Goal: Task Accomplishment & Management: Use online tool/utility

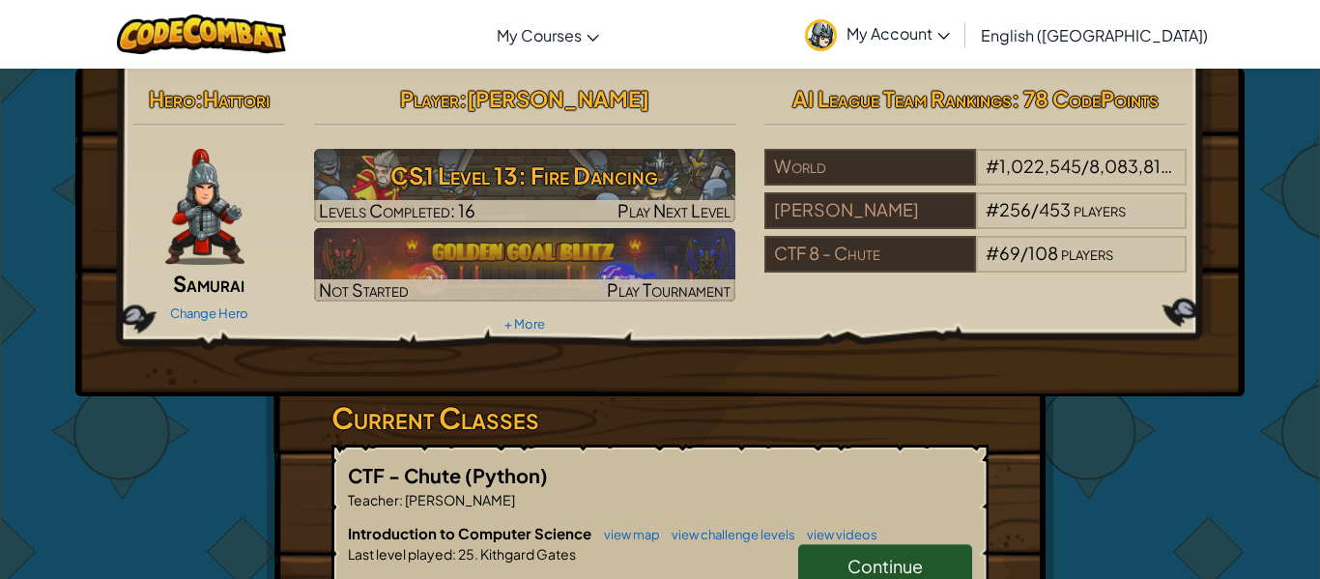
click at [850, 559] on span "Continue" at bounding box center [884, 566] width 75 height 22
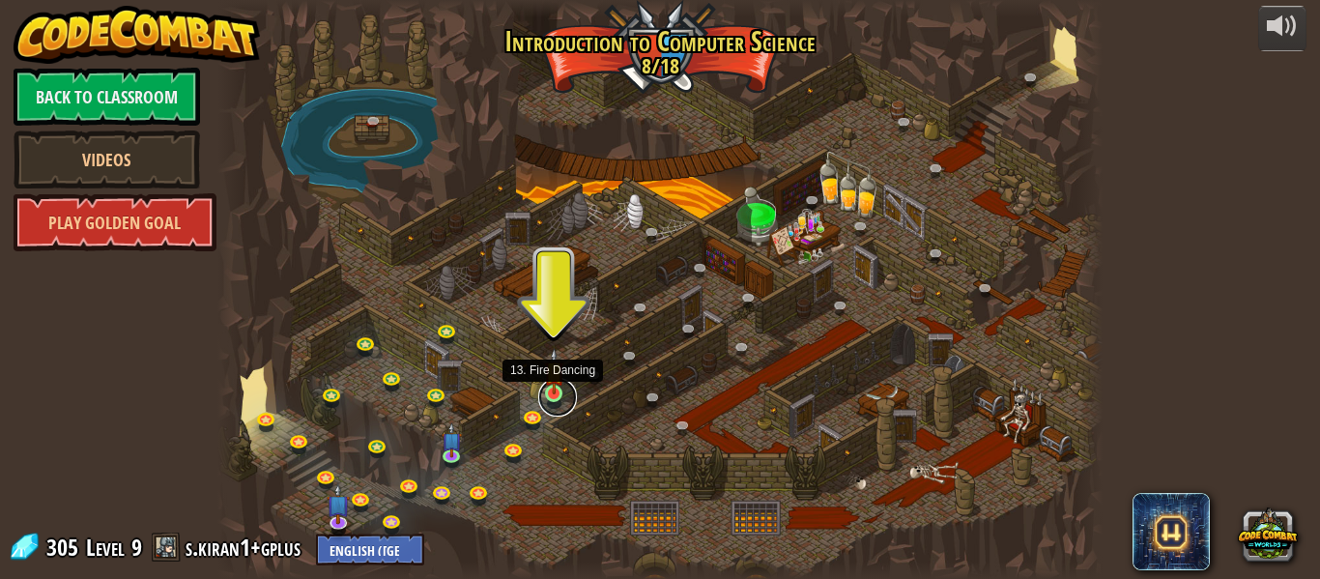
click at [552, 394] on link at bounding box center [557, 397] width 39 height 39
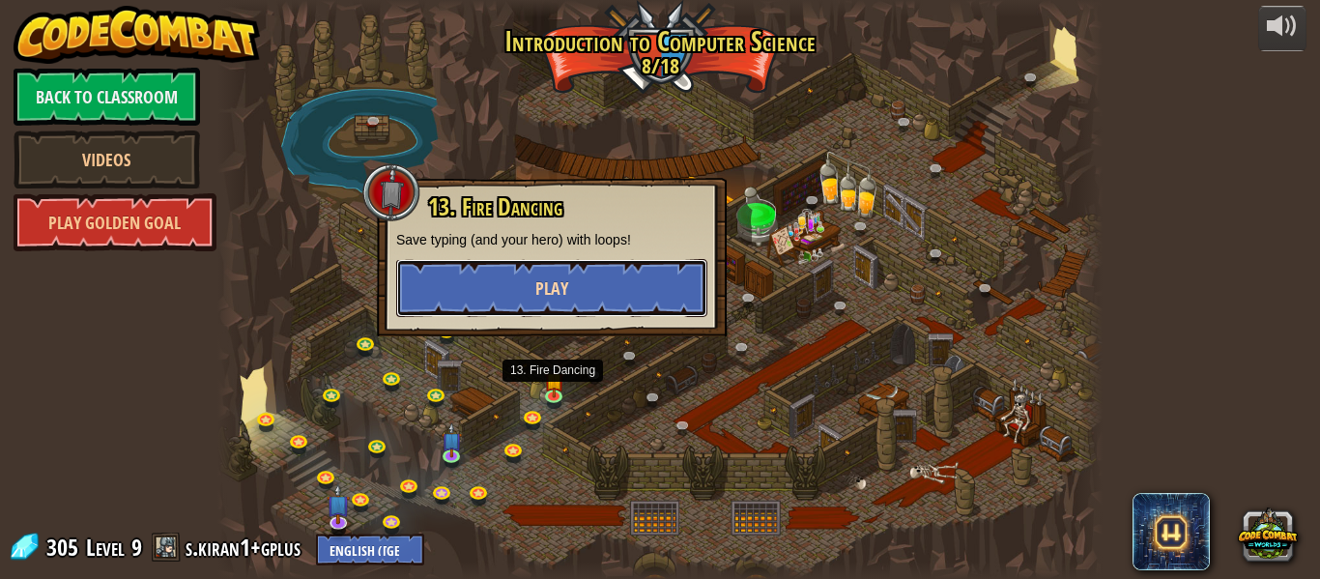
click at [574, 267] on button "Play" at bounding box center [551, 288] width 311 height 58
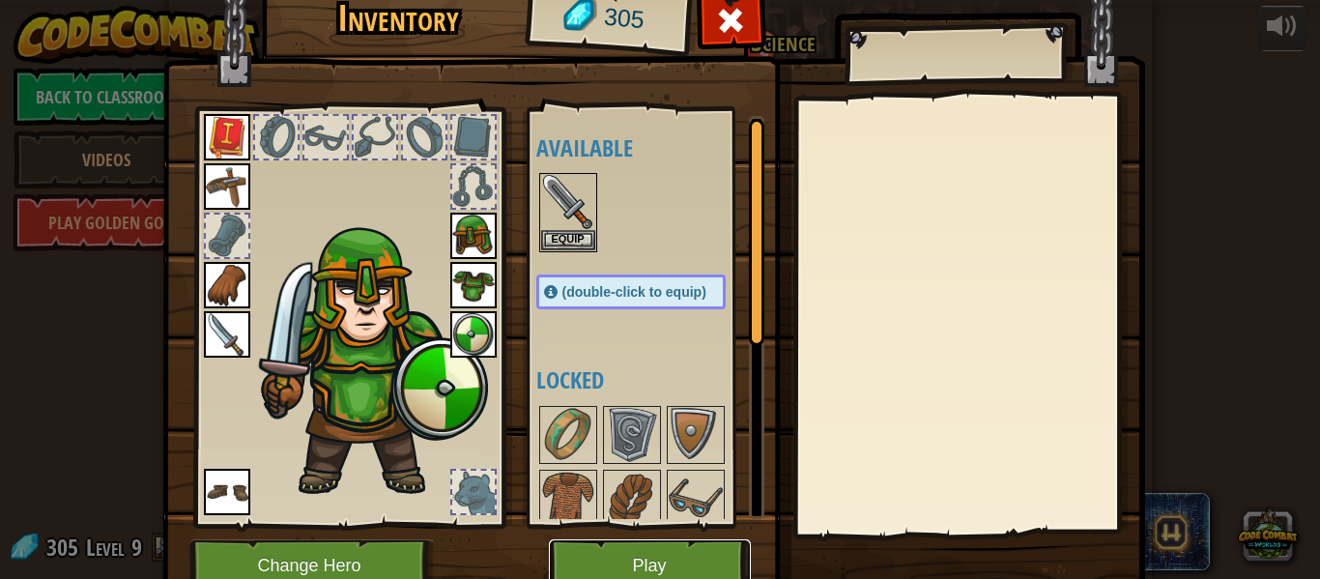
click at [590, 561] on button "Play" at bounding box center [650, 565] width 202 height 53
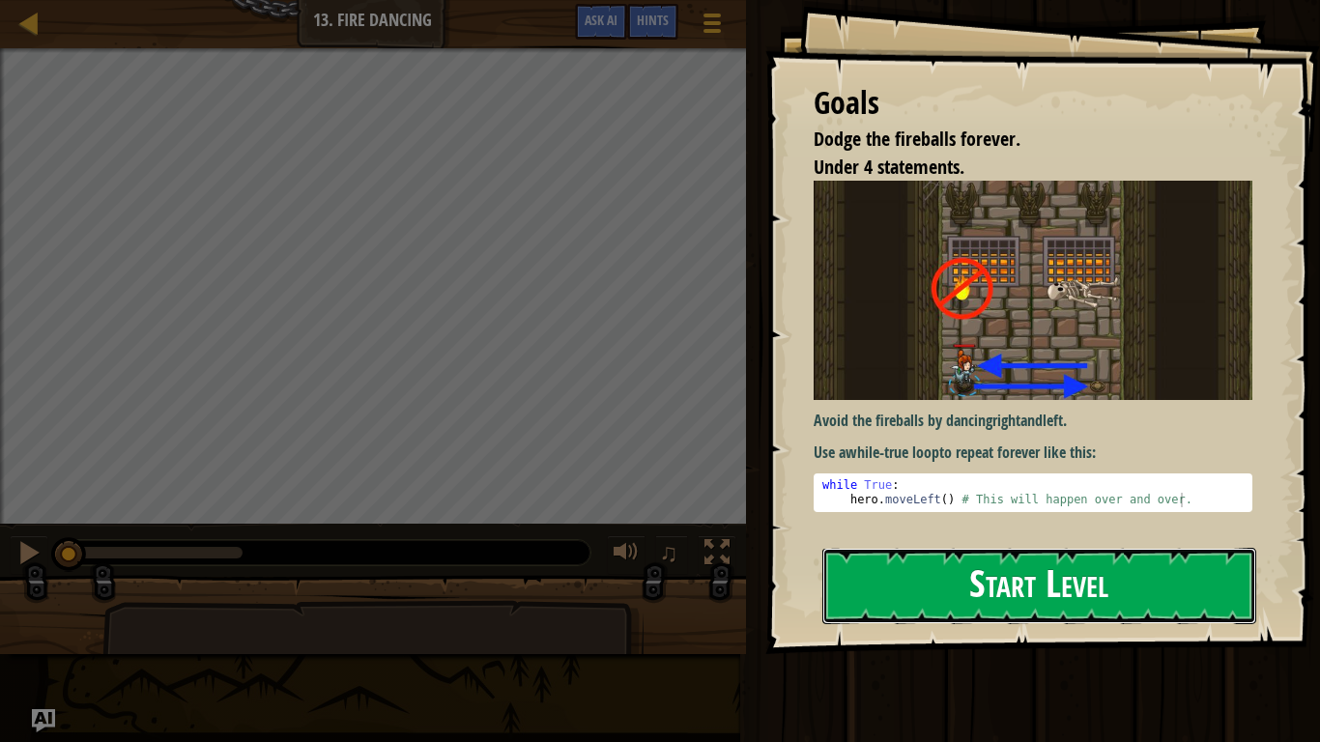
click at [1032, 578] on button "Start Level" at bounding box center [1039, 586] width 434 height 76
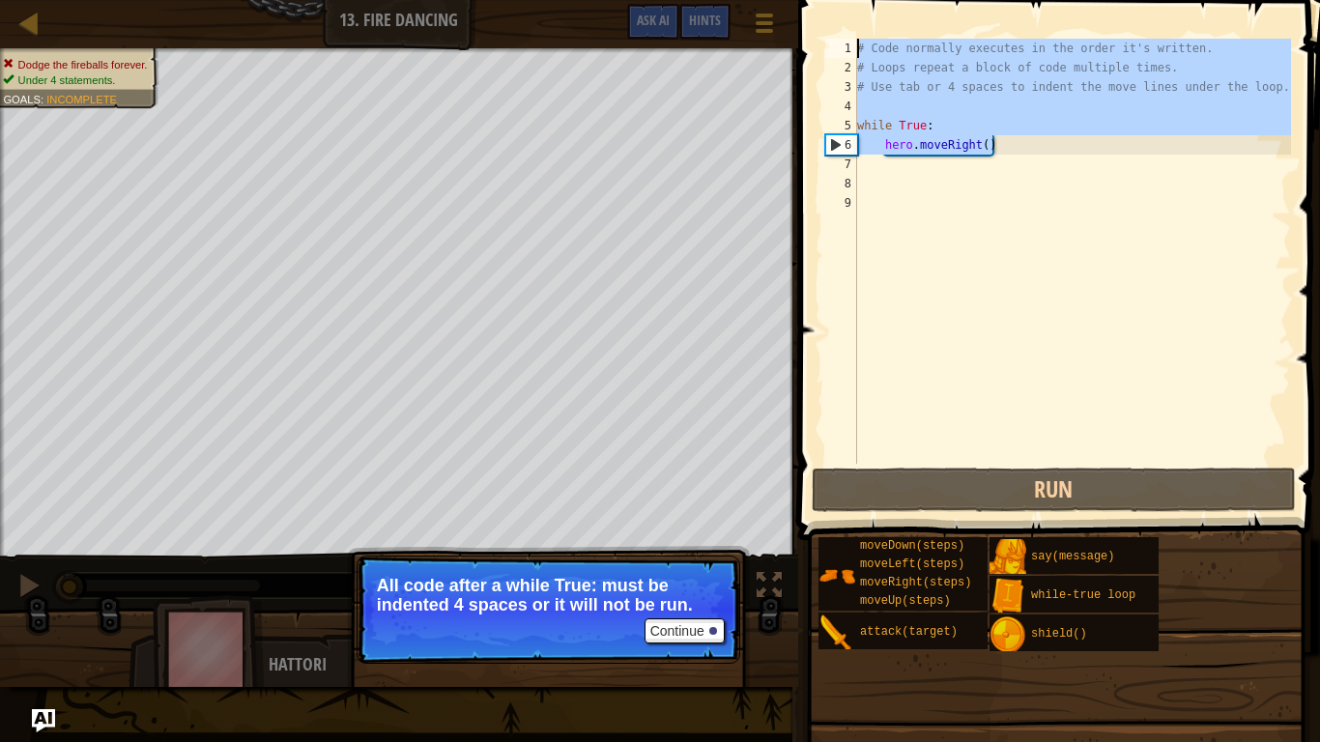
drag, startPoint x: 999, startPoint y: 150, endPoint x: 851, endPoint y: 44, distance: 181.5
click at [851, 44] on div "1 2 3 4 5 6 7 8 9 # Code normally executes in the order it's written. # Loops r…" at bounding box center [1056, 251] width 470 height 425
type textarea "# Code normally executes in the order it's written. # Loops repeat a block of c…"
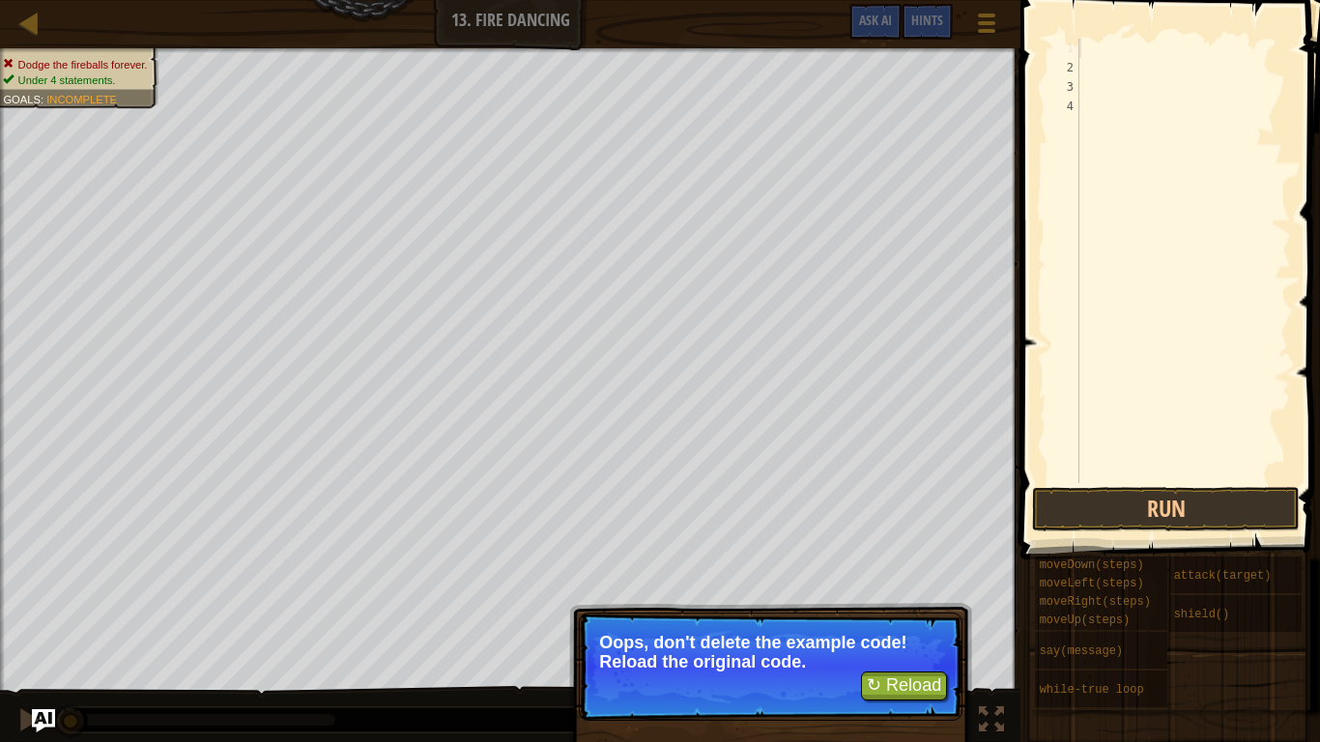
click at [1087, 74] on div at bounding box center [1182, 280] width 215 height 483
click at [1080, 53] on div at bounding box center [1182, 280] width 215 height 483
click at [904, 578] on button "↻ Reload" at bounding box center [904, 686] width 86 height 29
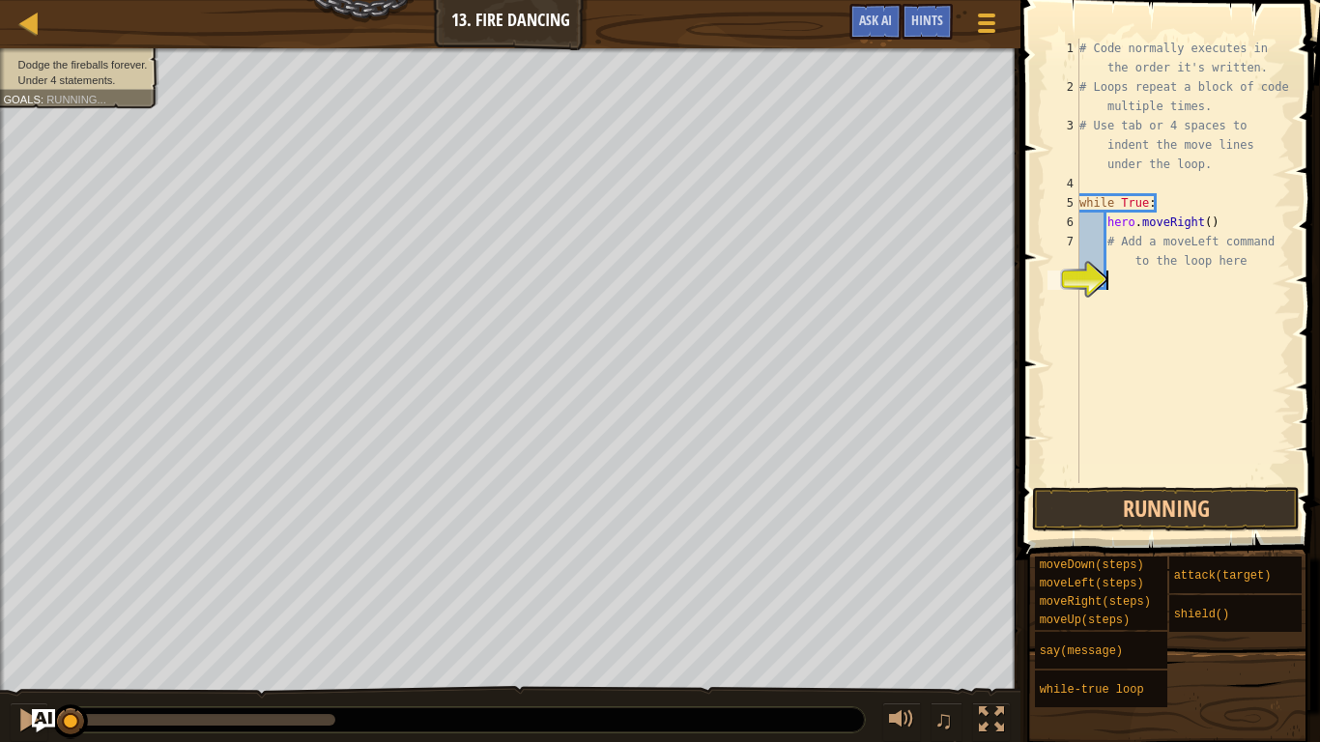
scroll to position [9, 0]
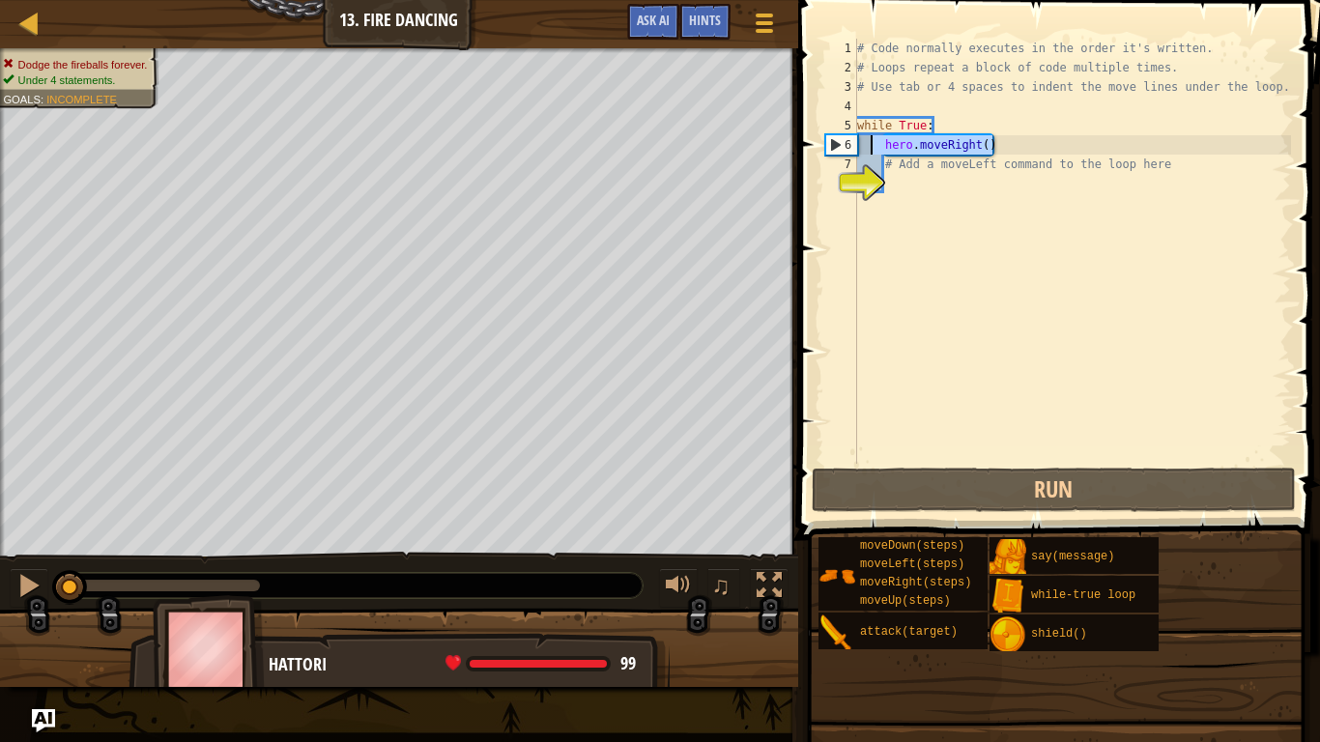
drag, startPoint x: 996, startPoint y: 151, endPoint x: 869, endPoint y: 145, distance: 127.7
click at [869, 145] on div "# Code normally executes in the order it's written. # Loops repeat a block of c…" at bounding box center [1072, 271] width 438 height 464
type textarea "hero.moveRight()"
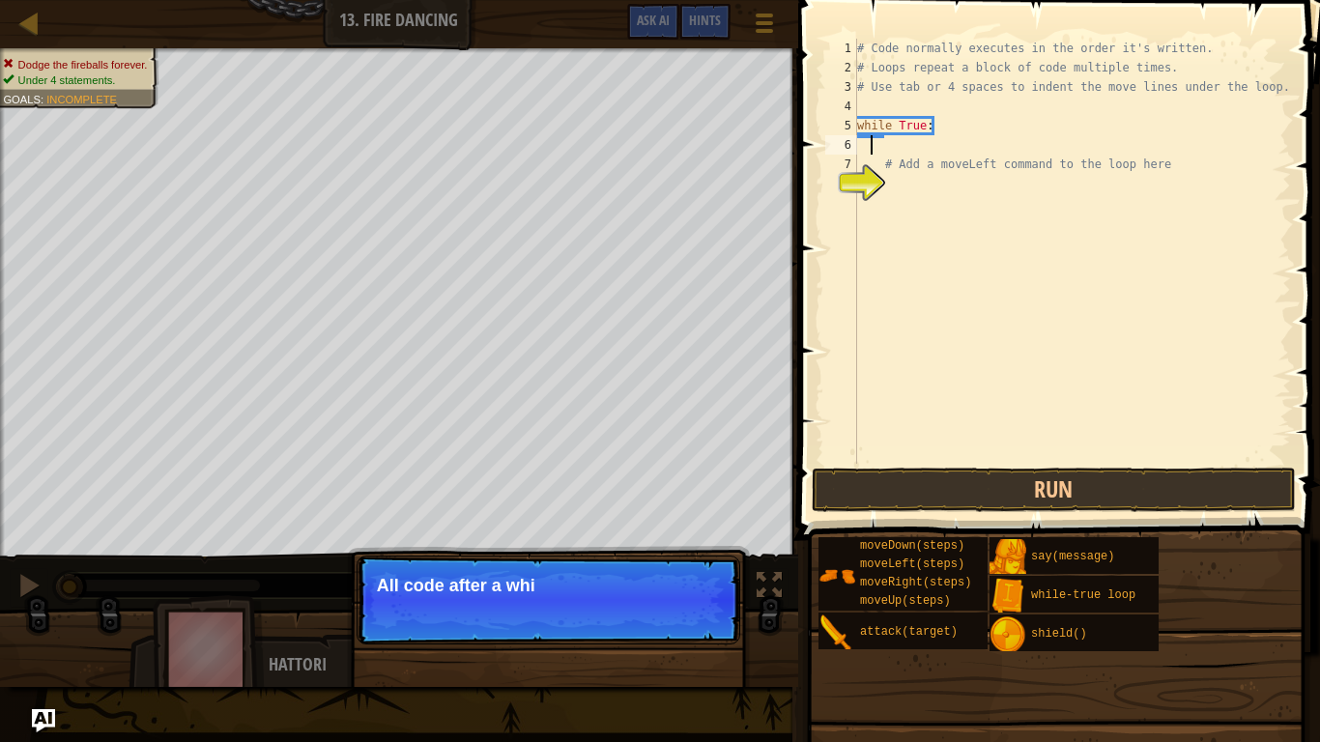
type textarea "H"
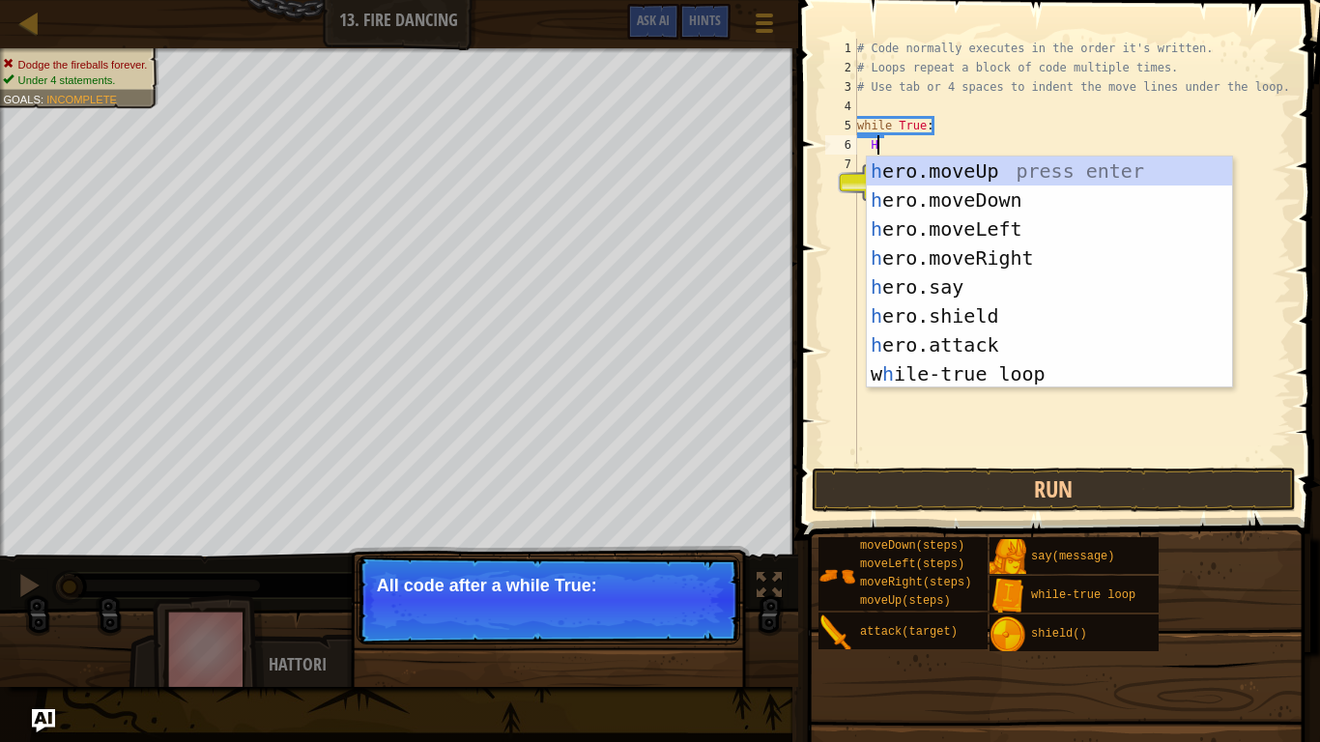
scroll to position [9, 2]
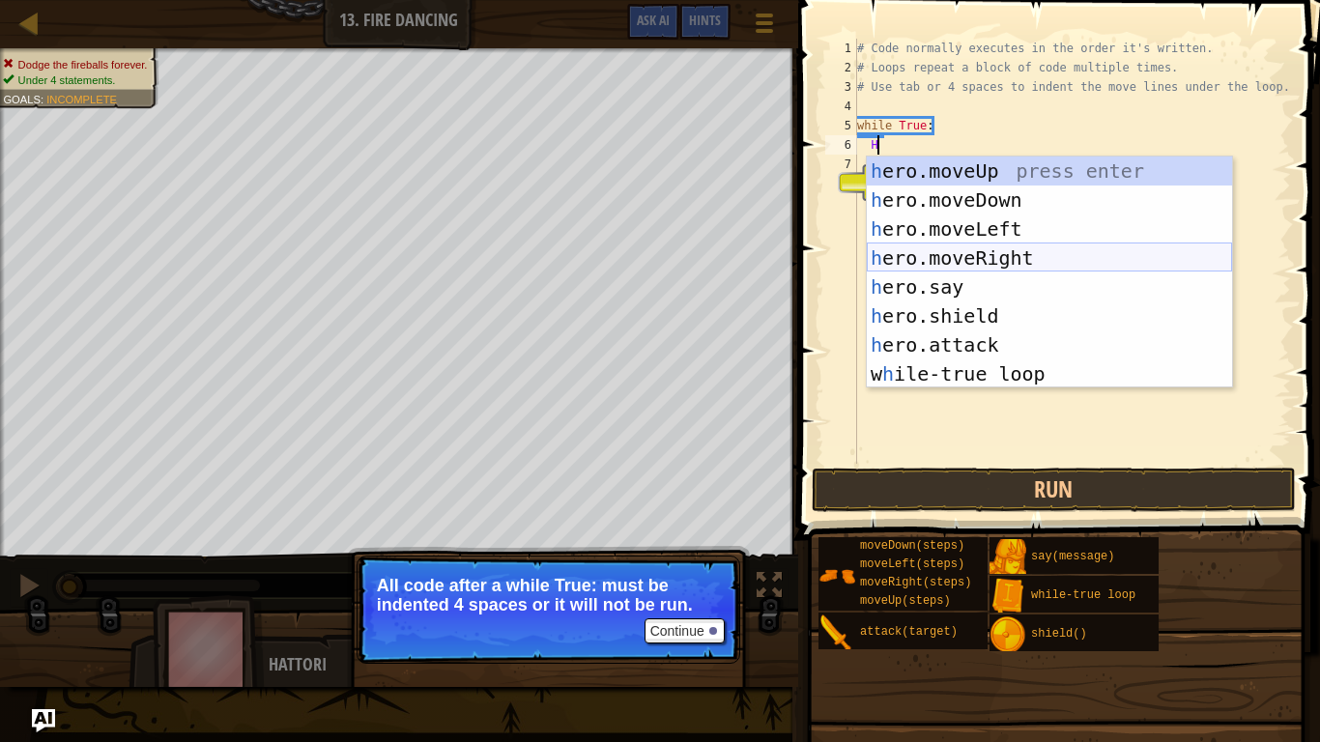
click at [979, 256] on div "h ero.moveUp press enter h ero.moveDown press enter h ero.moveLeft press enter …" at bounding box center [1049, 302] width 365 height 290
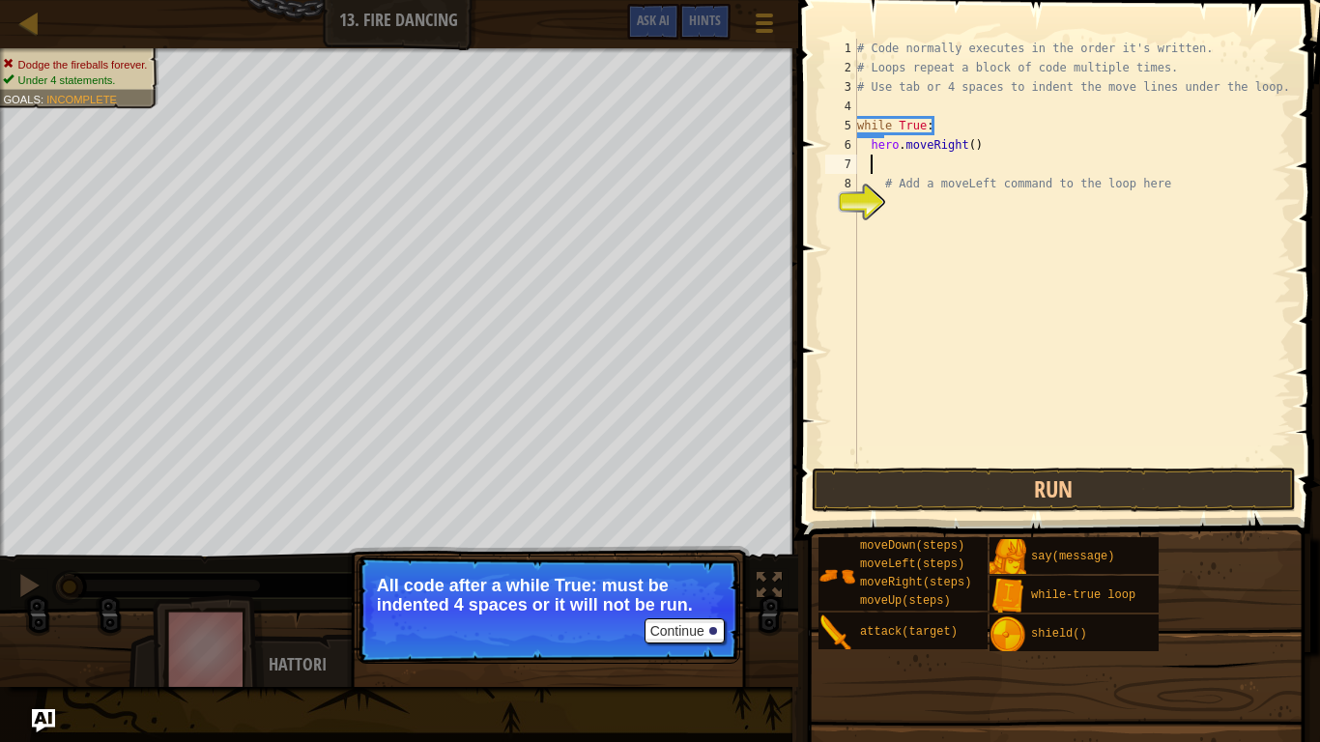
type textarea "h"
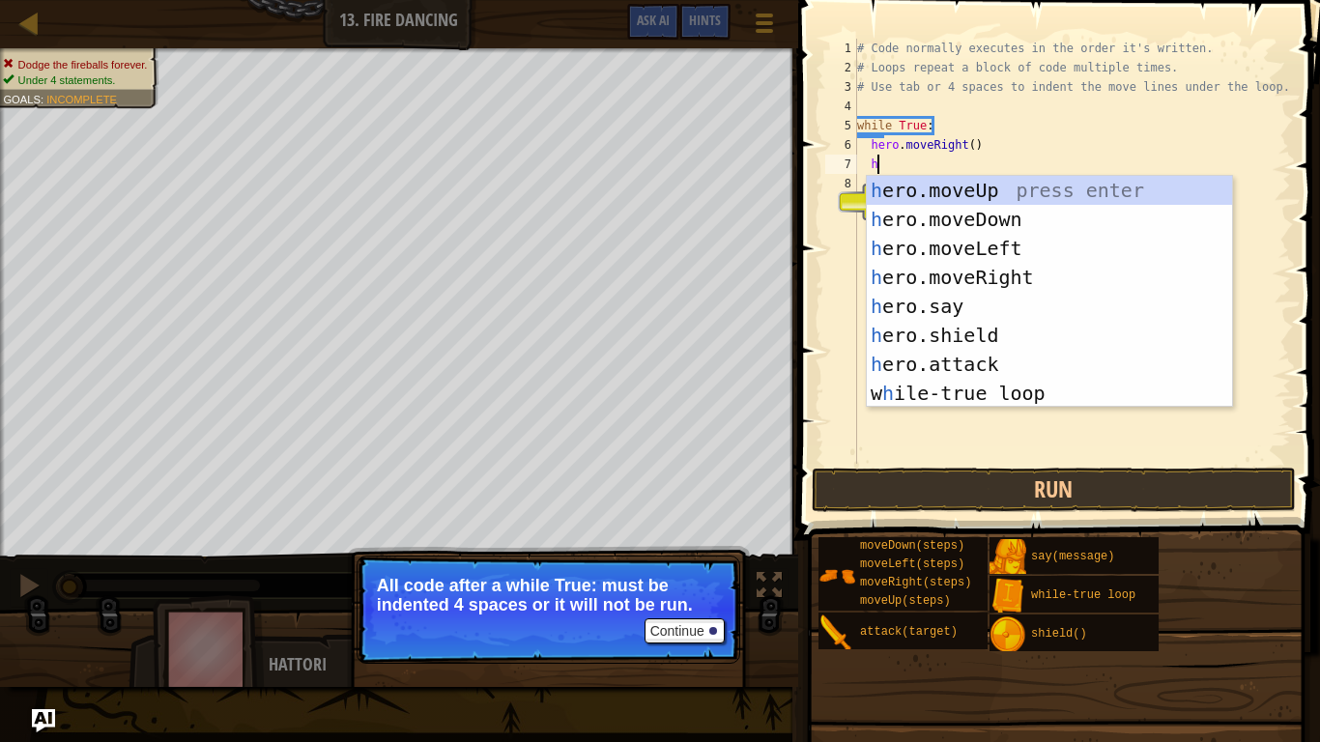
scroll to position [9, 2]
click at [973, 259] on div "h ero.moveUp press enter h ero.moveDown press enter h ero.moveLeft press enter …" at bounding box center [1049, 321] width 365 height 290
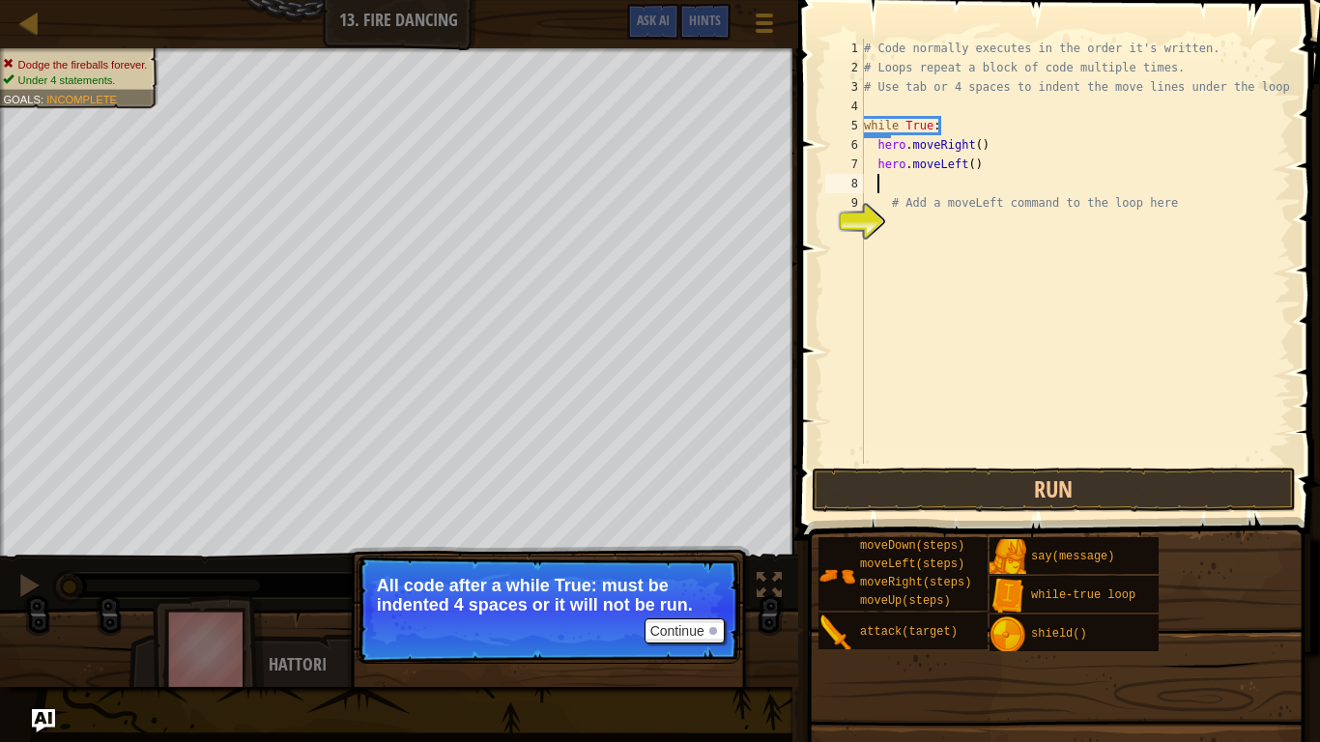
type textarea "h"
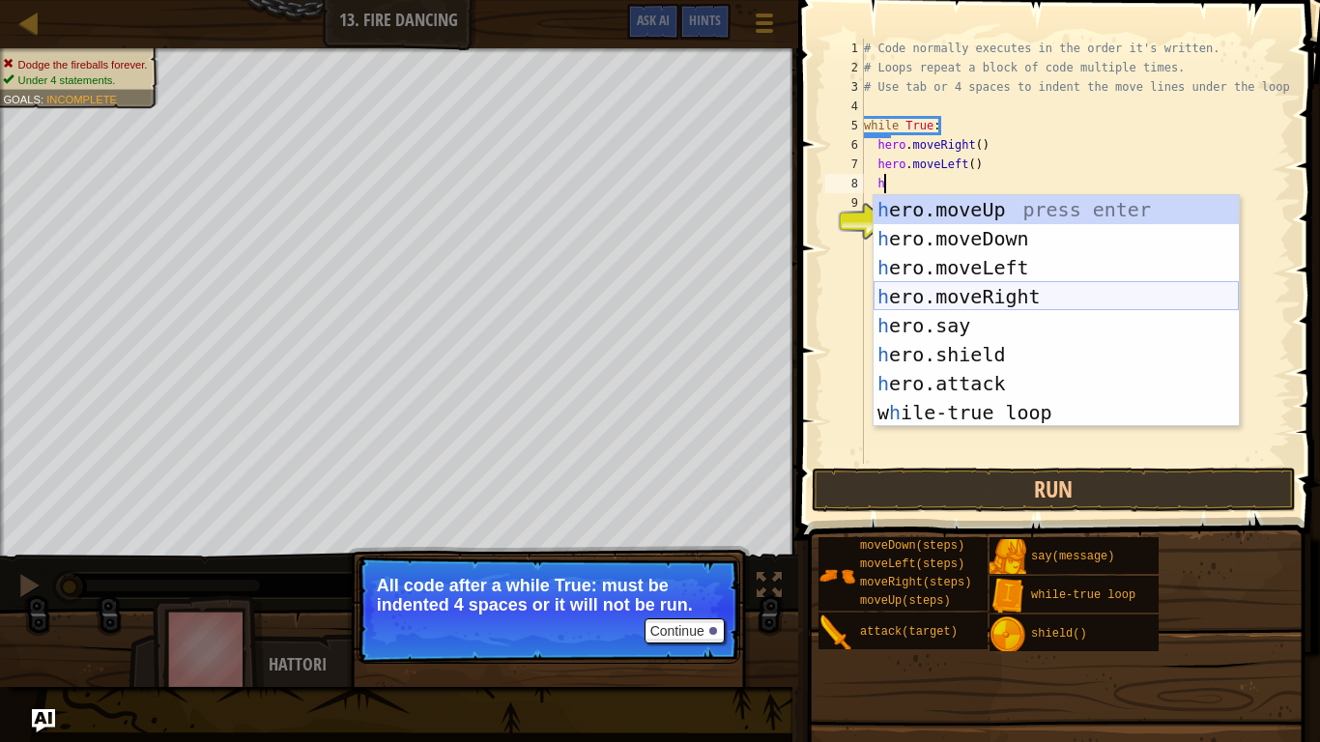
click at [940, 291] on div "h ero.moveUp press enter h ero.moveDown press enter h ero.moveLeft press enter …" at bounding box center [1056, 340] width 365 height 290
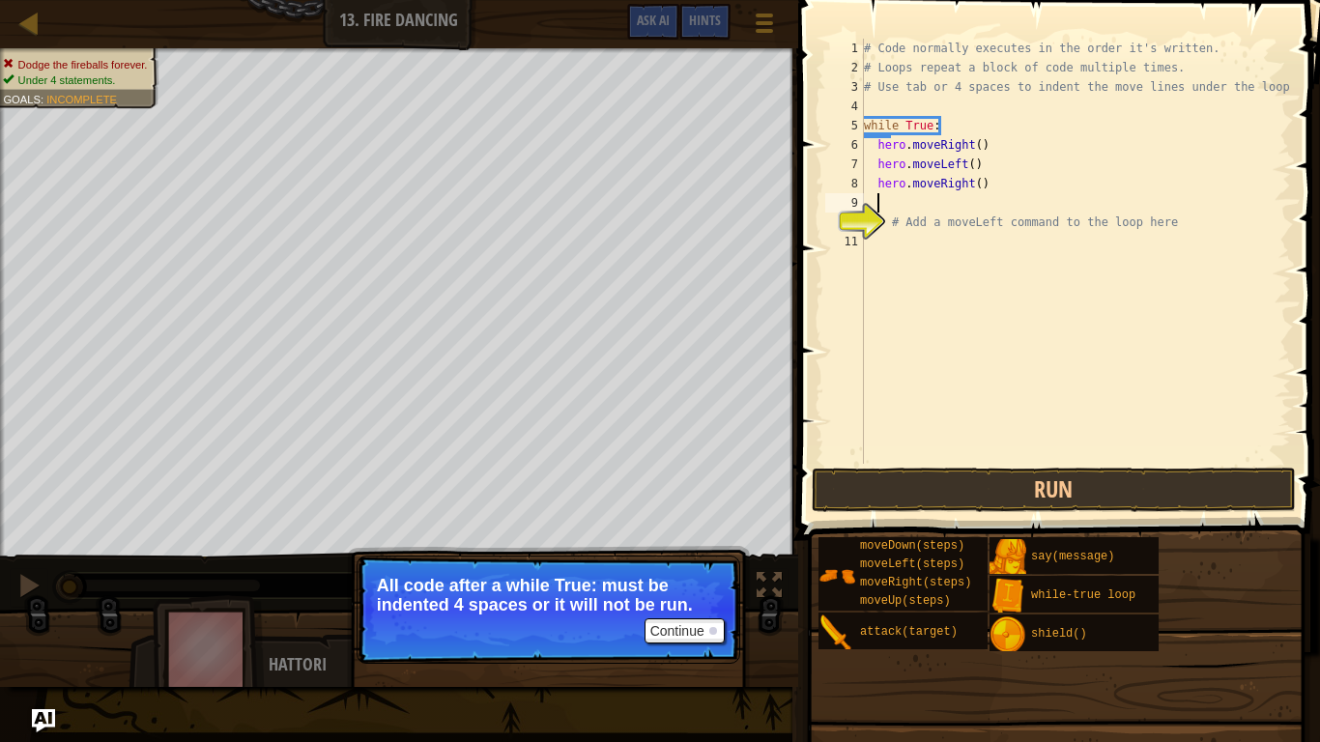
scroll to position [9, 1]
type textarea "h"
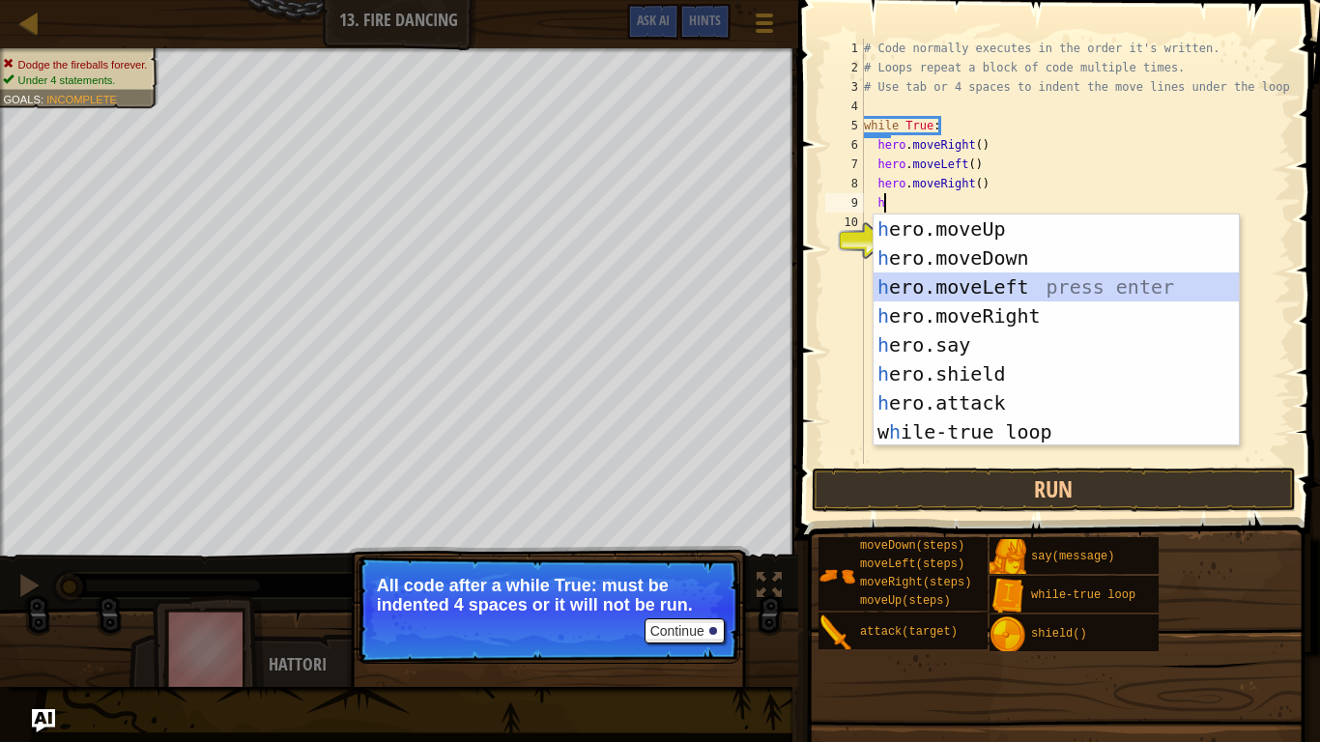
click at [959, 280] on div "h ero.moveUp press enter h ero.moveDown press enter h ero.moveLeft press enter …" at bounding box center [1056, 360] width 365 height 290
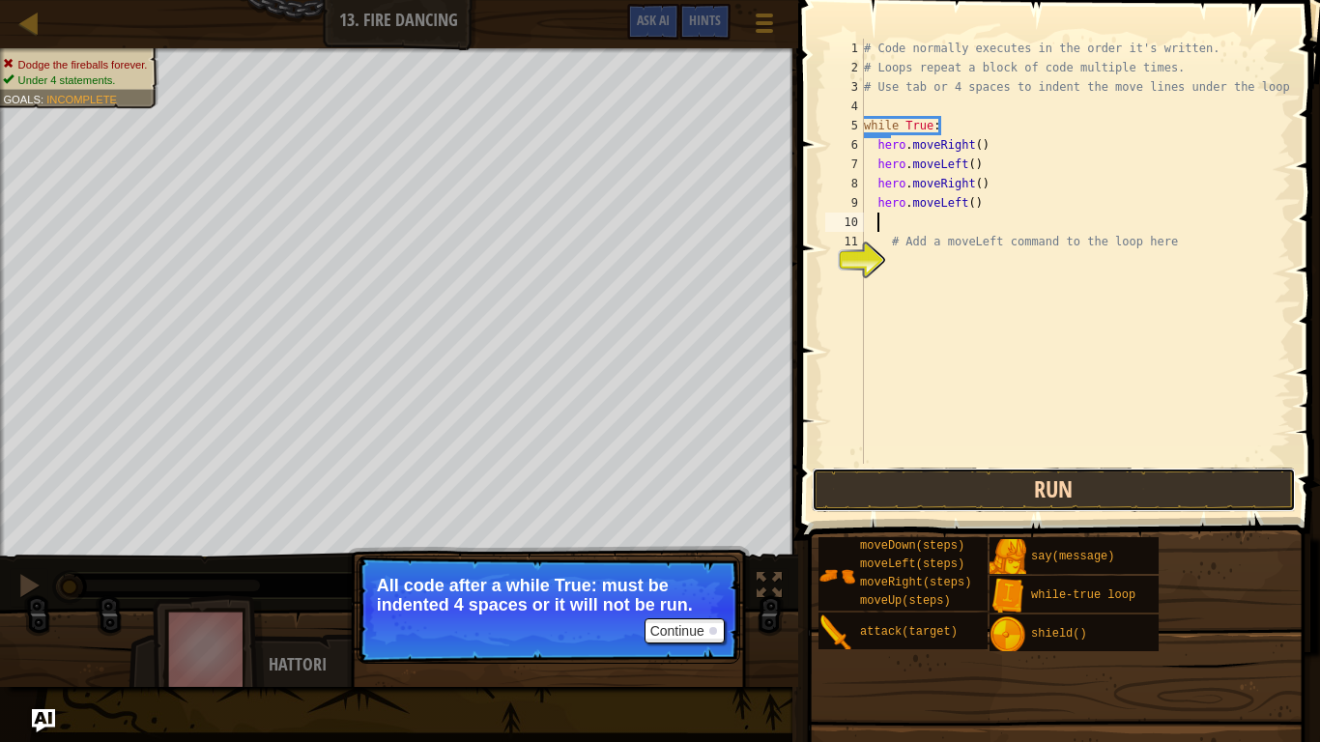
click at [1056, 479] on button "Run" at bounding box center [1054, 490] width 484 height 44
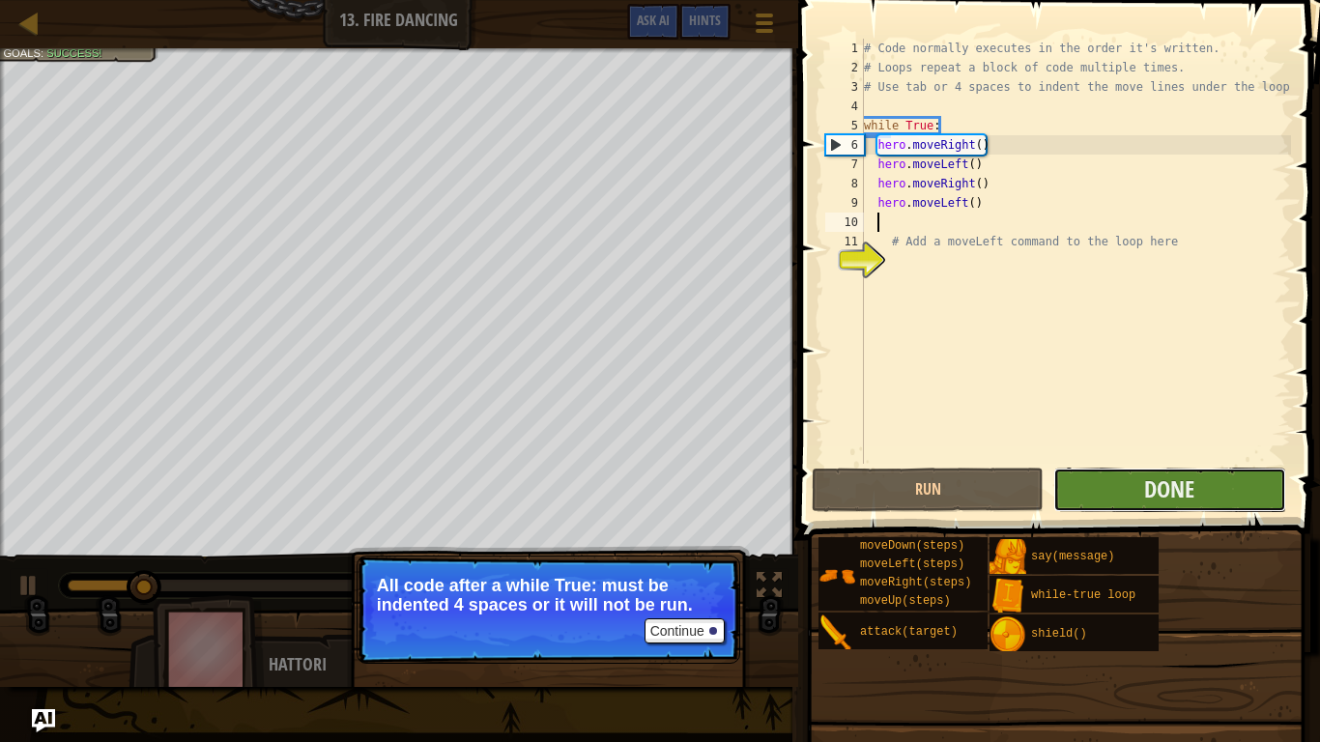
click at [1080, 480] on button "Done" at bounding box center [1169, 490] width 232 height 44
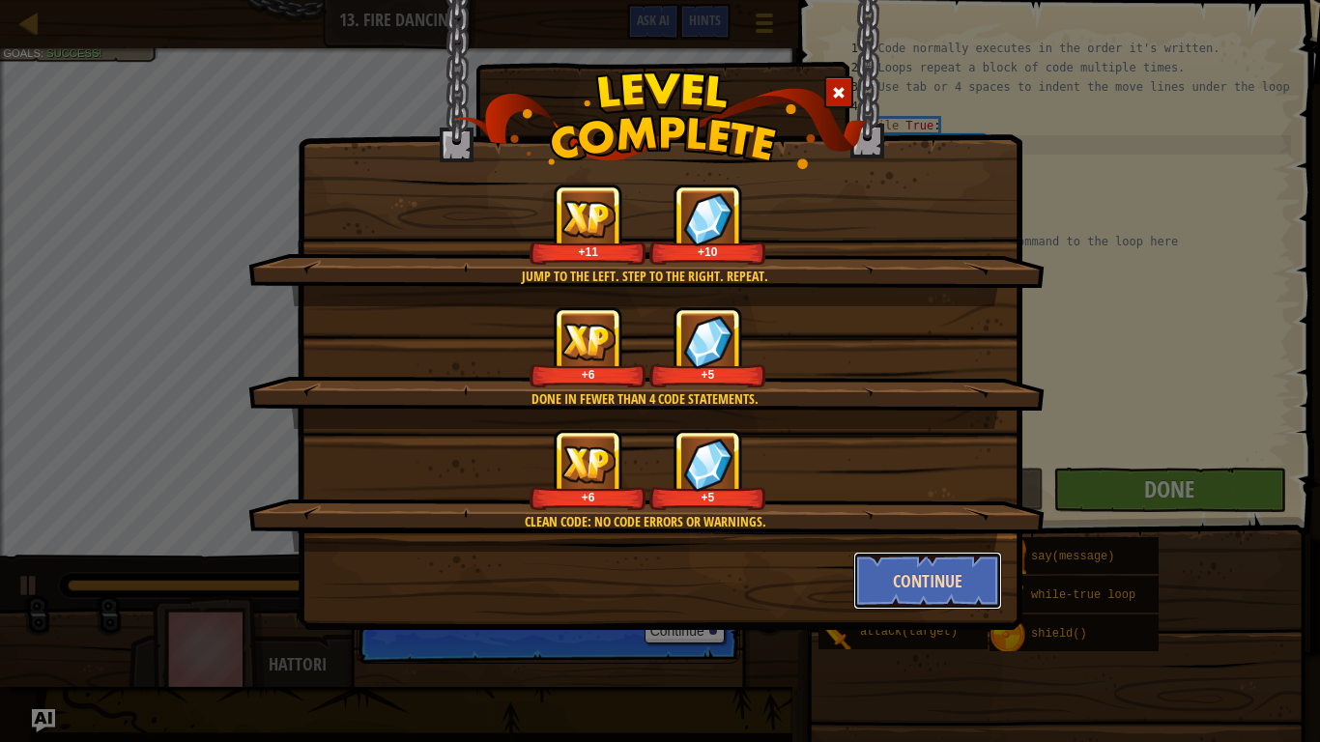
click at [952, 574] on button "Continue" at bounding box center [928, 581] width 150 height 58
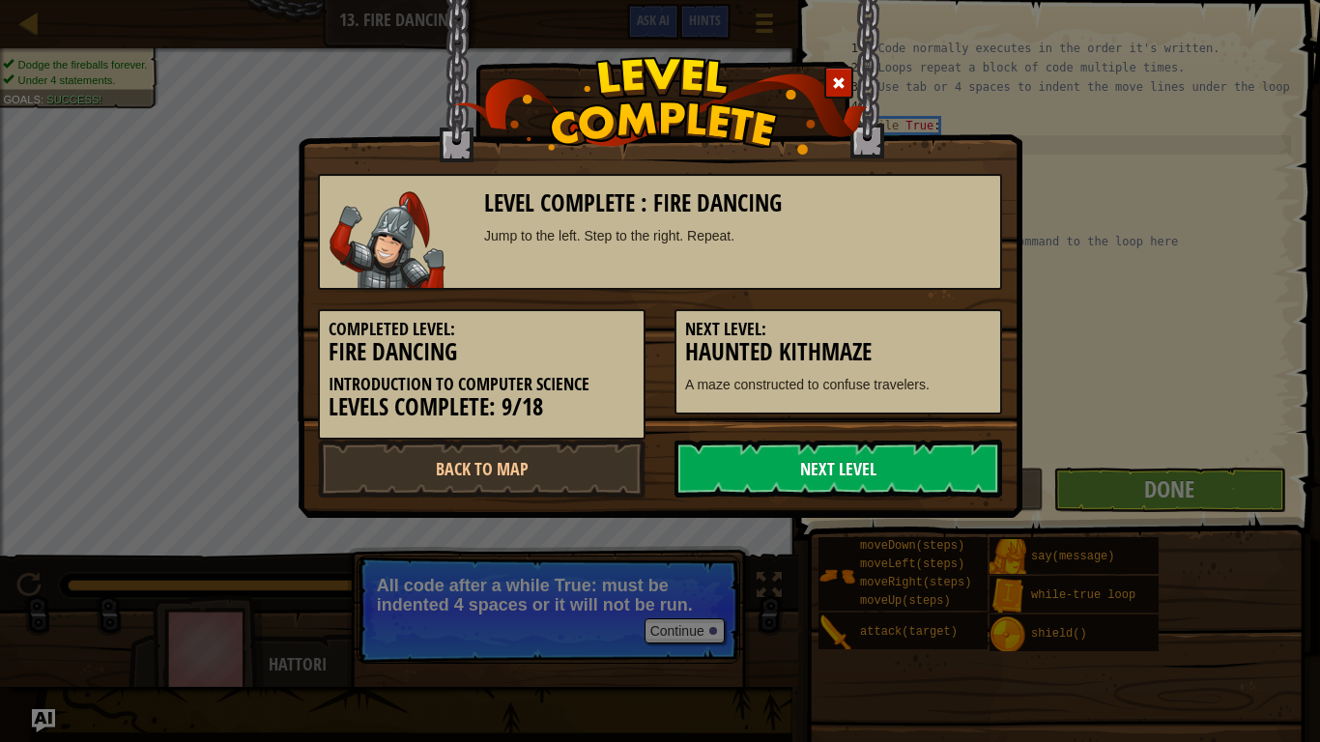
click at [892, 468] on link "Next Level" at bounding box center [838, 469] width 328 height 58
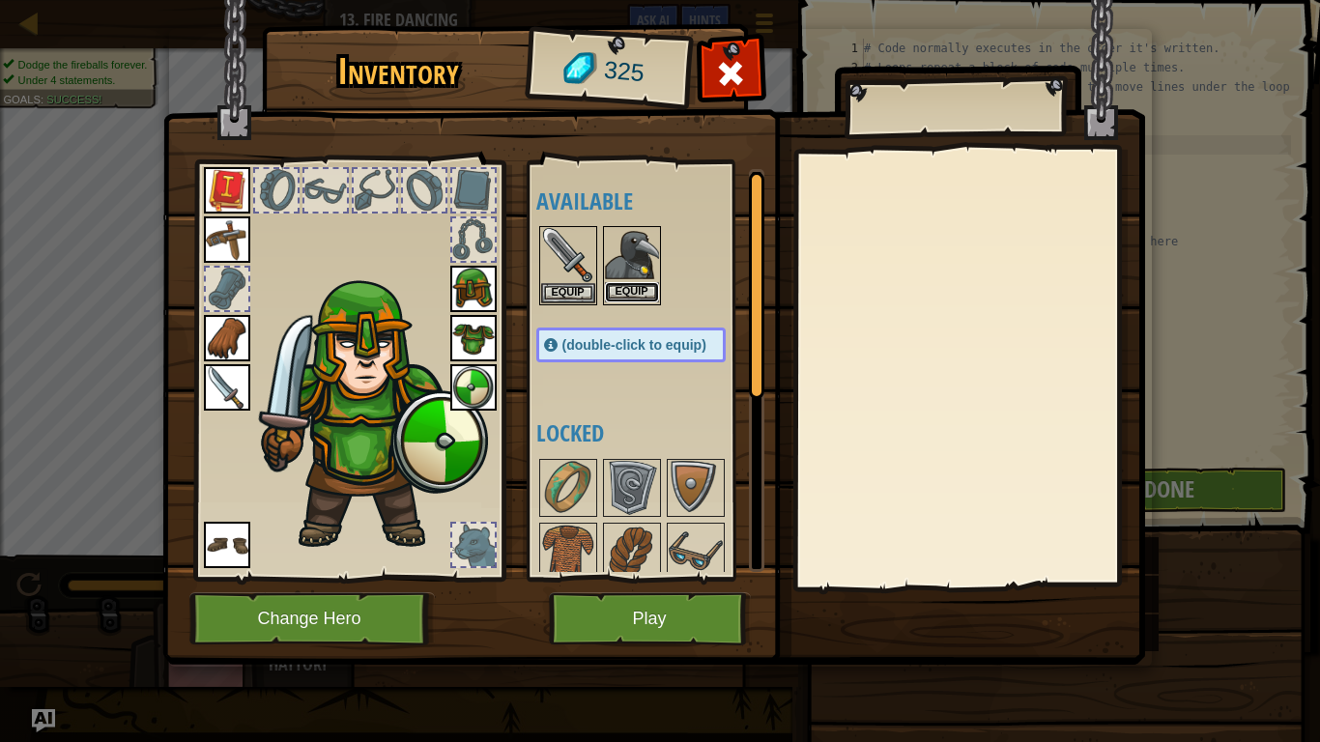
click at [631, 289] on button "Equip" at bounding box center [632, 292] width 54 height 20
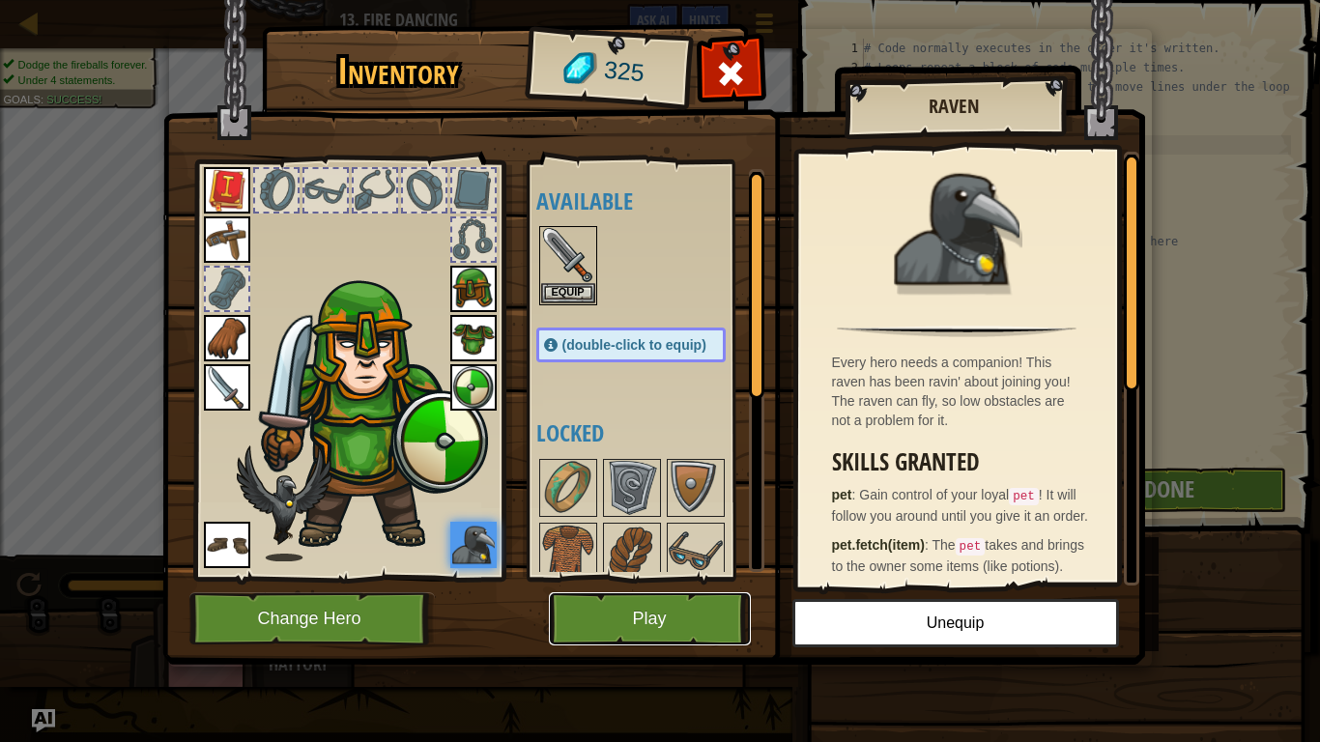
click at [632, 578] on button "Play" at bounding box center [650, 618] width 202 height 53
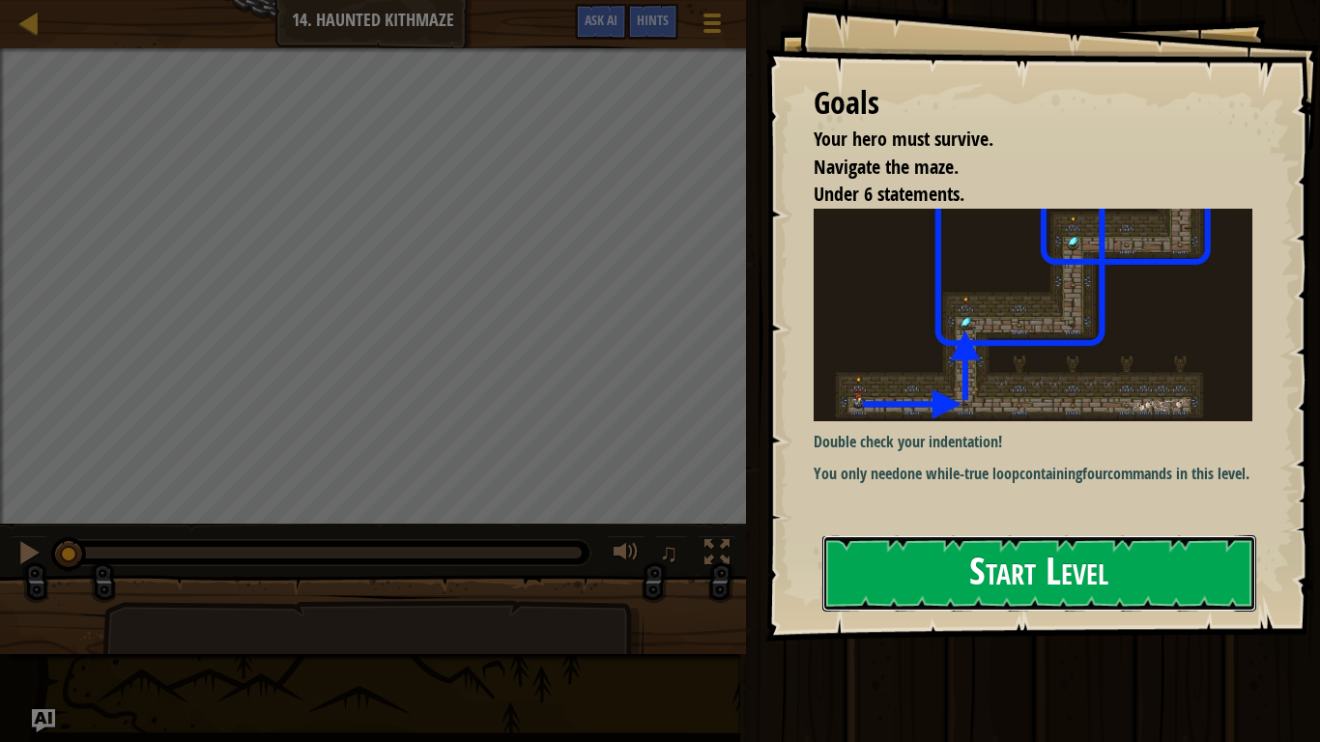
click at [913, 567] on button "Start Level" at bounding box center [1039, 573] width 434 height 76
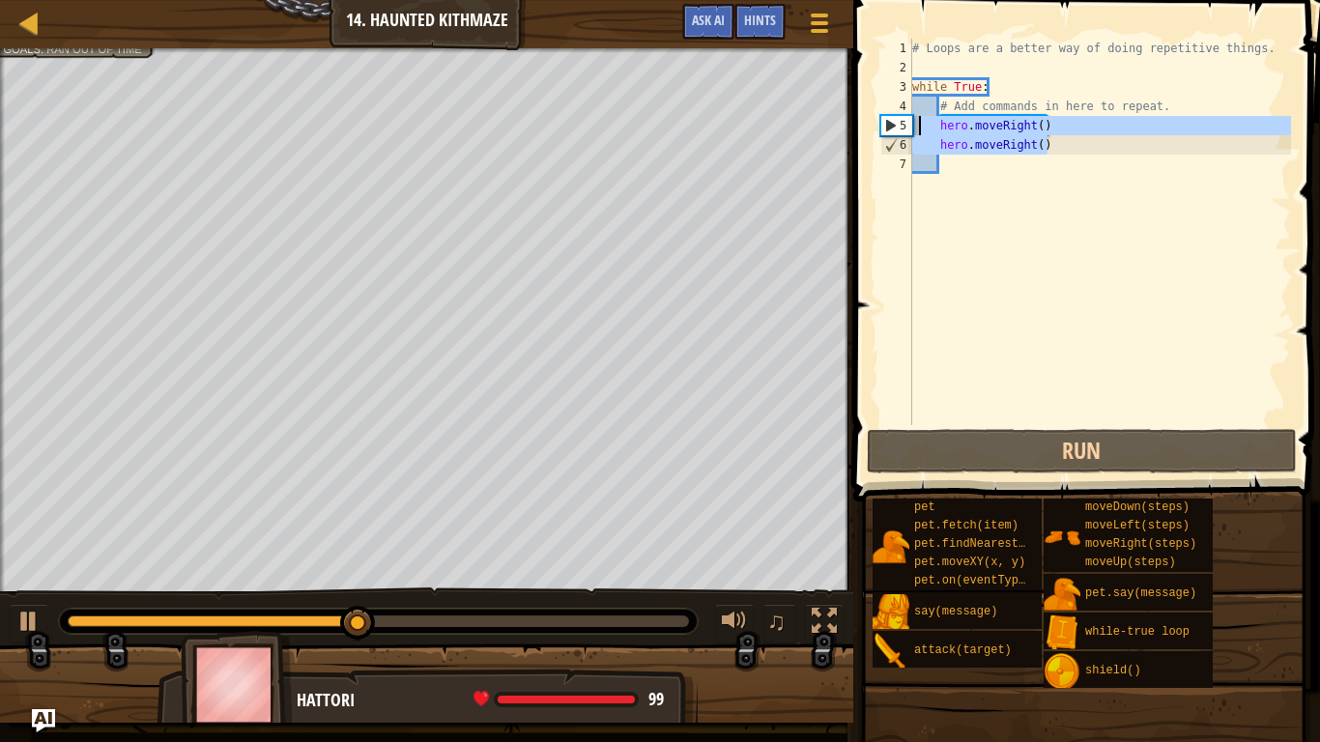
drag, startPoint x: 1051, startPoint y: 145, endPoint x: 920, endPoint y: 118, distance: 134.2
click at [920, 118] on div "# Loops are a better way of doing repetitive things. while True : # Add command…" at bounding box center [1099, 251] width 383 height 425
type textarea "hero.moveRight() hero.moveRight()"
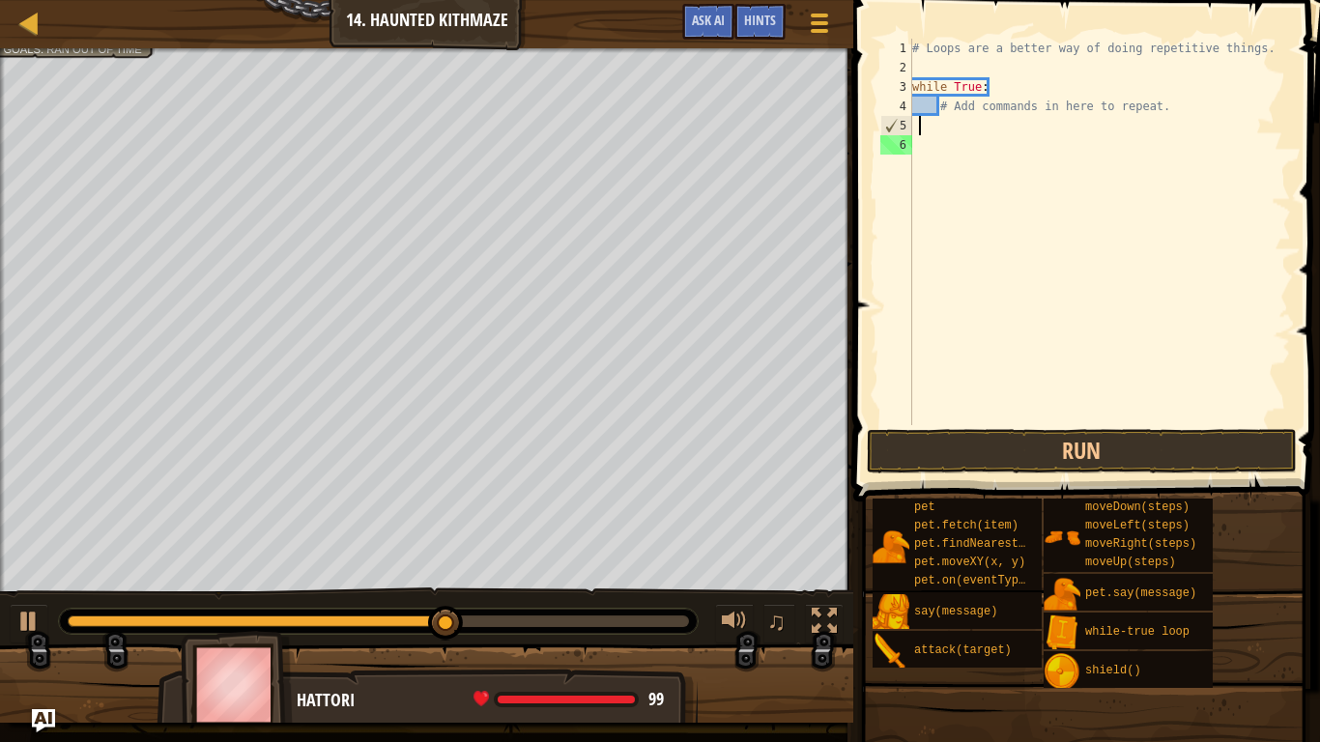
type textarea "h"
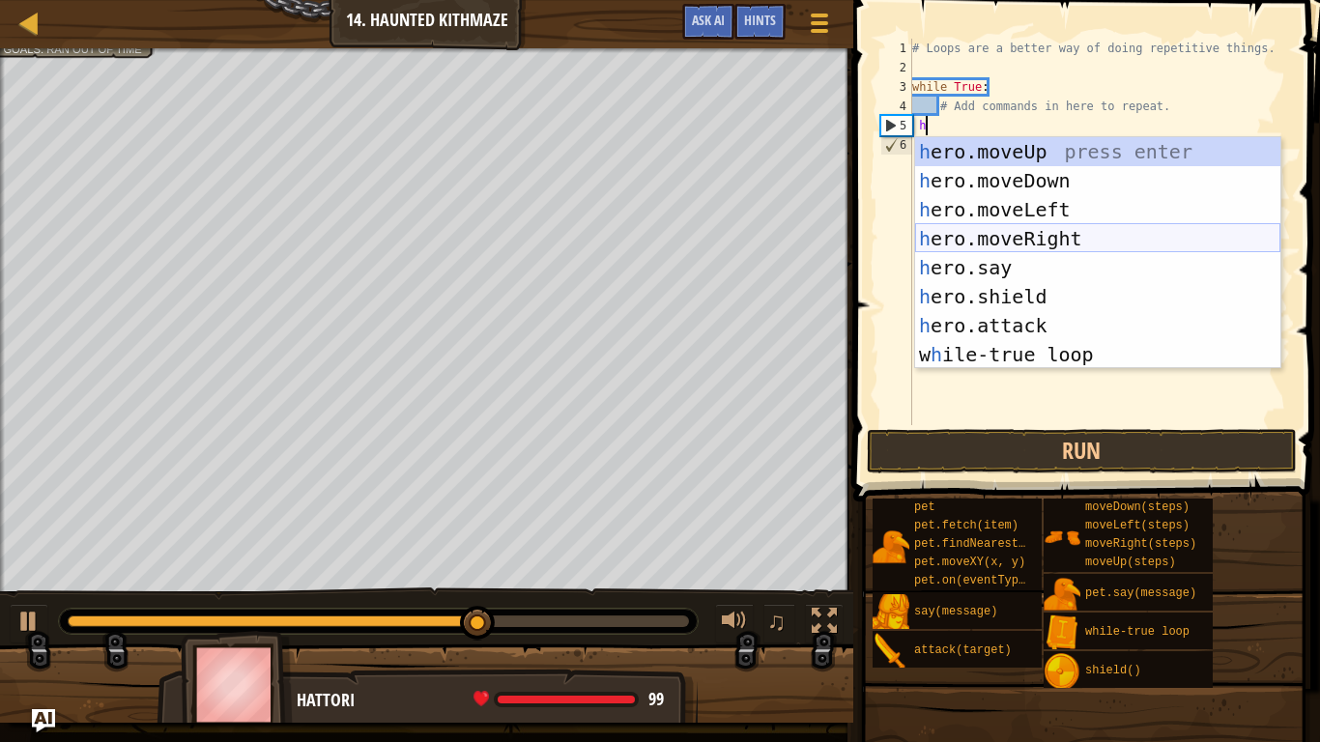
click at [992, 240] on div "h ero.moveUp press enter h ero.moveDown press enter h ero.moveLeft press enter …" at bounding box center [1097, 282] width 365 height 290
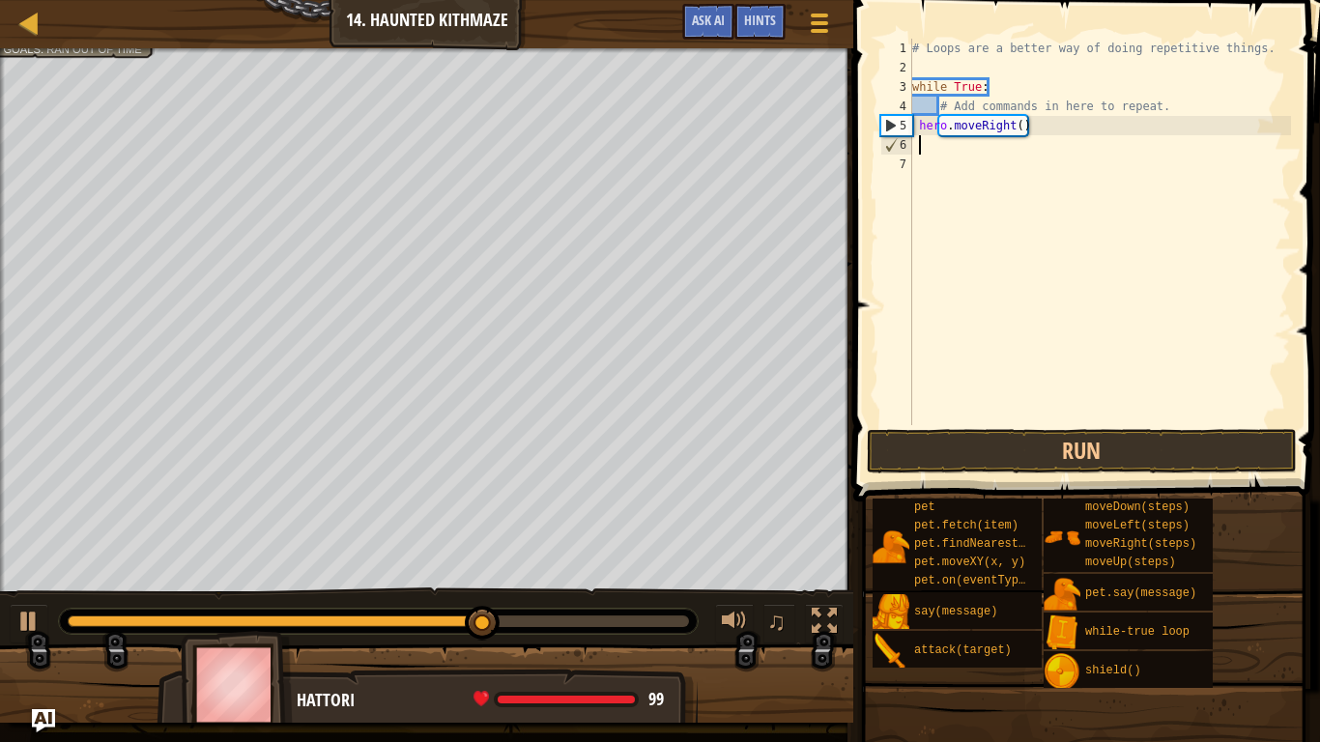
scroll to position [9, 0]
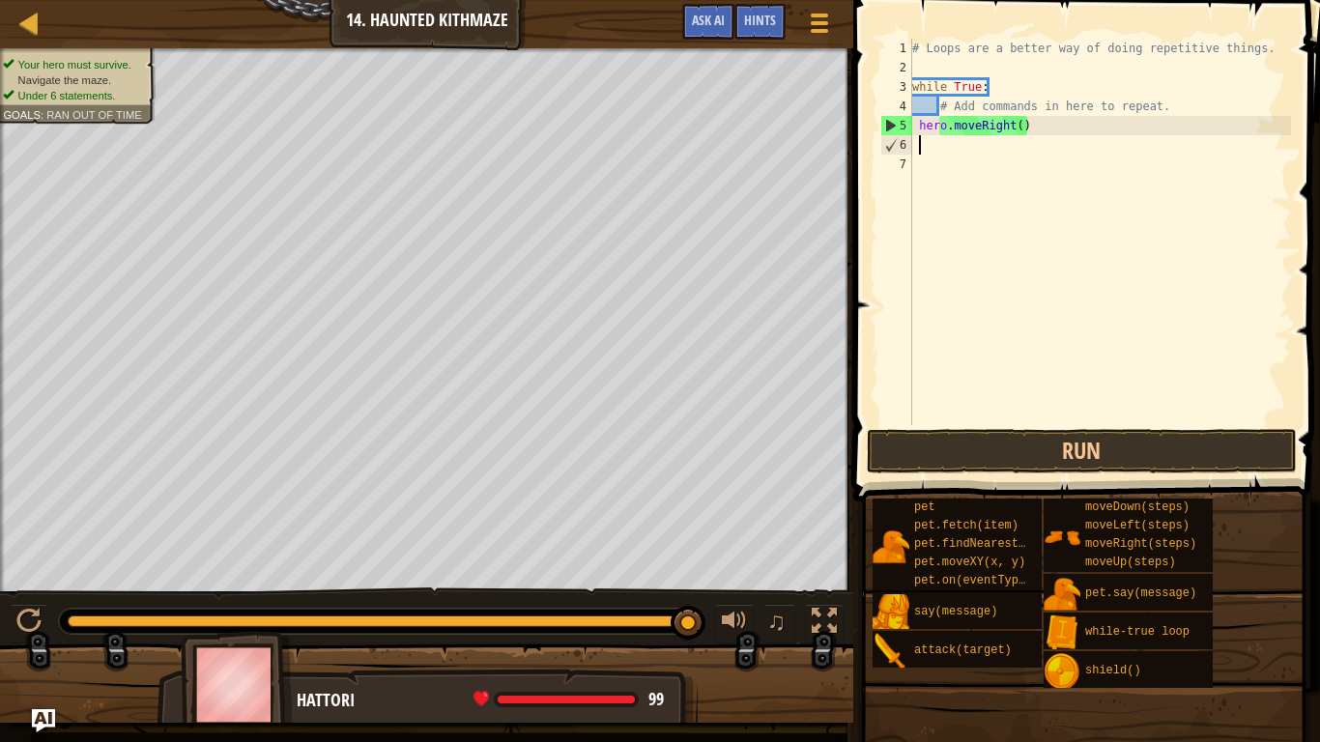
click at [1019, 129] on div "# Loops are a better way of doing repetitive things. while True : # Add command…" at bounding box center [1099, 251] width 383 height 425
type textarea "hero.moveRight(2)"
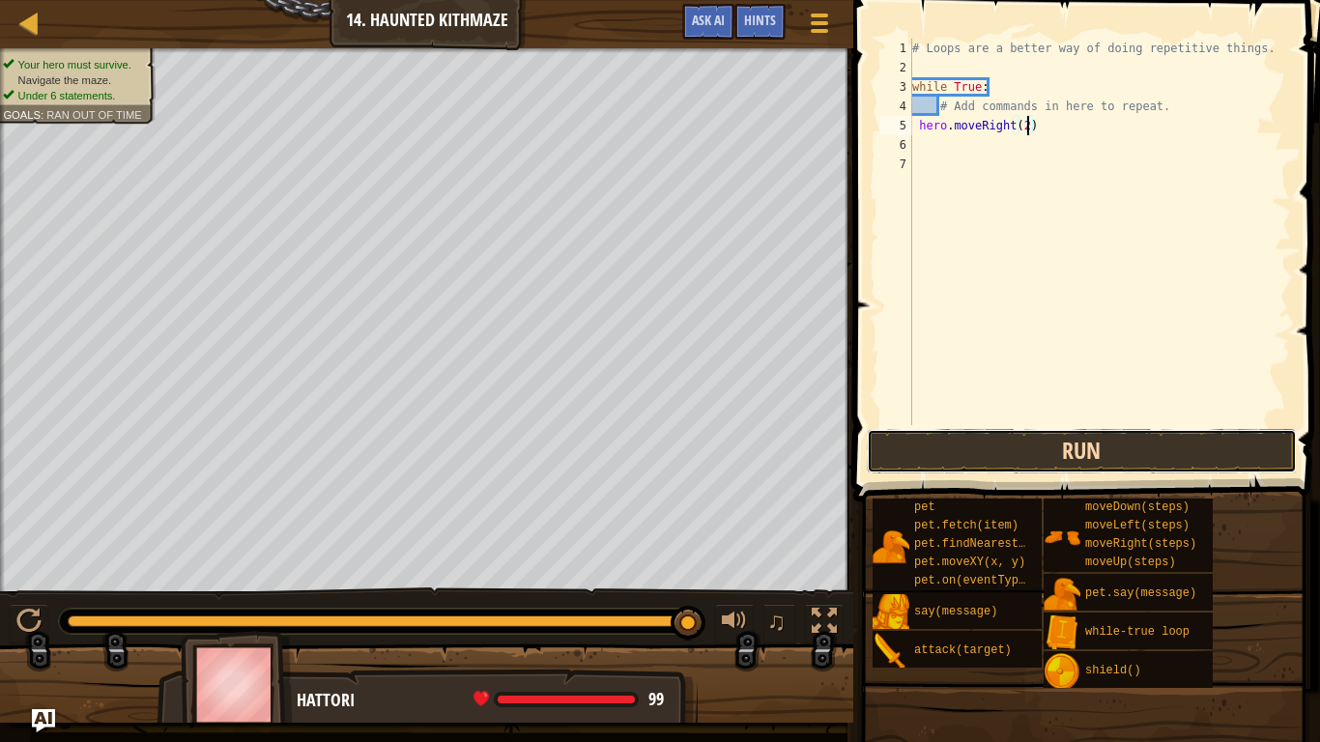
click at [1036, 431] on button "Run" at bounding box center [1082, 451] width 430 height 44
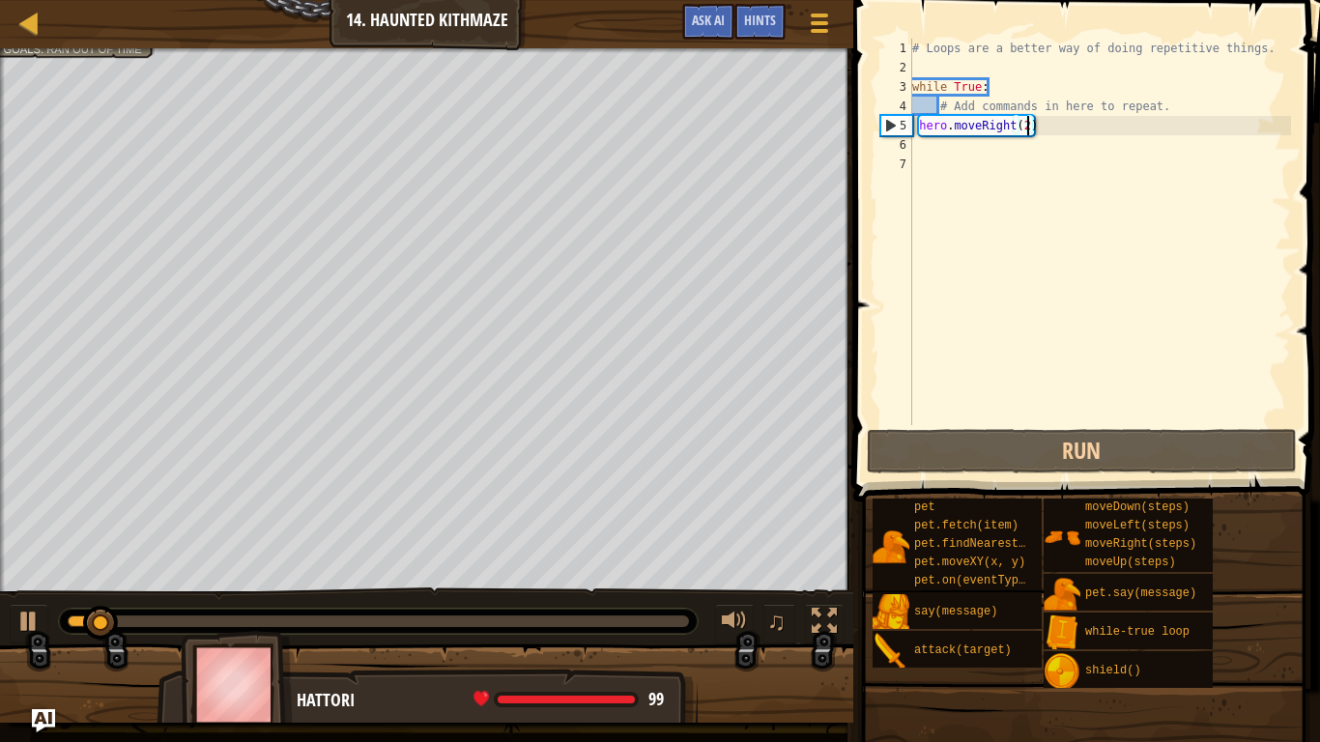
click at [919, 157] on div "# Loops are a better way of doing repetitive things. while True : # Add command…" at bounding box center [1099, 251] width 383 height 425
type textarea "h"
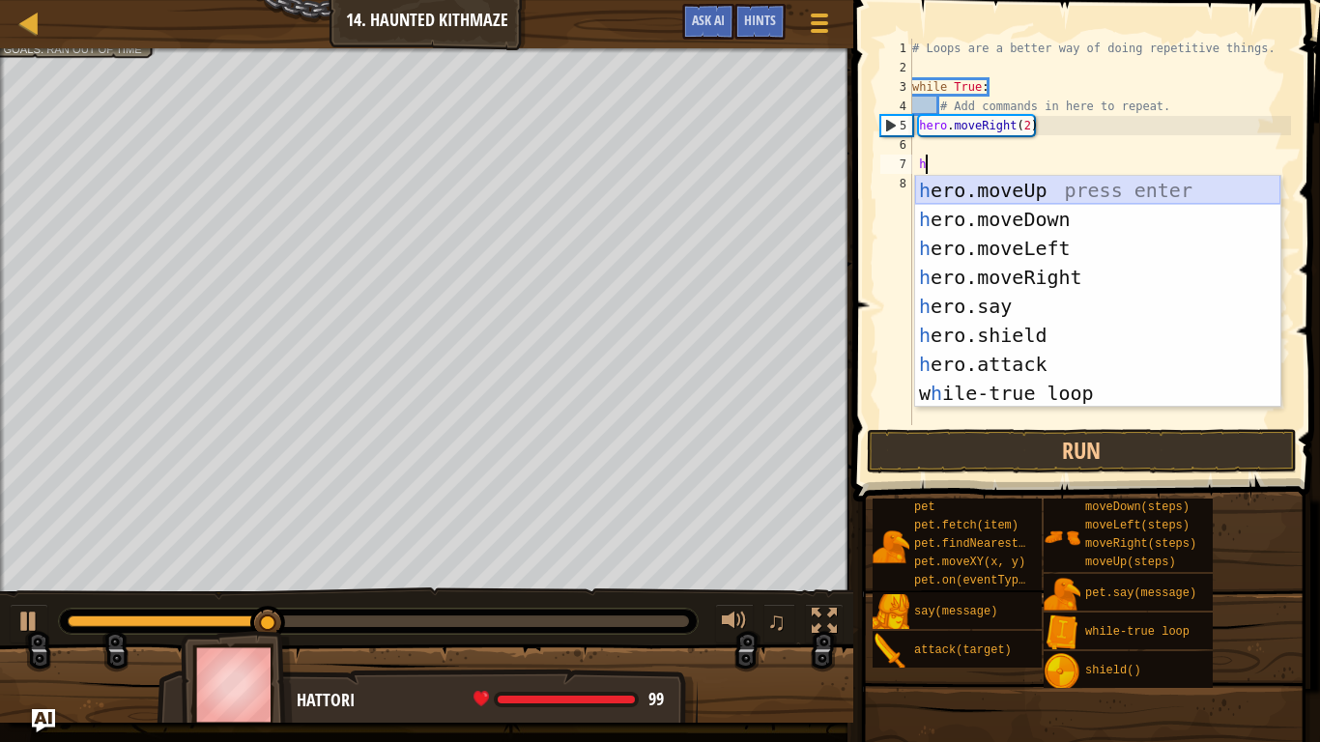
click at [994, 189] on div "h ero.moveUp press enter h ero.moveDown press enter h ero.moveLeft press enter …" at bounding box center [1097, 321] width 365 height 290
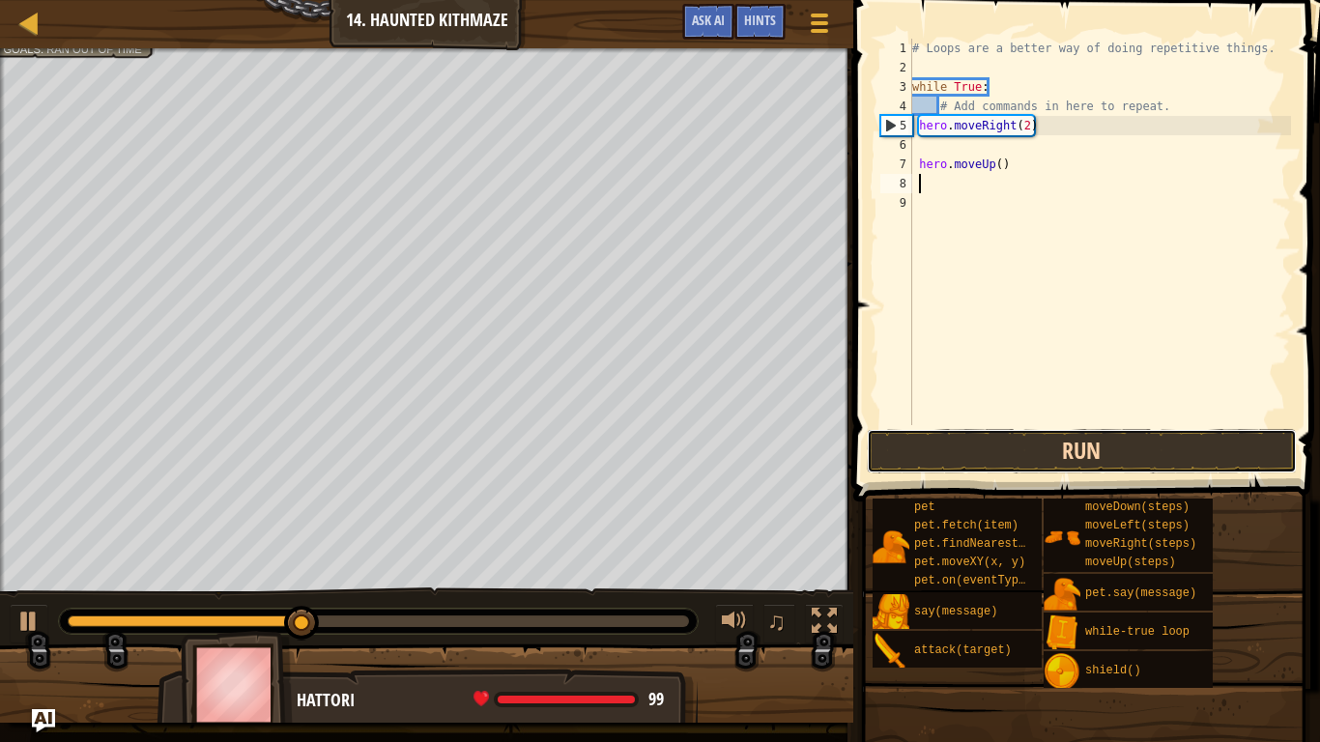
click at [1038, 444] on button "Run" at bounding box center [1082, 451] width 430 height 44
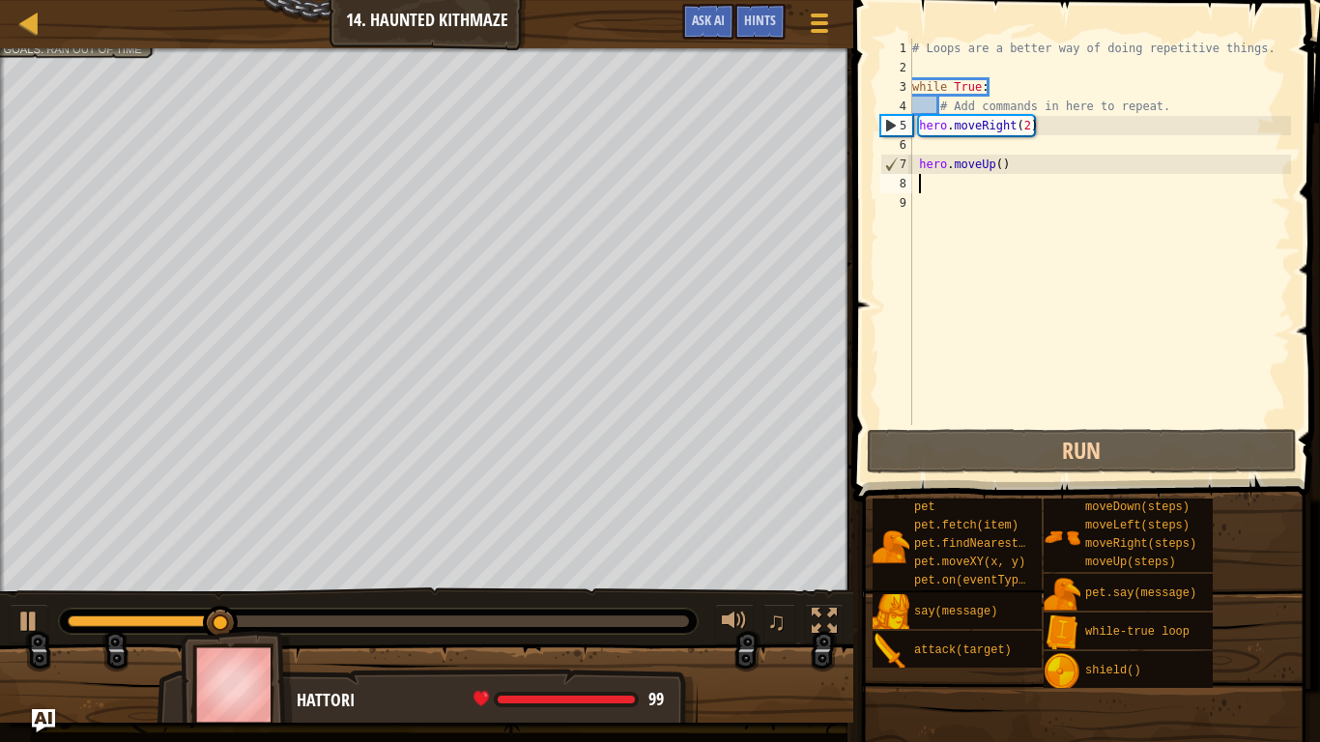
click at [1001, 168] on div "# Loops are a better way of doing repetitive things. while True : # Add command…" at bounding box center [1099, 251] width 383 height 425
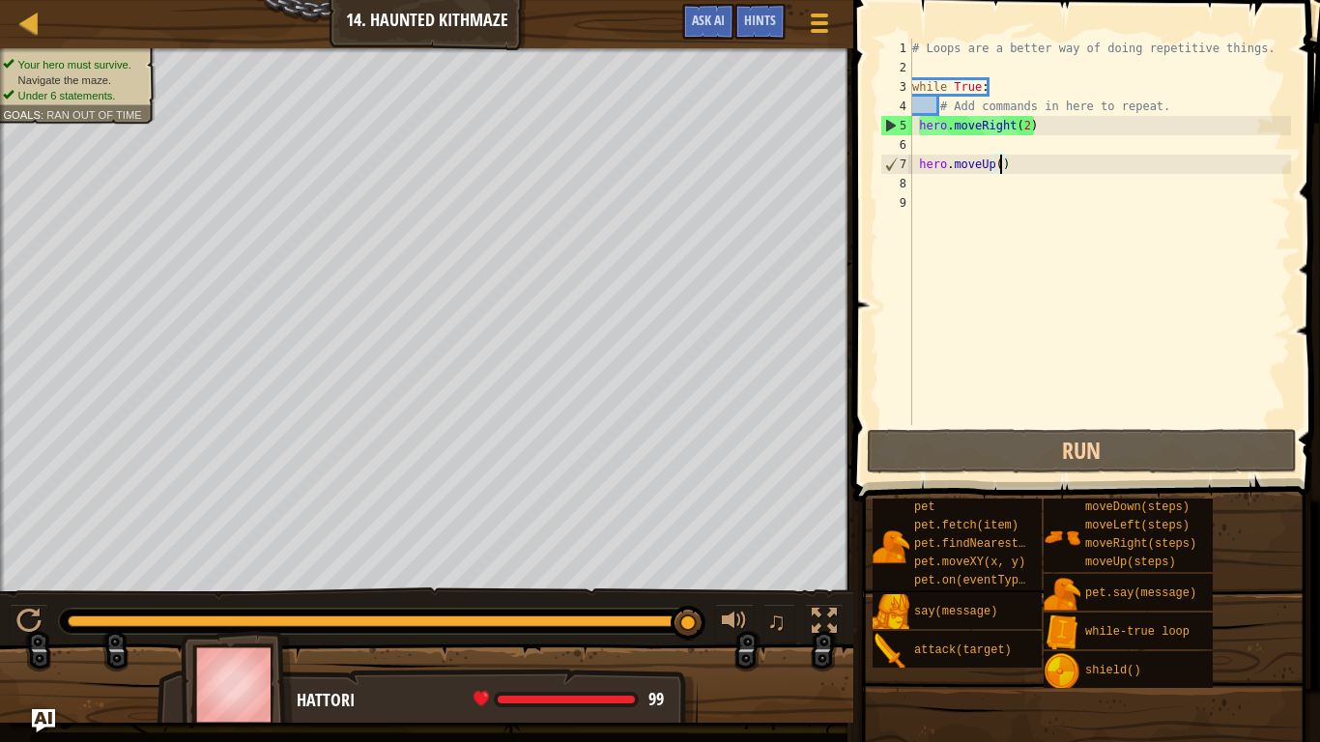
click at [1027, 128] on div "# Loops are a better way of doing repetitive things. while True : # Add command…" at bounding box center [1099, 251] width 383 height 425
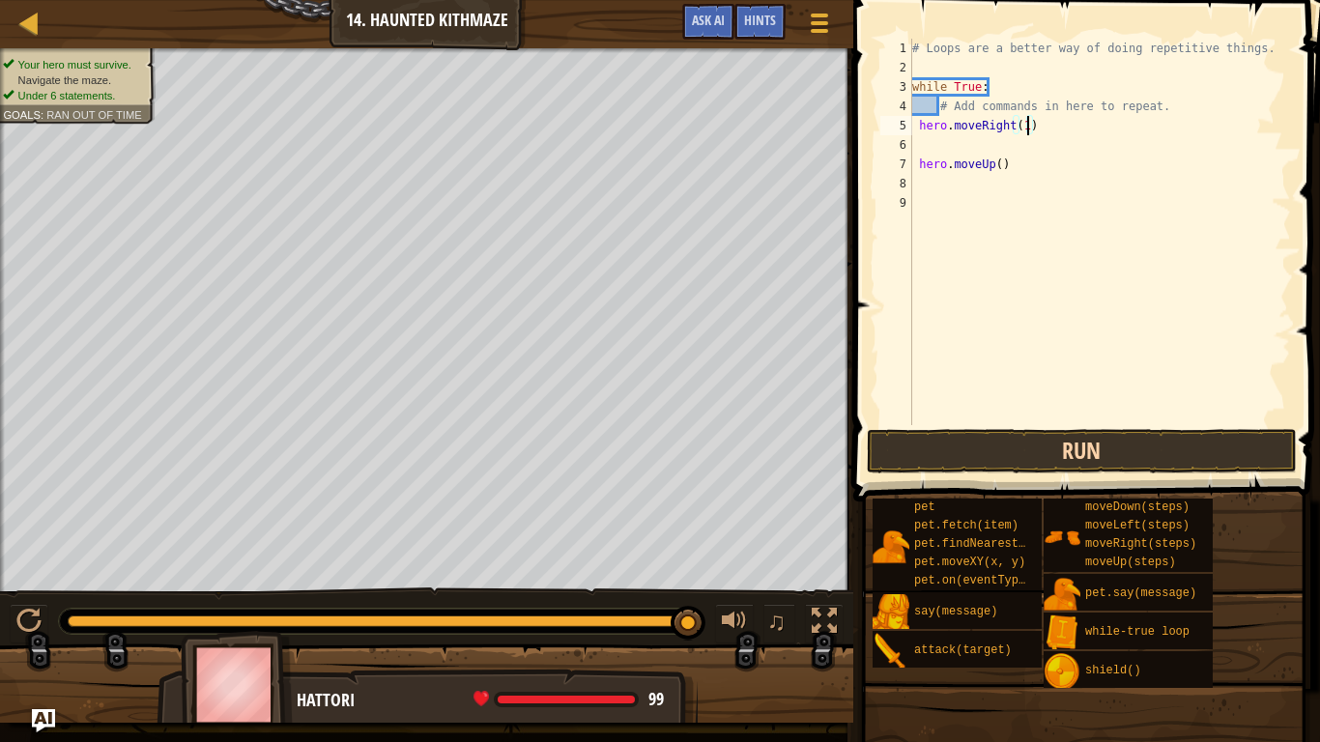
scroll to position [9, 16]
click at [1059, 448] on button "Run" at bounding box center [1082, 451] width 430 height 44
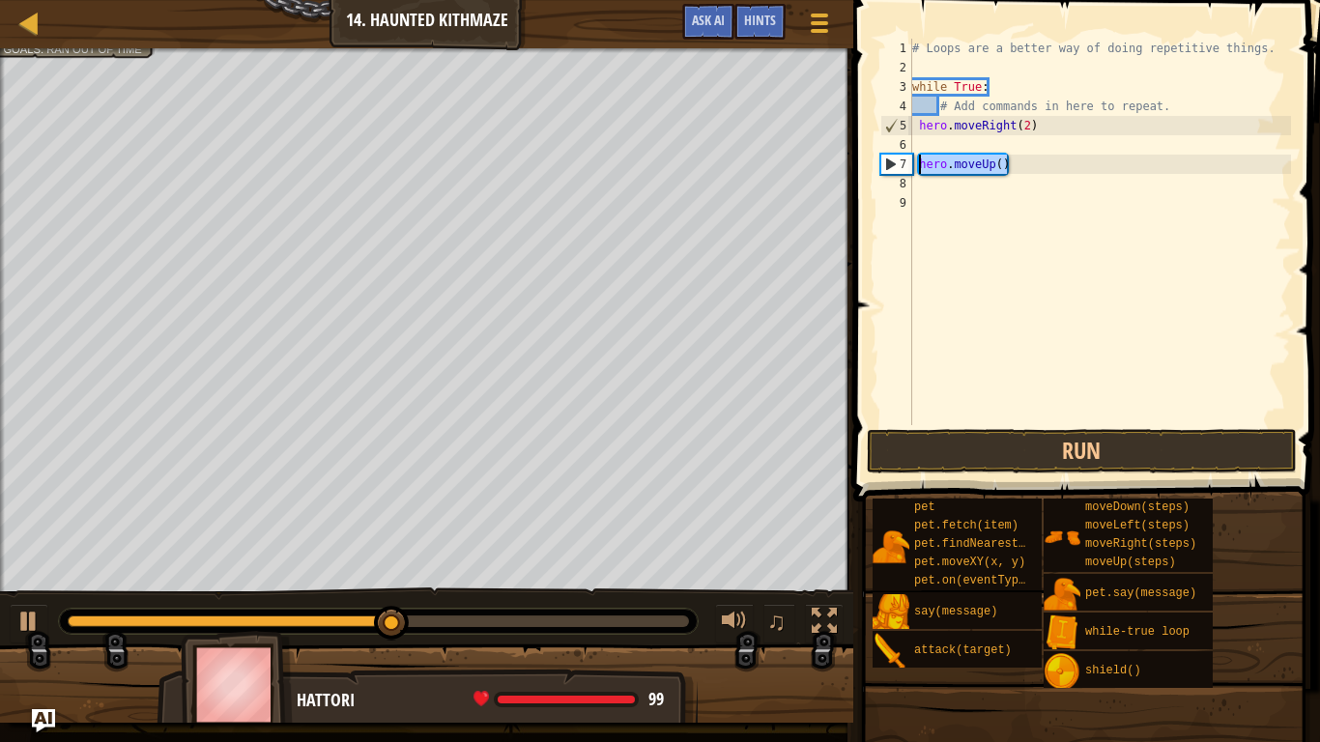
drag, startPoint x: 1013, startPoint y: 172, endPoint x: 918, endPoint y: 167, distance: 94.8
click at [918, 167] on div "# Loops are a better way of doing repetitive things. while True : # Add command…" at bounding box center [1099, 251] width 383 height 425
type textarea "hero.moveUp()"
click at [923, 146] on div "# Loops are a better way of doing repetitive things. while True : # Add command…" at bounding box center [1099, 251] width 383 height 425
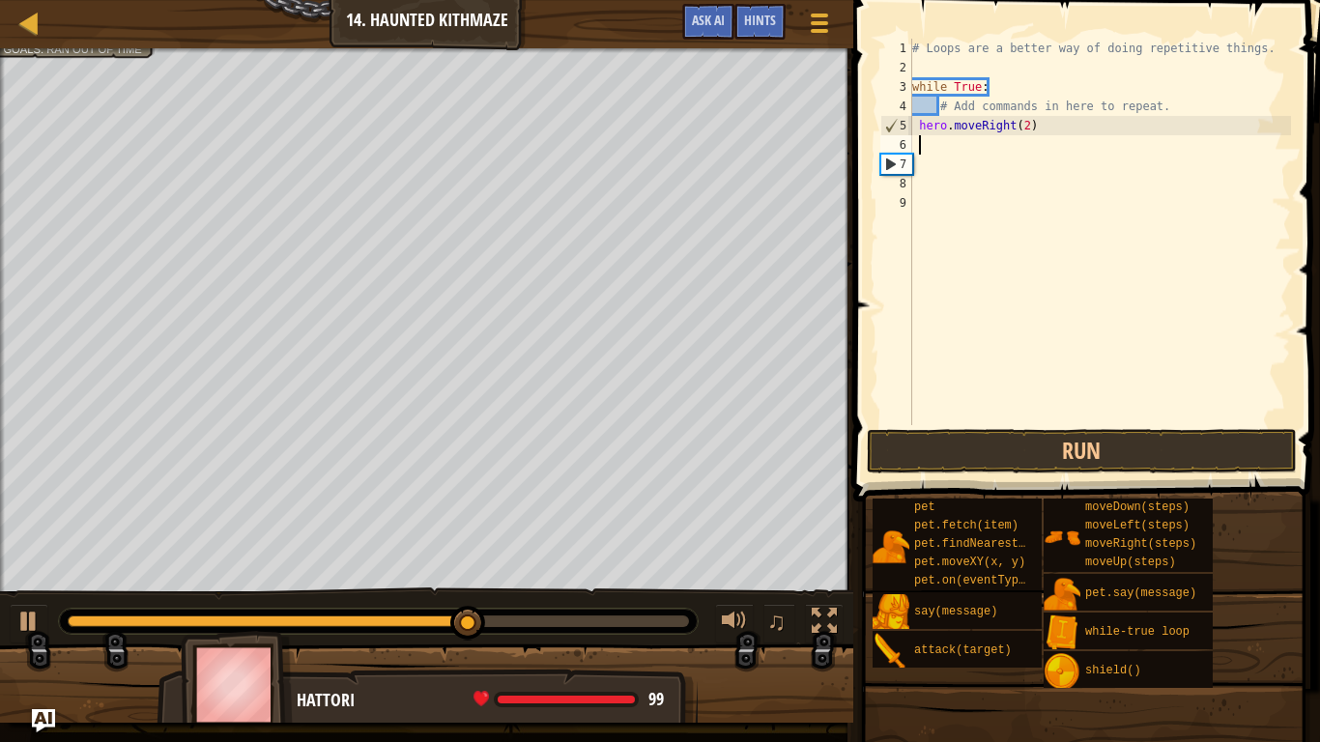
type textarea "h"
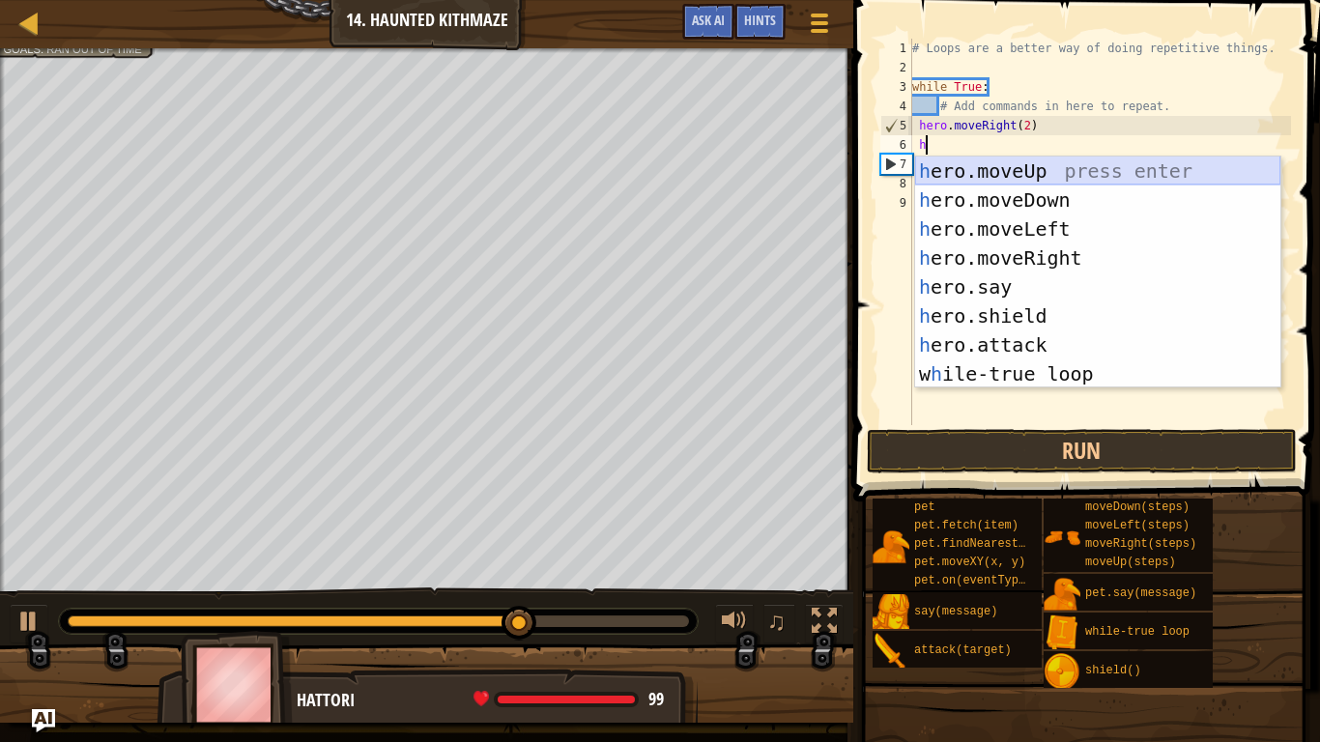
click at [959, 165] on div "h ero.moveUp press enter h ero.moveDown press enter h ero.moveLeft press enter …" at bounding box center [1097, 302] width 365 height 290
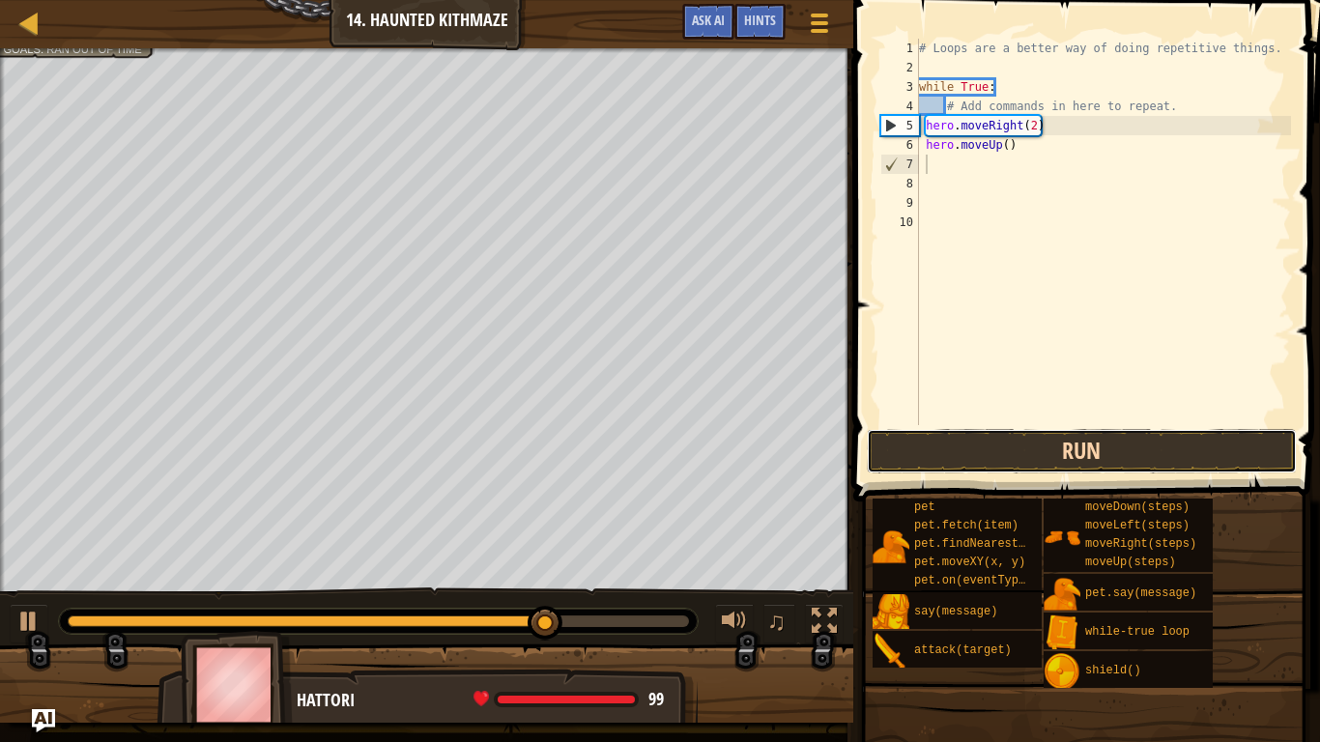
click at [1060, 465] on button "Run" at bounding box center [1082, 451] width 430 height 44
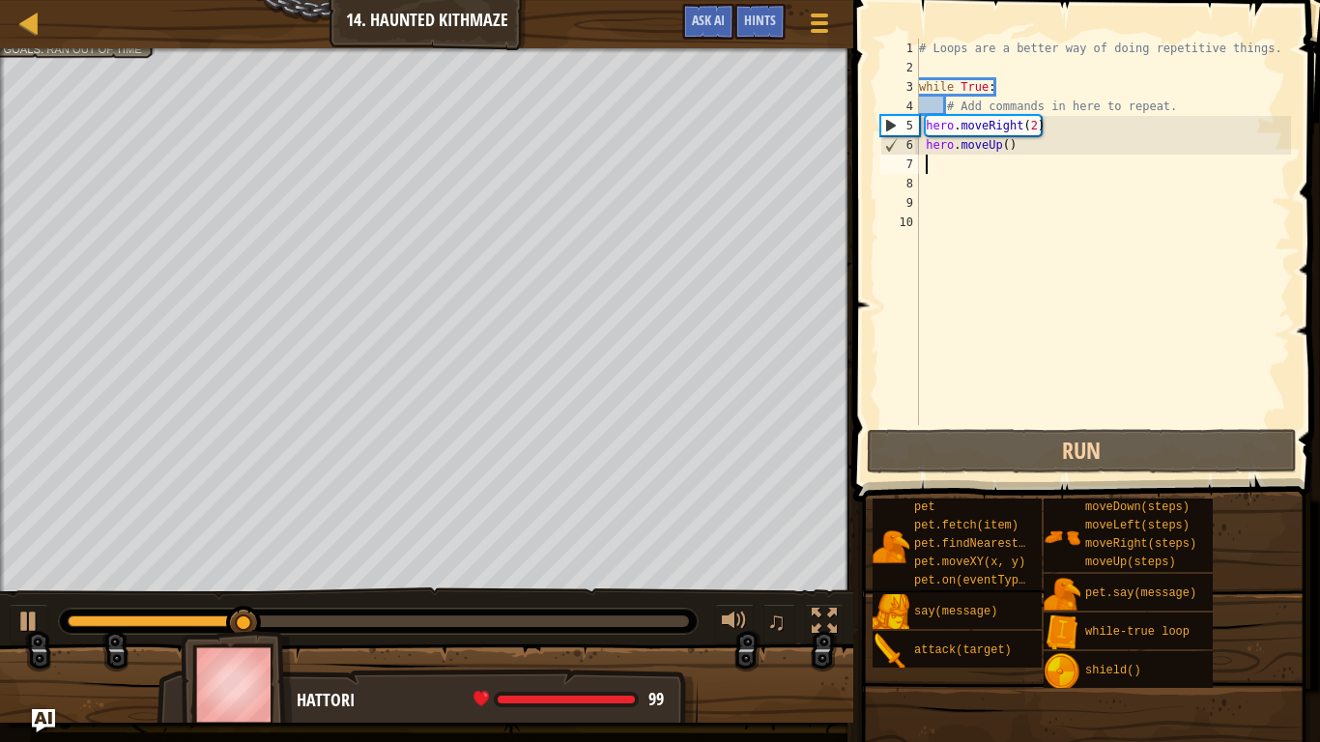
scroll to position [9, 1]
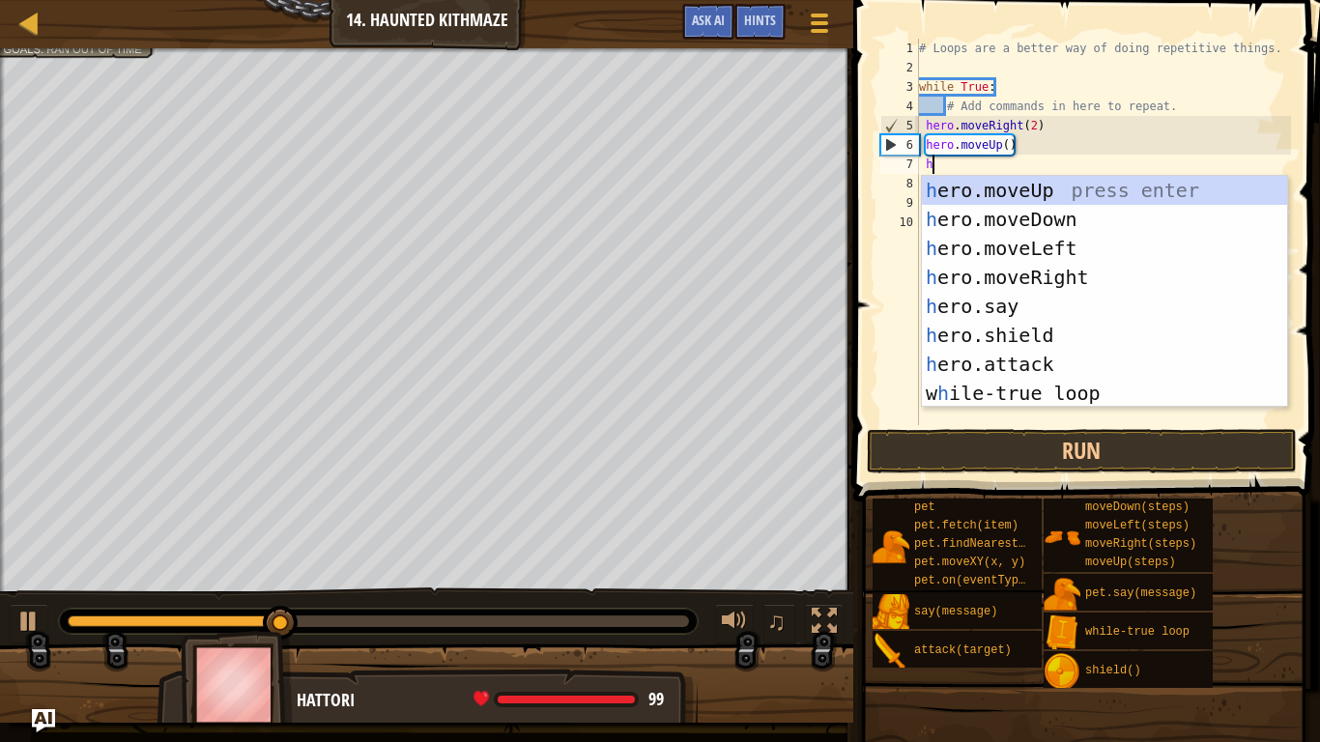
click at [1006, 144] on div "# Loops are a better way of doing repetitive things. while True : # Add command…" at bounding box center [1103, 251] width 376 height 425
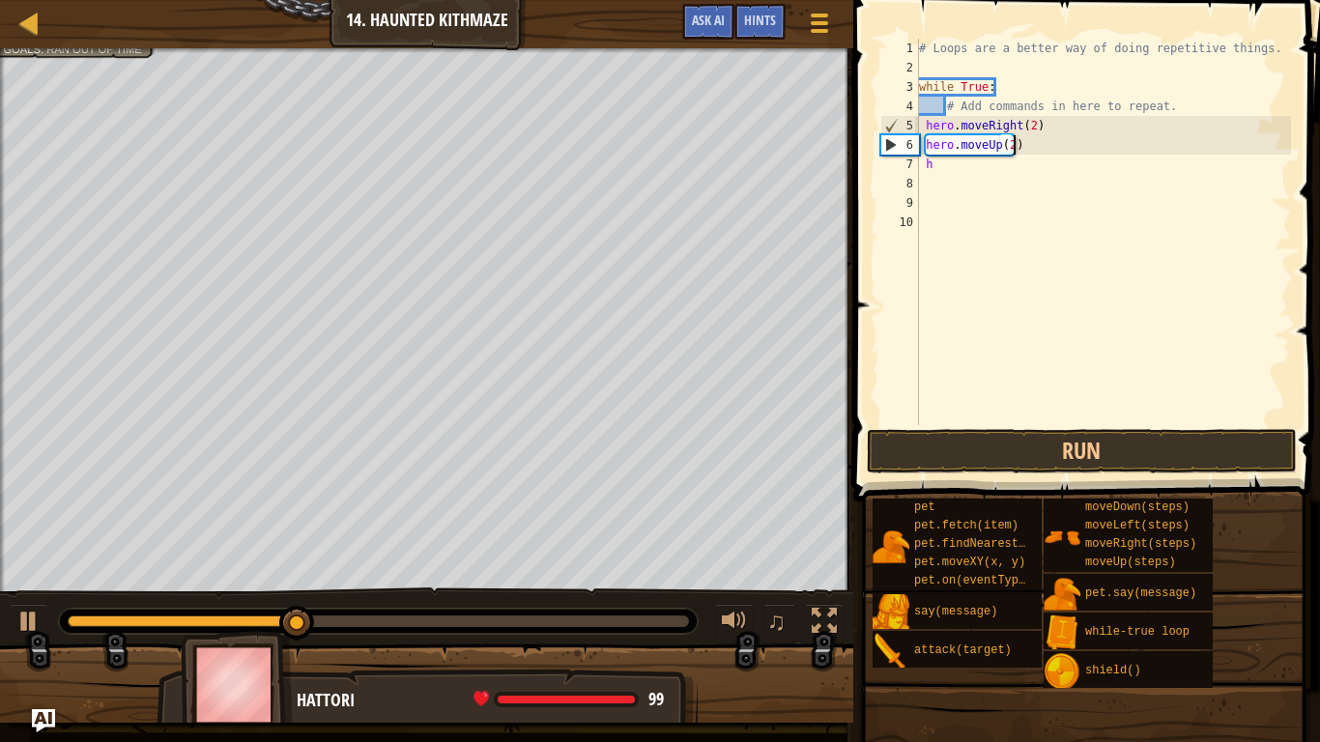
scroll to position [9, 14]
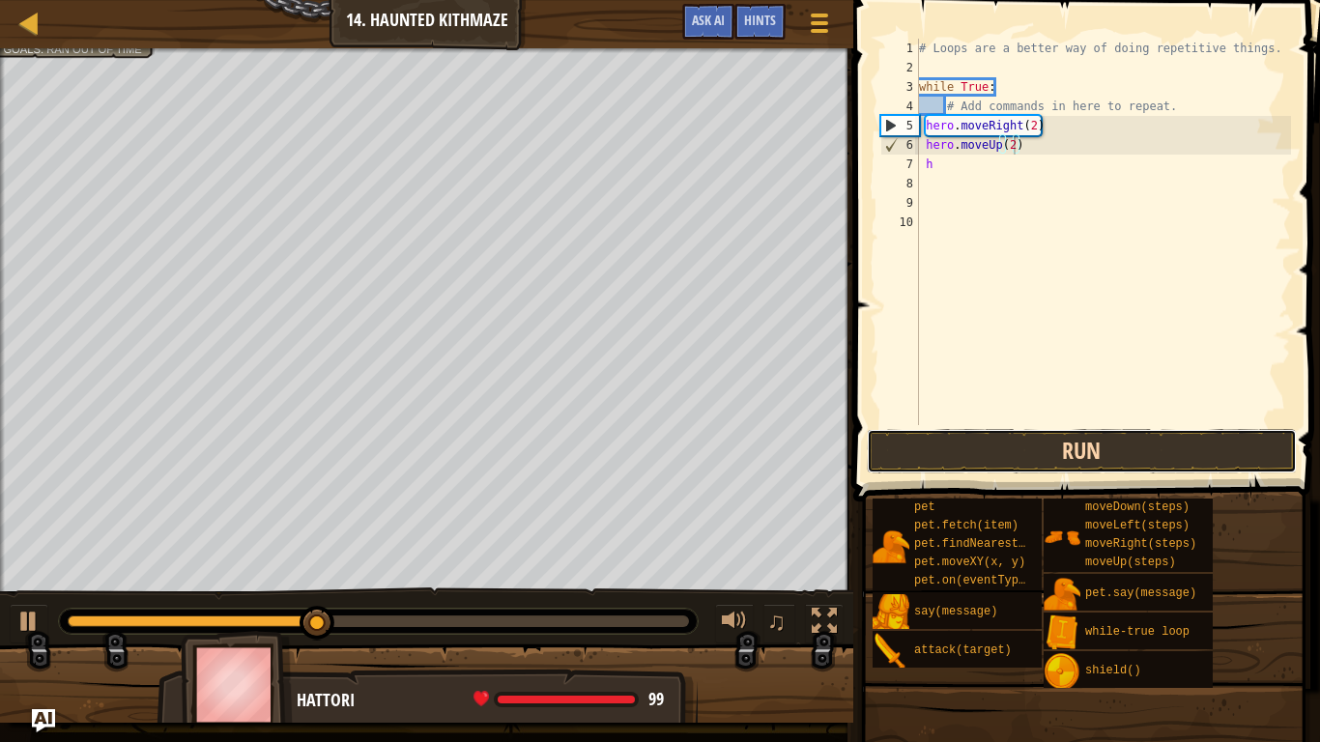
click at [1081, 449] on button "Run" at bounding box center [1082, 451] width 430 height 44
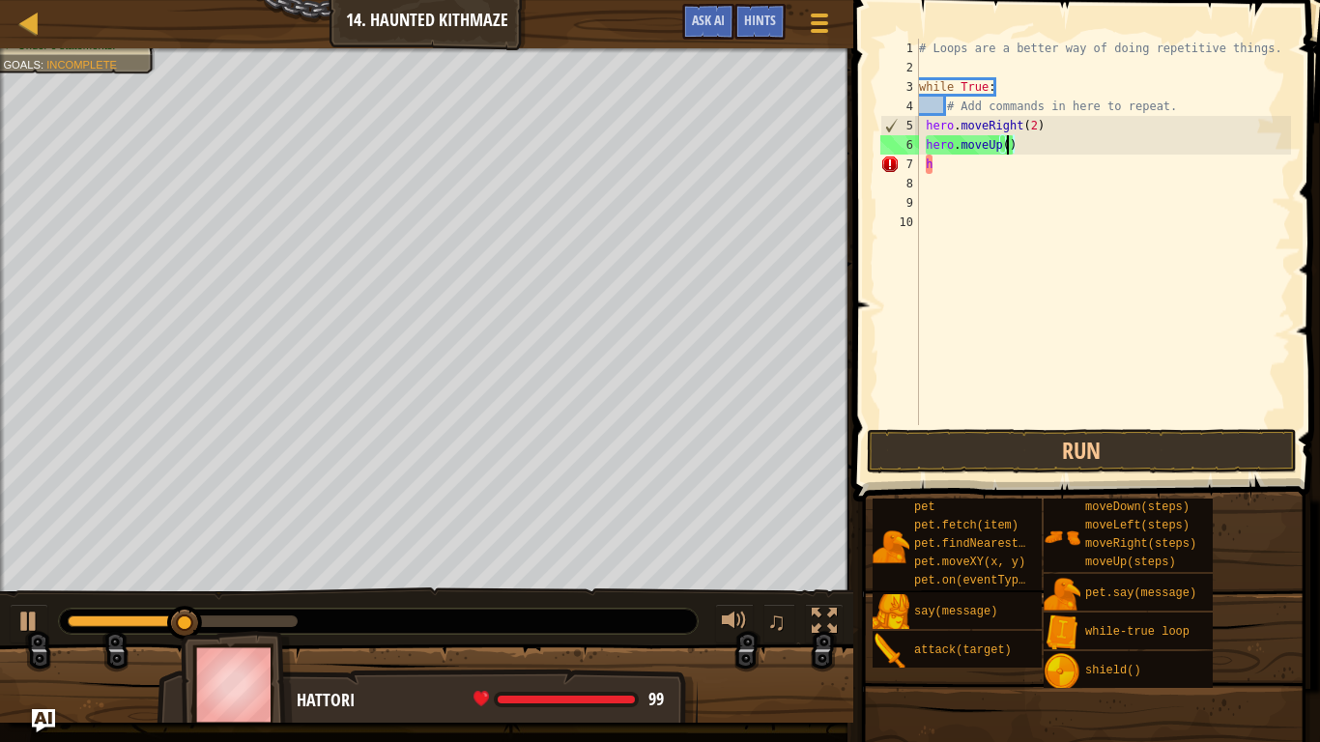
scroll to position [9, 13]
drag, startPoint x: 938, startPoint y: 159, endPoint x: 925, endPoint y: 159, distance: 13.5
click at [925, 159] on div "# Loops are a better way of doing repetitive things. while True : # Add command…" at bounding box center [1103, 251] width 376 height 425
type textarea "h"
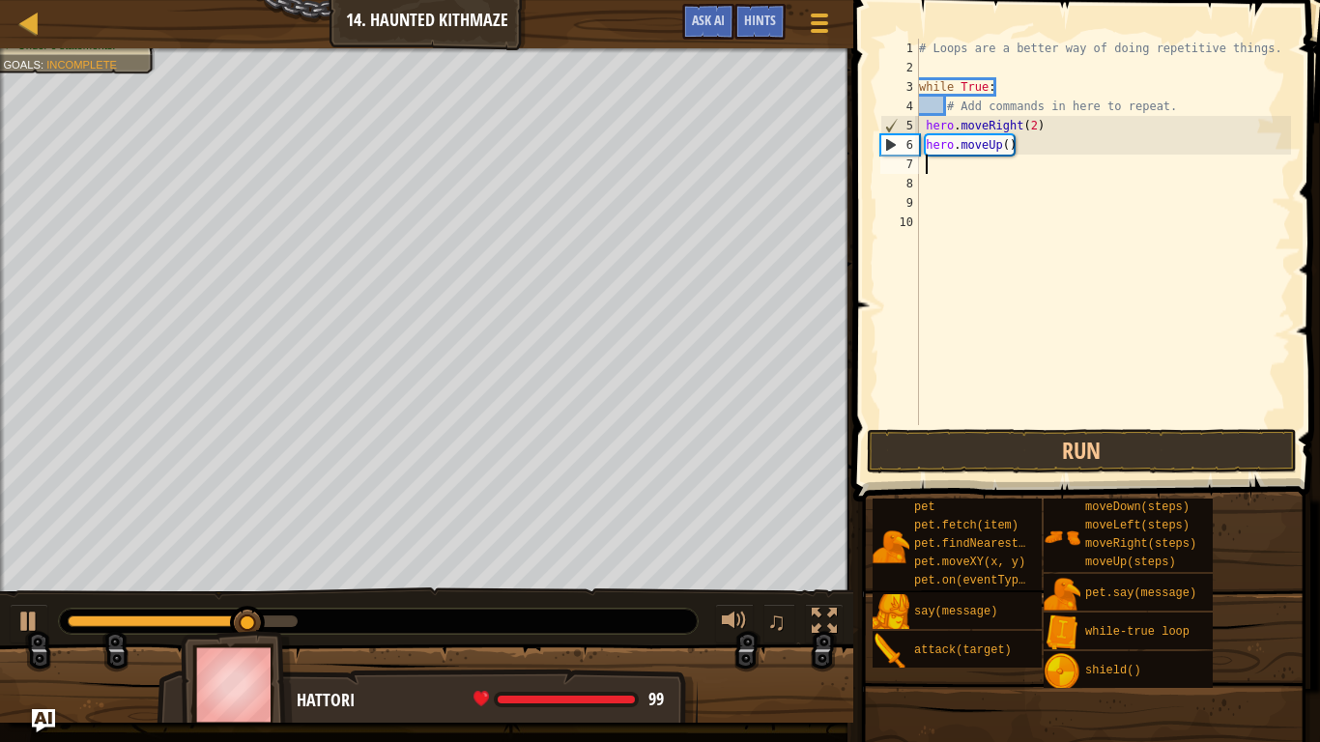
click at [1007, 148] on div "# Loops are a better way of doing repetitive things. while True : # Add command…" at bounding box center [1103, 251] width 376 height 425
type textarea "hero.moveUp(2)"
click at [1101, 452] on button "Run" at bounding box center [1082, 451] width 430 height 44
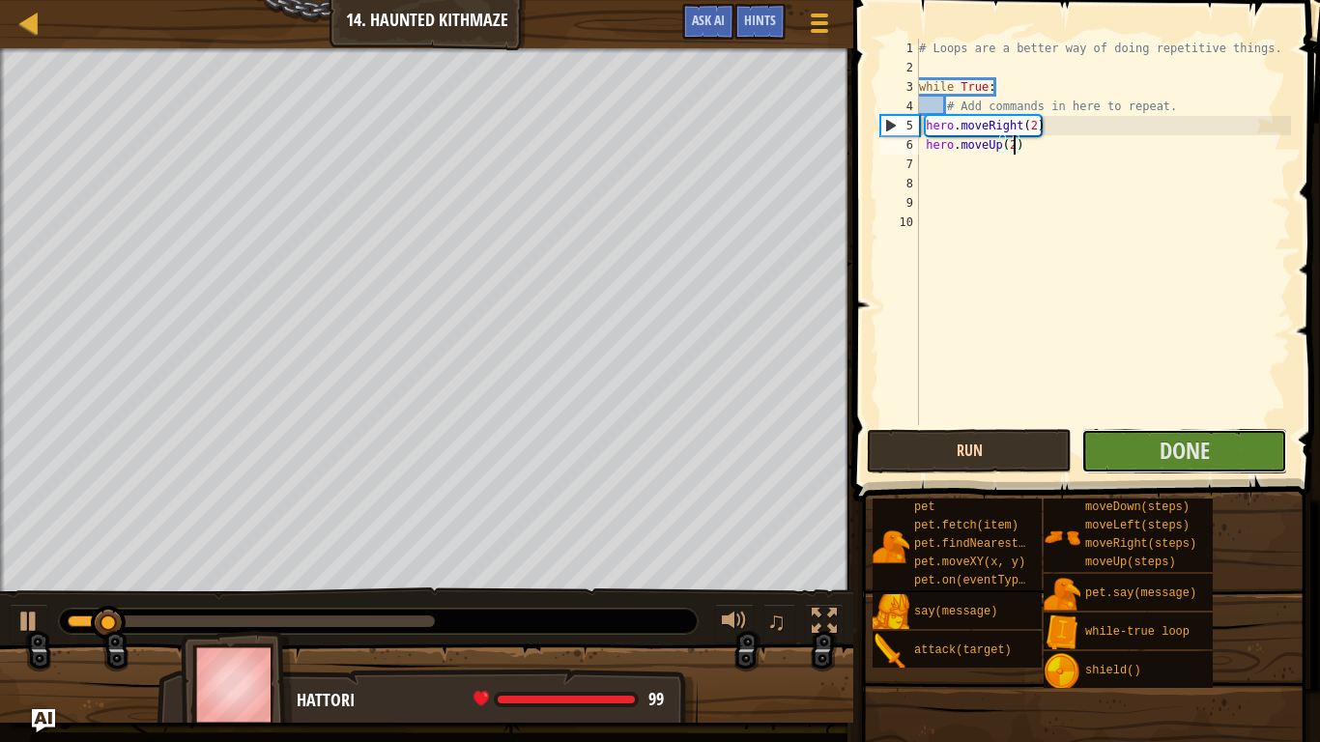
click at [1101, 452] on button "Done" at bounding box center [1183, 451] width 205 height 44
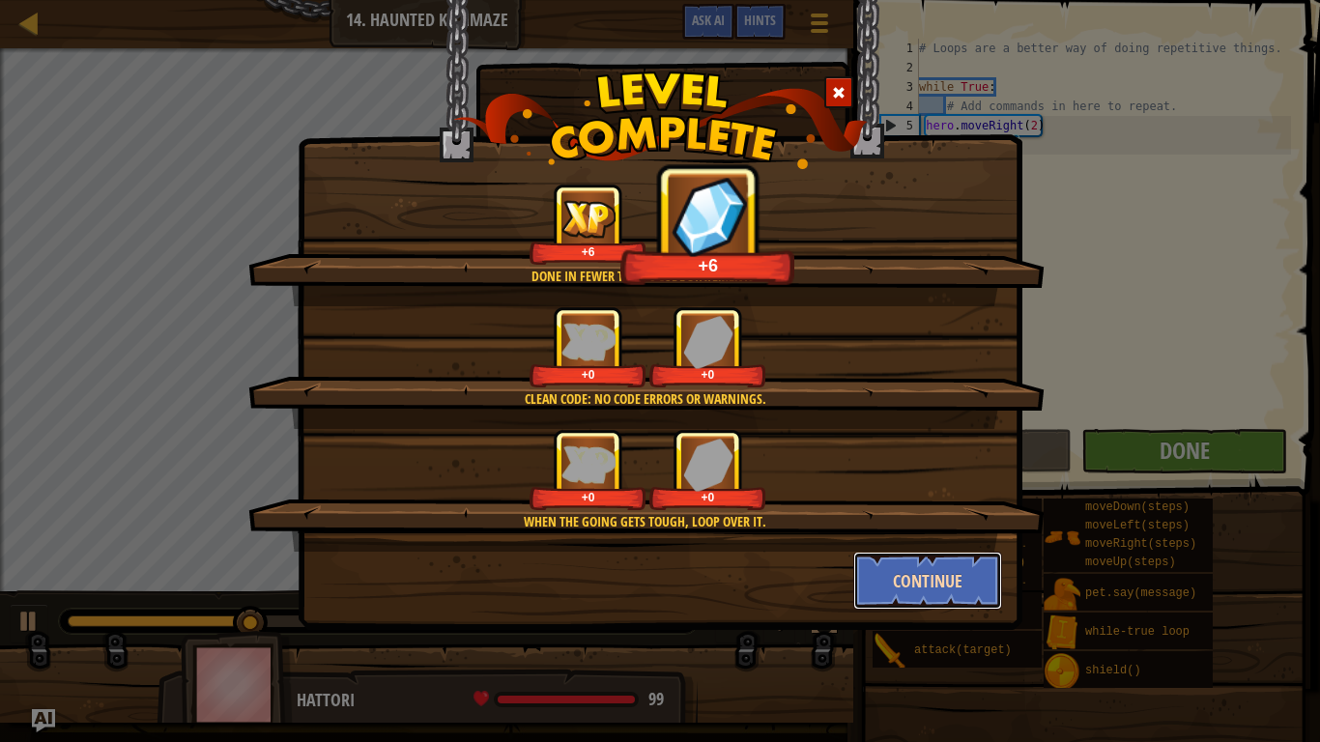
click at [945, 577] on button "Continue" at bounding box center [928, 581] width 150 height 58
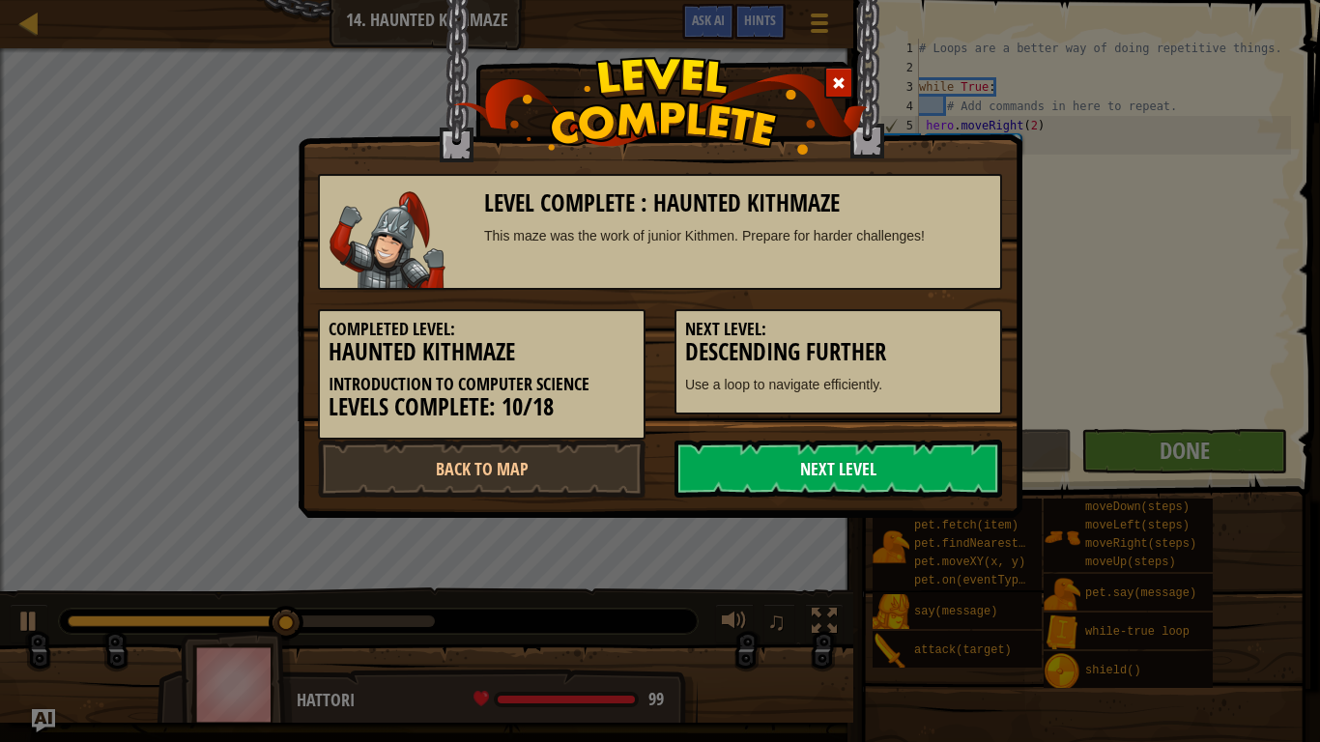
click at [915, 456] on link "Next Level" at bounding box center [838, 469] width 328 height 58
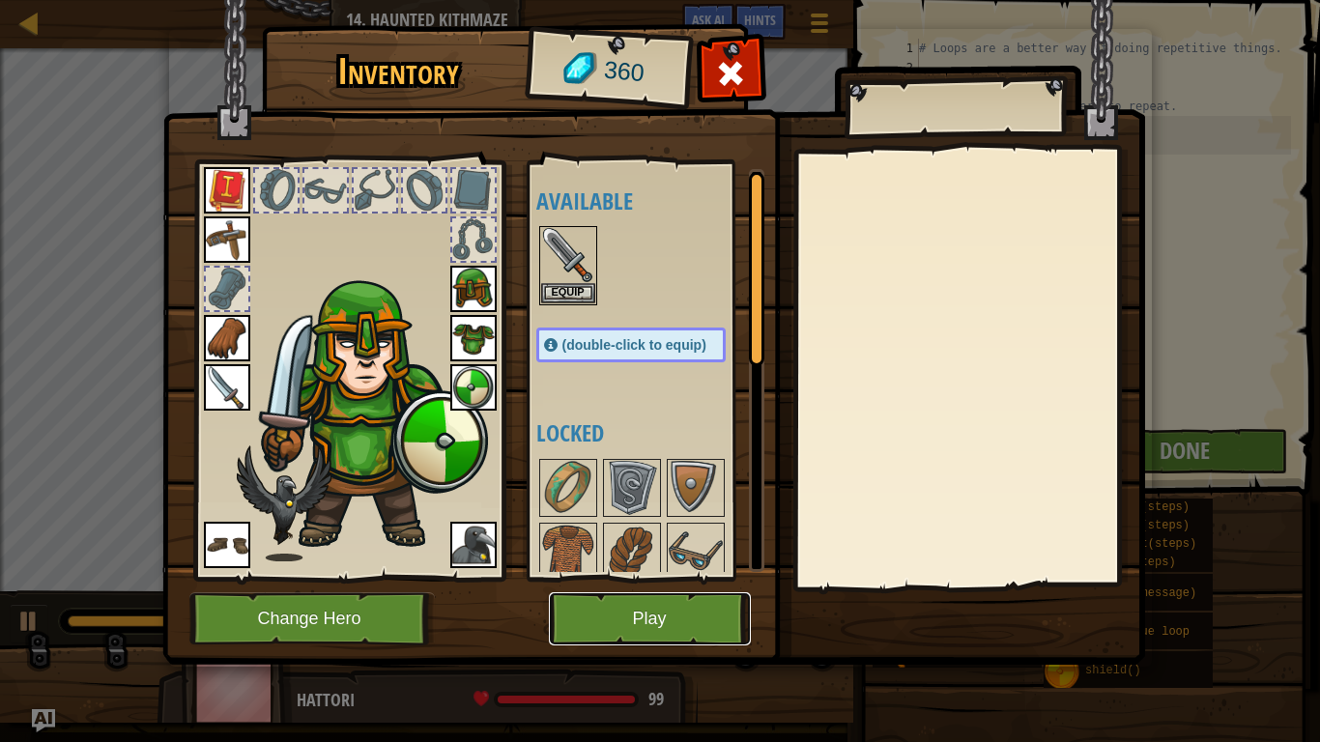
click at [697, 578] on button "Play" at bounding box center [650, 618] width 202 height 53
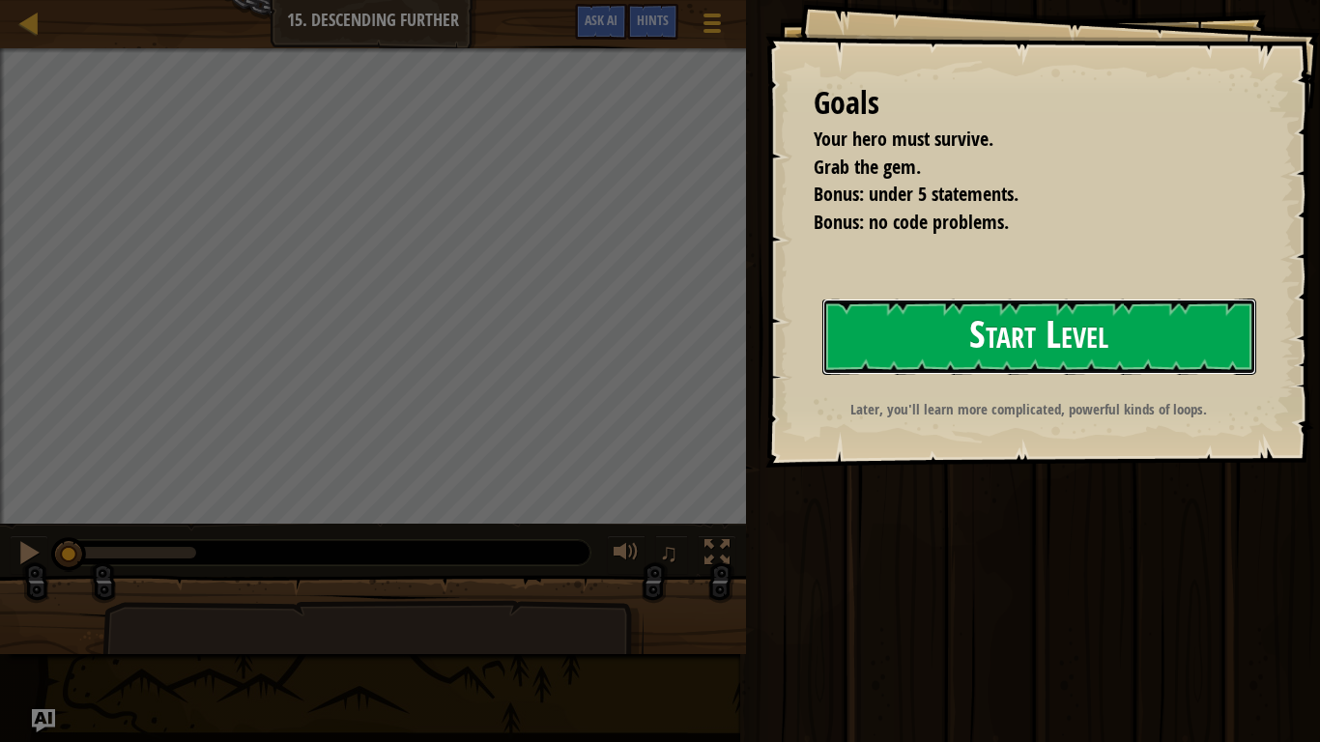
click at [1026, 321] on button "Start Level" at bounding box center [1039, 337] width 434 height 76
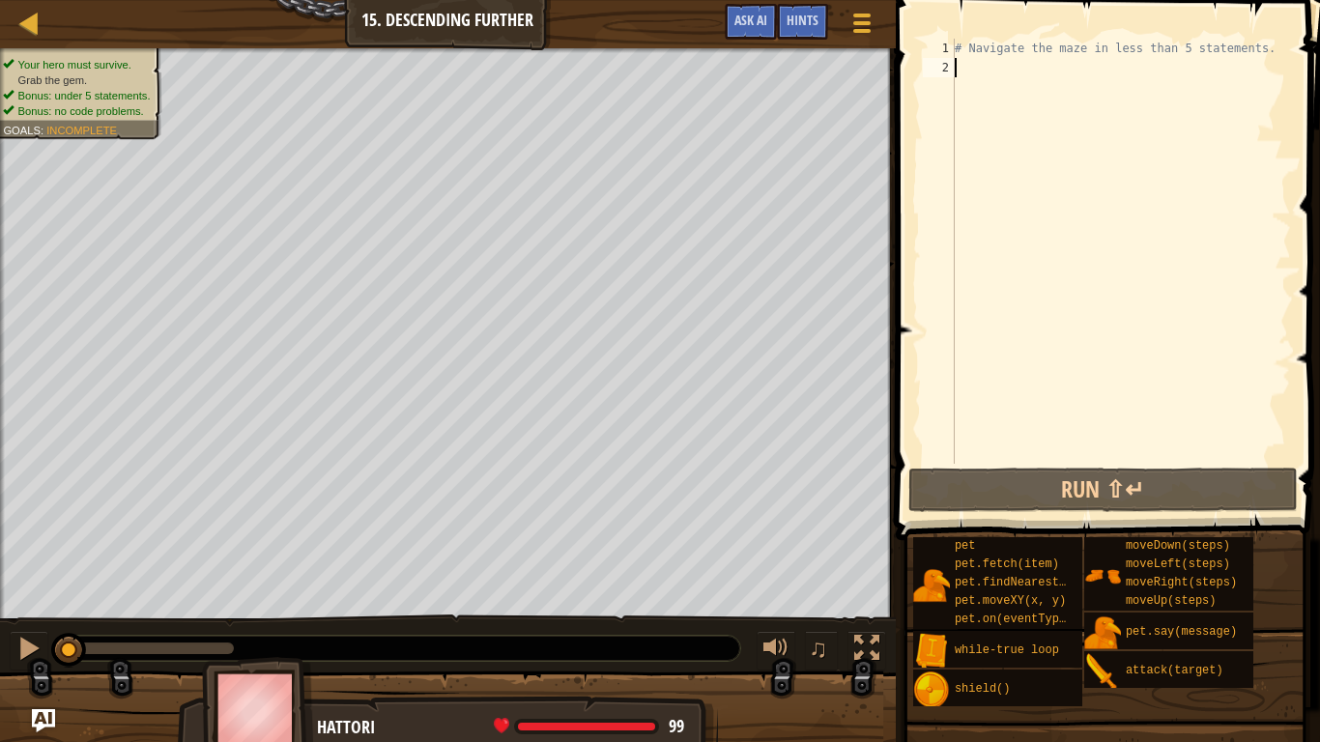
type textarea "h"
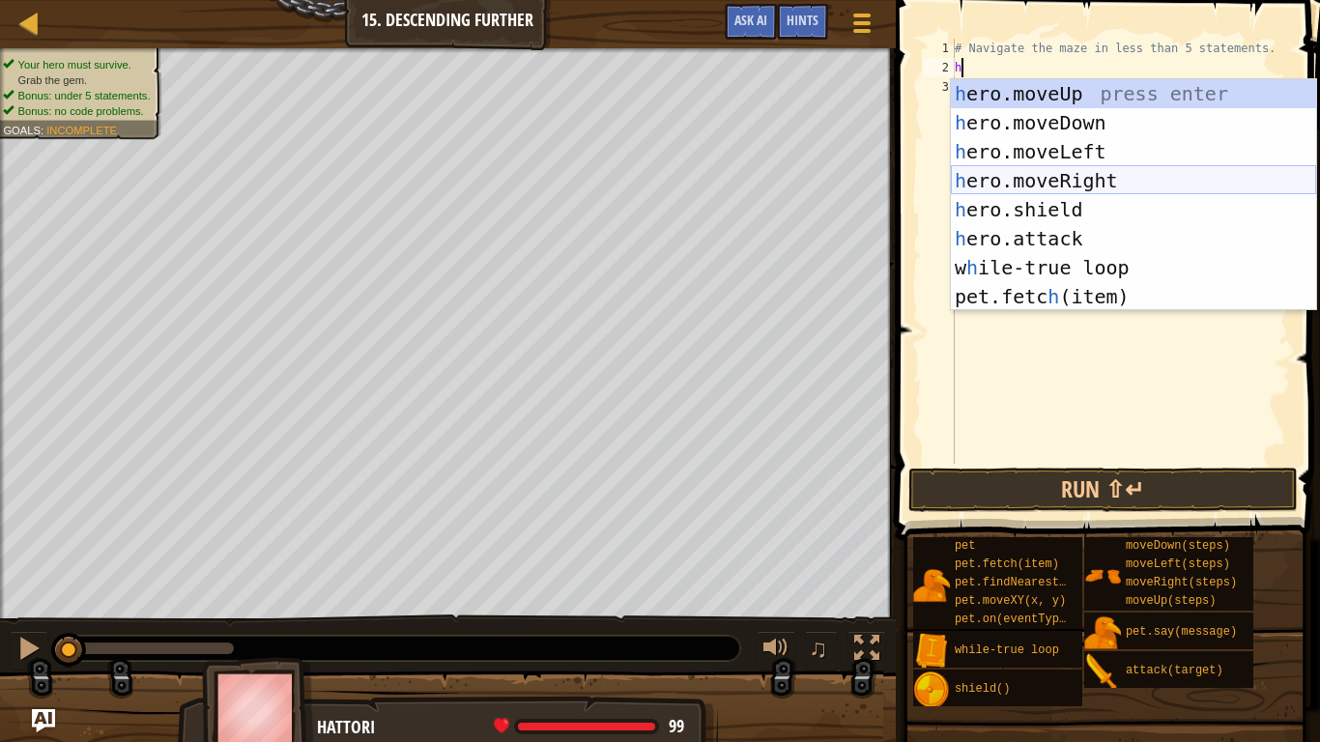
click at [1126, 179] on div "h ero.moveUp press enter h ero.moveDown press enter h ero.moveLeft press enter …" at bounding box center [1133, 224] width 365 height 290
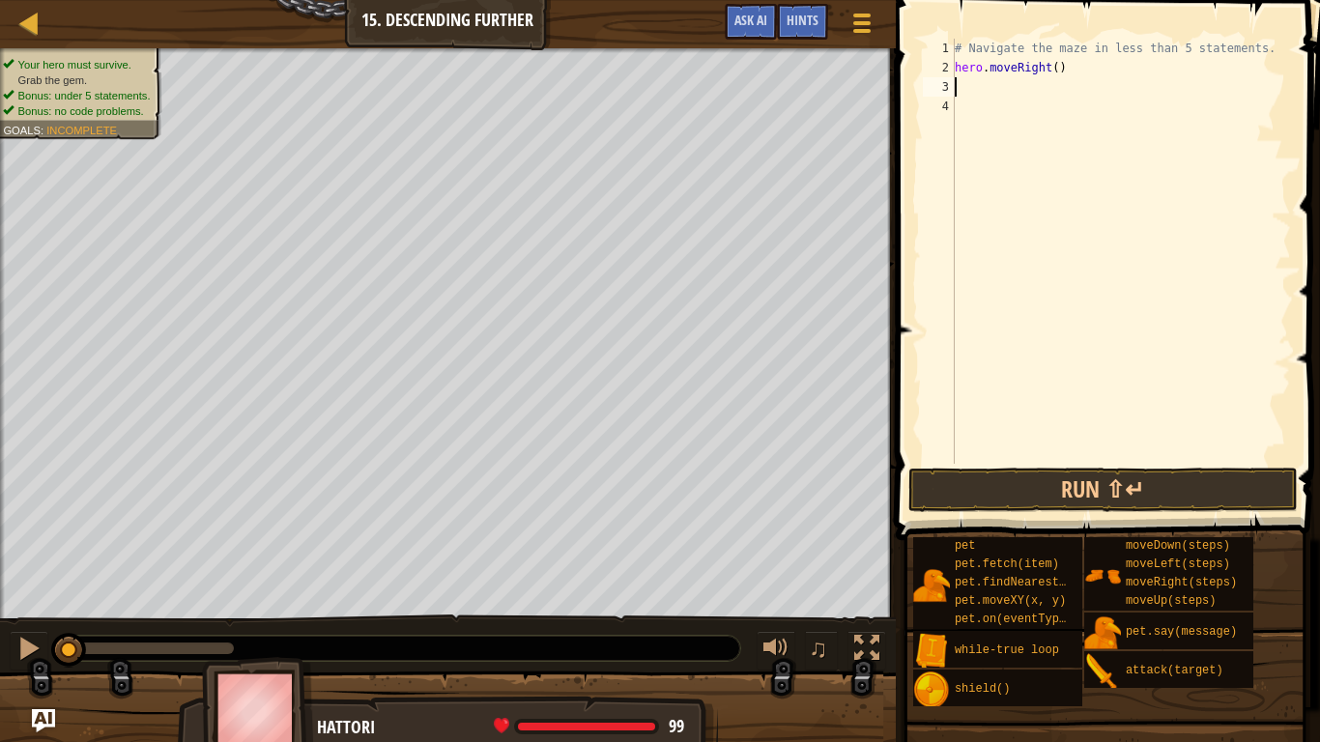
click at [1055, 74] on div "# Navigate the maze in less than 5 statements. hero . moveRight ( )" at bounding box center [1121, 271] width 340 height 464
type textarea "hero.moveRight(2)"
click at [964, 95] on div "# Navigate the maze in less than 5 statements. hero . moveRight ( 2 )" at bounding box center [1121, 271] width 340 height 464
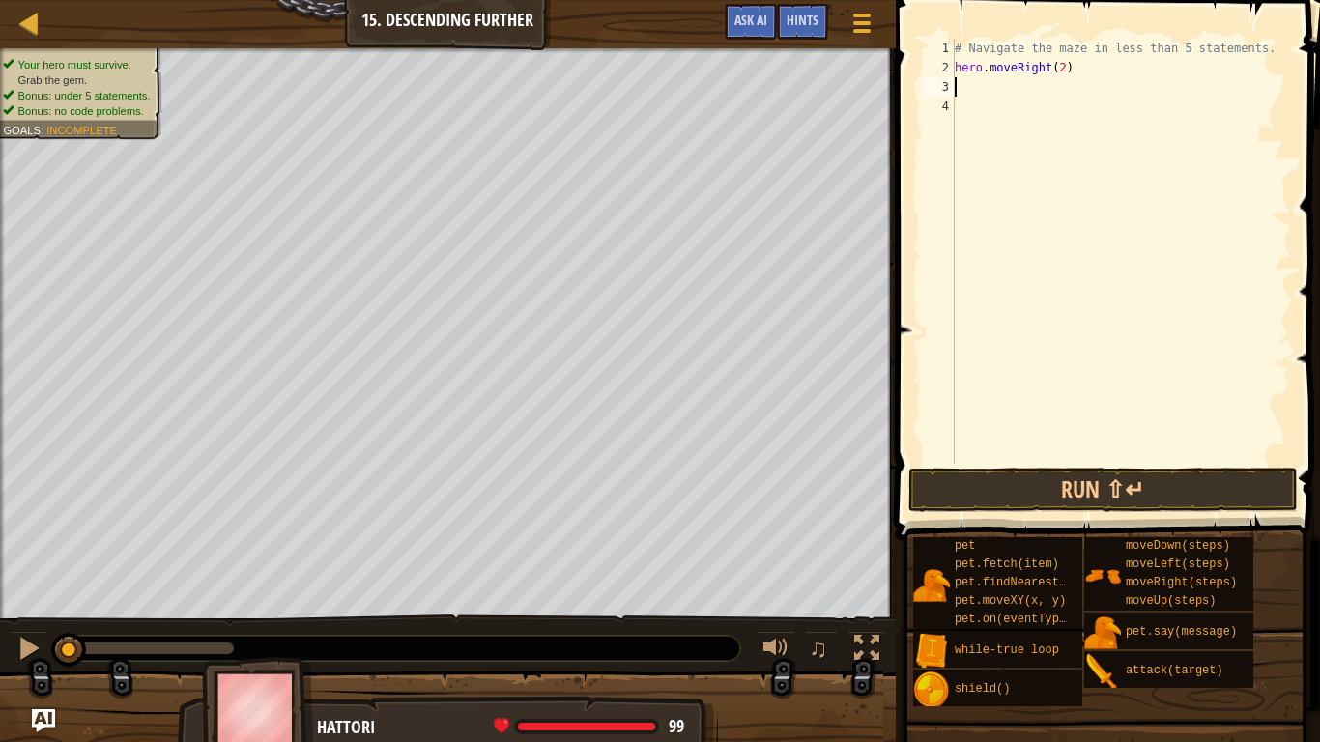
type textarea "h"
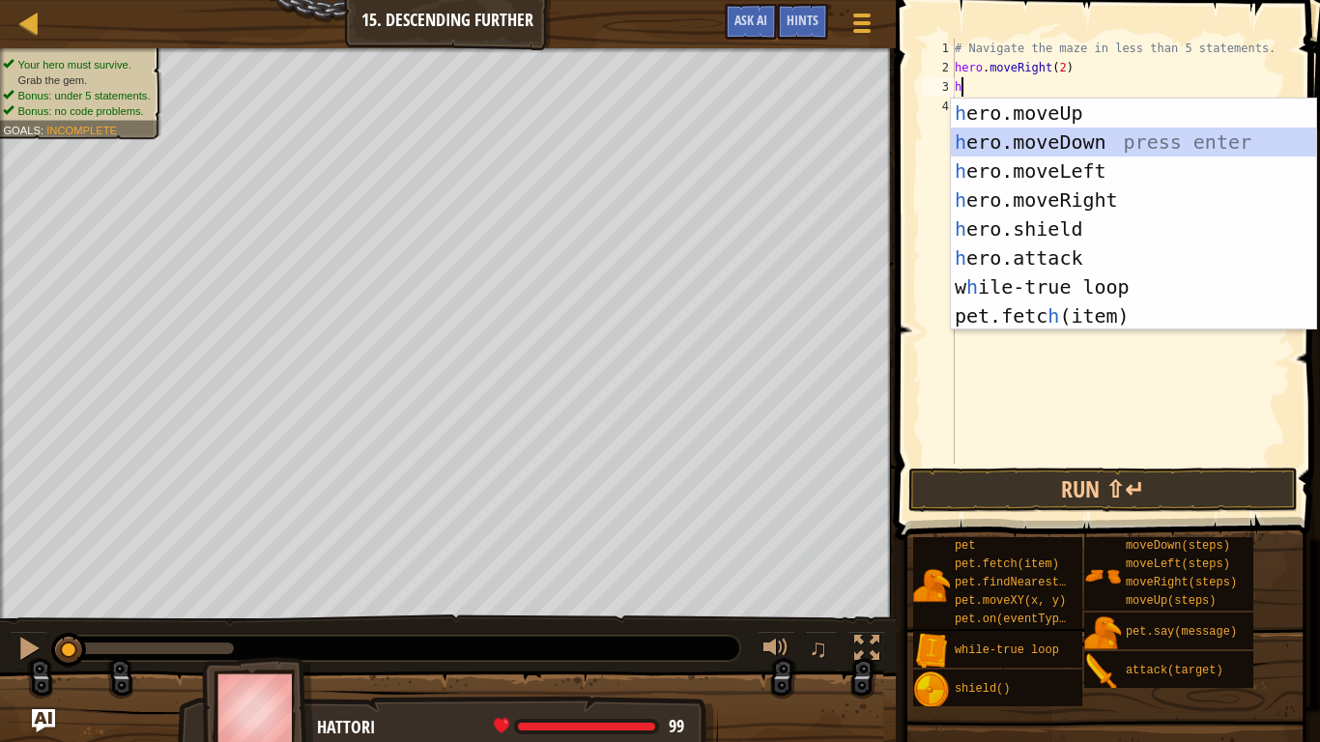
click at [992, 137] on div "h ero.moveUp press enter h ero.moveDown press enter h ero.moveLeft press enter …" at bounding box center [1133, 244] width 365 height 290
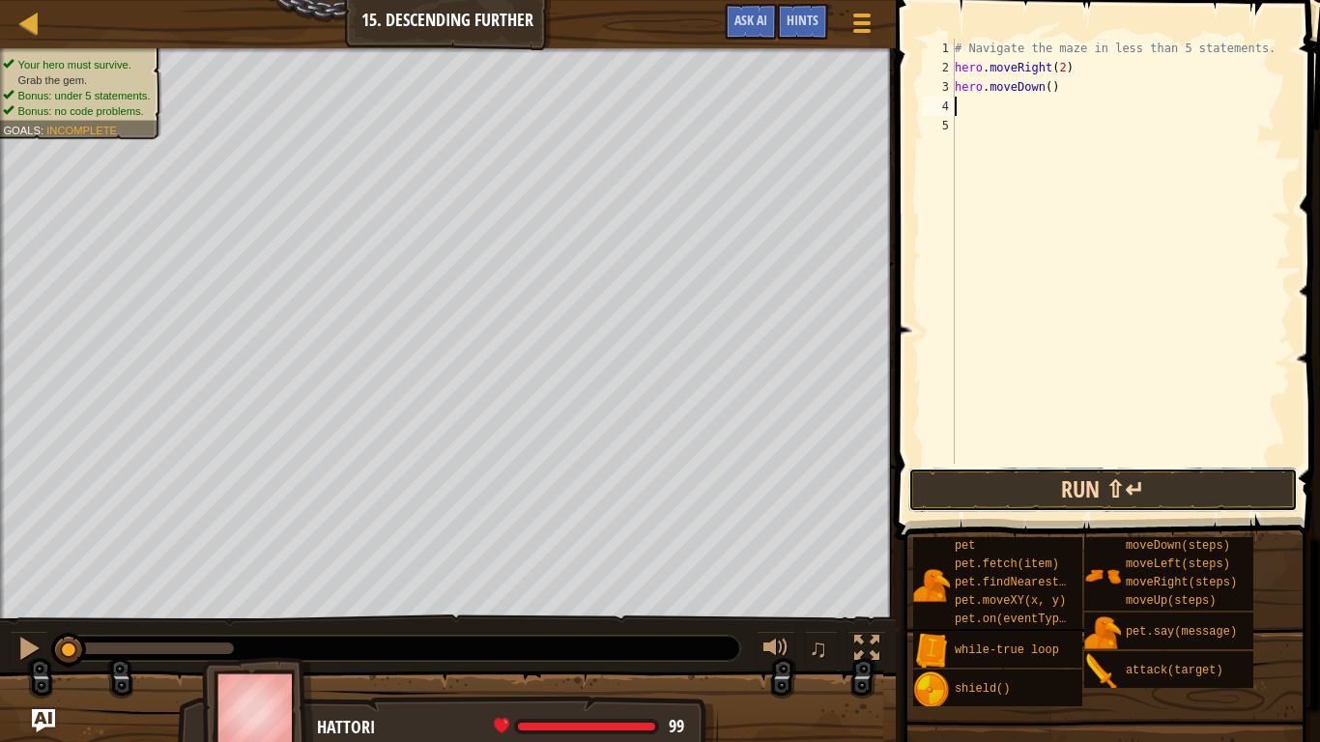
click at [1139, 480] on button "Run ⇧↵" at bounding box center [1102, 490] width 389 height 44
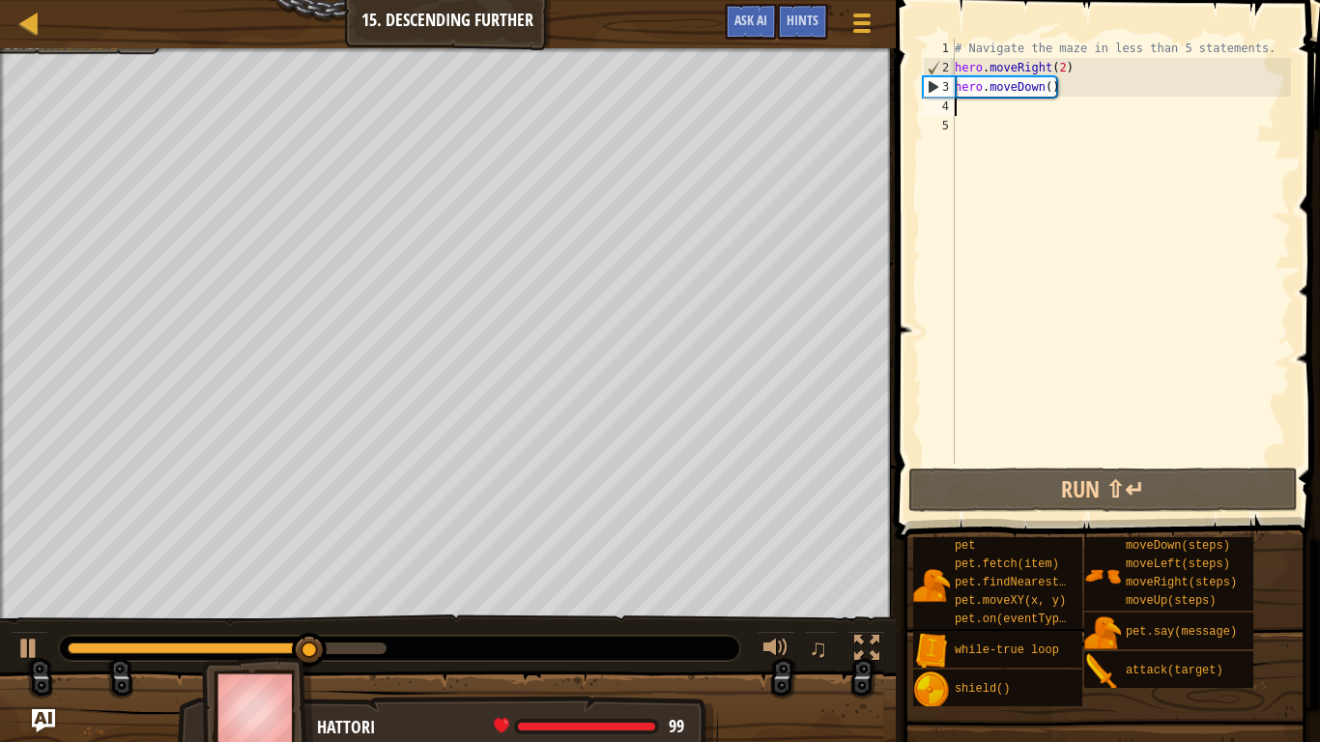
type textarea "h"
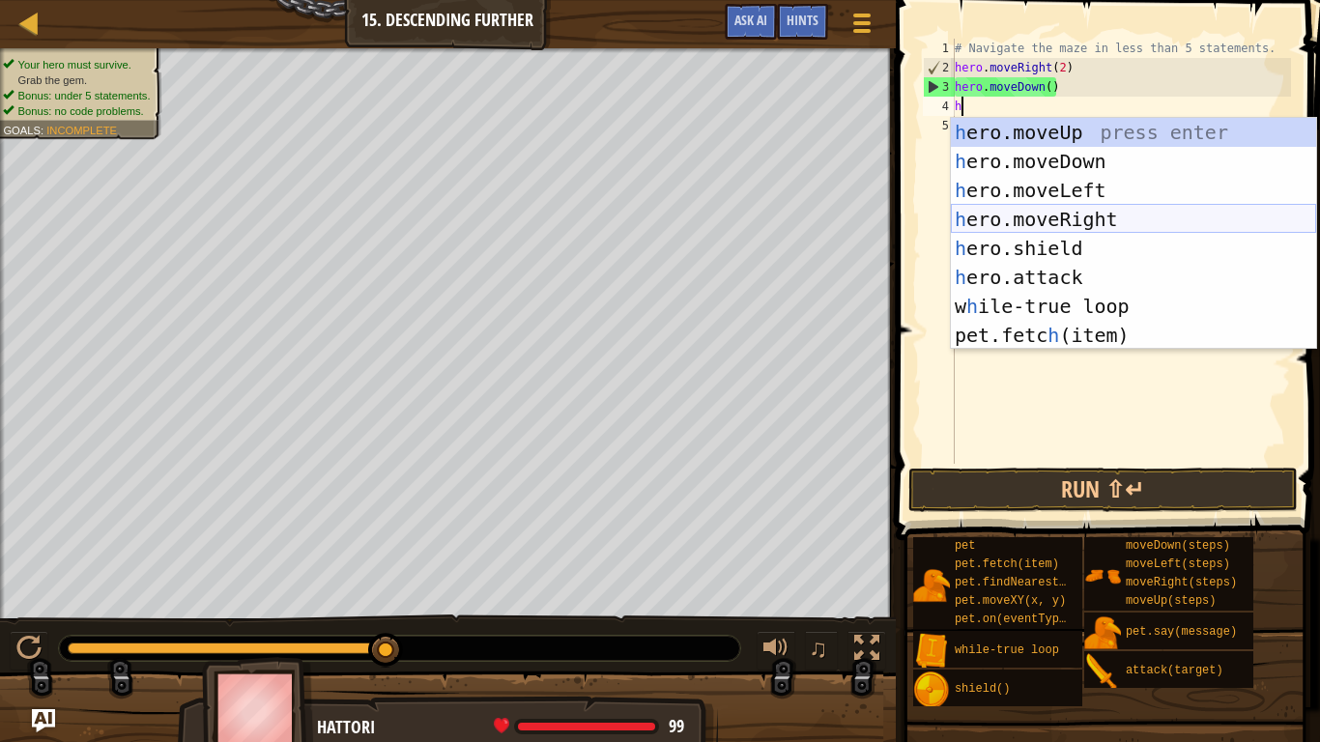
click at [1079, 218] on div "h ero.moveUp press enter h ero.moveDown press enter h ero.moveLeft press enter …" at bounding box center [1133, 263] width 365 height 290
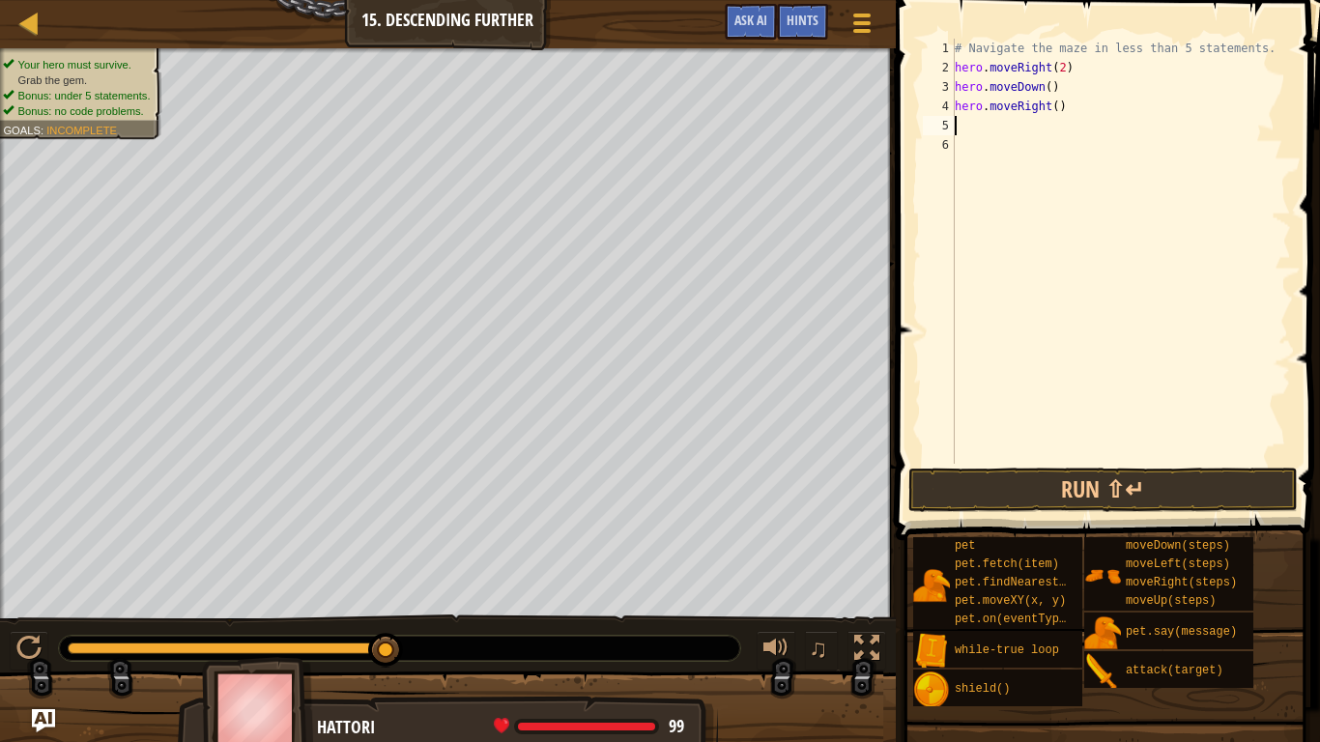
click at [1054, 108] on div "# Navigate the maze in less than 5 statements. hero . moveRight ( 2 ) hero . mo…" at bounding box center [1121, 271] width 340 height 464
type textarea "hero.moveRight(2)"
click at [1078, 500] on button "Run ⇧↵" at bounding box center [1102, 490] width 389 height 44
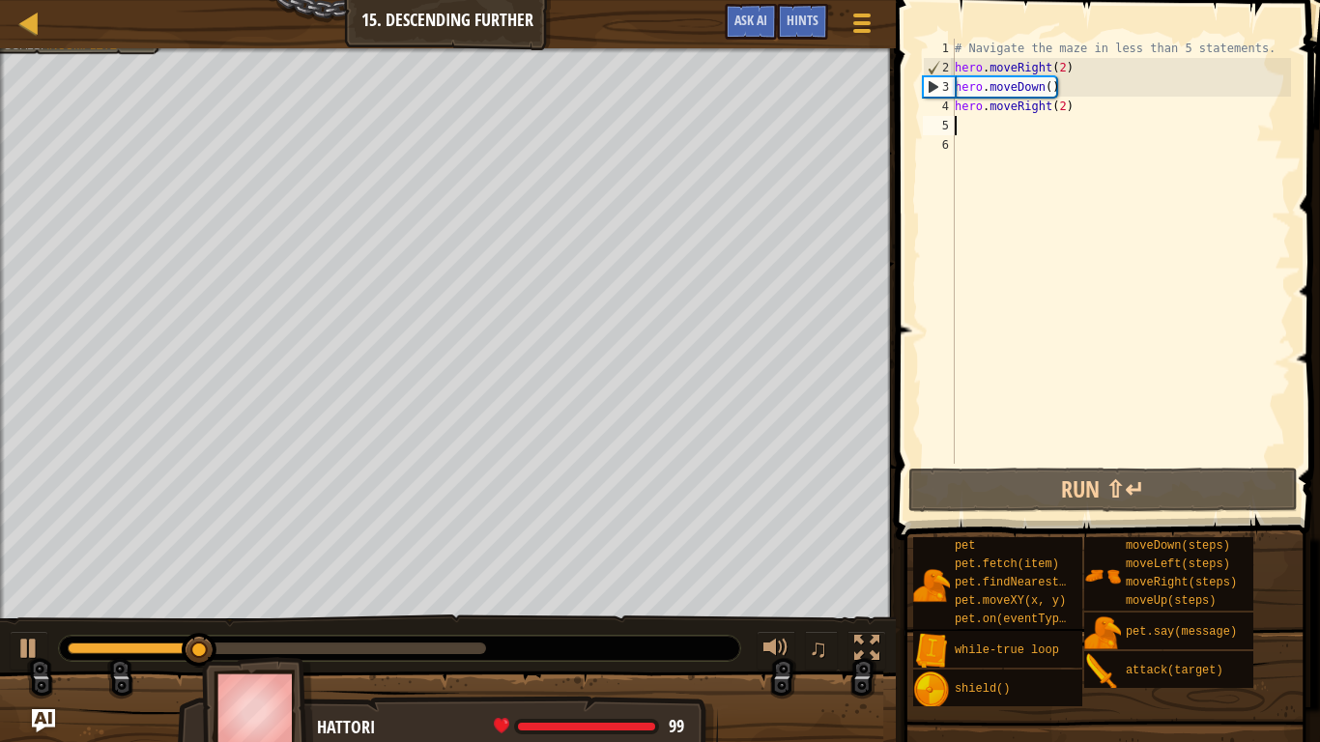
click at [964, 121] on div "# Navigate the maze in less than 5 statements. hero . moveRight ( 2 ) hero . mo…" at bounding box center [1121, 271] width 340 height 464
type textarea "h"
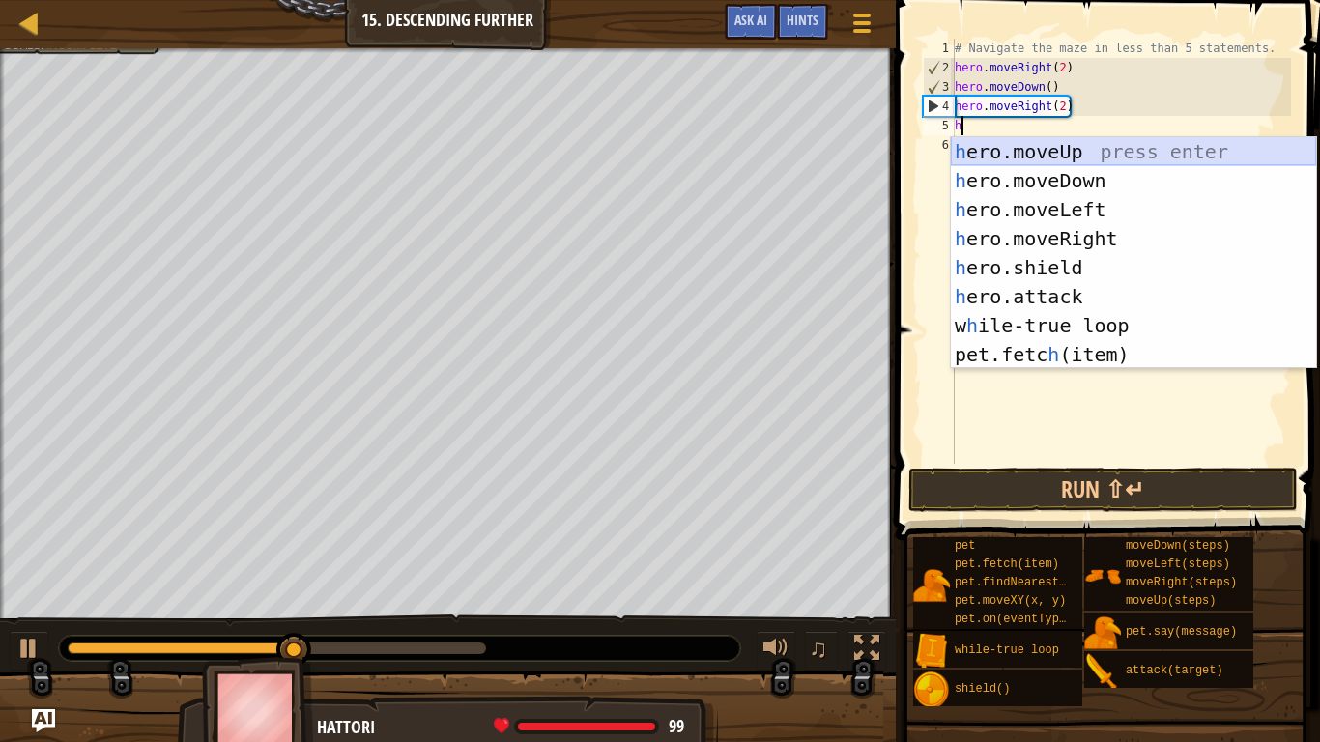
click at [1086, 151] on div "h ero.moveUp press enter h ero.moveDown press enter h ero.moveLeft press enter …" at bounding box center [1133, 282] width 365 height 290
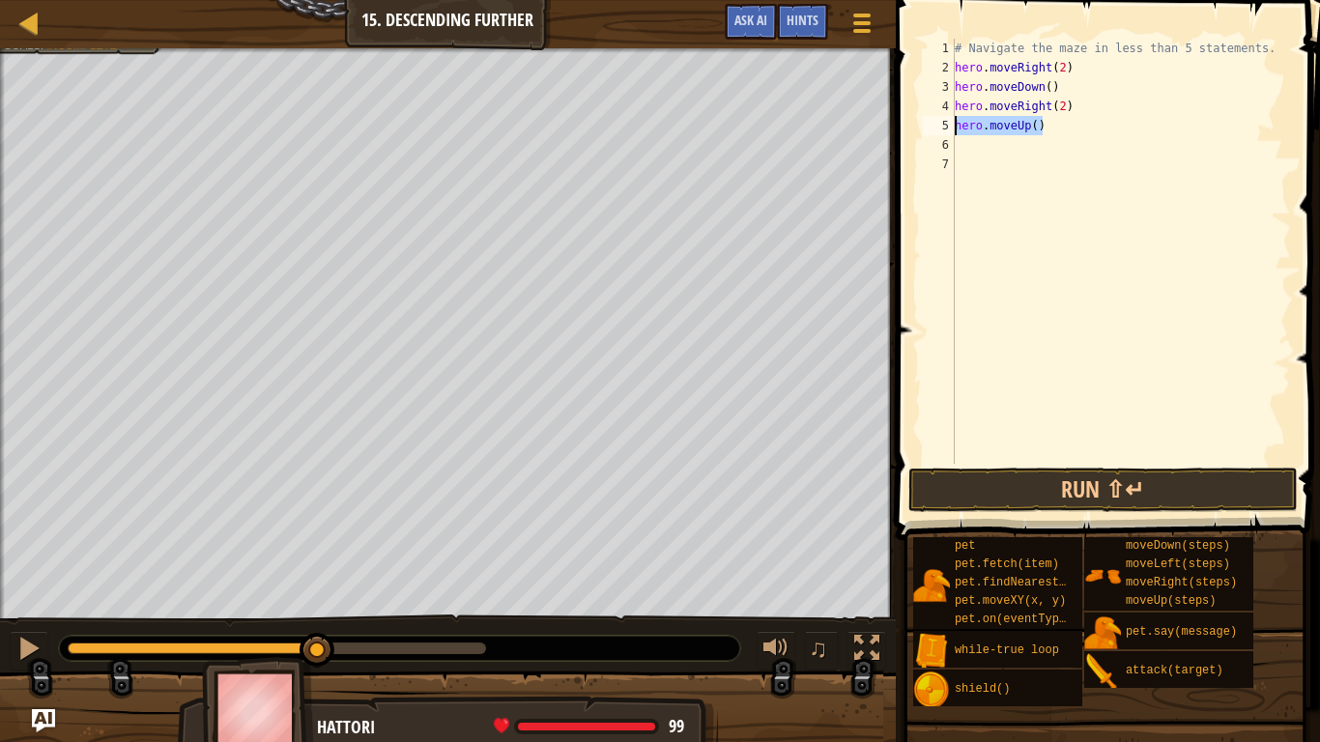
drag, startPoint x: 1046, startPoint y: 134, endPoint x: 956, endPoint y: 128, distance: 90.1
click at [956, 128] on div "# Navigate the maze in less than 5 statements. hero . moveRight ( 2 ) hero . mo…" at bounding box center [1121, 271] width 340 height 464
type textarea "hero.moveUp()"
type textarea "h"
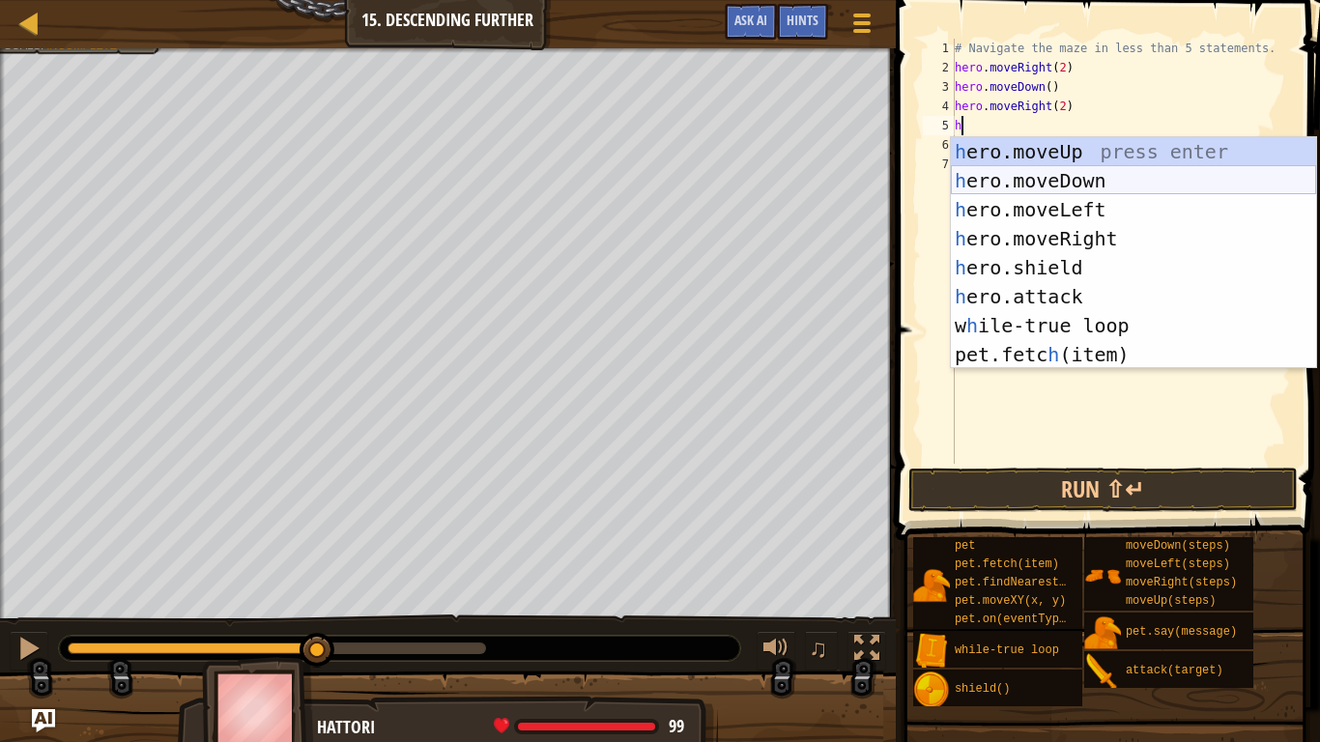
click at [1003, 182] on div "h ero.moveUp press enter h ero.moveDown press enter h ero.moveLeft press enter …" at bounding box center [1133, 282] width 365 height 290
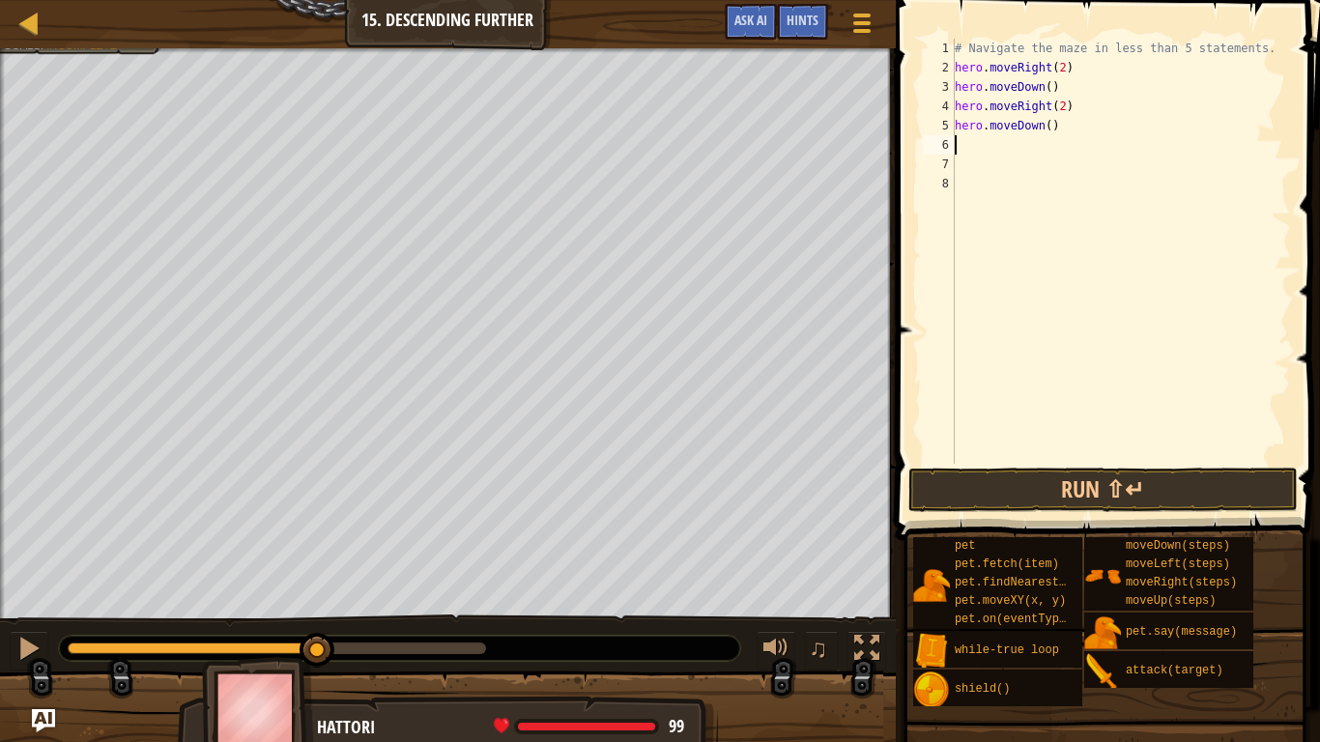
type textarea "h"
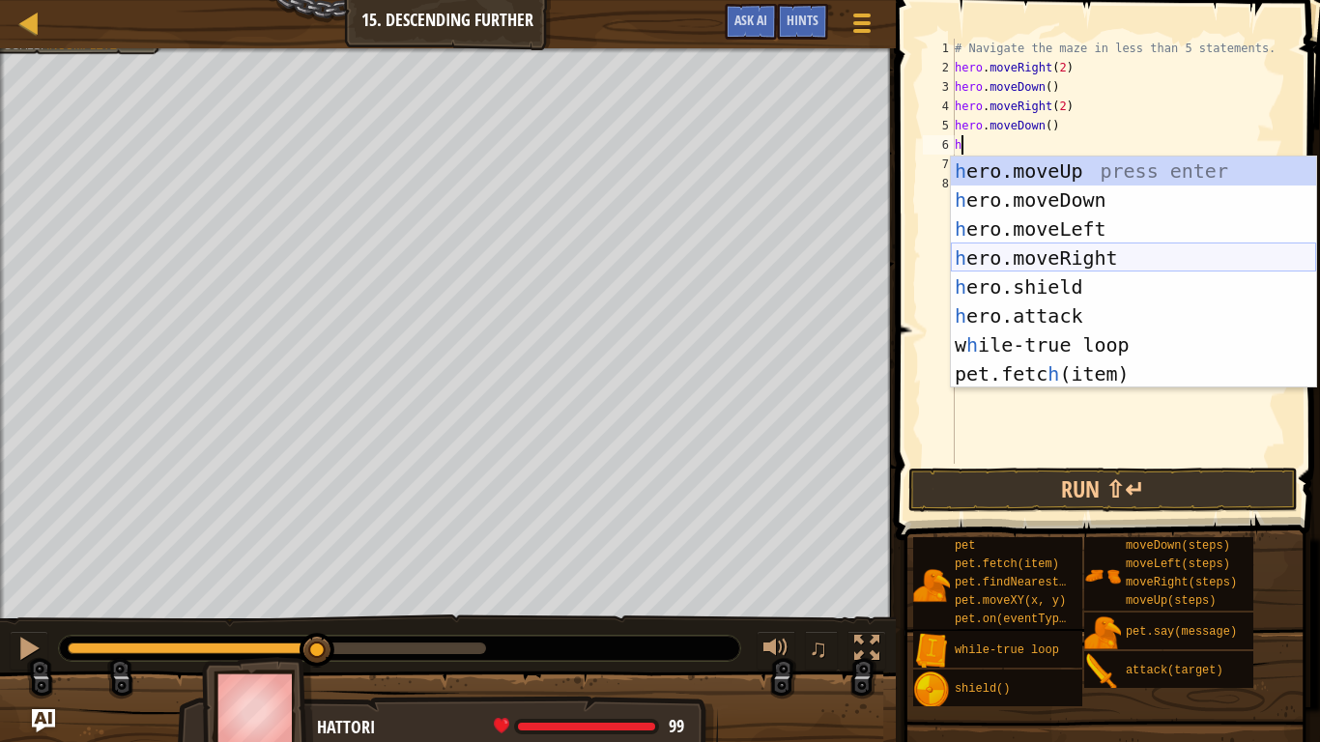
click at [1046, 249] on div "h ero.moveUp press enter h ero.moveDown press enter h ero.moveLeft press enter …" at bounding box center [1133, 302] width 365 height 290
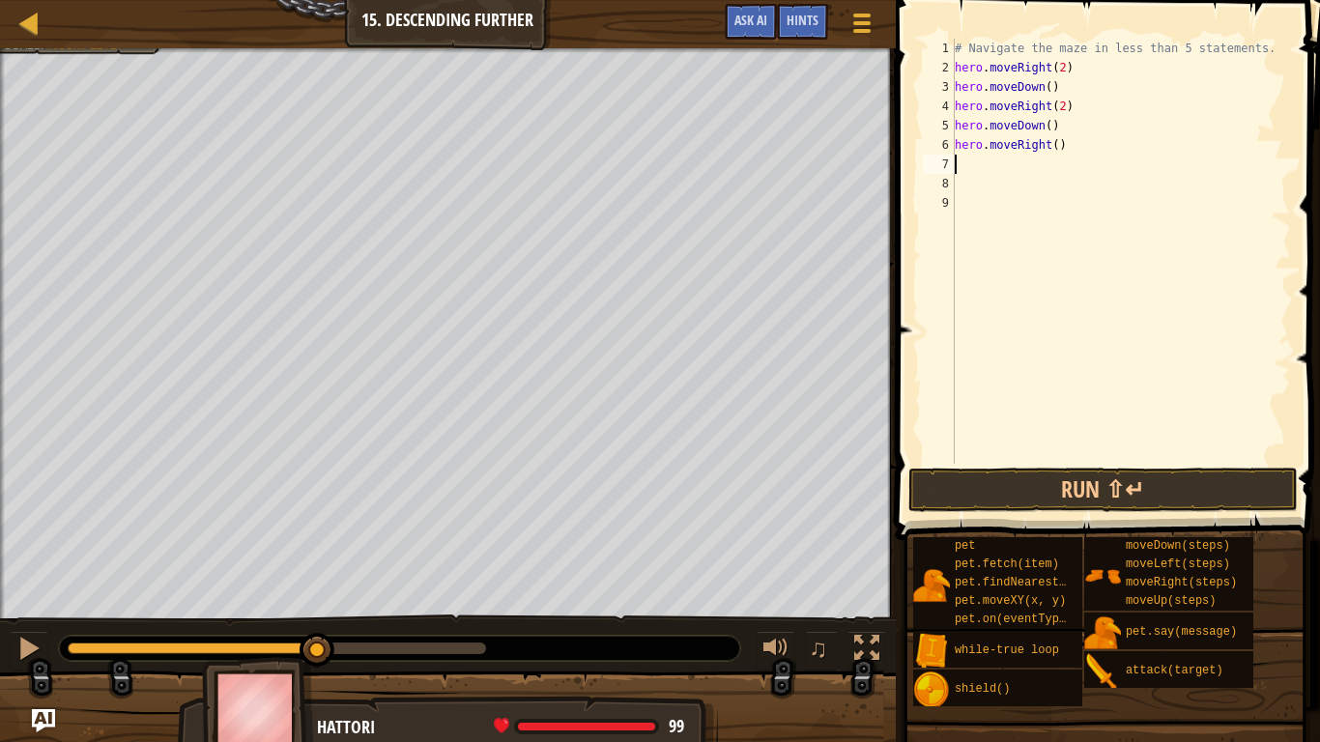
click at [1055, 144] on div "# Navigate the maze in less than 5 statements. hero . moveRight ( 2 ) hero . mo…" at bounding box center [1121, 271] width 340 height 464
type textarea "hero.moveRight(2)"
click at [1085, 479] on button "Run ⇧↵" at bounding box center [1102, 490] width 389 height 44
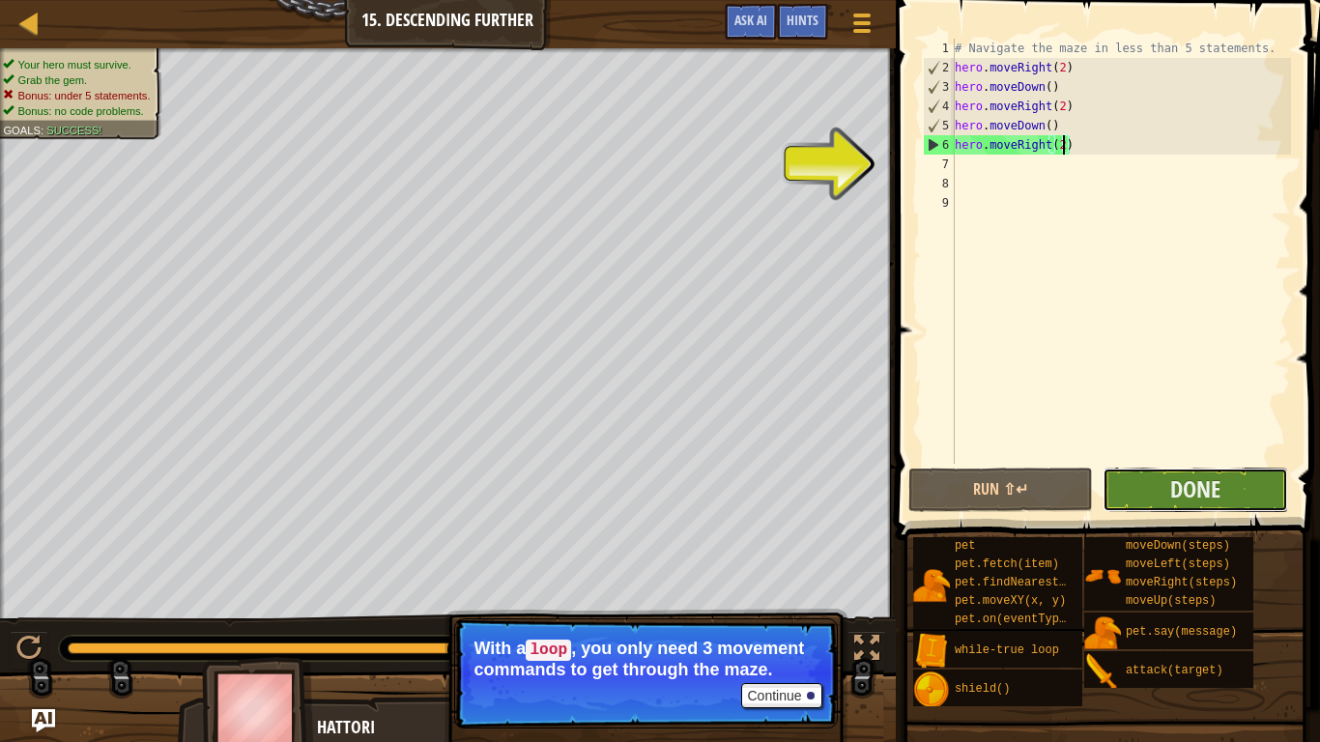
click at [1125, 488] on button "Done" at bounding box center [1195, 490] width 185 height 44
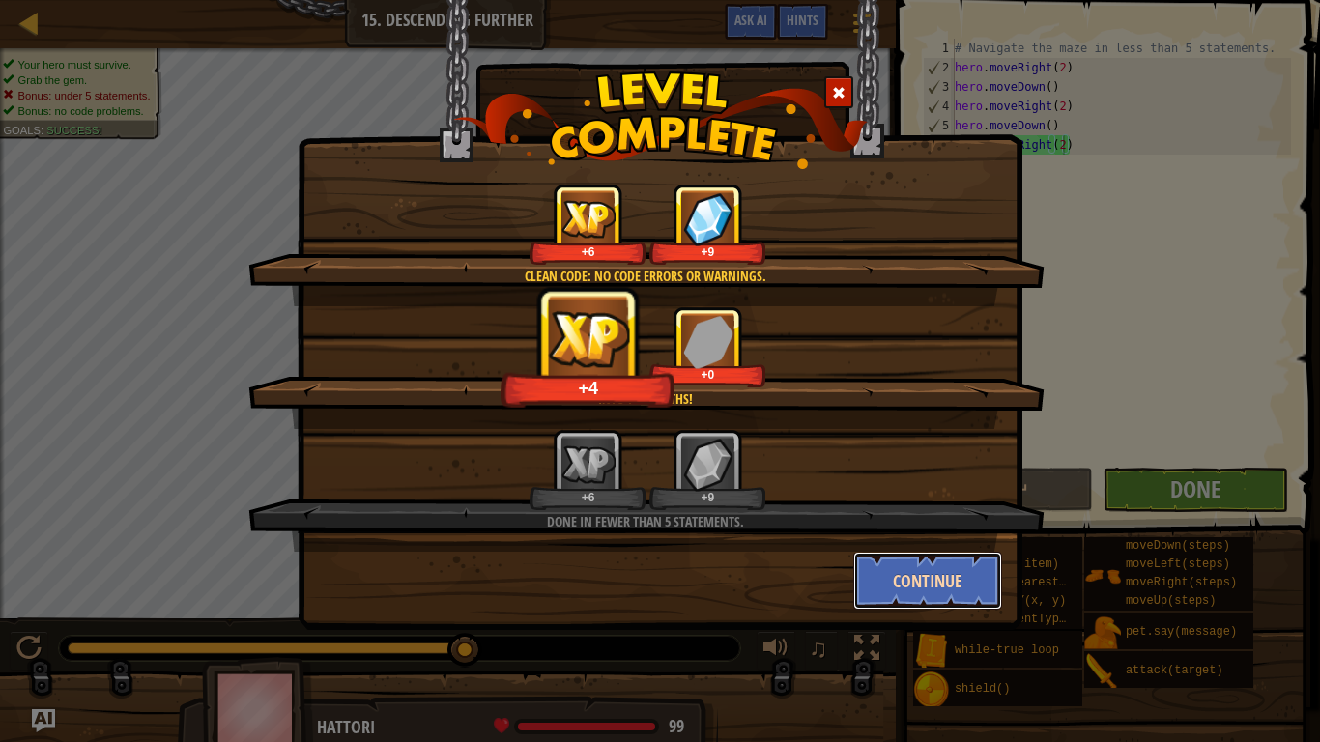
click at [944, 574] on button "Continue" at bounding box center [928, 581] width 150 height 58
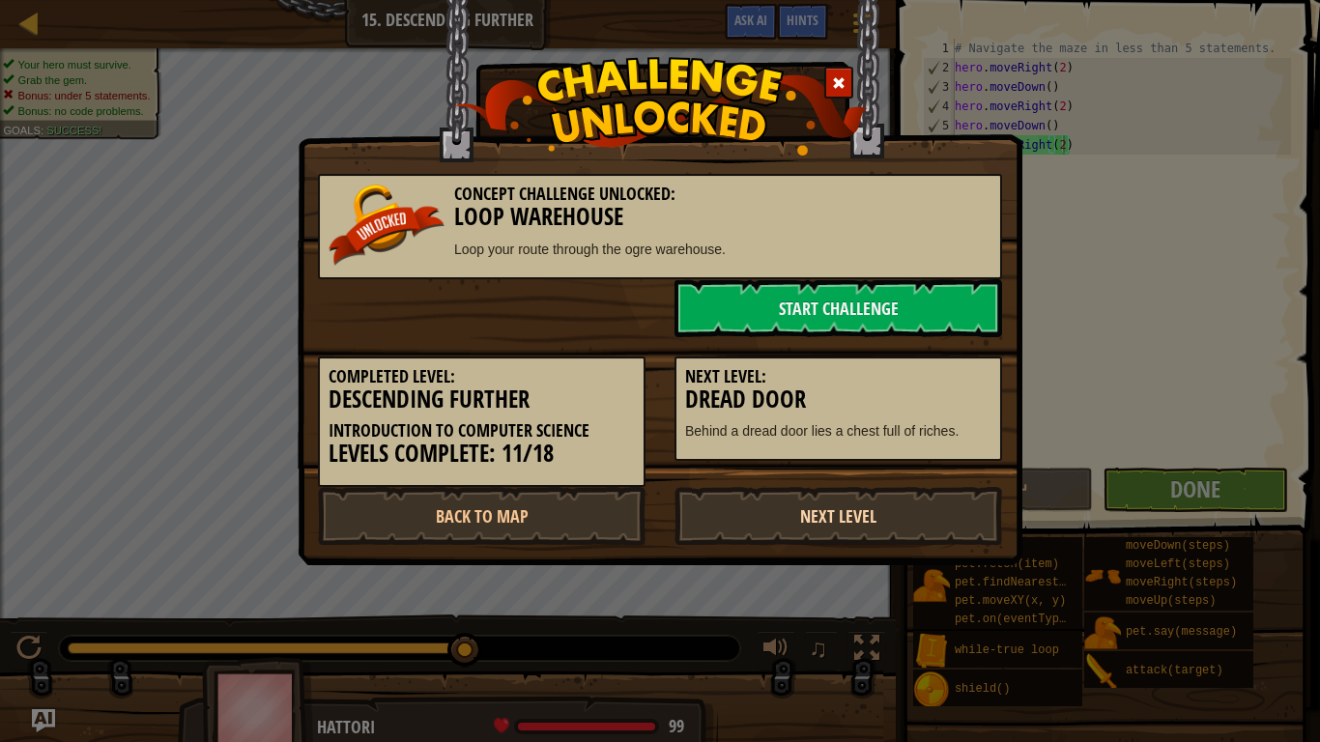
click at [917, 535] on link "Next Level" at bounding box center [838, 516] width 328 height 58
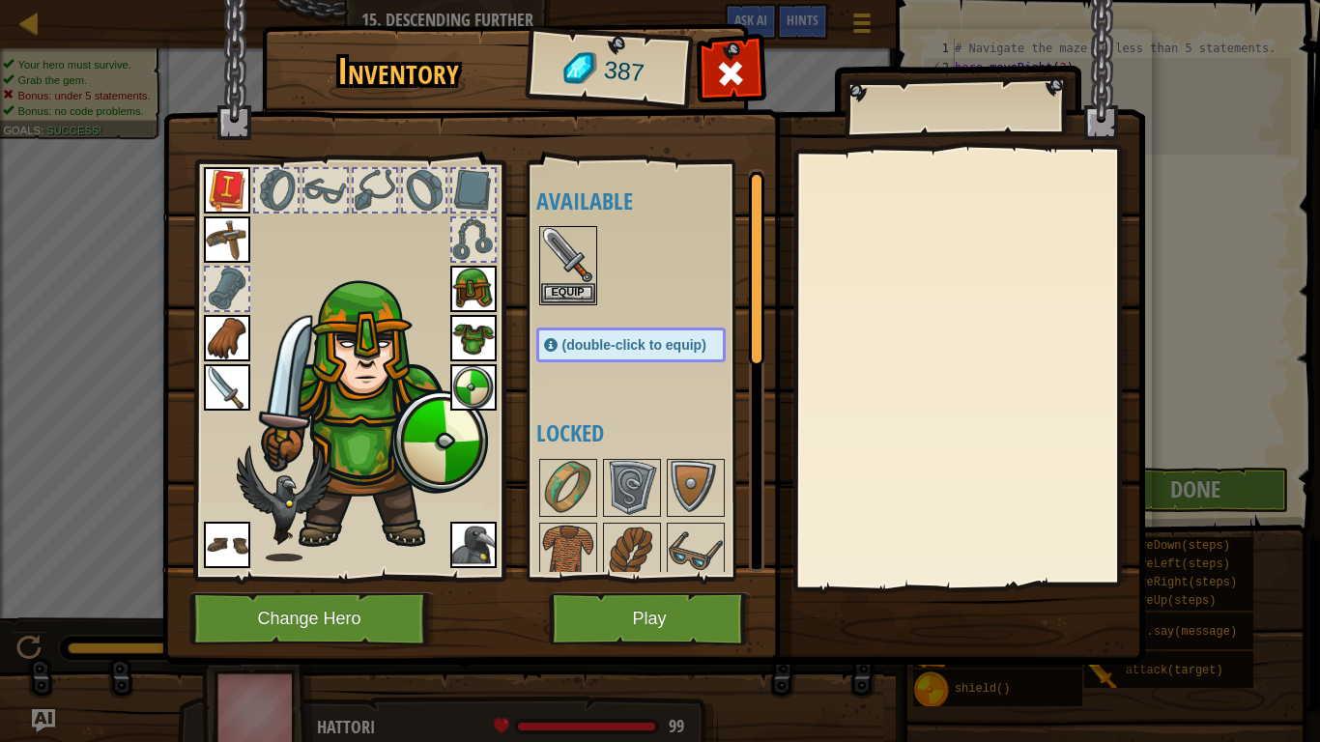
click at [290, 496] on img at bounding box center [284, 503] width 95 height 116
click at [444, 554] on div at bounding box center [348, 365] width 319 height 435
click at [464, 555] on img at bounding box center [473, 545] width 46 height 46
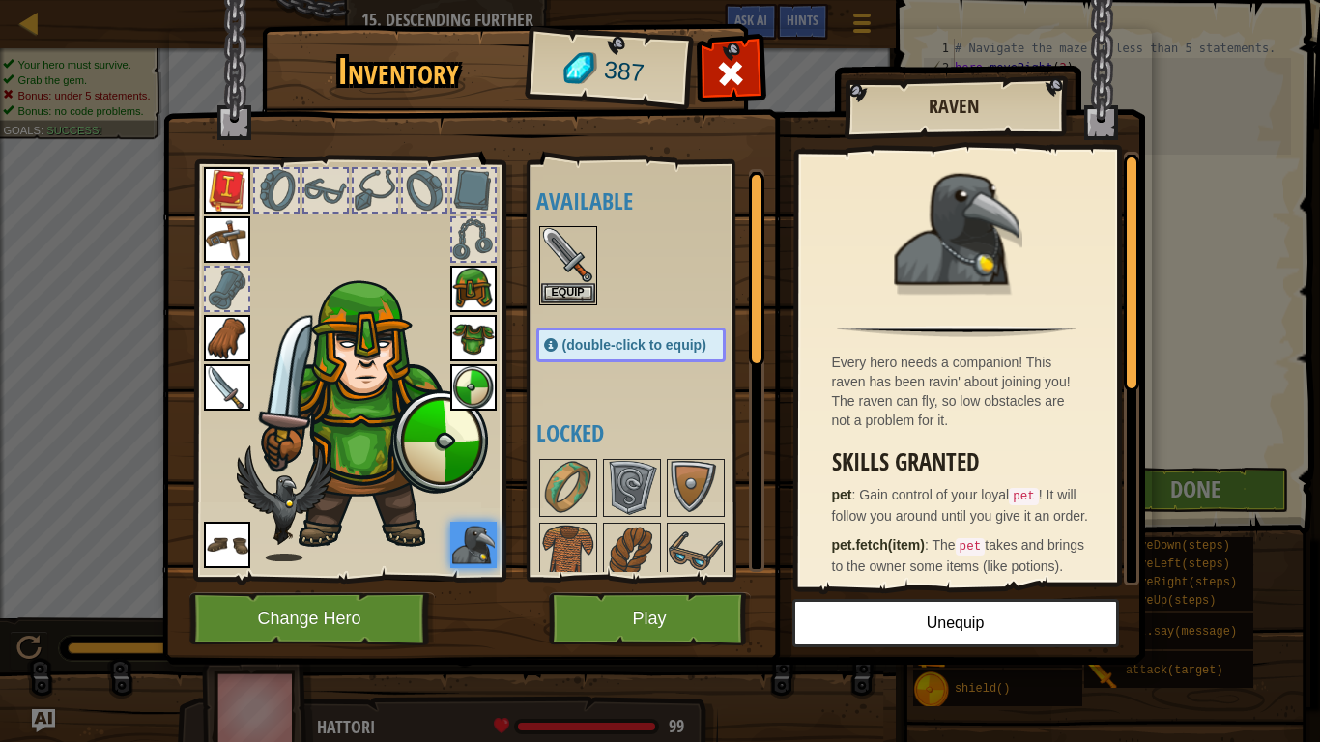
click at [244, 236] on img at bounding box center [227, 239] width 46 height 46
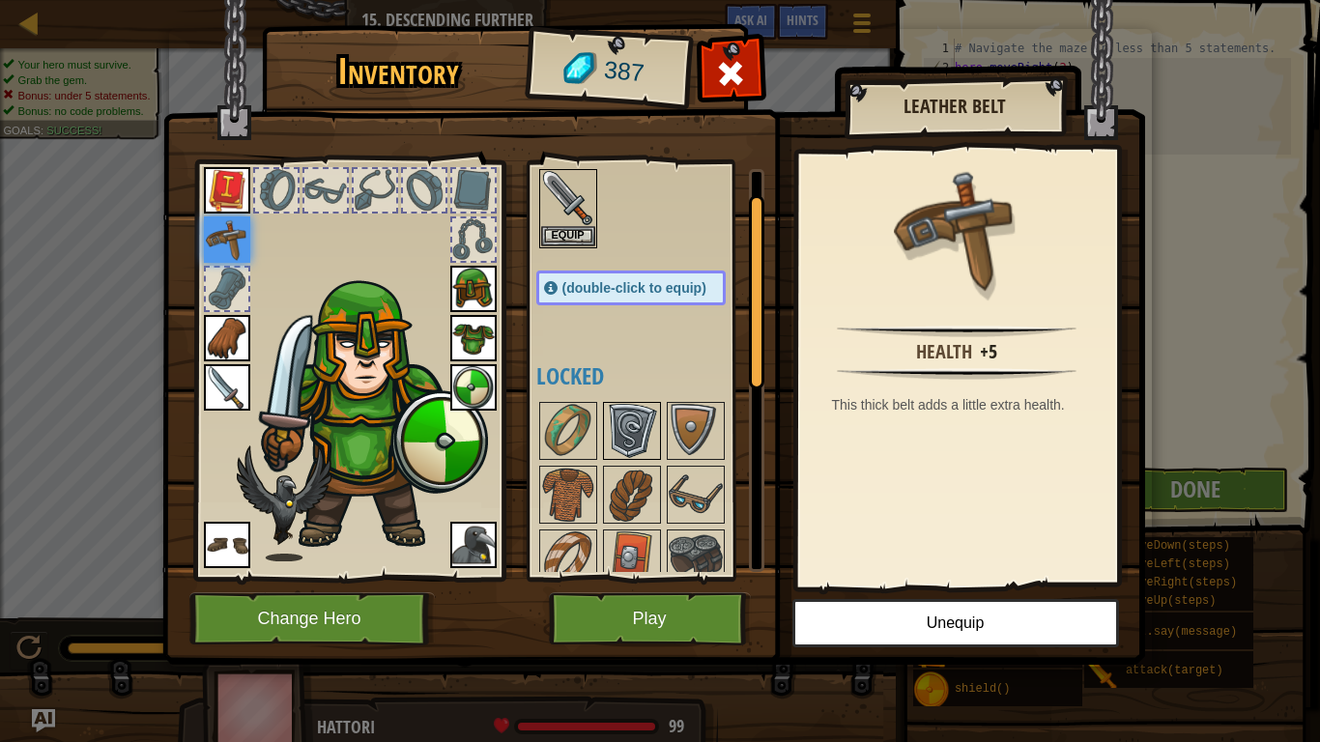
scroll to position [56, 0]
click at [619, 416] on img at bounding box center [632, 432] width 54 height 54
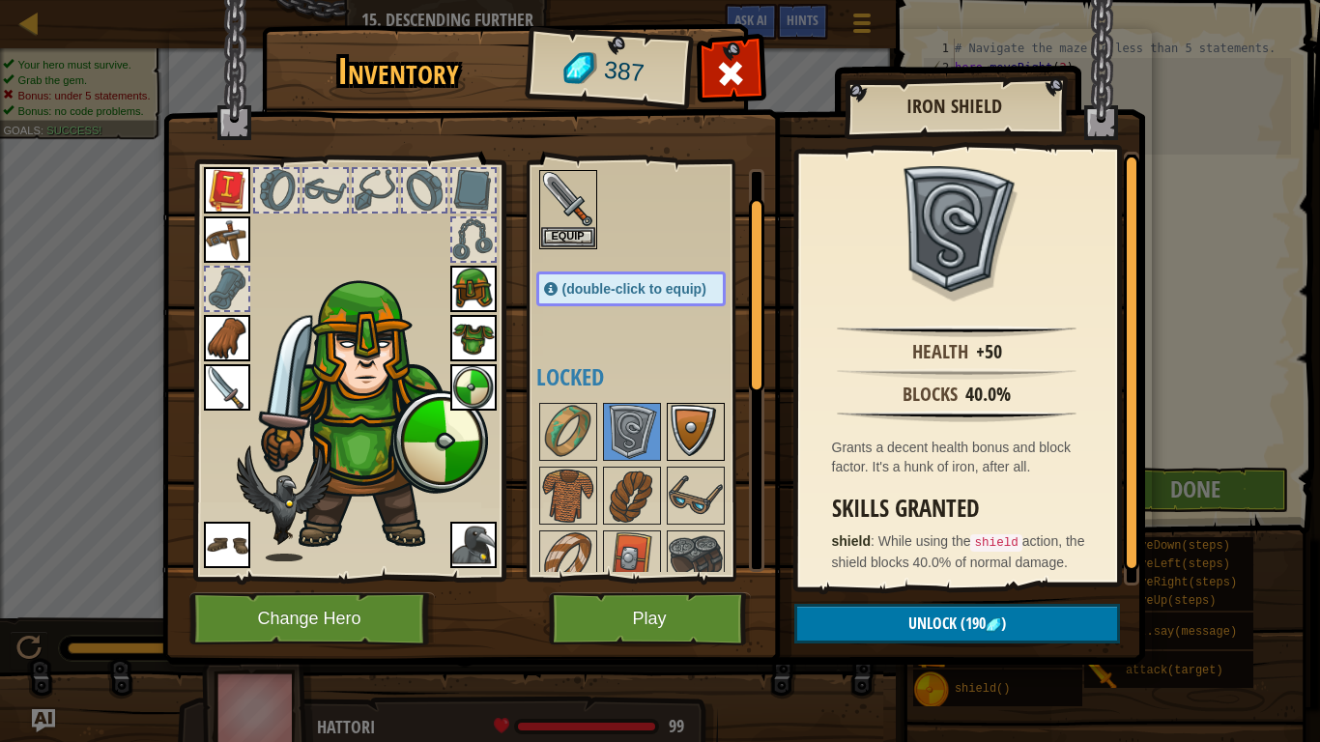
click at [694, 433] on img at bounding box center [696, 432] width 54 height 54
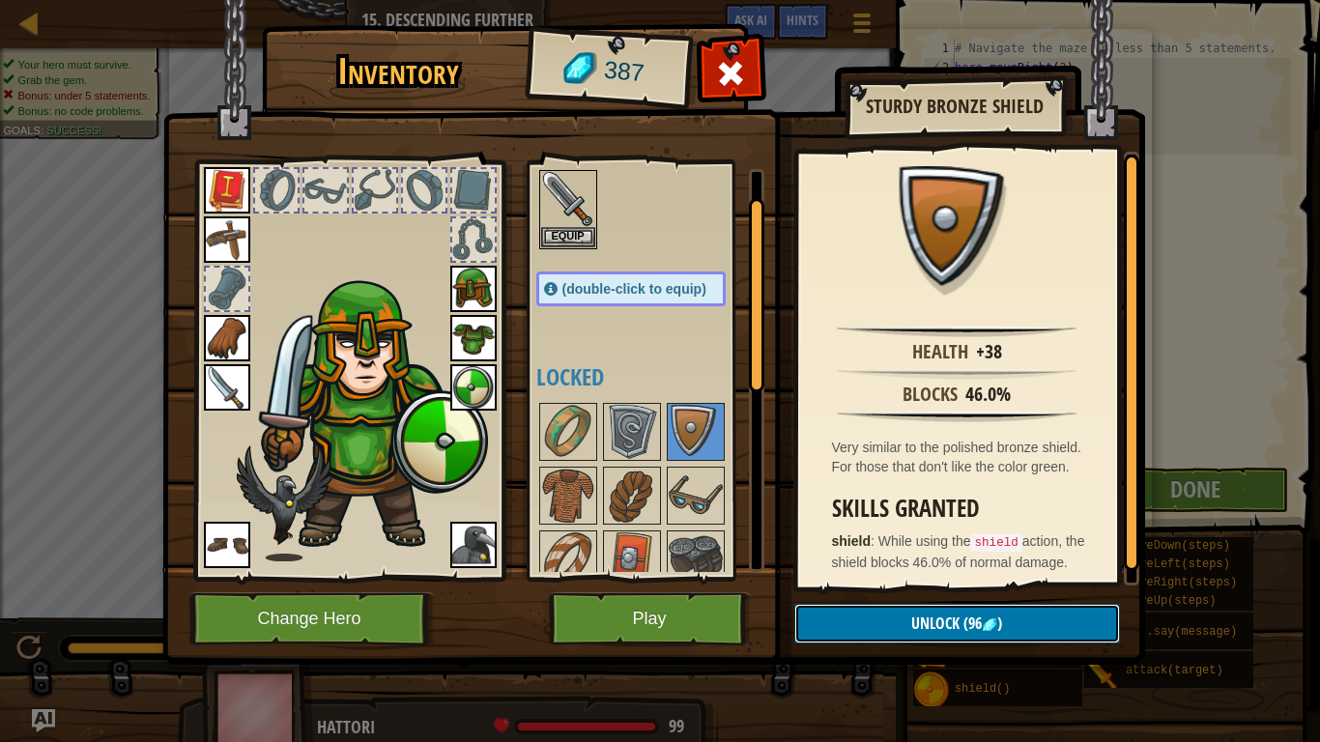
click at [943, 578] on span "Unlock" at bounding box center [935, 623] width 48 height 21
click at [943, 578] on button "Confirm" at bounding box center [957, 624] width 326 height 40
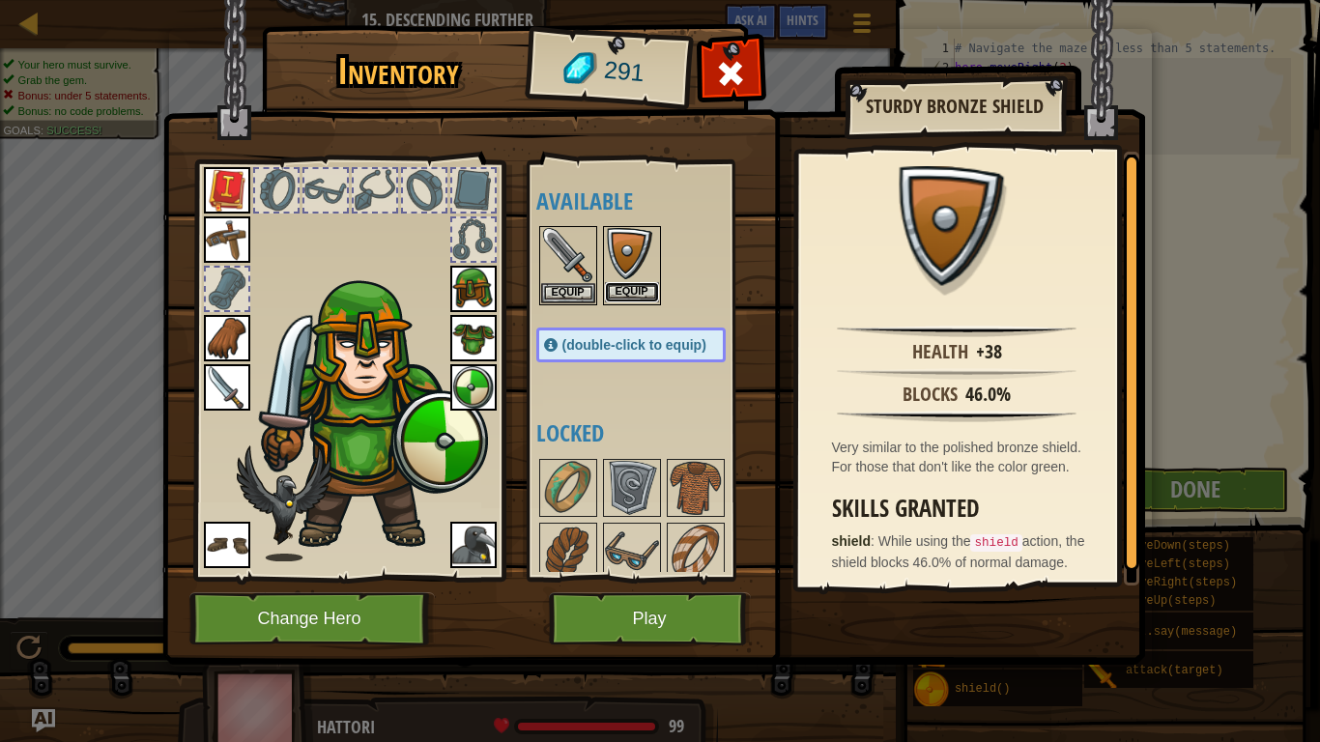
click at [640, 292] on button "Equip" at bounding box center [632, 292] width 54 height 20
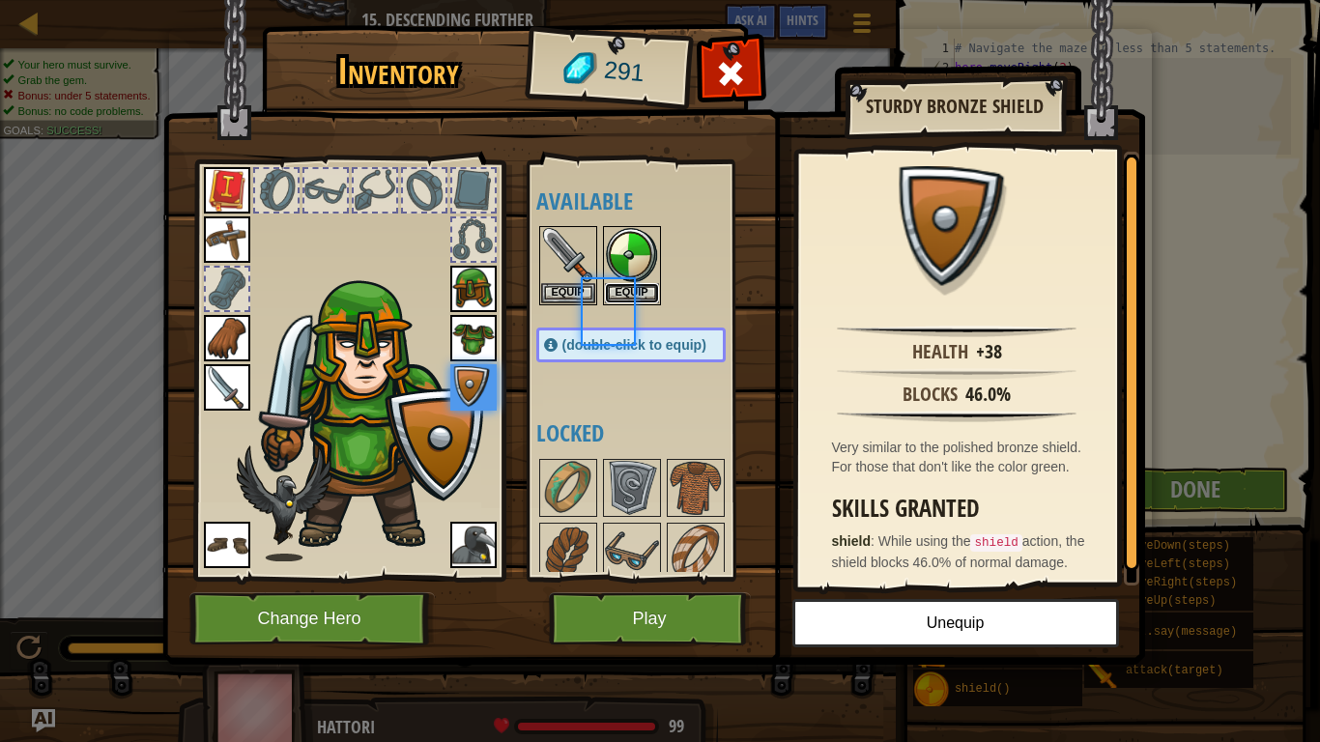
click at [640, 292] on button "Equip" at bounding box center [632, 293] width 54 height 20
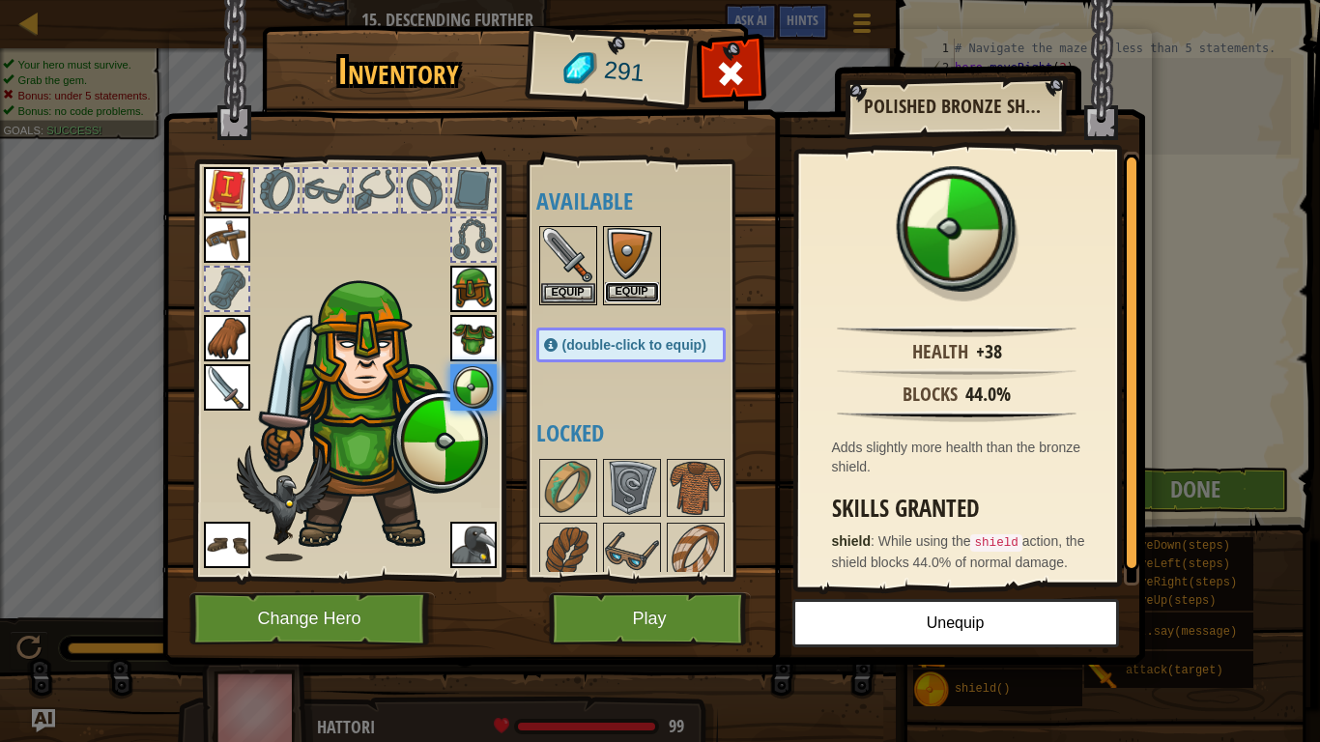
click at [640, 292] on button "Equip" at bounding box center [632, 292] width 54 height 20
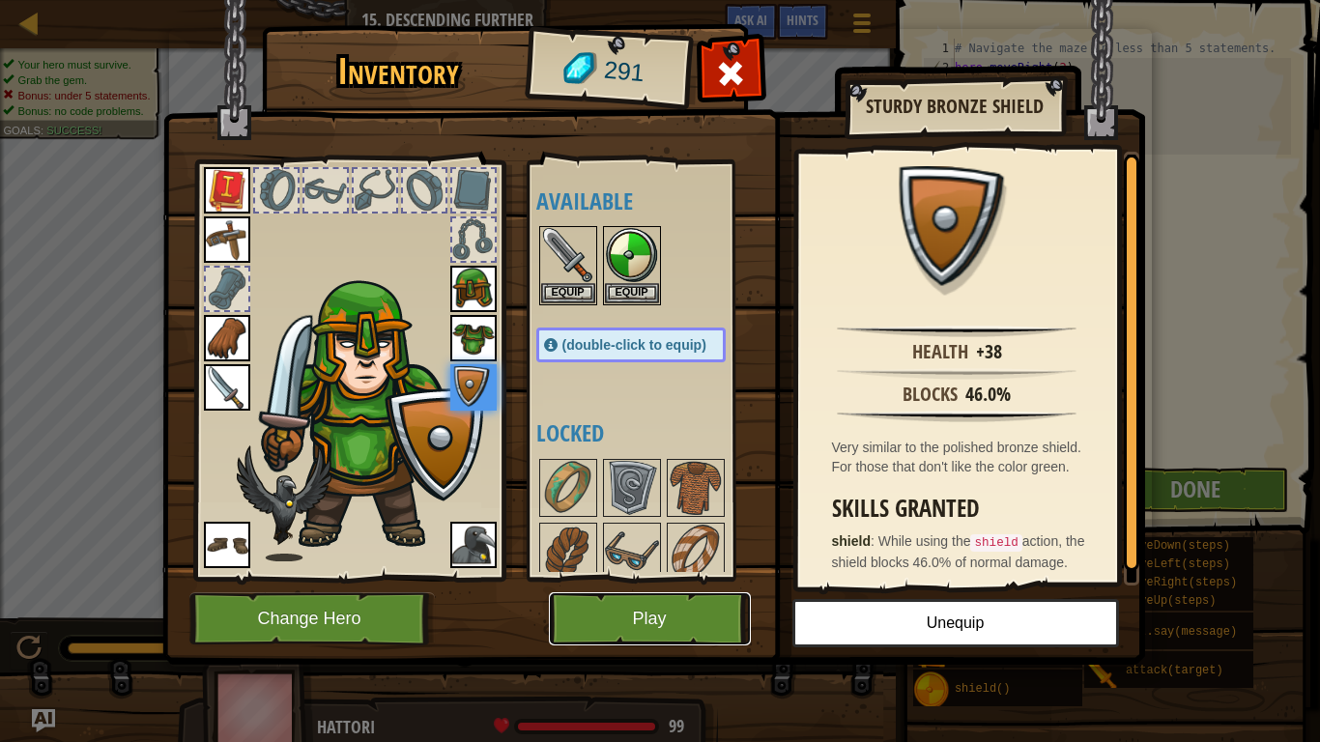
click at [653, 578] on button "Play" at bounding box center [650, 618] width 202 height 53
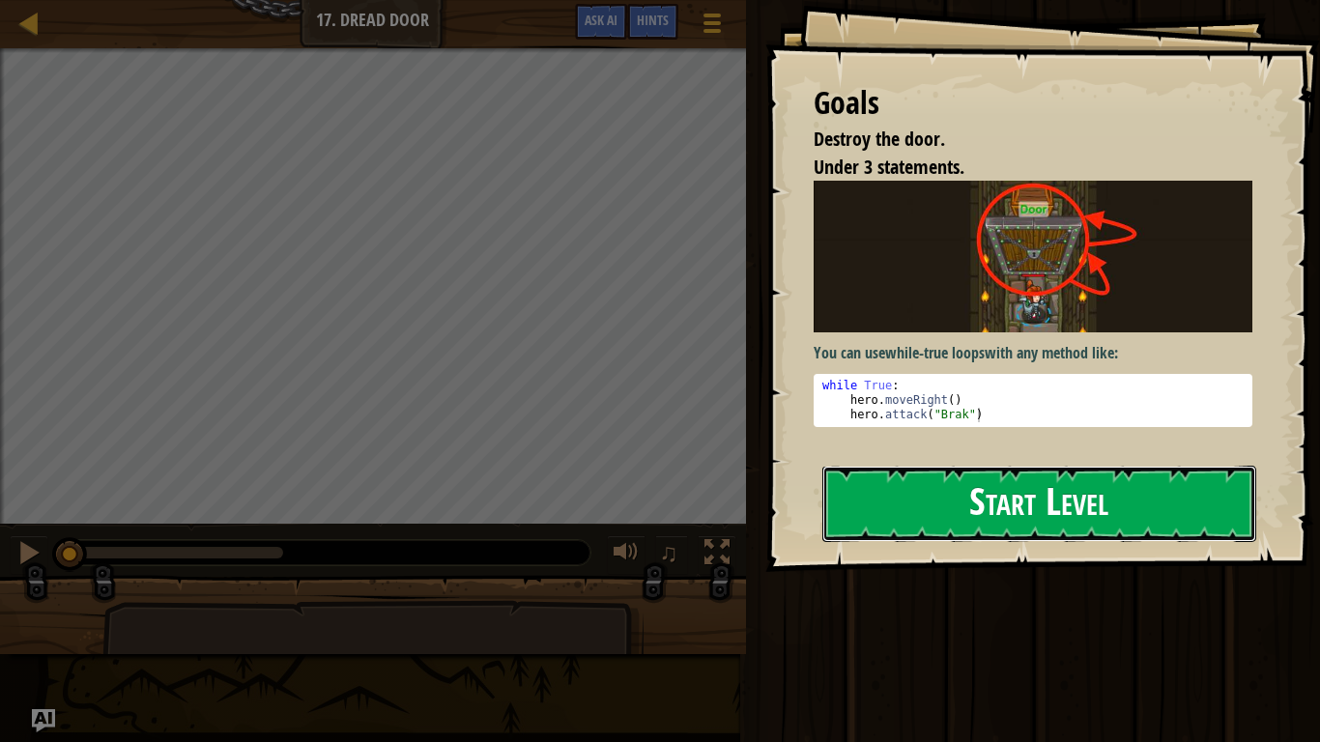
click at [1048, 519] on button "Start Level" at bounding box center [1039, 504] width 434 height 76
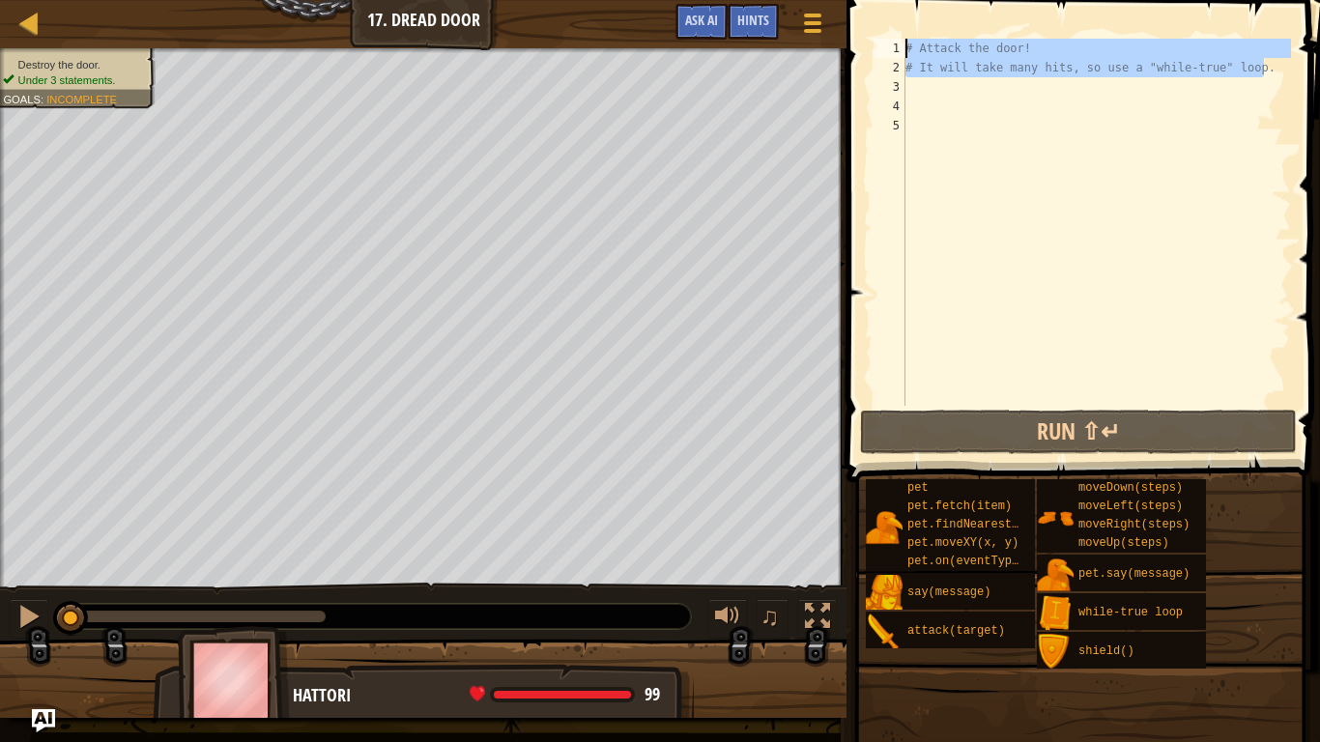
drag, startPoint x: 1275, startPoint y: 74, endPoint x: 893, endPoint y: 27, distance: 384.6
click at [893, 27] on div "1 2 3 4 5 # Attack the door! # It will take many hits, so use a "while-true" lo…" at bounding box center [1080, 279] width 479 height 539
type textarea "# Attack the door! # It will take many hits, so use a "while-true" loop."
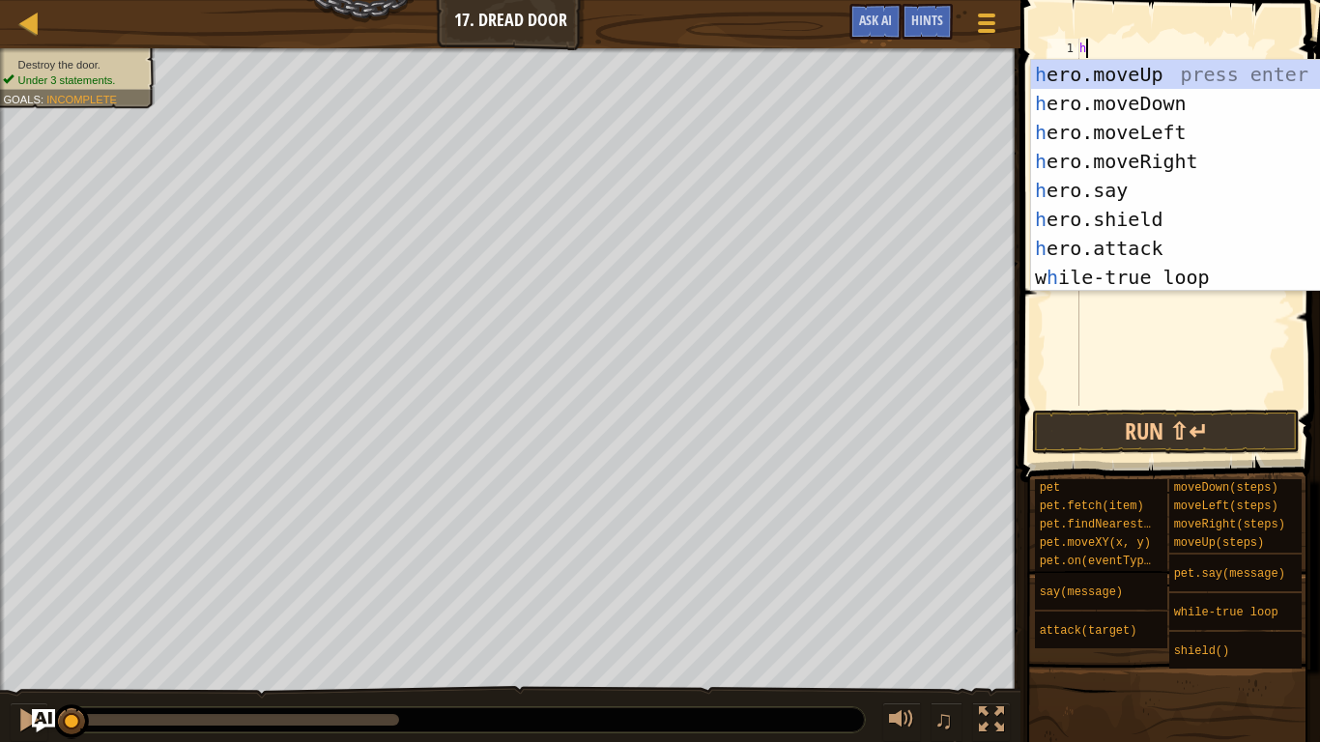
scroll to position [9, 0]
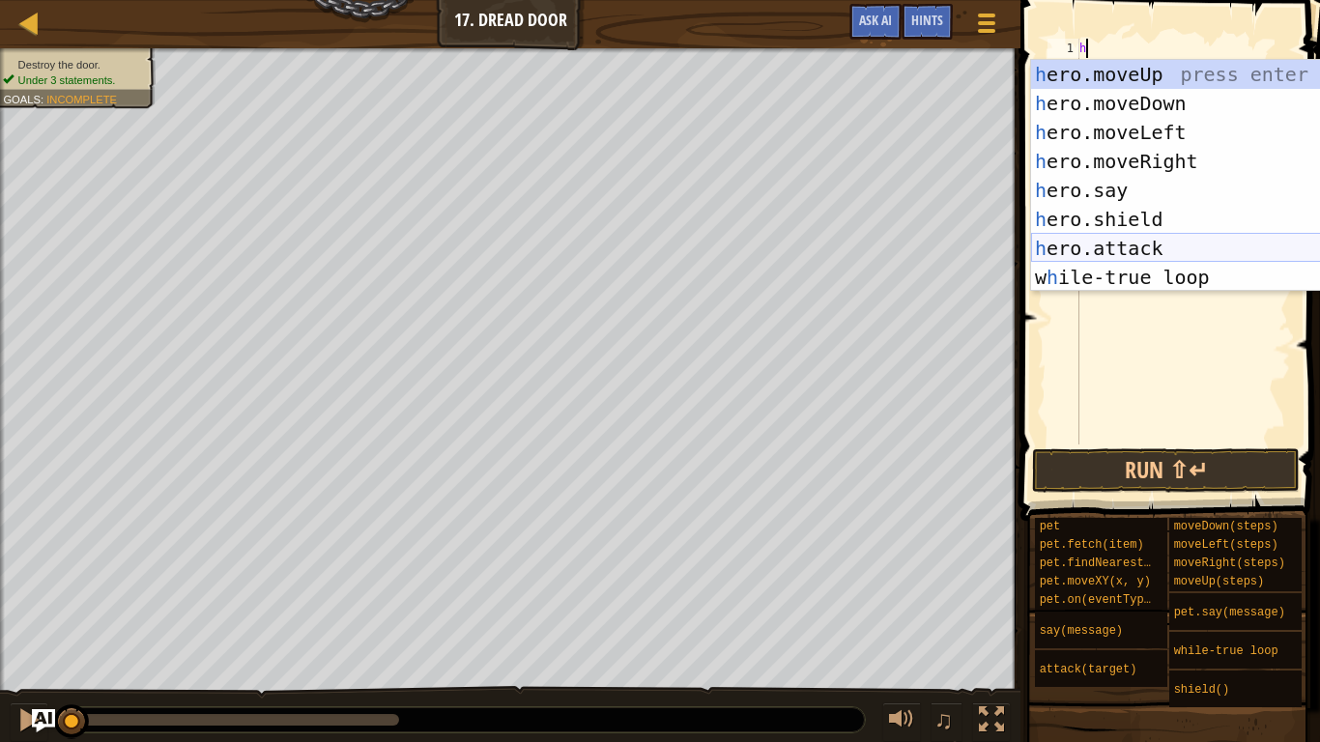
click at [1114, 252] on div "h ero.moveUp press enter h ero.moveDown press enter h ero.moveLeft press enter …" at bounding box center [1213, 205] width 365 height 290
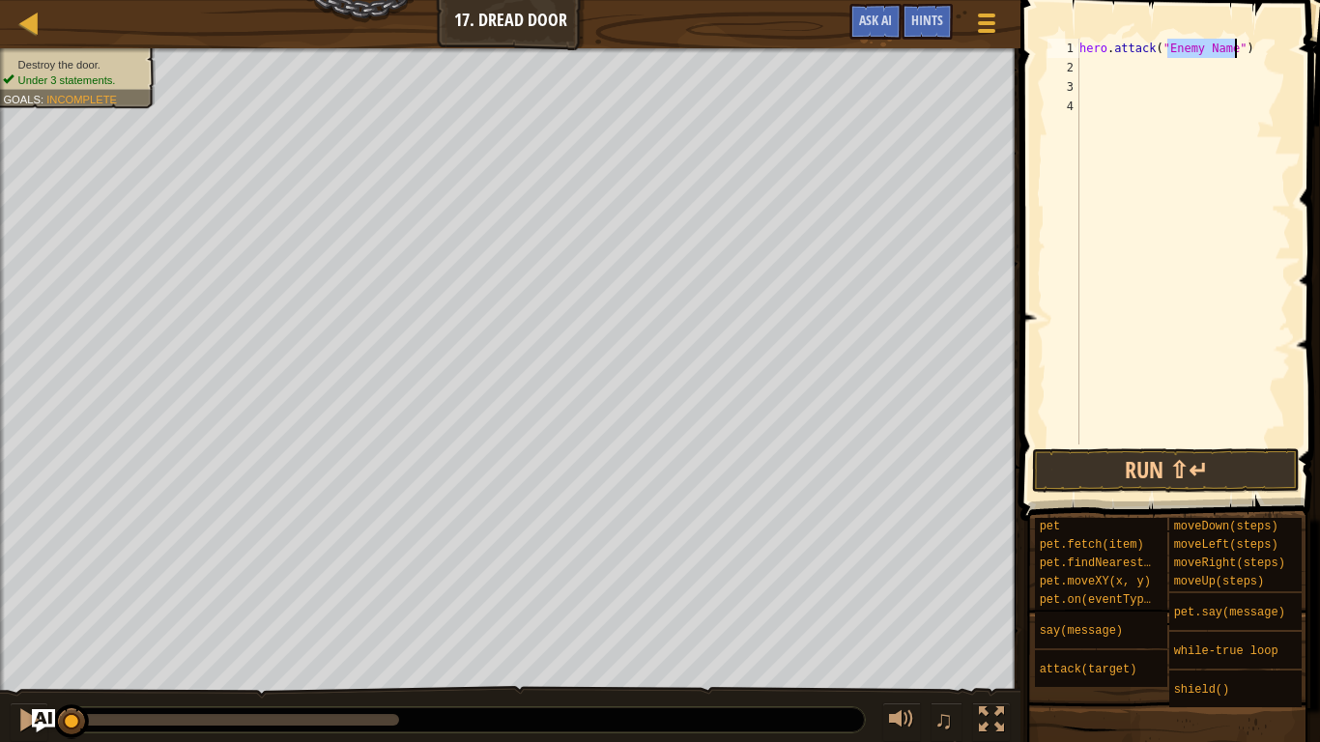
type textarea "hero.attack(")"
drag, startPoint x: 1192, startPoint y: 43, endPoint x: 1059, endPoint y: 46, distance: 133.4
click at [1059, 46] on div "hero.attack(") 1 2 3 4 hero . attack ( ") ההההההההההההההההההההההההההההההההההההה…" at bounding box center [1167, 242] width 247 height 406
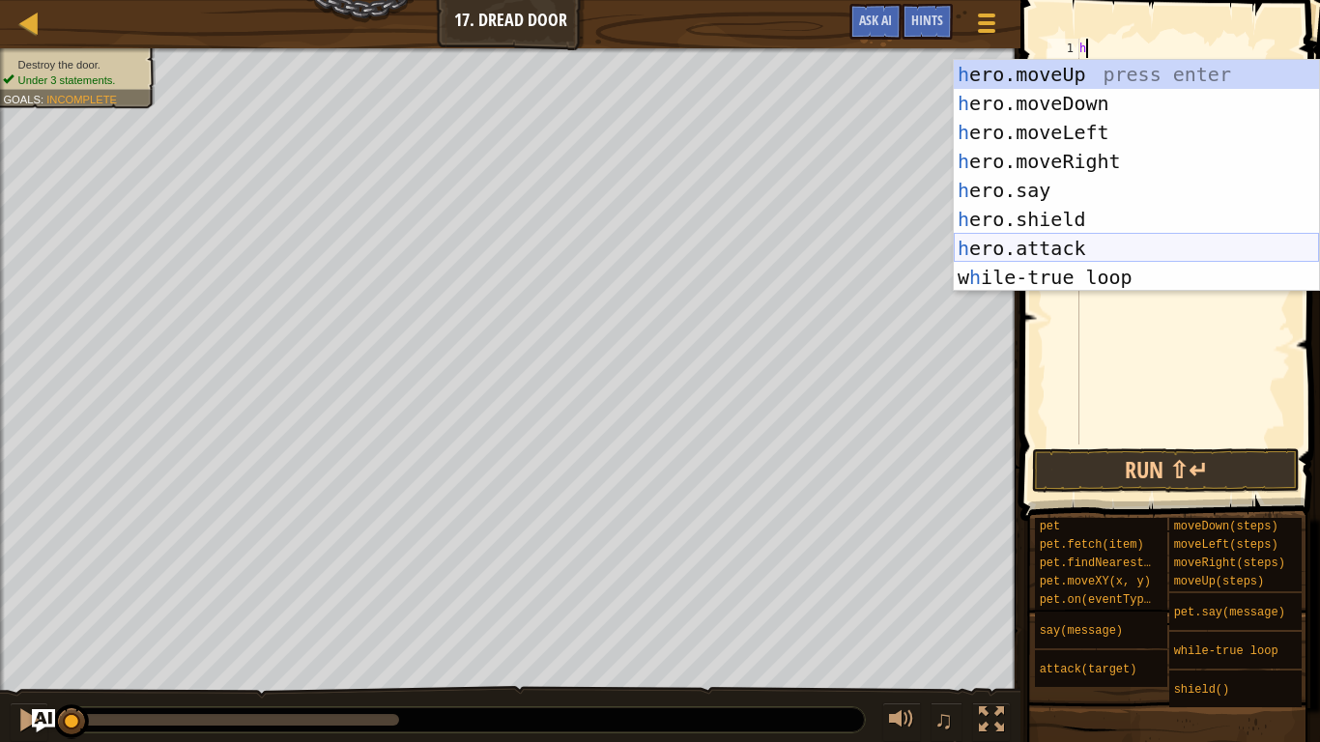
click at [1108, 248] on div "h ero.moveUp press enter h ero.moveDown press enter h ero.moveLeft press enter …" at bounding box center [1136, 205] width 365 height 290
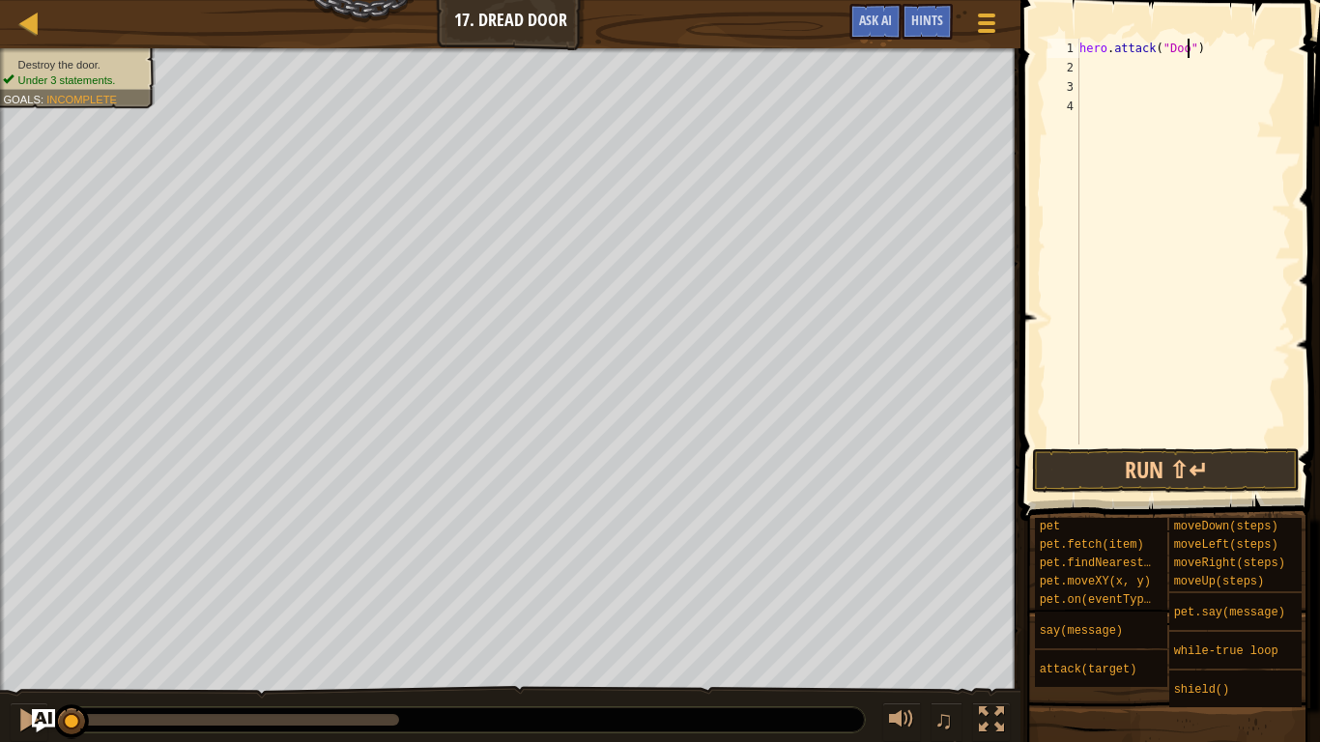
scroll to position [9, 17]
type textarea "hero.attack("Door")"
click at [1213, 460] on button "Run ⇧↵" at bounding box center [1166, 470] width 268 height 44
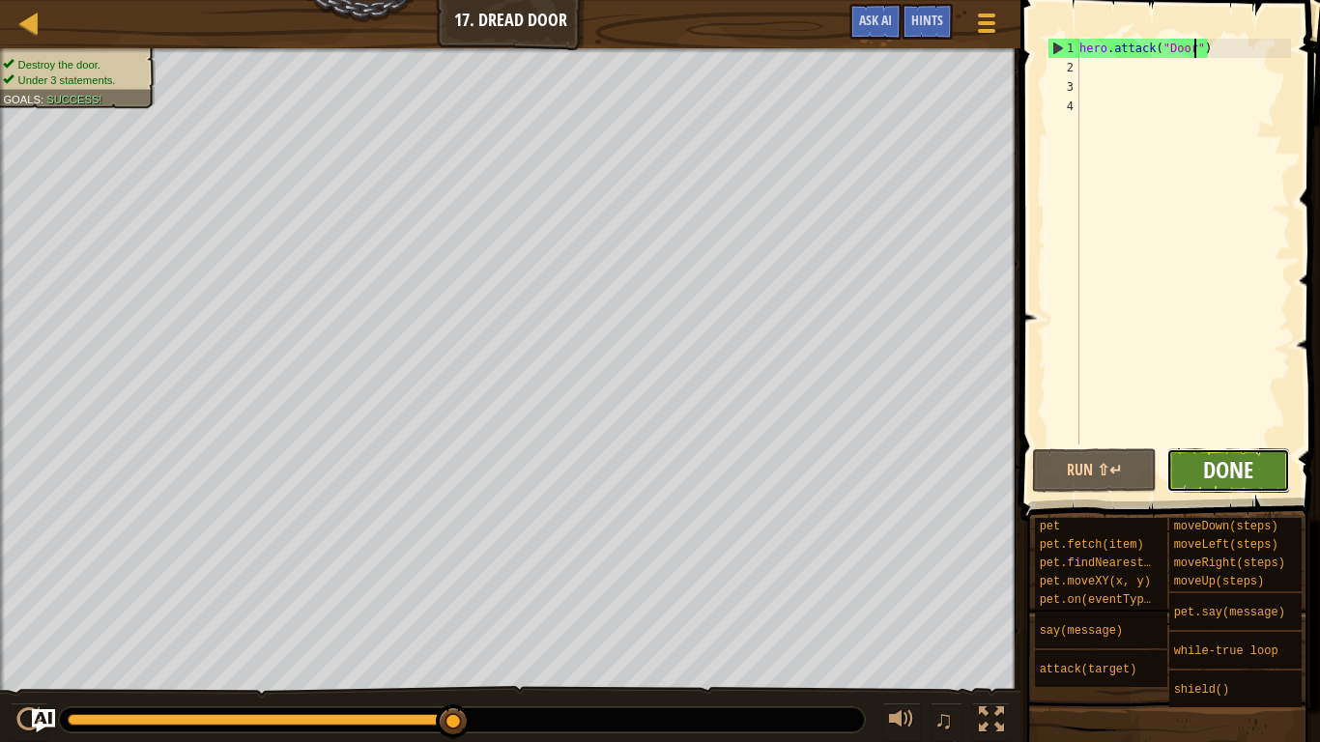
click at [1238, 472] on span "Done" at bounding box center [1228, 469] width 50 height 31
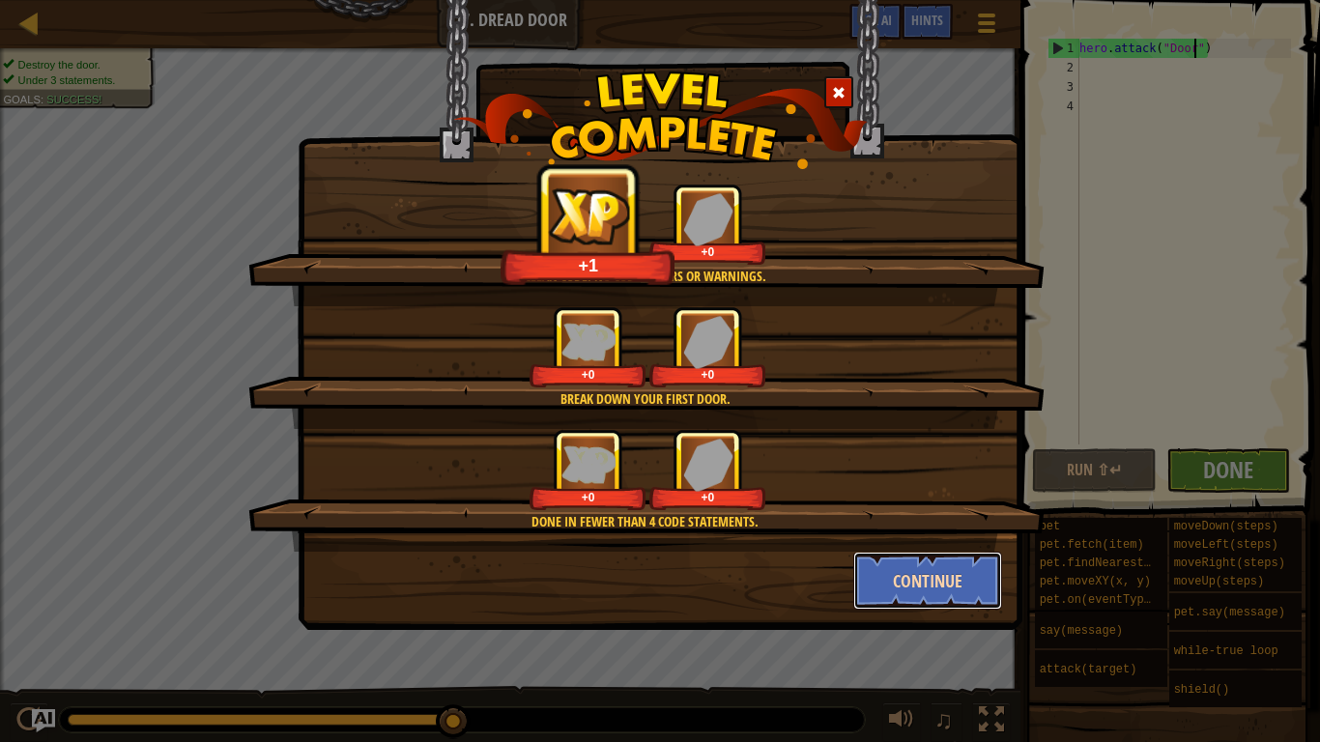
click at [975, 575] on button "Continue" at bounding box center [928, 581] width 150 height 58
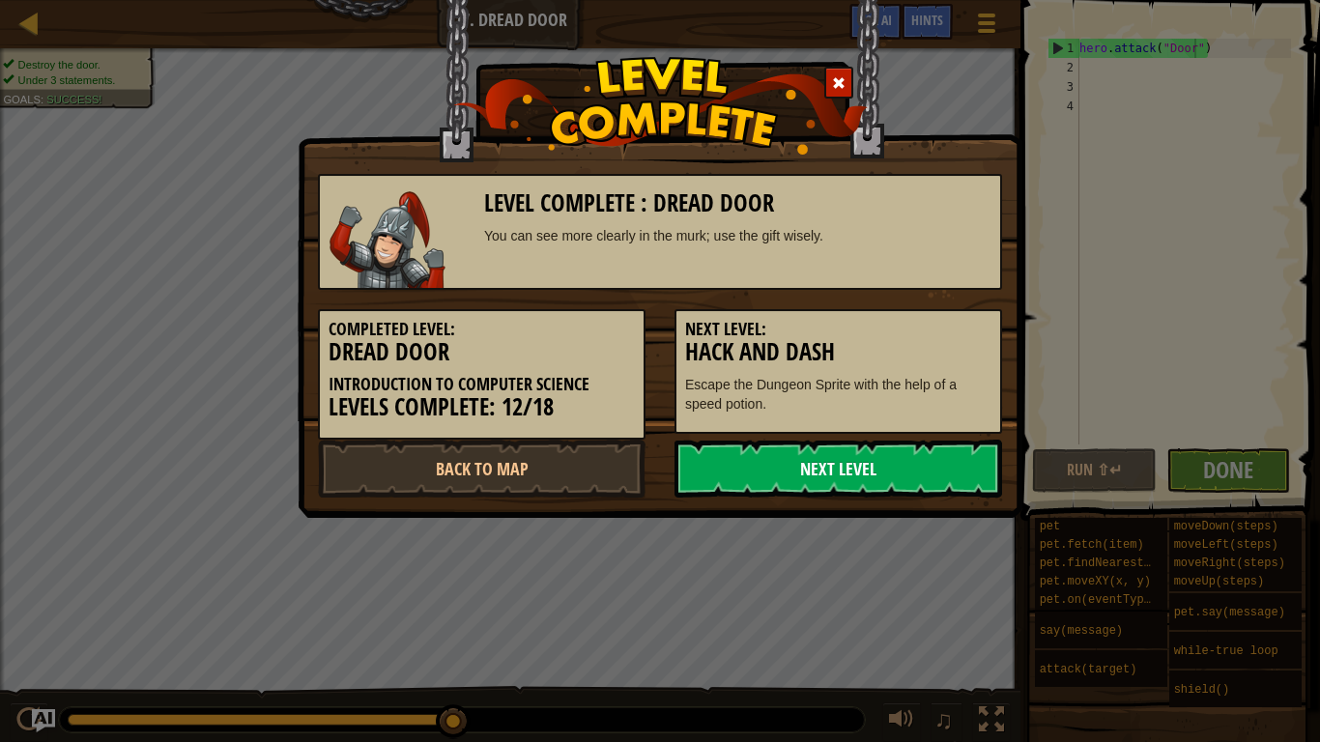
click at [879, 470] on link "Next Level" at bounding box center [838, 469] width 328 height 58
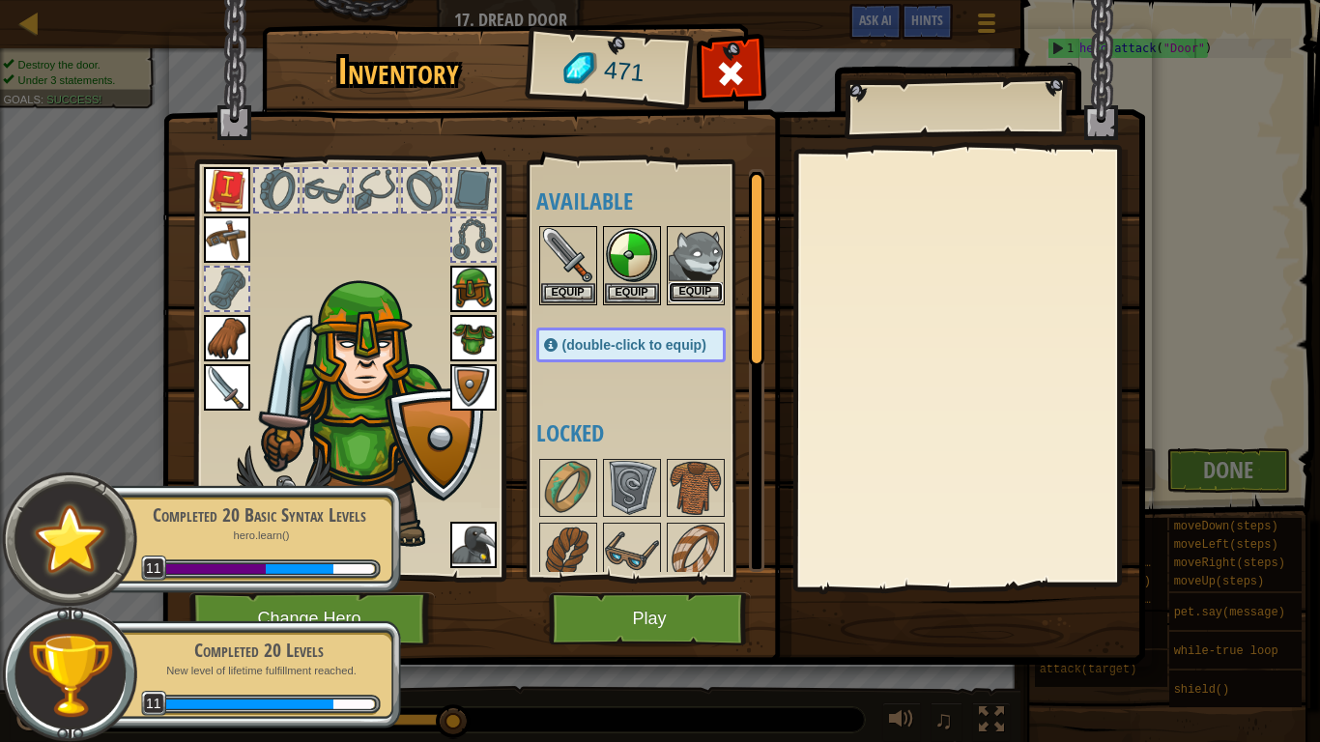
click at [705, 288] on button "Equip" at bounding box center [696, 292] width 54 height 20
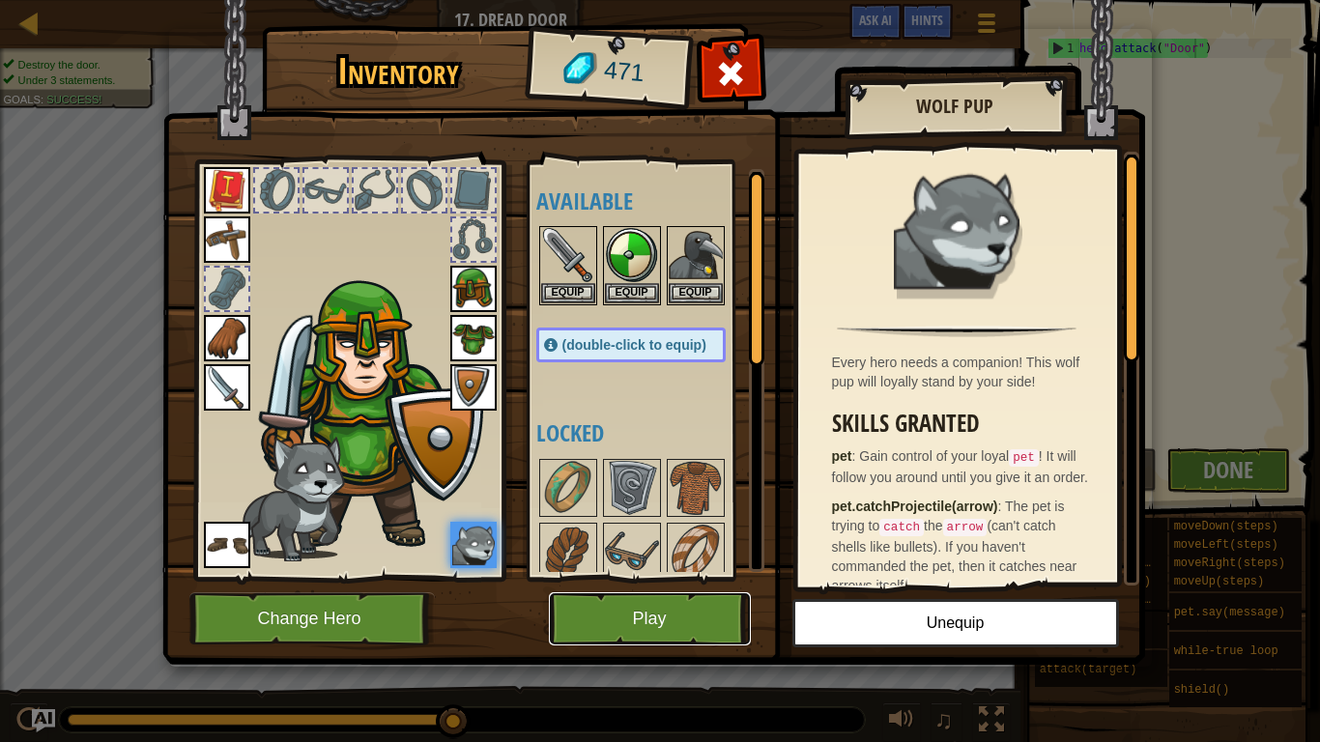
click at [660, 578] on button "Play" at bounding box center [650, 618] width 202 height 53
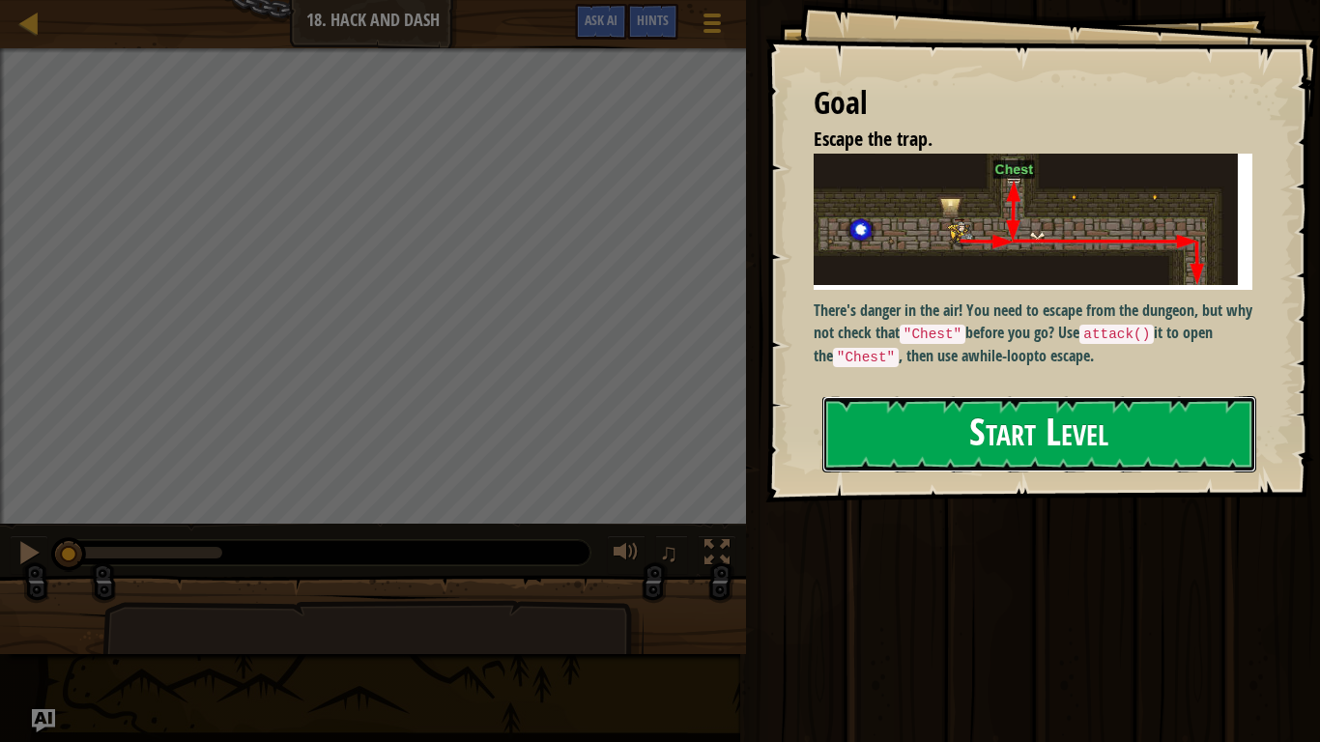
click at [1001, 440] on button "Start Level" at bounding box center [1039, 434] width 434 height 76
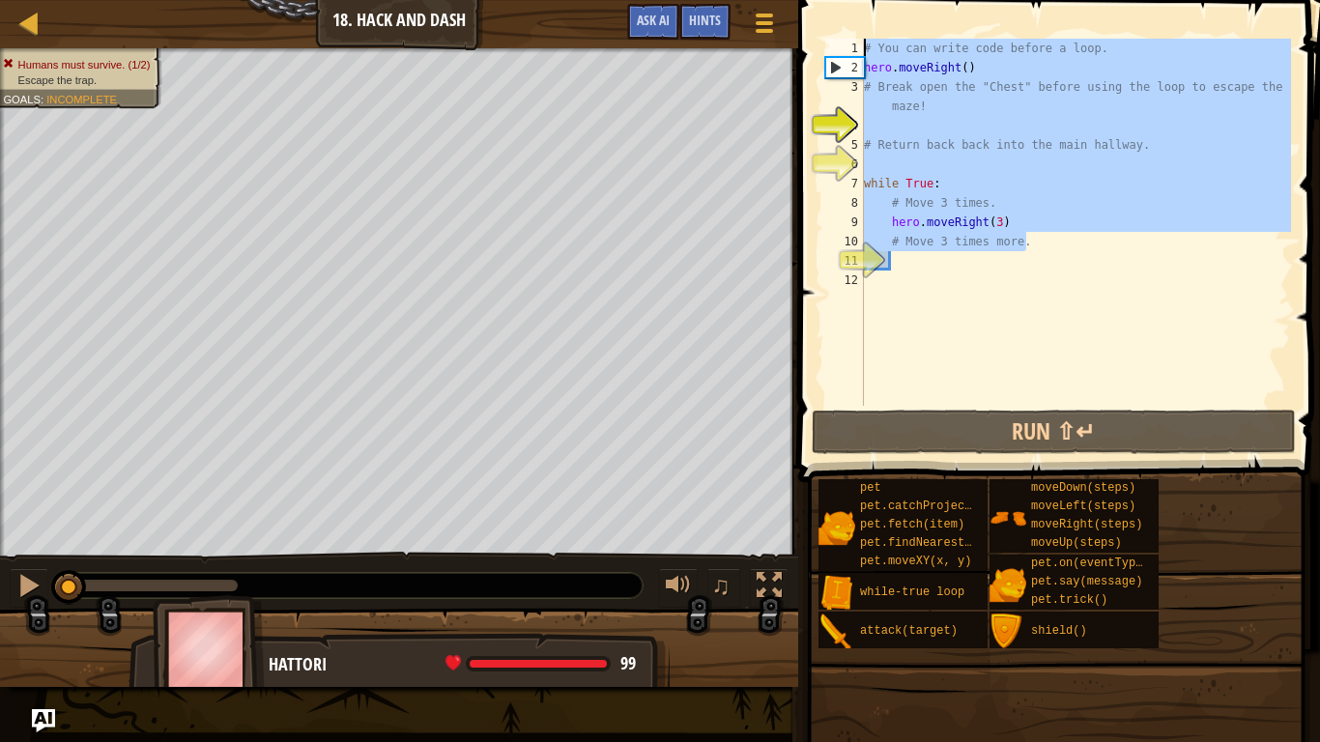
drag, startPoint x: 1030, startPoint y: 243, endPoint x: 862, endPoint y: 48, distance: 256.9
click at [862, 48] on div "1 2 3 4 5 6 7 8 9 10 11 12 # You can write code before a loop. hero . moveRight…" at bounding box center [1056, 222] width 470 height 367
type textarea "# You can write code before a loop. hero.moveRight()"
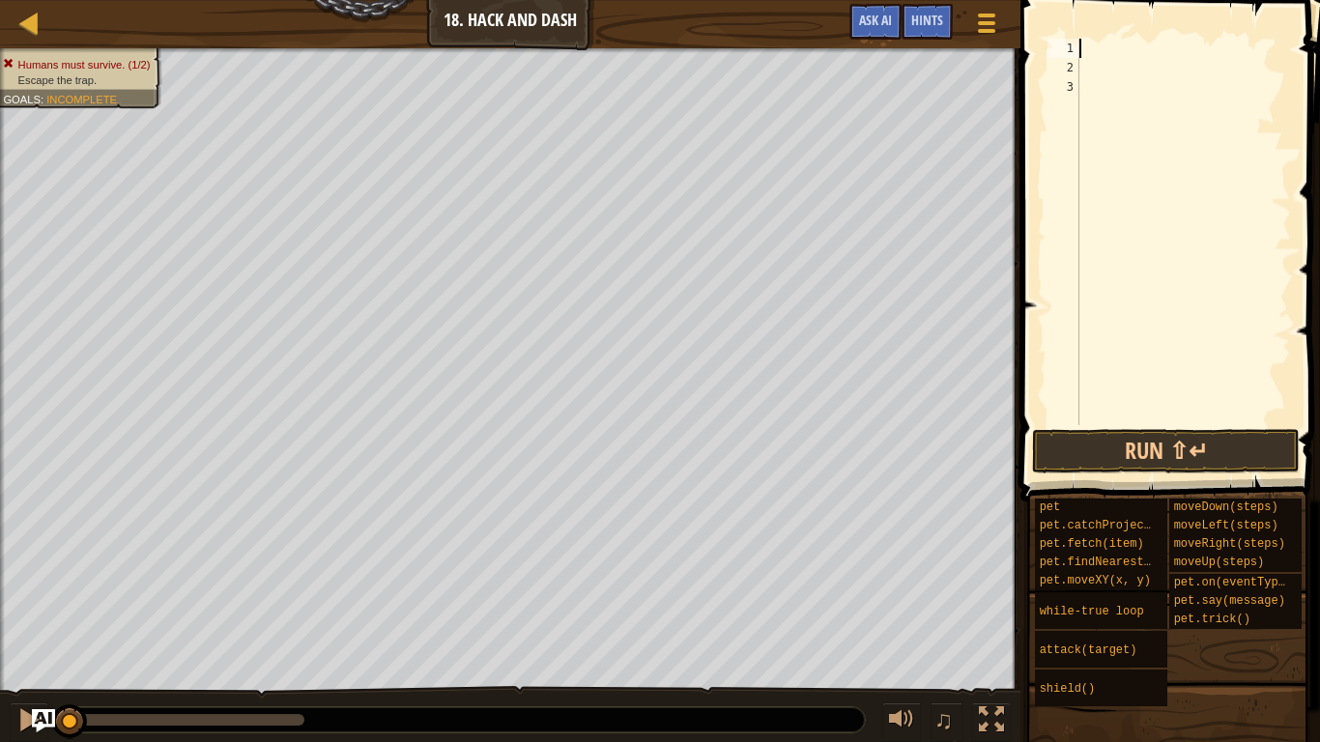
type textarea "h"
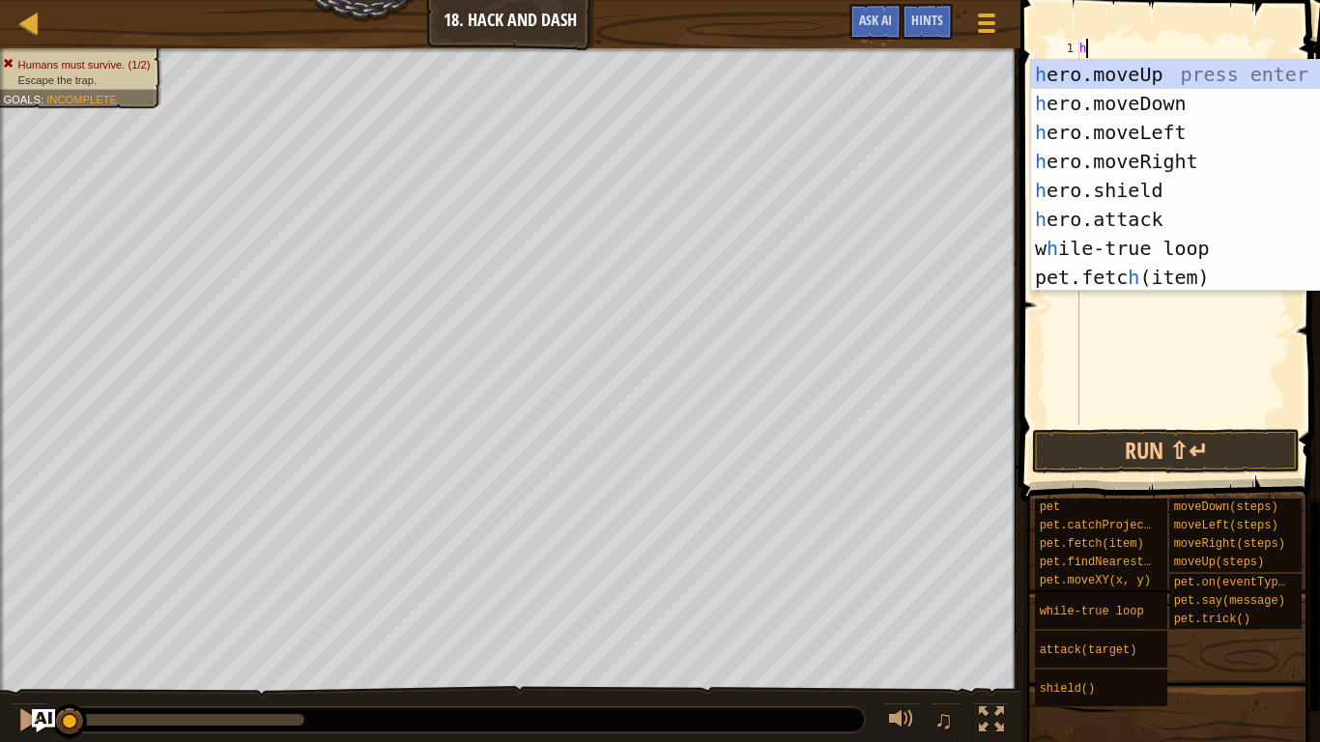
scroll to position [9, 0]
click at [1143, 161] on div "h ero.moveUp press enter h ero.moveDown press enter h ero.moveLeft press enter …" at bounding box center [1213, 205] width 365 height 290
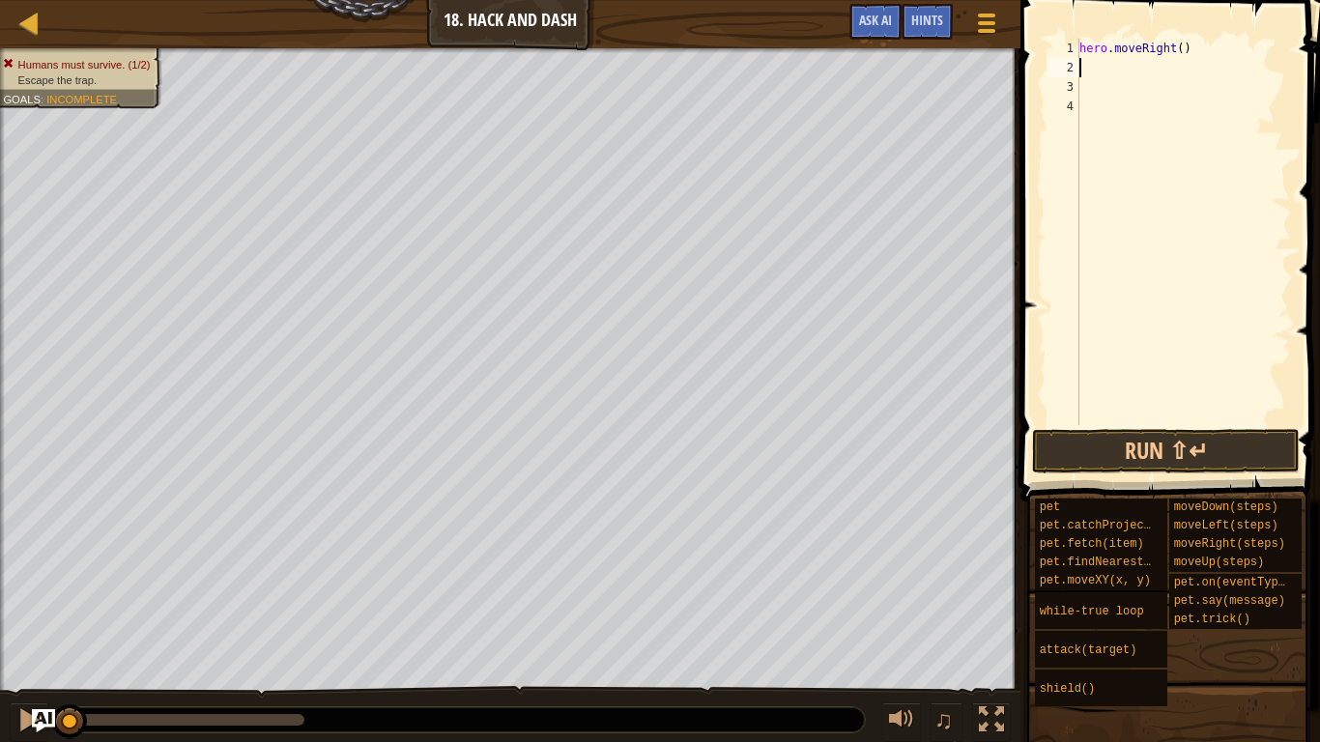
type textarea "j"
type textarea "h"
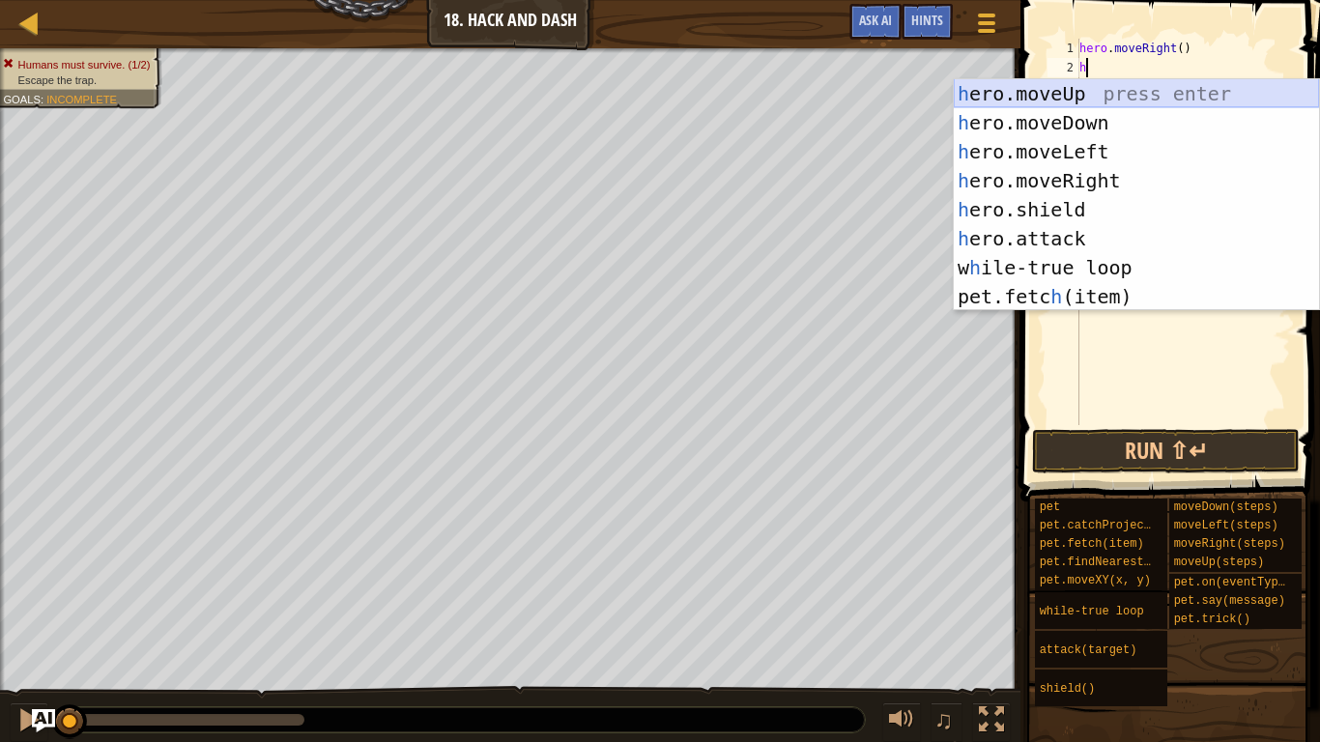
click at [1138, 91] on div "h ero.moveUp press enter h ero.moveDown press enter h ero.moveLeft press enter …" at bounding box center [1136, 224] width 365 height 290
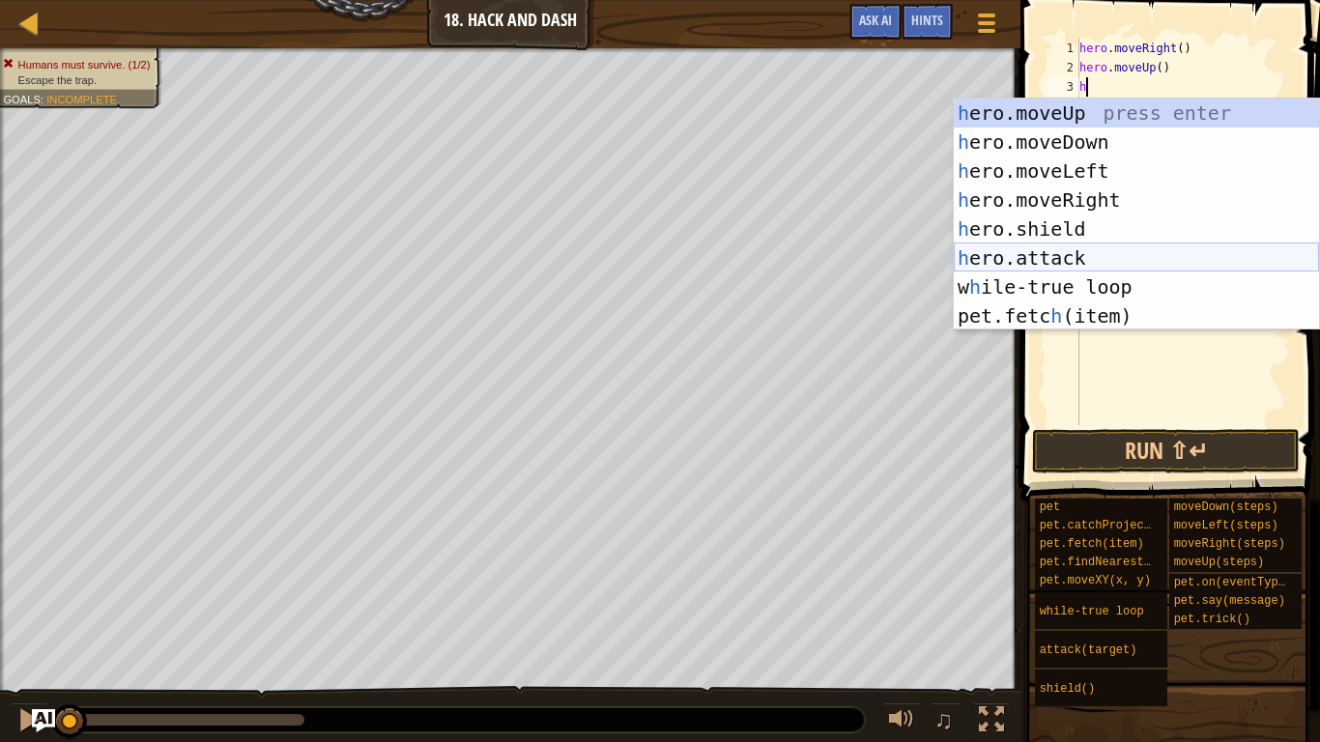
click at [1165, 264] on div "h ero.moveUp press enter h ero.moveDown press enter h ero.moveLeft press enter …" at bounding box center [1136, 244] width 365 height 290
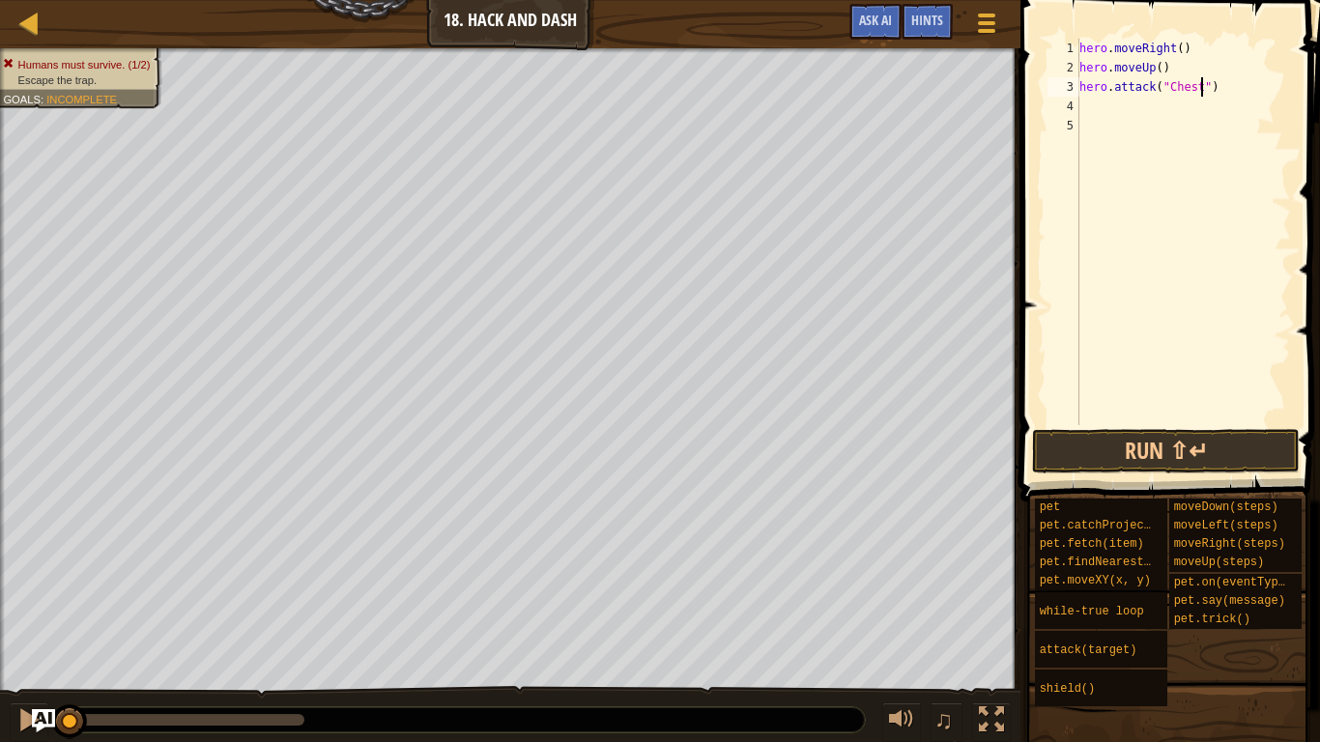
scroll to position [9, 18]
type textarea "hero.attack("Chest")"
click at [1180, 442] on button "Run ⇧↵" at bounding box center [1166, 451] width 268 height 44
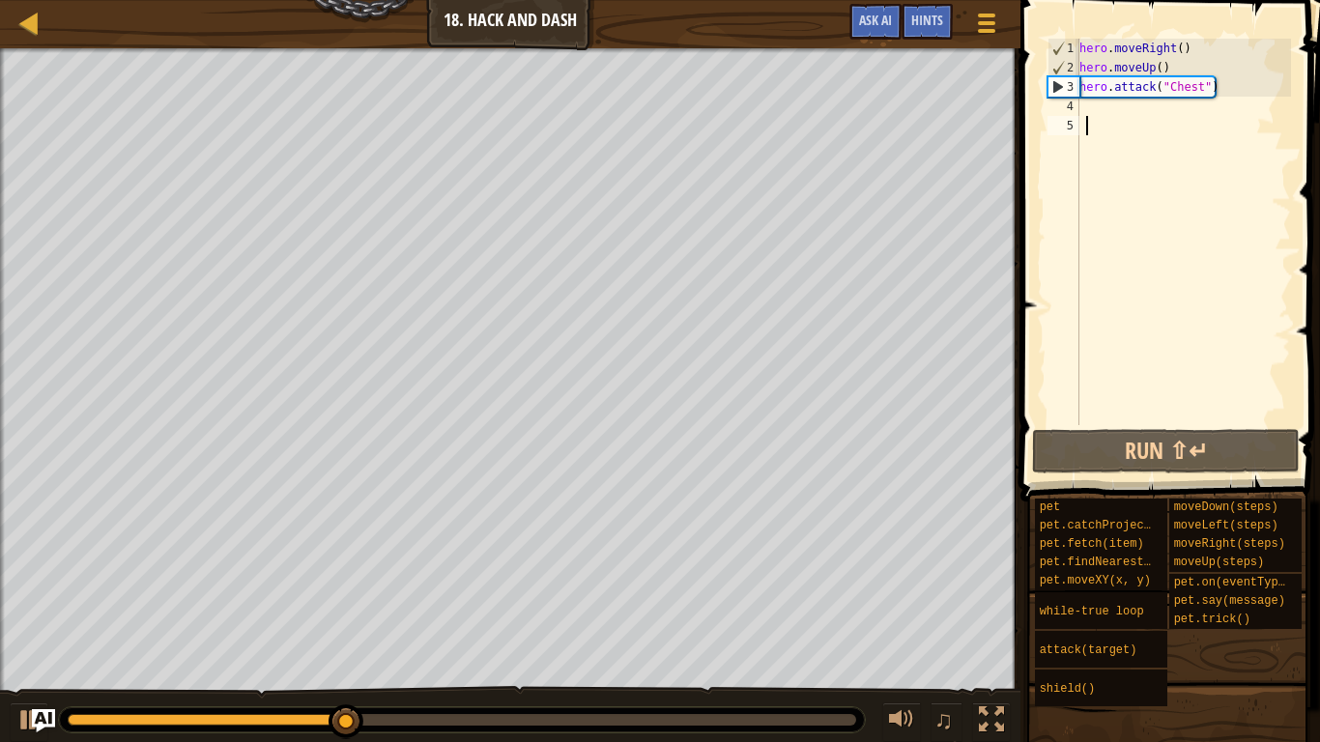
click at [1083, 116] on div "hero . moveRight ( ) hero . moveUp ( ) hero . attack ( "Chest" )" at bounding box center [1182, 251] width 215 height 425
click at [1080, 113] on div "hero . moveRight ( ) hero . moveUp ( ) hero . attack ( "Chest" )" at bounding box center [1182, 251] width 215 height 425
type textarea "h"
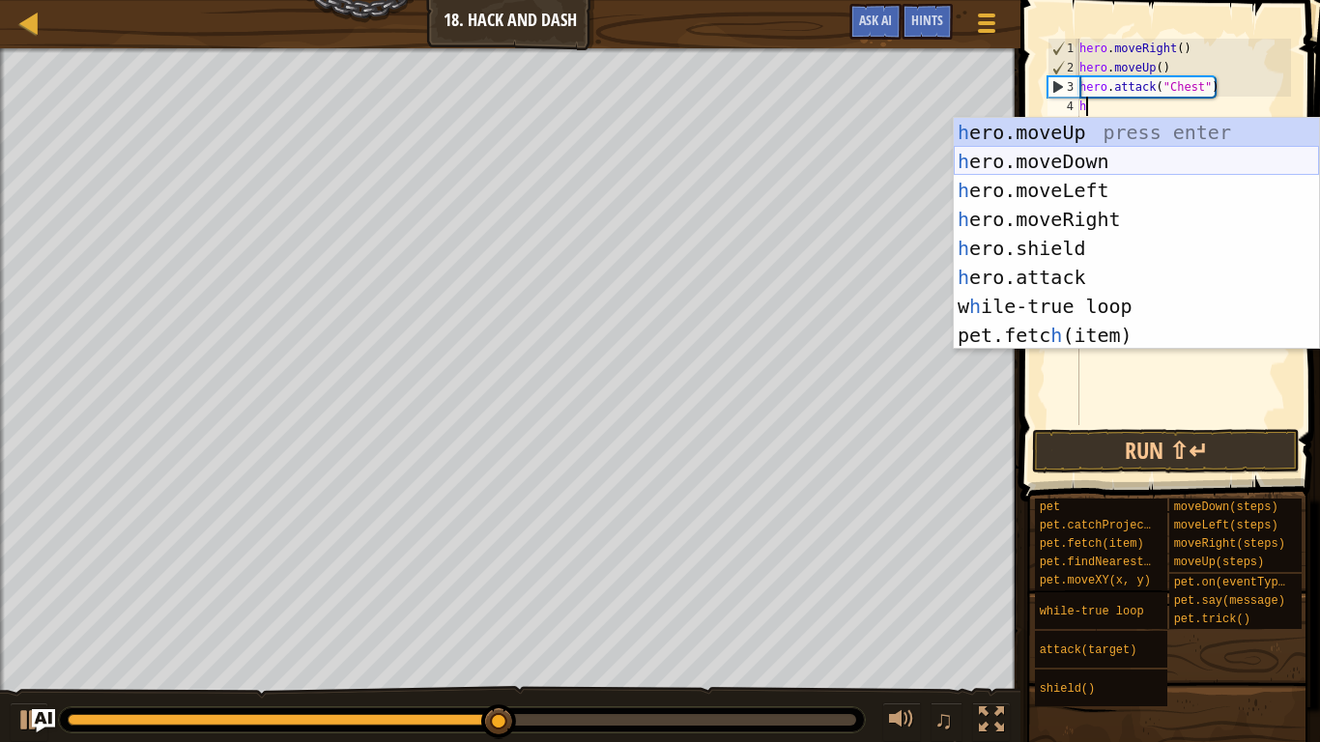
click at [1120, 154] on div "h ero.moveUp press enter h ero.moveDown press enter h ero.moveLeft press enter …" at bounding box center [1136, 263] width 365 height 290
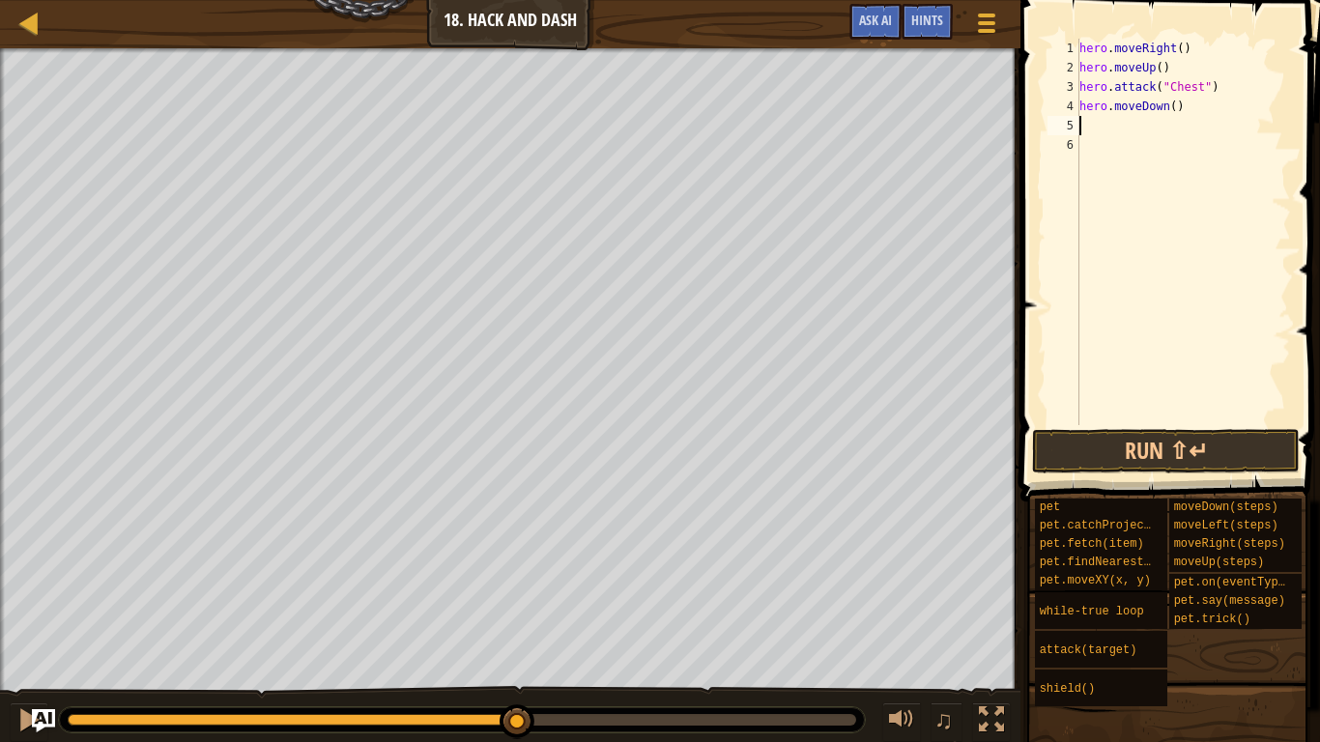
type textarea "h"
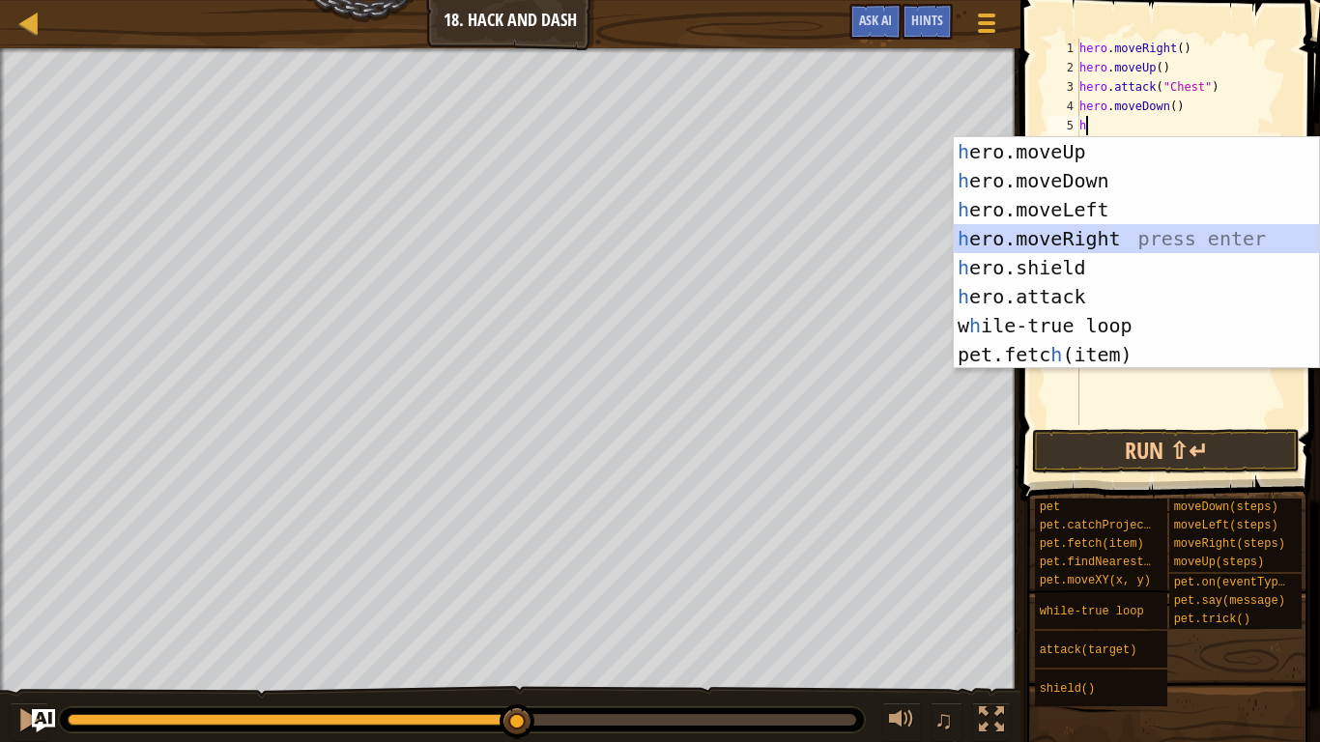
click at [1136, 237] on div "h ero.moveUp press enter h ero.moveDown press enter h ero.moveLeft press enter …" at bounding box center [1136, 282] width 365 height 290
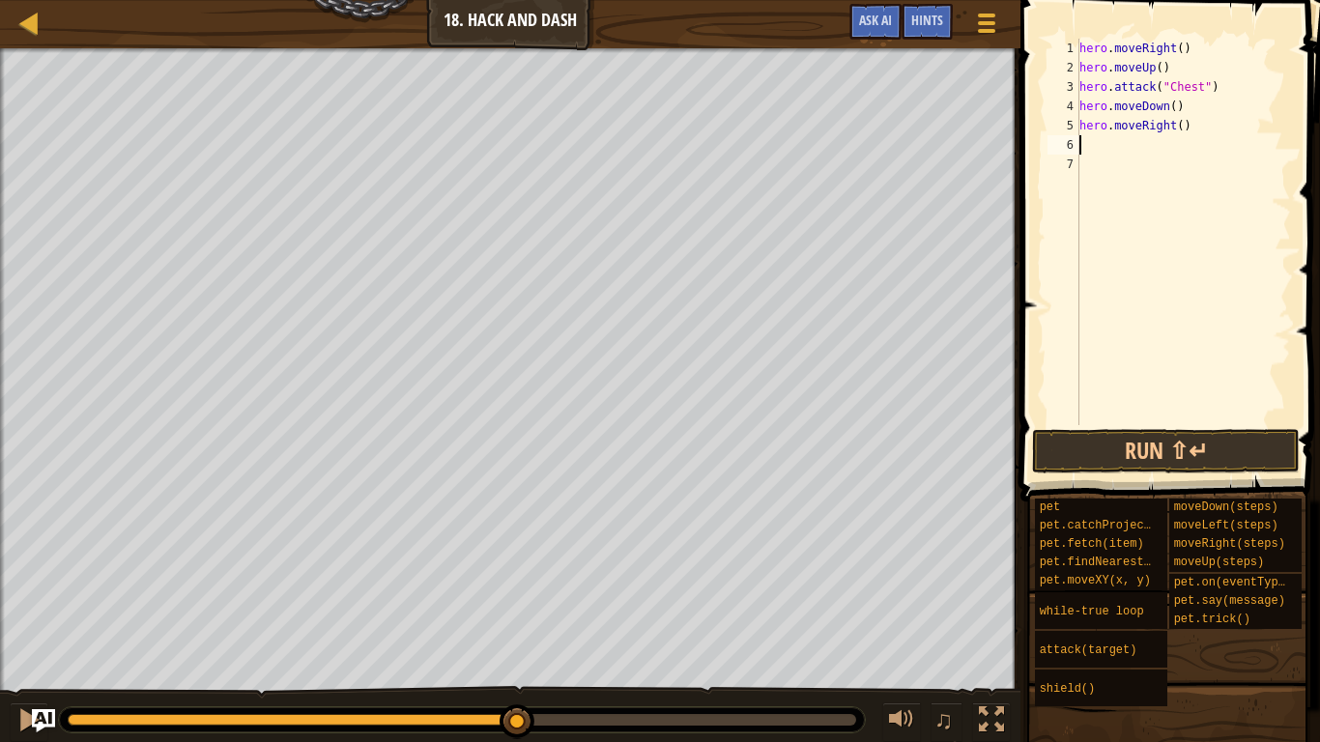
click at [1181, 135] on div "hero . moveRight ( ) hero . moveUp ( ) hero . attack ( "Chest" ) hero . moveDow…" at bounding box center [1182, 251] width 215 height 425
type textarea "3"
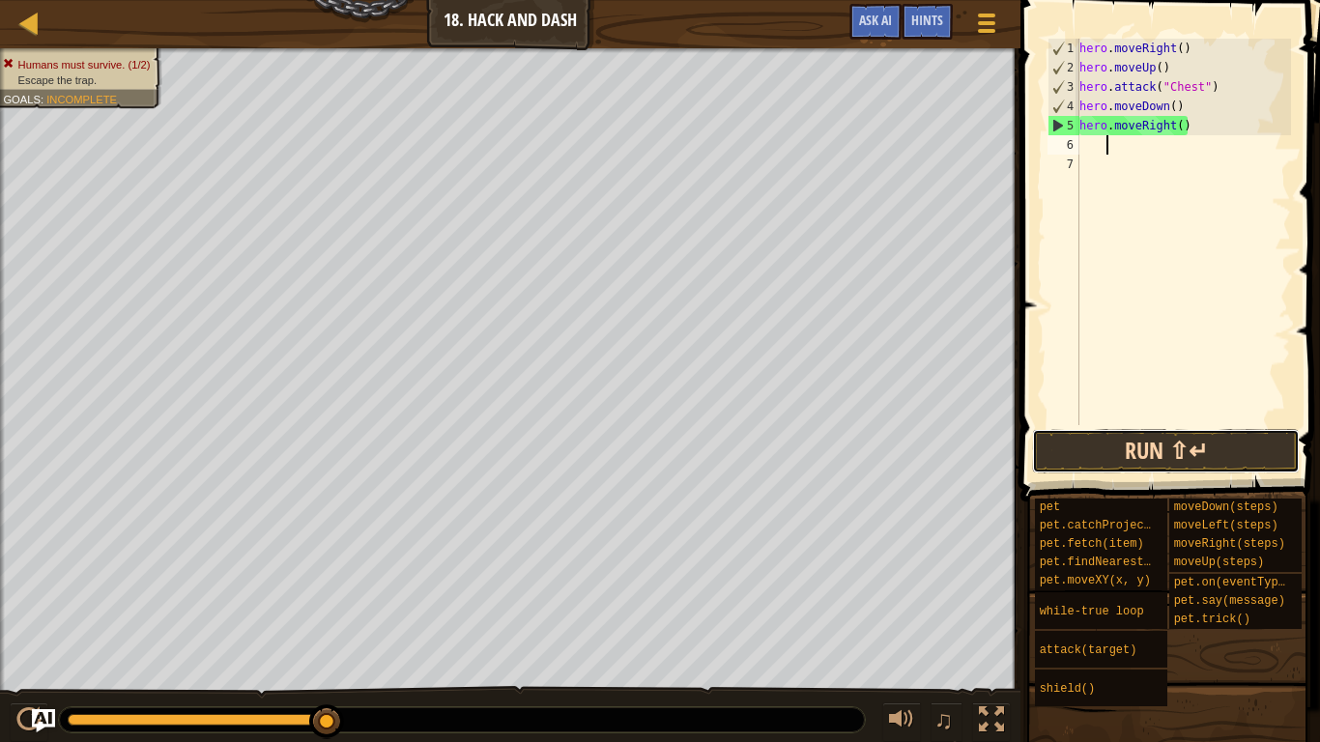
click at [1172, 454] on button "Run ⇧↵" at bounding box center [1166, 451] width 268 height 44
click at [1129, 454] on button "Run ⇧↵" at bounding box center [1166, 451] width 268 height 44
click at [1181, 131] on div "hero . moveRight ( ) hero . moveUp ( ) hero . attack ( "Chest" ) hero . moveDow…" at bounding box center [1182, 251] width 215 height 425
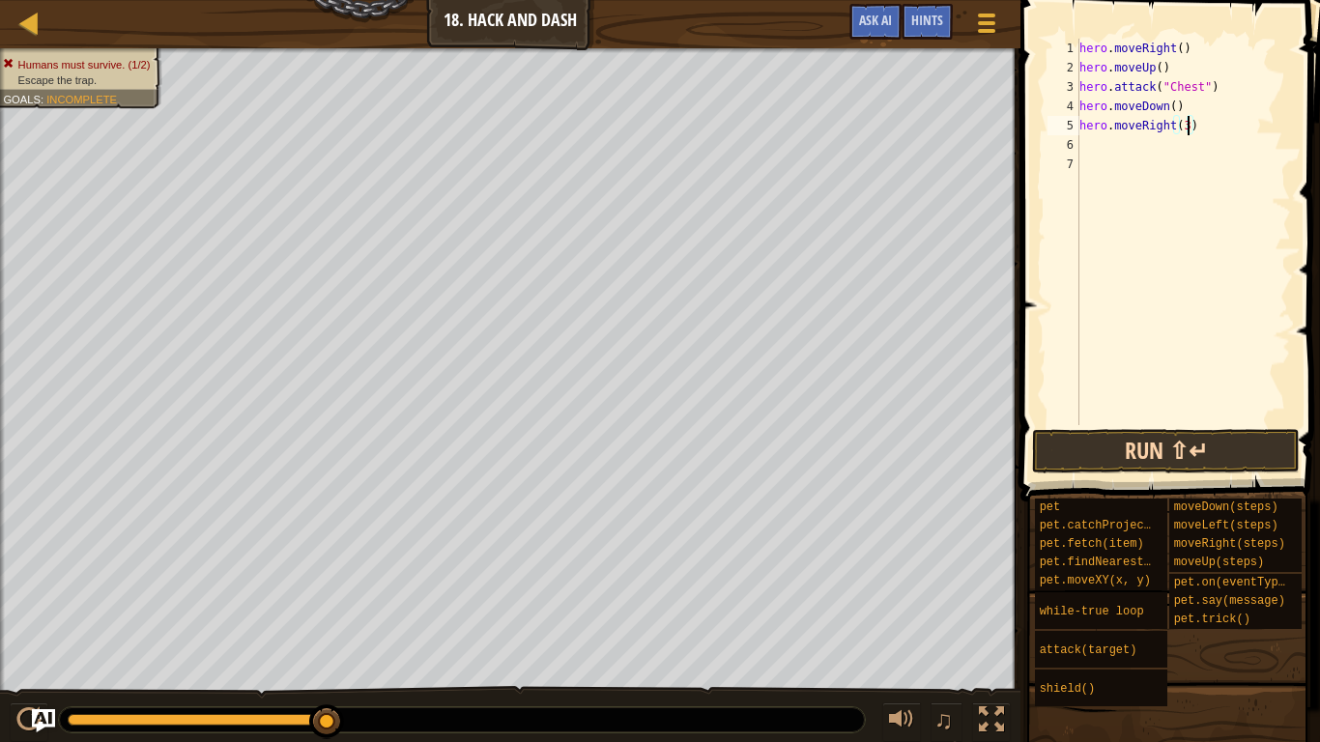
type textarea "hero.moveRight(3)"
click at [1186, 462] on button "Run ⇧↵" at bounding box center [1166, 451] width 268 height 44
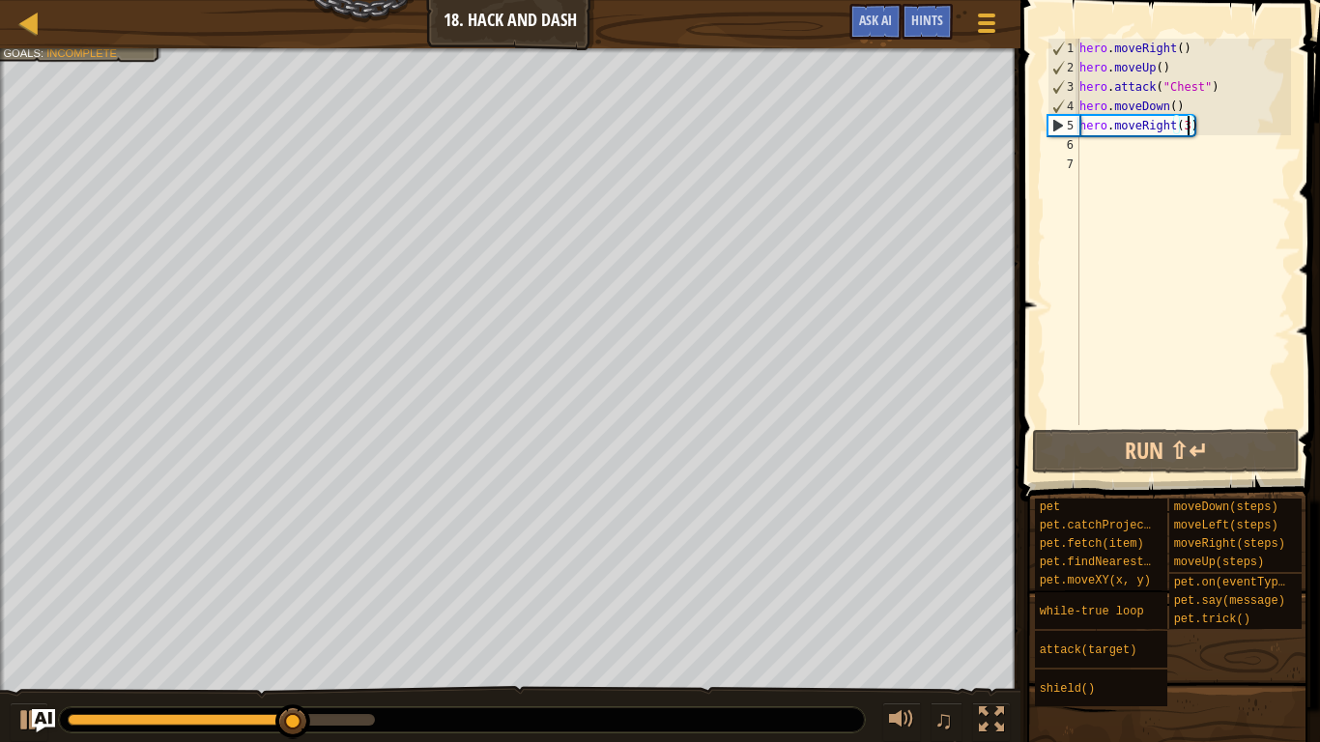
click at [1083, 160] on div "hero . moveRight ( ) hero . moveUp ( ) hero . attack ( "Chest" ) hero . moveDow…" at bounding box center [1182, 251] width 215 height 425
click at [1078, 142] on div "6" at bounding box center [1063, 144] width 32 height 19
type textarea "h"
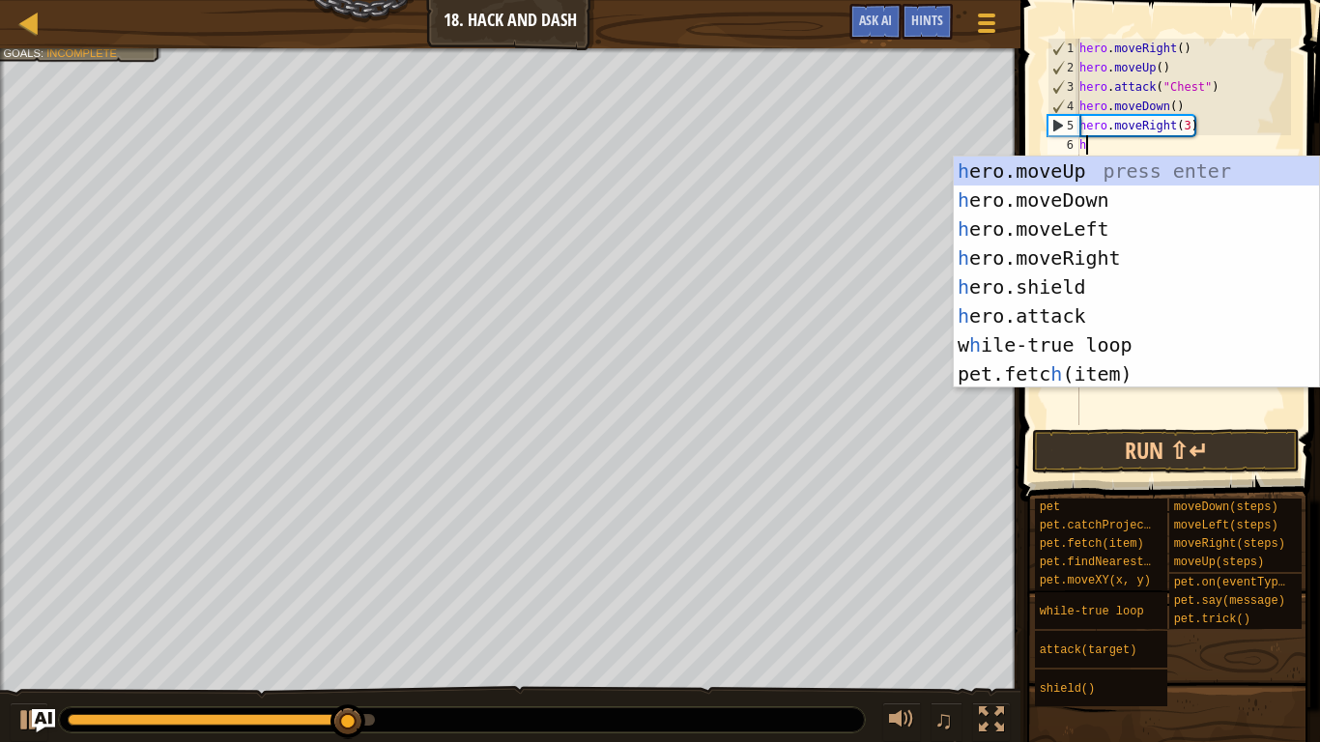
scroll to position [9, 2]
click at [1087, 196] on div "h ero.moveUp press enter h ero.moveDown press enter h ero.moveLeft press enter …" at bounding box center [1136, 302] width 365 height 290
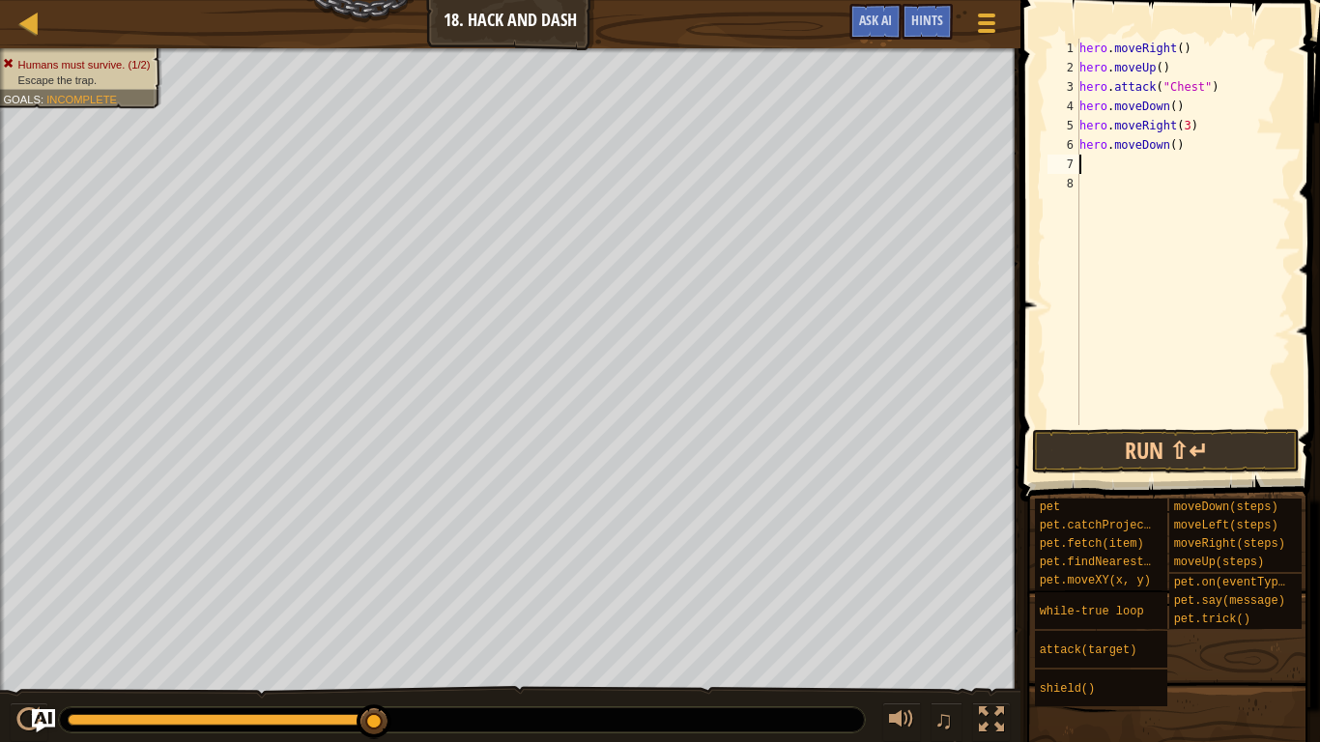
click at [1172, 150] on div "hero . moveRight ( ) hero . moveUp ( ) hero . attack ( "Chest" ) hero . moveDow…" at bounding box center [1182, 251] width 215 height 425
type textarea "hero.moveDown(3)"
click at [1190, 458] on button "Run ⇧↵" at bounding box center [1166, 451] width 268 height 44
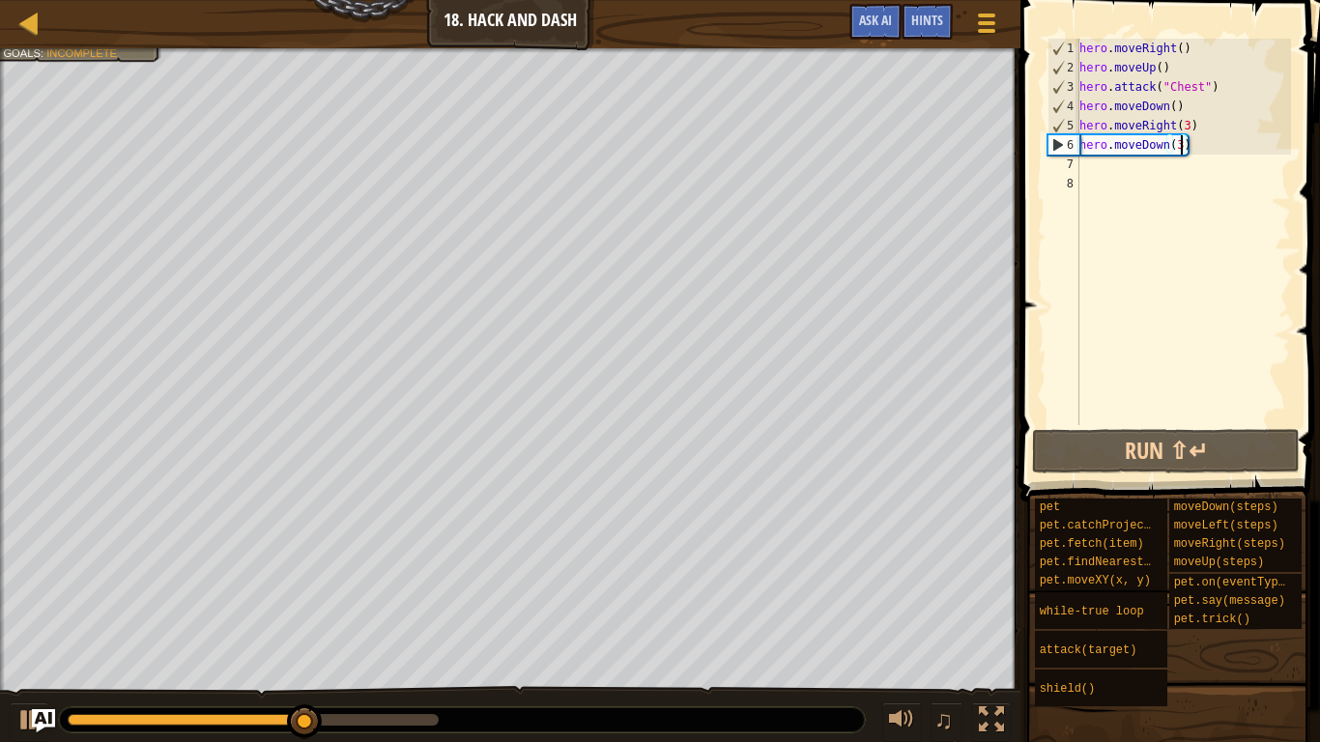
click at [1091, 175] on div "hero . moveRight ( ) hero . moveUp ( ) hero . attack ( "Chest" ) hero . moveDow…" at bounding box center [1182, 251] width 215 height 425
click at [1085, 171] on div "hero . moveRight ( ) hero . moveUp ( ) hero . attack ( "Chest" ) hero . moveDow…" at bounding box center [1182, 251] width 215 height 425
type textarea "h"
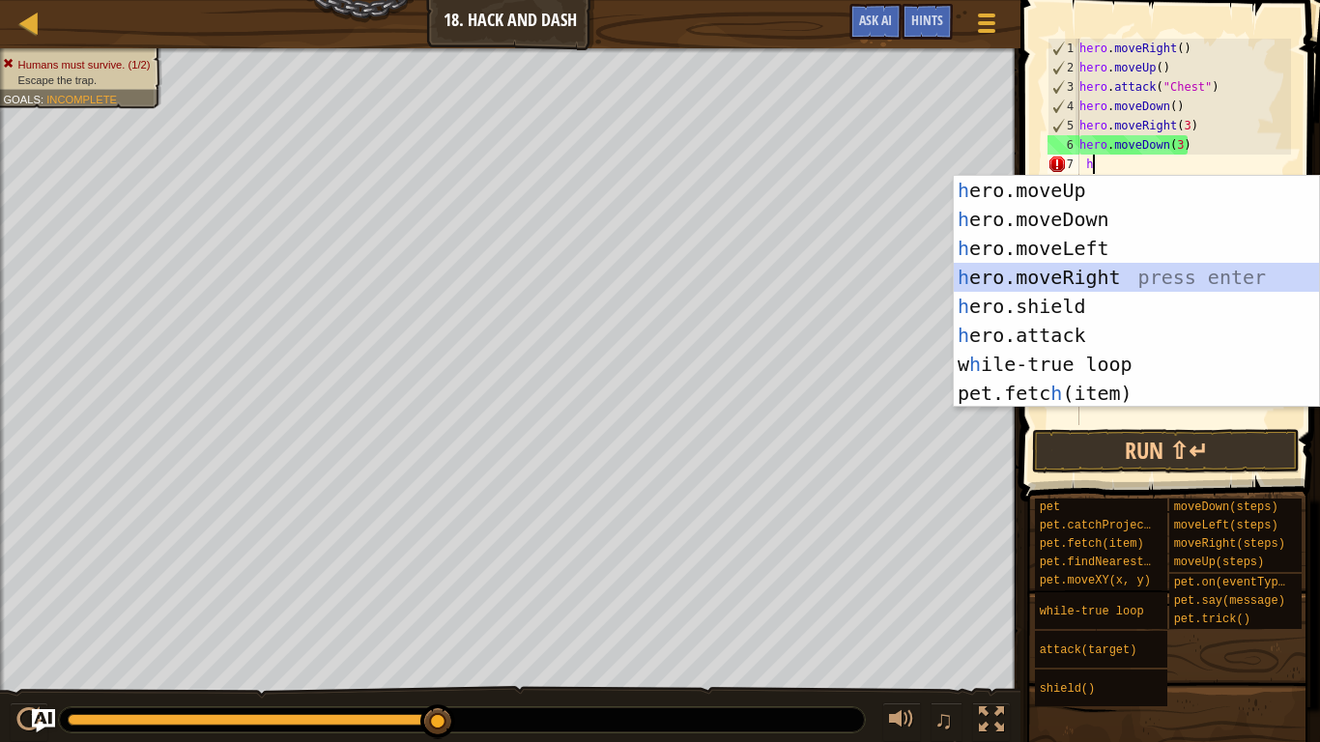
click at [1119, 272] on div "h ero.moveUp press enter h ero.moveDown press enter h ero.moveLeft press enter …" at bounding box center [1136, 321] width 365 height 290
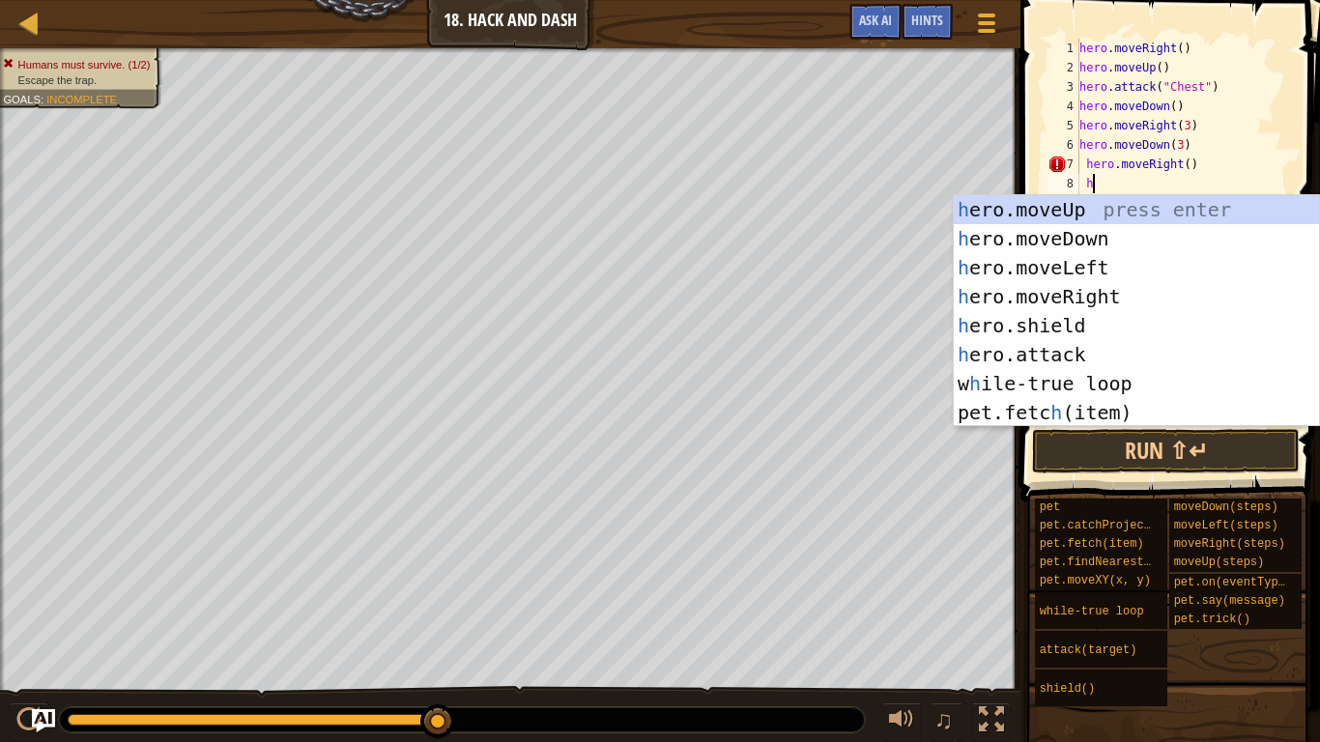
scroll to position [9, 4]
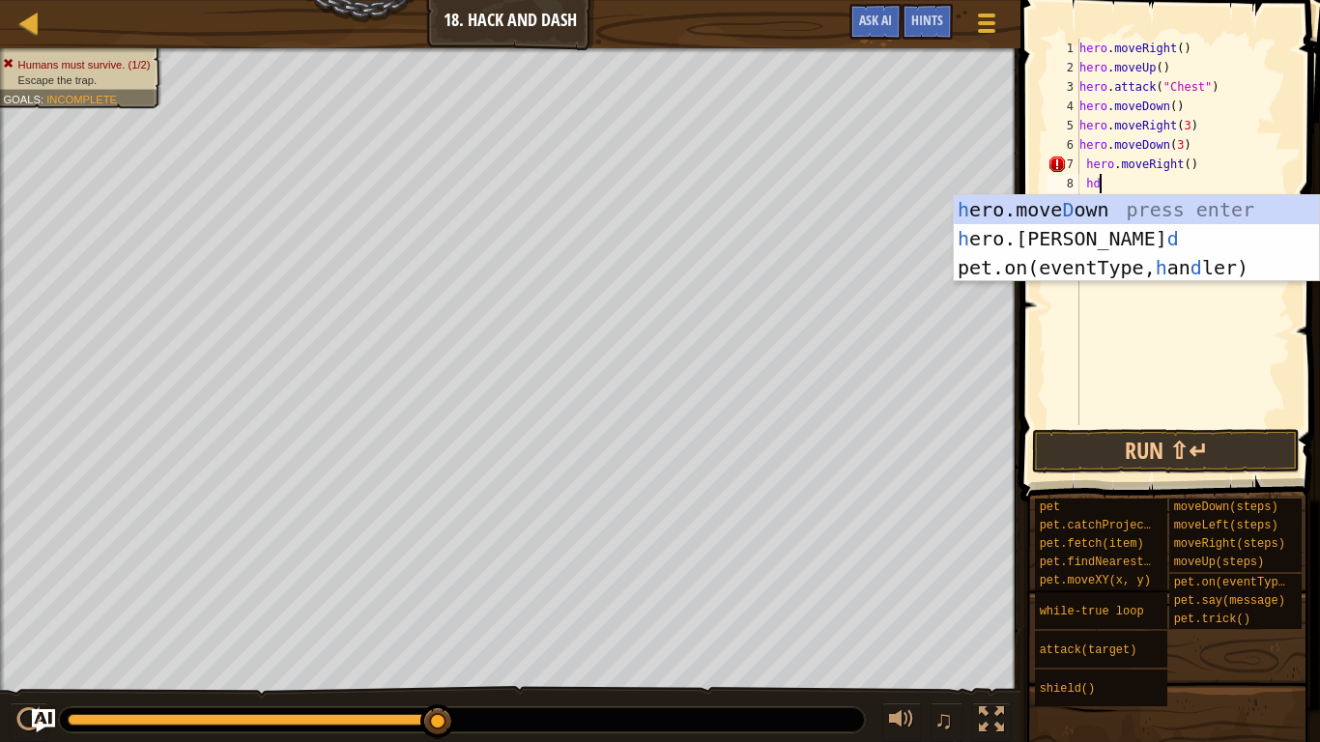
type textarea "h"
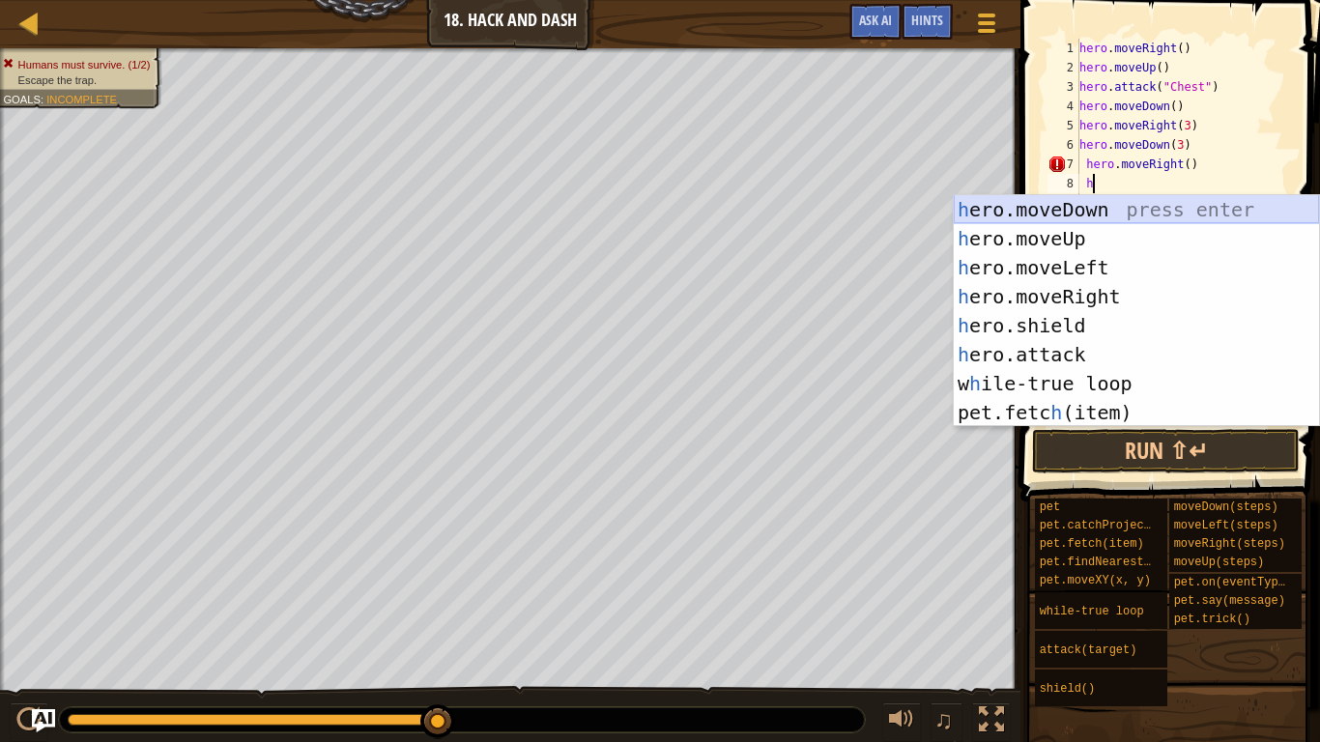
click at [1154, 205] on div "h ero.moveDown press enter h ero.moveUp press enter h ero.moveLeft press enter …" at bounding box center [1136, 340] width 365 height 290
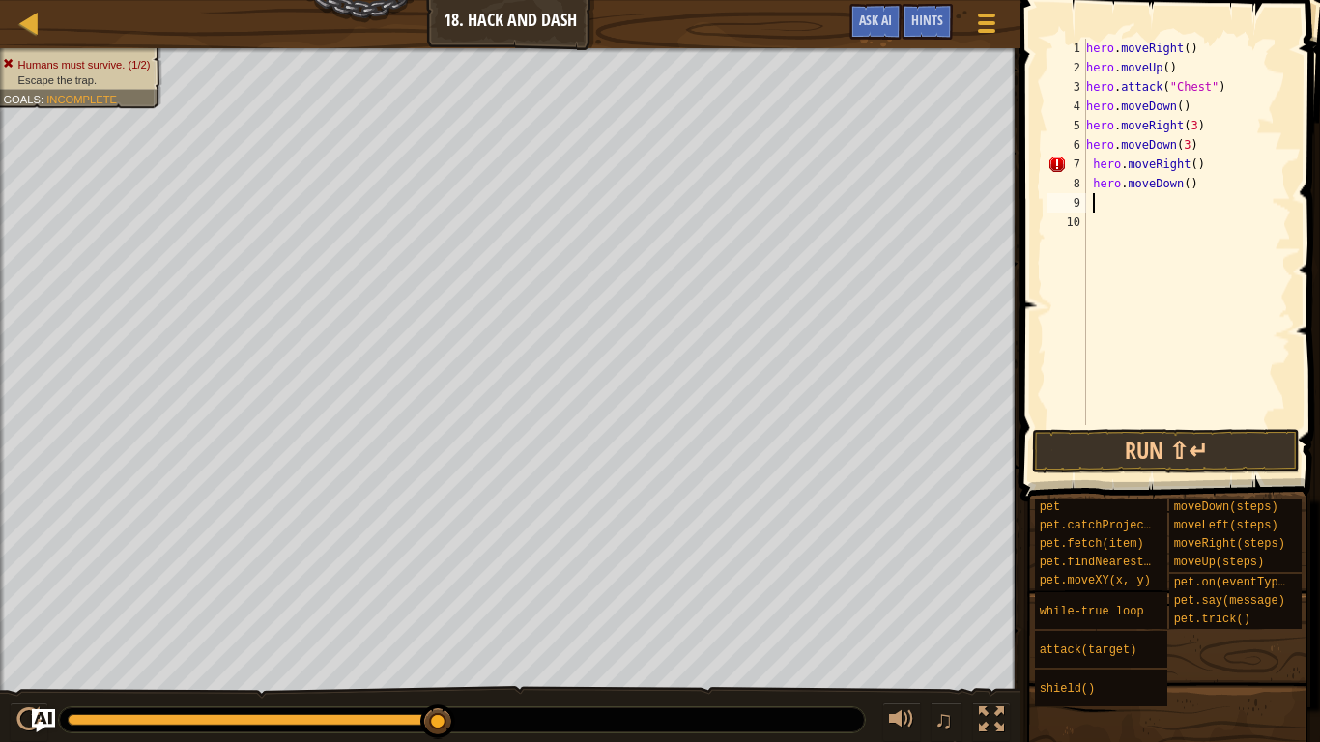
scroll to position [9, 3]
click at [1194, 168] on div "hero . moveRight ( ) hero . moveUp ( ) hero . attack ( "Chest" ) hero . moveDow…" at bounding box center [1186, 251] width 209 height 425
click at [1187, 187] on div "hero . moveRight ( ) hero . moveUp ( ) hero . attack ( "Chest" ) hero . moveDow…" at bounding box center [1186, 251] width 209 height 425
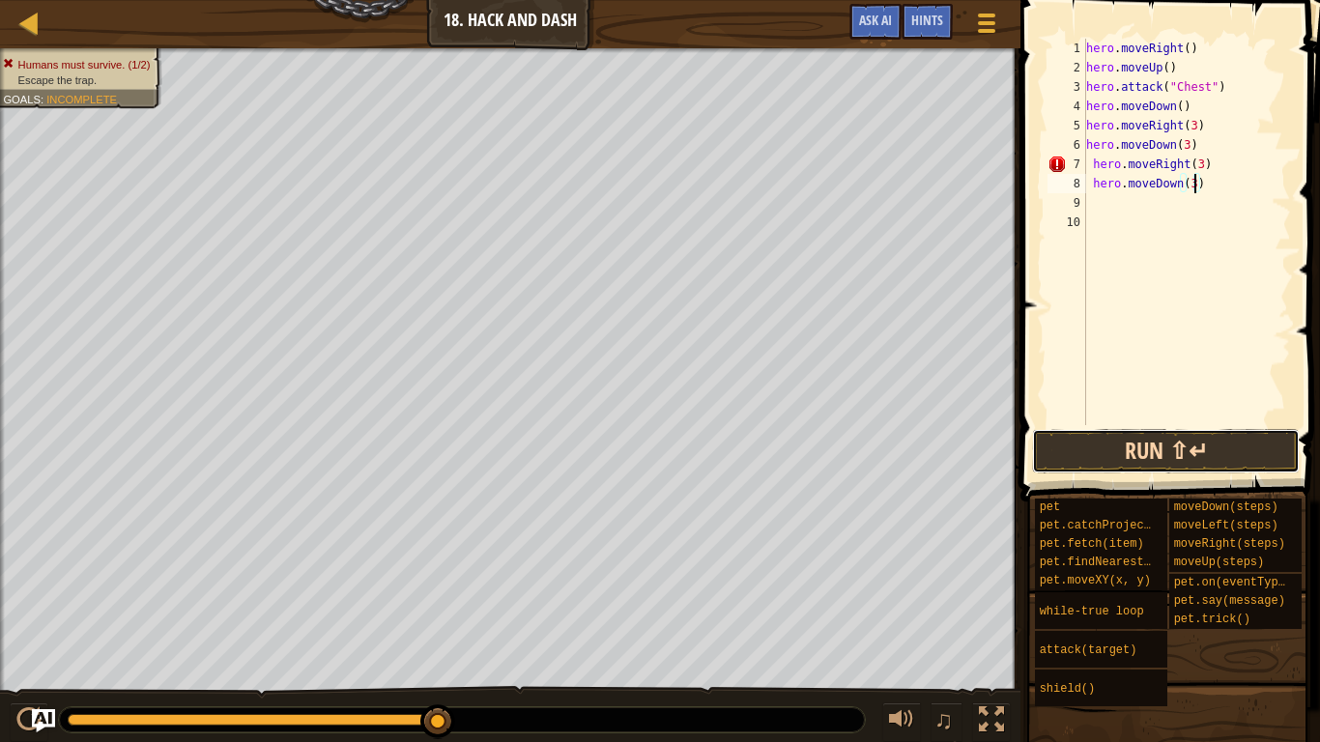
click at [1170, 455] on button "Run ⇧↵" at bounding box center [1166, 451] width 268 height 44
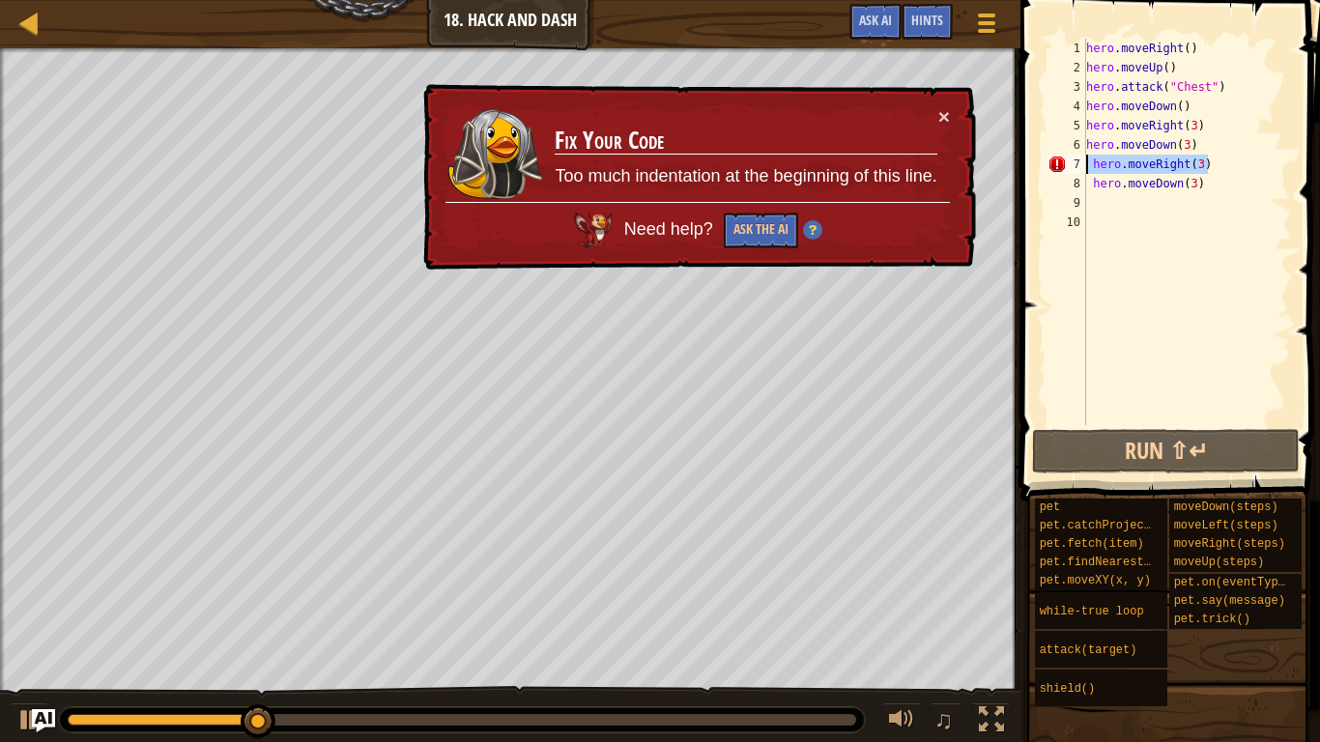
drag, startPoint x: 1269, startPoint y: 159, endPoint x: 1086, endPoint y: 168, distance: 182.8
click at [1086, 168] on div "hero . moveRight ( ) hero . moveUp ( ) hero . attack ( "Chest" ) hero . moveDow…" at bounding box center [1186, 251] width 209 height 425
type textarea "hero.moveRight(3)"
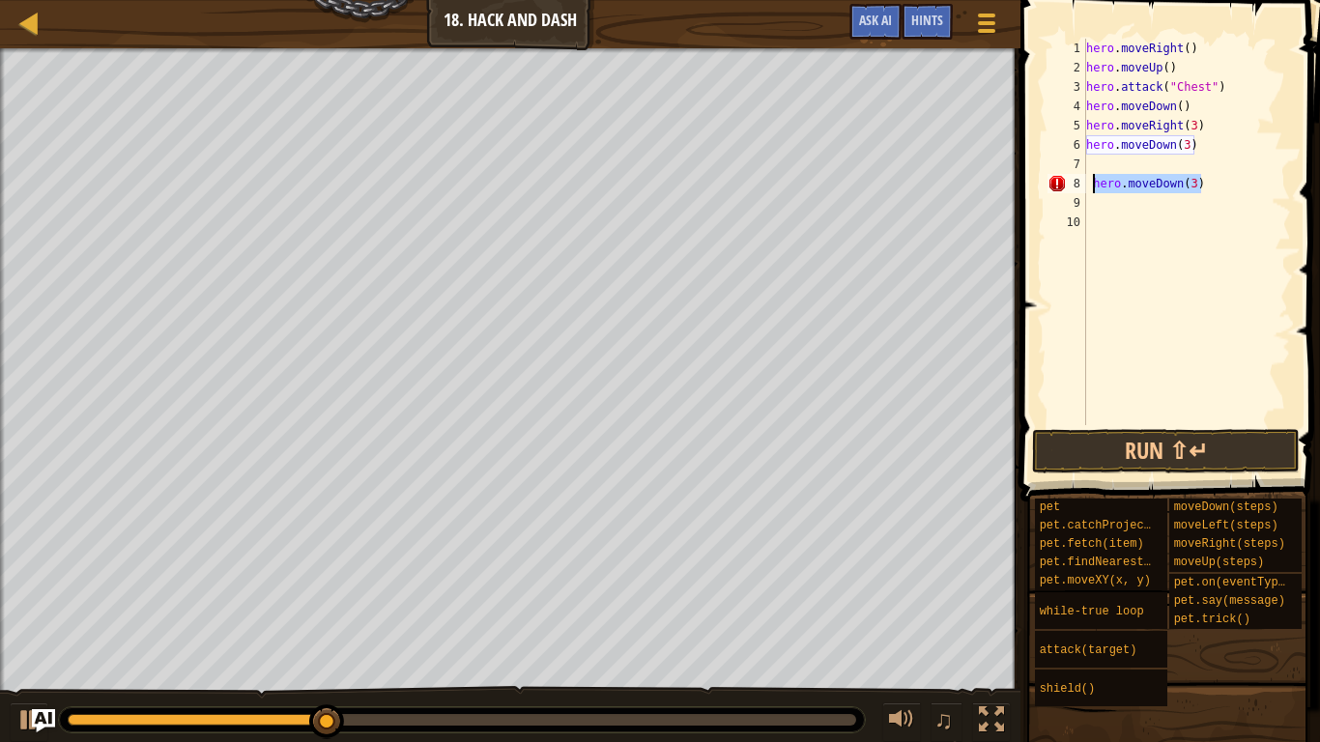
drag, startPoint x: 1207, startPoint y: 186, endPoint x: 1089, endPoint y: 187, distance: 117.9
click at [1089, 187] on div "hero . moveRight ( ) hero . moveUp ( ) hero . attack ( "Chest" ) hero . moveDow…" at bounding box center [1186, 251] width 209 height 425
type textarea "hero.moveDown(3)"
click at [1206, 450] on button "Run ⇧↵" at bounding box center [1166, 451] width 268 height 44
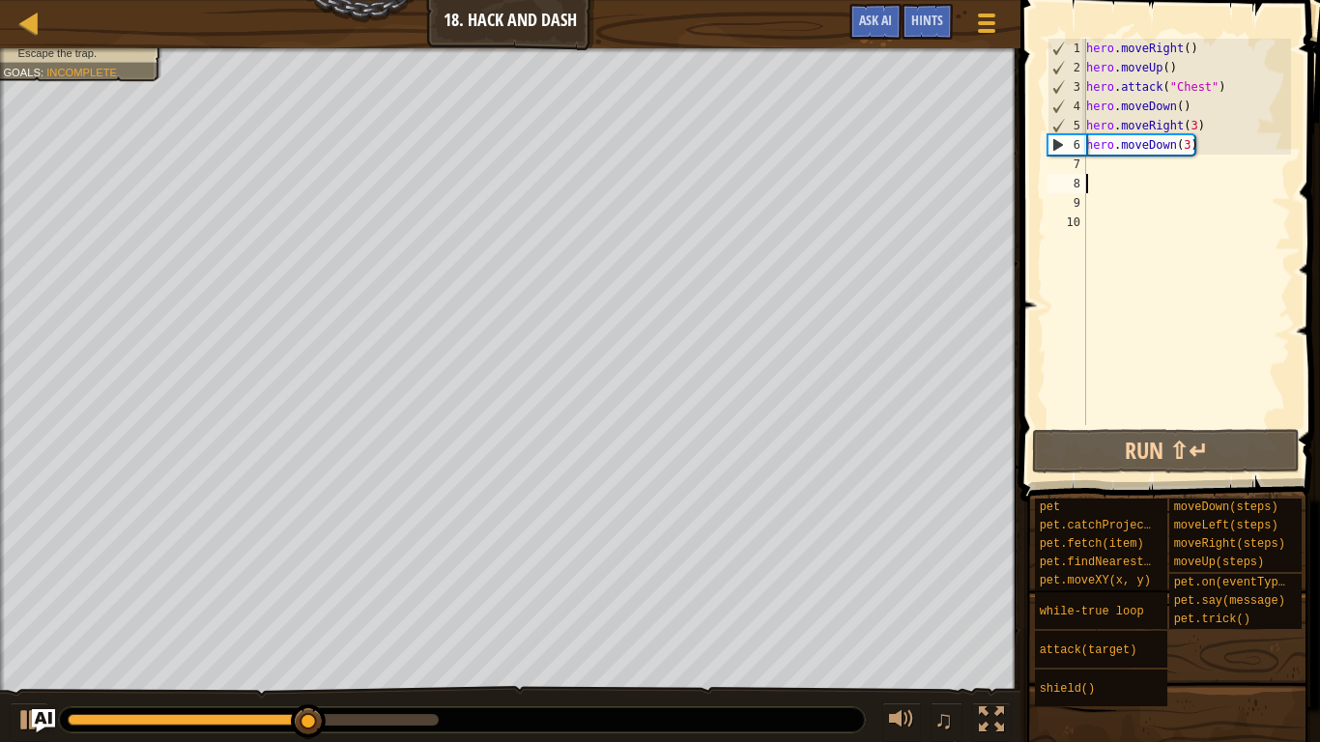
click at [1102, 171] on div "hero . moveRight ( ) hero . moveUp ( ) hero . attack ( "Chest" ) hero . moveDow…" at bounding box center [1186, 251] width 209 height 425
type textarea "h"
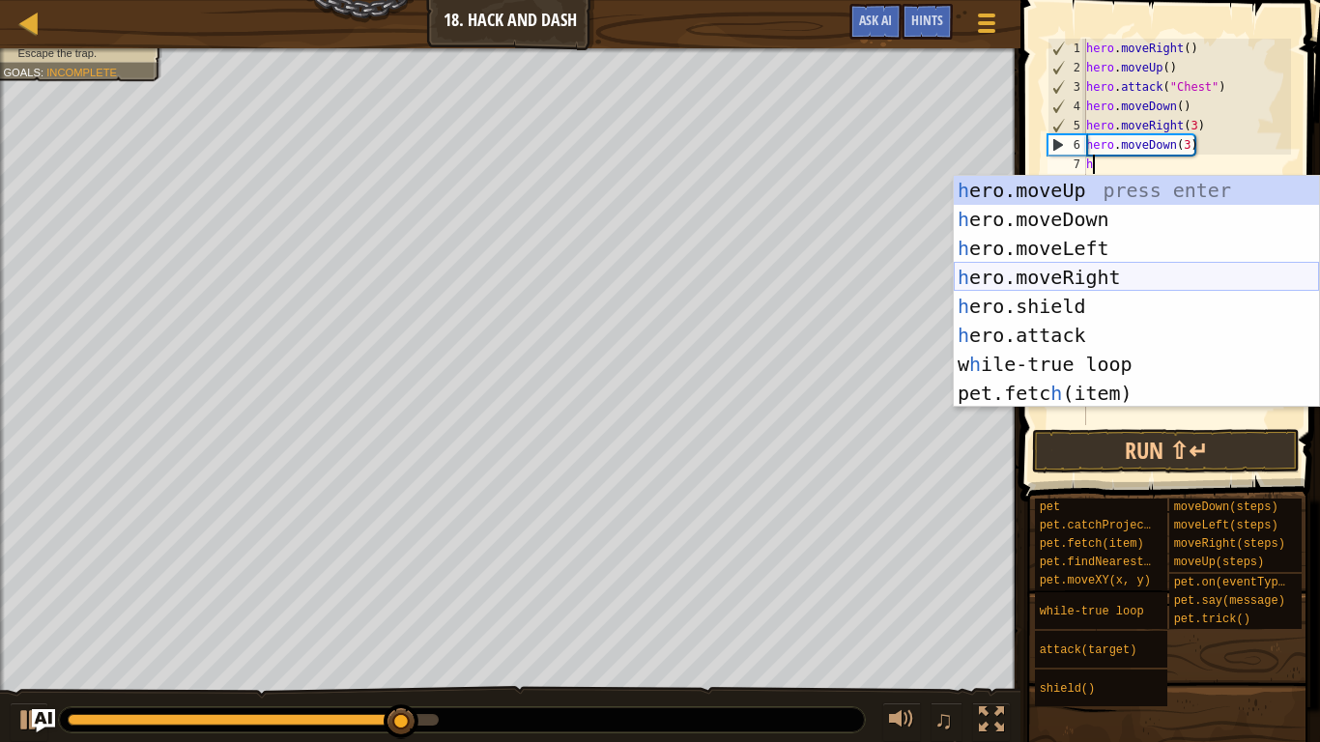
click at [1108, 270] on div "h ero.moveUp press enter h ero.moveDown press enter h ero.moveLeft press enter …" at bounding box center [1136, 321] width 365 height 290
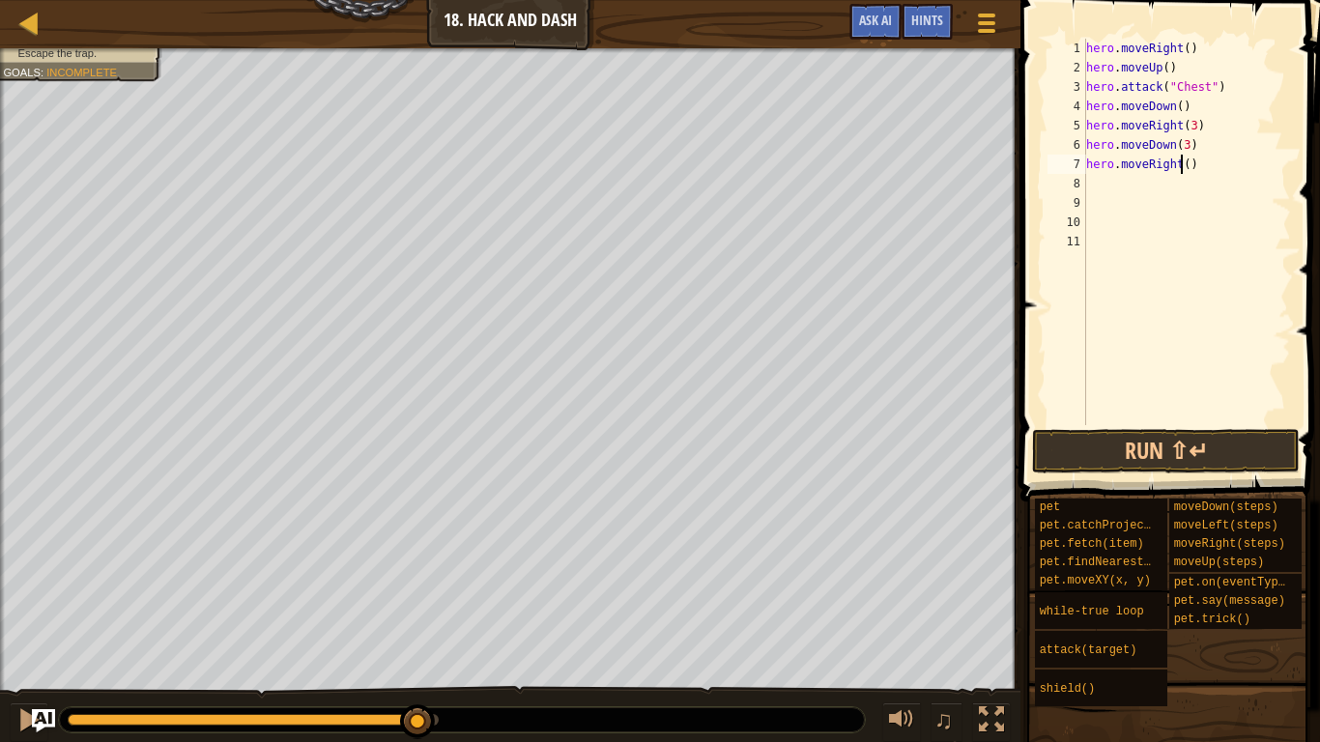
click at [1183, 165] on div "hero . moveRight ( ) hero . moveUp ( ) hero . attack ( "Chest" ) hero . moveDow…" at bounding box center [1186, 251] width 209 height 425
click at [1187, 167] on div "hero . moveRight ( ) hero . moveUp ( ) hero . attack ( "Chest" ) hero . moveDow…" at bounding box center [1186, 251] width 209 height 425
type textarea "hero.moveRight(3)"
click at [1137, 452] on button "Run ⇧↵" at bounding box center [1166, 451] width 268 height 44
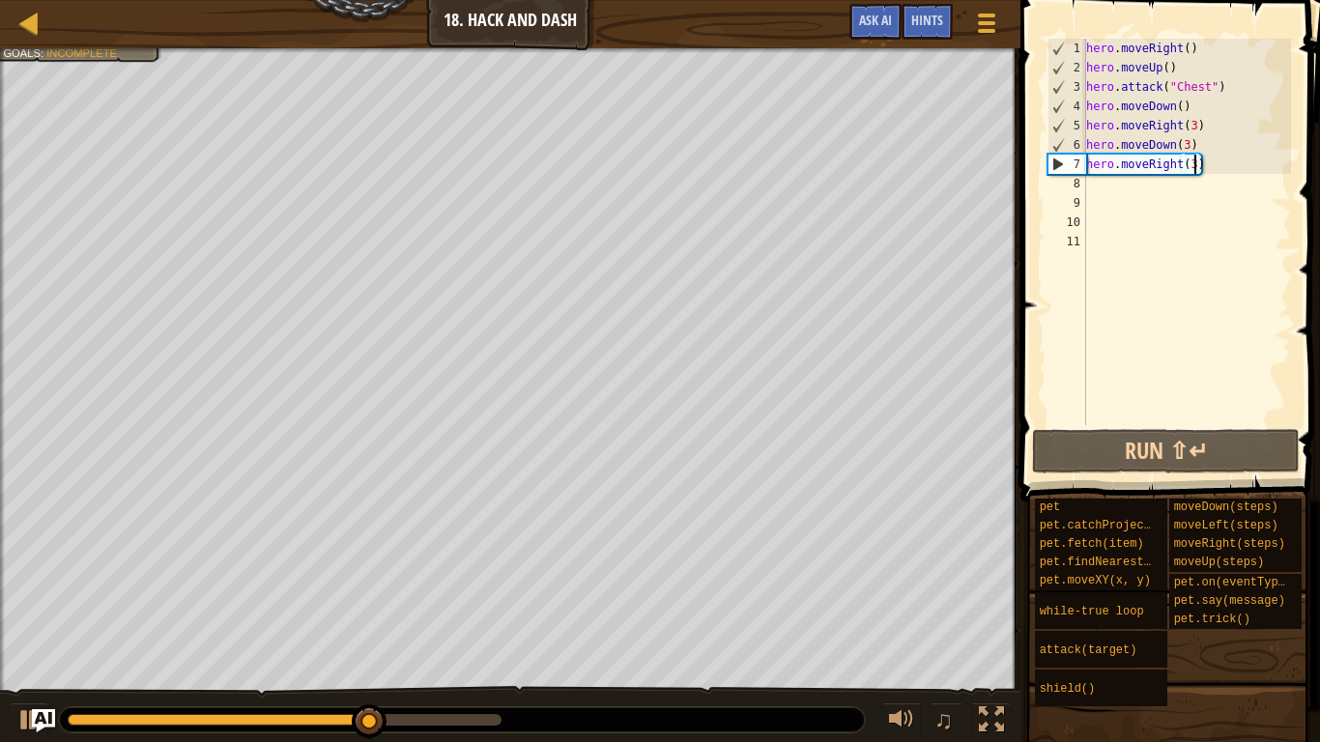
click at [1095, 187] on div "hero . moveRight ( ) hero . moveUp ( ) hero . attack ( "Chest" ) hero . moveDow…" at bounding box center [1186, 251] width 209 height 425
type textarea "h"
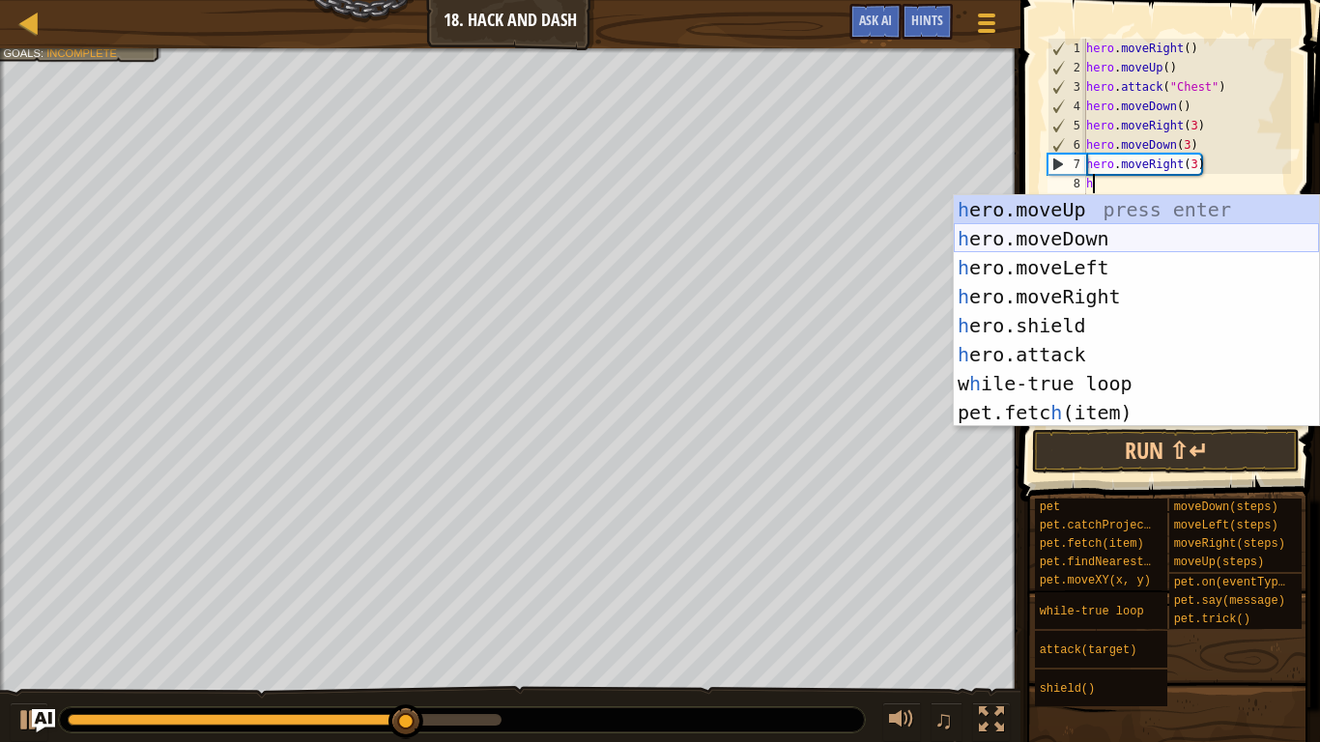
click at [1092, 237] on div "h ero.moveUp press enter h ero.moveDown press enter h ero.moveLeft press enter …" at bounding box center [1136, 340] width 365 height 290
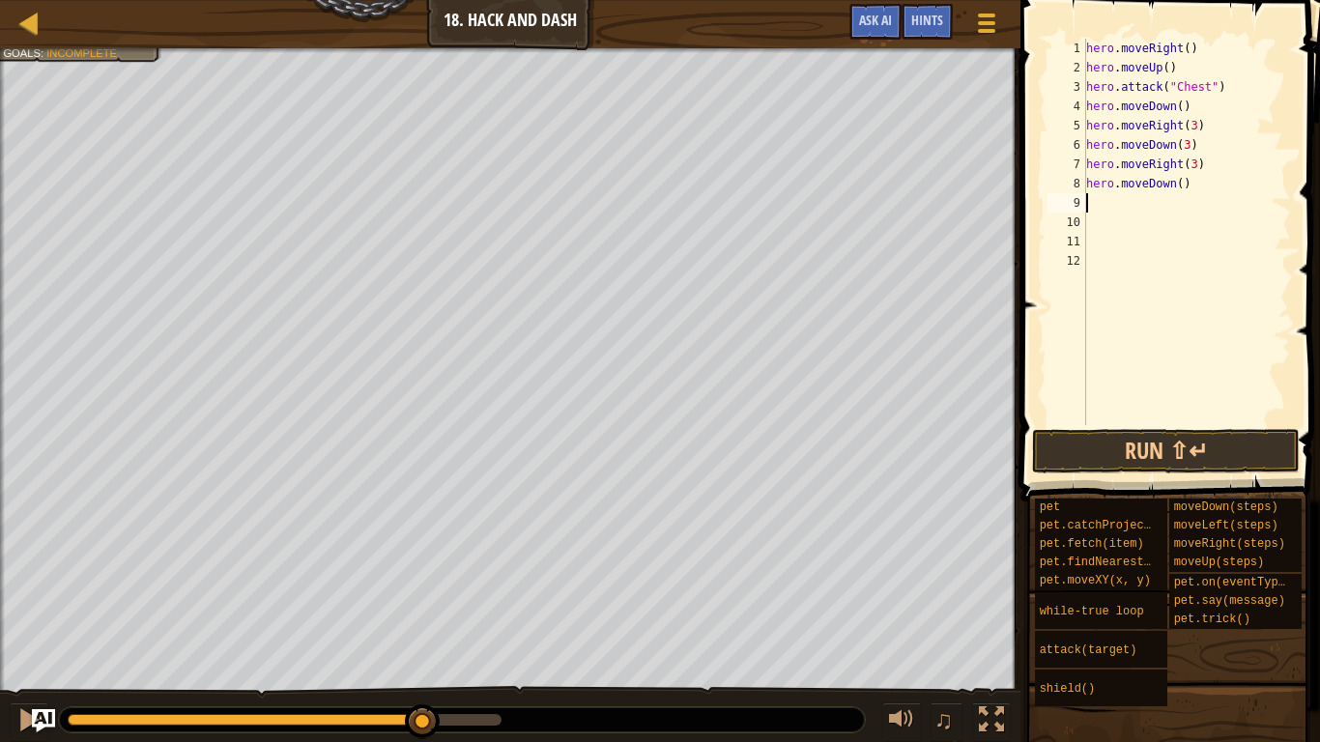
click at [1179, 185] on div "hero . moveRight ( ) hero . moveUp ( ) hero . attack ( "Chest" ) hero . moveDow…" at bounding box center [1186, 251] width 209 height 425
type textarea "hero.moveDown(3)"
click at [1233, 444] on button "Run ⇧↵" at bounding box center [1166, 451] width 268 height 44
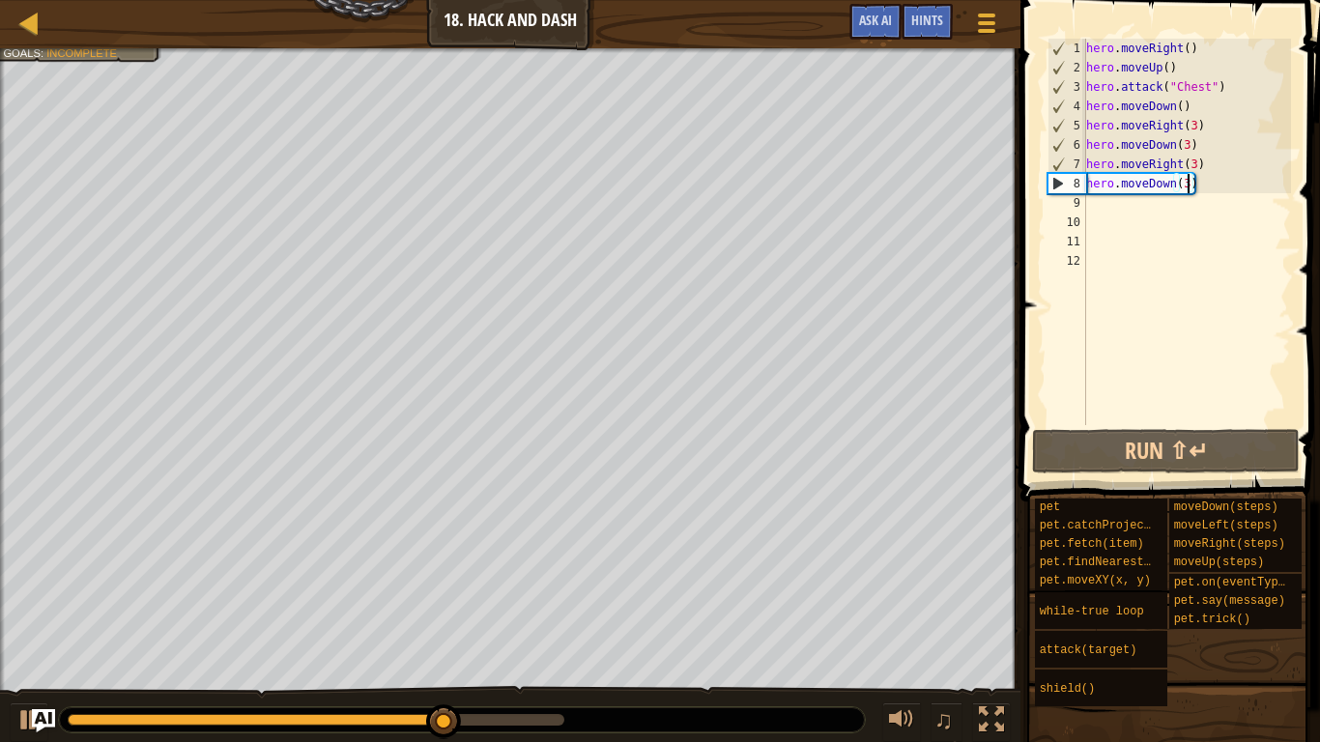
click at [1097, 214] on div "hero . moveRight ( ) hero . moveUp ( ) hero . attack ( "Chest" ) hero . moveDow…" at bounding box center [1186, 251] width 209 height 425
click at [1089, 208] on div "hero . moveRight ( ) hero . moveUp ( ) hero . attack ( "Chest" ) hero . moveDow…" at bounding box center [1186, 251] width 209 height 425
type textarea "h"
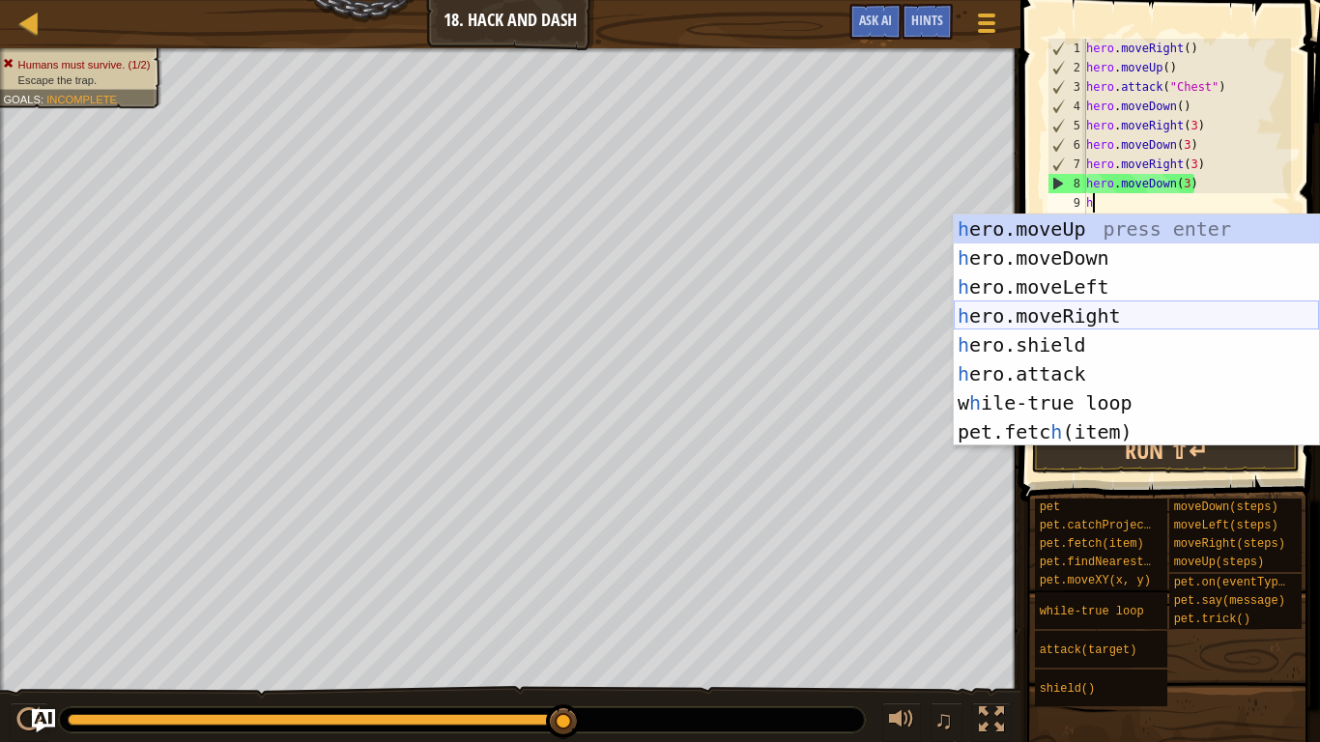
click at [1117, 309] on div "h ero.moveUp press enter h ero.moveDown press enter h ero.moveLeft press enter …" at bounding box center [1136, 360] width 365 height 290
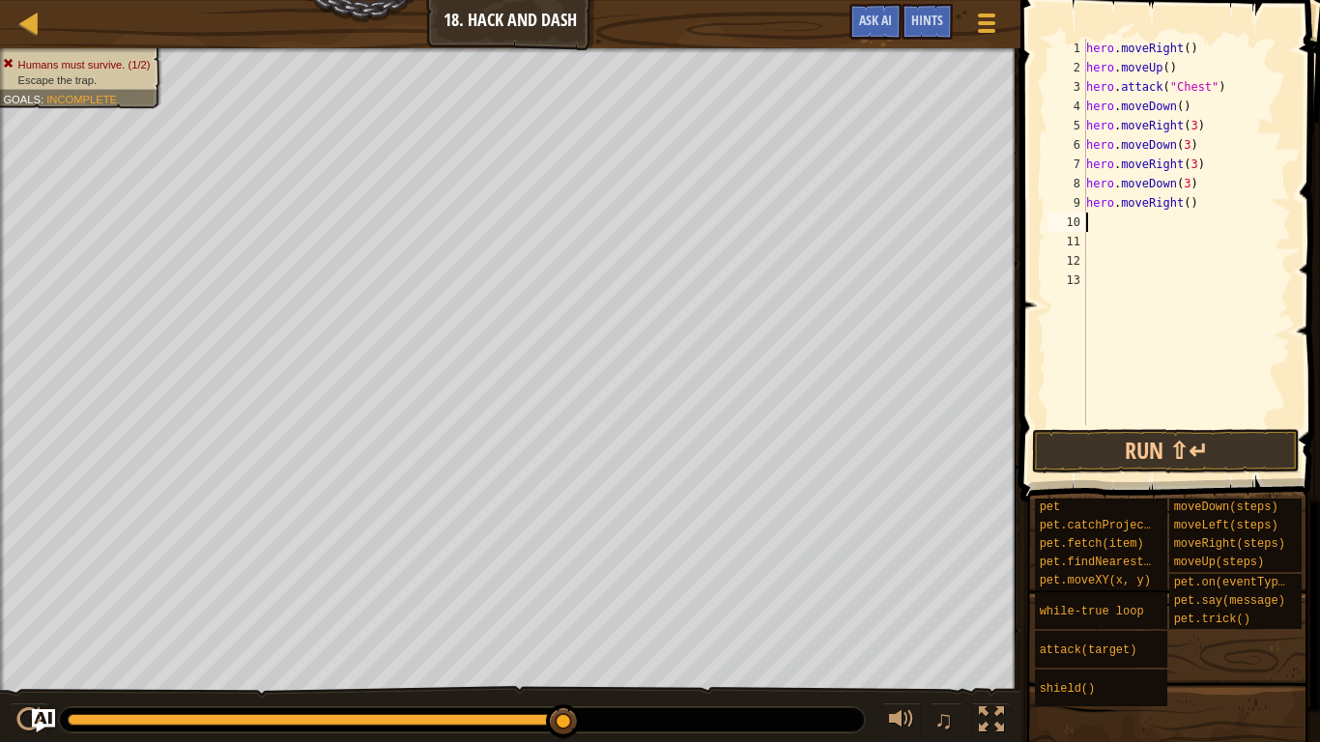
click at [1188, 208] on div "hero . moveRight ( ) hero . moveUp ( ) hero . attack ( "Chest" ) hero . moveDow…" at bounding box center [1186, 251] width 209 height 425
type textarea "hero.moveRight(3)"
click at [1176, 456] on button "Run ⇧↵" at bounding box center [1166, 451] width 268 height 44
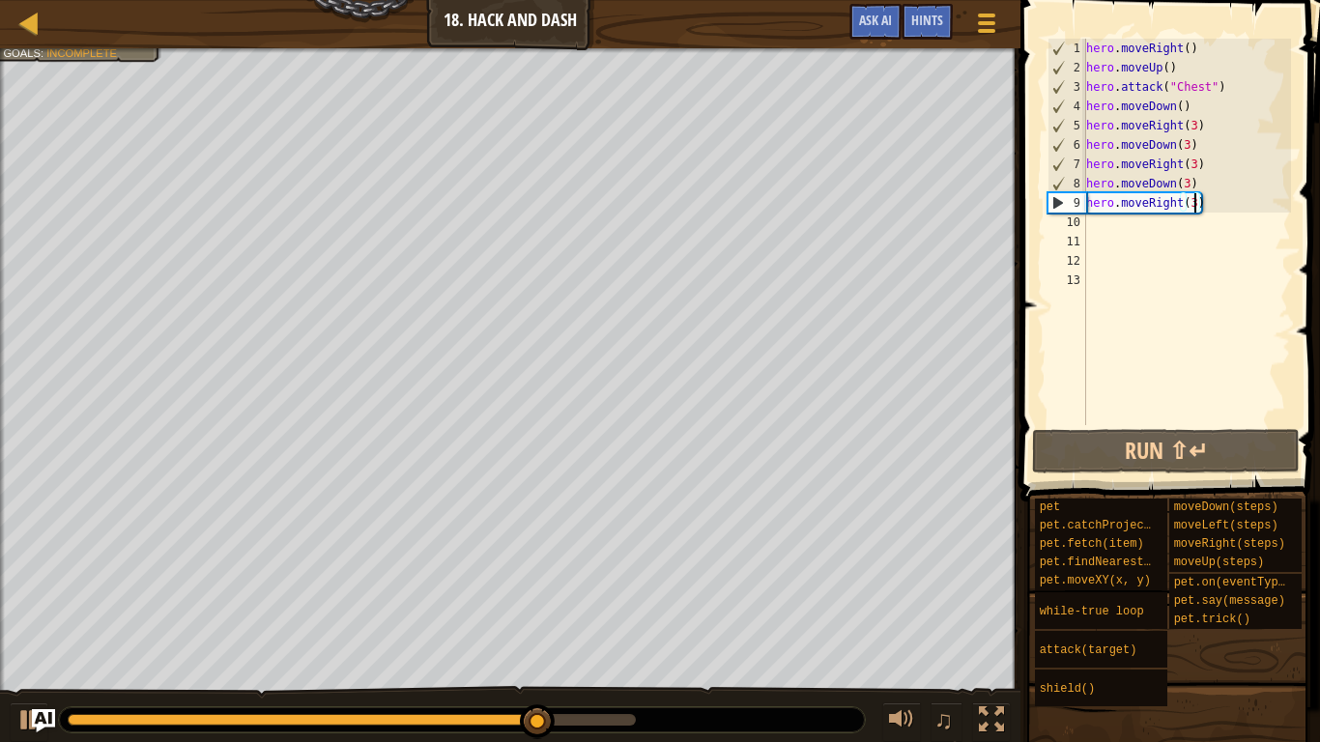
click at [1094, 227] on div "hero . moveRight ( ) hero . moveUp ( ) hero . attack ( "Chest" ) hero . moveDow…" at bounding box center [1186, 251] width 209 height 425
type textarea "h"
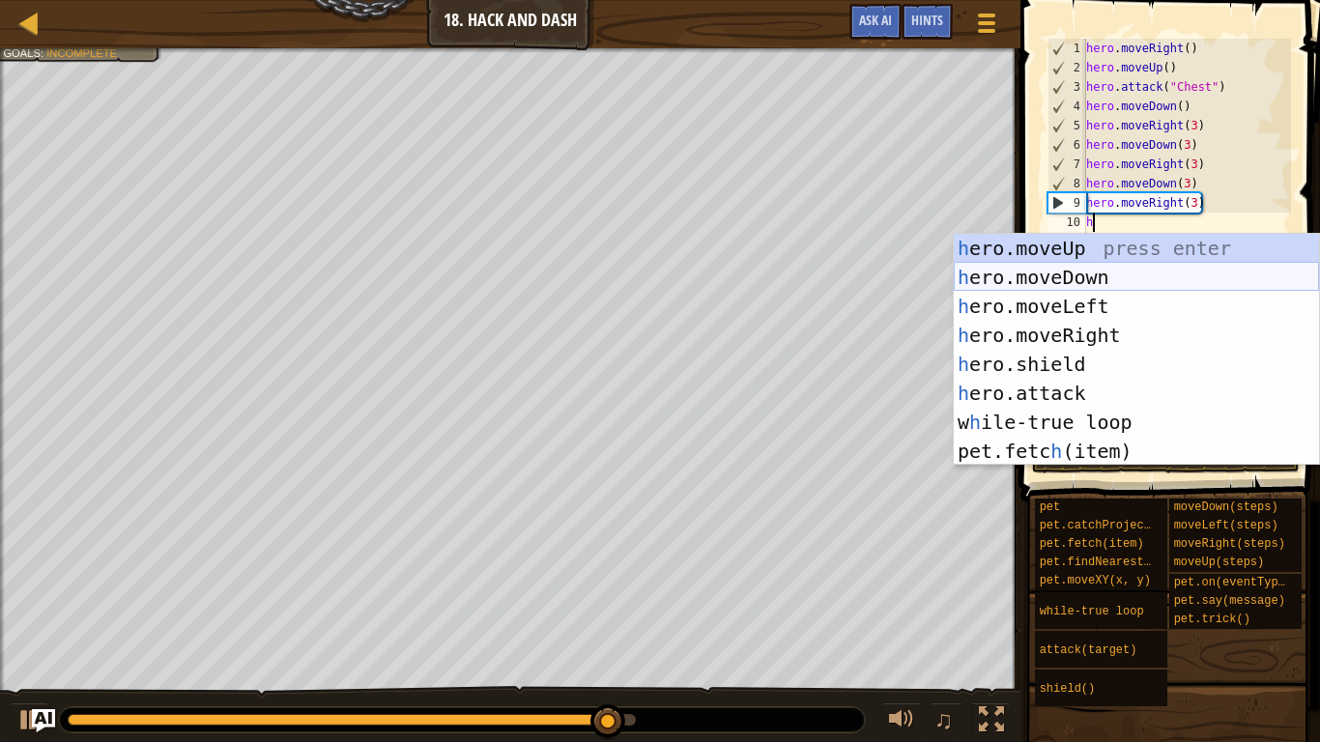
click at [1121, 278] on div "h ero.moveUp press enter h ero.moveDown press enter h ero.moveLeft press enter …" at bounding box center [1136, 379] width 365 height 290
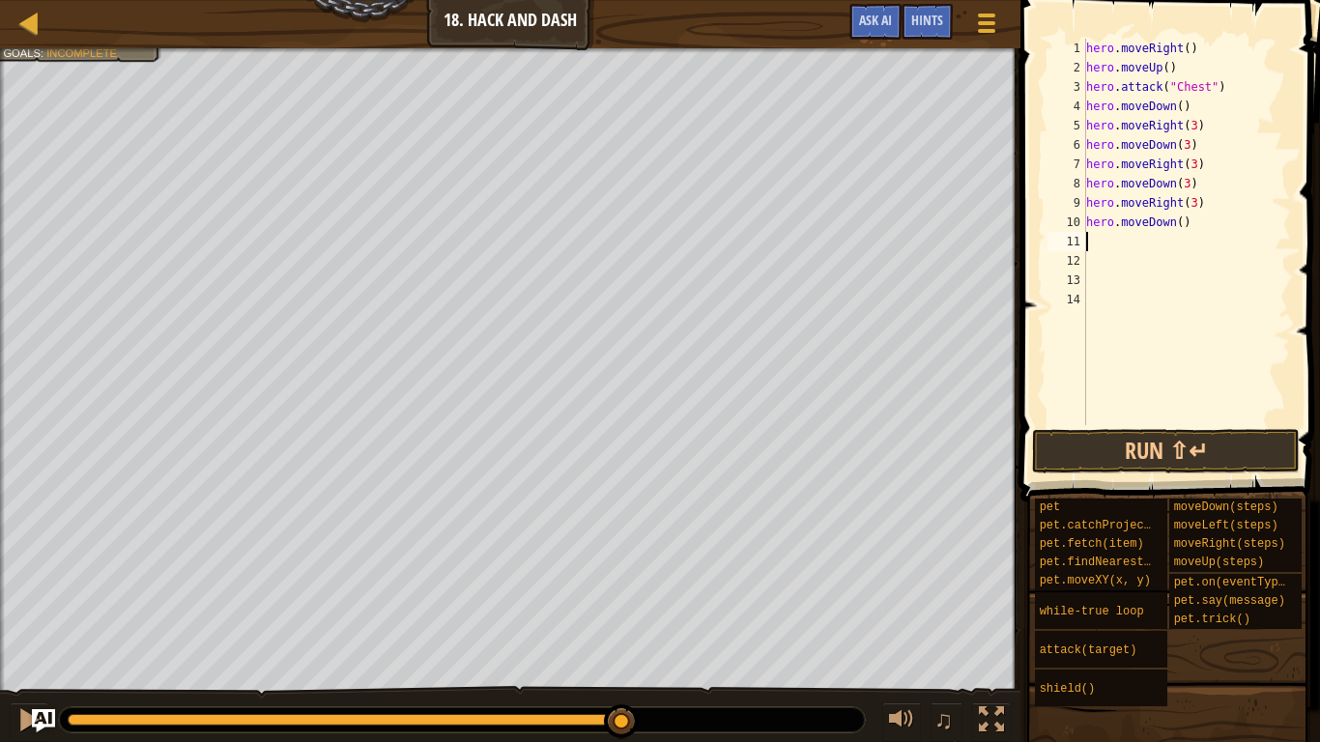
click at [1182, 223] on div "hero . moveRight ( ) hero . moveUp ( ) hero . attack ( "Chest" ) hero . moveDow…" at bounding box center [1186, 251] width 209 height 425
type textarea "hero.moveDown(3)"
click at [1204, 433] on button "Run ⇧↵" at bounding box center [1166, 451] width 268 height 44
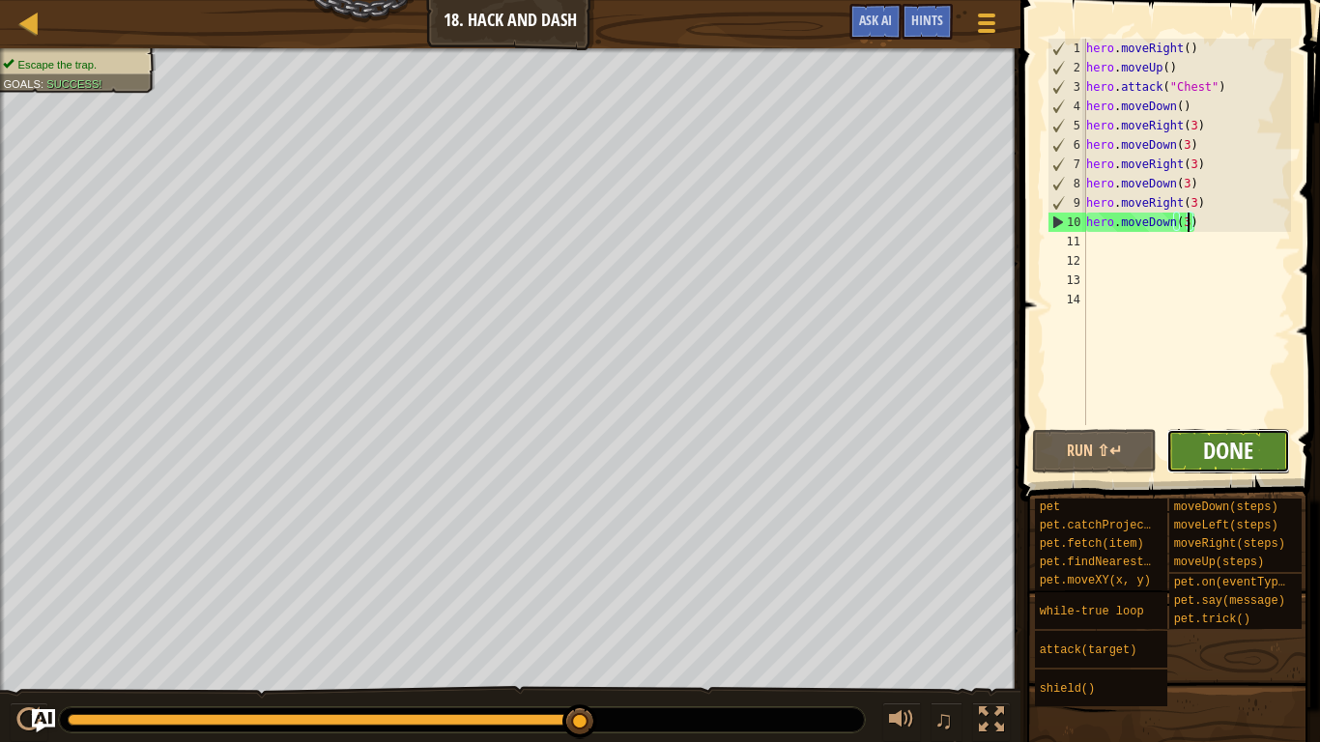
click at [1241, 457] on span "Done" at bounding box center [1228, 450] width 50 height 31
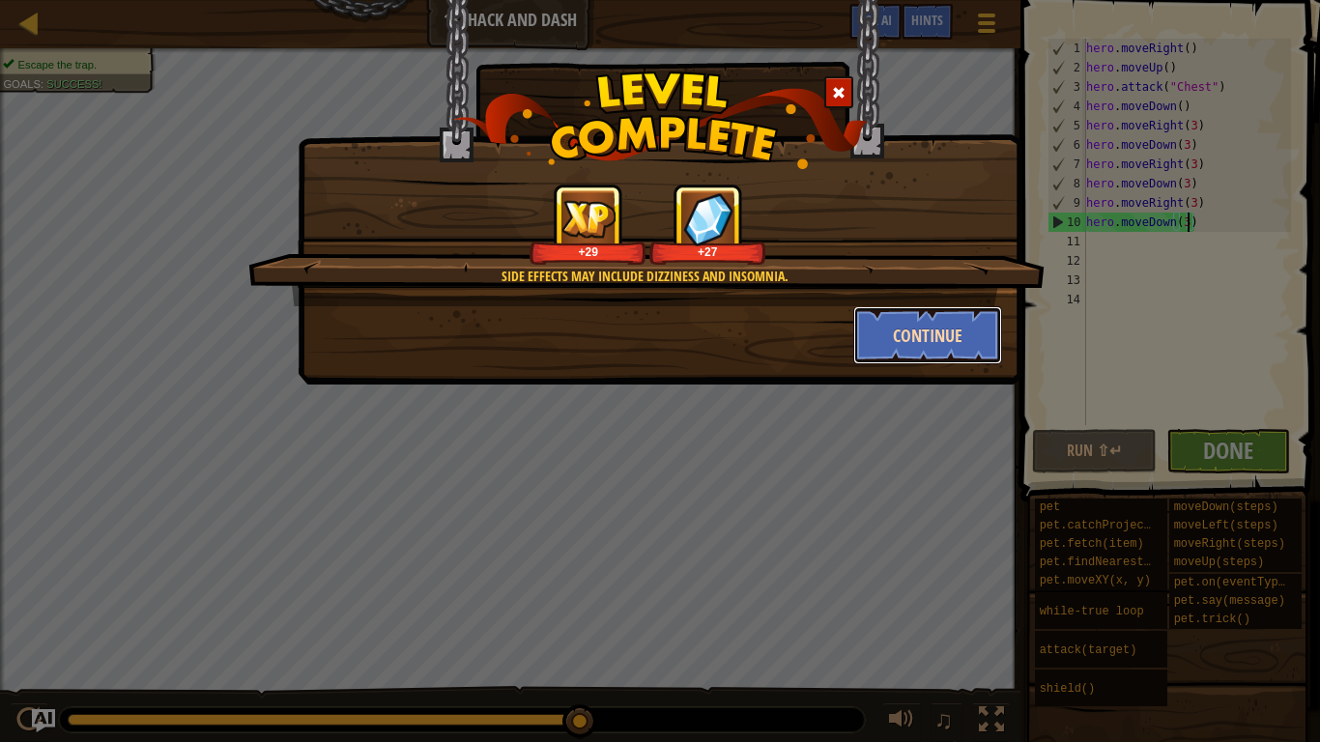
click at [935, 331] on button "Continue" at bounding box center [928, 335] width 150 height 58
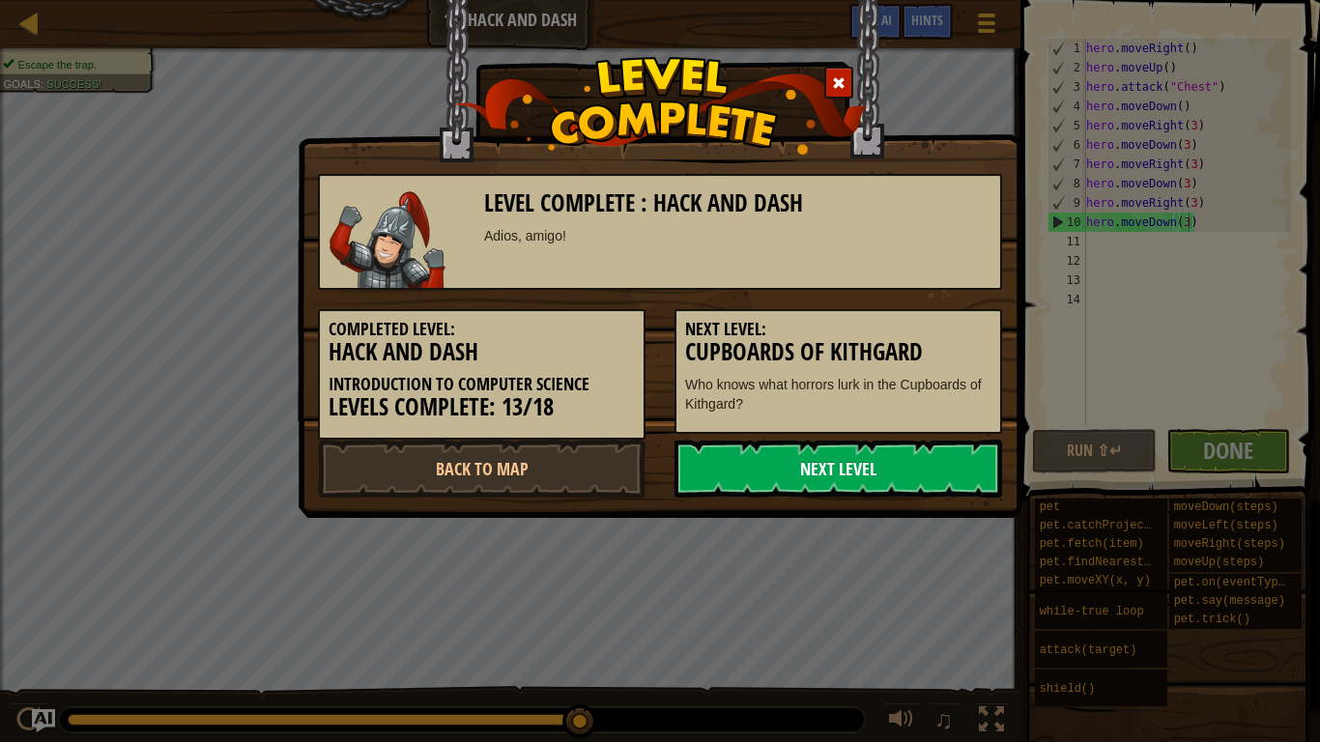
click at [908, 465] on link "Next Level" at bounding box center [838, 469] width 328 height 58
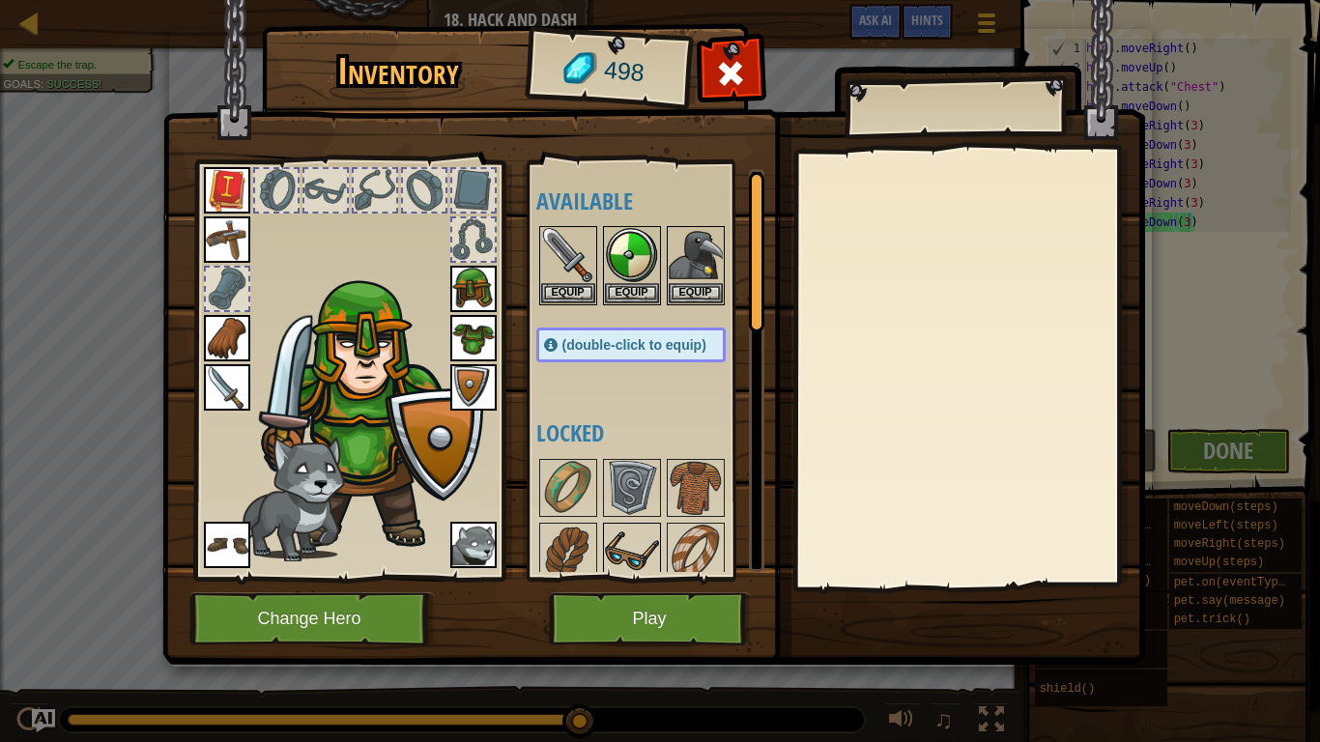
click at [632, 558] on img at bounding box center [632, 552] width 54 height 54
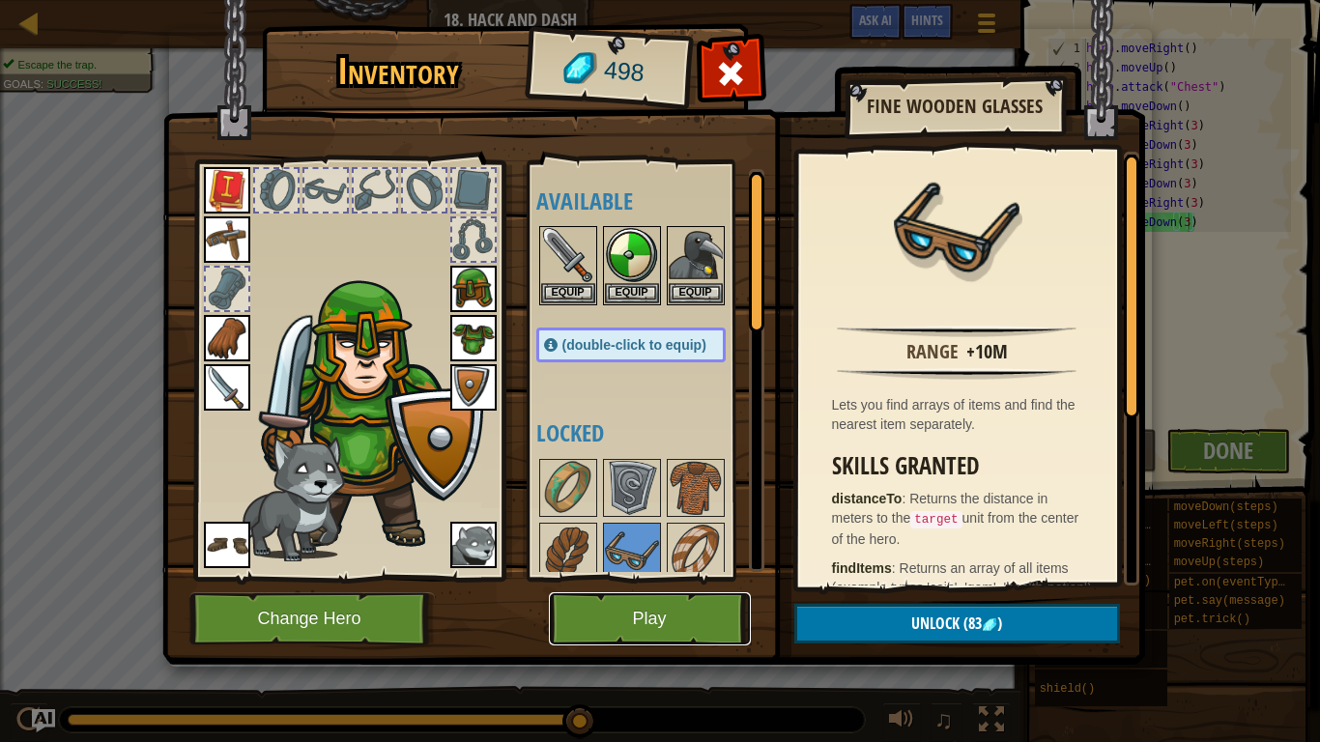
click at [638, 578] on button "Play" at bounding box center [650, 618] width 202 height 53
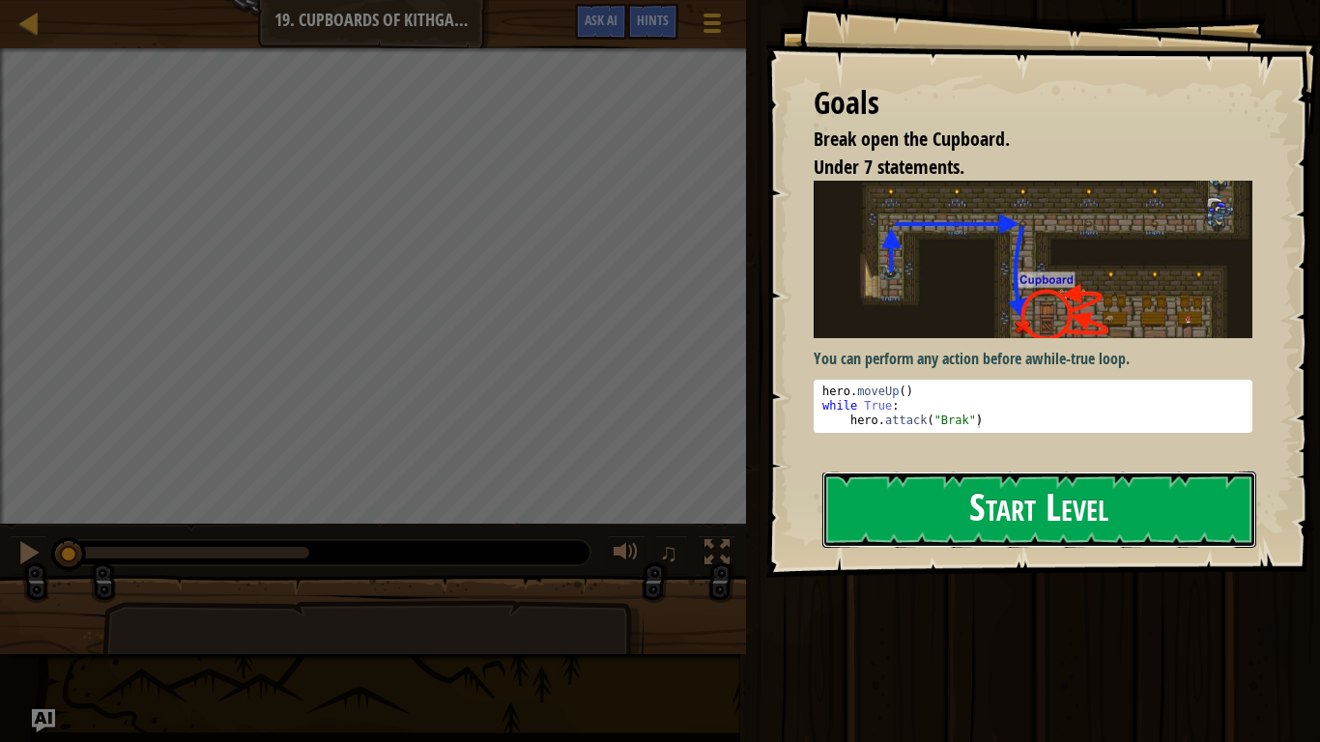
click at [891, 505] on button "Start Level" at bounding box center [1039, 510] width 434 height 76
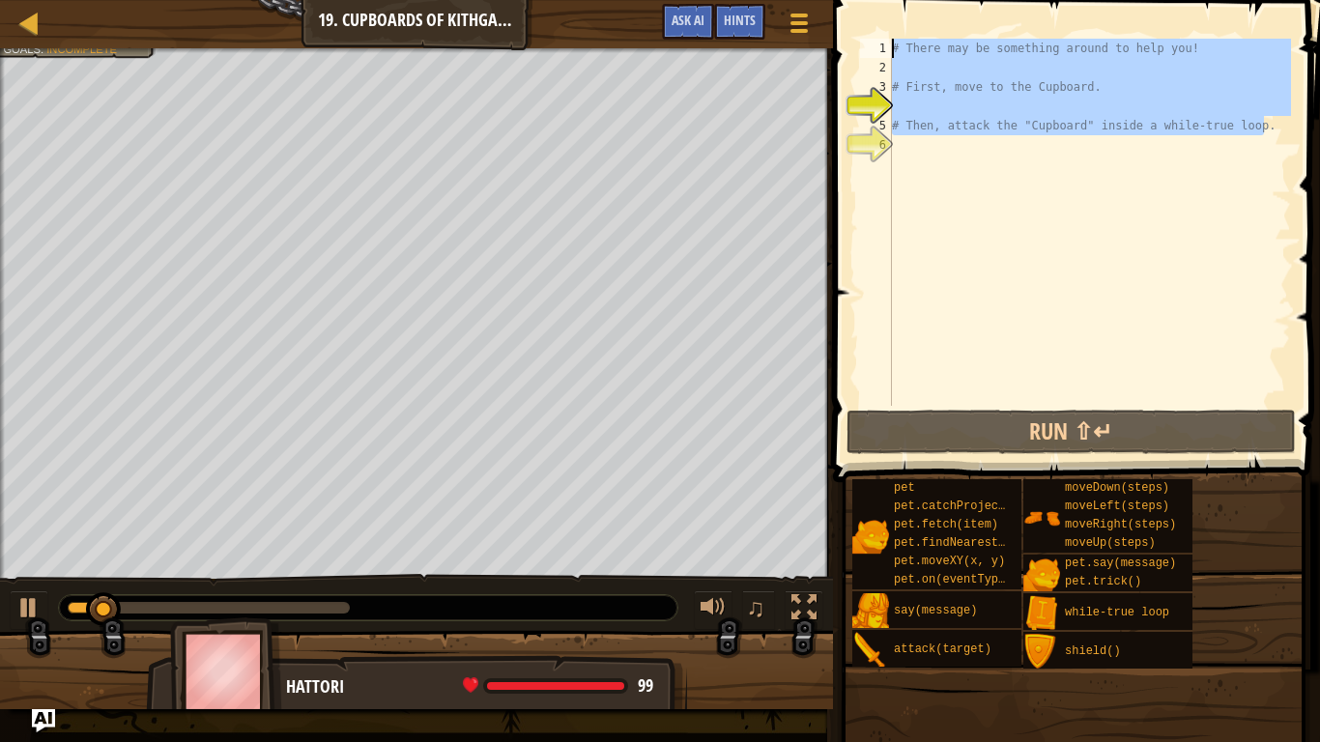
drag, startPoint x: 1263, startPoint y: 124, endPoint x: 874, endPoint y: 34, distance: 398.7
click at [874, 34] on div "1 2 3 4 5 6 # There may be something around to help you! # First, move to the C…" at bounding box center [1073, 279] width 493 height 539
type textarea "# There may be something around to help you!"
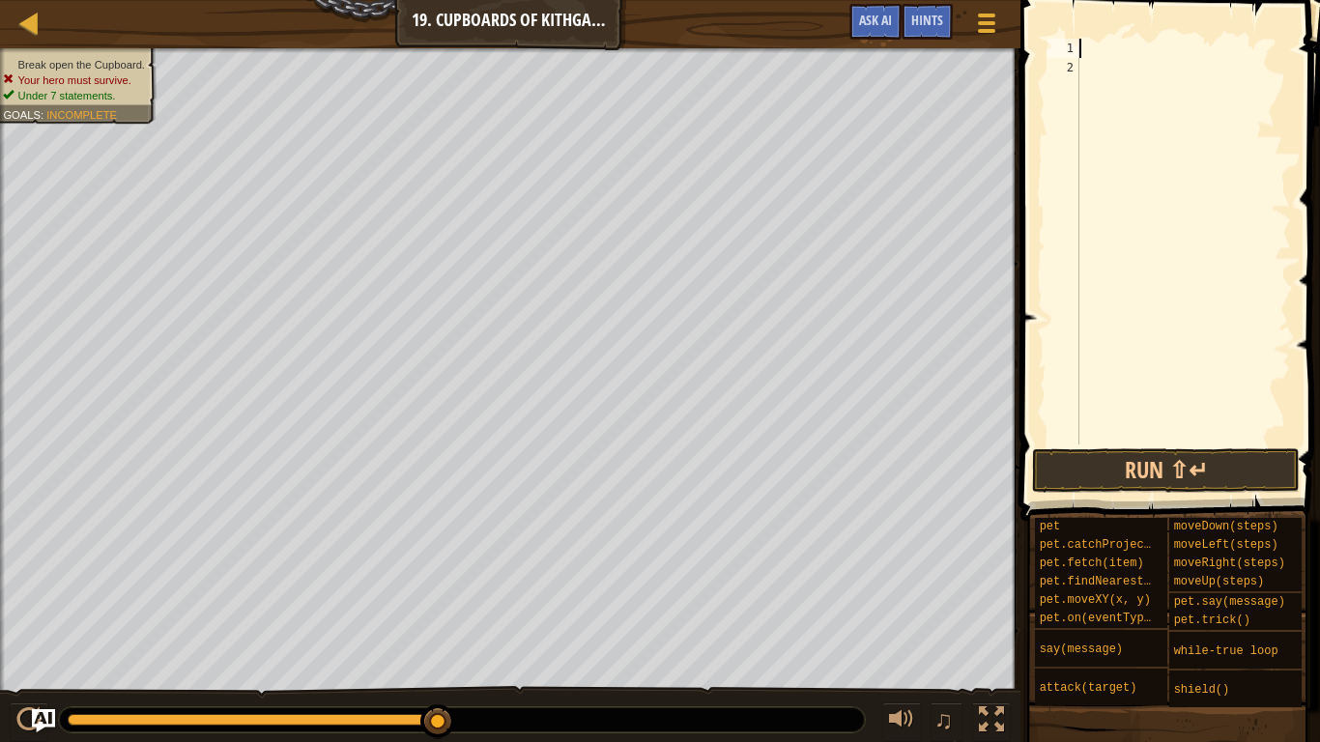
type textarea "h"
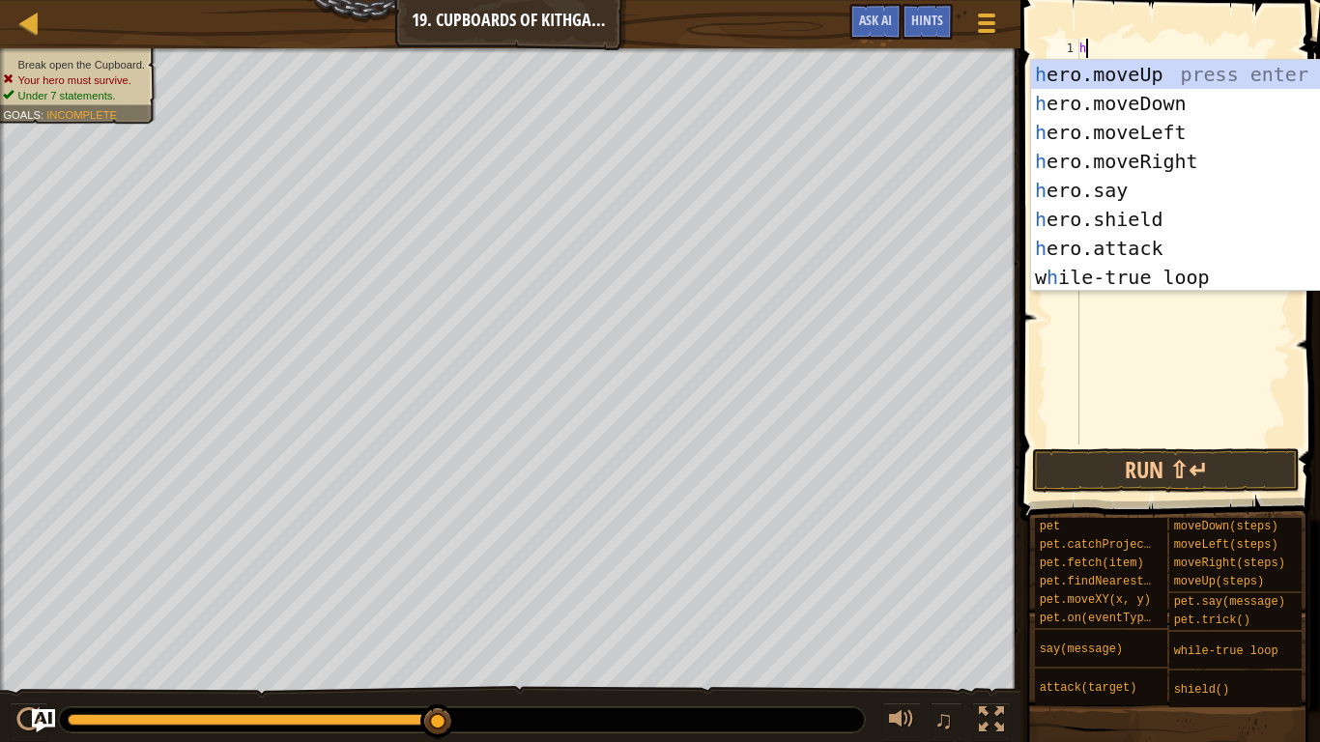
scroll to position [9, 0]
click at [1217, 86] on div "h ero.moveUp press enter h ero.moveDown press enter h ero.moveLeft press enter …" at bounding box center [1213, 205] width 365 height 290
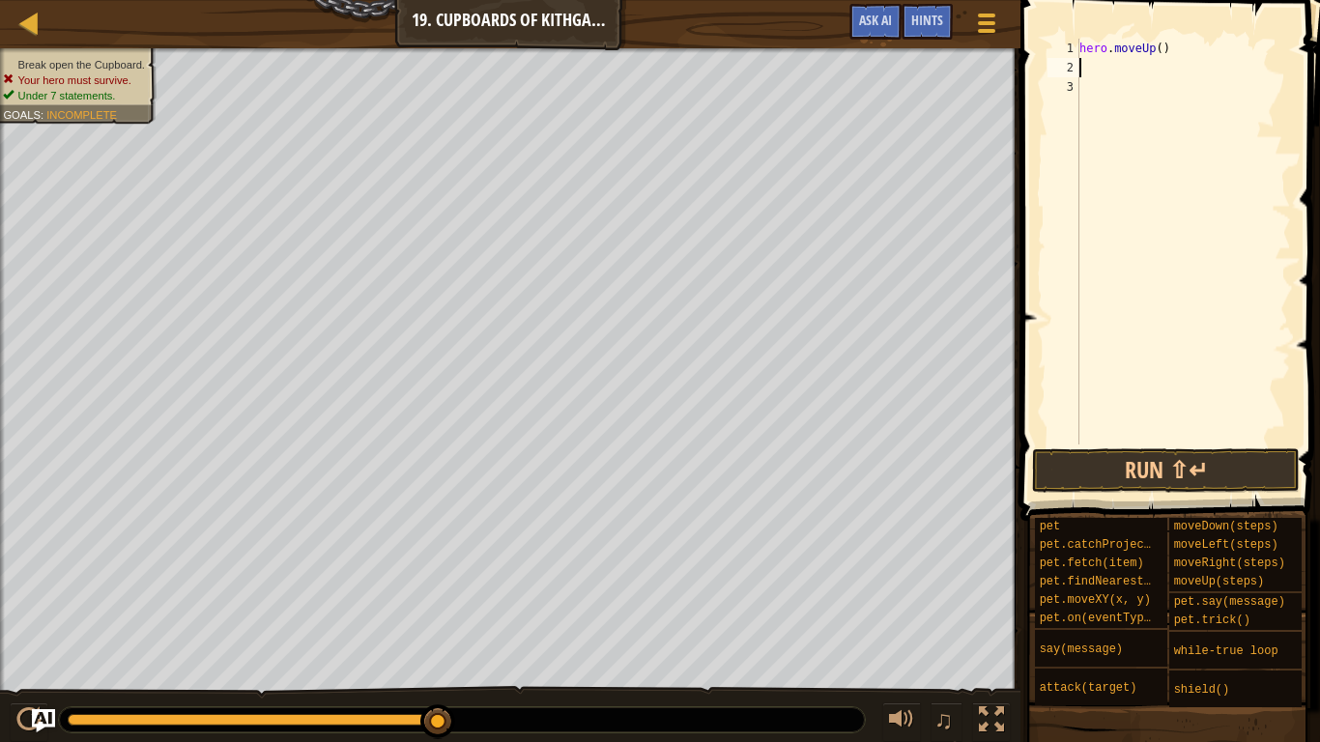
type textarea "h"
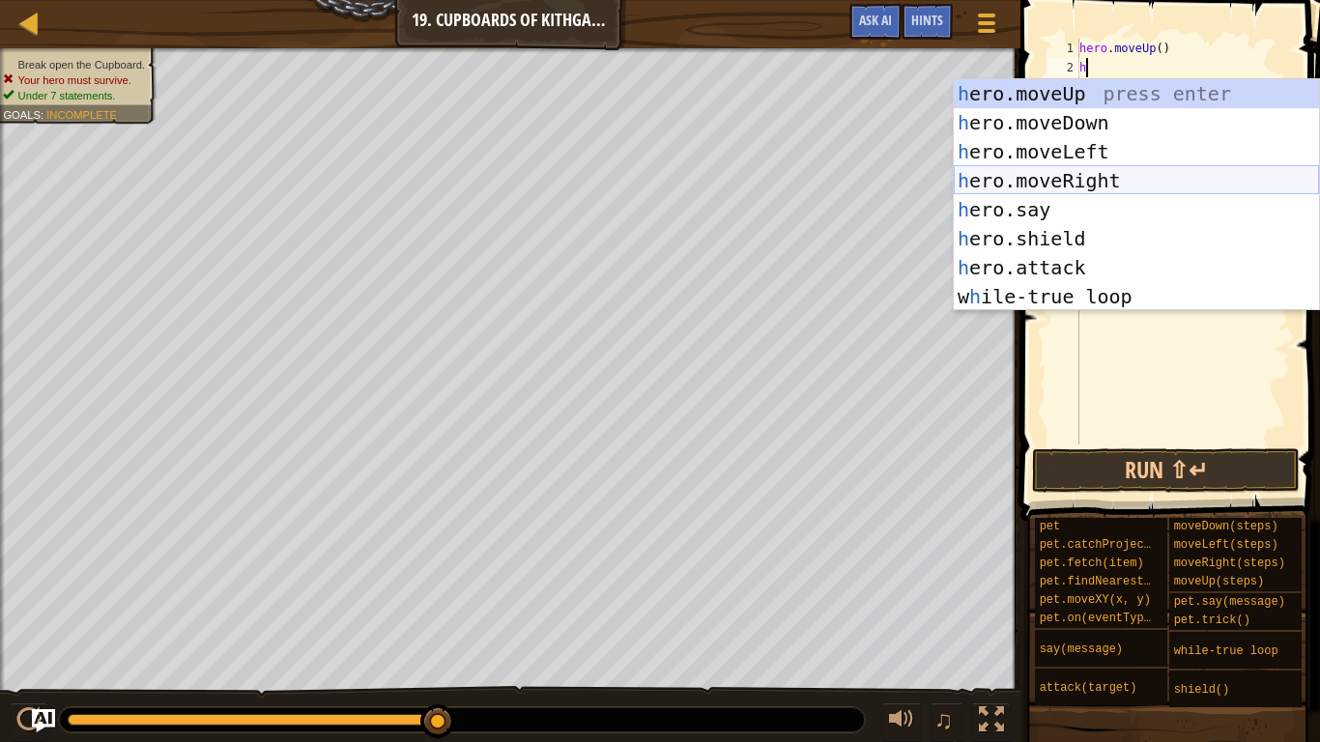
click at [1153, 189] on div "h ero.moveUp press enter h ero.moveDown press enter h ero.moveLeft press enter …" at bounding box center [1136, 224] width 365 height 290
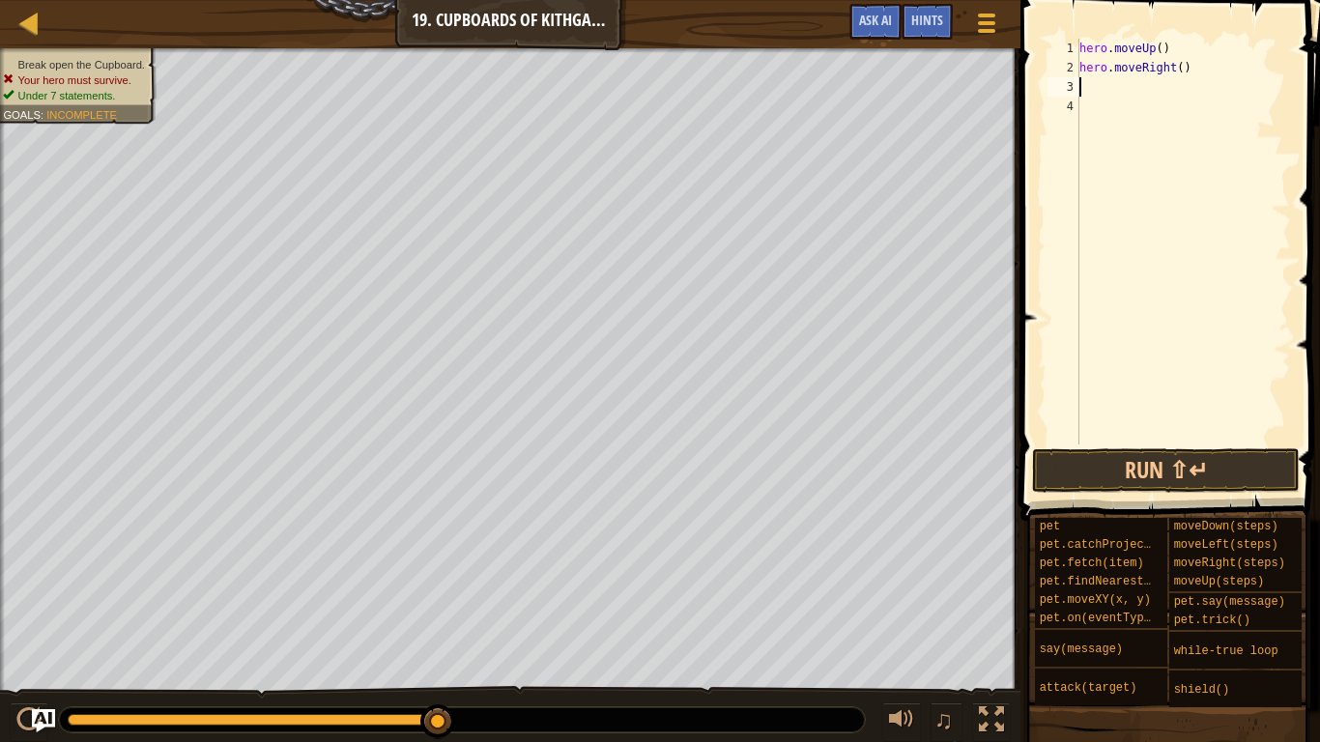
type textarea "h"
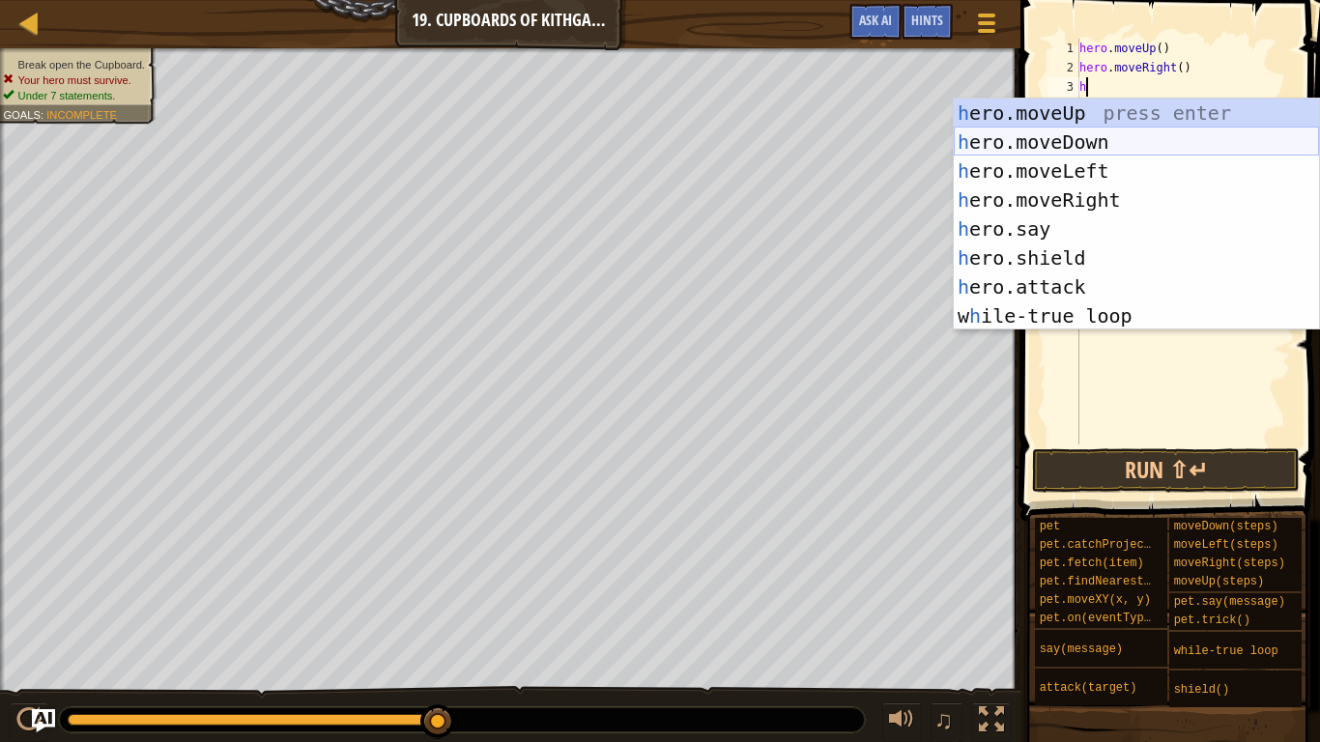
click at [1150, 138] on div "h ero.moveUp press enter h ero.moveDown press enter h ero.moveLeft press enter …" at bounding box center [1136, 244] width 365 height 290
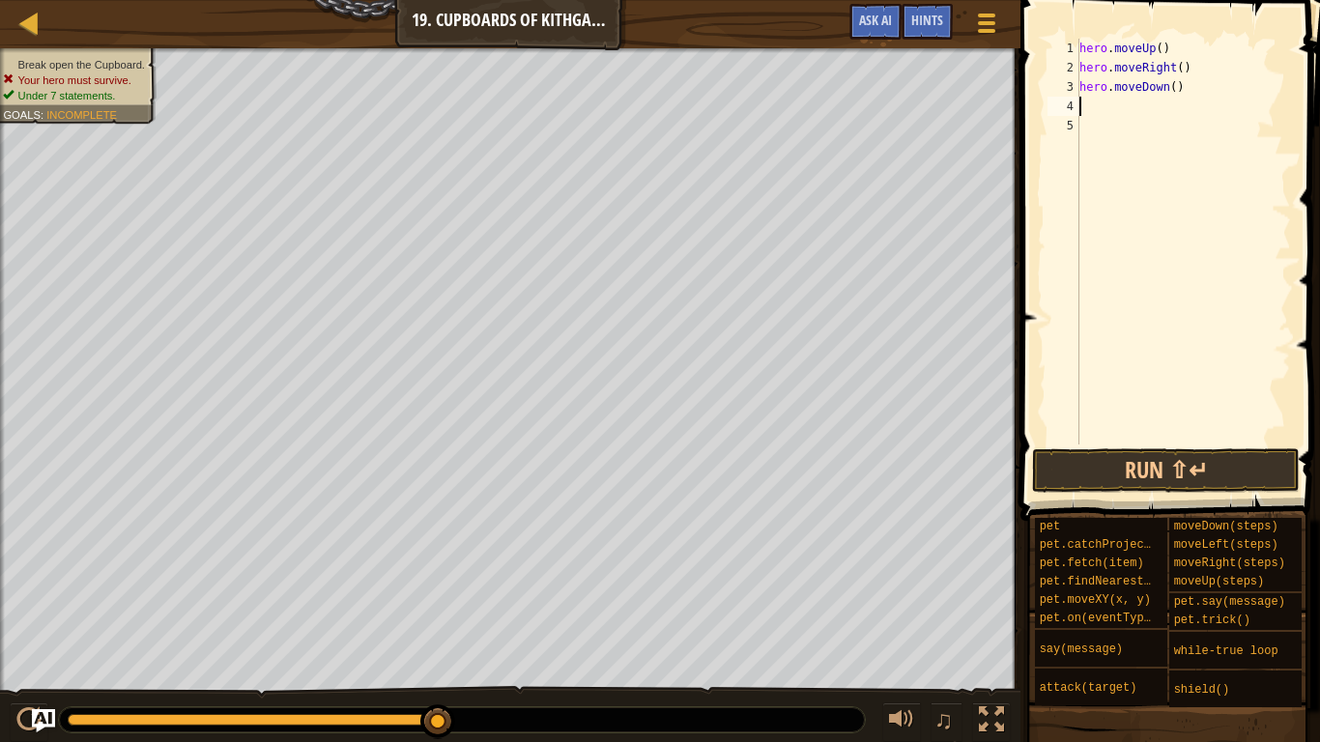
click at [1176, 88] on div "hero . moveUp ( ) hero . moveRight ( ) hero . moveDown ( )" at bounding box center [1182, 261] width 215 height 444
click at [1227, 466] on button "Run ⇧↵" at bounding box center [1166, 470] width 268 height 44
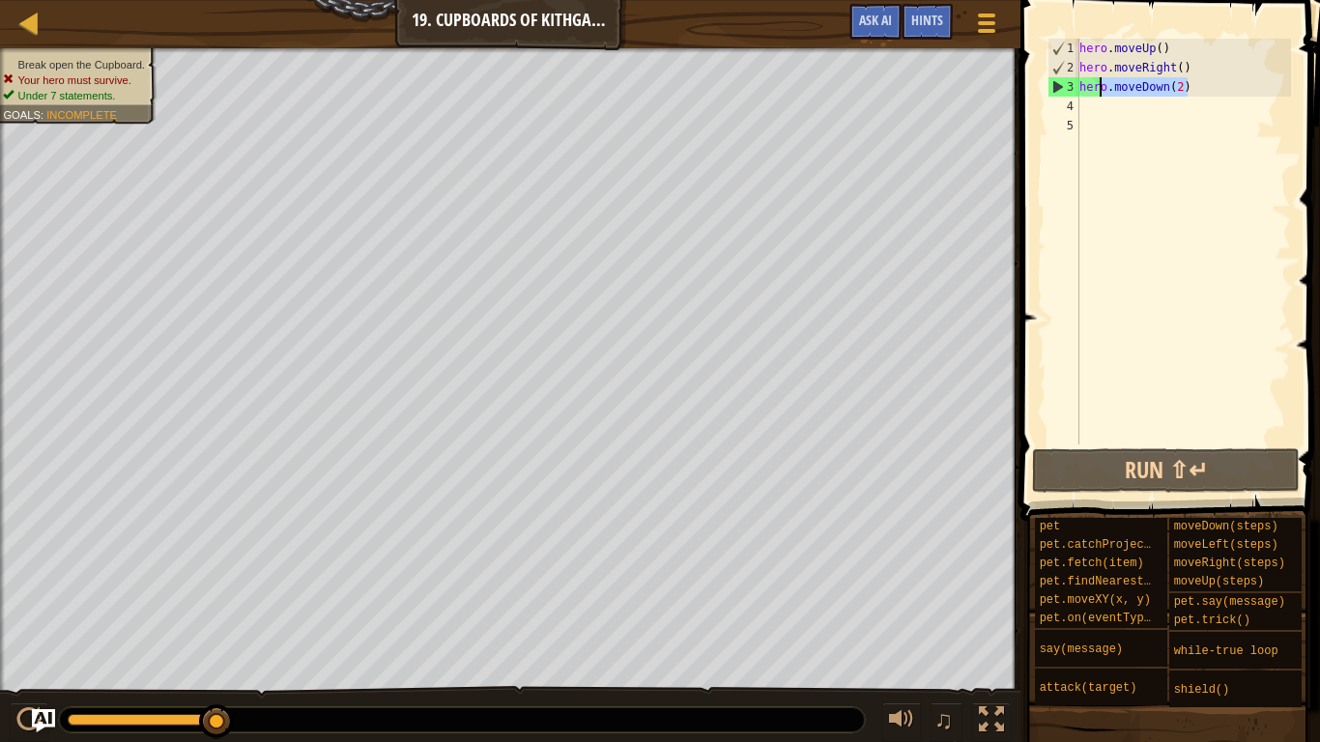
drag, startPoint x: 1190, startPoint y: 90, endPoint x: 1086, endPoint y: 91, distance: 104.4
click at [1086, 91] on div "hero . moveUp ( ) hero . moveRight ( ) hero . moveDown ( 2 )" at bounding box center [1182, 261] width 215 height 444
type textarea "h"
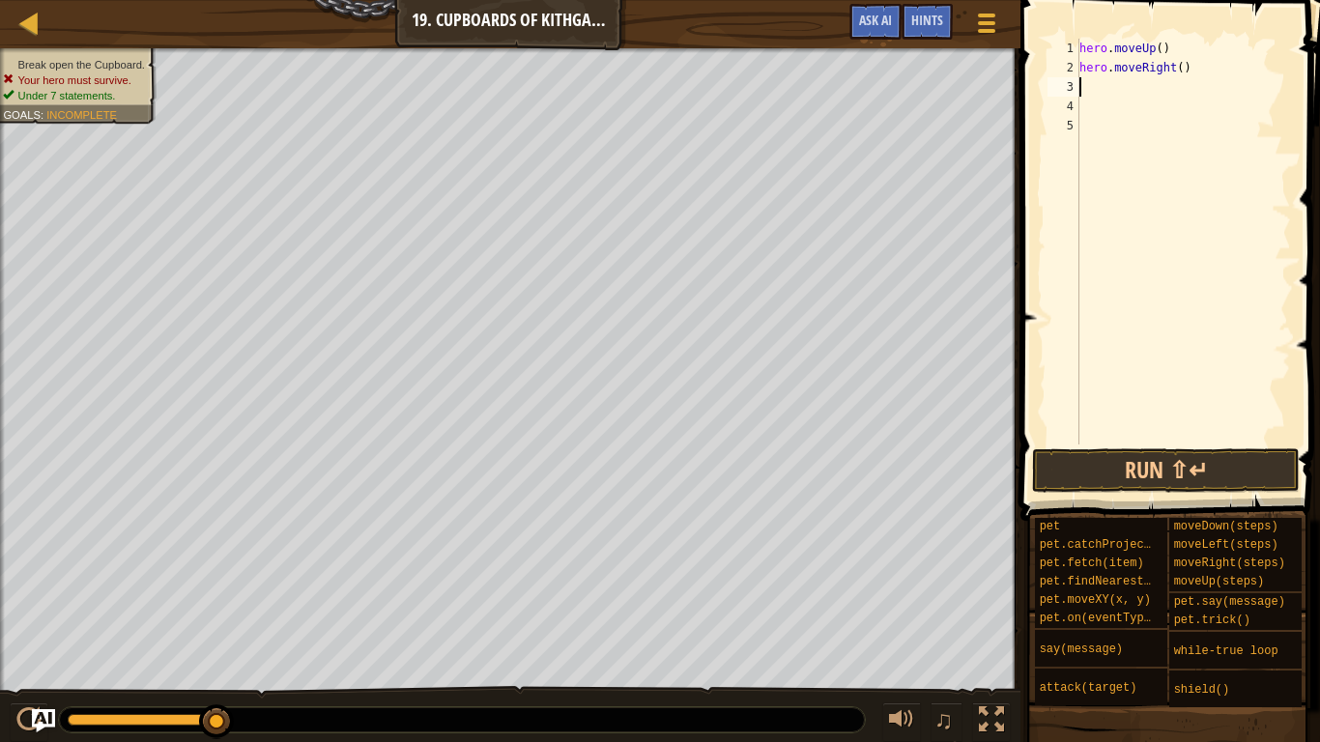
click at [1181, 72] on div "hero . moveUp ( ) hero . moveRight ( )" at bounding box center [1182, 261] width 215 height 444
type textarea "hero.moveRight(3)"
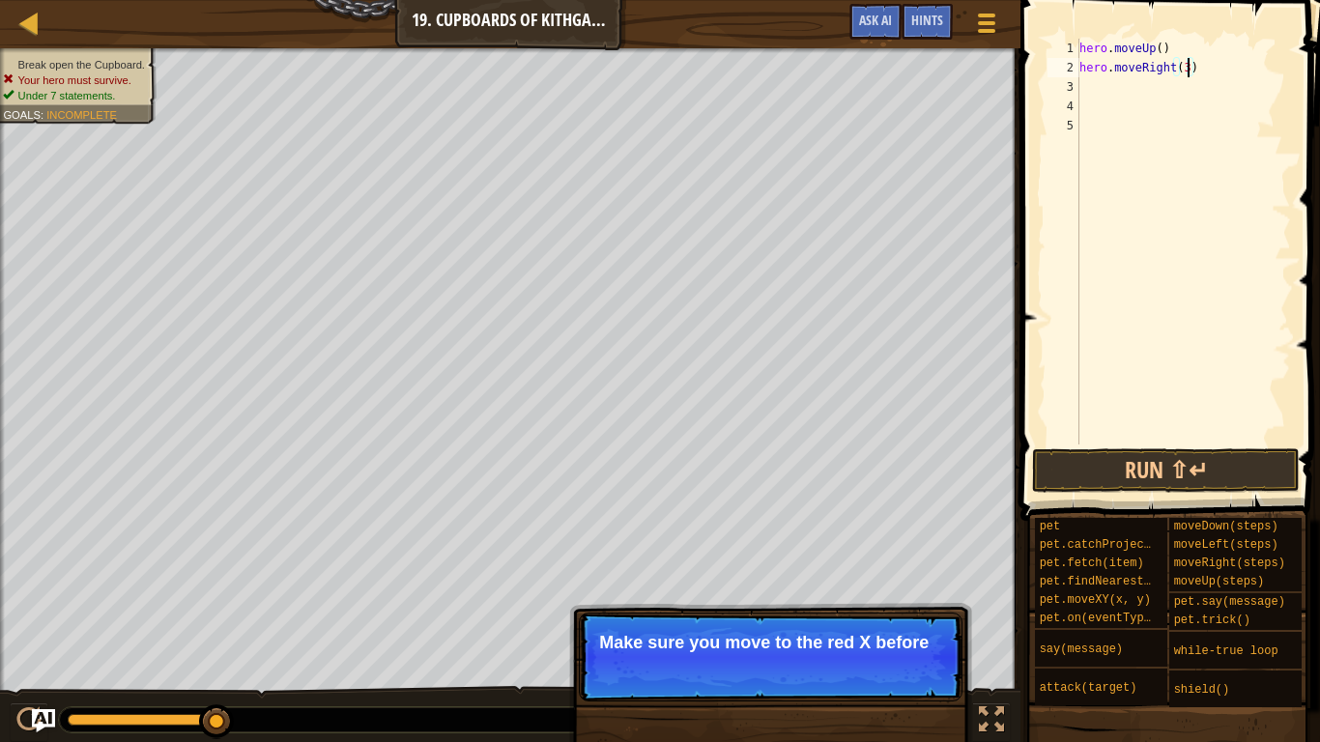
click at [1085, 97] on div "hero . moveUp ( ) hero . moveRight ( 3 )" at bounding box center [1182, 261] width 215 height 444
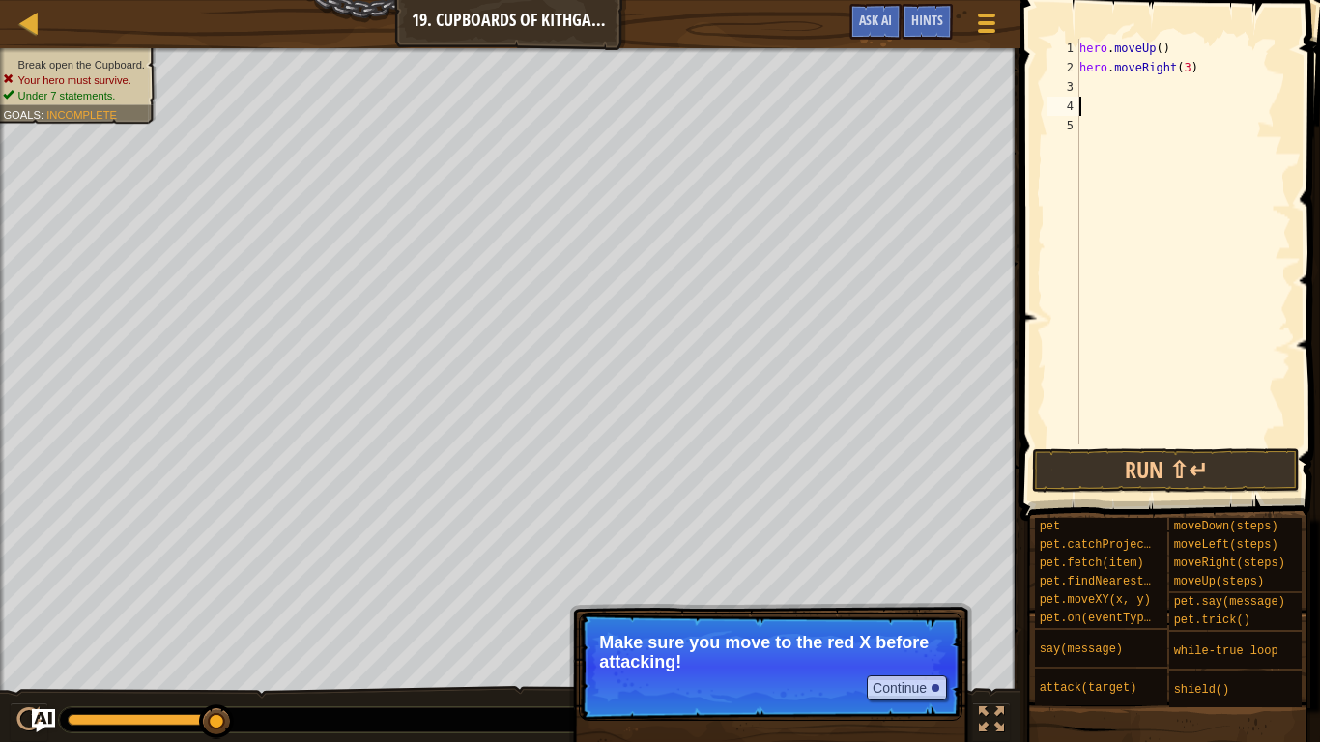
click at [1075, 84] on div "3" at bounding box center [1063, 86] width 32 height 19
type textarea "h"
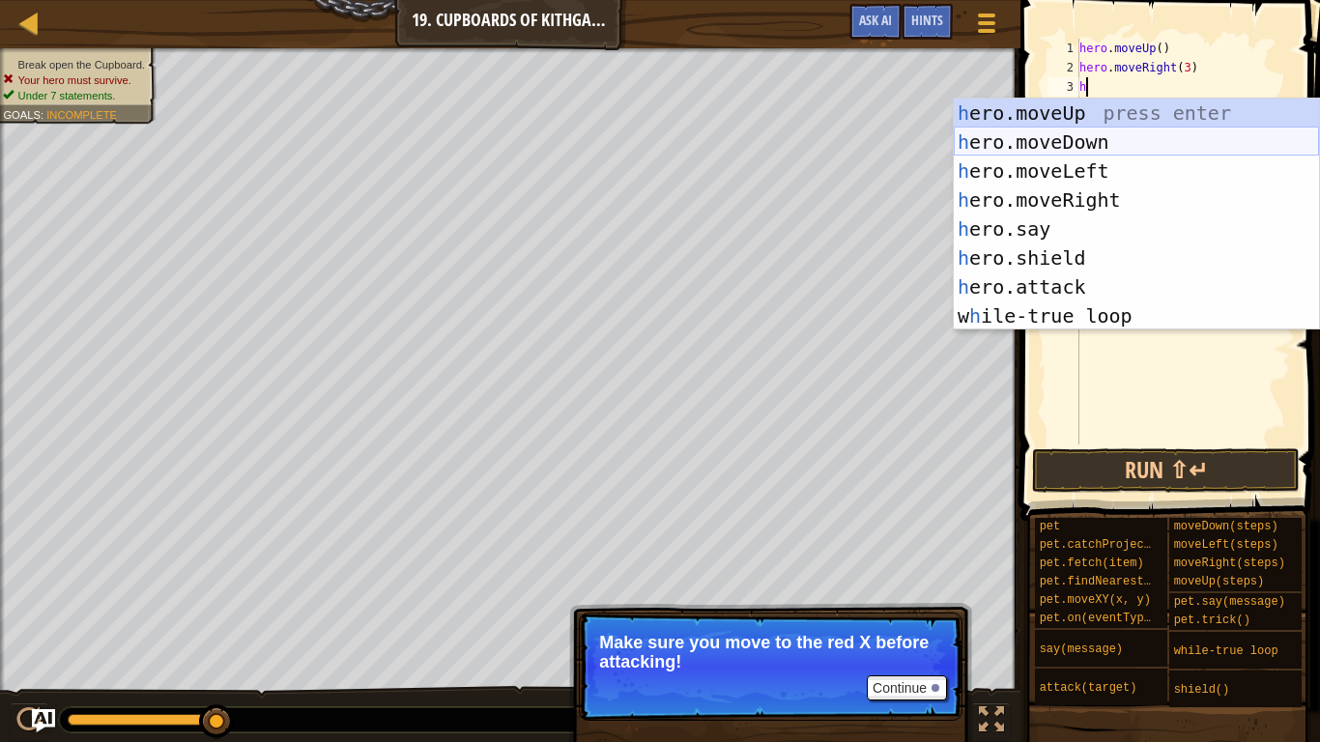
click at [1155, 142] on div "h ero.moveUp press enter h ero.moveDown press enter h ero.moveLeft press enter …" at bounding box center [1136, 244] width 365 height 290
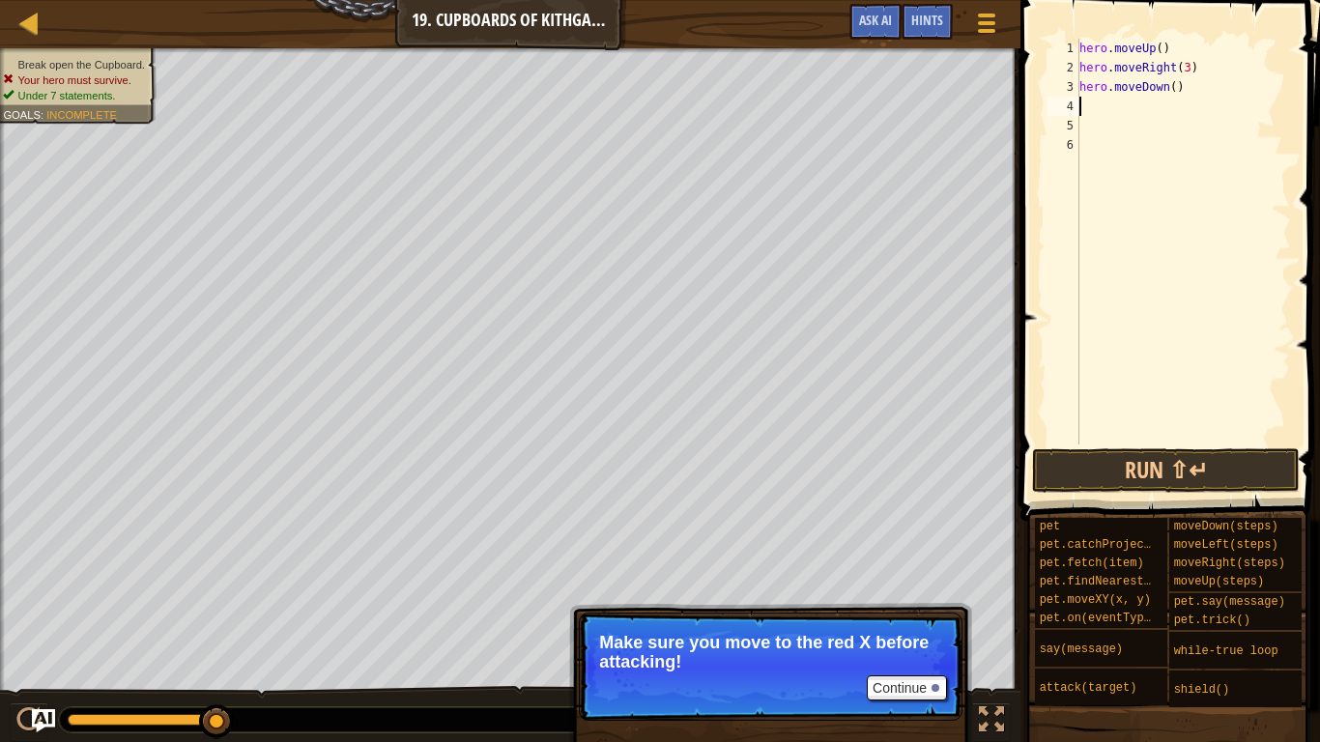
click at [1176, 89] on div "hero . moveUp ( ) hero . moveRight ( 3 ) hero . moveDown ( )" at bounding box center [1182, 261] width 215 height 444
click at [1216, 468] on button "Run ⇧↵" at bounding box center [1166, 470] width 268 height 44
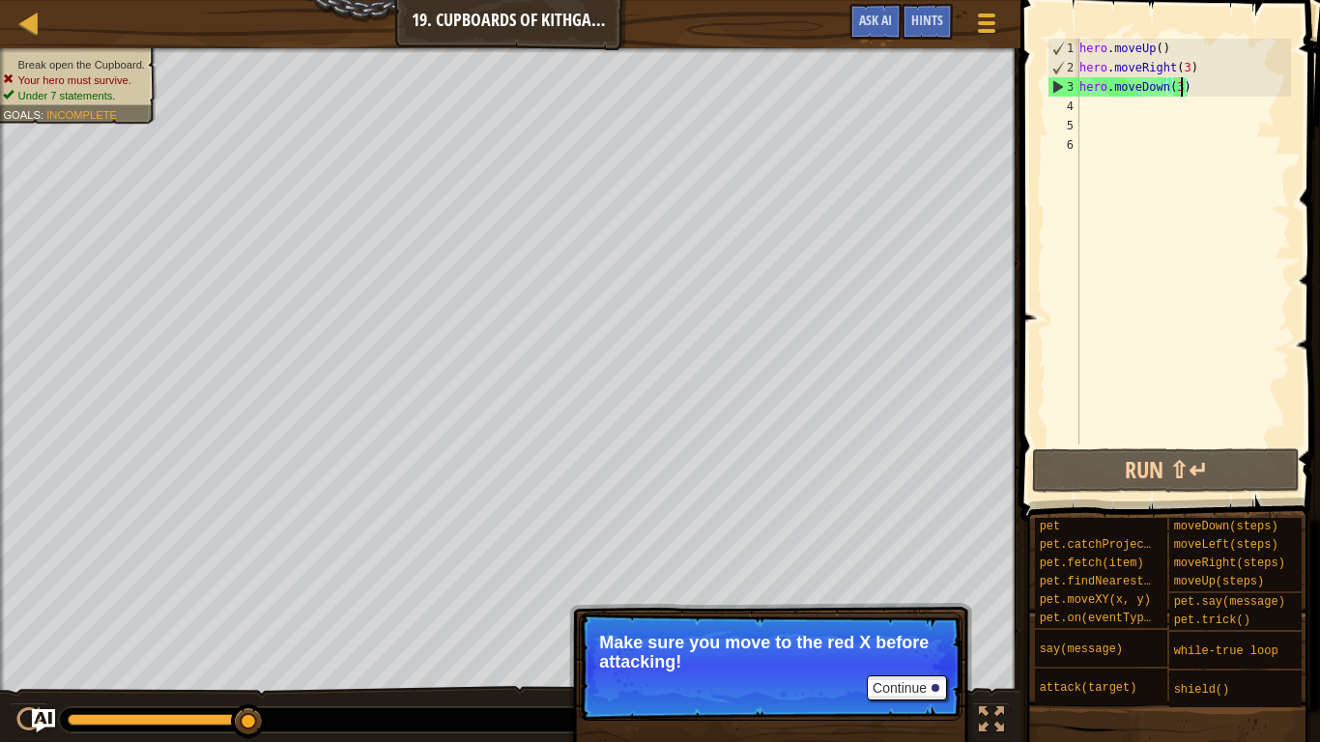
click at [1187, 72] on div "hero . moveUp ( ) hero . moveRight ( 3 ) hero . moveDown ( 3 )" at bounding box center [1182, 261] width 215 height 444
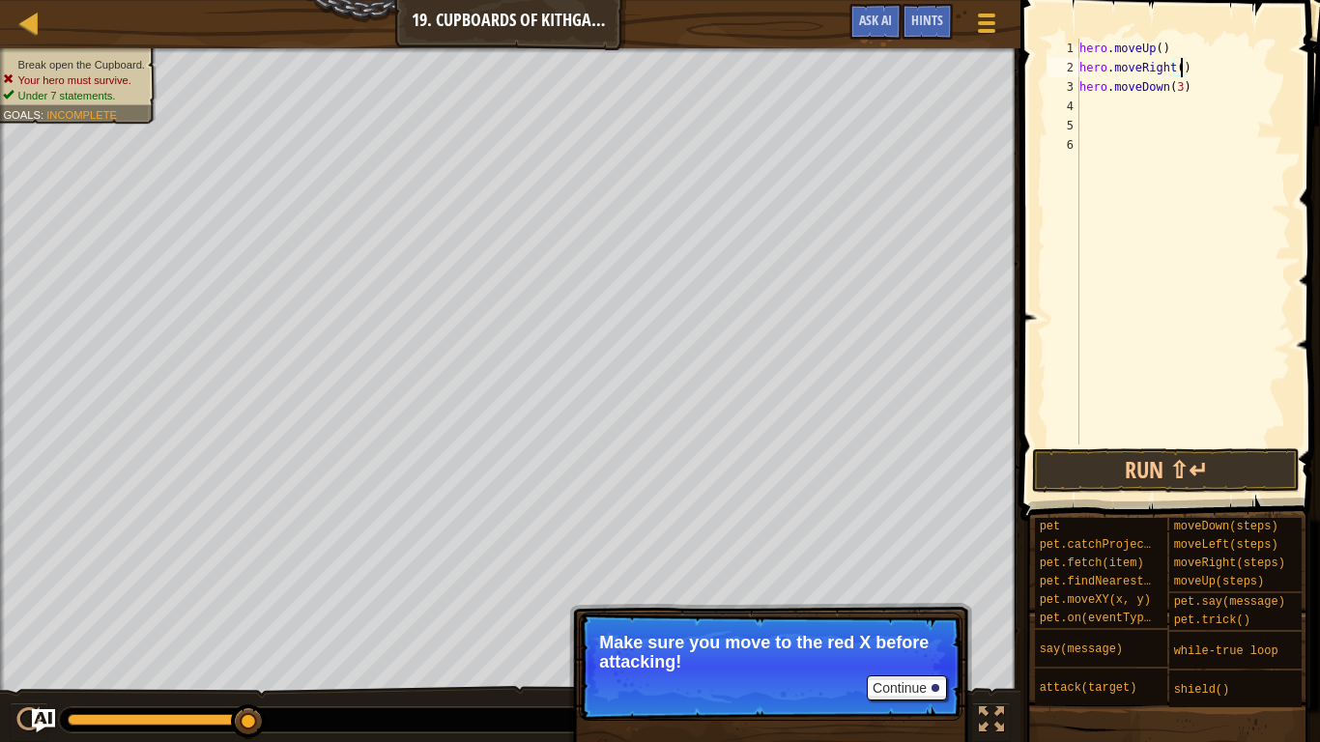
scroll to position [9, 15]
click at [1178, 466] on button "Run ⇧↵" at bounding box center [1166, 470] width 268 height 44
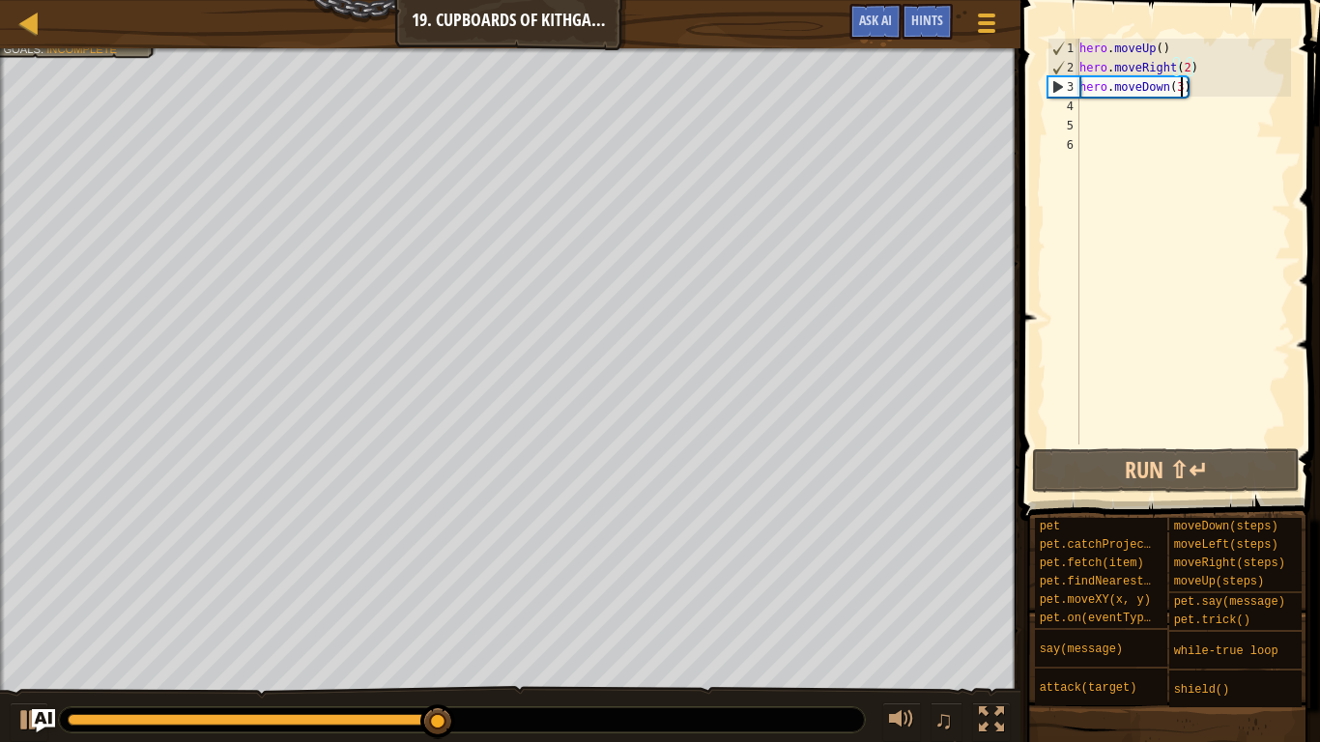
click at [1181, 86] on div "hero . moveUp ( ) hero . moveRight ( 2 ) hero . moveDown ( 3 )" at bounding box center [1182, 261] width 215 height 444
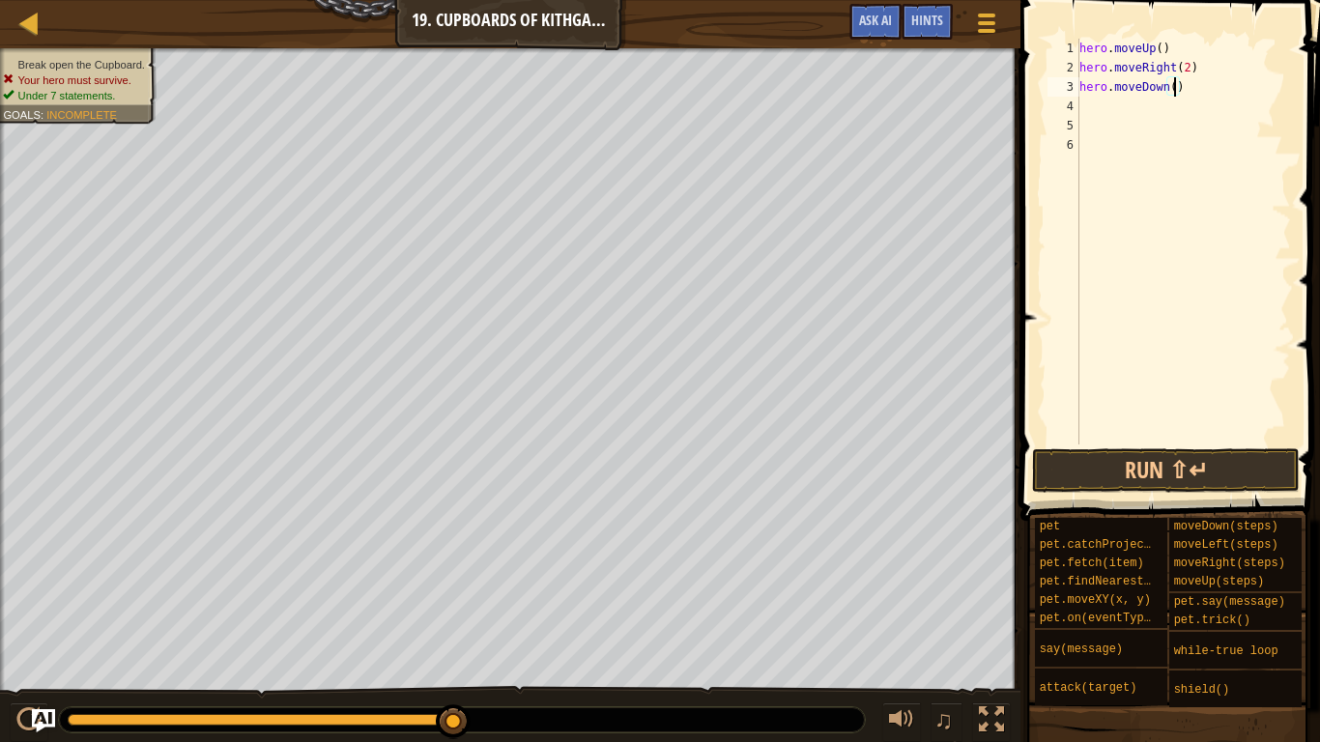
scroll to position [9, 14]
type textarea "hero.moveDown(2)"
click at [1175, 481] on button "Run ⇧↵" at bounding box center [1166, 470] width 268 height 44
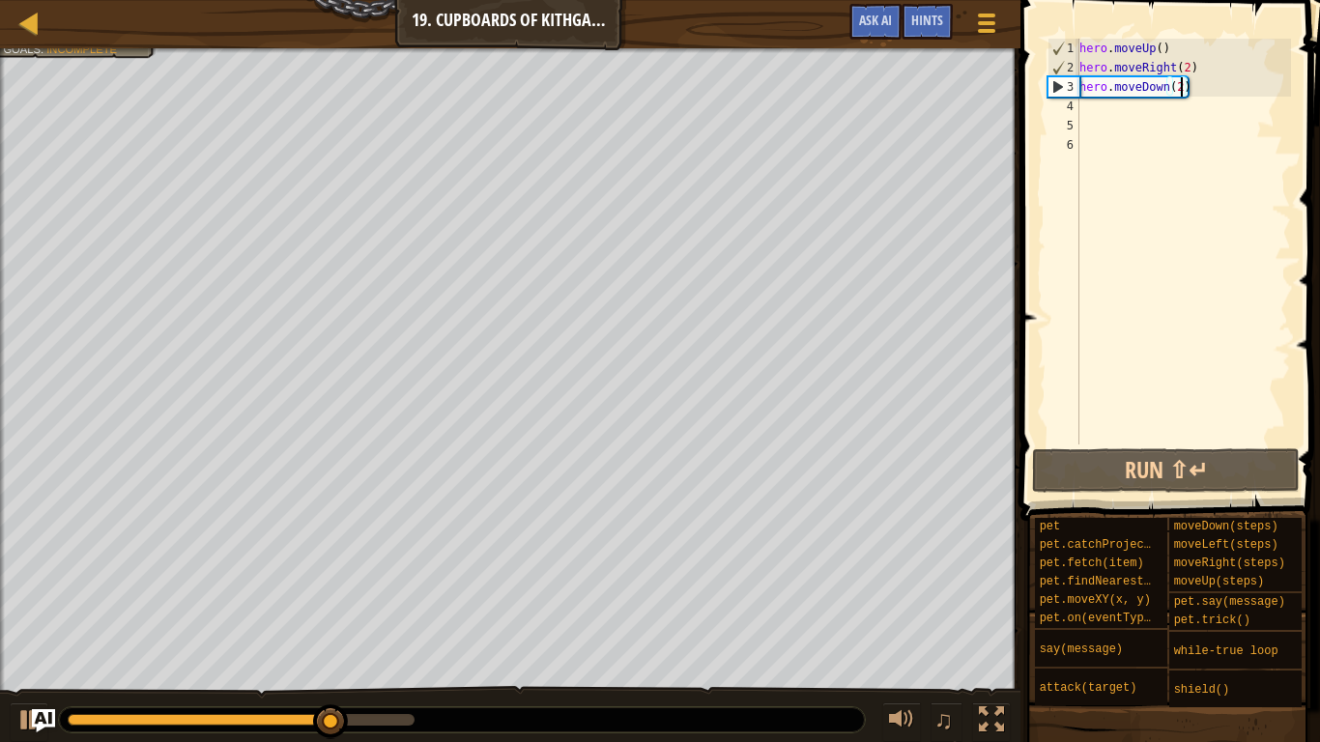
click at [1089, 112] on div "hero . moveUp ( ) hero . moveRight ( 2 ) hero . moveDown ( 2 )" at bounding box center [1182, 261] width 215 height 444
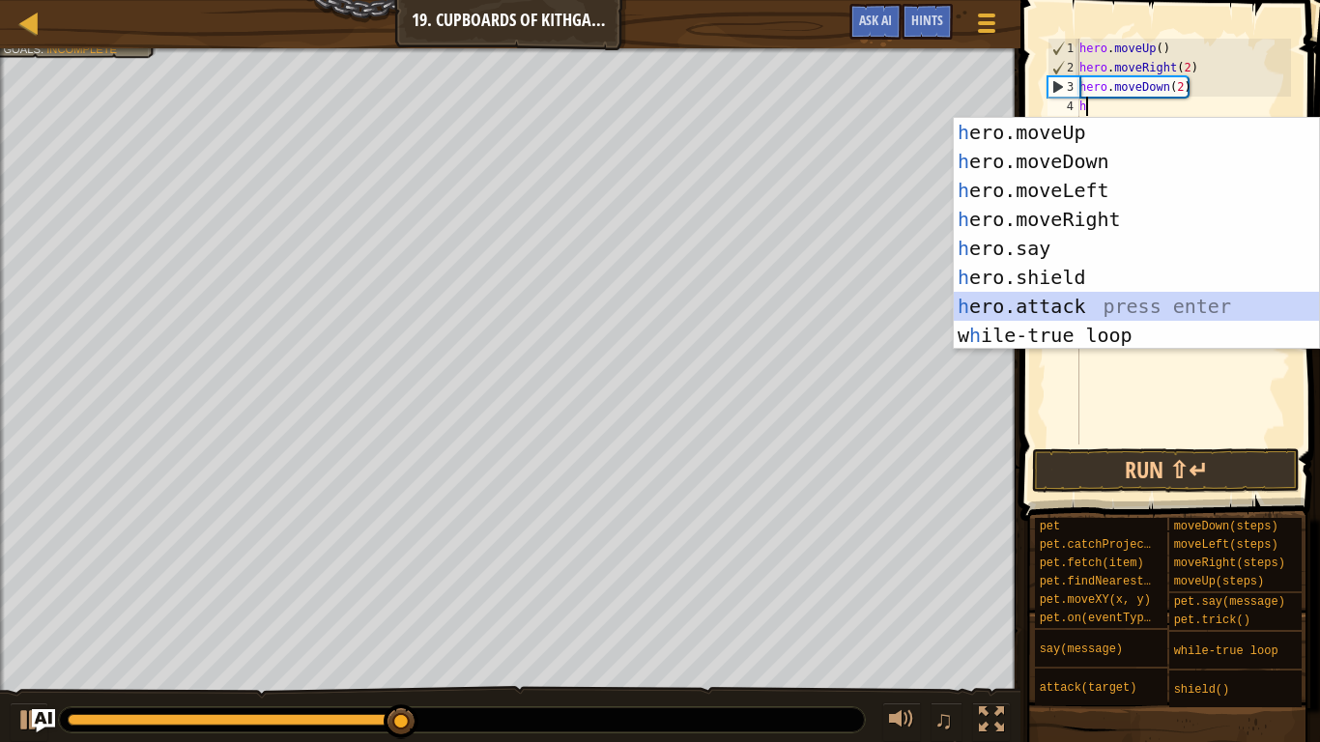
click at [1083, 309] on div "h ero.moveUp press enter h ero.moveDown press enter h ero.moveLeft press enter …" at bounding box center [1136, 263] width 365 height 290
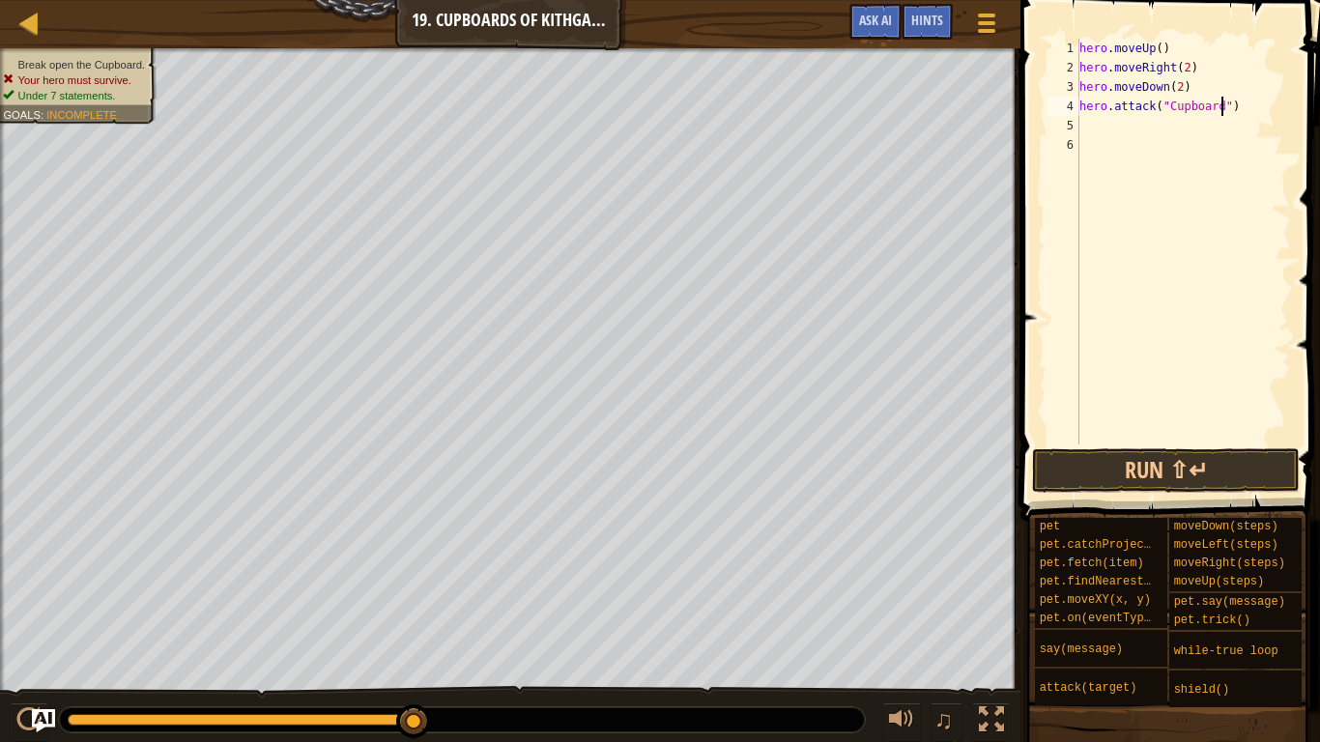
scroll to position [9, 21]
type textarea "hero.attack("Cupboard")"
click at [1235, 479] on button "Run ⇧↵" at bounding box center [1166, 470] width 268 height 44
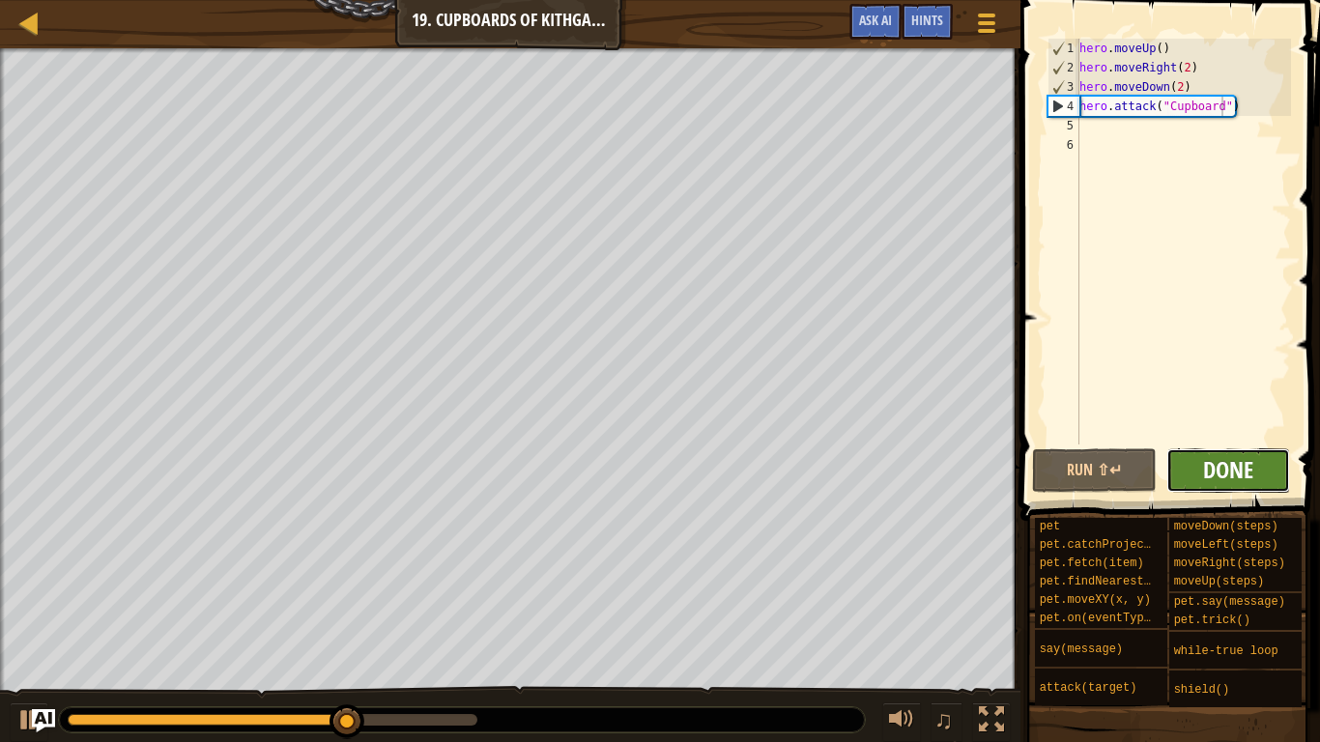
click at [1217, 473] on span "Done" at bounding box center [1228, 469] width 50 height 31
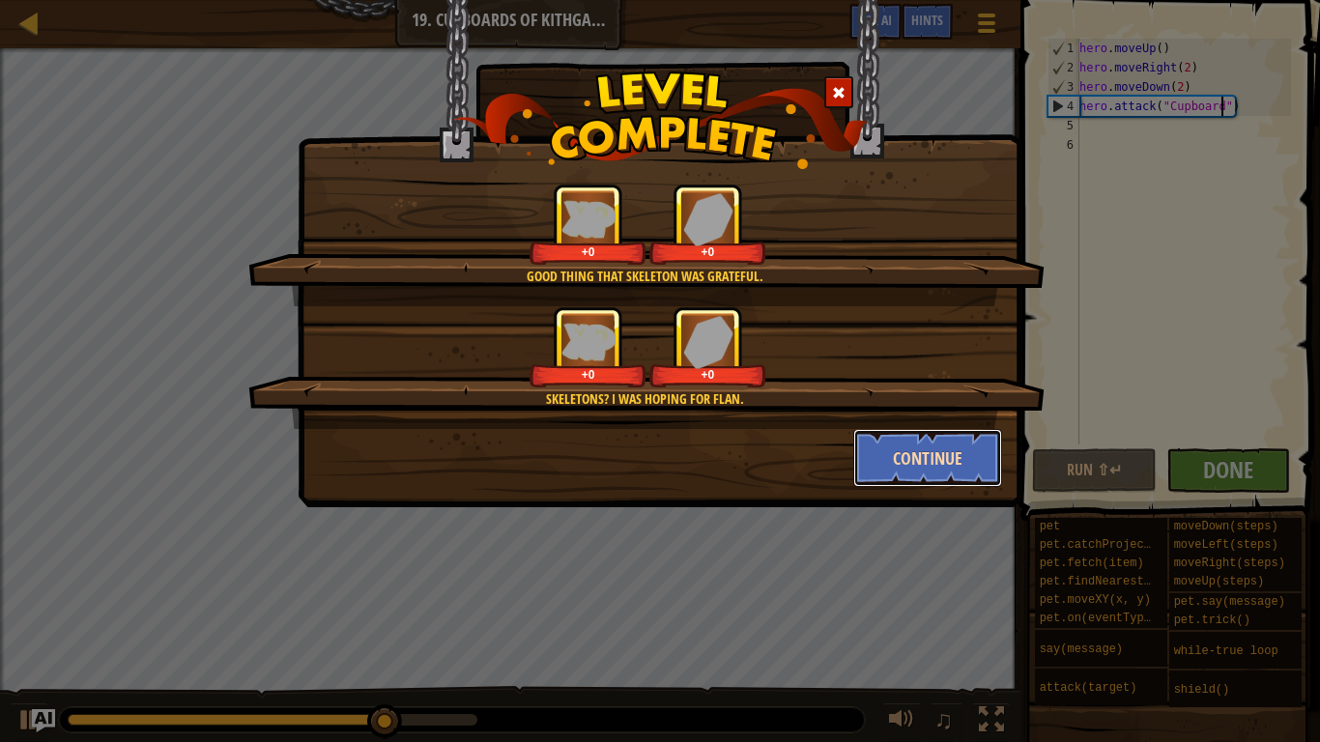
click at [968, 455] on button "Continue" at bounding box center [928, 458] width 150 height 58
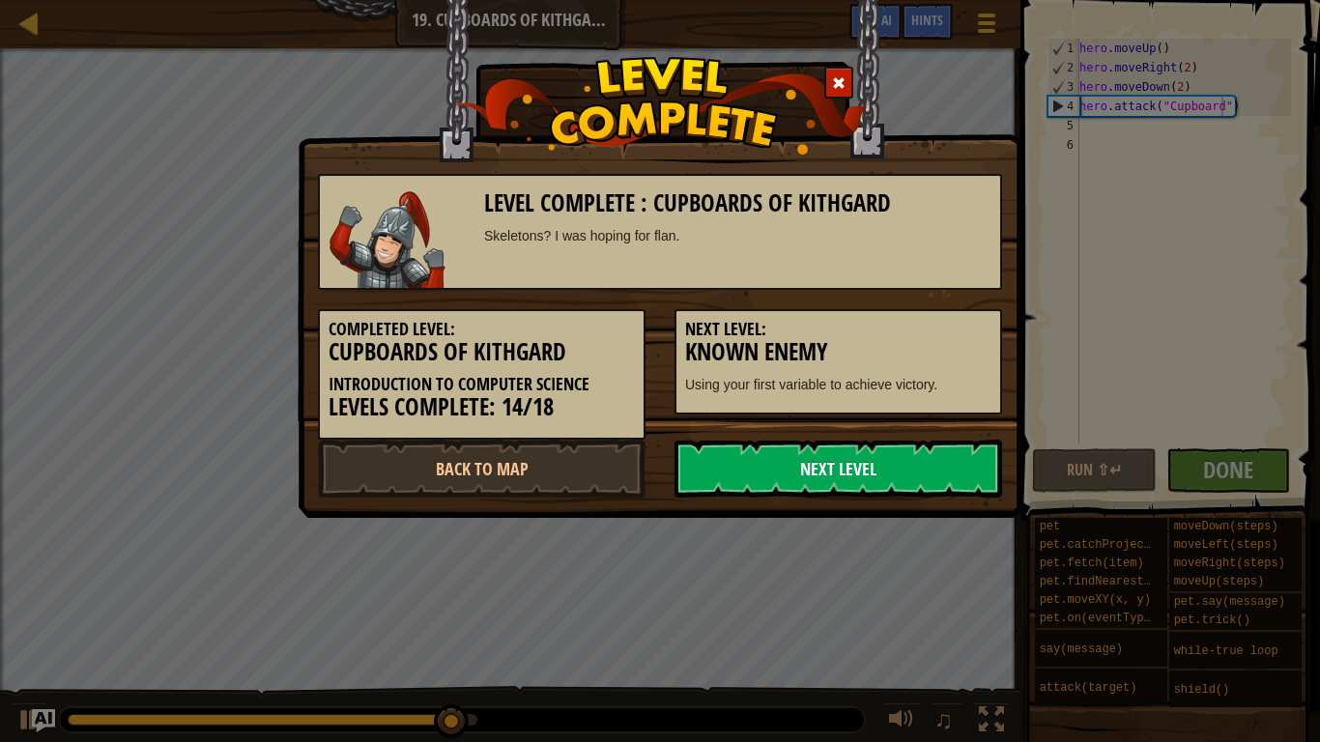
click at [924, 463] on link "Next Level" at bounding box center [838, 469] width 328 height 58
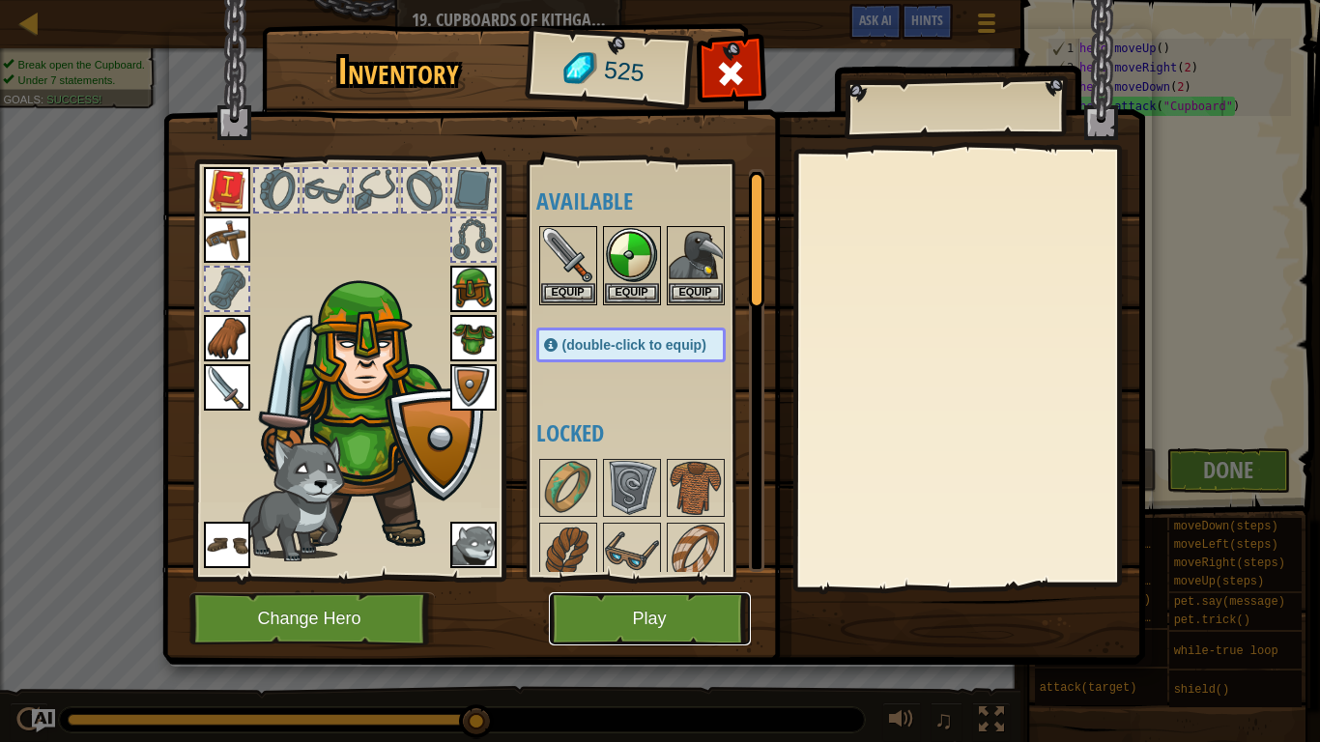
click at [578, 578] on button "Play" at bounding box center [650, 618] width 202 height 53
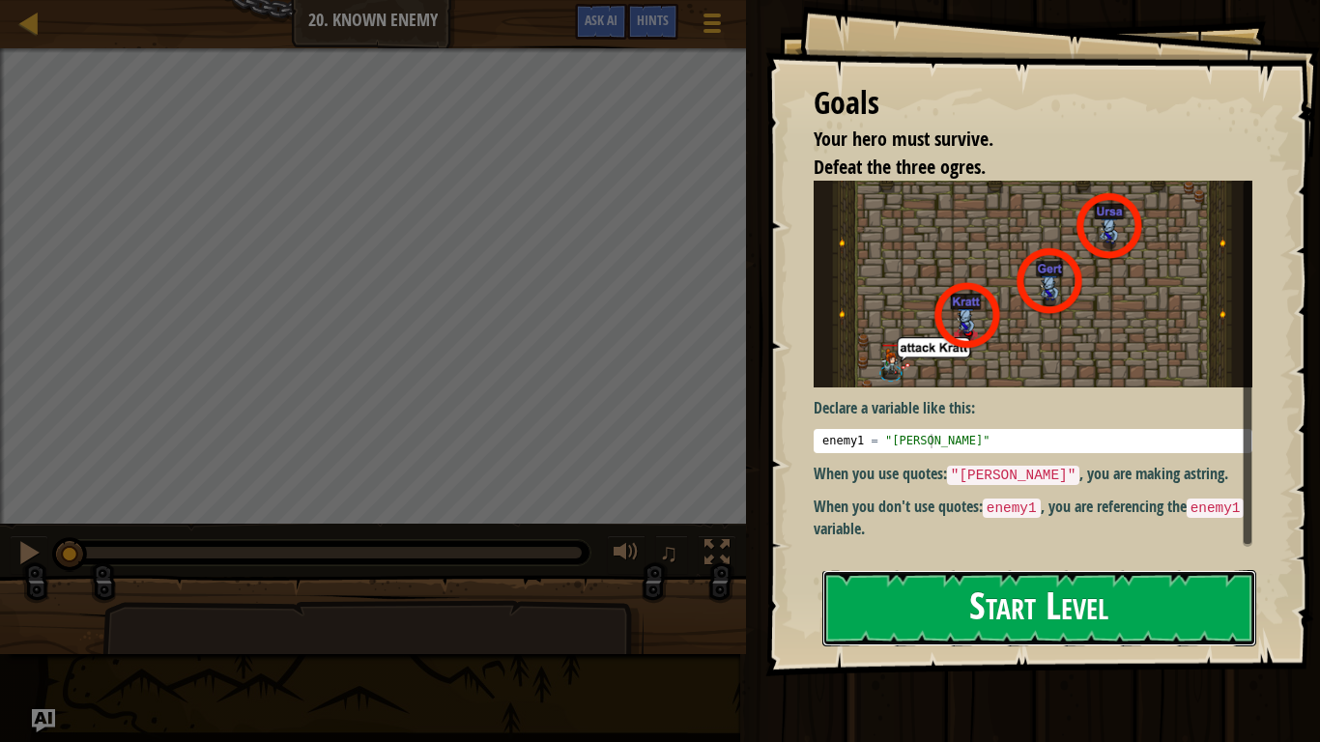
click at [972, 578] on button "Start Level" at bounding box center [1039, 608] width 434 height 76
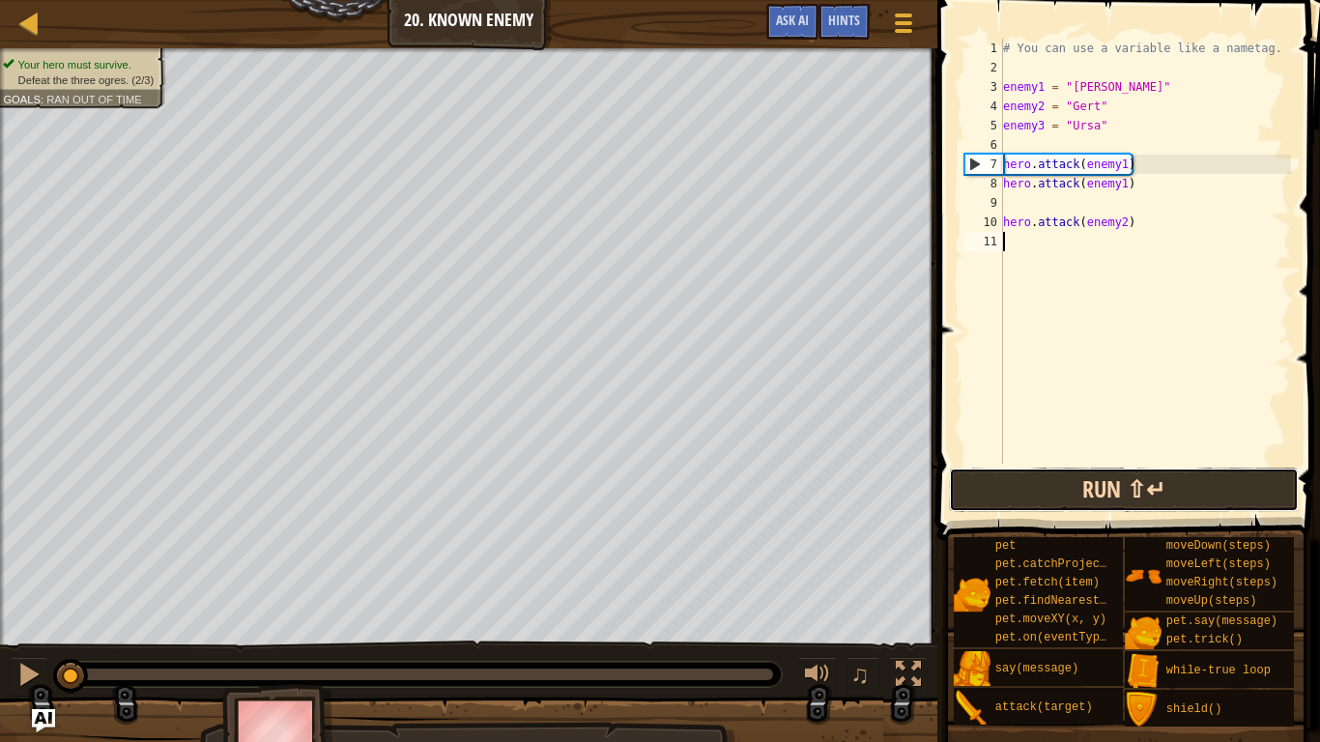
click at [1067, 482] on button "Run ⇧↵" at bounding box center [1123, 490] width 349 height 44
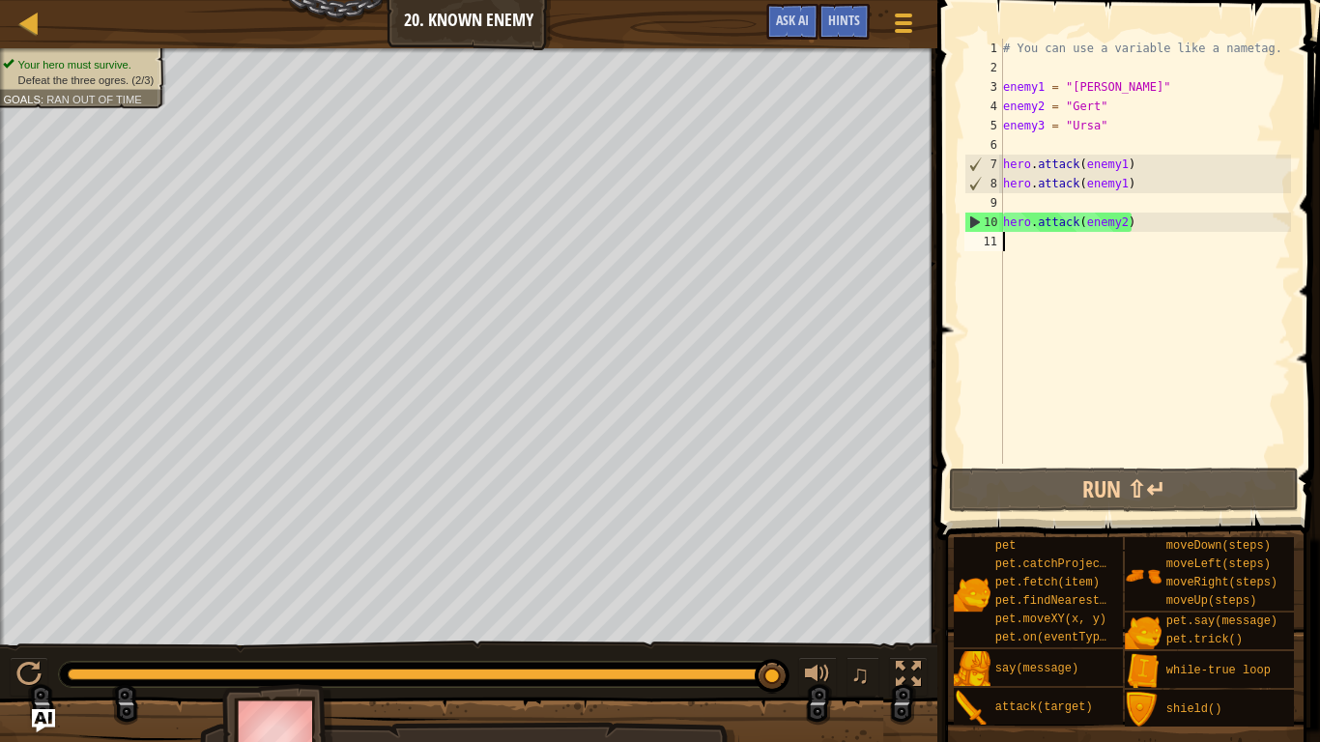
click at [1009, 145] on div "# You can use a variable like a nametag. enemy1 = "[PERSON_NAME]" enemy2 = "[PE…" at bounding box center [1145, 271] width 292 height 464
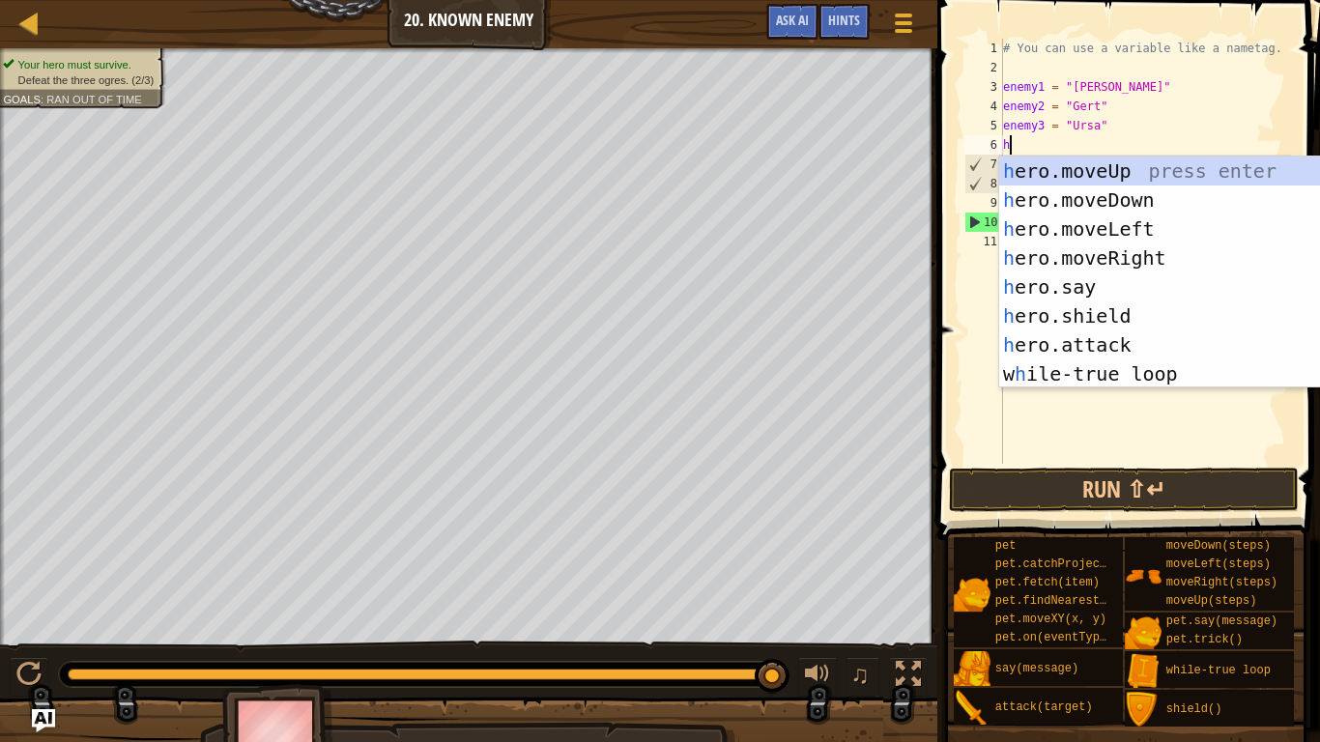
scroll to position [9, 0]
click at [1094, 342] on div "h ero.moveUp press enter h ero.moveDown press enter h ero.moveLeft press enter …" at bounding box center [1181, 302] width 365 height 290
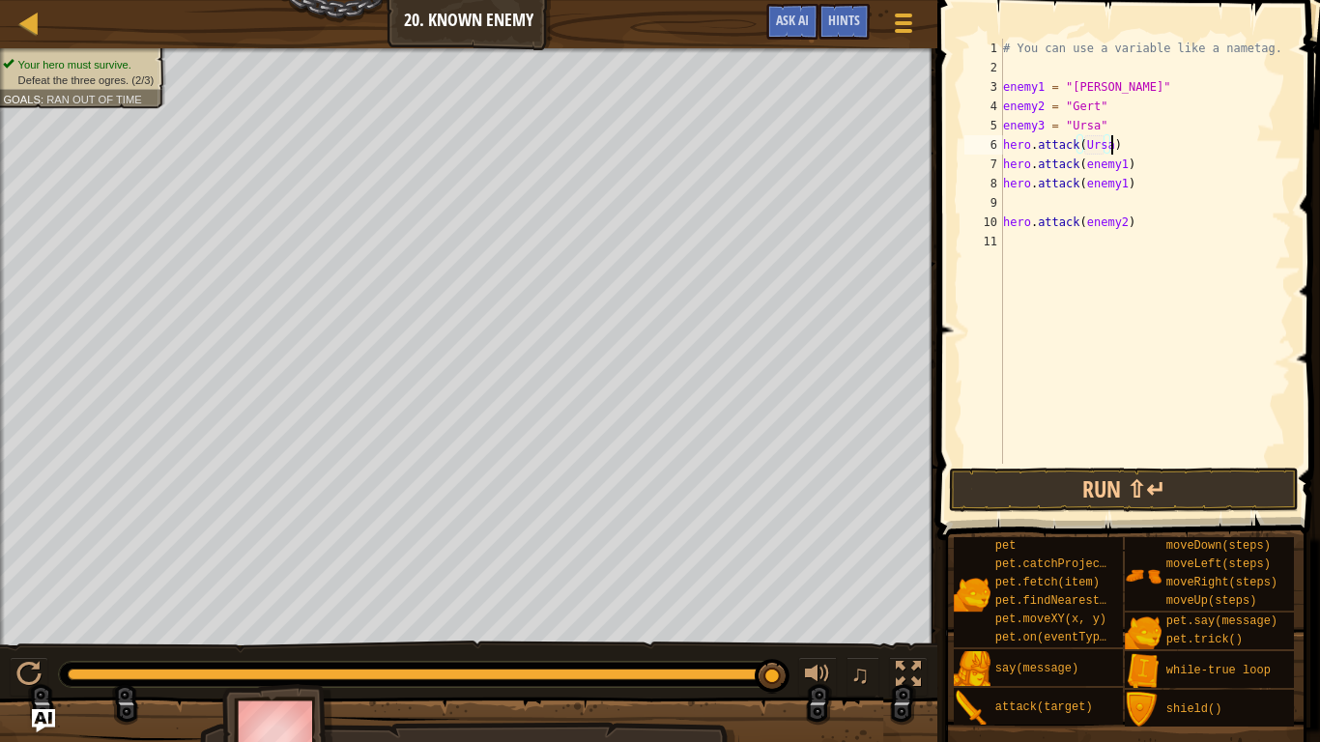
scroll to position [9, 15]
type textarea "hero.attack(Ursa)"
click at [1089, 493] on button "Run ⇧↵" at bounding box center [1123, 490] width 349 height 44
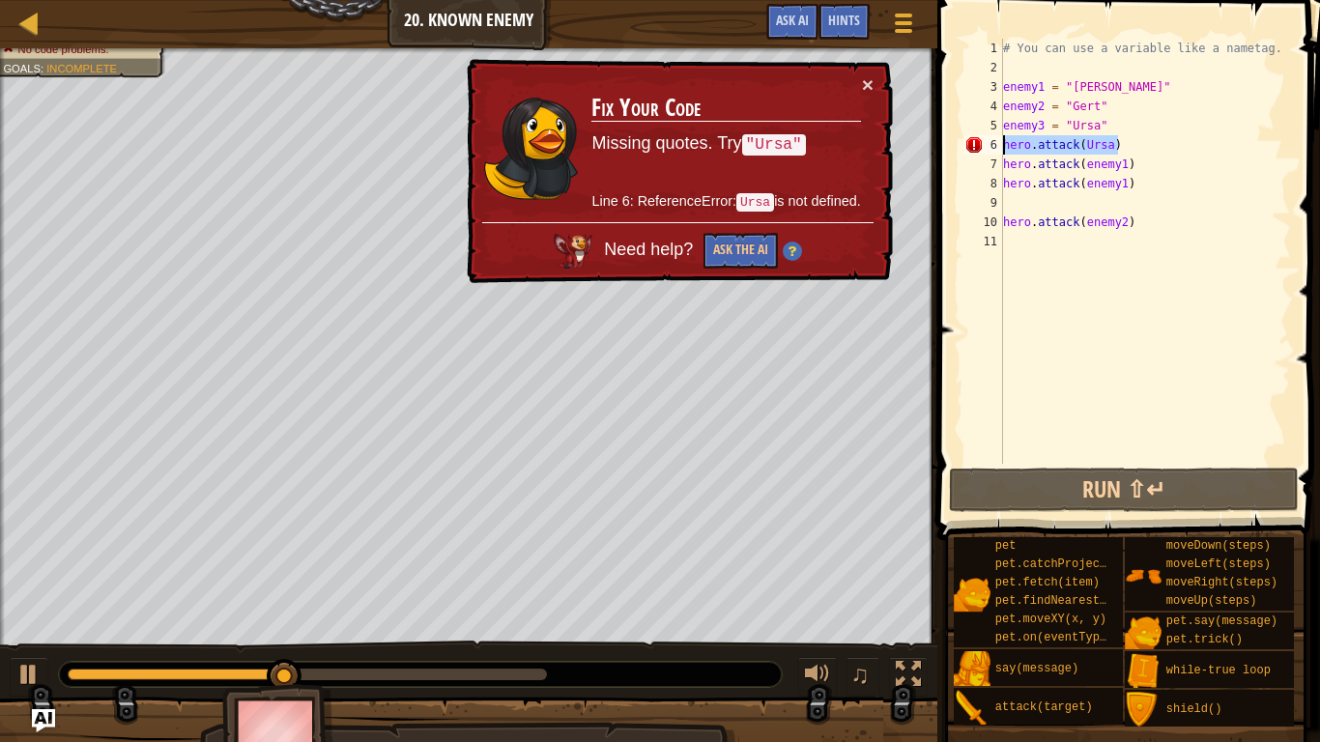
drag, startPoint x: 1133, startPoint y: 150, endPoint x: 966, endPoint y: 140, distance: 167.4
click at [966, 140] on div "hero.attack(Ursa) 1 2 3 4 5 6 7 8 9 10 11 # You can use a variable like a namet…" at bounding box center [1125, 251] width 330 height 425
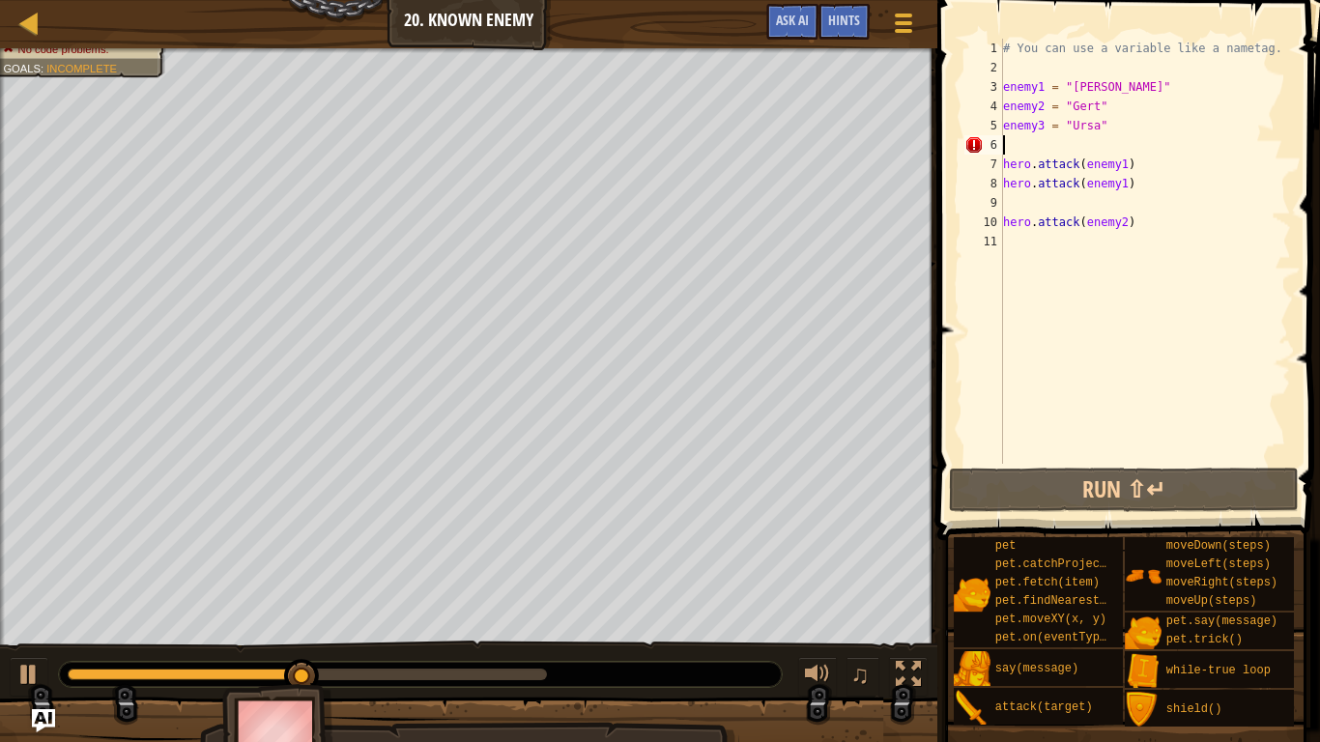
scroll to position [9, 0]
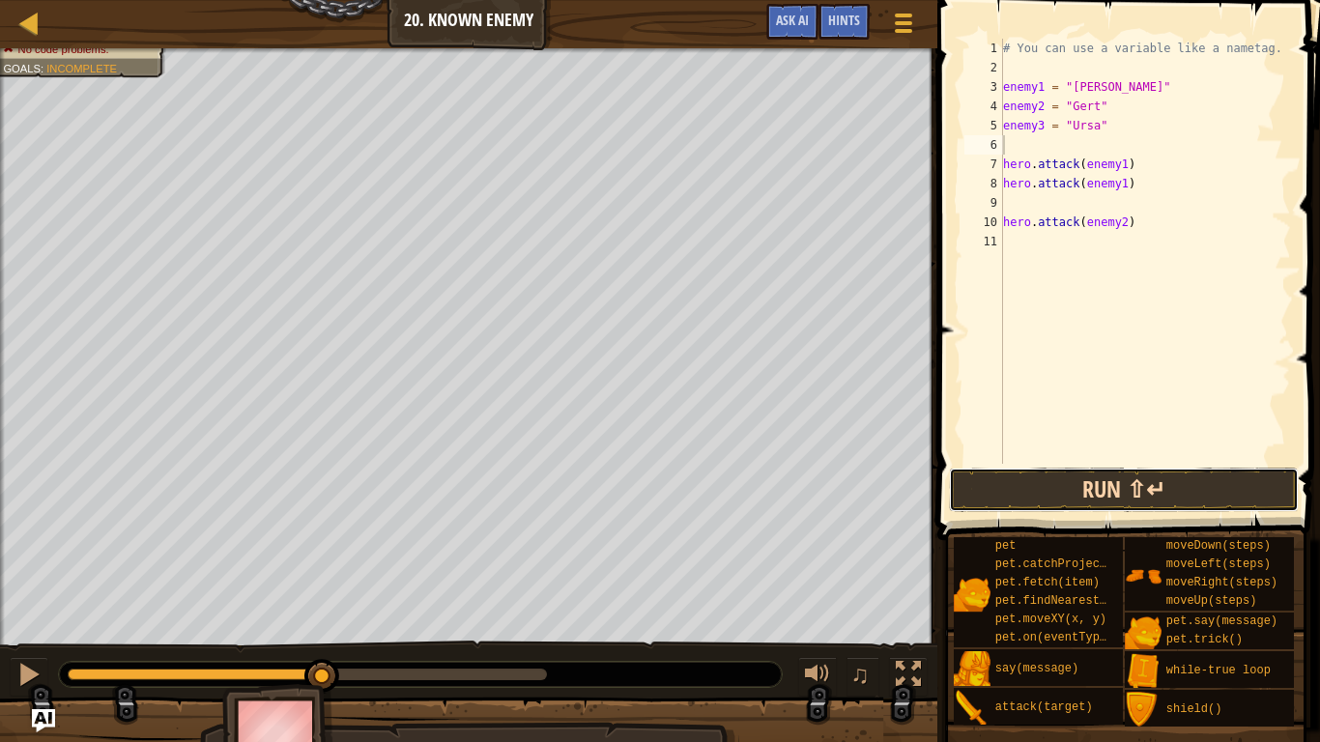
click at [1096, 479] on button "Run ⇧↵" at bounding box center [1123, 490] width 349 height 44
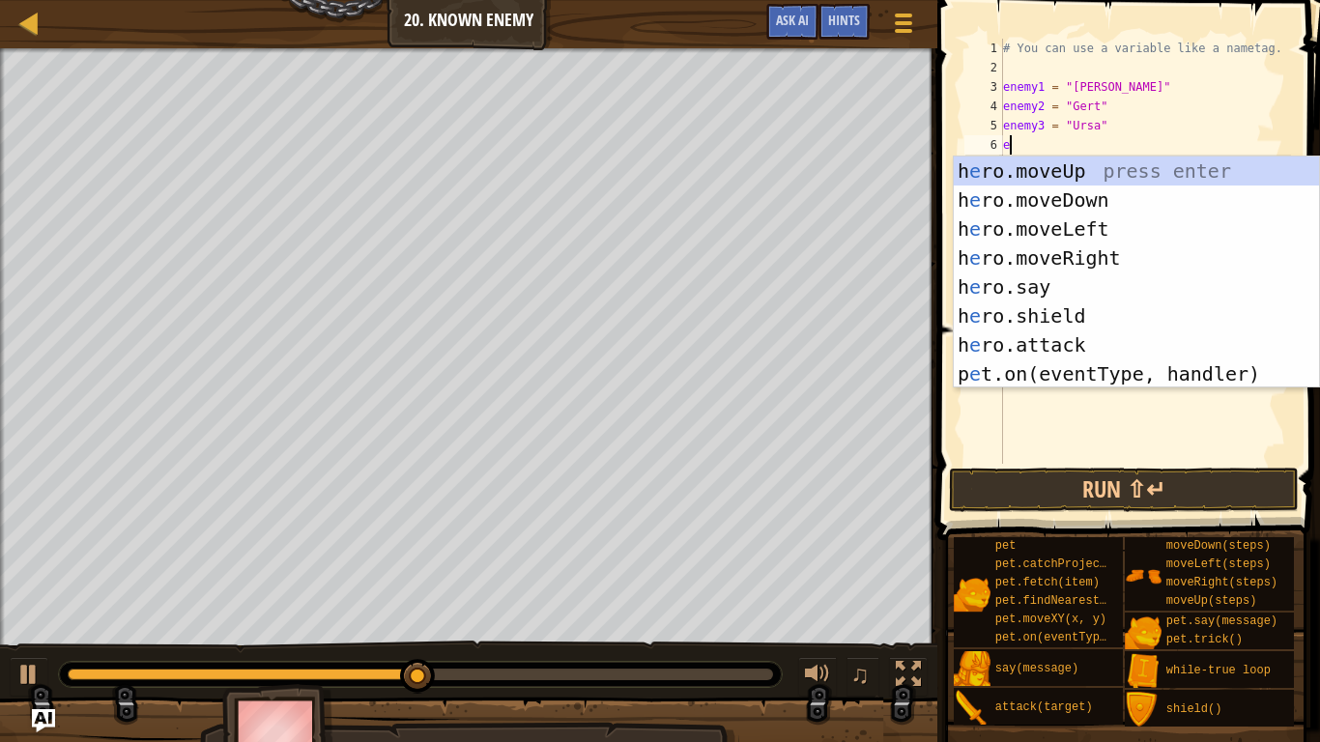
scroll to position [9, 1]
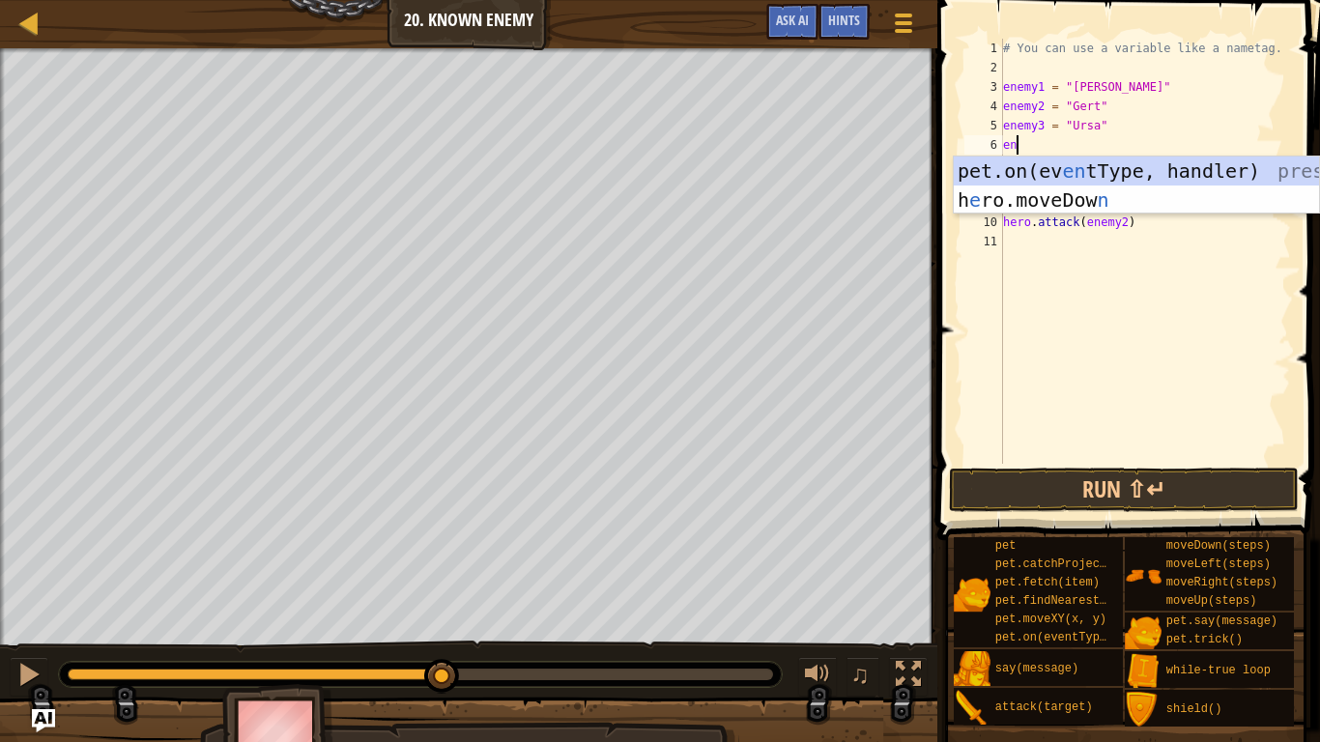
type textarea "e"
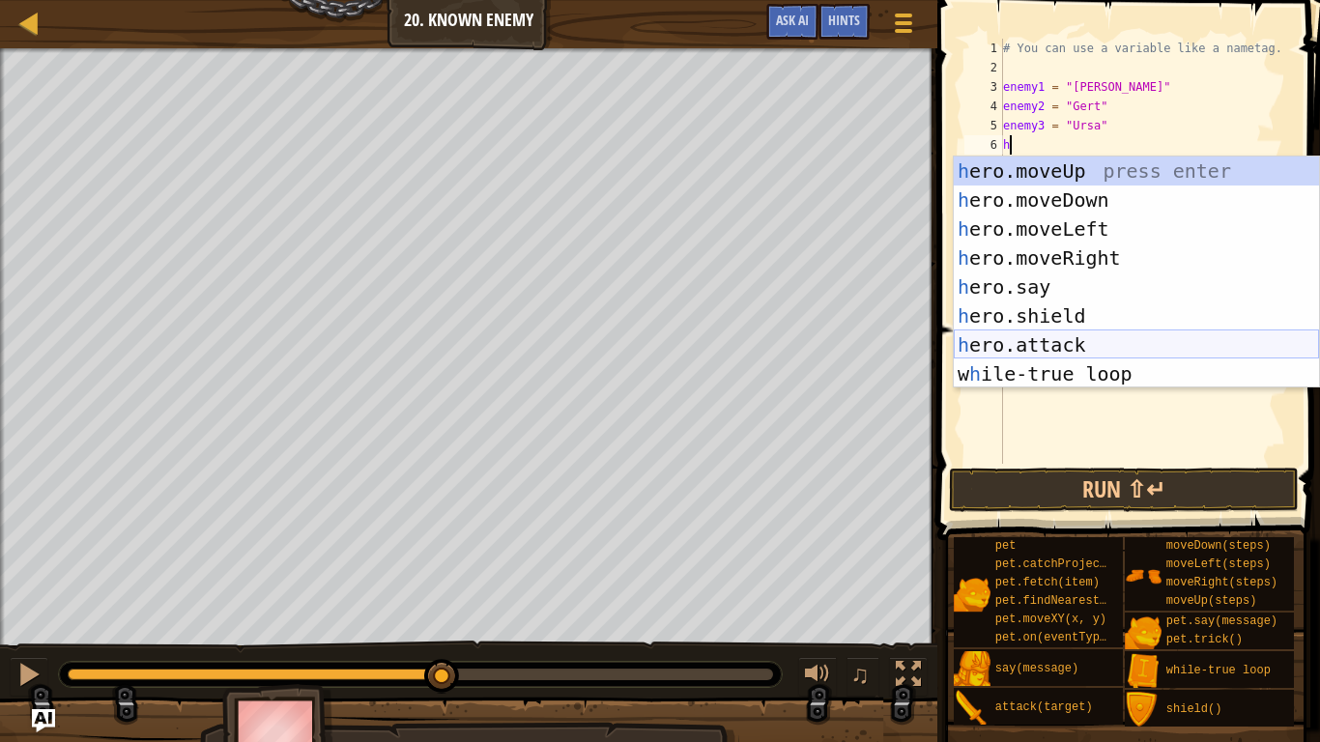
click at [1075, 352] on div "h ero.moveUp press enter h ero.moveDown press enter h ero.moveLeft press enter …" at bounding box center [1136, 302] width 365 height 290
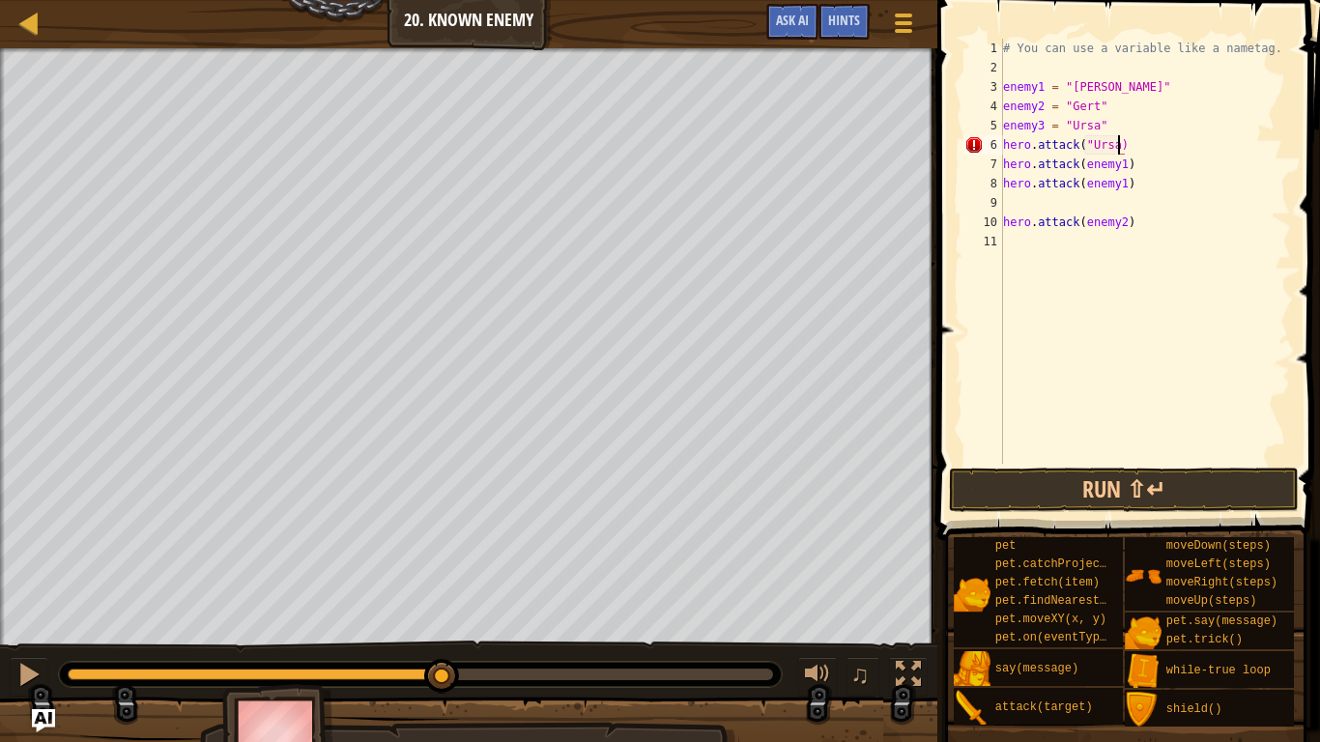
scroll to position [9, 17]
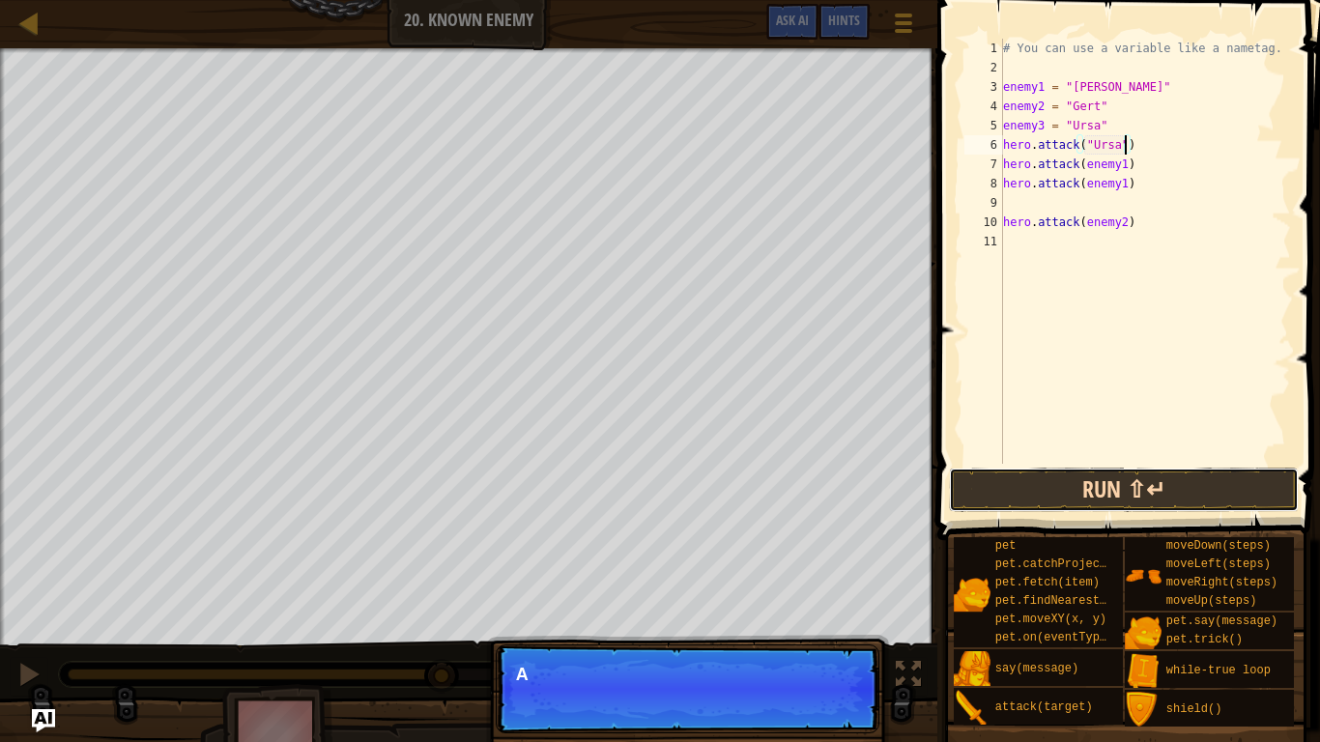
click at [1092, 495] on button "Run ⇧↵" at bounding box center [1123, 490] width 349 height 44
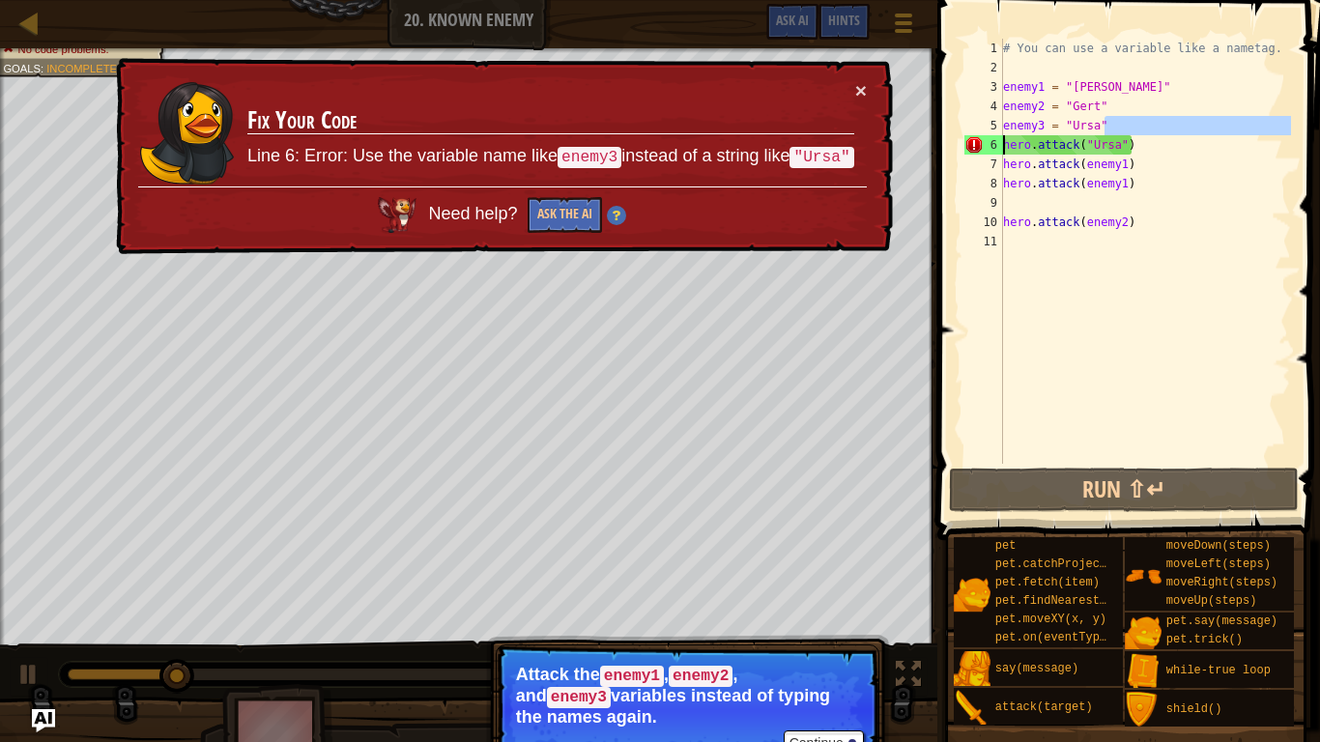
drag, startPoint x: 1173, startPoint y: 131, endPoint x: 1002, endPoint y: 148, distance: 171.8
click at [1002, 148] on div "hero.attack("Ursa") 1 2 3 4 5 6 7 8 9 10 11 # You can use a variable like a nam…" at bounding box center [1125, 251] width 330 height 425
drag, startPoint x: 1130, startPoint y: 150, endPoint x: 991, endPoint y: 146, distance: 138.2
click at [991, 146] on div "enemy3 = "Ursa" hero.attack("Ursa") 1 2 3 4 5 6 7 8 9 10 11 # You can use a var…" at bounding box center [1125, 251] width 330 height 425
type textarea "hero.attack("Ursa")"
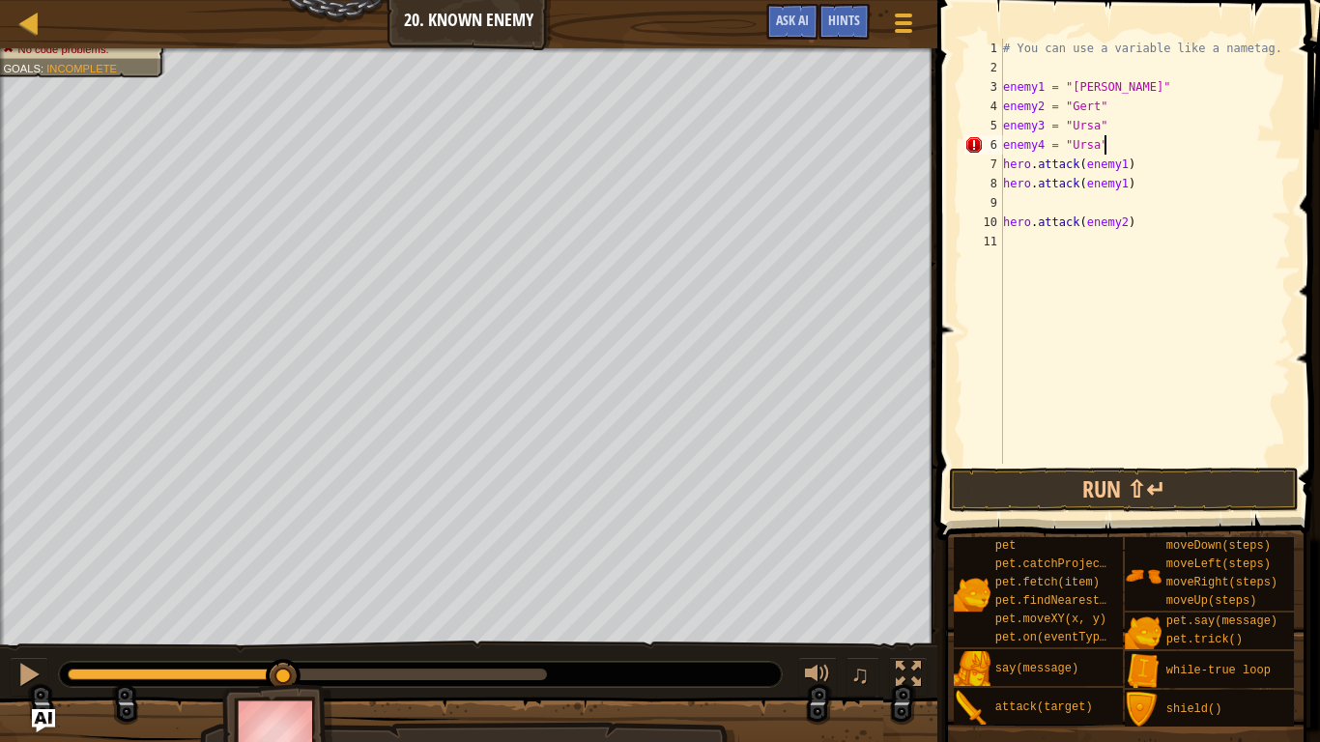
scroll to position [9, 14]
type textarea "enemy4 = "Ursa""
click at [1098, 476] on button "Run ⇧↵" at bounding box center [1123, 490] width 349 height 44
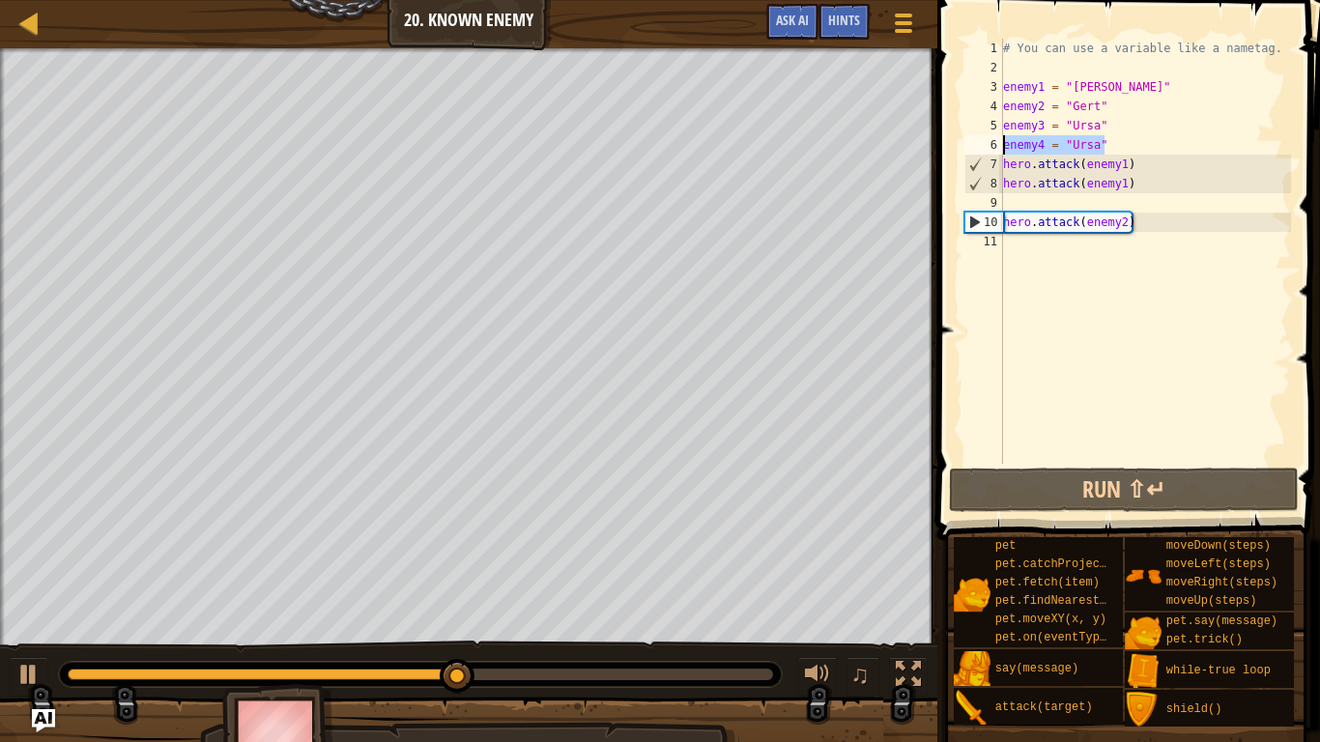
drag, startPoint x: 1107, startPoint y: 140, endPoint x: 1000, endPoint y: 143, distance: 107.3
click at [1000, 143] on div "enemy4 = "Ursa" 1 2 3 4 5 6 7 8 9 10 11 # You can use a variable like a nametag…" at bounding box center [1125, 251] width 330 height 425
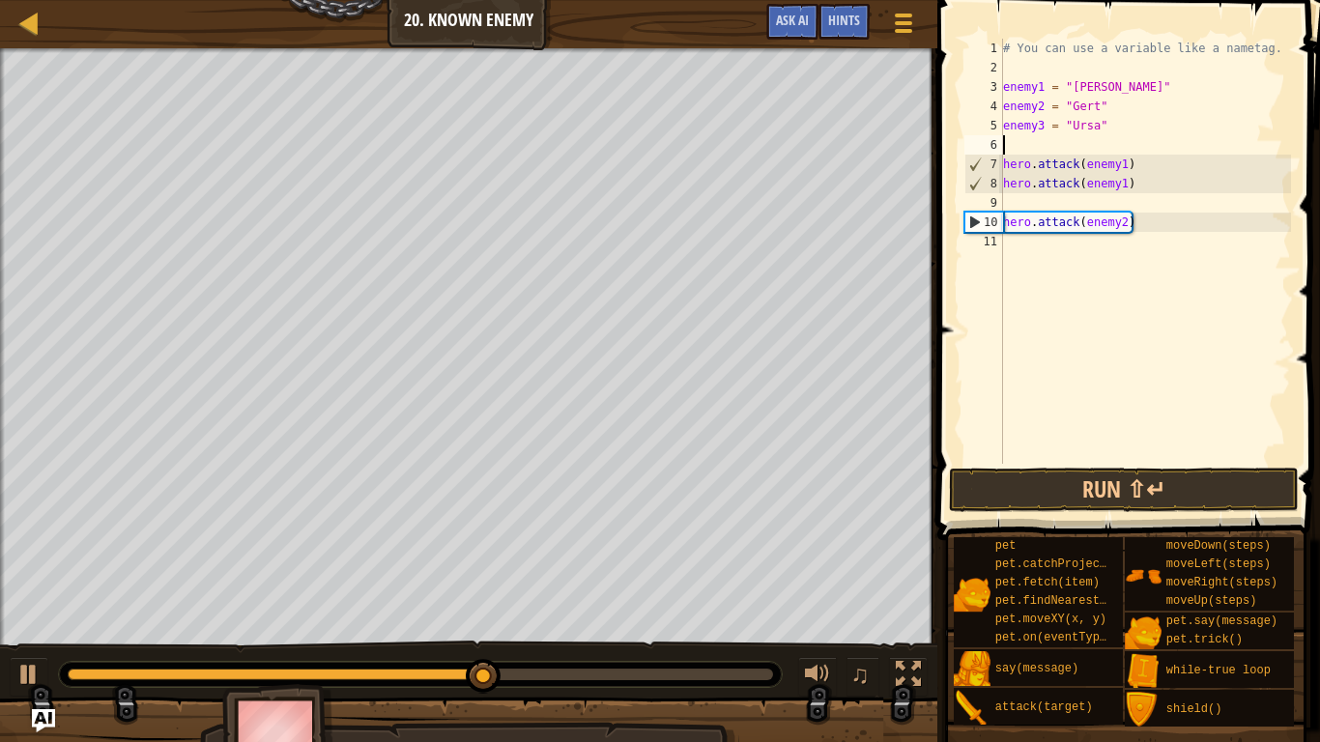
scroll to position [9, 0]
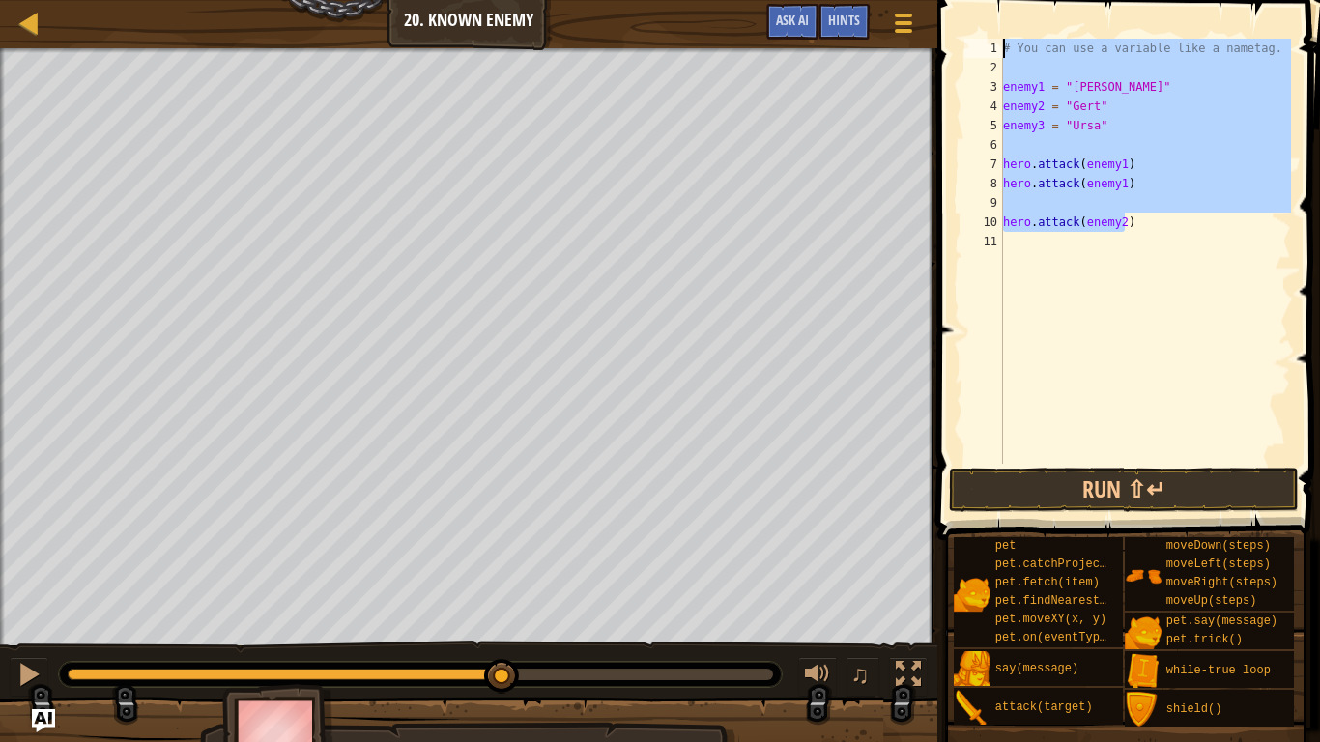
drag, startPoint x: 1127, startPoint y: 225, endPoint x: 947, endPoint y: 51, distance: 250.1
click at [947, 51] on div "1 2 3 4 5 6 7 8 9 10 11 # You can use a variable like a nametag. enemy1 = "[PER…" at bounding box center [1126, 308] width 388 height 597
type textarea ")"
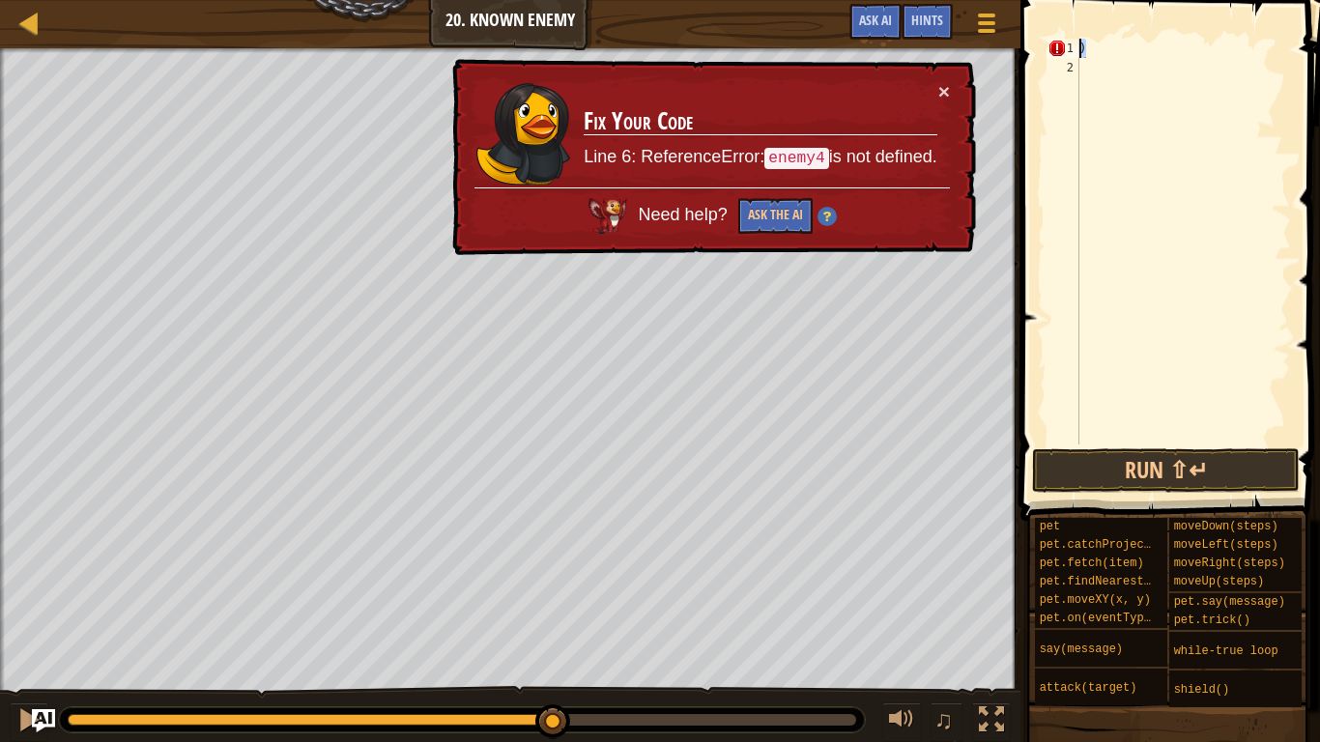
drag, startPoint x: 1092, startPoint y: 54, endPoint x: 1077, endPoint y: 53, distance: 14.5
click at [1077, 53] on div ") 1 2 ) ההההההההההההההההההההההההההההההההההההההההההההההההההההההההההההההההההההההה…" at bounding box center [1167, 242] width 247 height 406
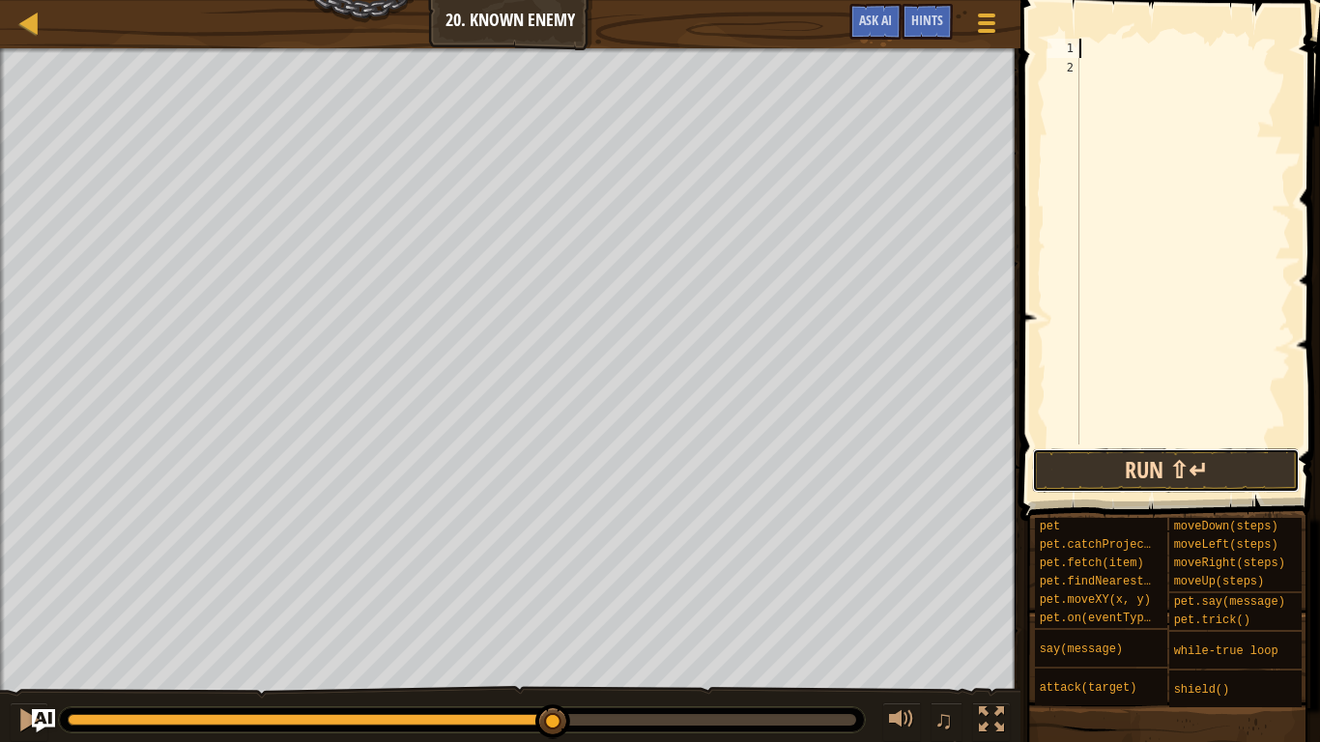
click at [1106, 455] on button "Run ⇧↵" at bounding box center [1166, 470] width 268 height 44
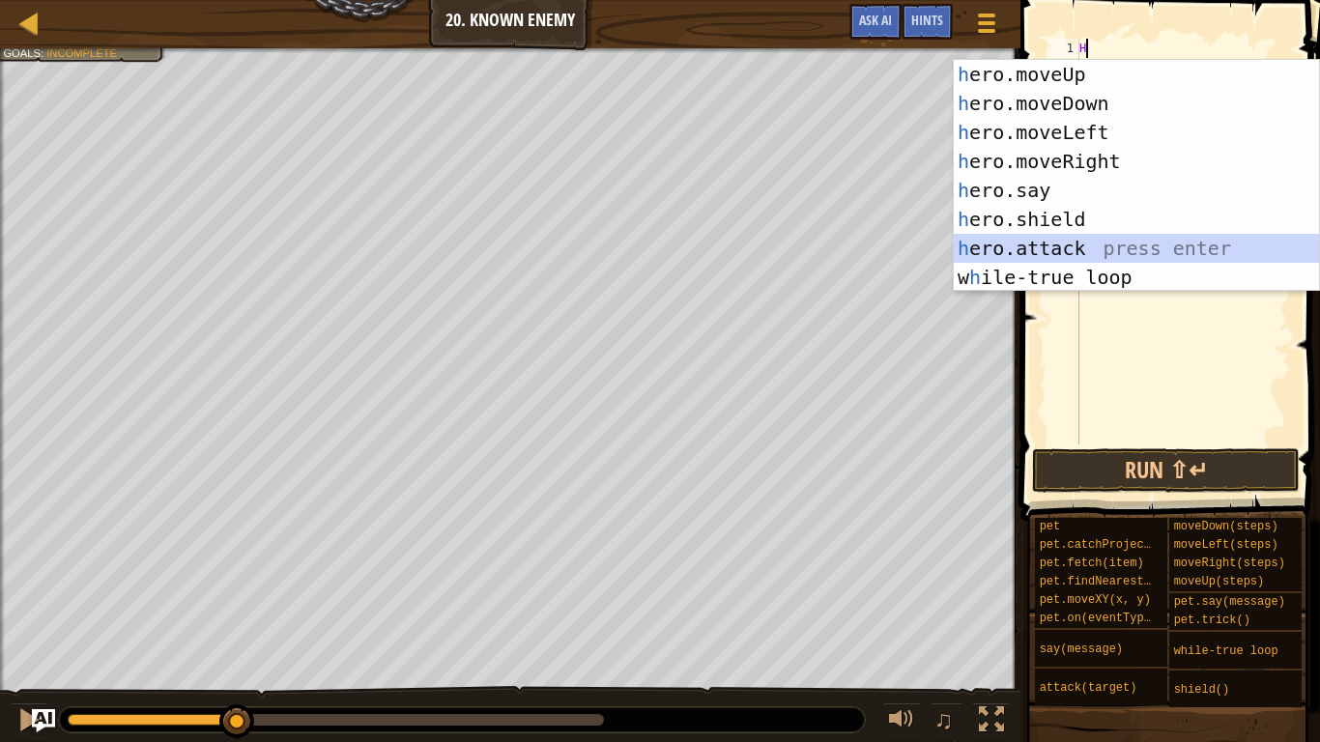
click at [1064, 248] on div "h ero.moveUp press enter h ero.moveDown press enter h ero.moveLeft press enter …" at bounding box center [1136, 205] width 365 height 290
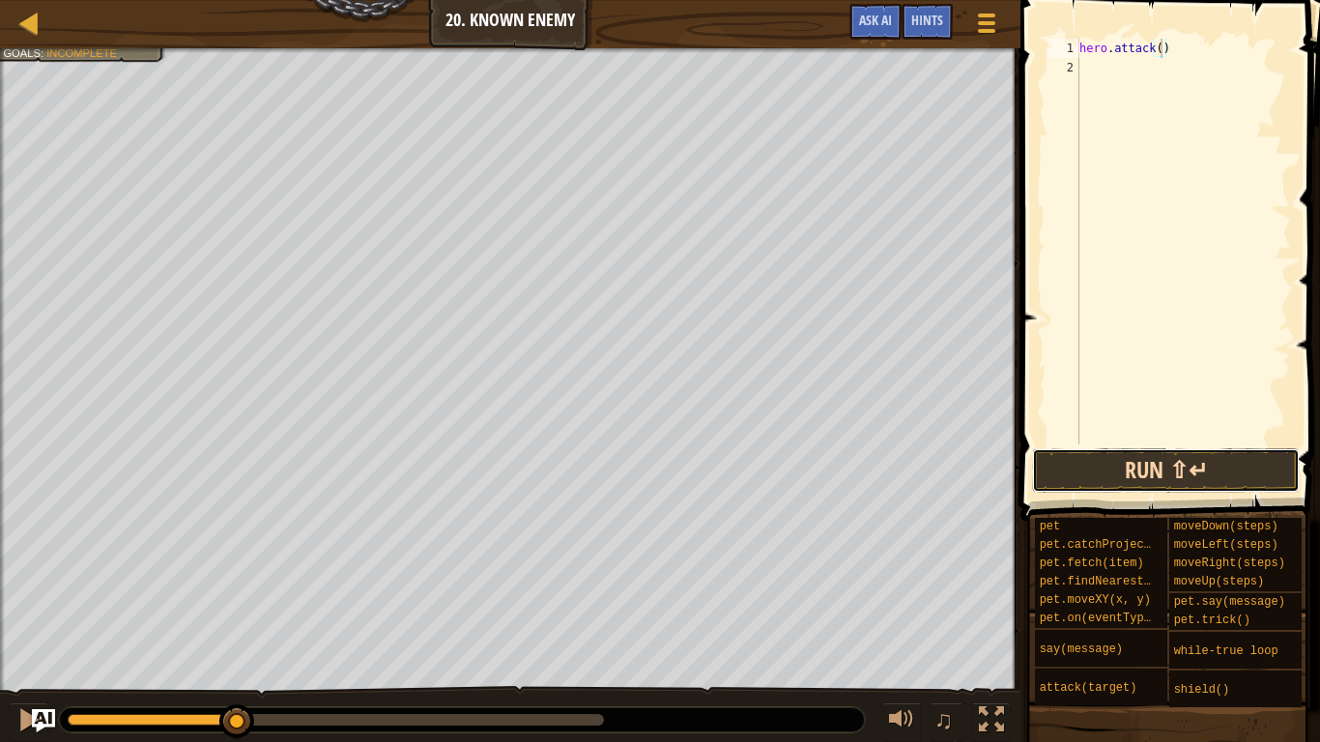
click at [1183, 467] on button "Run ⇧↵" at bounding box center [1166, 470] width 268 height 44
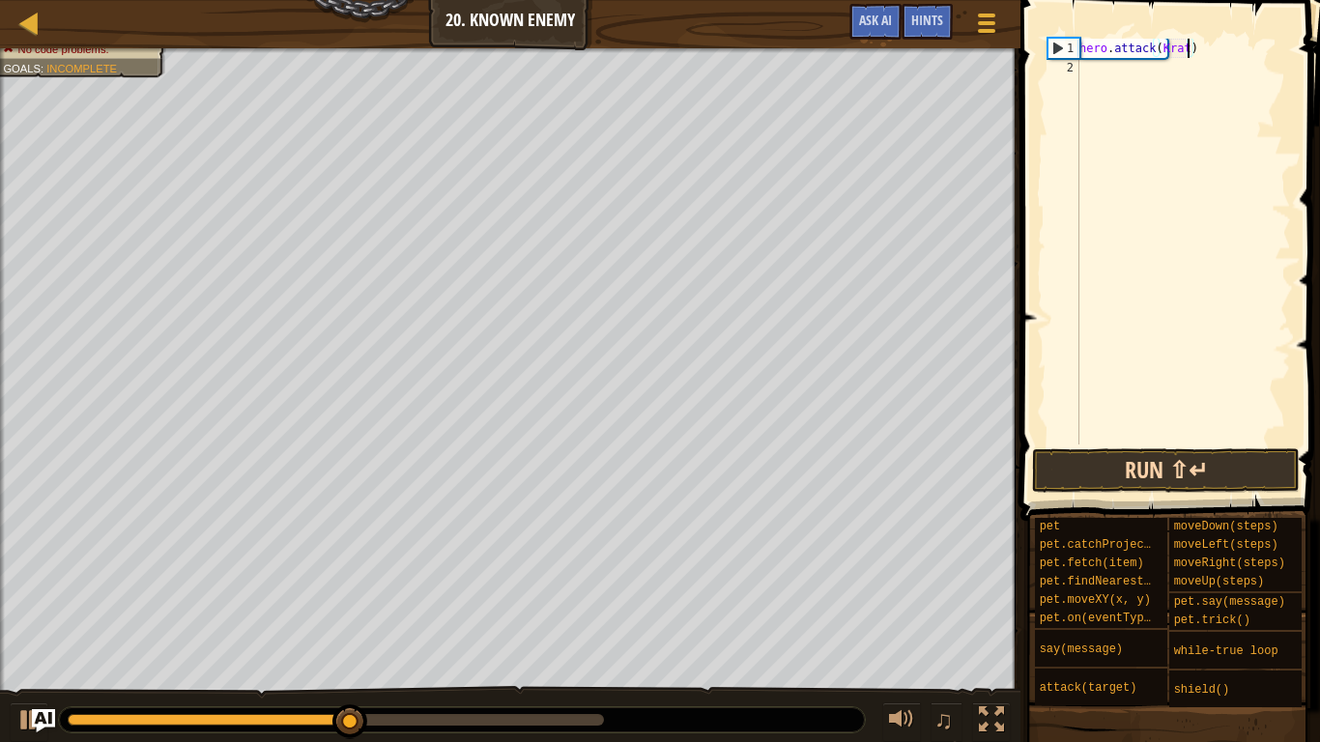
type textarea "hero.attack([GEOGRAPHIC_DATA])"
click at [1087, 77] on div "hero . attack ( [GEOGRAPHIC_DATA] )" at bounding box center [1182, 261] width 215 height 444
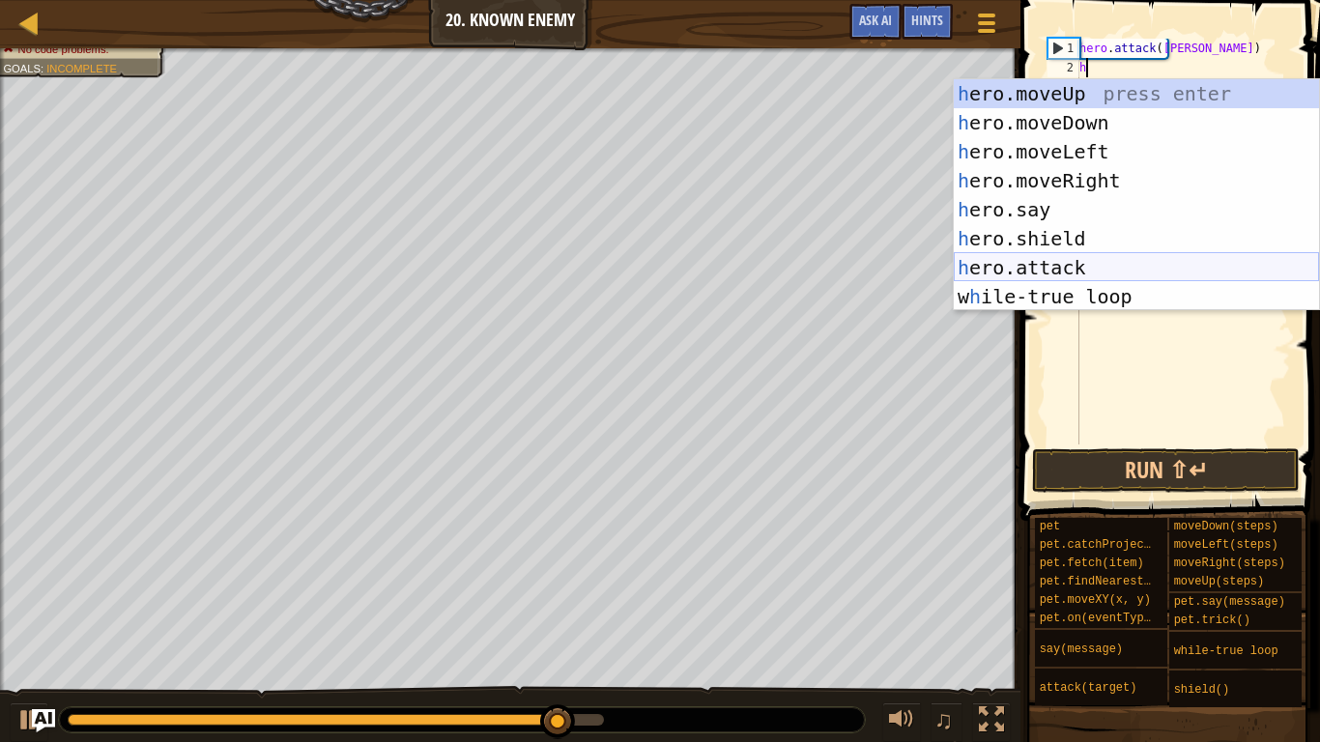
click at [1113, 258] on div "h ero.moveUp press enter h ero.moveDown press enter h ero.moveLeft press enter …" at bounding box center [1136, 224] width 365 height 290
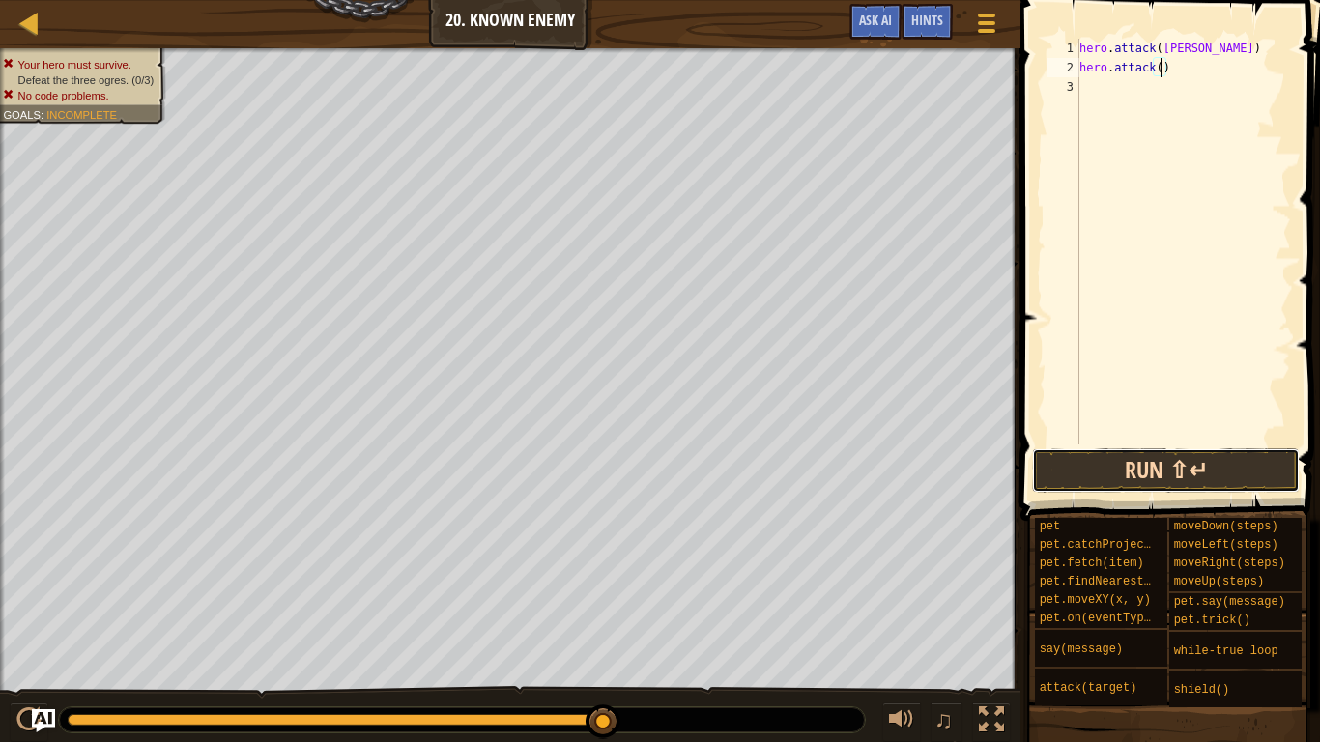
click at [1184, 466] on button "Run ⇧↵" at bounding box center [1166, 470] width 268 height 44
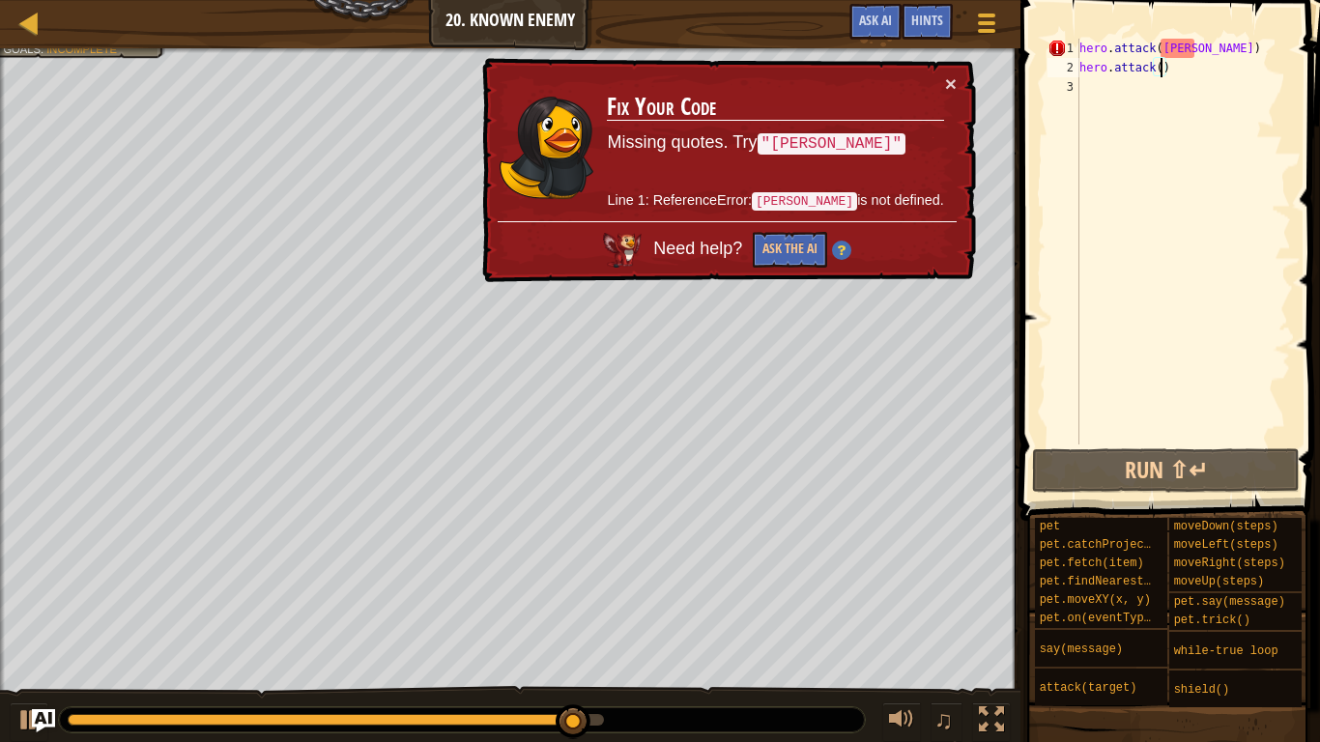
click at [1161, 50] on div "hero . attack ( [GEOGRAPHIC_DATA] ) hero . attack ( )" at bounding box center [1182, 261] width 215 height 444
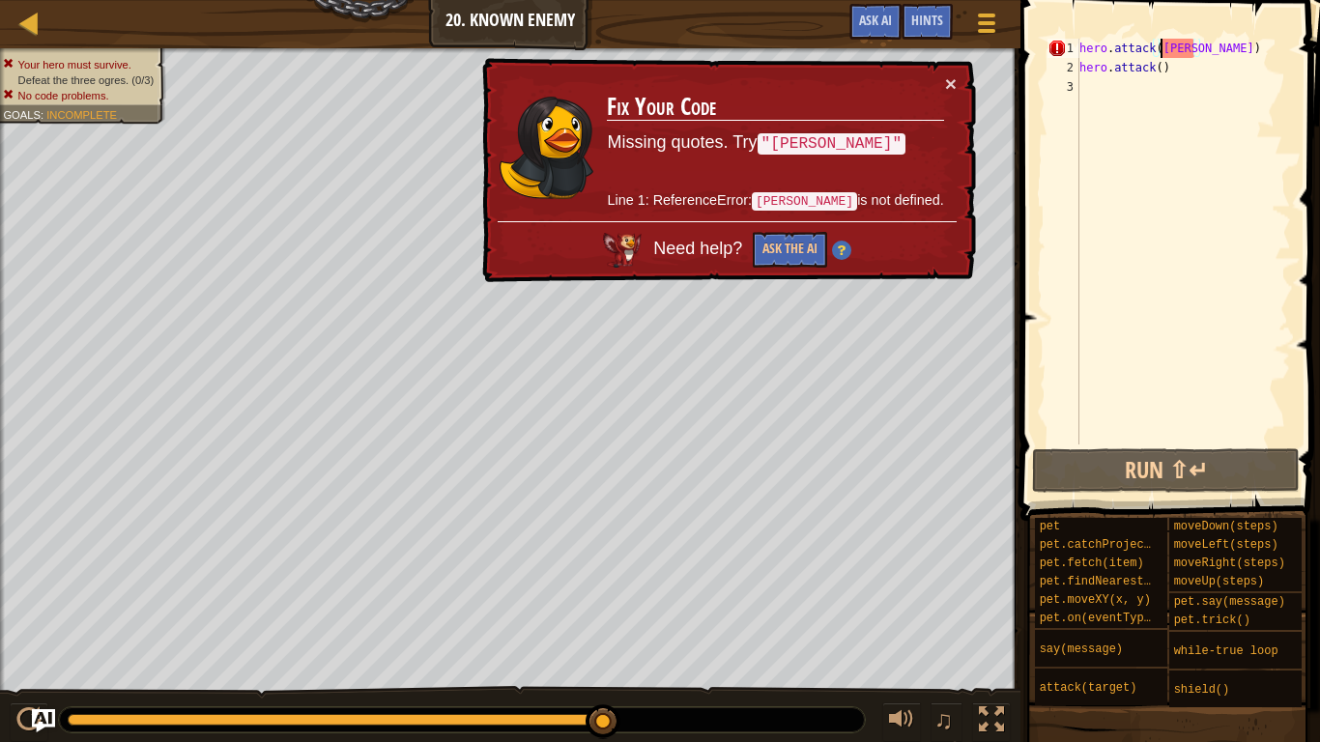
scroll to position [9, 14]
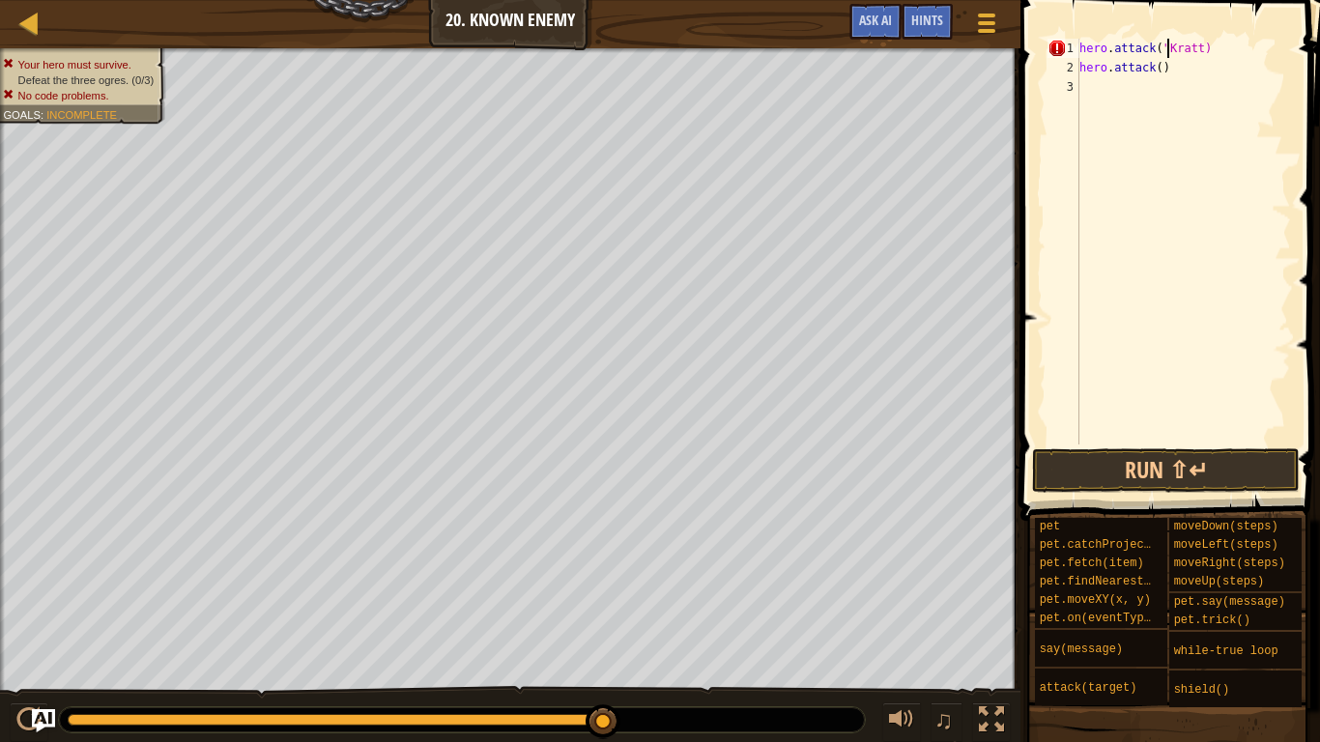
click at [1201, 52] on div "hero . attack ( "[PERSON_NAME]) hero . attack ( )" at bounding box center [1182, 261] width 215 height 444
click at [1161, 72] on div "hero . attack ( "[PERSON_NAME]" ) hero . attack ( )" at bounding box center [1182, 261] width 215 height 444
click at [1157, 458] on button "Run ⇧↵" at bounding box center [1166, 470] width 268 height 44
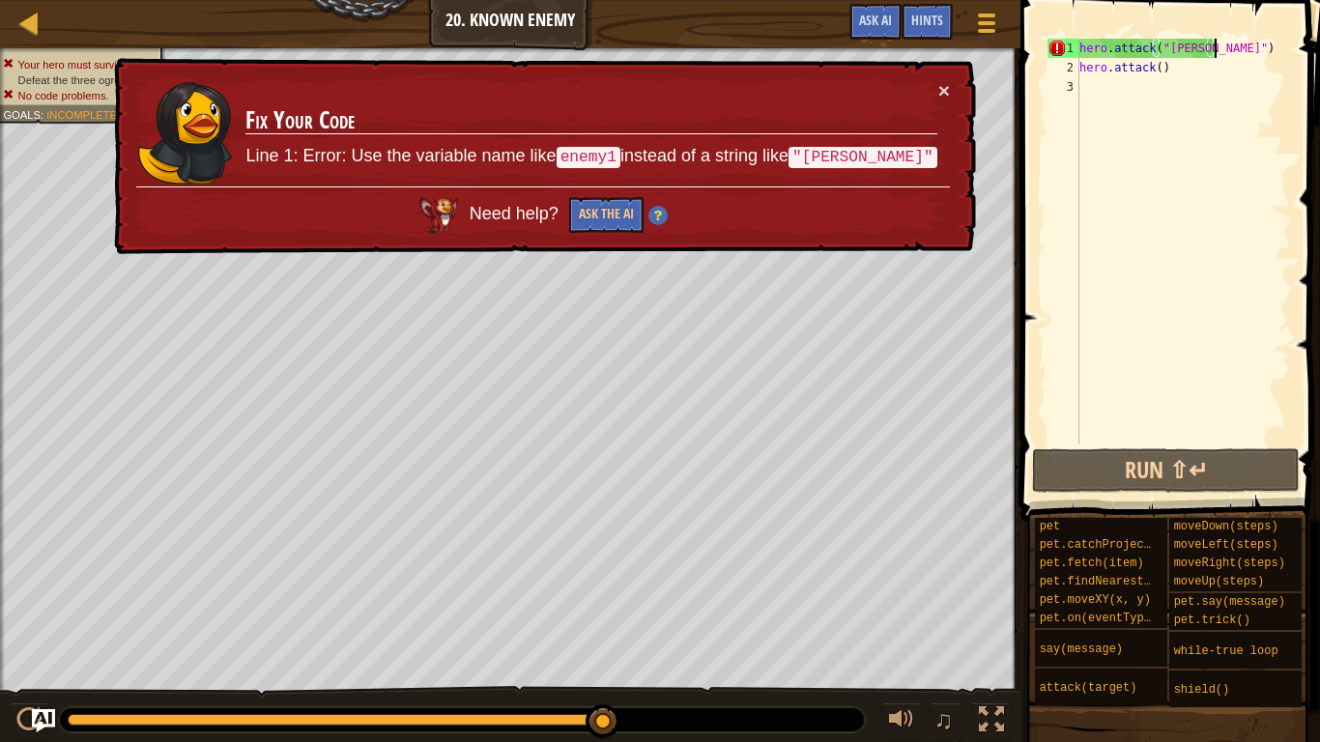
drag, startPoint x: 1234, startPoint y: 47, endPoint x: 1222, endPoint y: 53, distance: 13.0
click at [1222, 53] on div "hero . attack ( "[PERSON_NAME]" ) hero . attack ( )" at bounding box center [1182, 261] width 215 height 444
drag, startPoint x: 1150, startPoint y: 44, endPoint x: 1075, endPoint y: 52, distance: 74.8
click at [1075, 52] on div "hero.attack("[PERSON_NAME]") 1 2 3 hero . attack ( "[PERSON_NAME]" ) hero . att…" at bounding box center [1167, 242] width 247 height 406
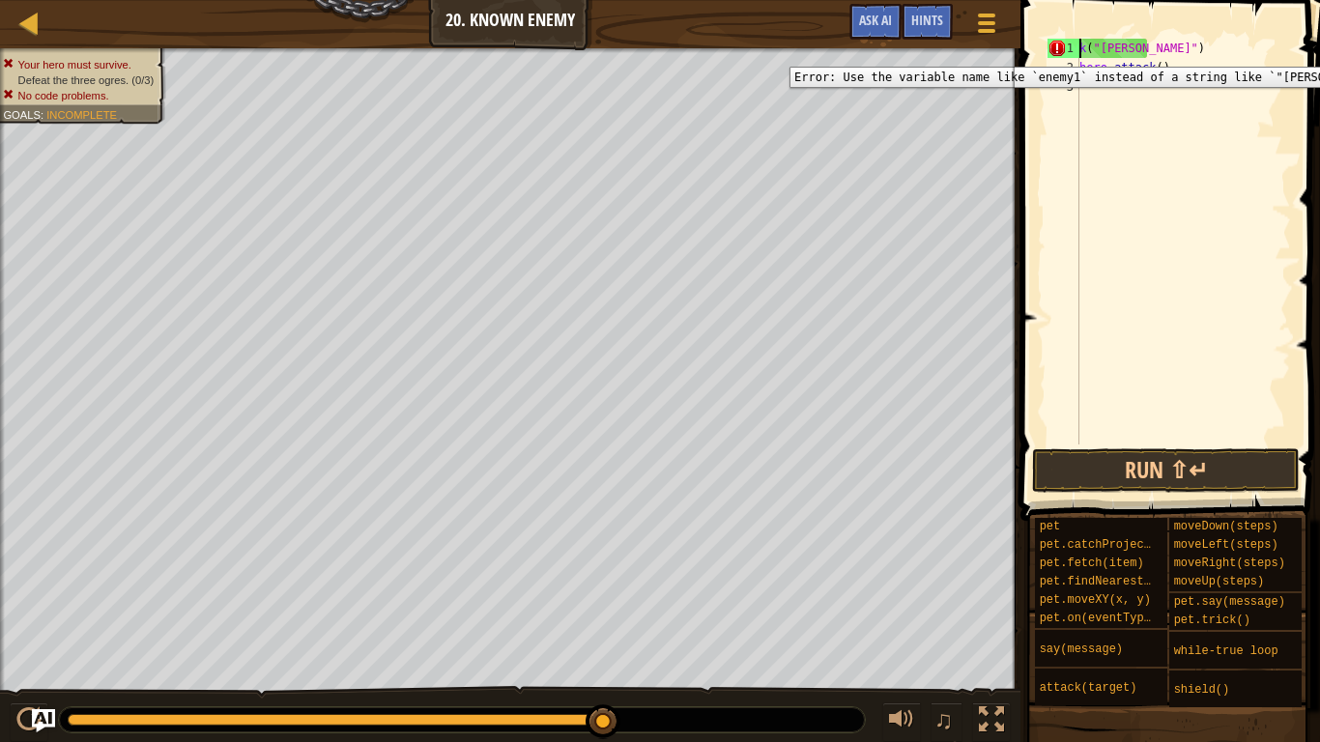
scroll to position [9, 9]
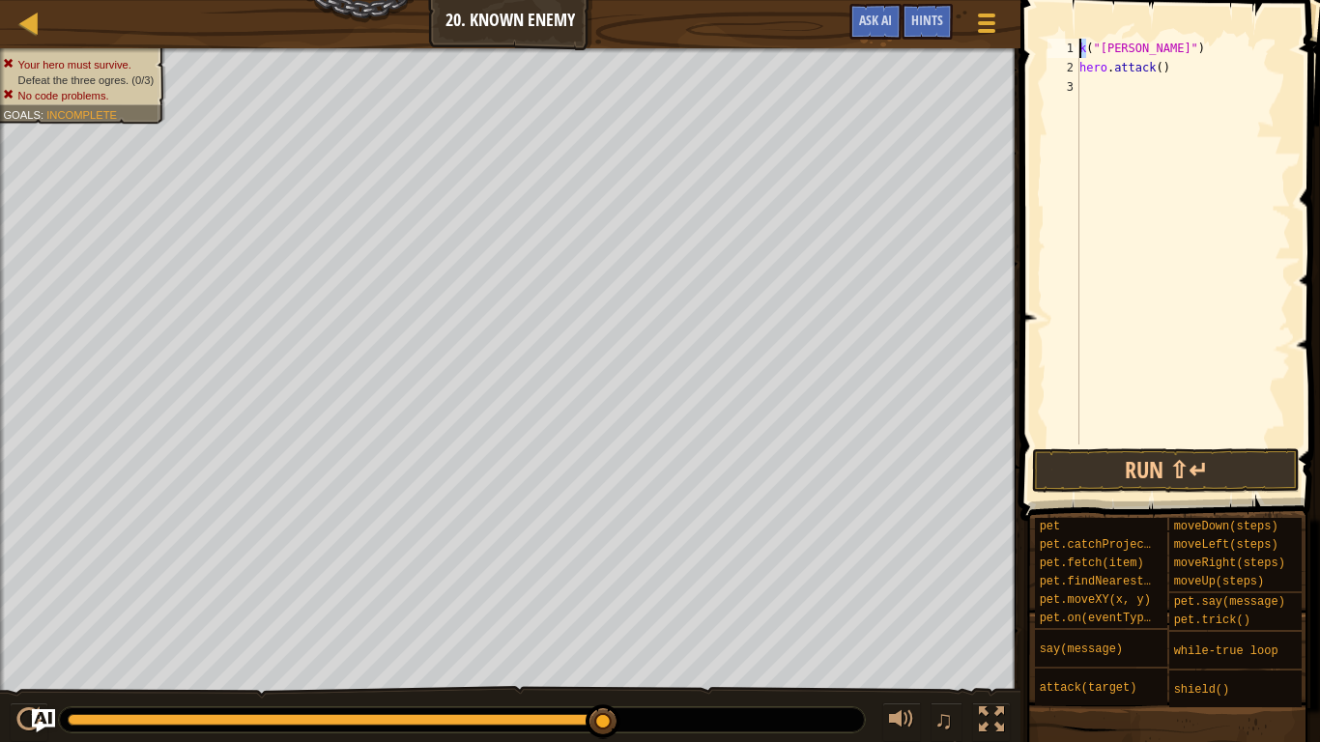
click at [1079, 51] on div "k ( "[PERSON_NAME]" ) hero . attack ( )" at bounding box center [1182, 261] width 215 height 444
click at [939, 5] on div "Hints" at bounding box center [927, 22] width 51 height 36
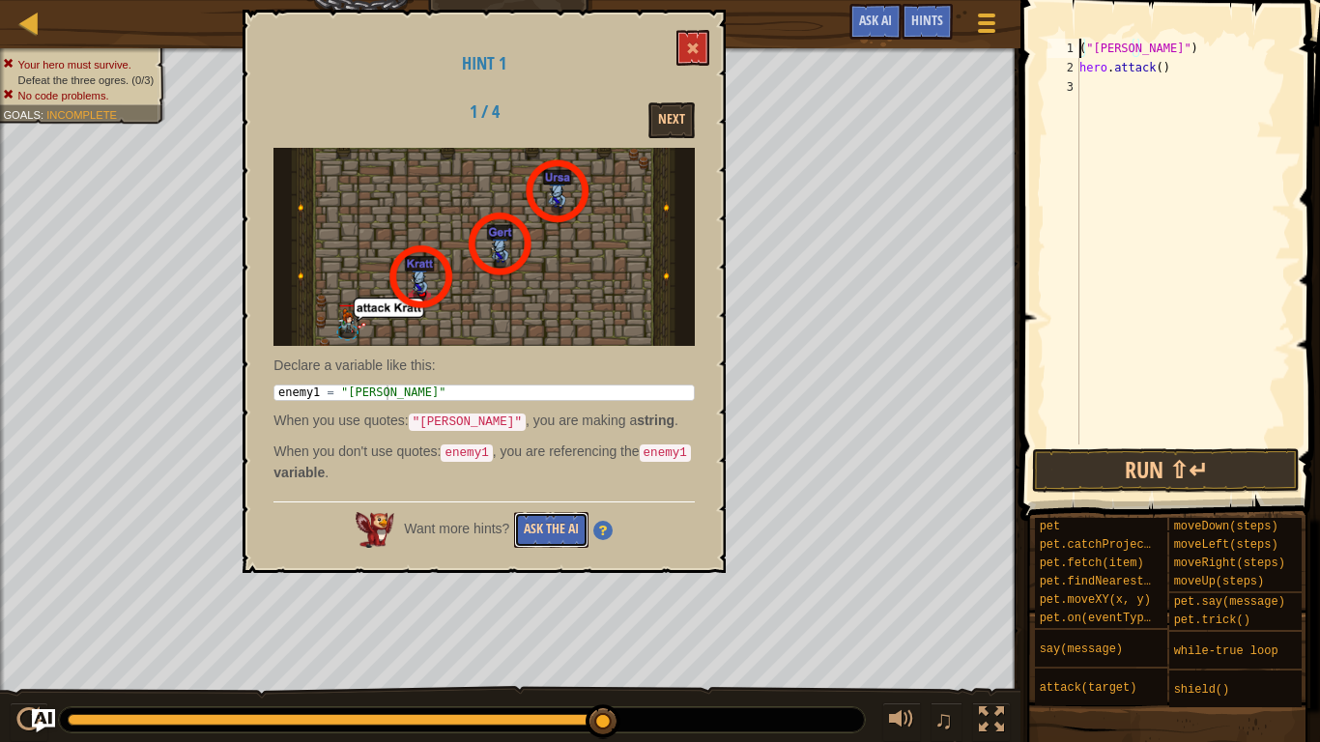
click at [549, 539] on button "Ask the AI" at bounding box center [551, 530] width 74 height 36
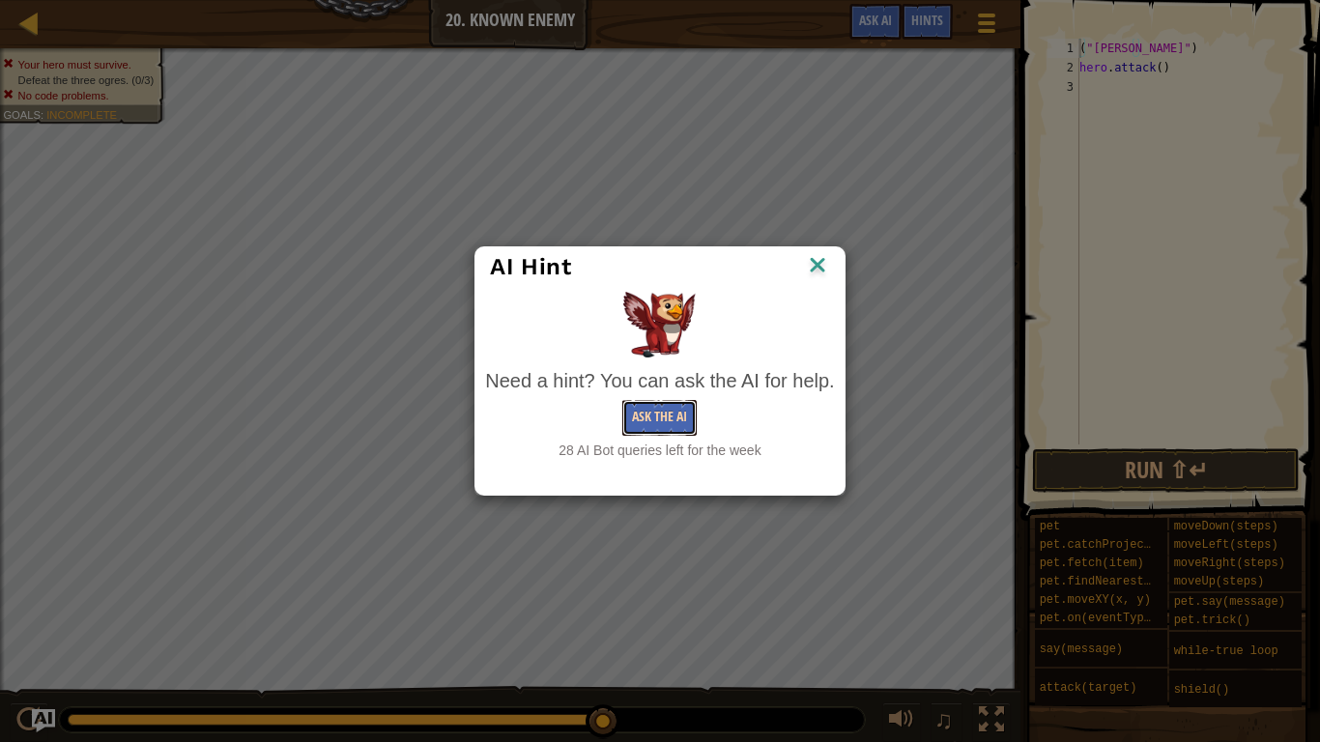
click at [666, 428] on button "Ask the AI" at bounding box center [659, 418] width 74 height 36
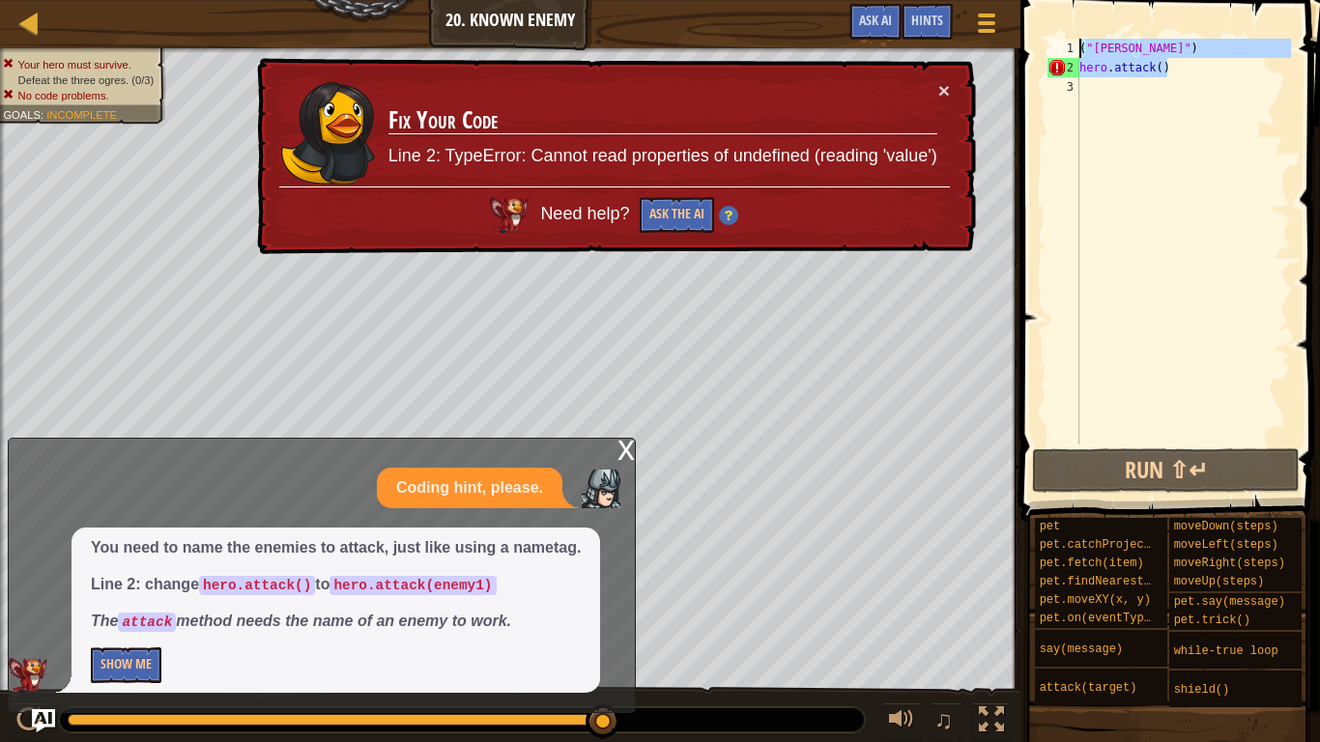
drag, startPoint x: 1174, startPoint y: 75, endPoint x: 1076, endPoint y: 49, distance: 101.0
click at [1076, 49] on div "("[PERSON_NAME]") 1 2 3 ( "[PERSON_NAME]" ) hero . attack ( ) ההההההההההההההההה…" at bounding box center [1167, 242] width 247 height 406
type textarea "("[PERSON_NAME]") hero.attack()"
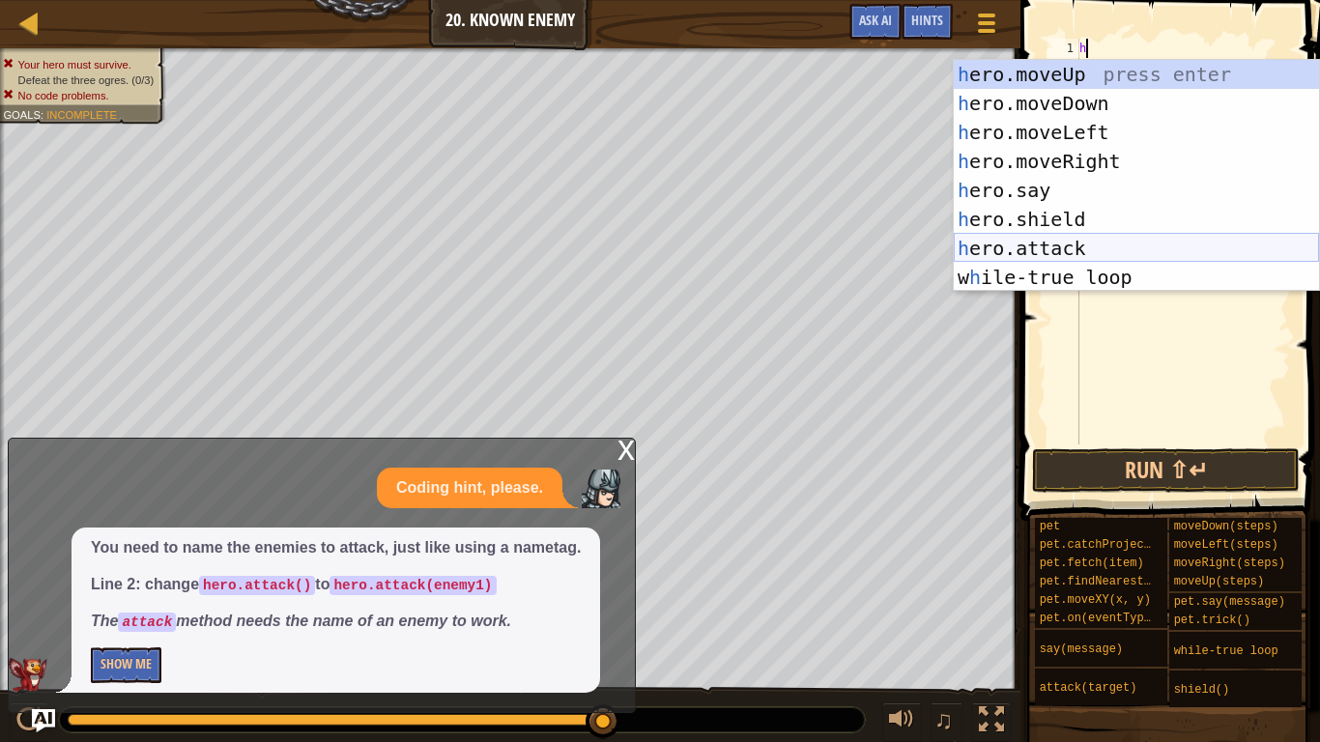
click at [1075, 245] on div "h ero.moveUp press enter h ero.moveDown press enter h ero.moveLeft press enter …" at bounding box center [1136, 205] width 365 height 290
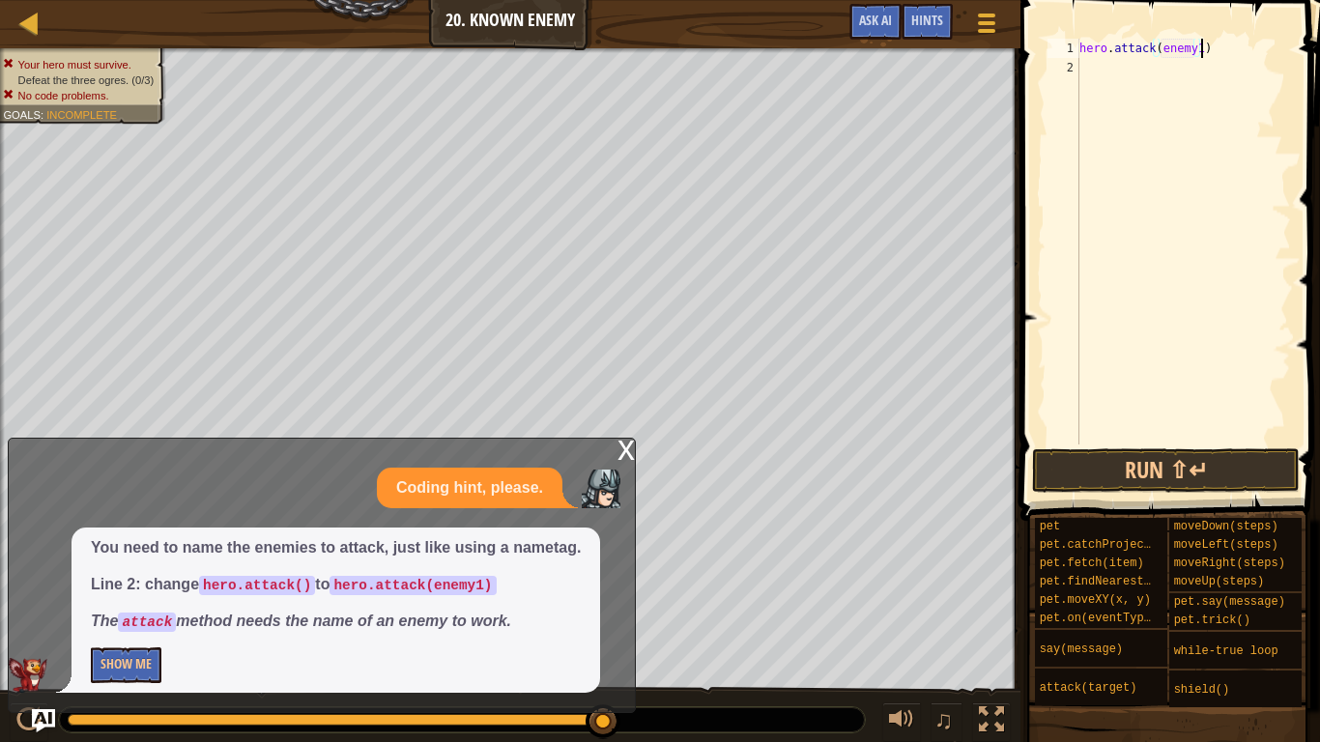
scroll to position [9, 17]
type textarea "hero.attack(enemy1)"
click at [1194, 473] on button "Run ⇧↵" at bounding box center [1166, 470] width 268 height 44
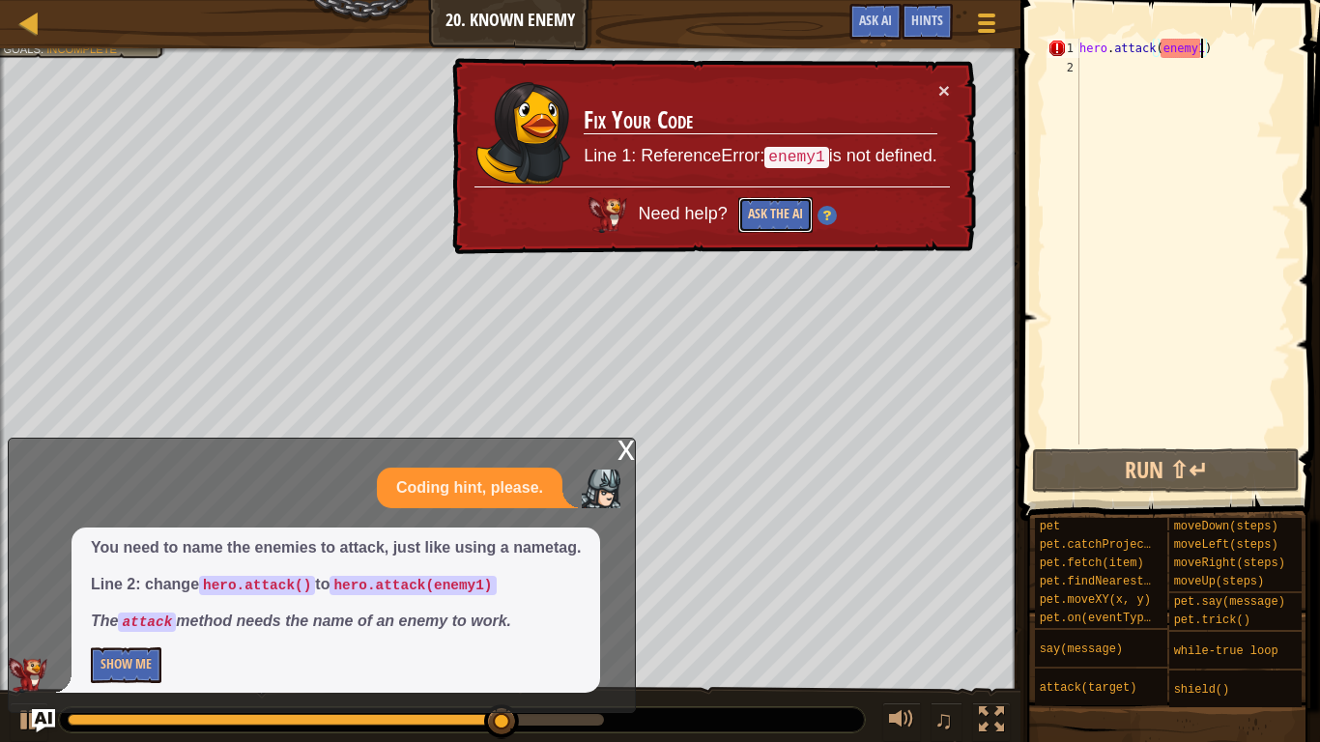
click at [789, 221] on button "Ask the AI" at bounding box center [775, 215] width 74 height 36
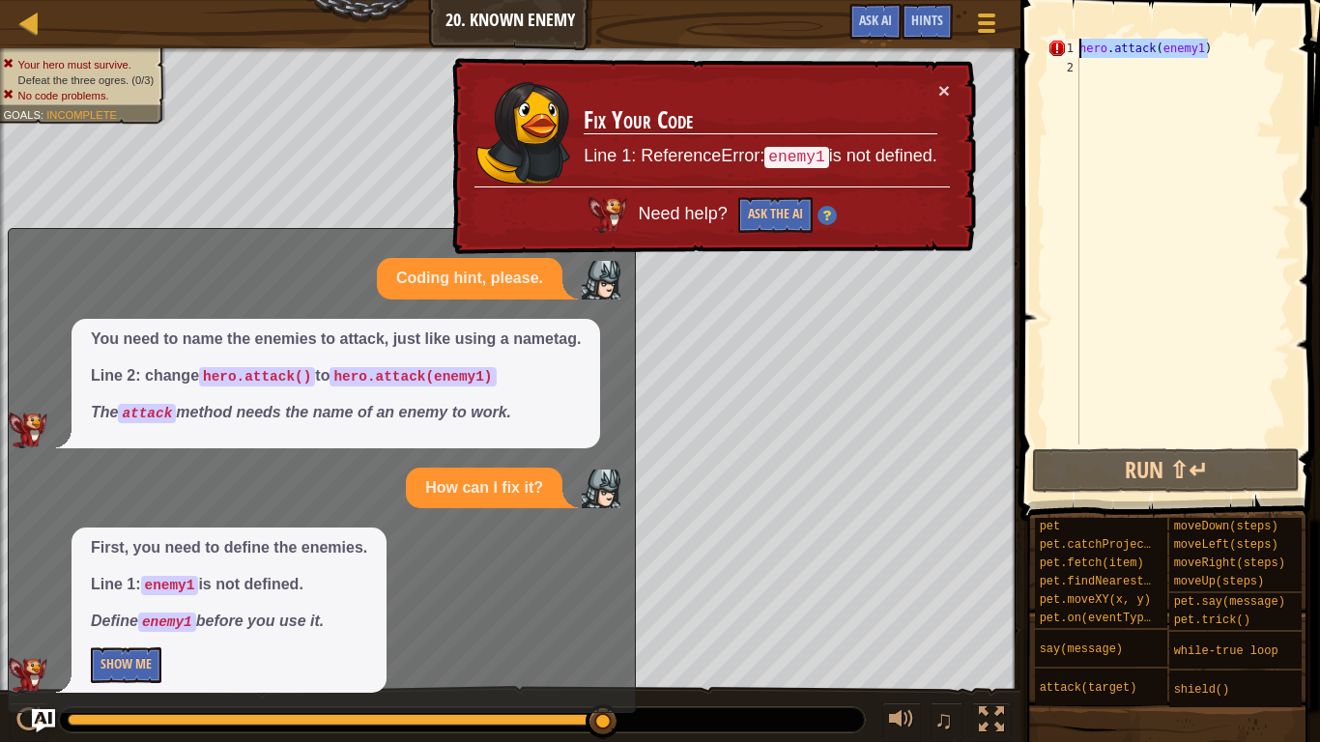
drag, startPoint x: 1236, startPoint y: 54, endPoint x: 1052, endPoint y: 49, distance: 183.7
click at [1052, 49] on div "hero.attack(enemy1) 1 2 hero . attack ( enemy1 ) הההההההההההההההההההההההההההההה…" at bounding box center [1167, 242] width 247 height 406
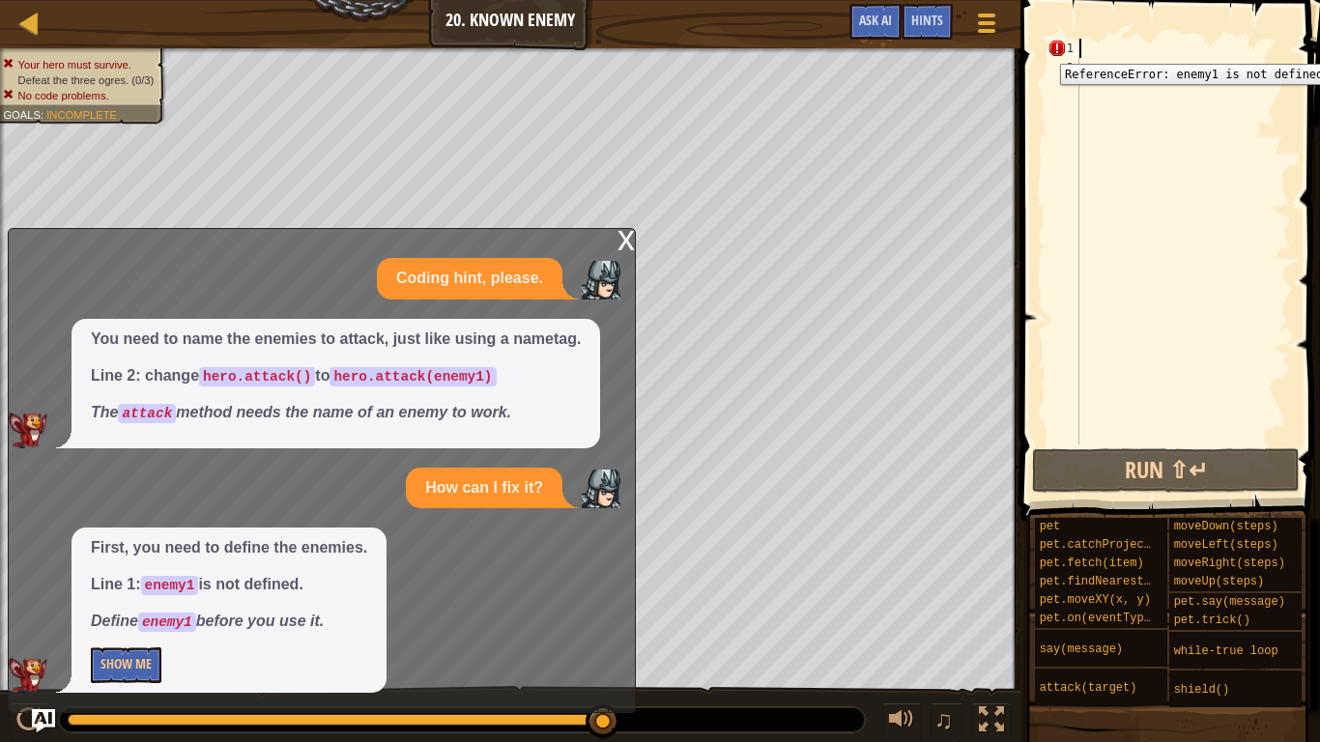
scroll to position [9, 0]
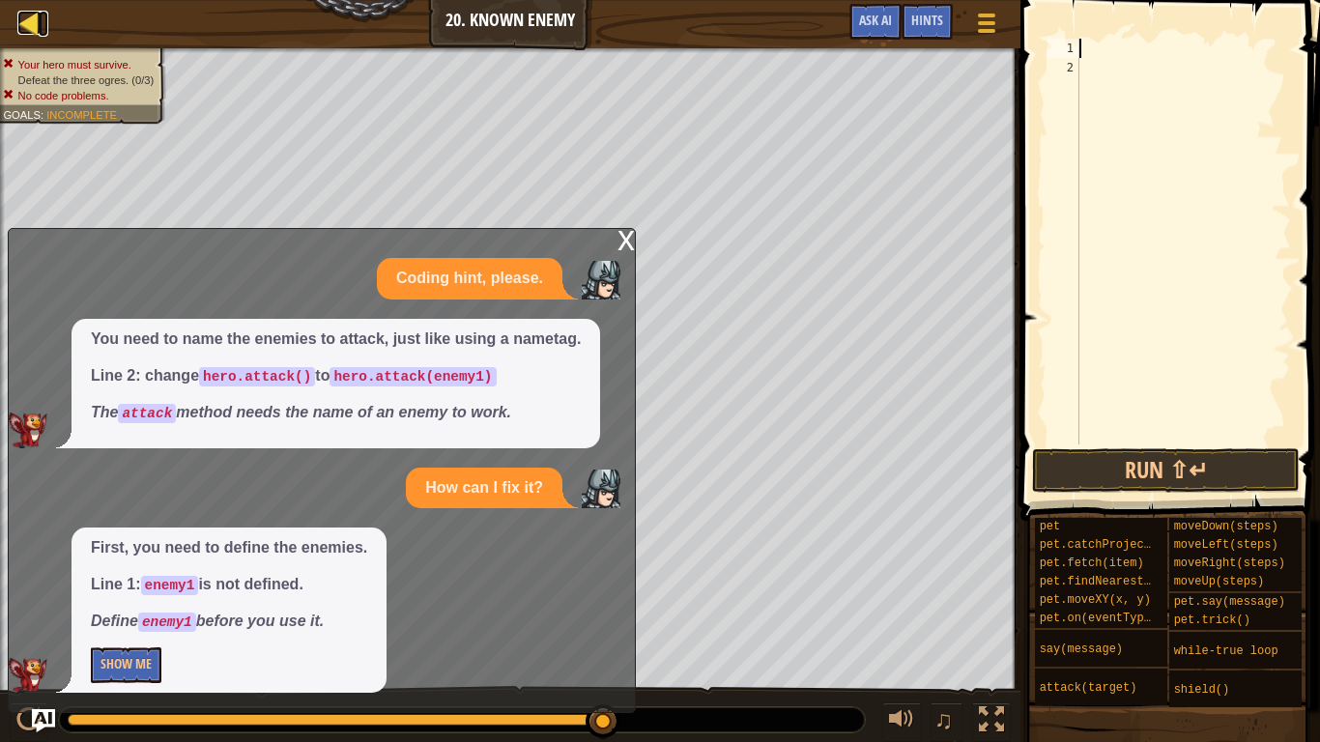
click at [17, 17] on div at bounding box center [29, 23] width 24 height 24
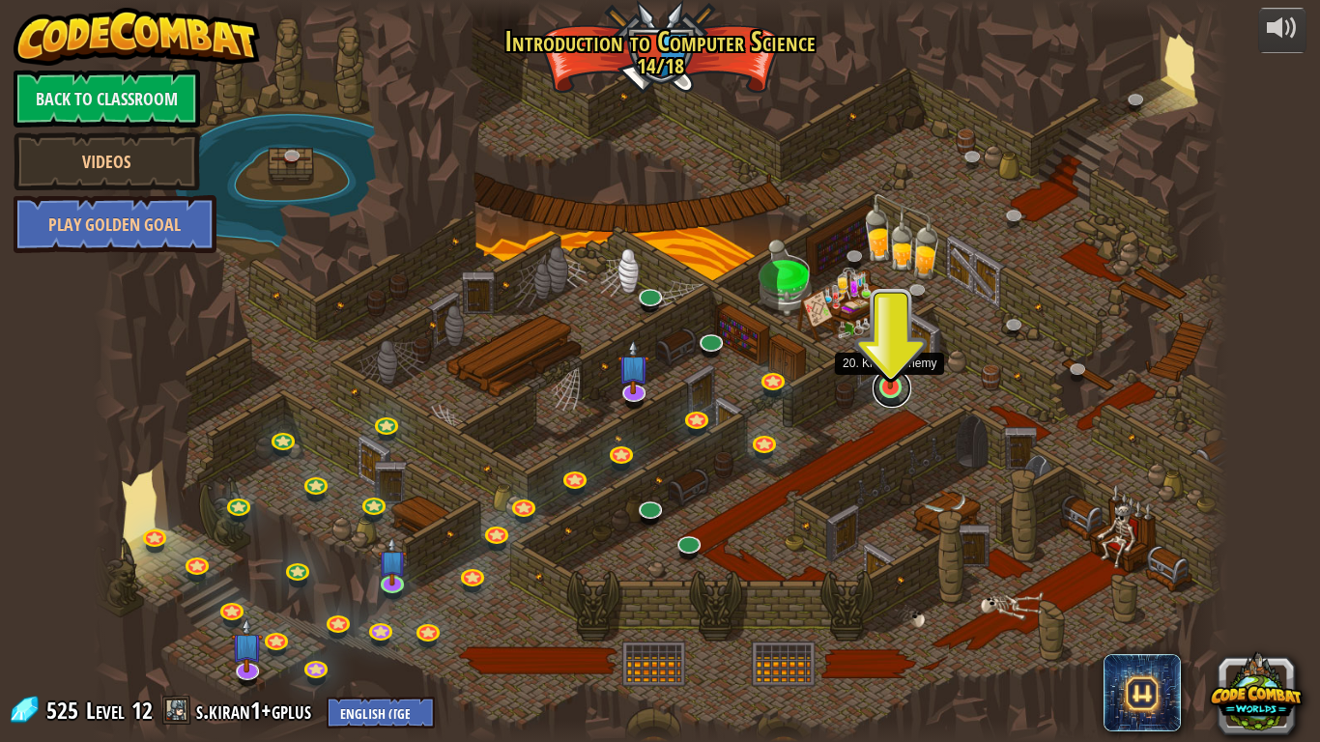
click at [893, 392] on link at bounding box center [892, 388] width 39 height 39
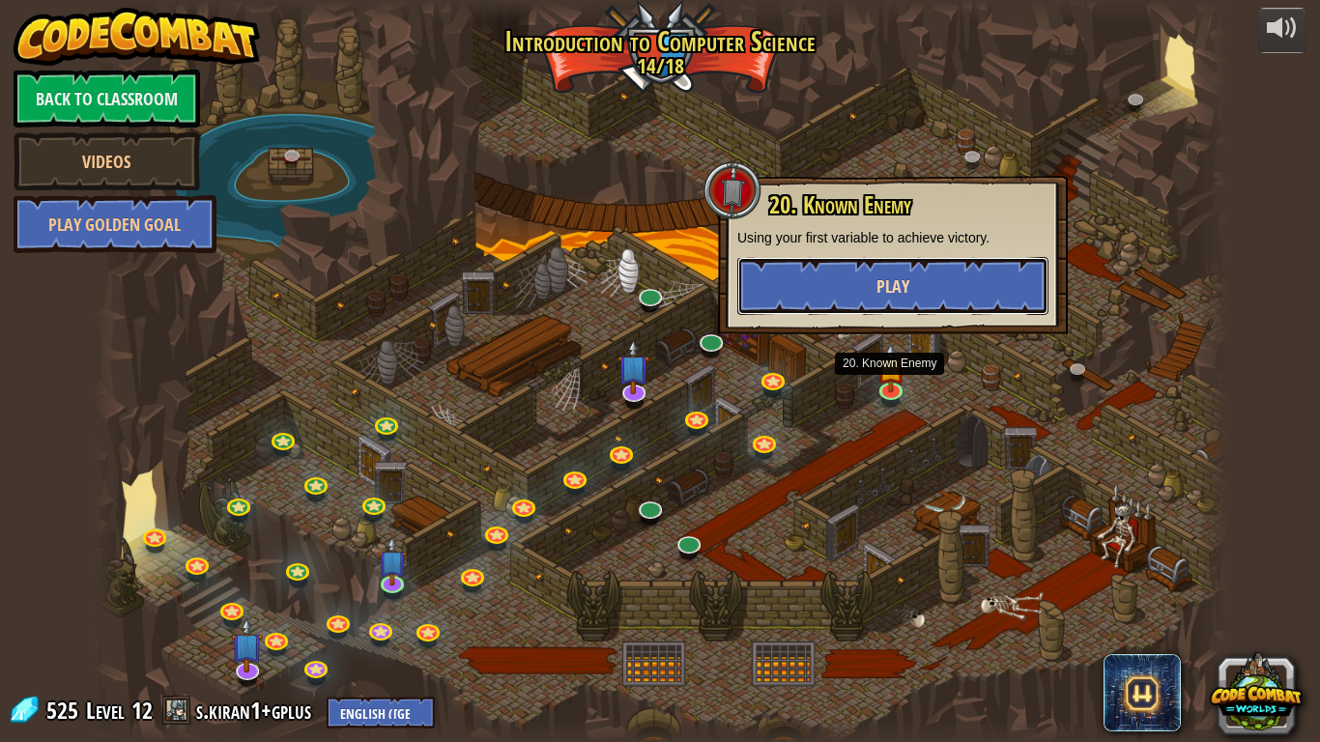
click at [912, 301] on button "Play" at bounding box center [892, 286] width 311 height 58
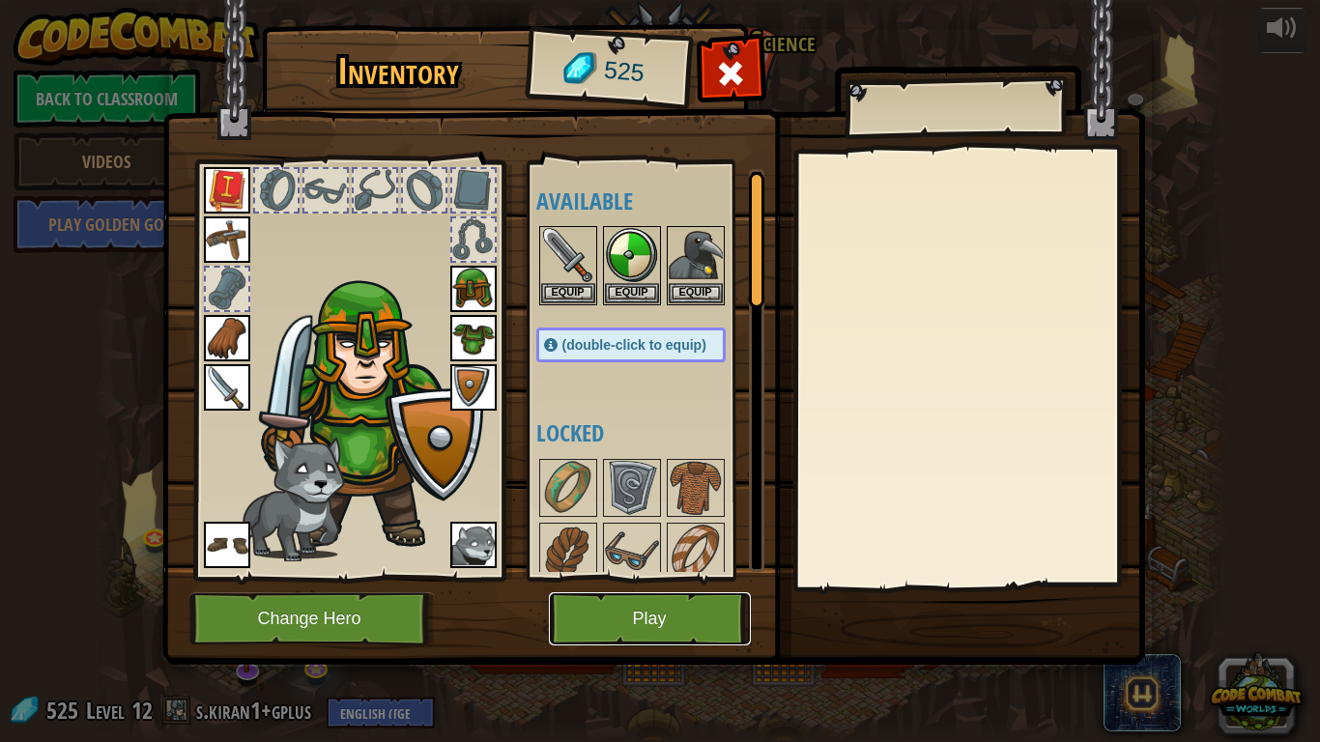
click at [684, 578] on button "Play" at bounding box center [650, 618] width 202 height 53
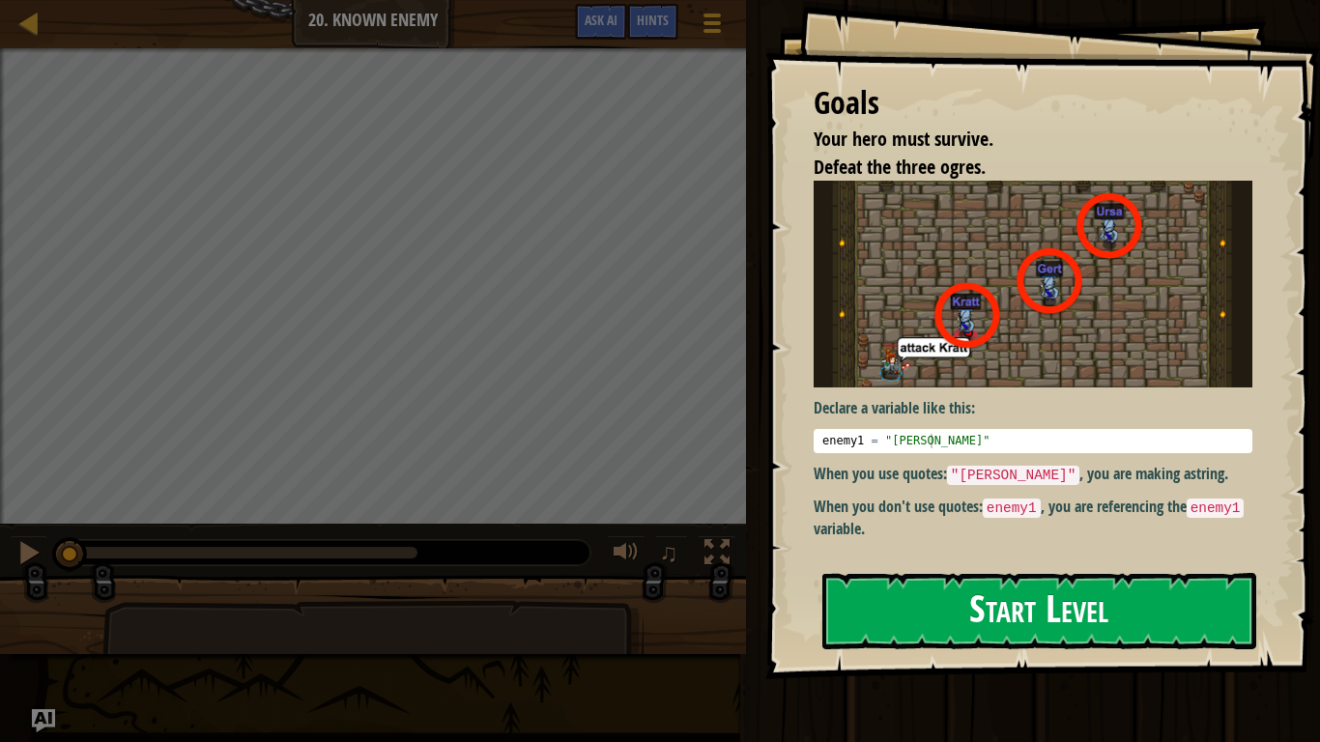
click at [888, 578] on button "Start Level" at bounding box center [1039, 611] width 434 height 76
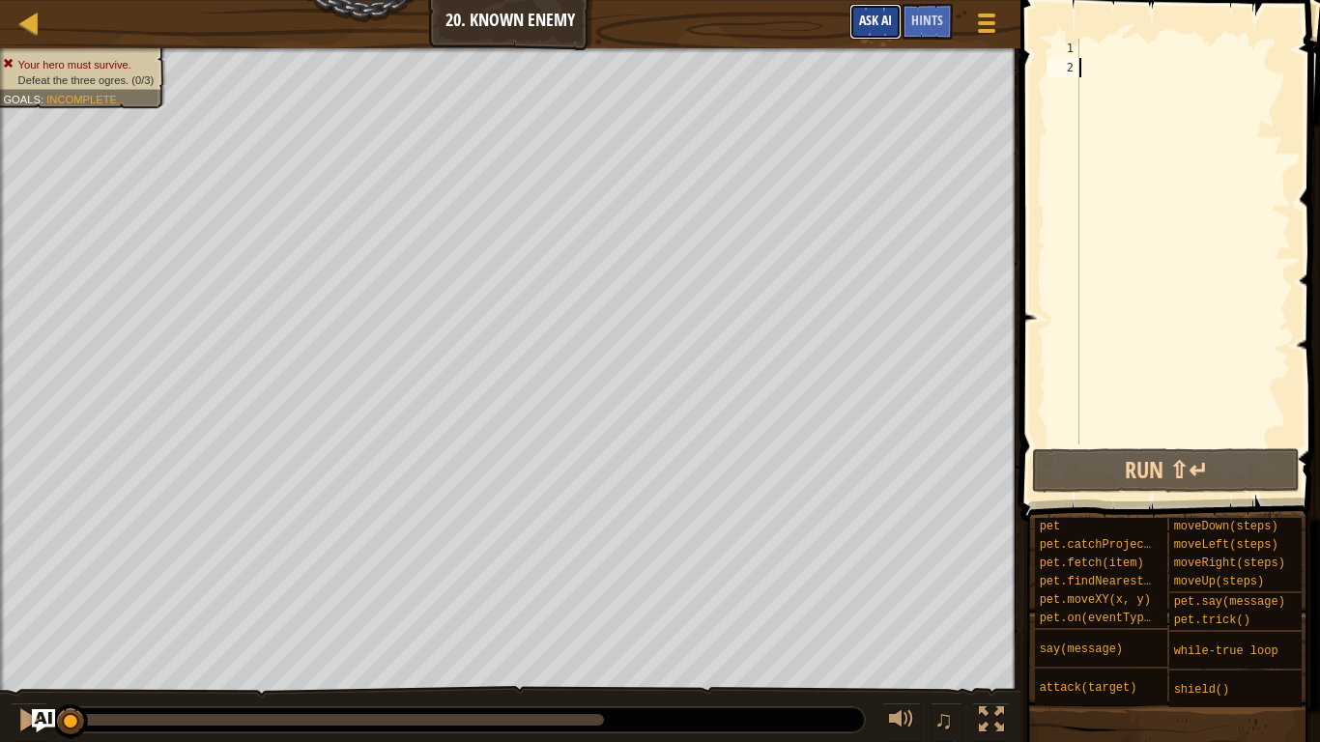
click at [878, 28] on span "Ask AI" at bounding box center [875, 20] width 33 height 18
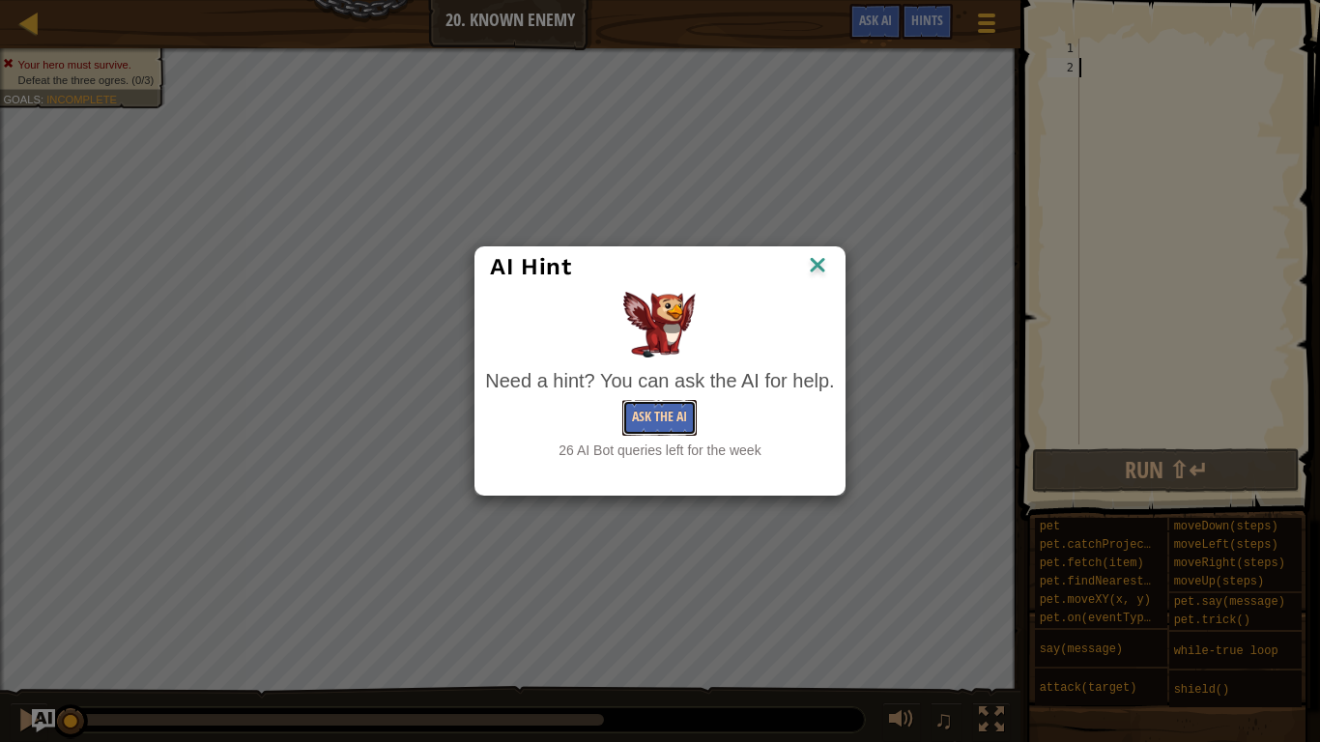
click at [671, 425] on button "Ask the AI" at bounding box center [659, 418] width 74 height 36
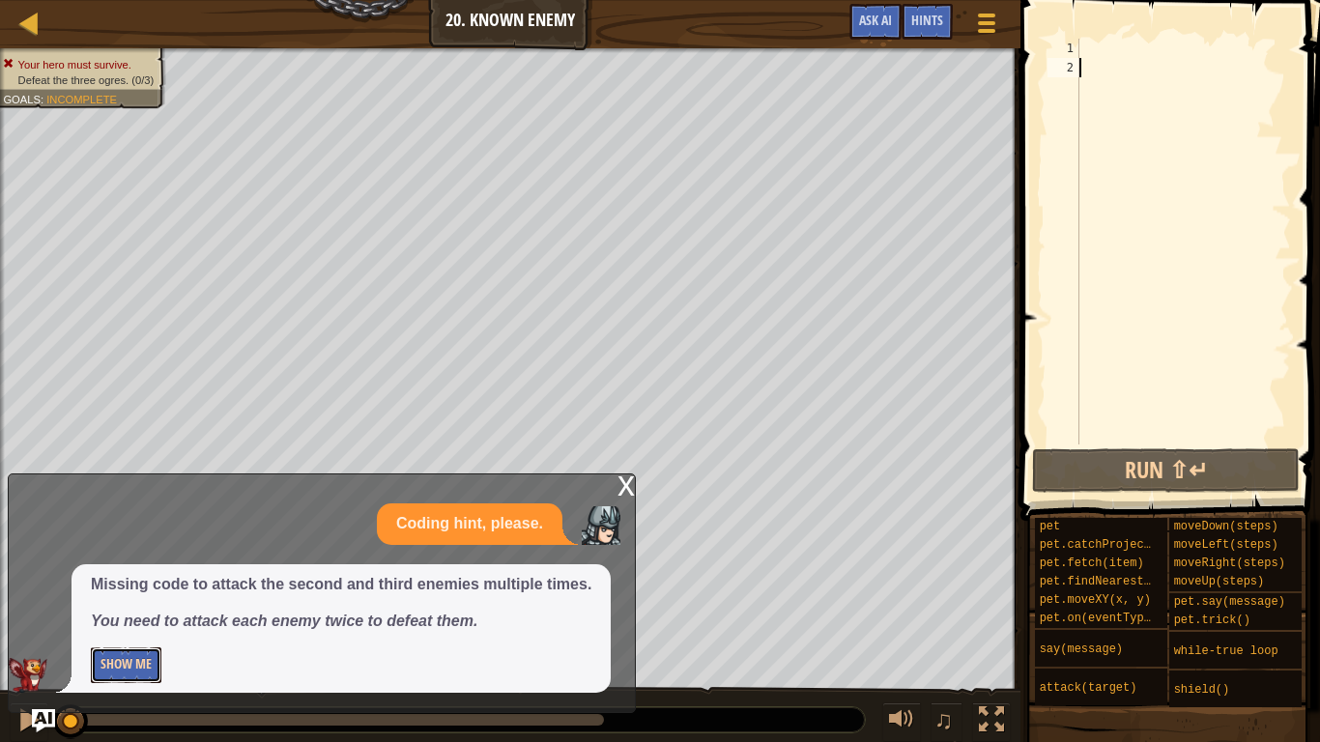
click at [128, 578] on button "Show Me" at bounding box center [126, 665] width 71 height 36
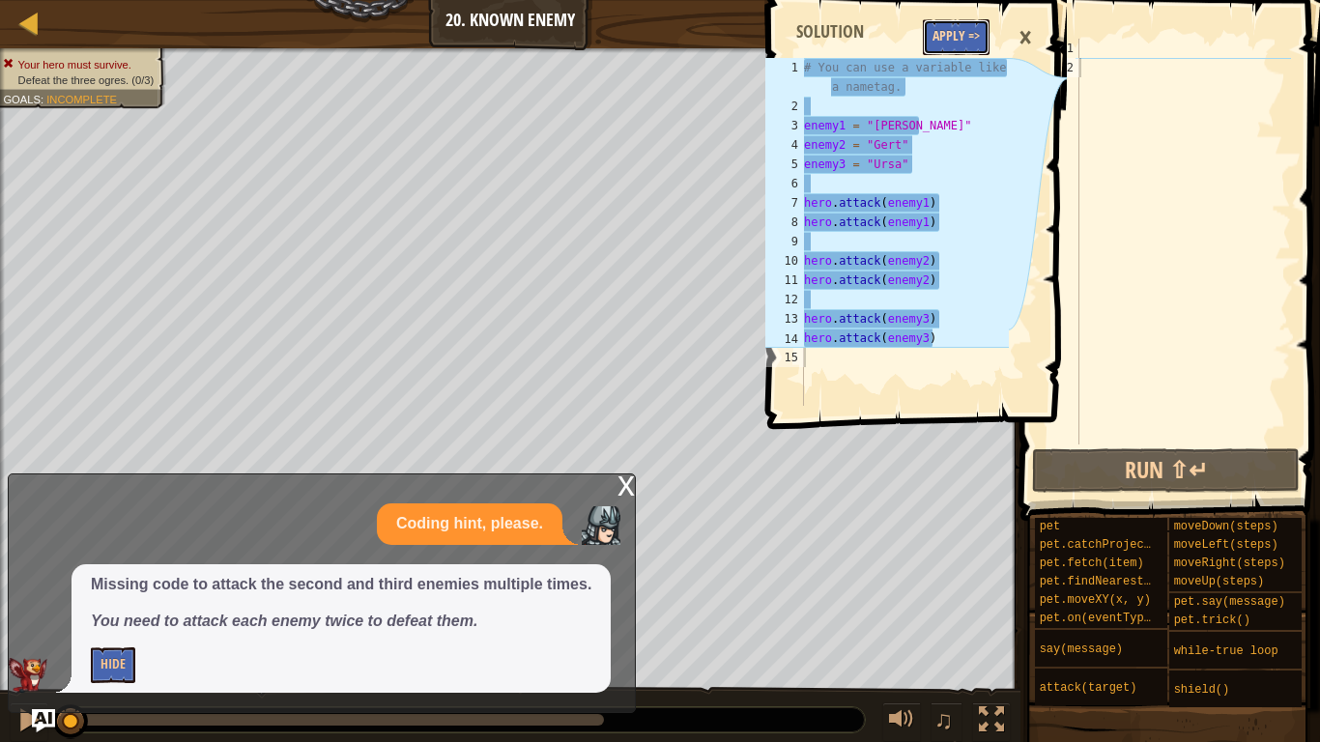
click at [963, 35] on button "Apply =>" at bounding box center [956, 37] width 67 height 36
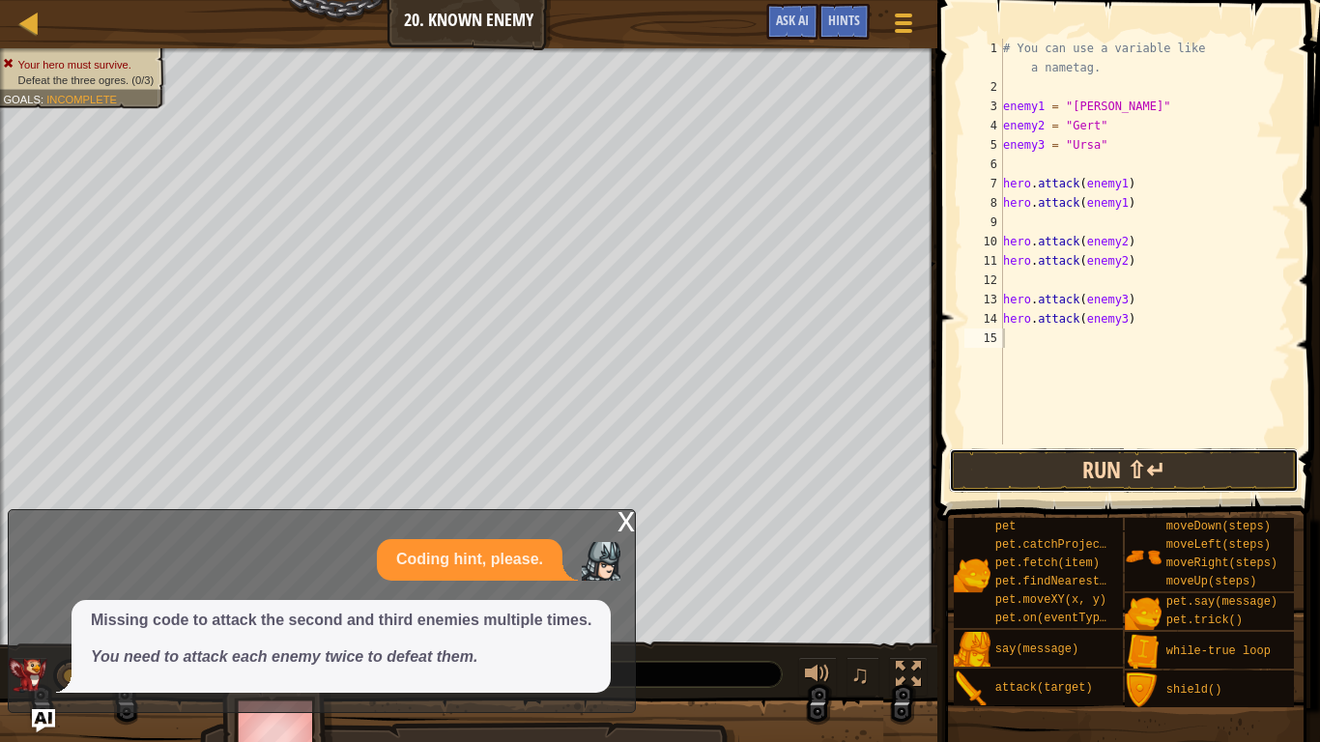
click at [1149, 473] on button "Run ⇧↵" at bounding box center [1123, 470] width 349 height 44
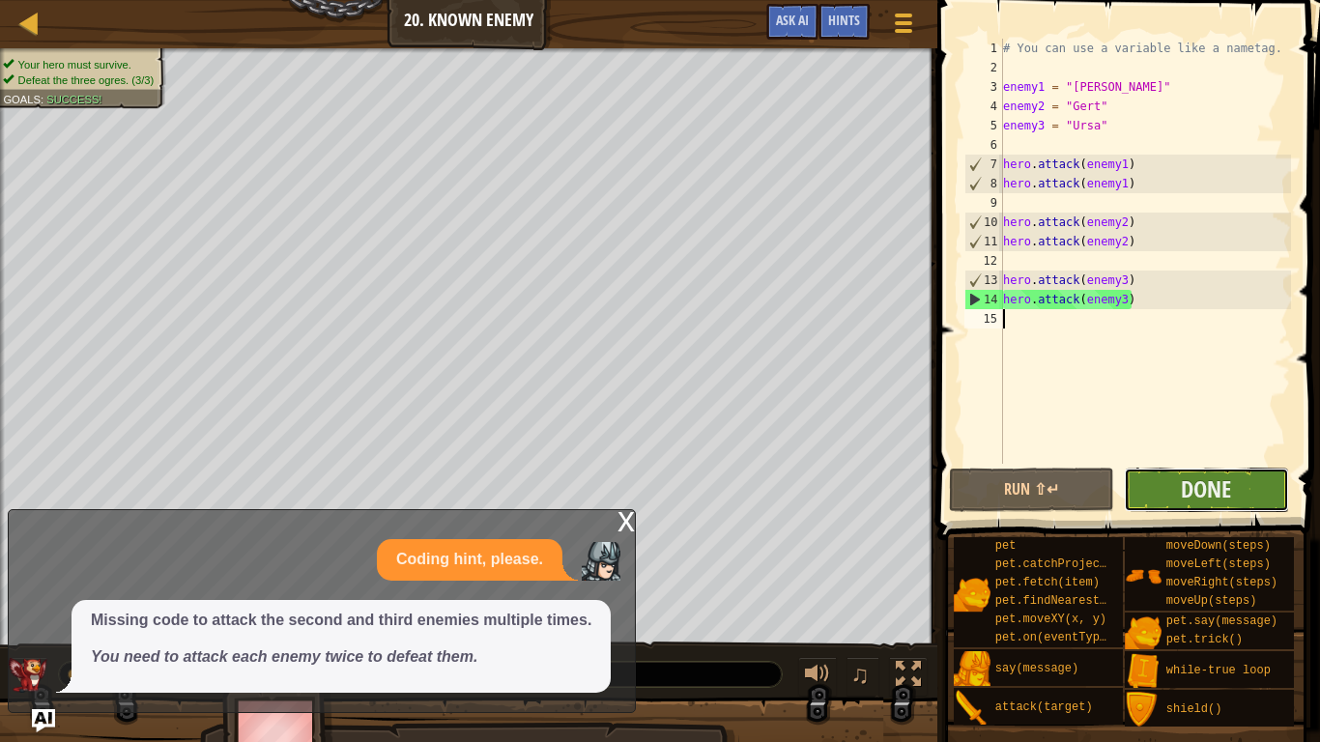
click at [1177, 490] on button "Done" at bounding box center [1206, 490] width 165 height 44
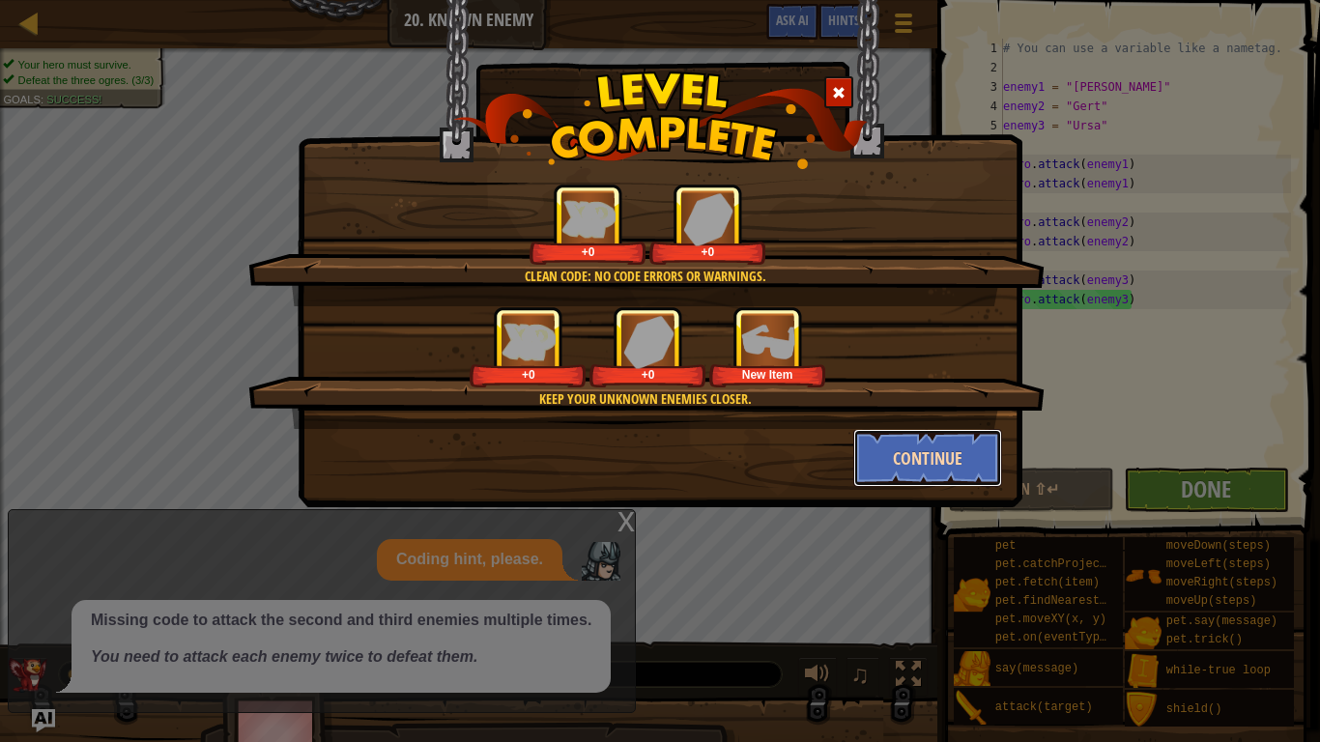
click at [940, 463] on button "Continue" at bounding box center [928, 458] width 150 height 58
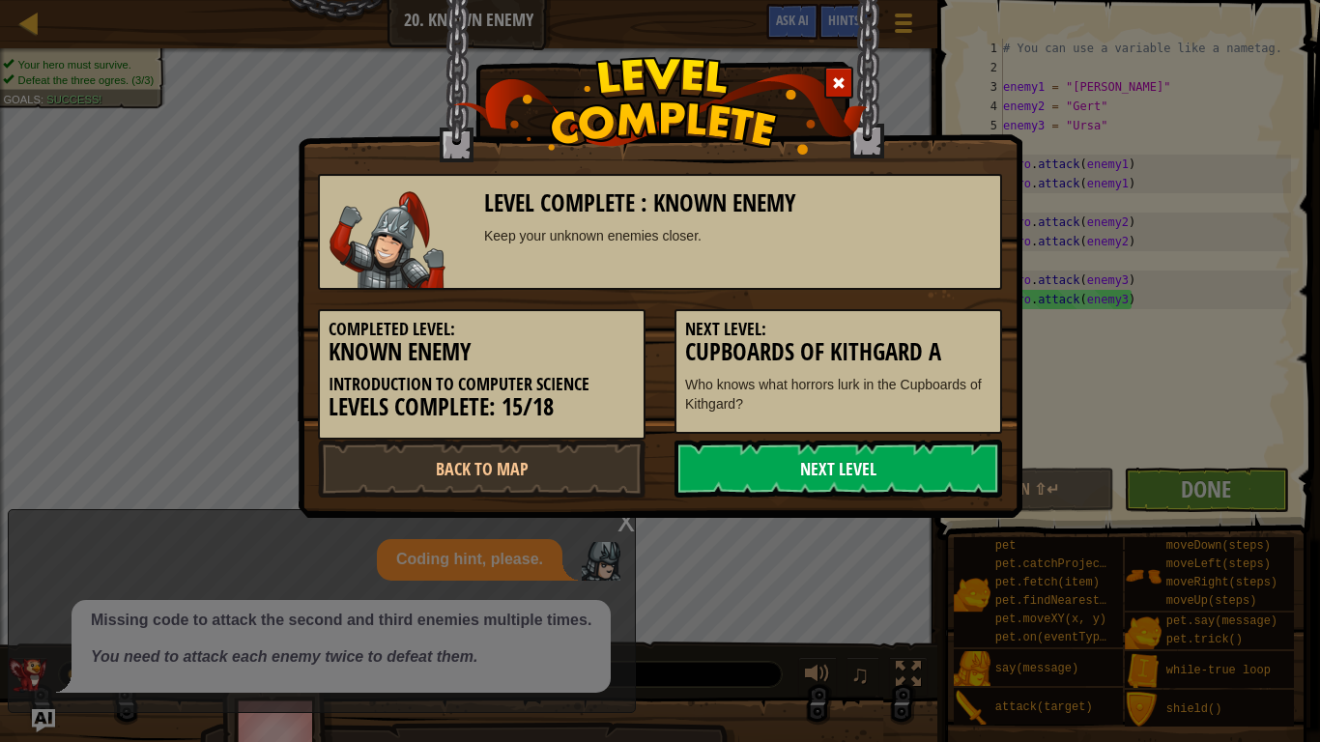
click at [941, 464] on link "Next Level" at bounding box center [838, 469] width 328 height 58
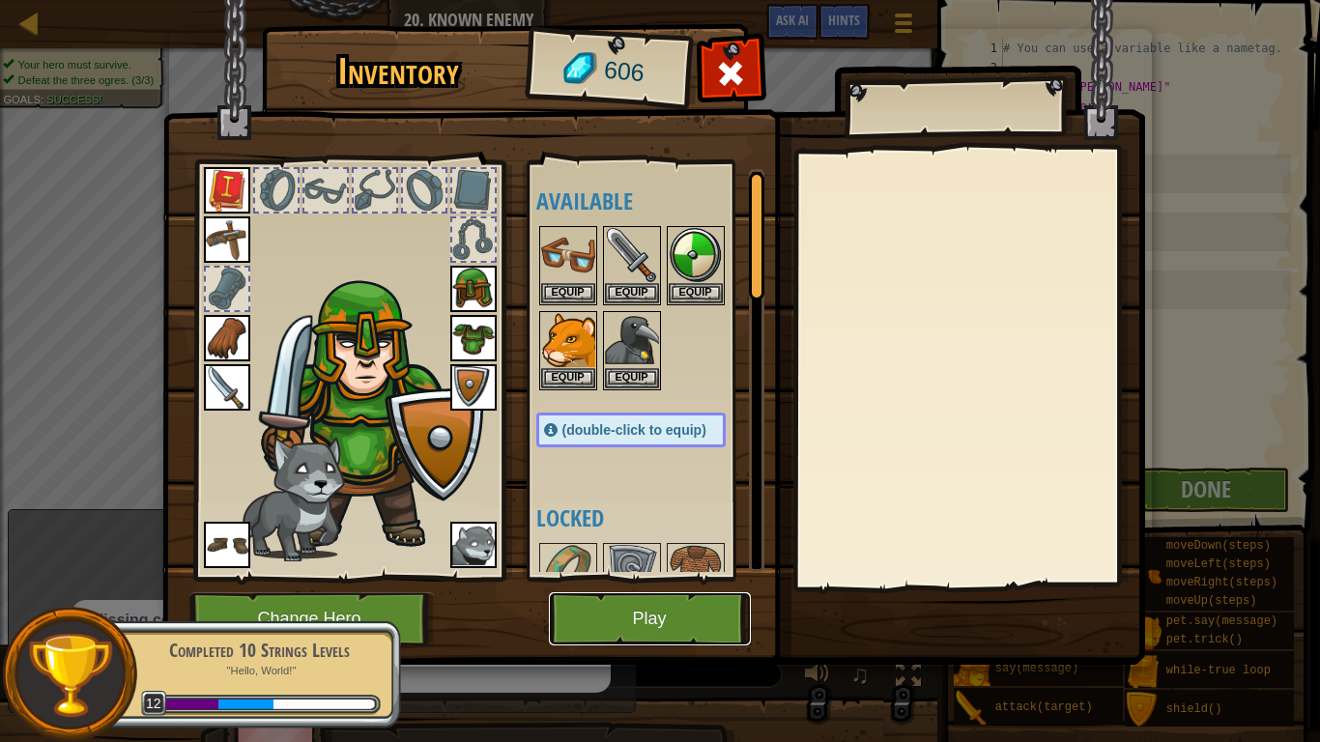
click at [633, 578] on button "Play" at bounding box center [650, 618] width 202 height 53
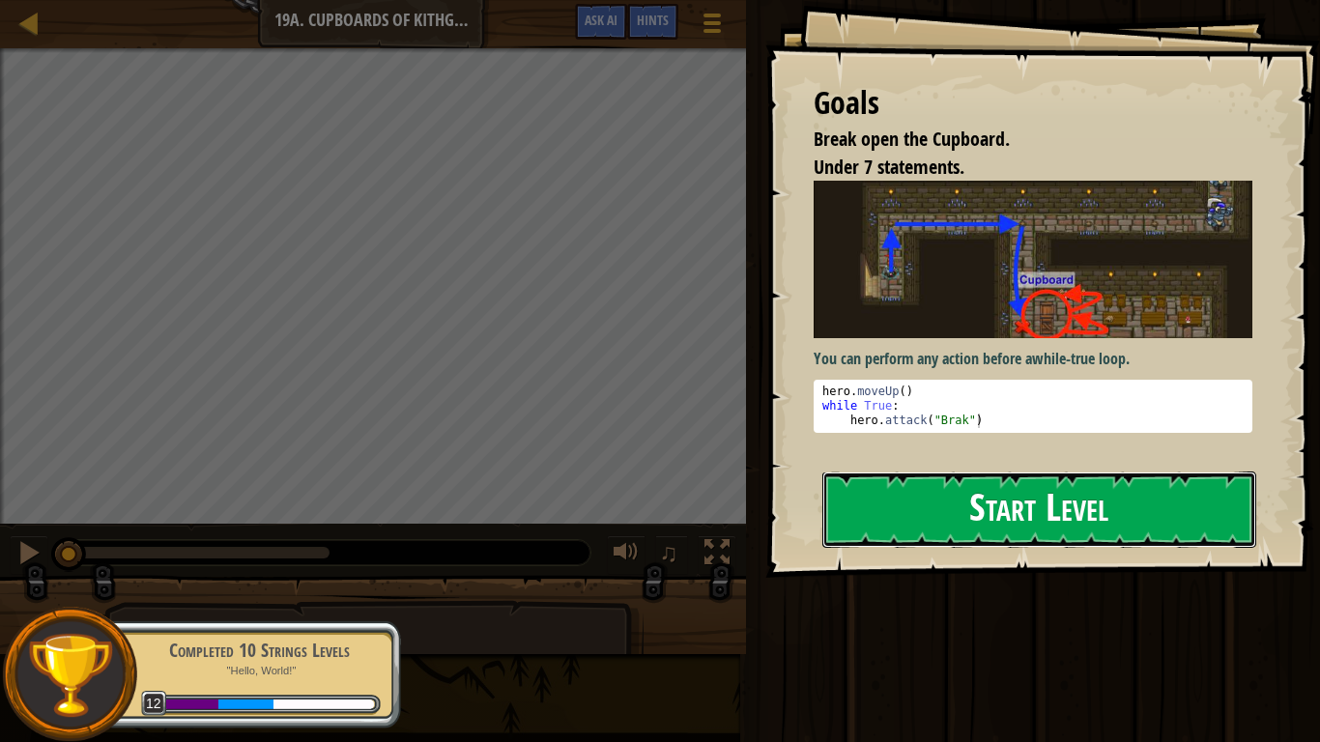
click at [1114, 503] on button "Start Level" at bounding box center [1039, 510] width 434 height 76
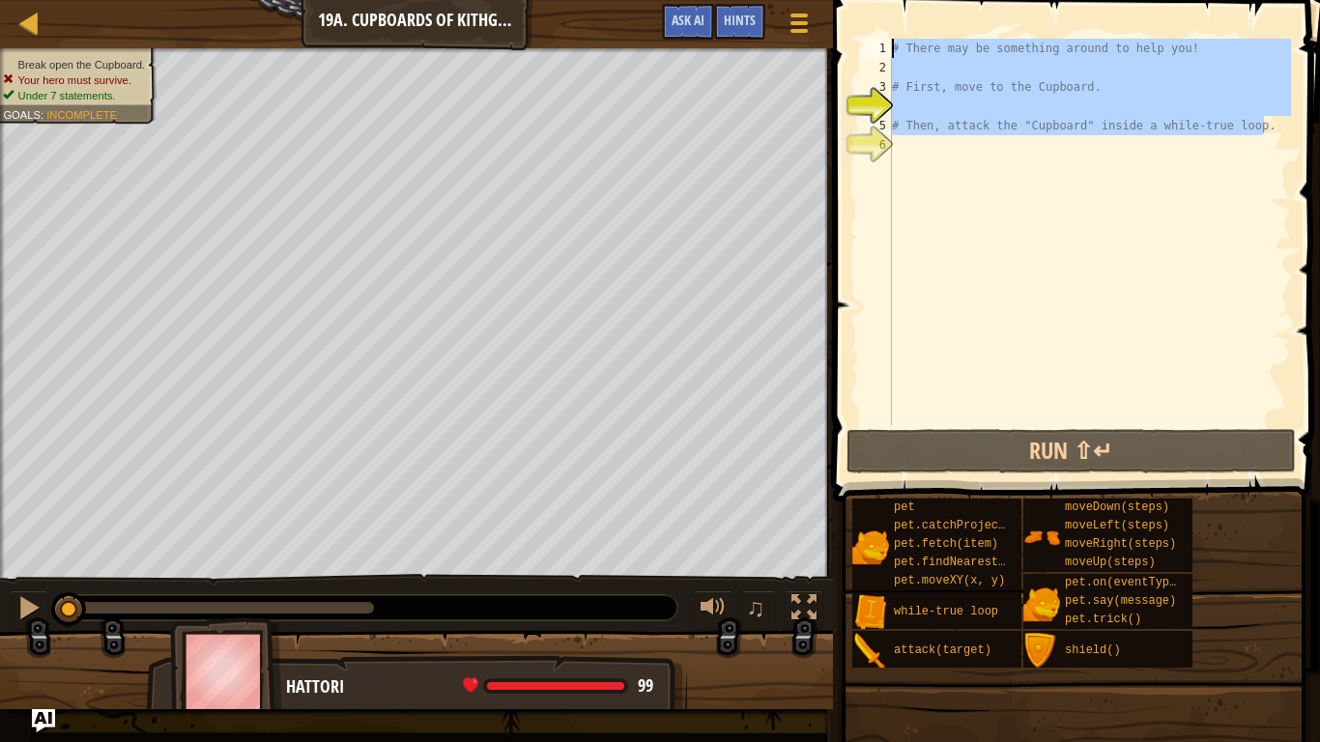
drag, startPoint x: 1272, startPoint y: 123, endPoint x: 908, endPoint y: 39, distance: 372.9
click at [908, 39] on div "# There may be something around to help you! # First, move to the Cupboard. # T…" at bounding box center [1089, 251] width 403 height 425
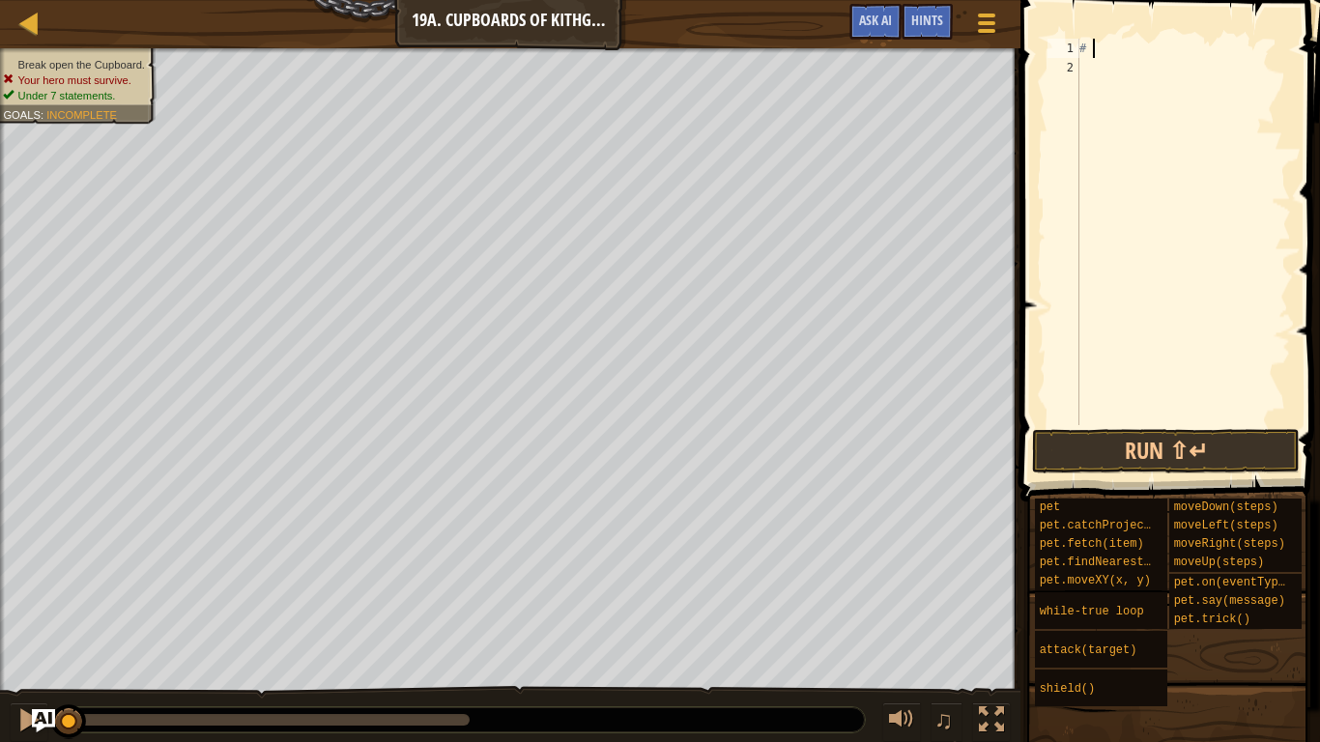
type textarea "#"
type textarea "h"
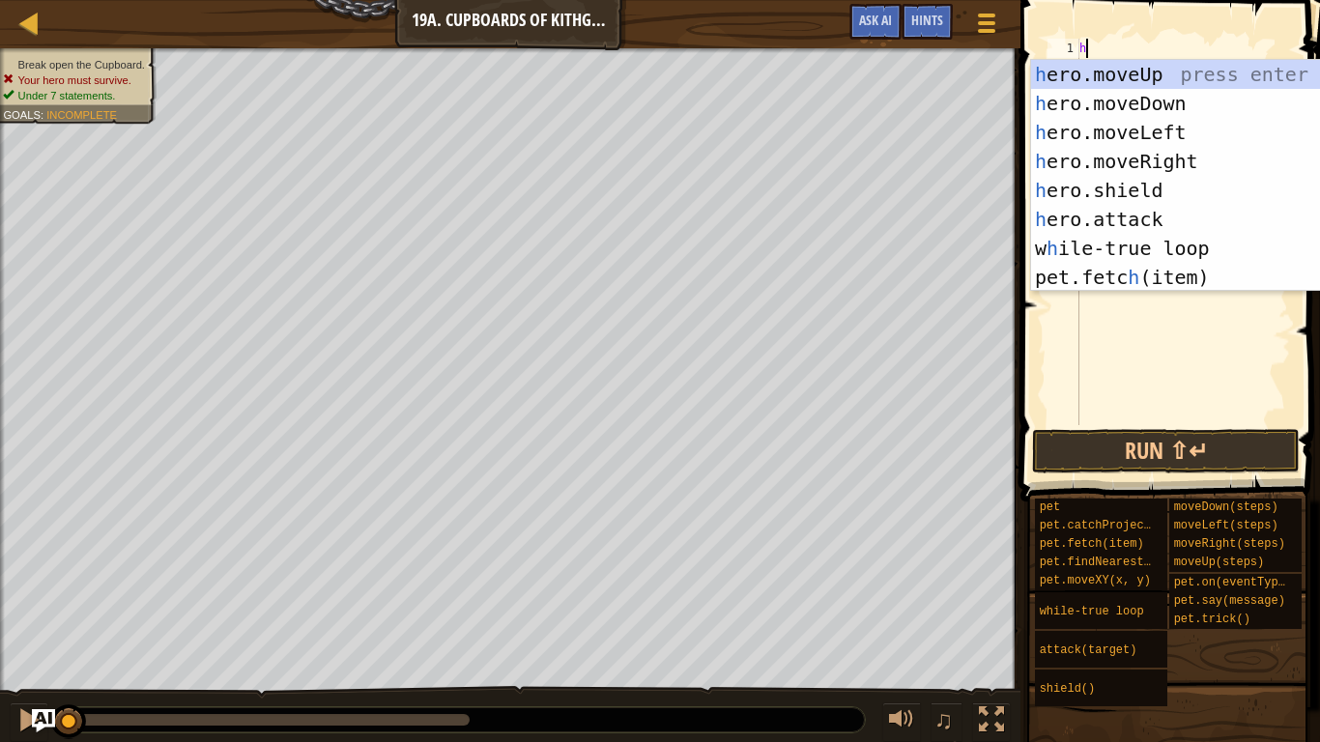
scroll to position [9, 0]
click at [1187, 68] on div "h ero.moveUp press enter h ero.moveDown press enter h ero.moveLeft press enter …" at bounding box center [1213, 205] width 365 height 290
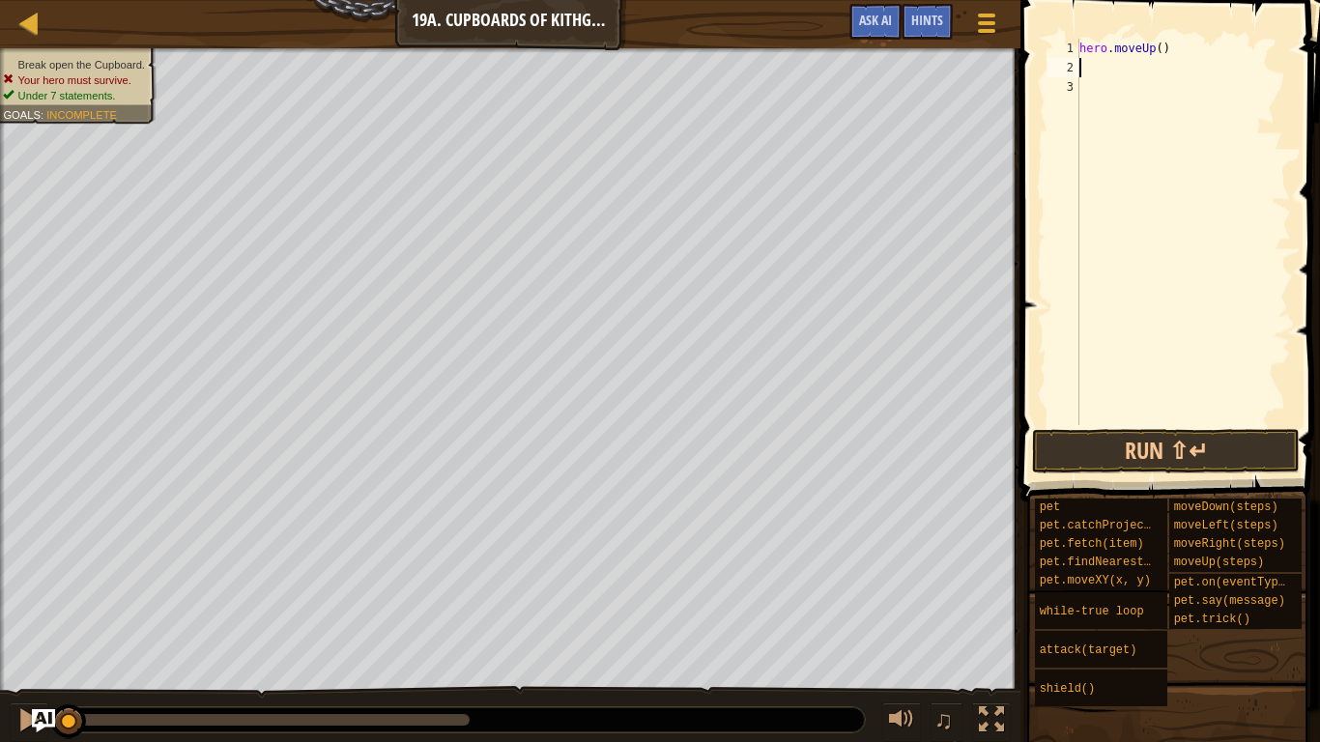
type textarea "h"
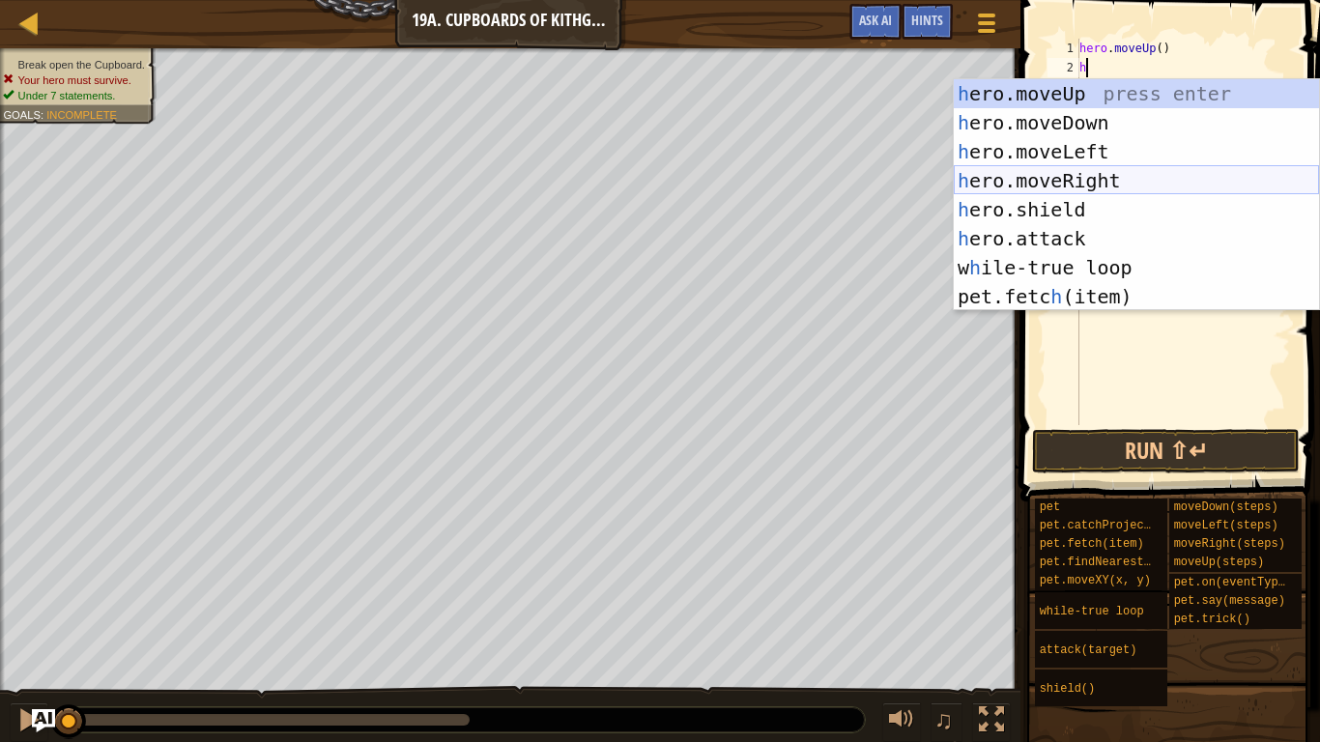
click at [1184, 180] on div "h ero.moveUp press enter h ero.moveDown press enter h ero.moveLeft press enter …" at bounding box center [1136, 224] width 365 height 290
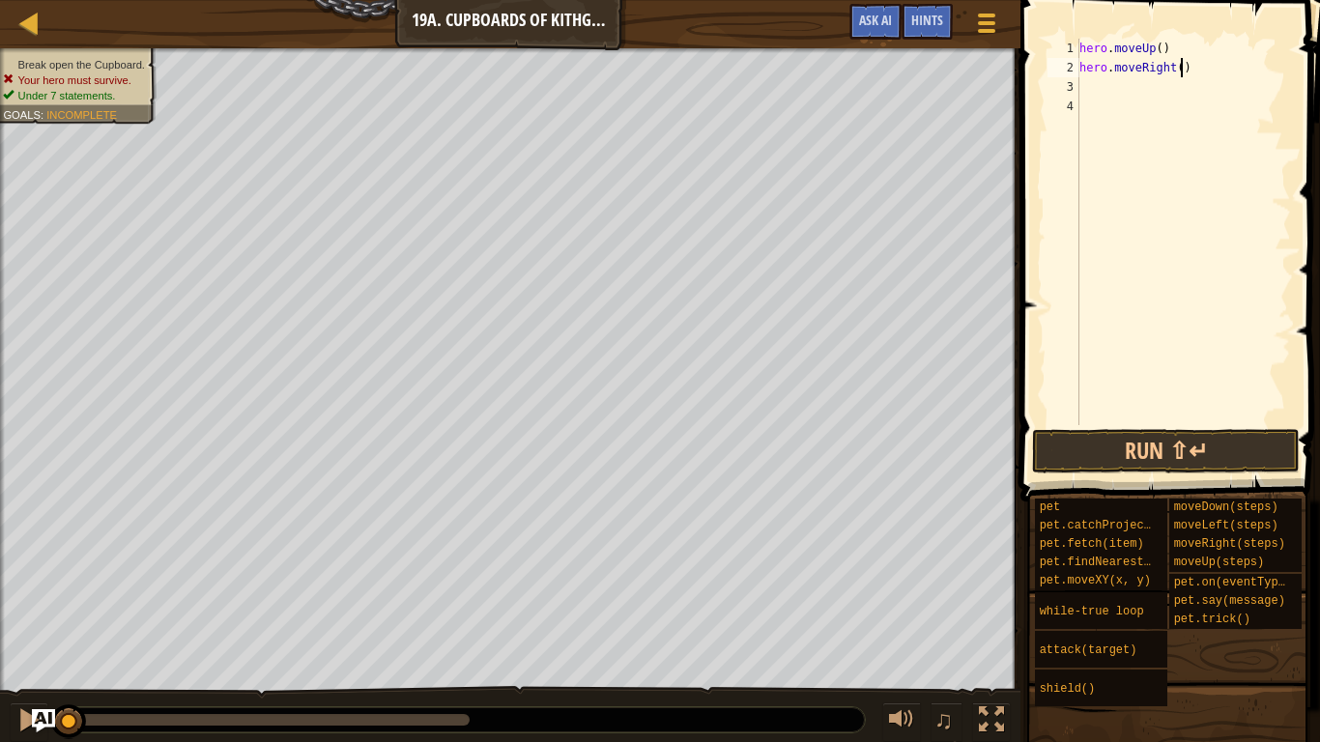
click at [1181, 69] on div "hero . moveUp ( ) hero . moveRight ( )" at bounding box center [1182, 251] width 215 height 425
click at [1241, 453] on button "Run ⇧↵" at bounding box center [1166, 451] width 268 height 44
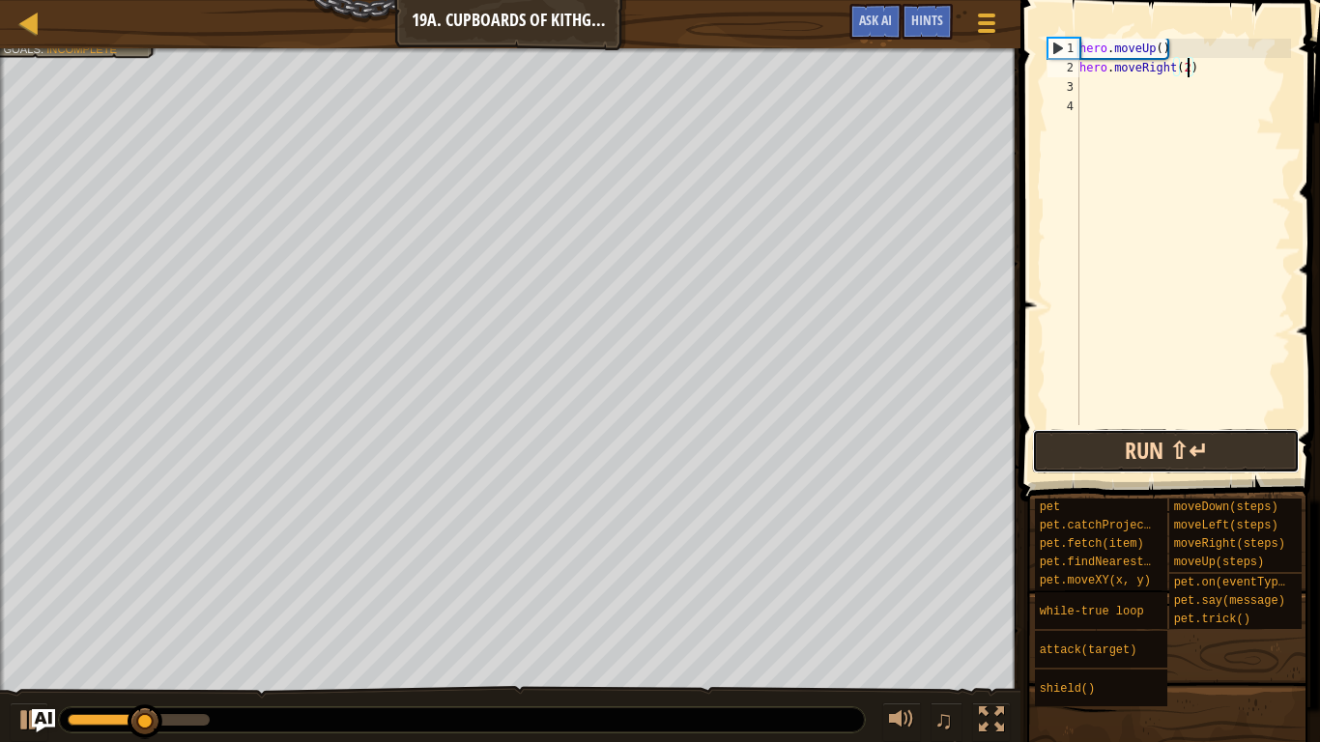
click at [1187, 442] on button "Run ⇧↵" at bounding box center [1166, 451] width 268 height 44
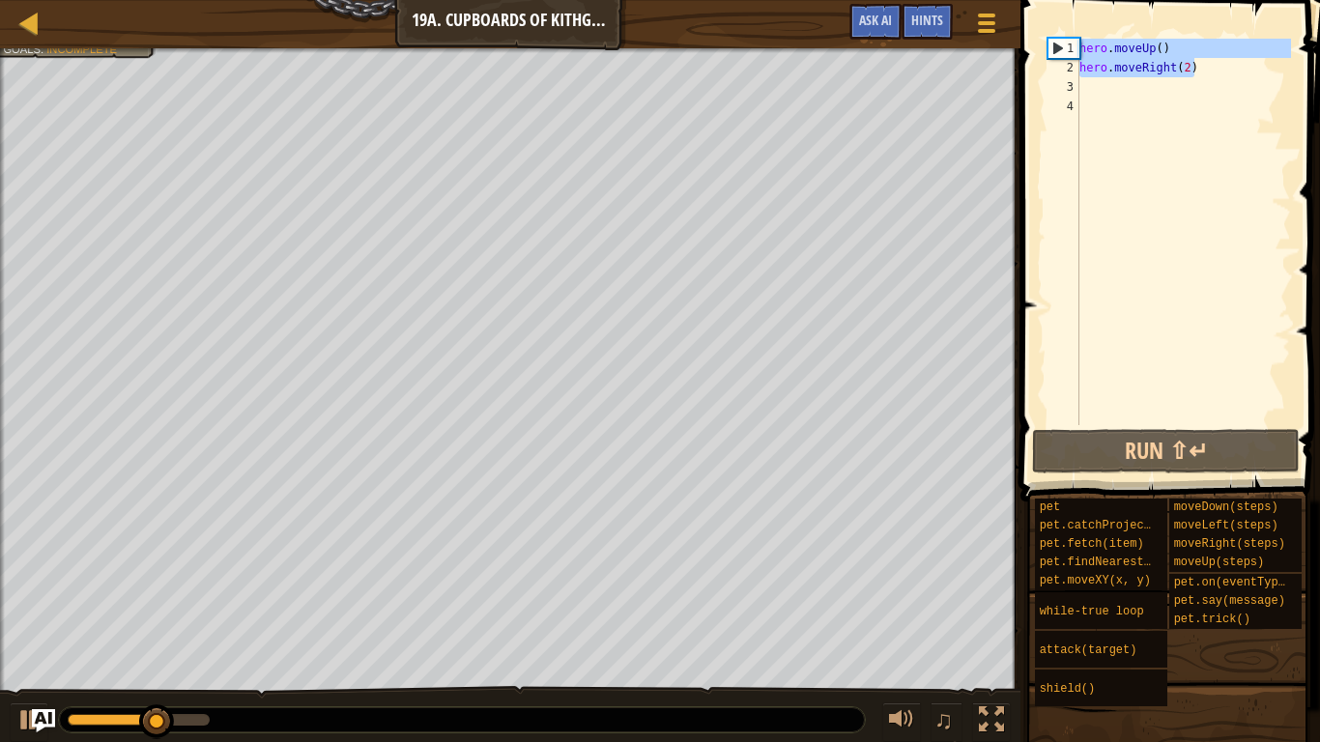
drag, startPoint x: 1198, startPoint y: 60, endPoint x: 1065, endPoint y: 42, distance: 134.6
click at [1065, 42] on div "hero.moveRight(2) 1 2 3 4 hero . moveUp ( ) hero . moveRight ( 2 ) הההההההההההה…" at bounding box center [1167, 232] width 247 height 387
type textarea "hero.moveUp() hero.moveRight(2)"
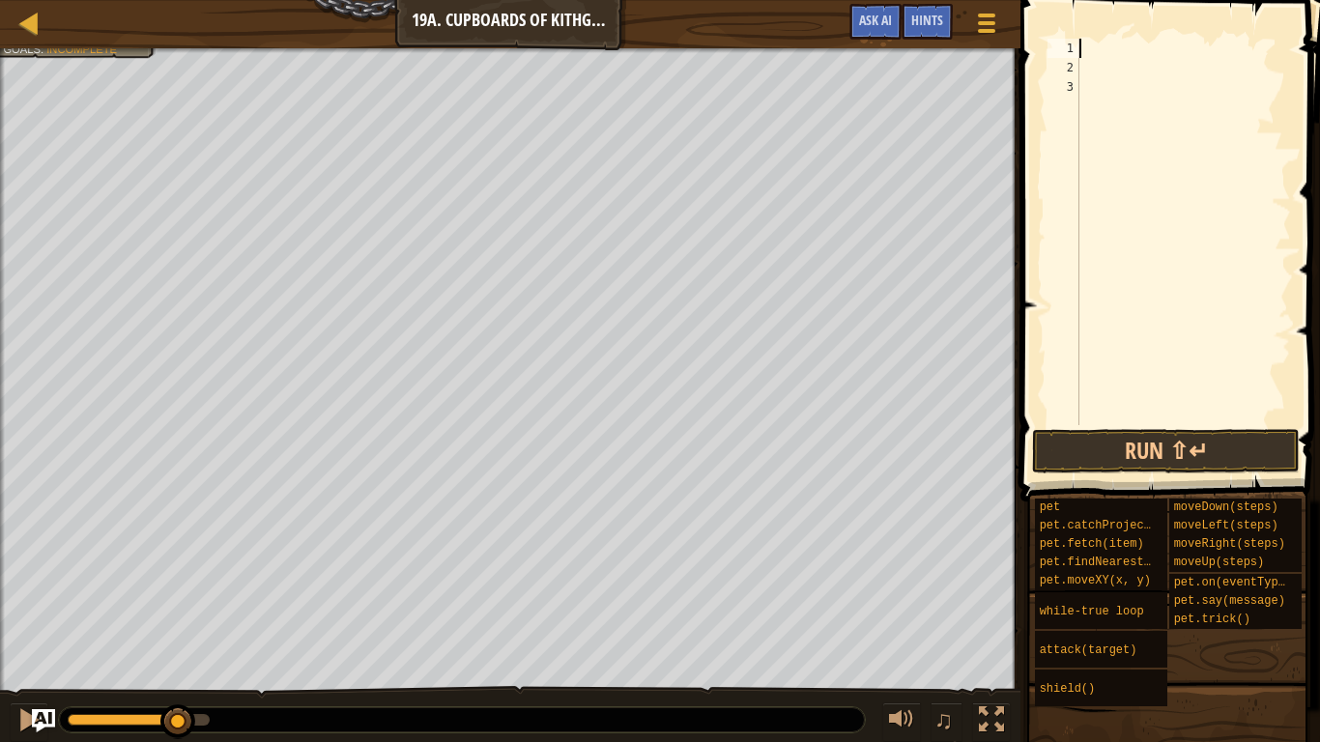
type textarea "h"
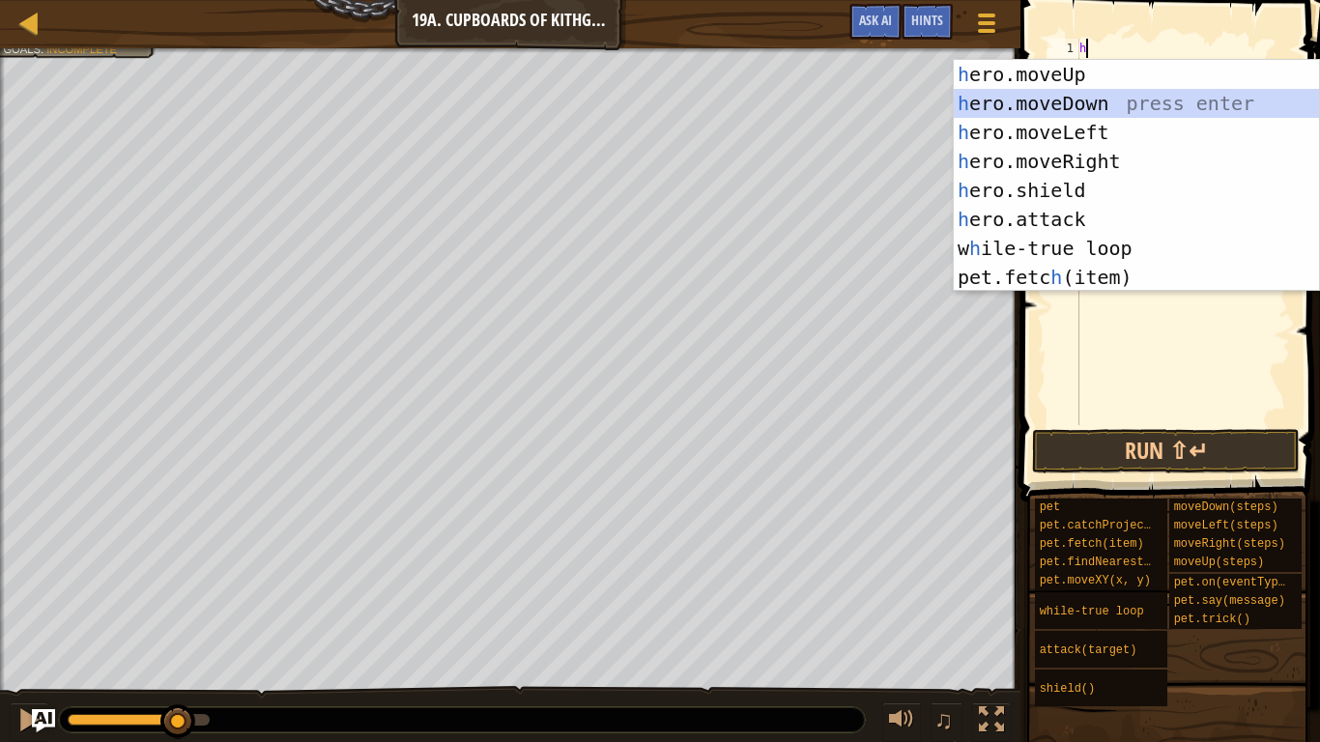
click at [1131, 102] on div "h ero.moveUp press enter h ero.moveDown press enter h ero.moveLeft press enter …" at bounding box center [1136, 205] width 365 height 290
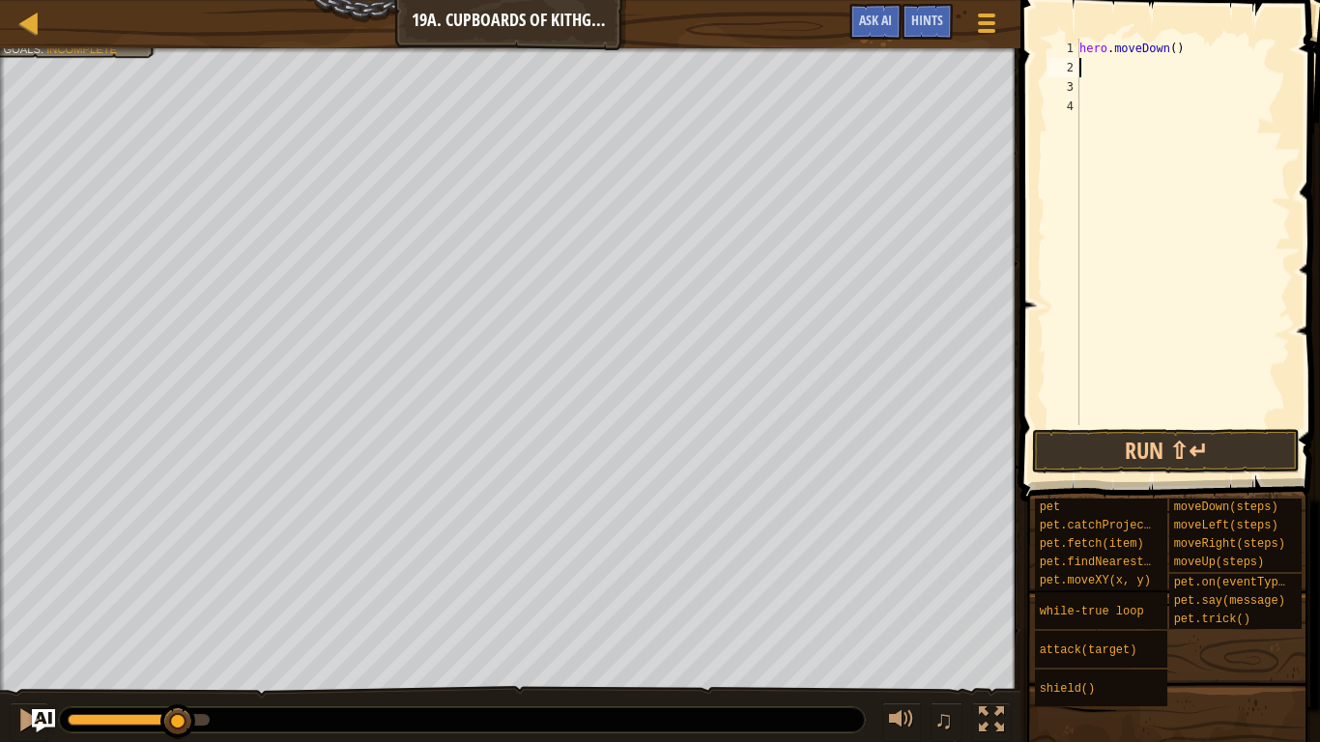
click at [1174, 56] on div "hero . moveDown ( )" at bounding box center [1182, 251] width 215 height 425
type textarea "hero.moveDown()"
click at [1094, 88] on div "hero . moveDown ( )" at bounding box center [1182, 251] width 215 height 425
click at [1081, 67] on div "hero . moveDown ( )" at bounding box center [1182, 251] width 215 height 425
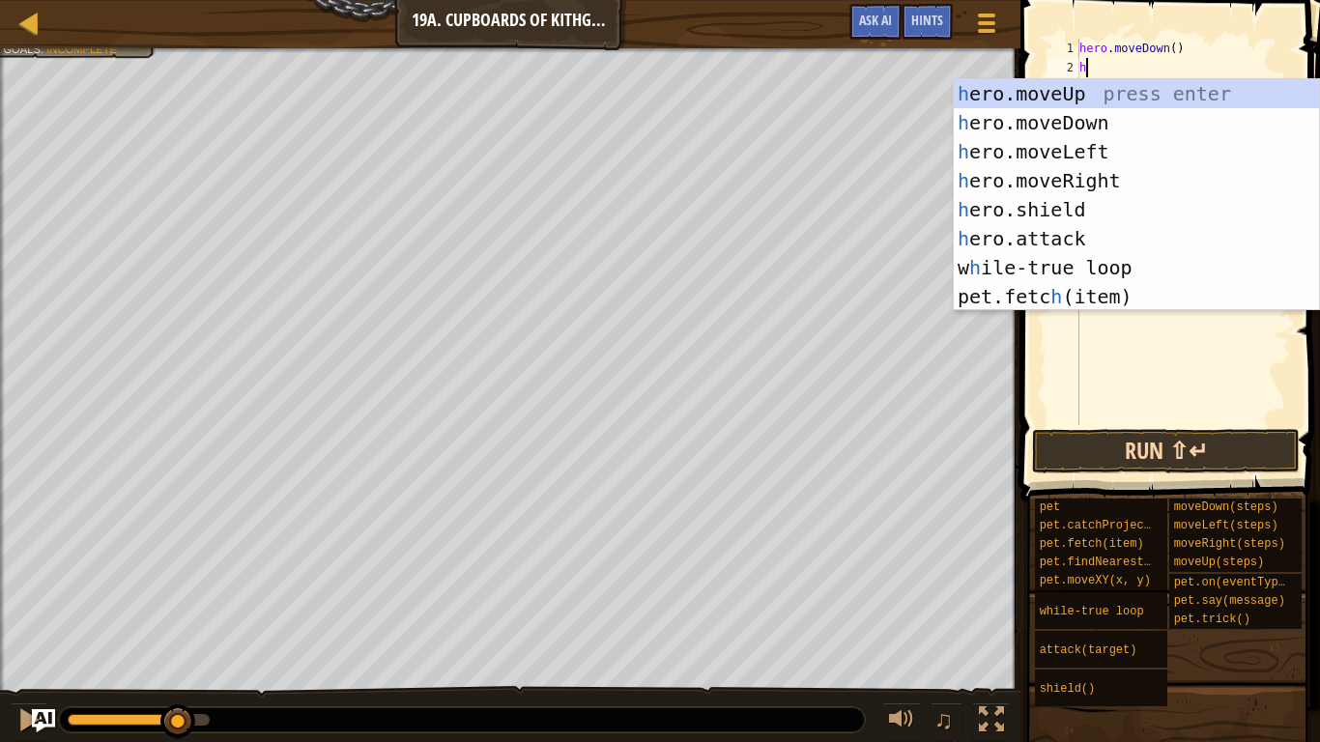
type textarea "h"
click at [1210, 462] on button "Run ⇧↵" at bounding box center [1166, 451] width 268 height 44
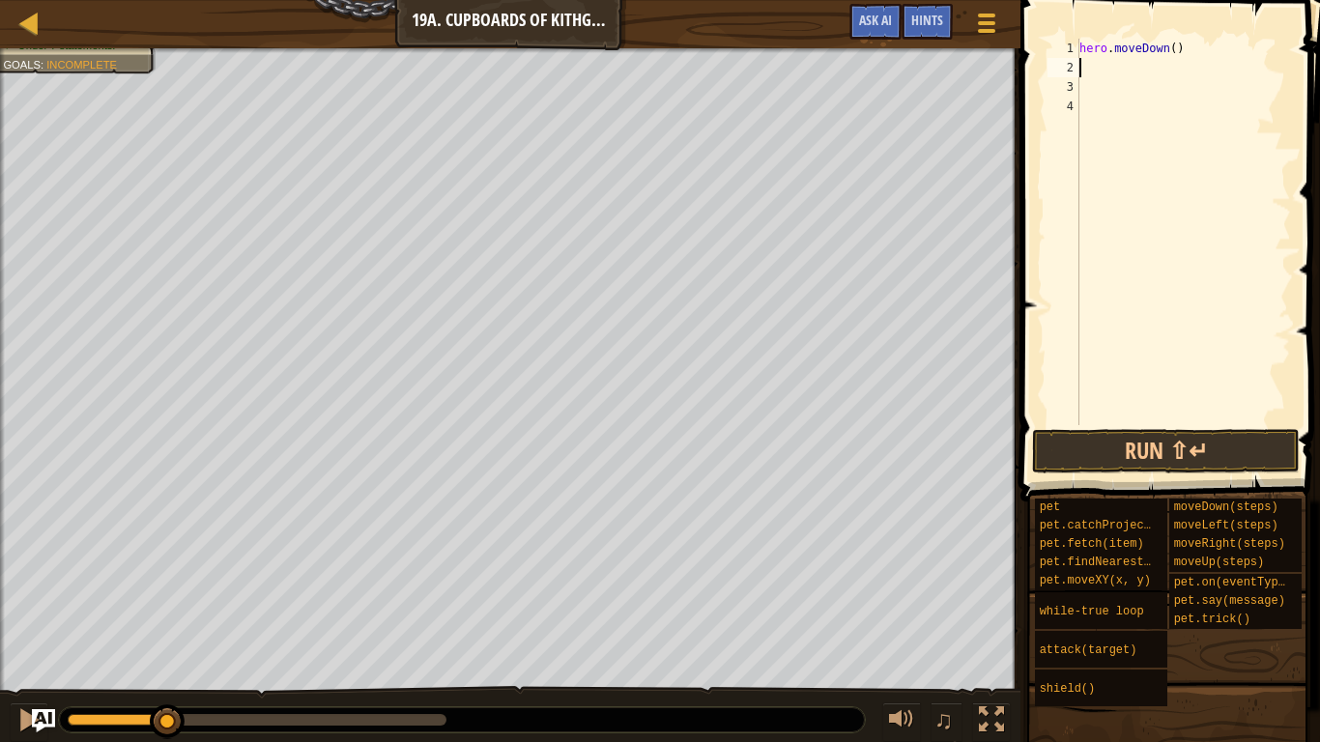
type textarea "h"
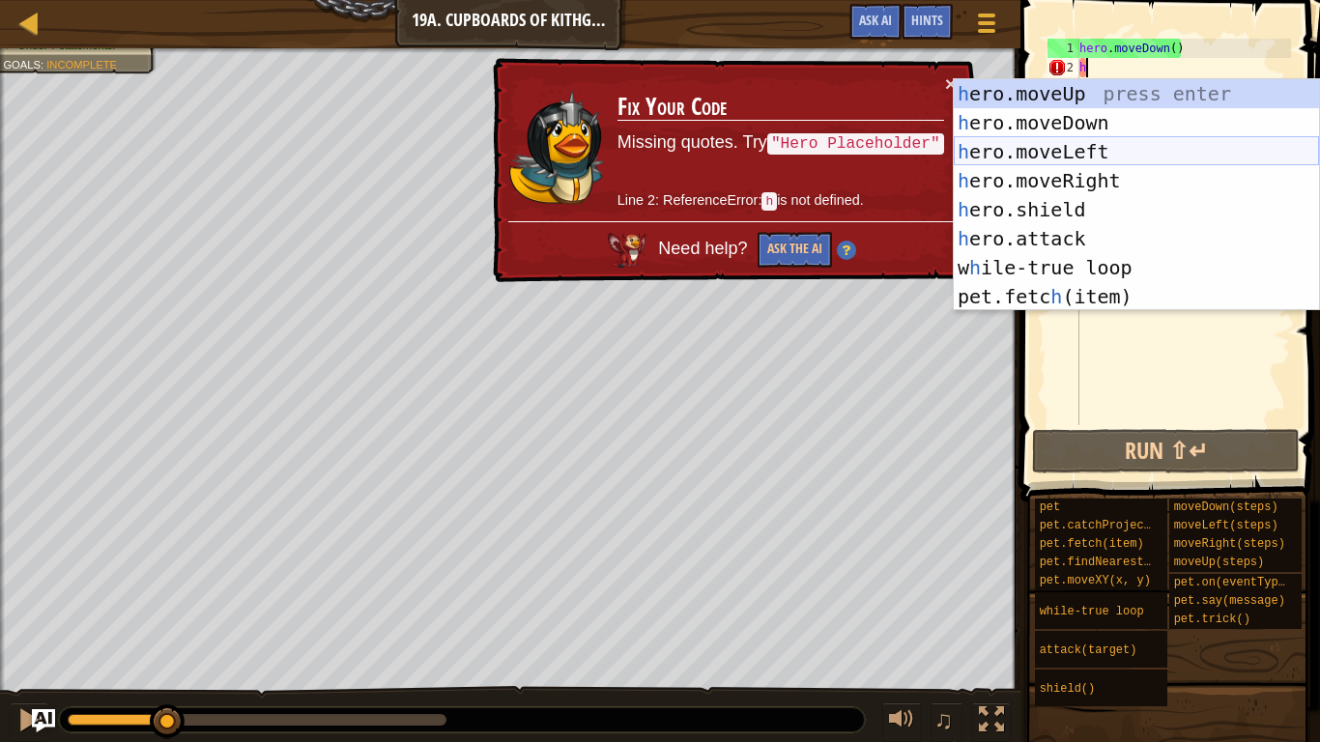
click at [1140, 158] on div "h ero.moveUp press enter h ero.moveDown press enter h ero.moveLeft press enter …" at bounding box center [1136, 224] width 365 height 290
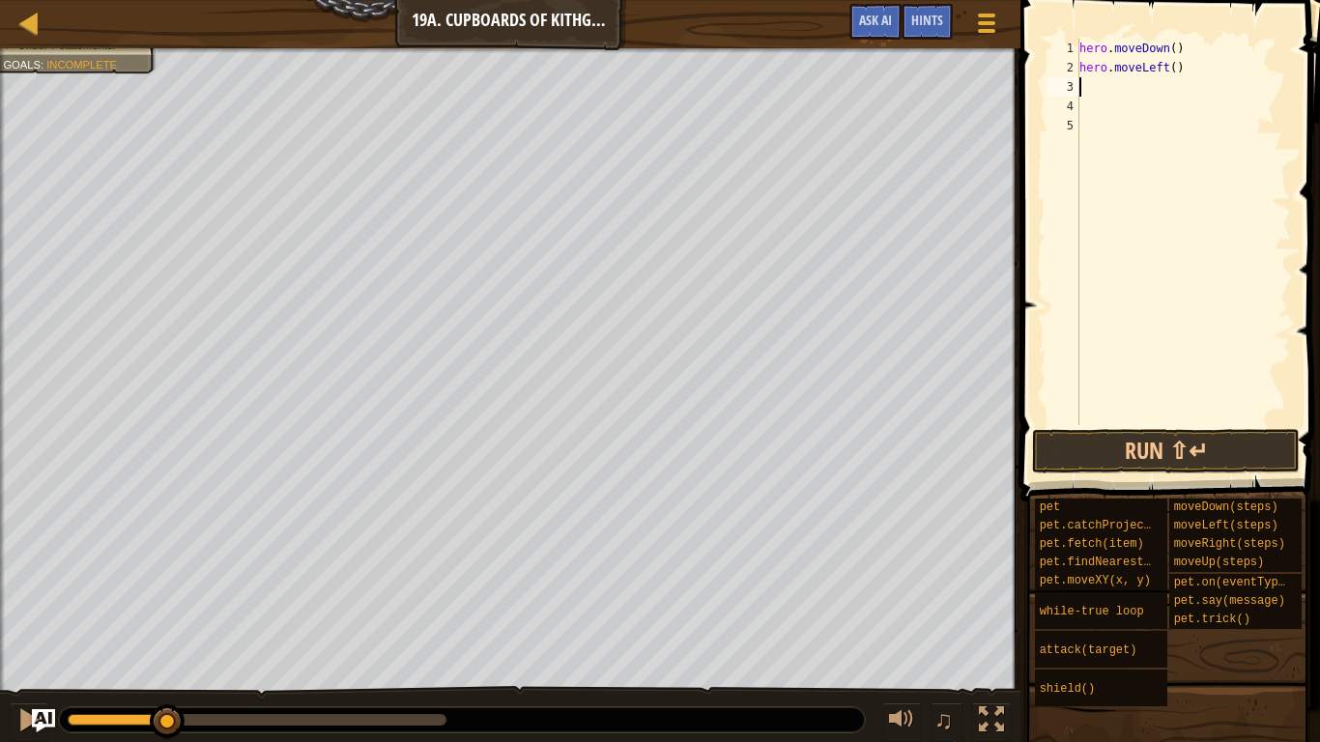
click at [1174, 72] on div "hero . moveDown ( ) hero . moveLeft ( )" at bounding box center [1182, 251] width 215 height 425
type textarea "hero.moveLeft(2)"
click at [1235, 452] on button "Run ⇧↵" at bounding box center [1166, 451] width 268 height 44
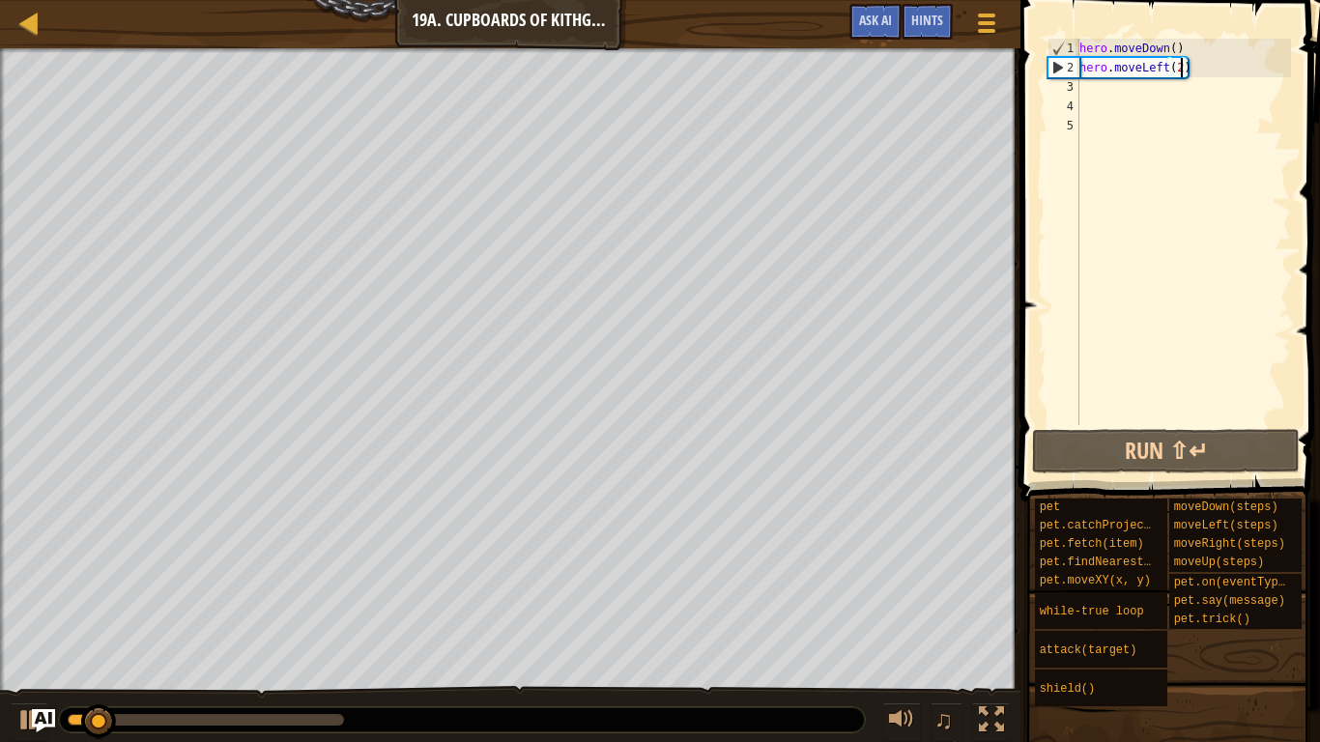
click at [1083, 87] on div "hero . moveDown ( ) hero . moveLeft ( 2 )" at bounding box center [1182, 251] width 215 height 425
type textarea "h"
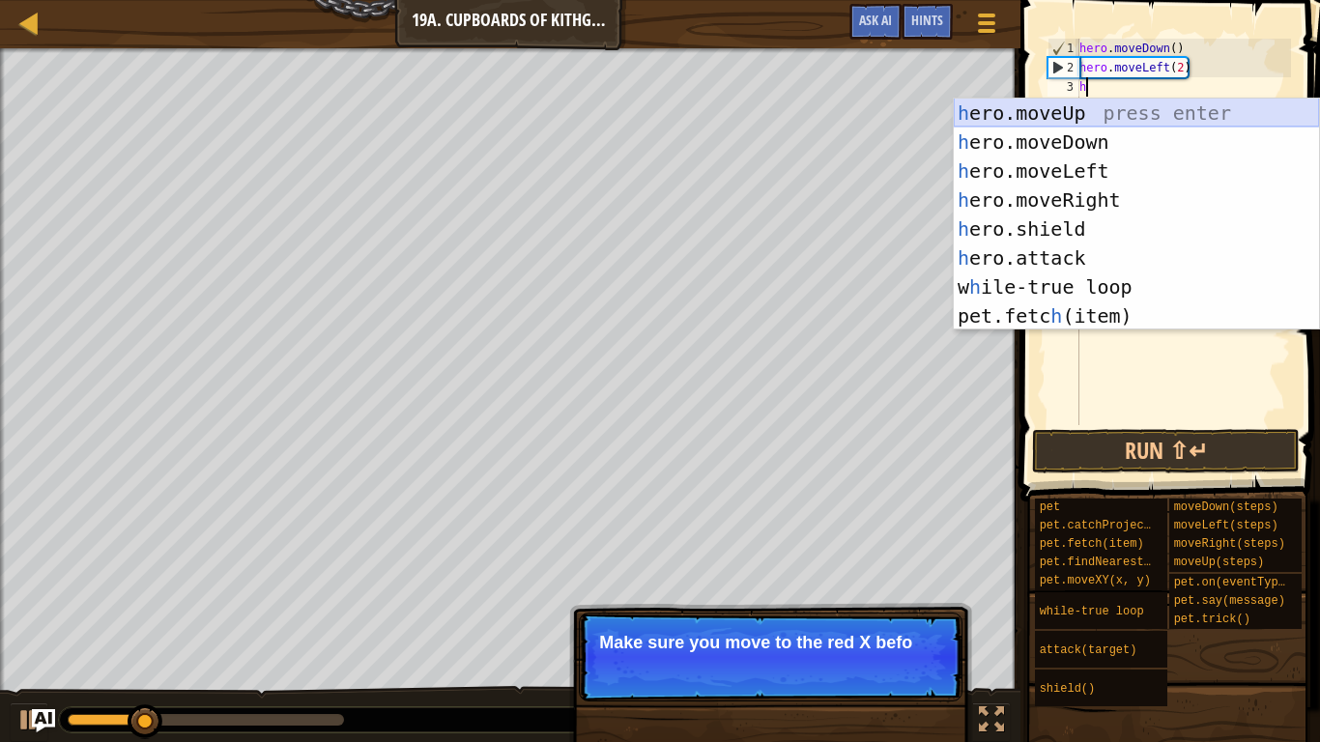
click at [1151, 111] on div "h ero.moveUp press enter h ero.moveDown press enter h ero.moveLeft press enter …" at bounding box center [1136, 244] width 365 height 290
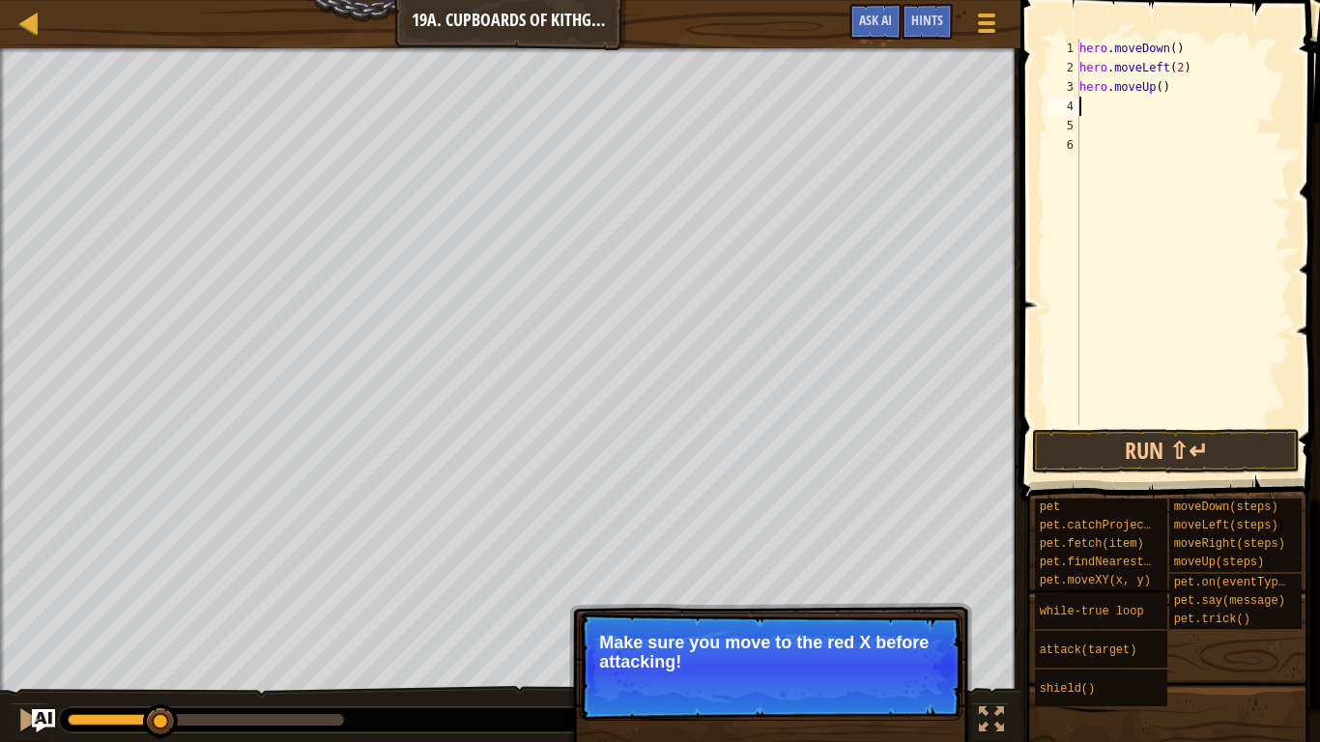
click at [1160, 95] on div "hero . moveDown ( ) hero . moveLeft ( 2 ) hero . moveUp ( )" at bounding box center [1182, 251] width 215 height 425
type textarea "hero.moveUp(2)"
click at [1135, 442] on button "Run ⇧↵" at bounding box center [1166, 451] width 268 height 44
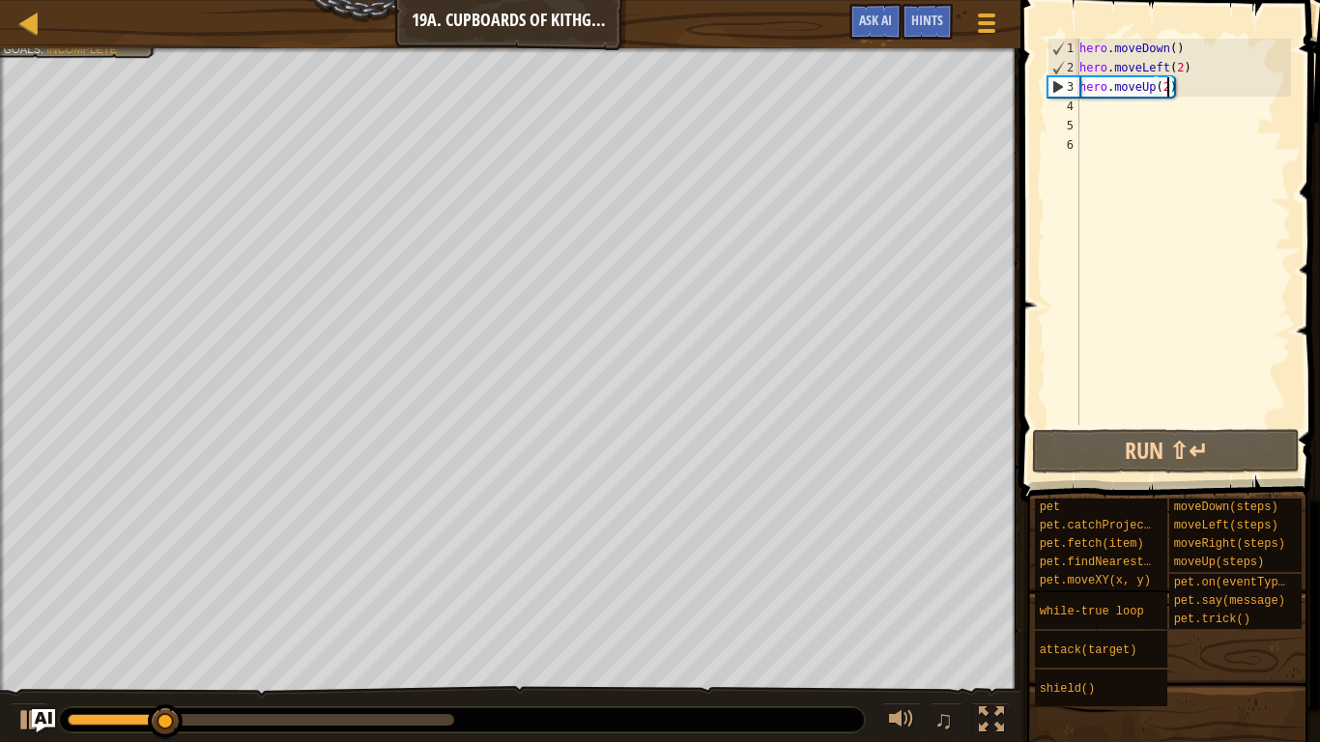
click at [1088, 104] on div "hero . moveDown ( ) hero . moveLeft ( 2 ) hero . moveUp ( 2 )" at bounding box center [1182, 251] width 215 height 425
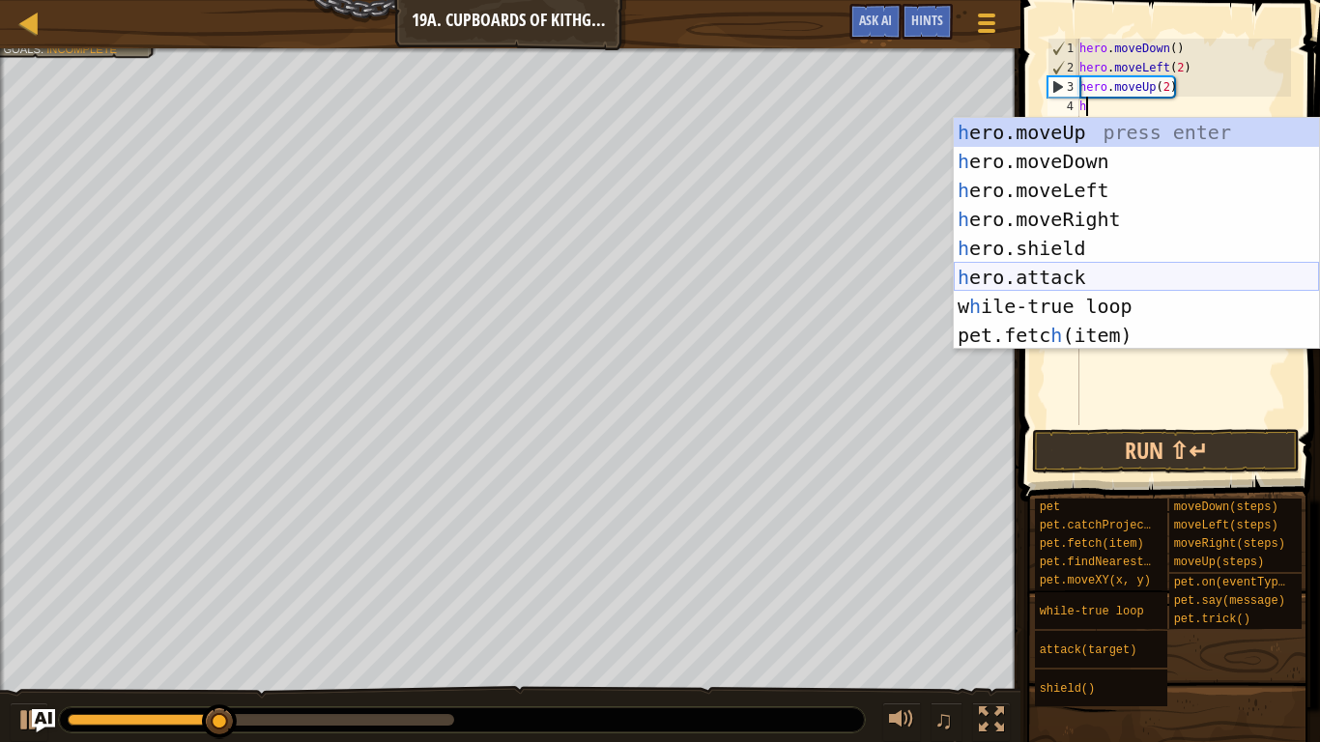
click at [1173, 290] on div "h ero.moveUp press enter h ero.moveDown press enter h ero.moveLeft press enter …" at bounding box center [1136, 263] width 365 height 290
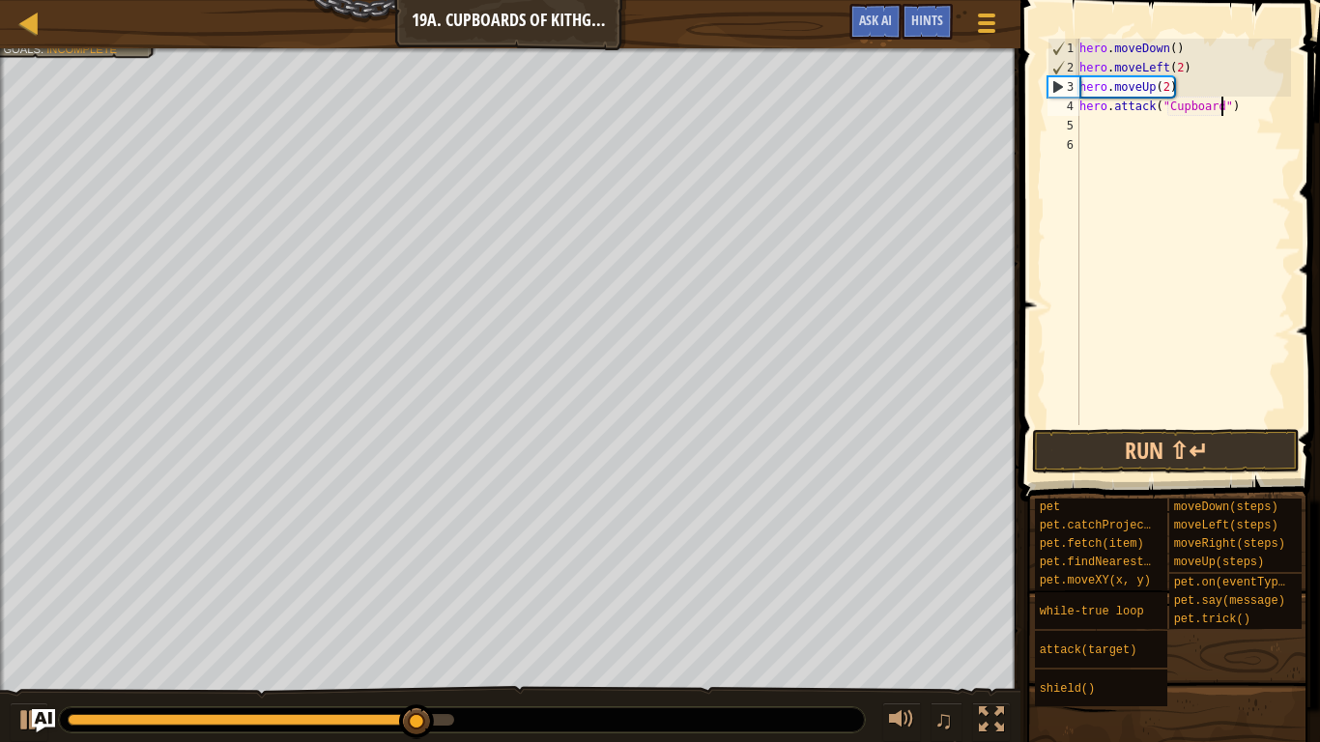
scroll to position [9, 21]
type textarea "hero.attack("Cupboard")"
click at [1202, 444] on button "Run ⇧↵" at bounding box center [1166, 451] width 268 height 44
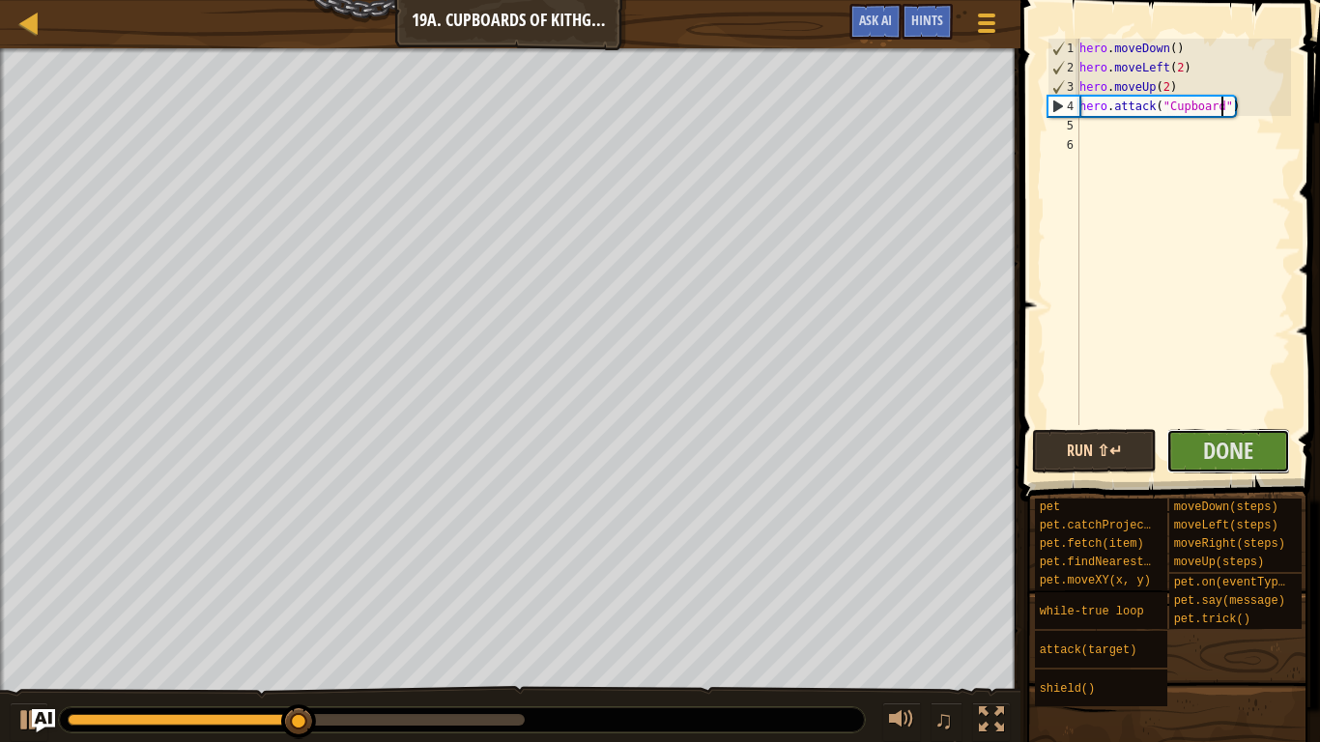
click at [1203, 444] on span "Done" at bounding box center [1228, 450] width 50 height 31
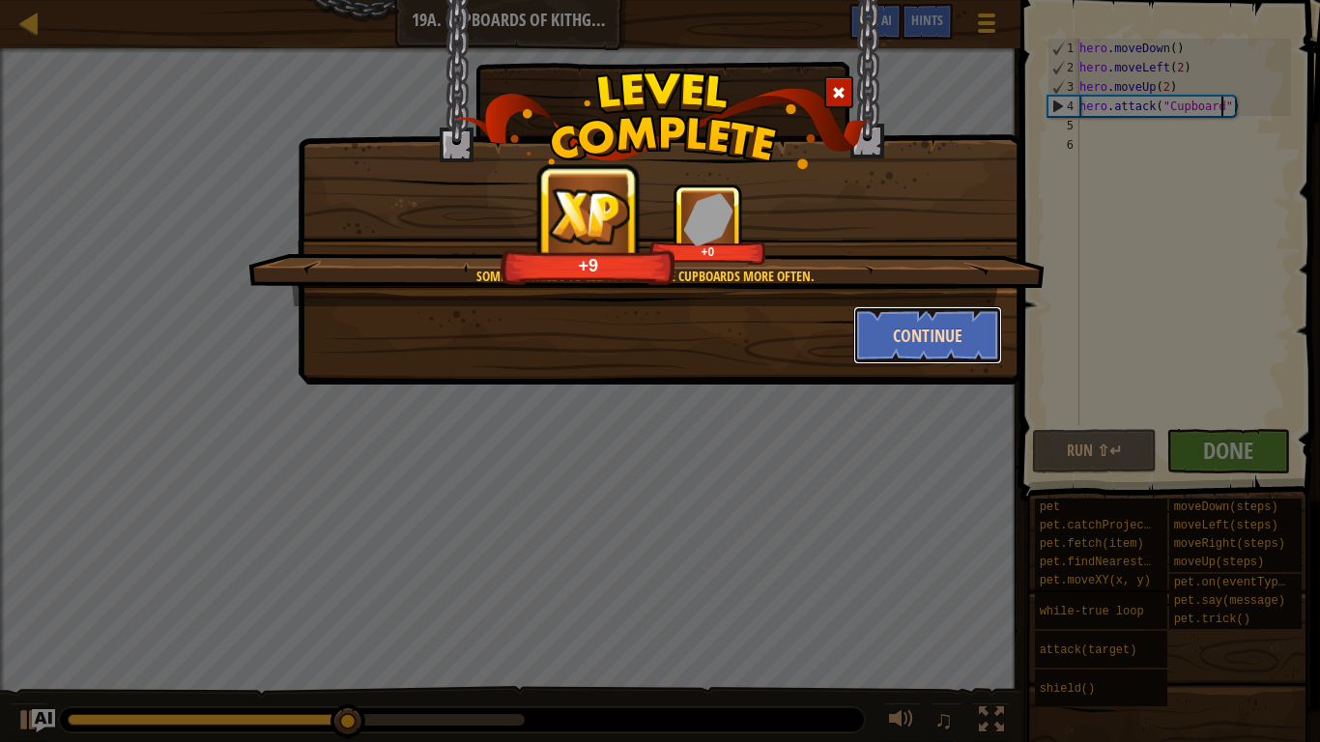
click at [931, 321] on button "Continue" at bounding box center [928, 335] width 150 height 58
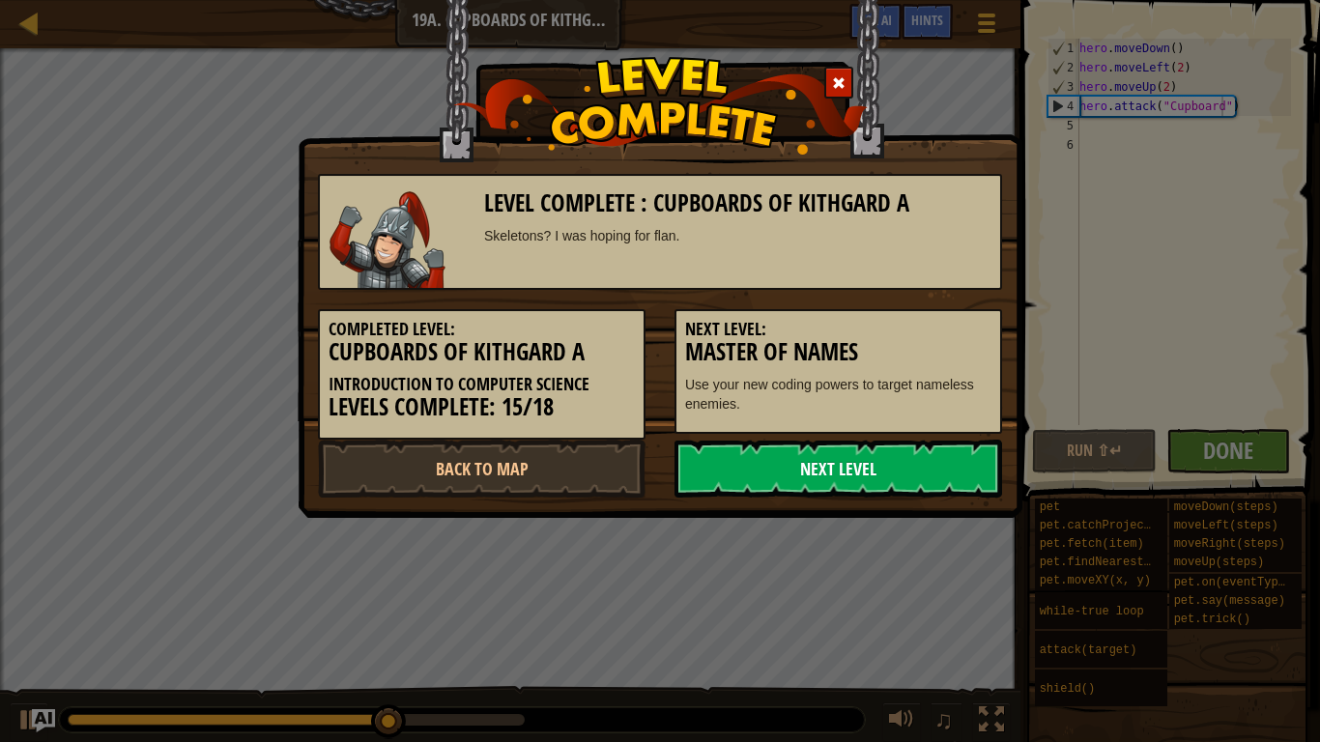
click at [958, 477] on link "Next Level" at bounding box center [838, 469] width 328 height 58
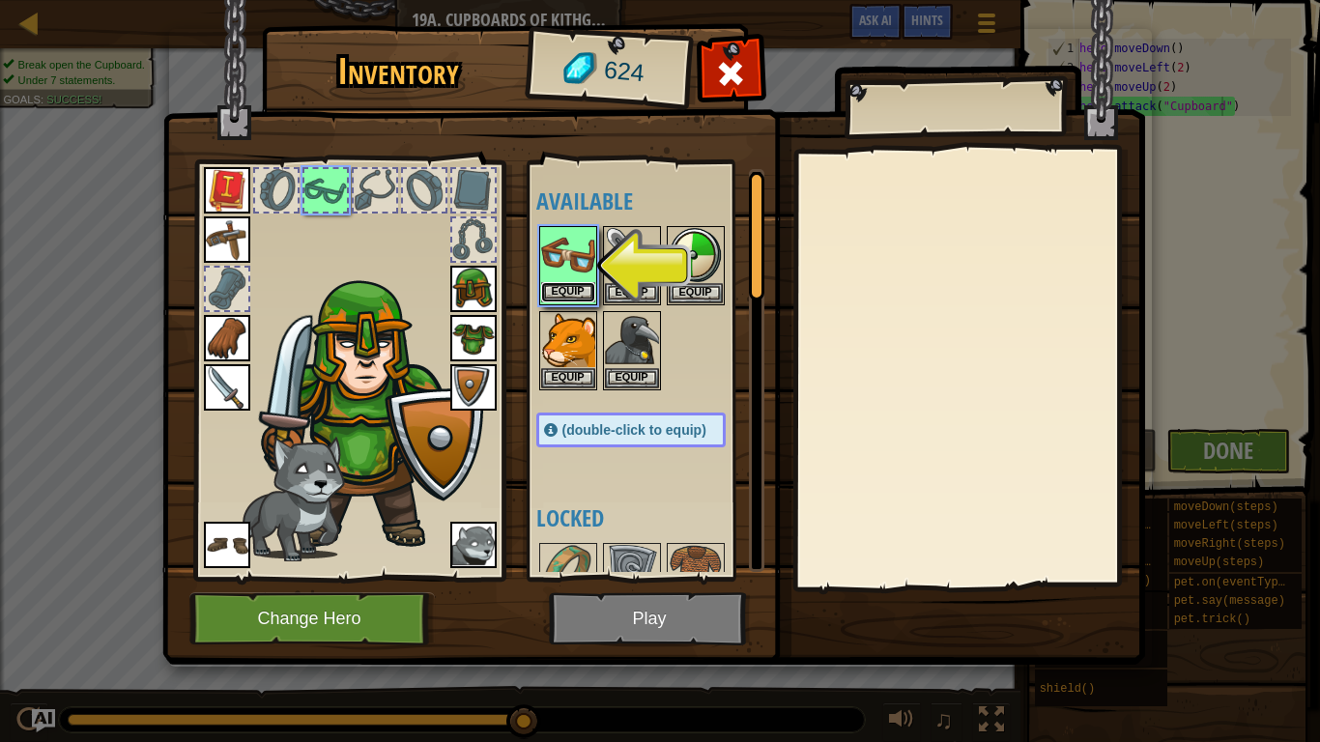
click at [576, 289] on button "Equip" at bounding box center [568, 292] width 54 height 20
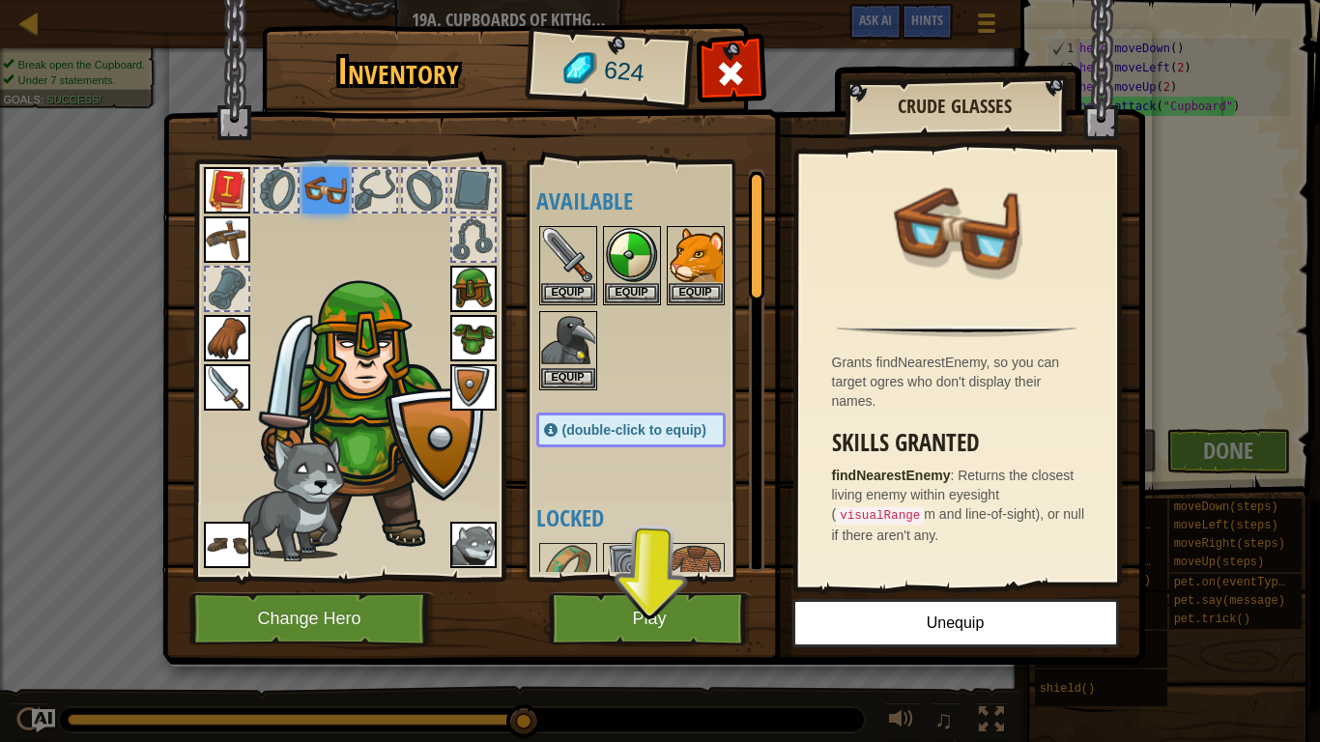
click at [329, 193] on img at bounding box center [325, 190] width 46 height 46
click at [657, 578] on button "Play" at bounding box center [650, 618] width 202 height 53
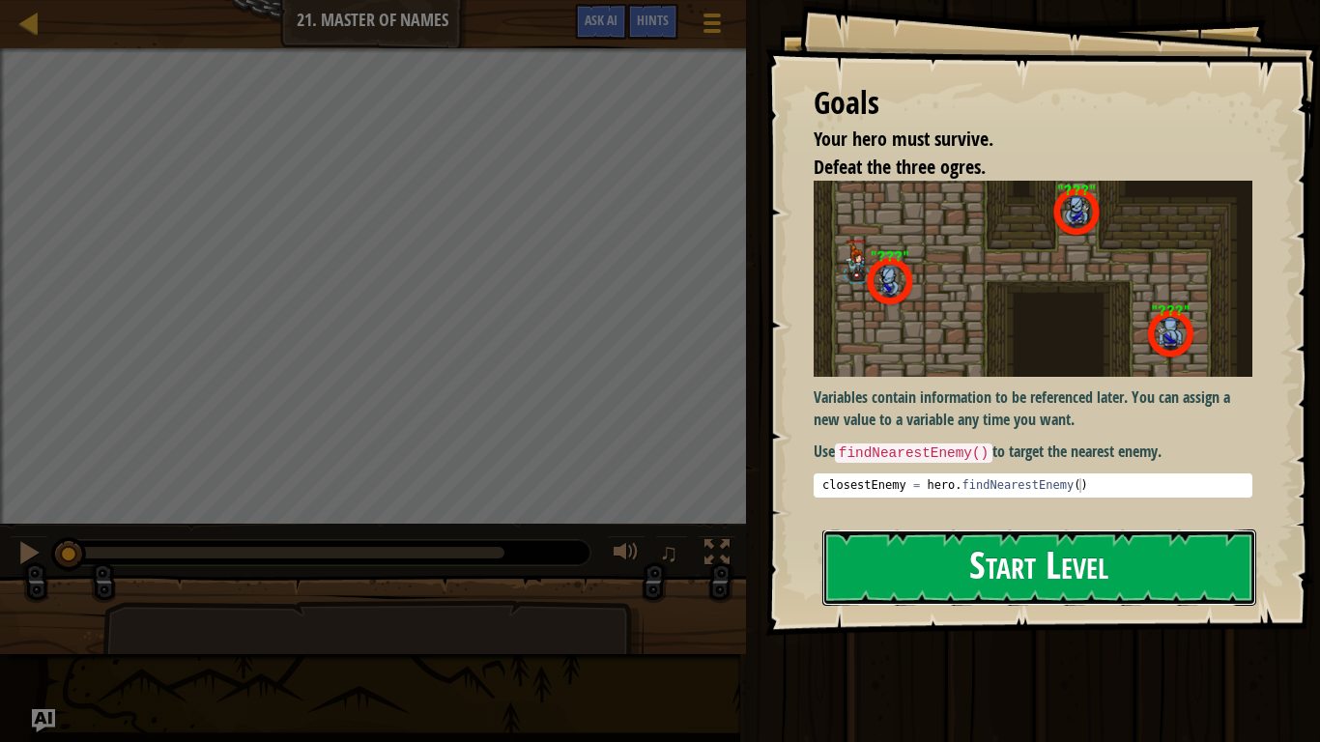
click at [857, 561] on button "Start Level" at bounding box center [1039, 568] width 434 height 76
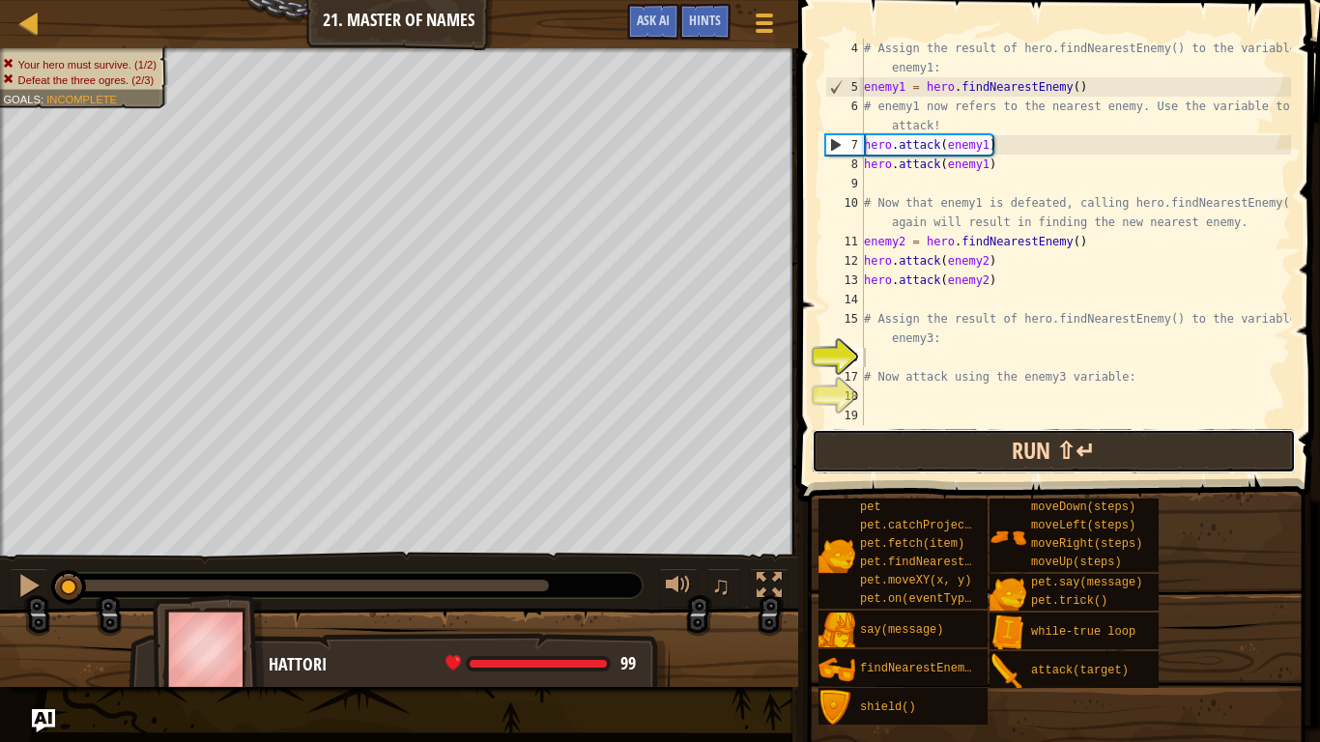
click at [899, 429] on button "Run ⇧↵" at bounding box center [1054, 451] width 484 height 44
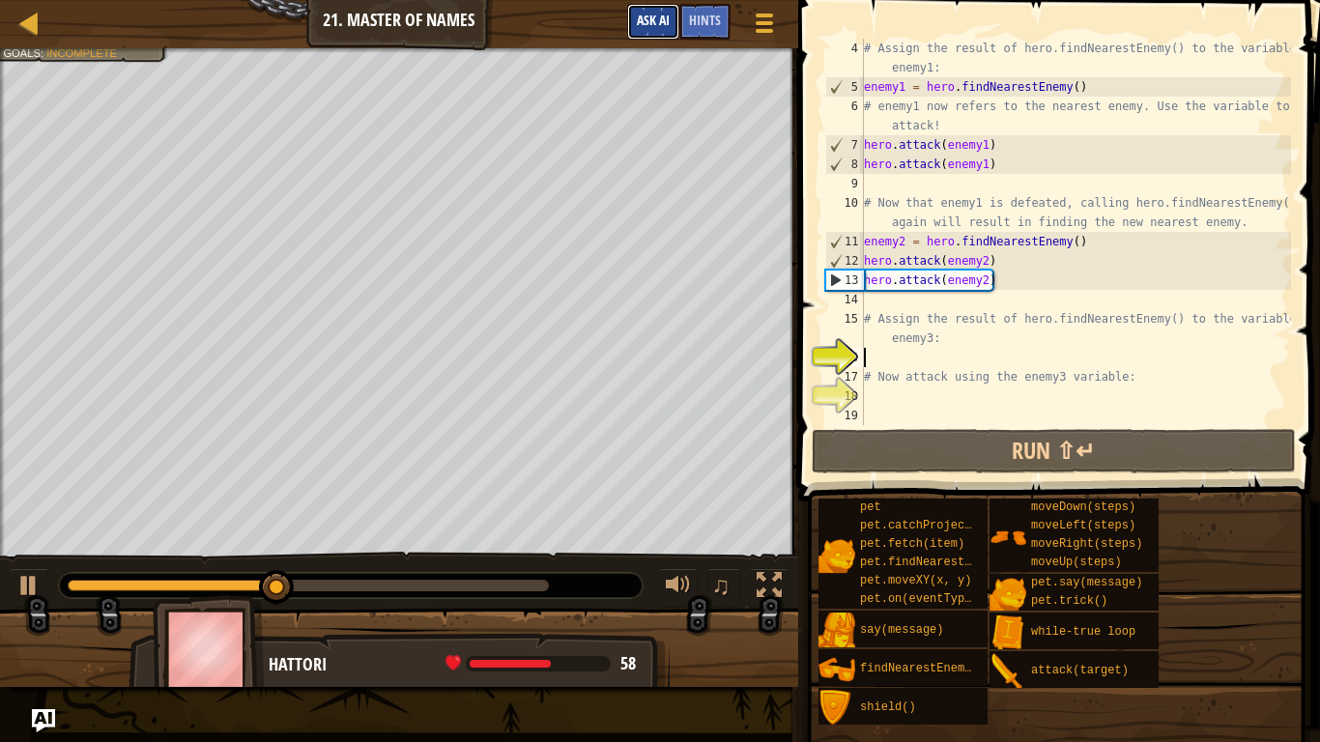
click at [664, 13] on span "Ask AI" at bounding box center [653, 20] width 33 height 18
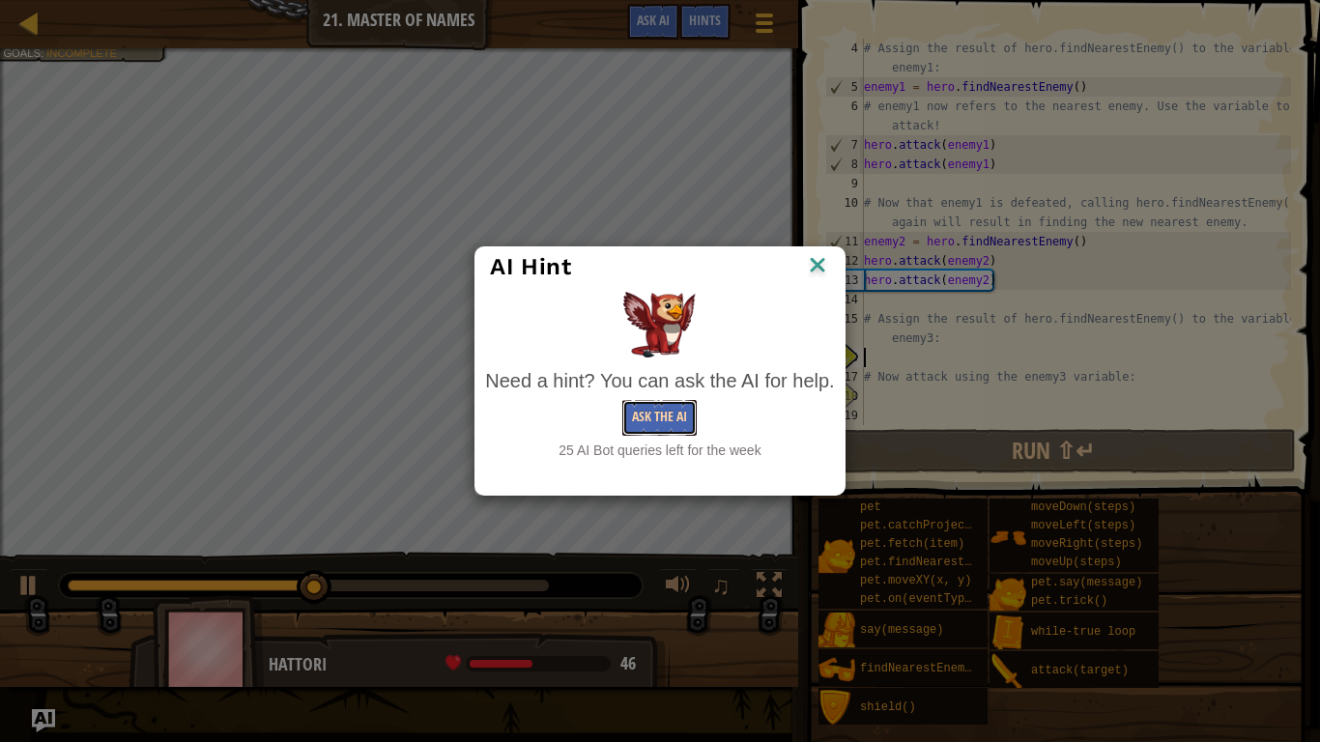
click at [655, 432] on button "Ask the AI" at bounding box center [659, 418] width 74 height 36
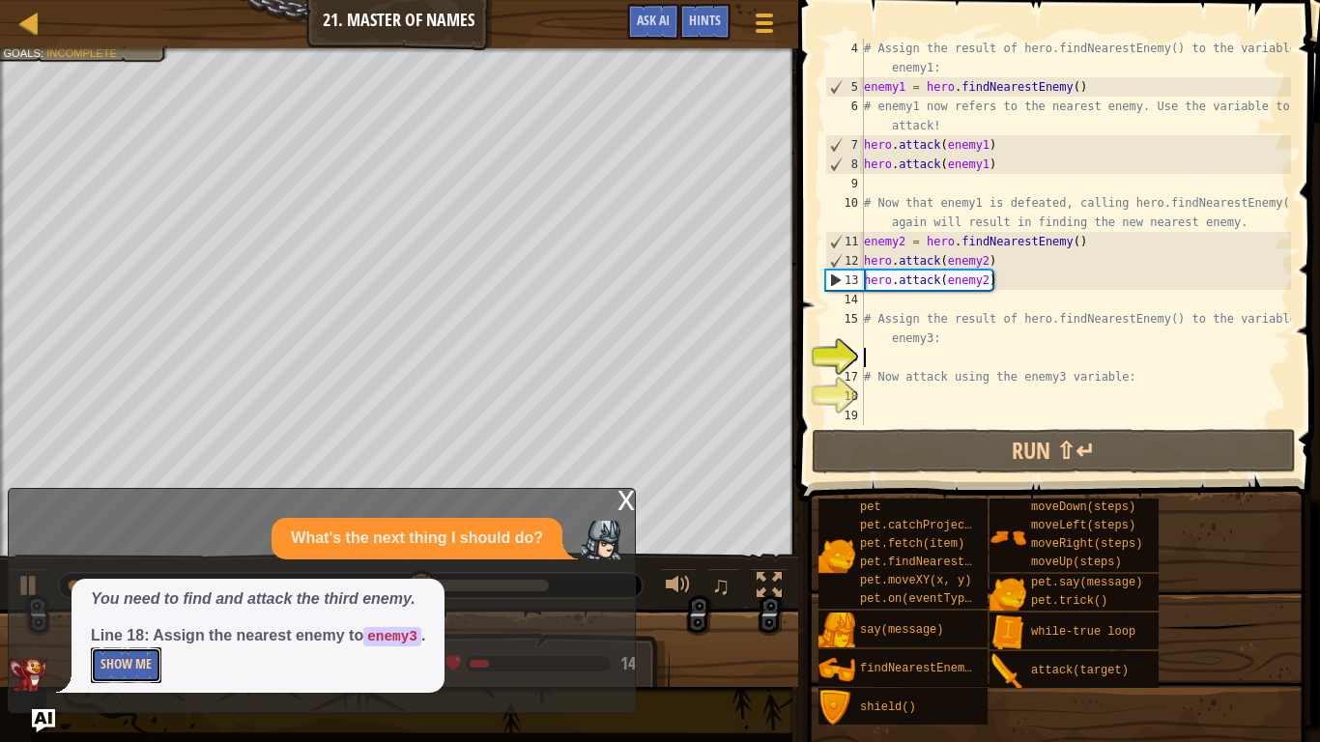
click at [117, 578] on button "Show Me" at bounding box center [126, 665] width 71 height 36
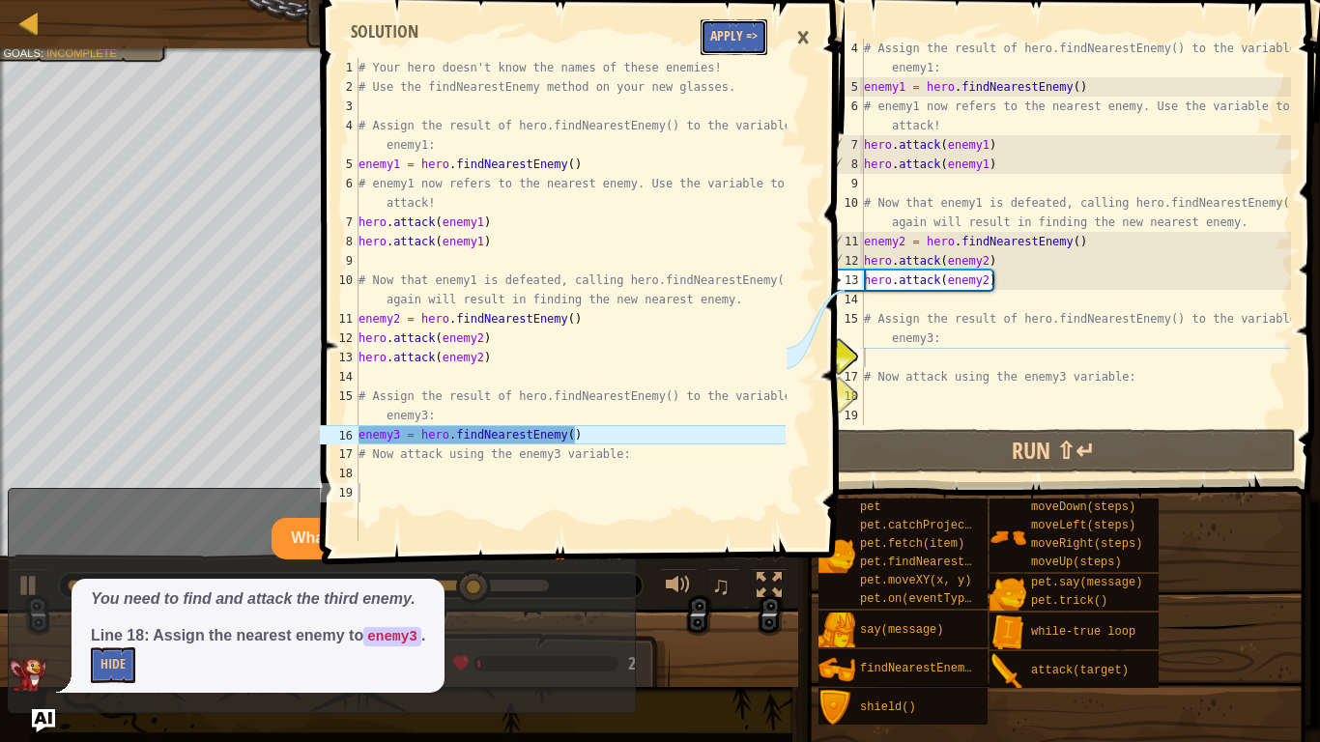
click at [756, 26] on button "Apply =>" at bounding box center [734, 37] width 67 height 36
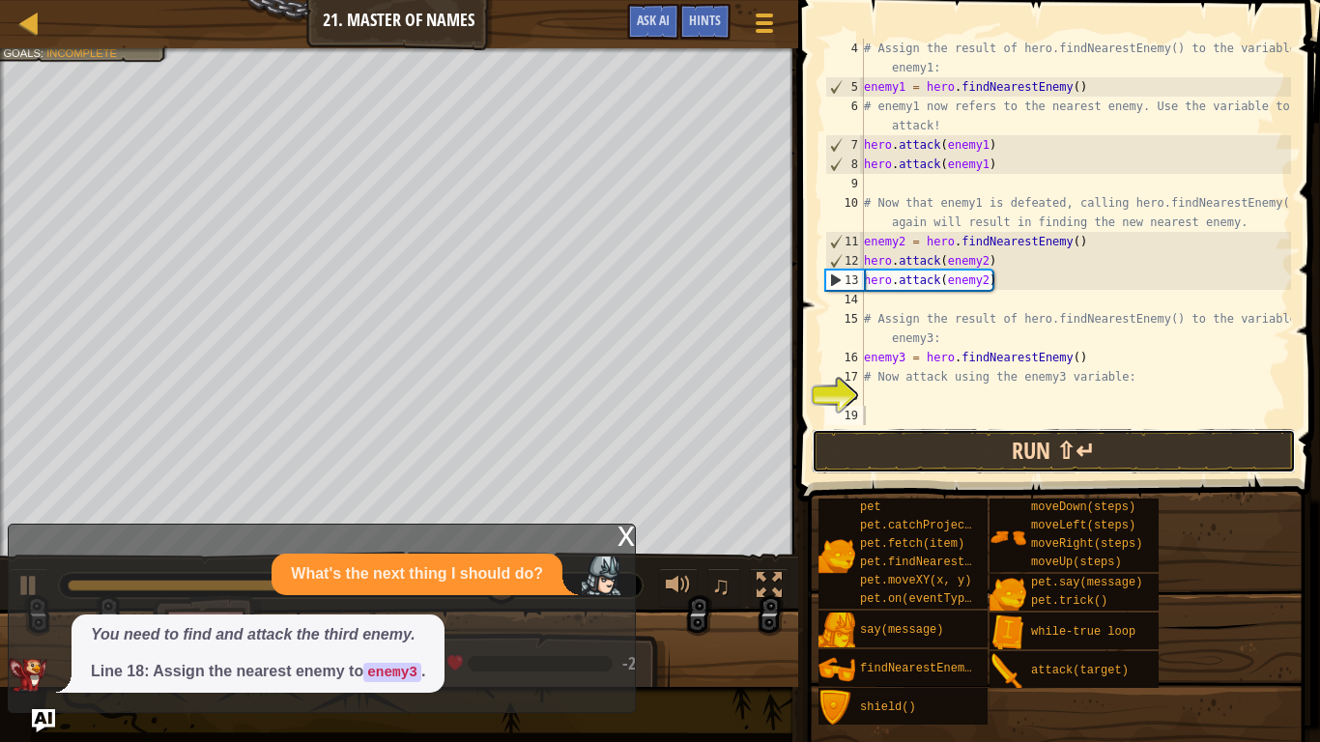
click at [964, 432] on button "Run ⇧↵" at bounding box center [1054, 451] width 484 height 44
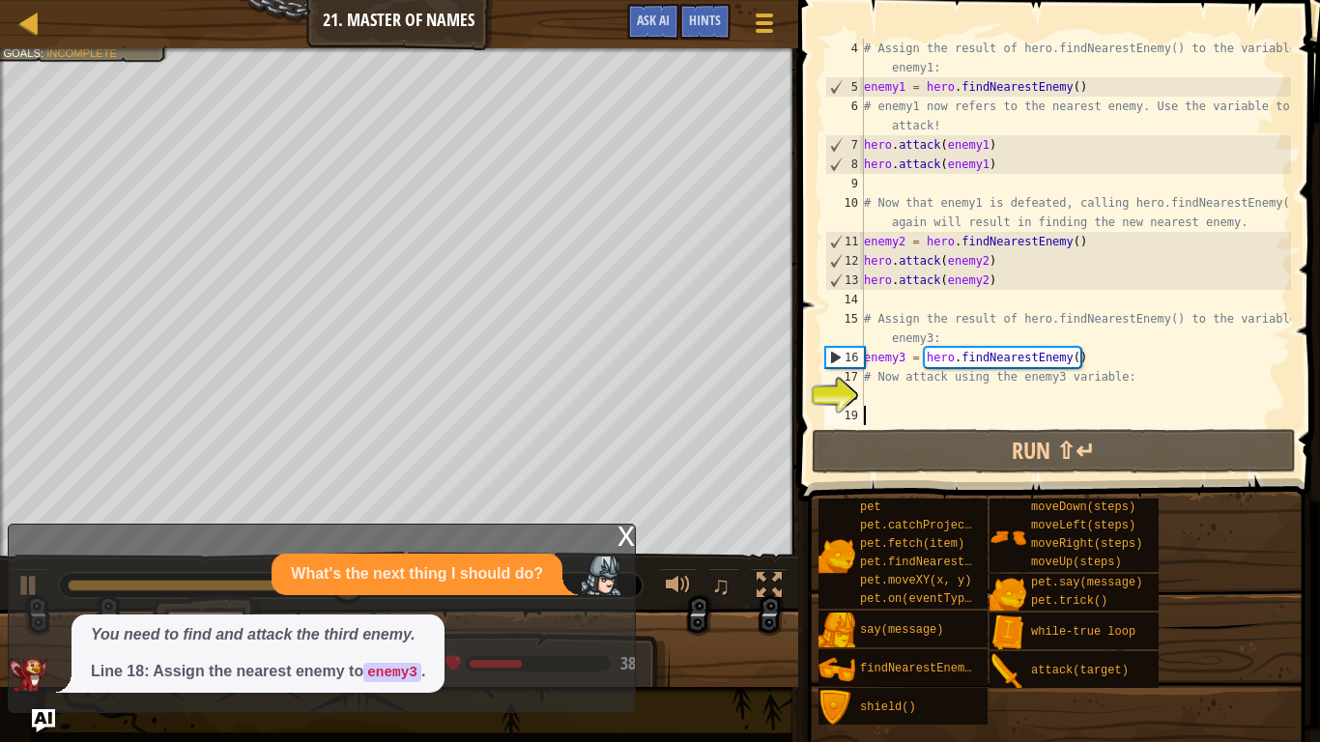
scroll to position [9, 0]
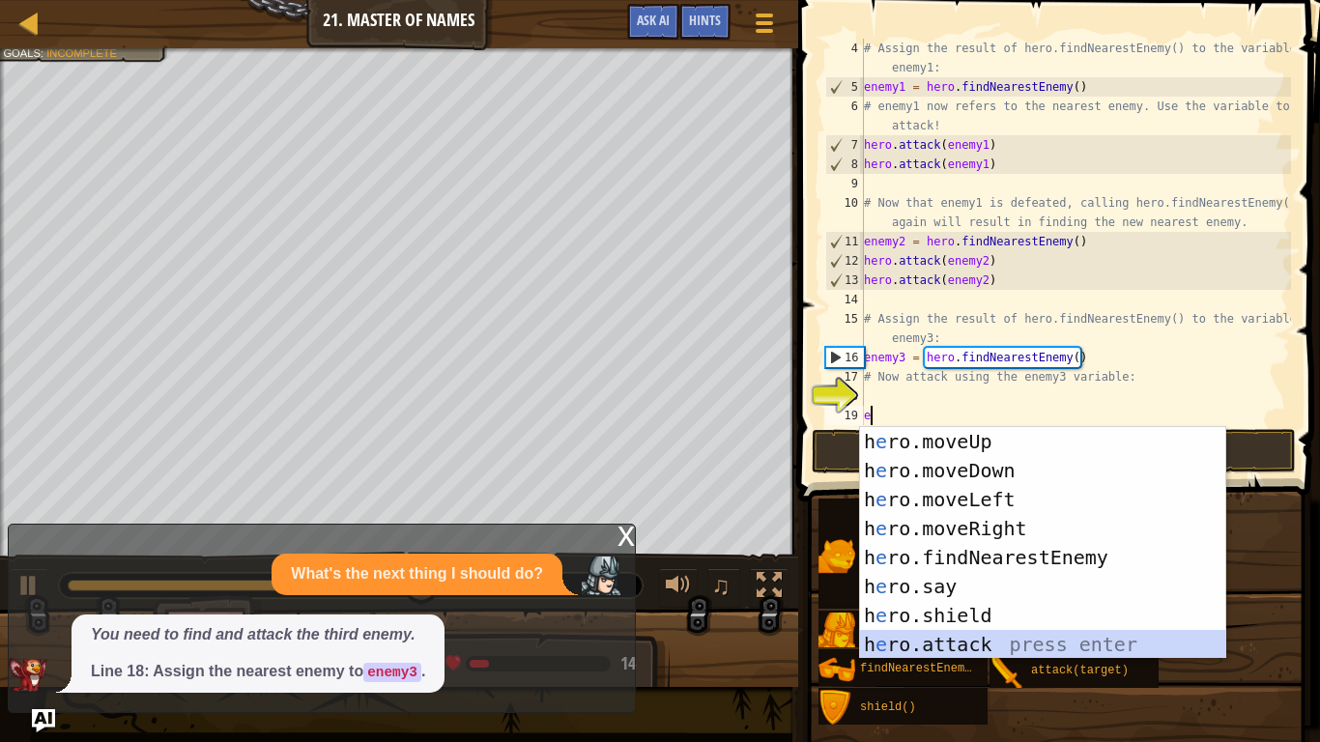
click at [1018, 578] on div "h e ro.moveUp press enter h e ro.moveDown press enter h e ro.moveLeft press ent…" at bounding box center [1042, 572] width 365 height 290
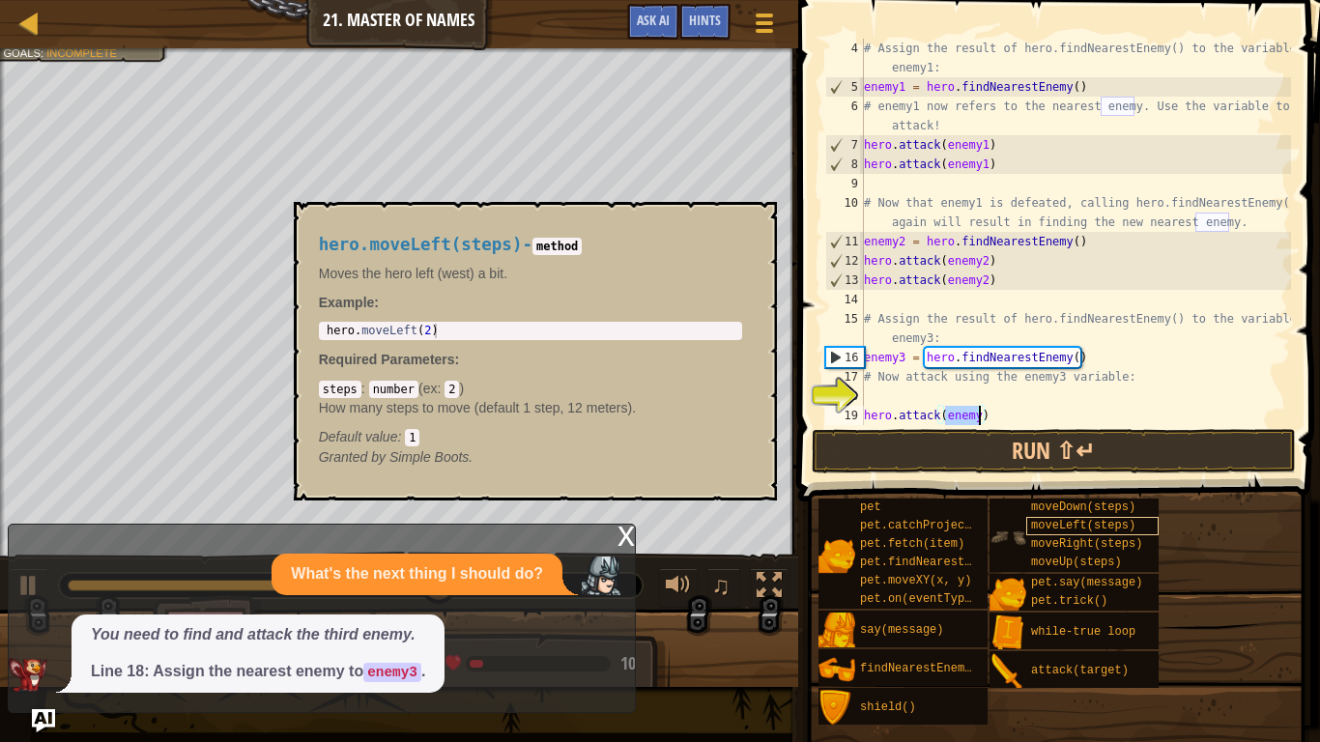
click at [1035, 525] on span "moveLeft(steps)" at bounding box center [1083, 526] width 104 height 14
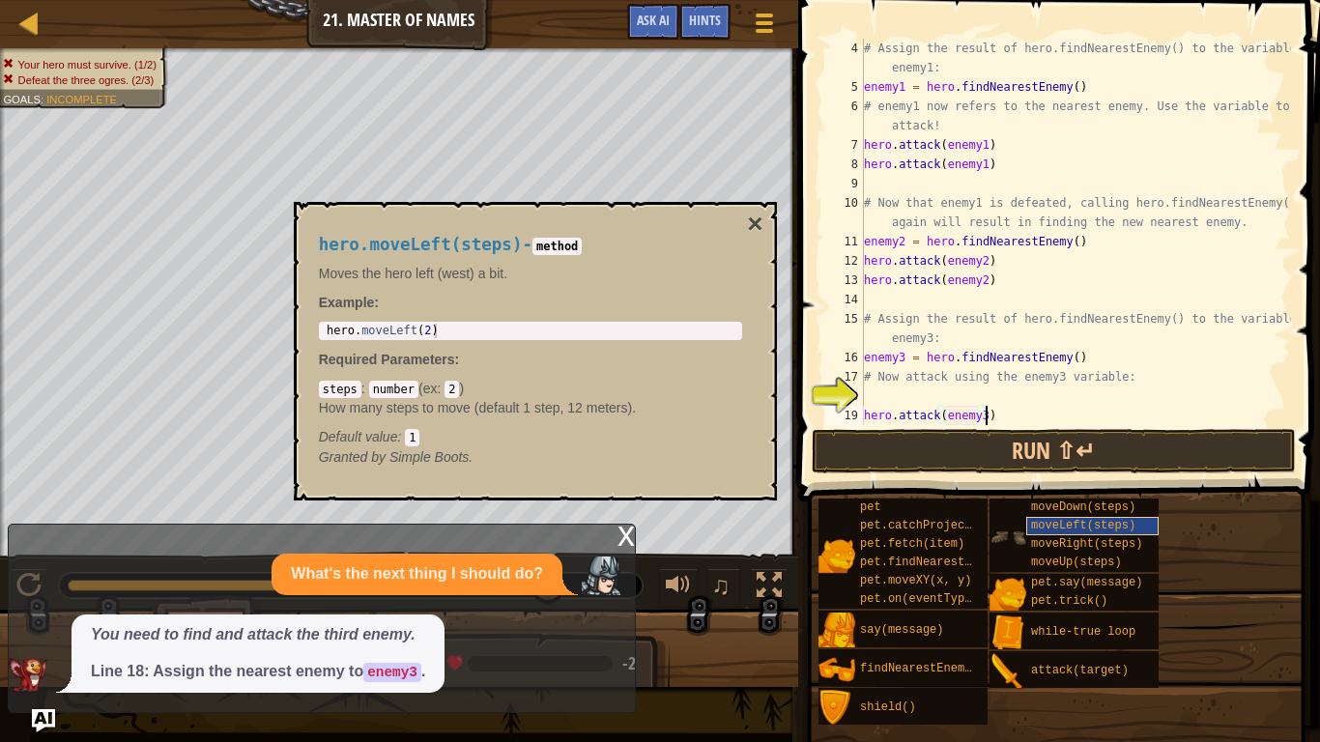
scroll to position [9, 17]
type textarea "hero.attack(enemy3)"
click at [960, 457] on button "Run ⇧↵" at bounding box center [1054, 451] width 484 height 44
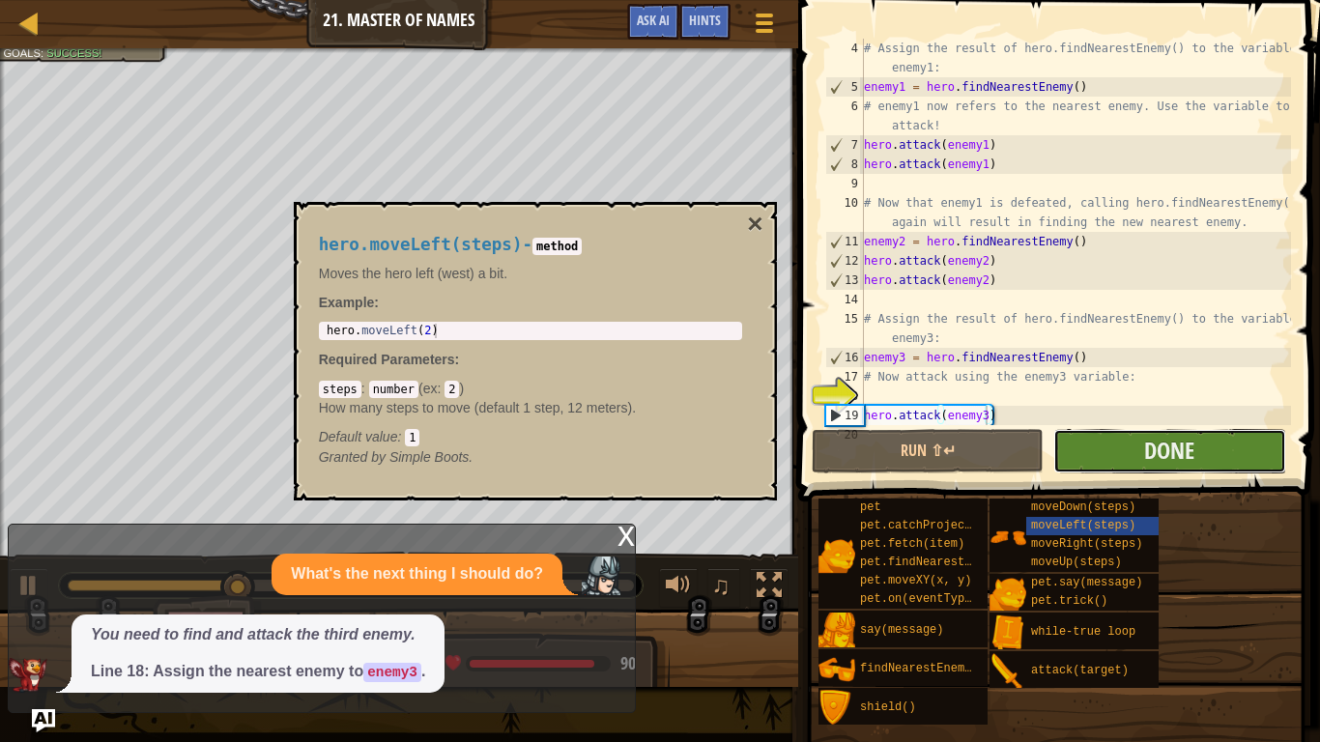
click at [1124, 452] on button "Done" at bounding box center [1169, 451] width 232 height 44
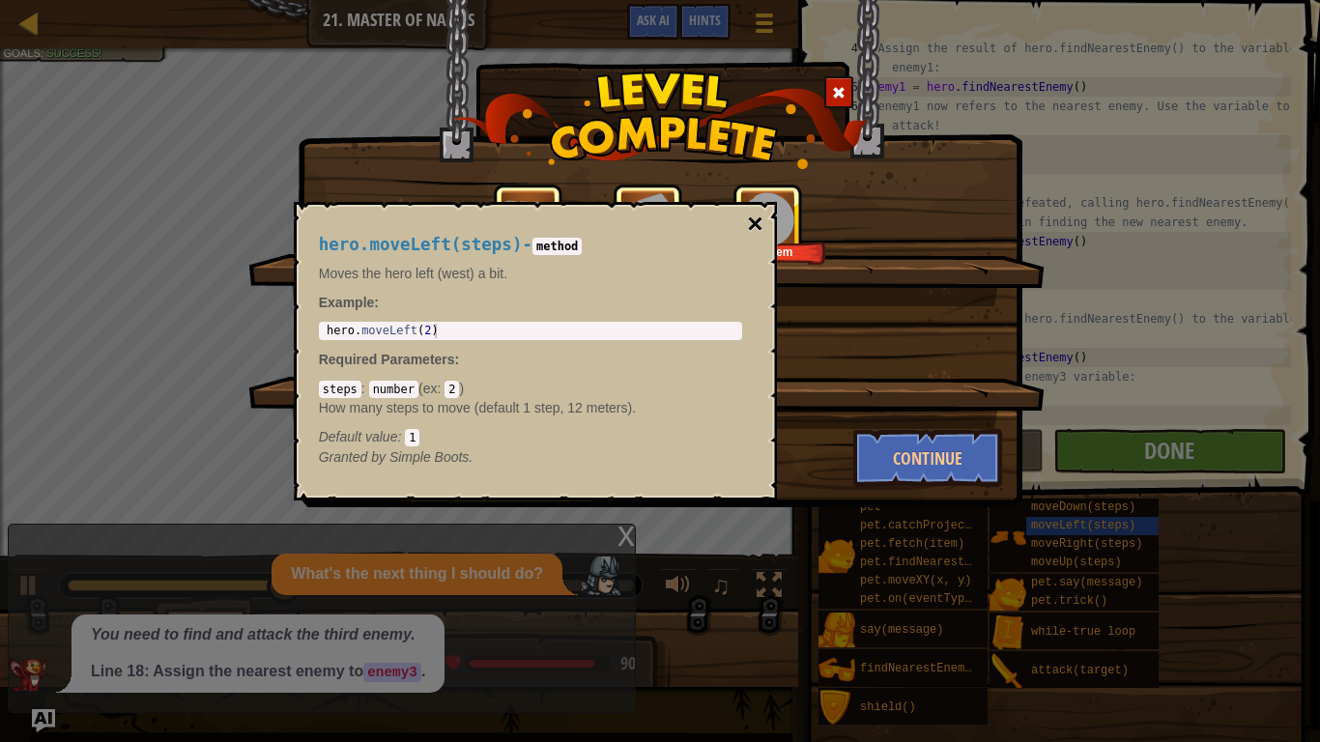
click at [756, 228] on button "×" at bounding box center [754, 224] width 15 height 27
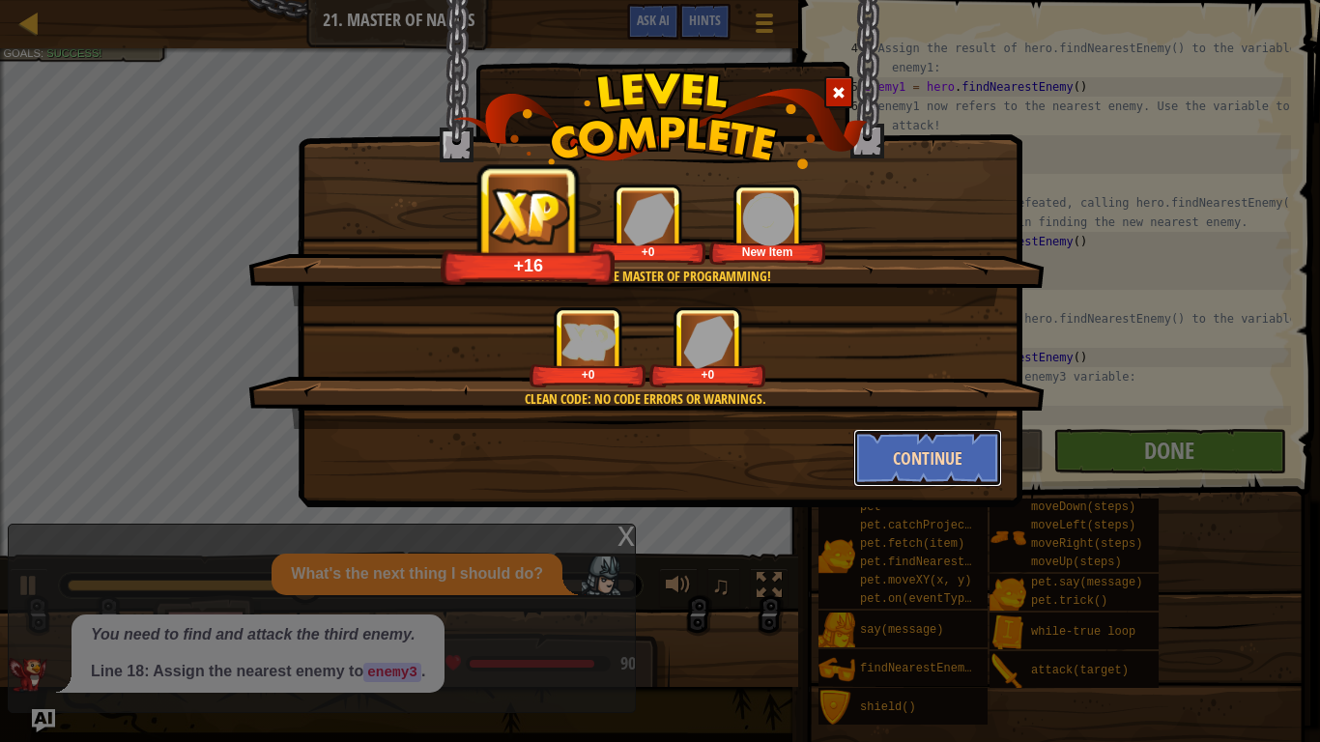
click at [930, 447] on button "Continue" at bounding box center [928, 458] width 150 height 58
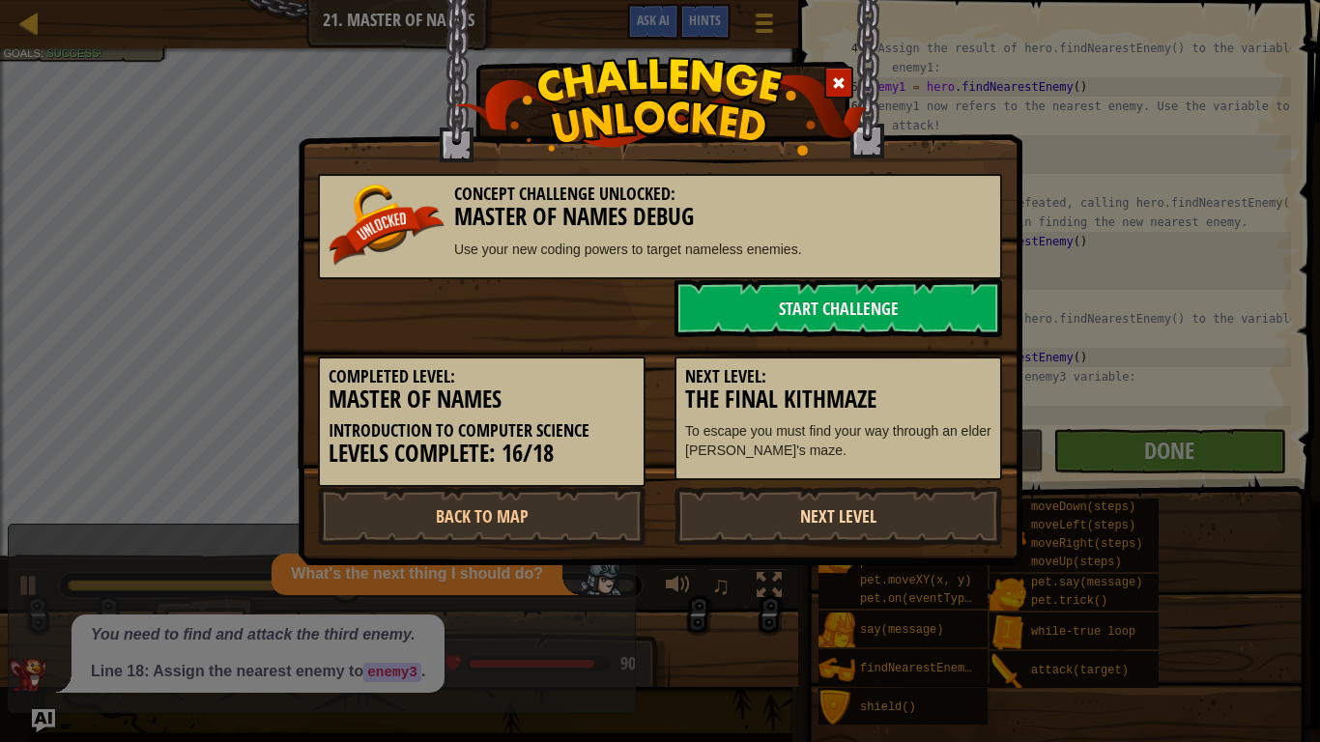
click at [895, 526] on link "Next Level" at bounding box center [838, 516] width 328 height 58
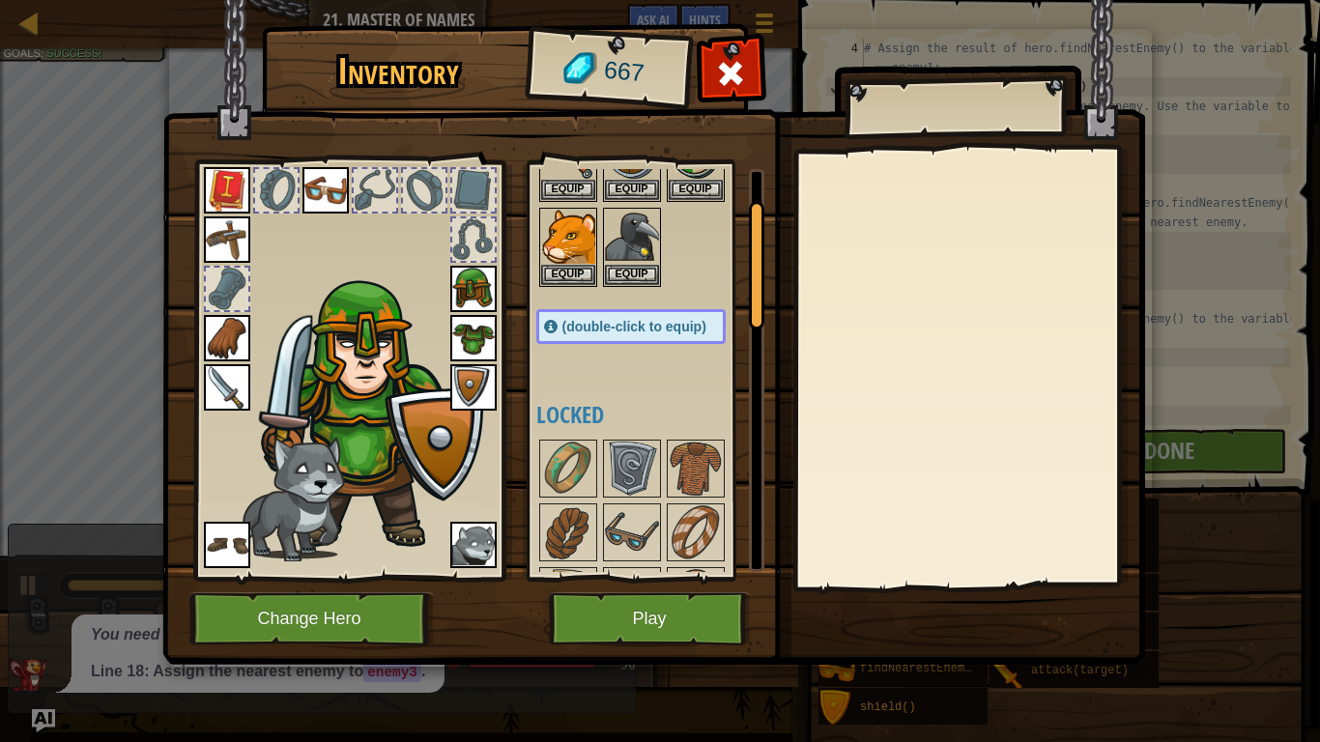
scroll to position [100, 0]
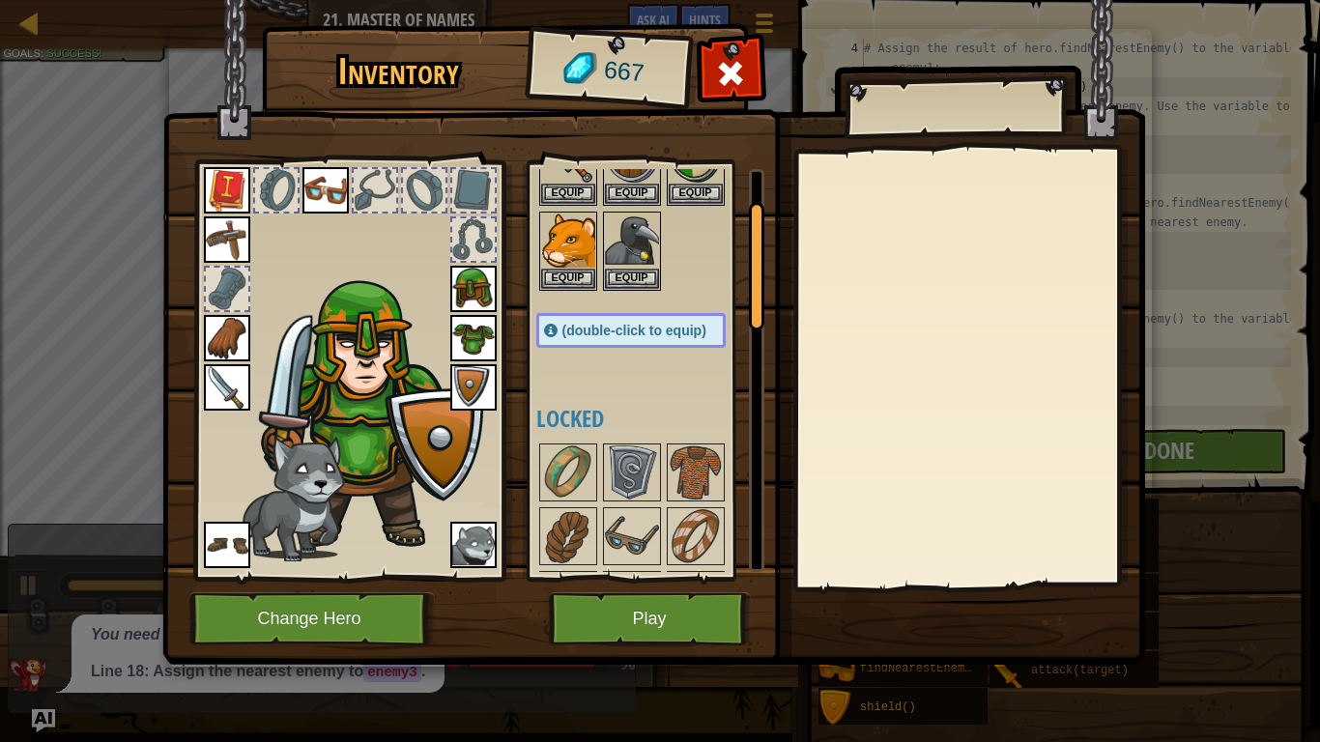
click at [674, 470] on img at bounding box center [696, 472] width 54 height 54
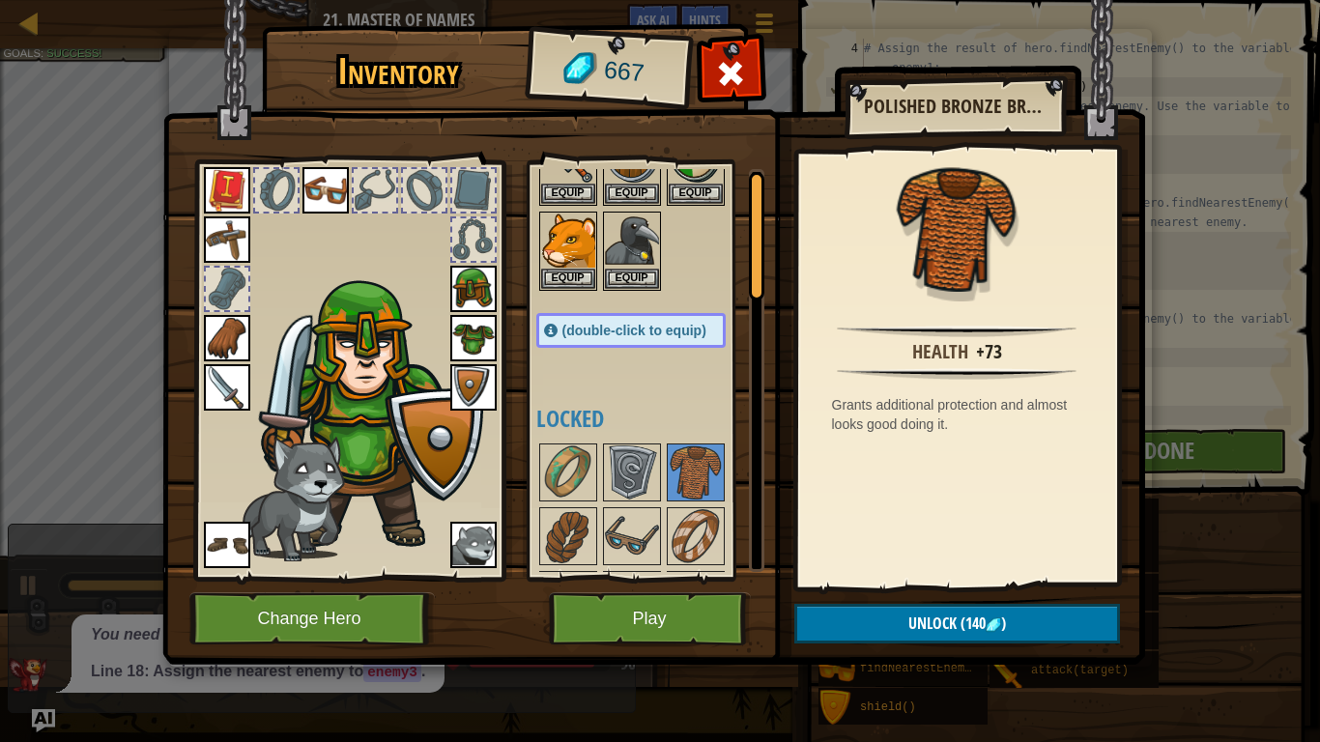
scroll to position [0, 0]
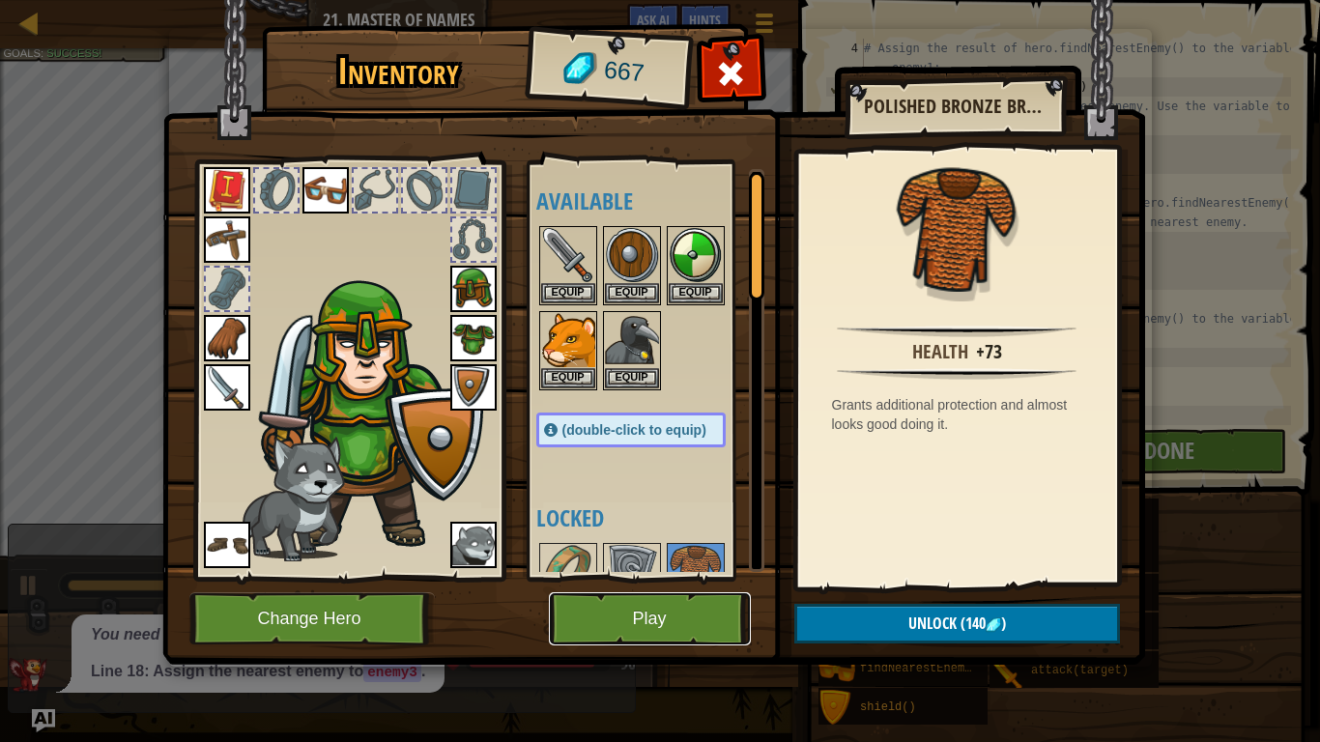
click at [660, 578] on button "Play" at bounding box center [650, 618] width 202 height 53
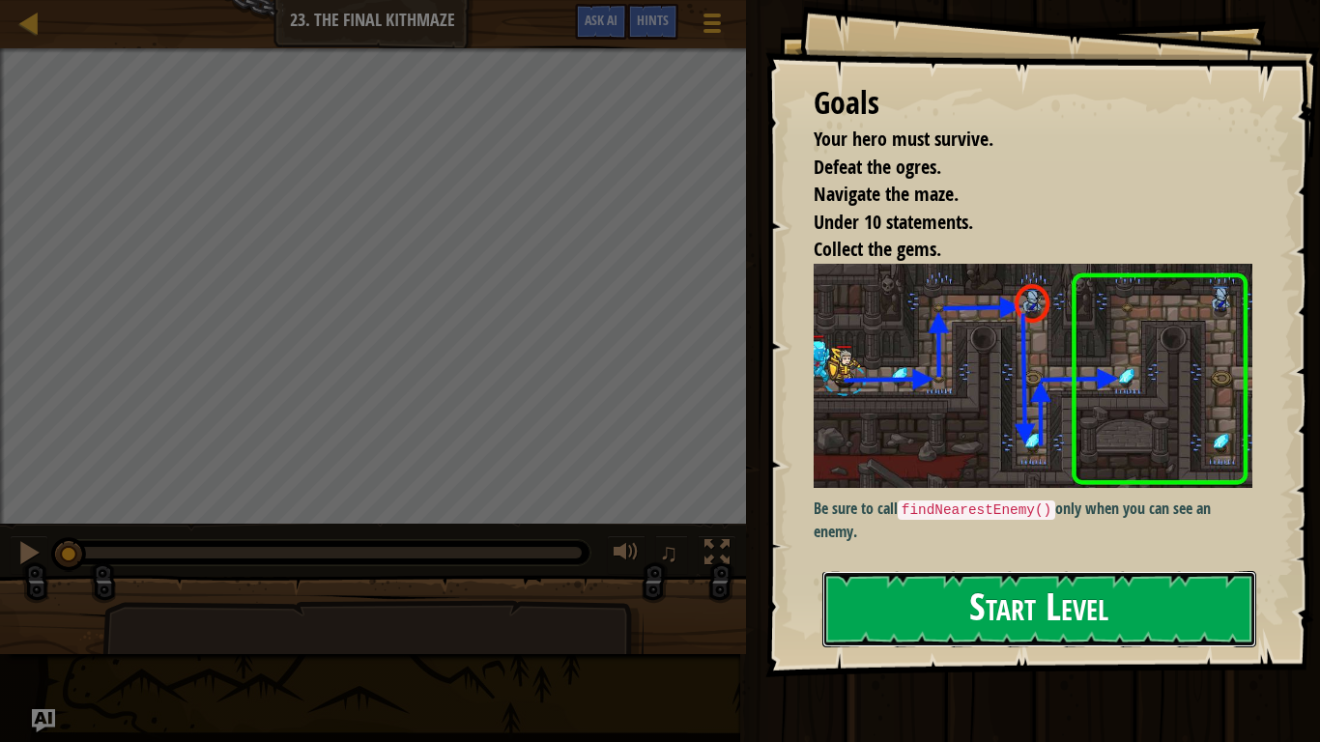
click at [1063, 578] on button "Start Level" at bounding box center [1039, 609] width 434 height 76
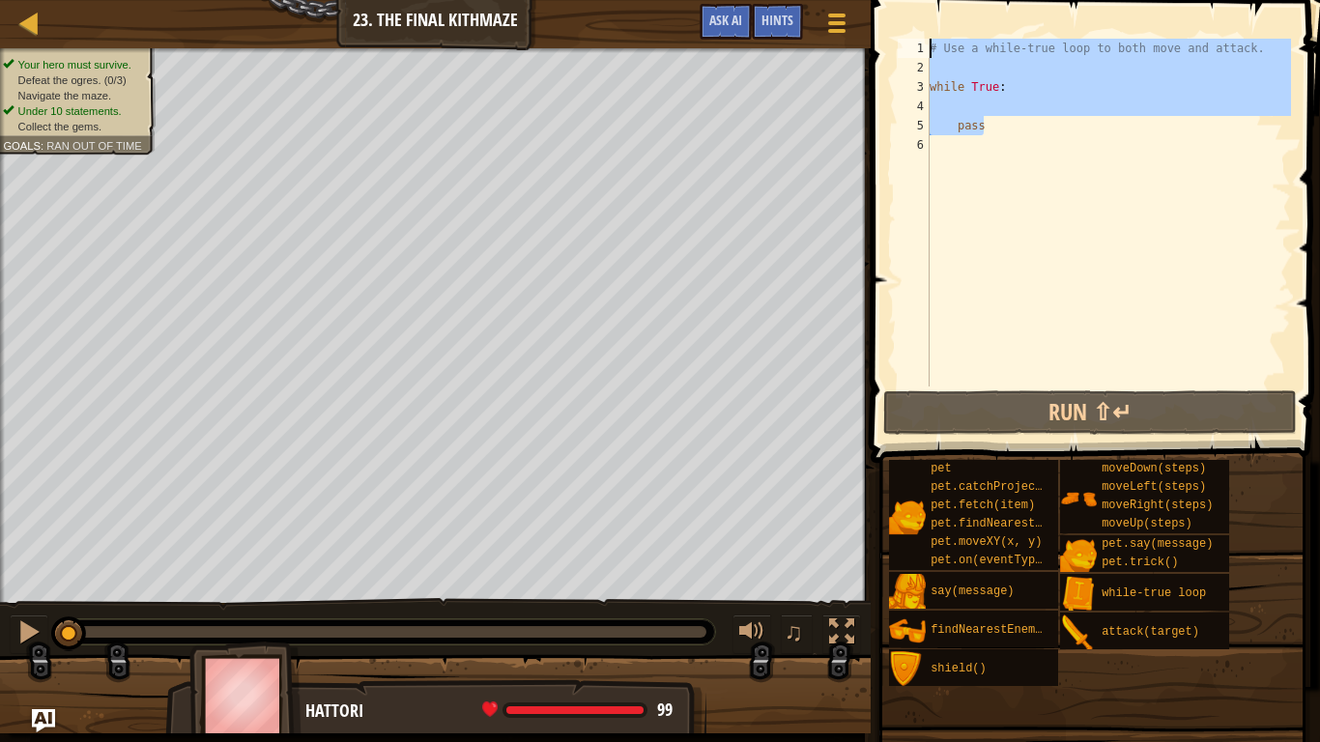
drag, startPoint x: 1001, startPoint y: 134, endPoint x: 921, endPoint y: 41, distance: 123.4
click at [921, 41] on div "pass 1 2 3 4 5 6 # Use a while-true loop to both move and attack. while True : …" at bounding box center [1092, 213] width 397 height 348
type textarea "# Use a while-true loop to both move and attack."
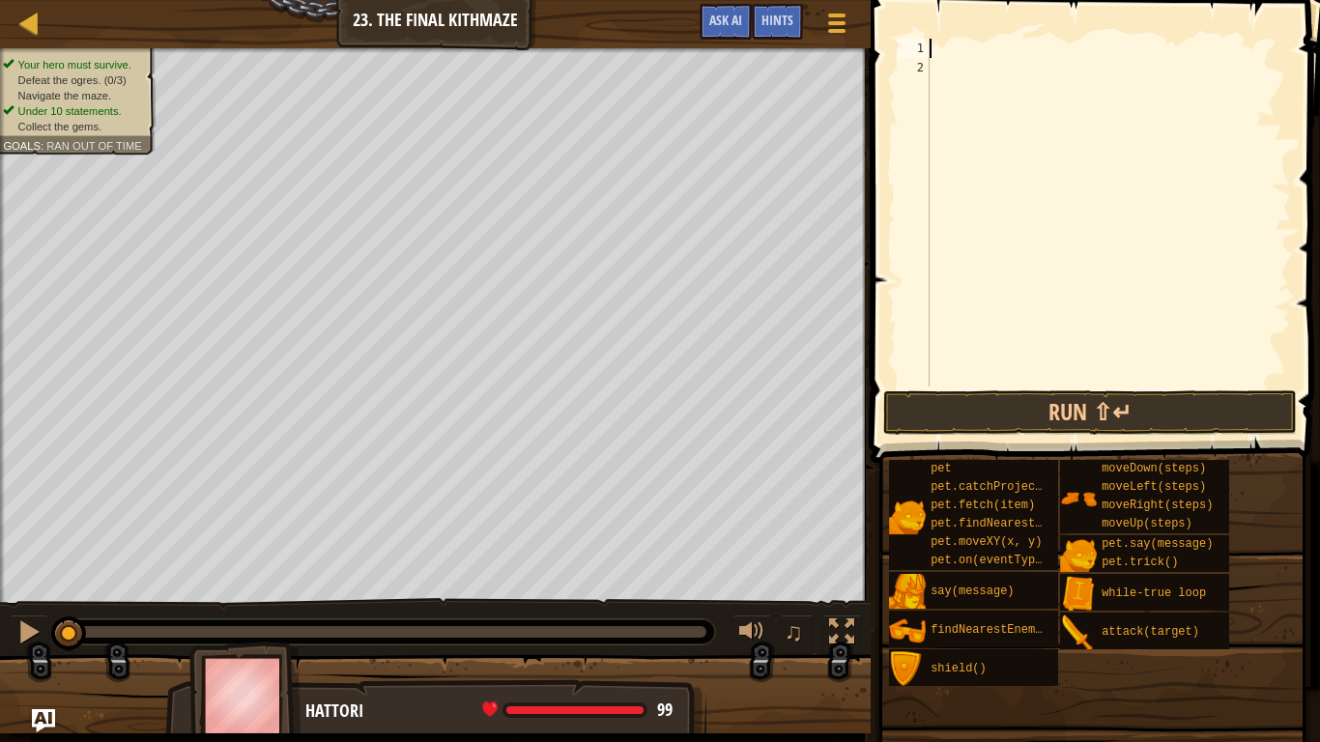
type textarea "h"
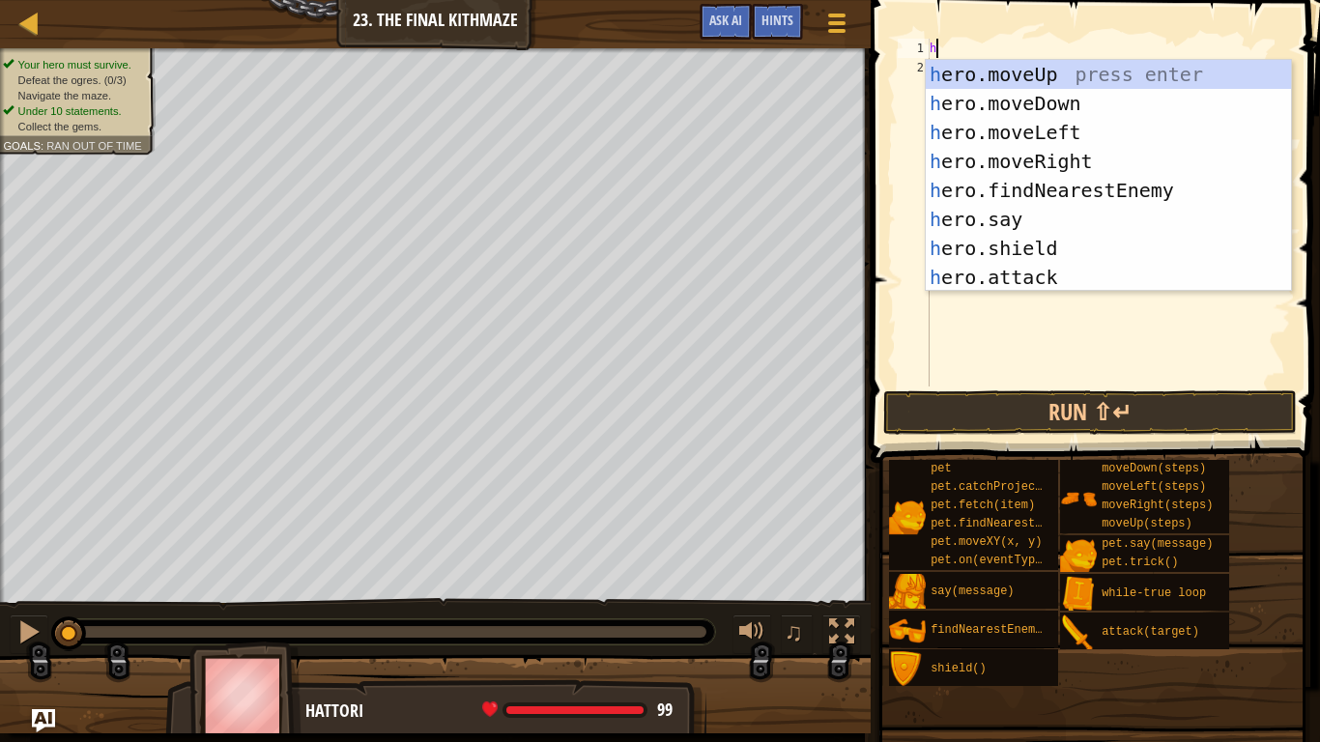
scroll to position [9, 0]
click at [1108, 76] on div "h ero.moveUp press enter h ero.moveDown press enter h ero.moveLeft press enter …" at bounding box center [1108, 205] width 365 height 290
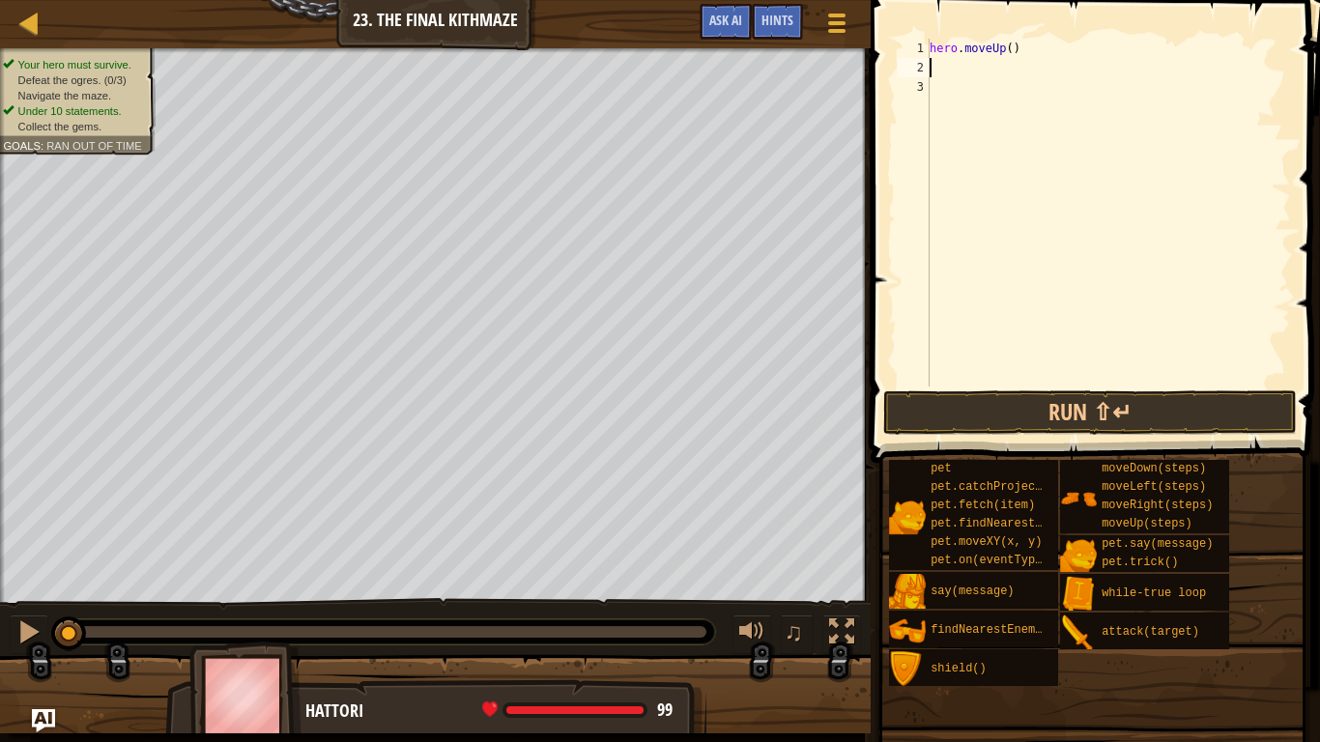
click at [1009, 51] on div "hero . moveUp ( )" at bounding box center [1108, 232] width 365 height 387
type textarea "hero.moveUp()"
drag, startPoint x: 1035, startPoint y: 52, endPoint x: 913, endPoint y: 45, distance: 121.9
click at [913, 45] on div "hero.moveUp() 1 2 3 hero . moveUp ( ) ההההההההההההההההההההההההההההההההההההההההה…" at bounding box center [1092, 213] width 397 height 348
type textarea "h"
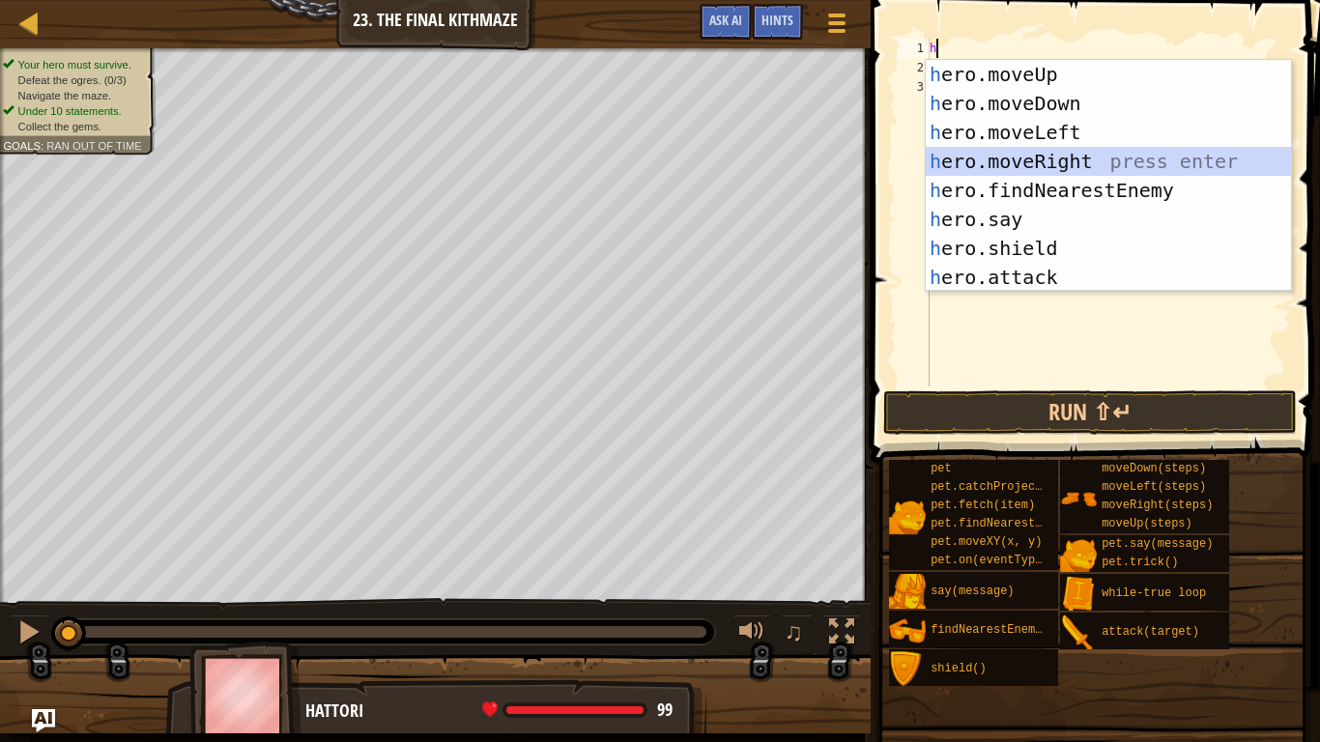
click at [1047, 164] on div "h ero.moveUp press enter h ero.moveDown press enter h ero.moveLeft press enter …" at bounding box center [1108, 205] width 365 height 290
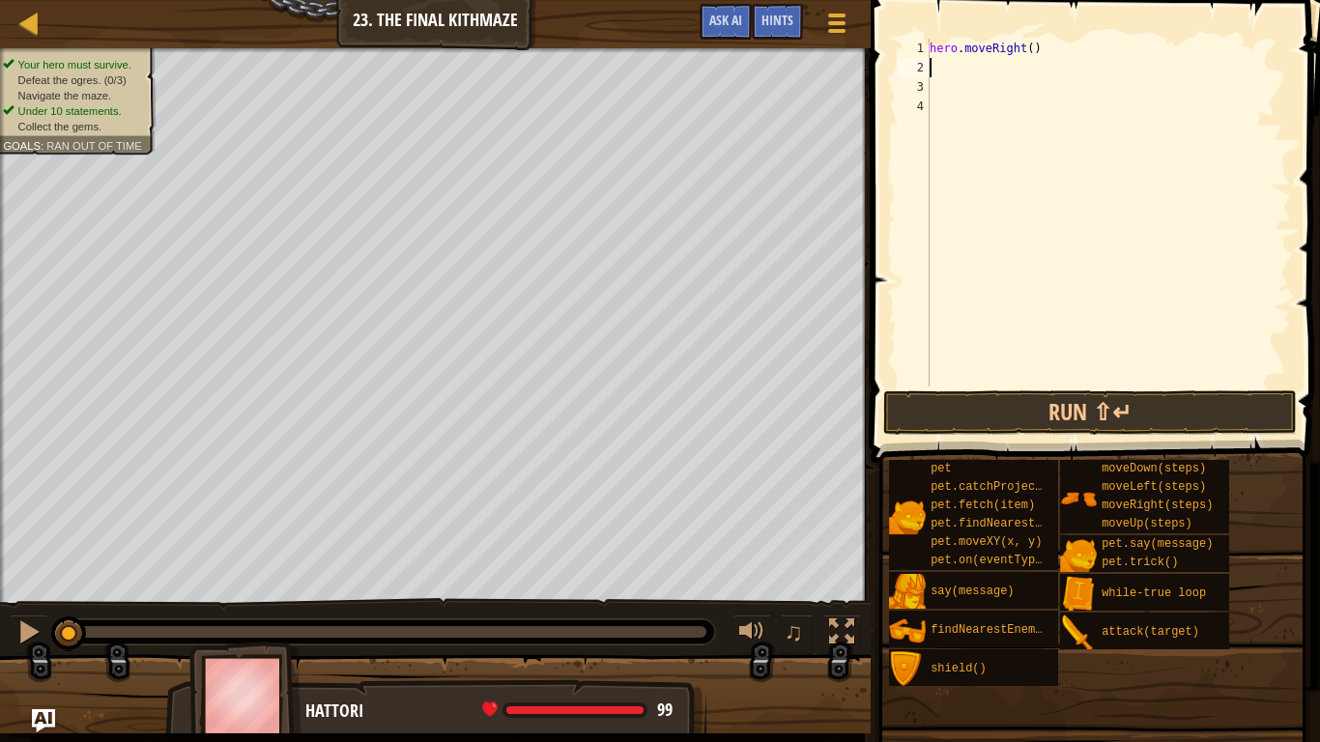
type textarea "h"
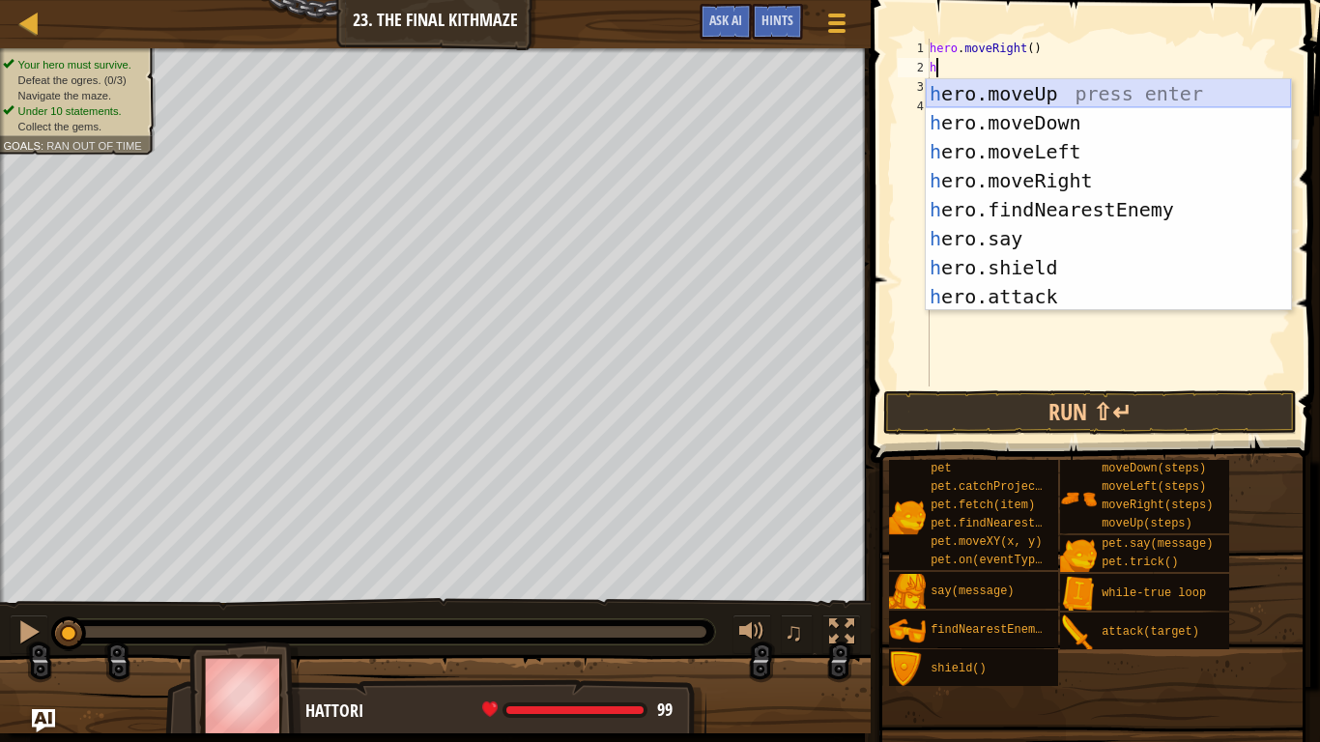
click at [1121, 96] on div "h ero.moveUp press enter h ero.moveDown press enter h ero.moveLeft press enter …" at bounding box center [1108, 224] width 365 height 290
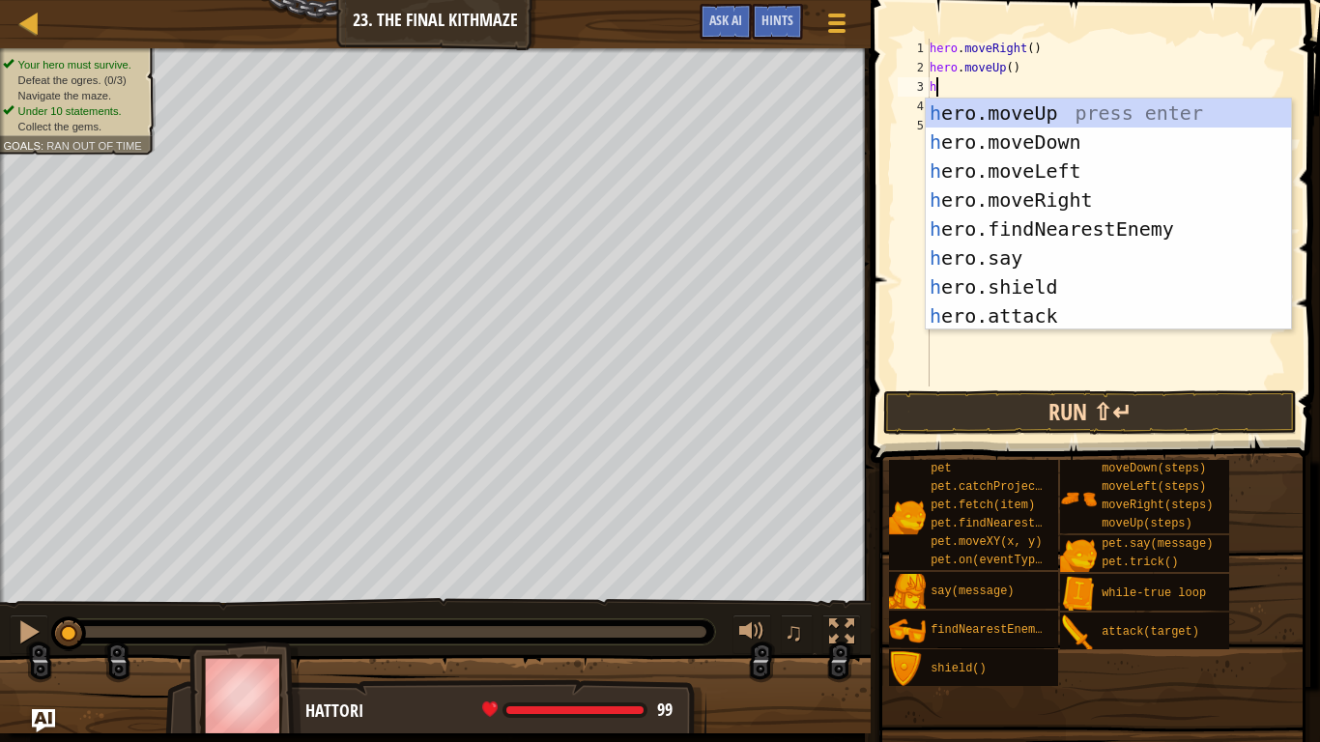
type textarea "h"
click at [1134, 429] on button "Run ⇧↵" at bounding box center [1090, 412] width 414 height 44
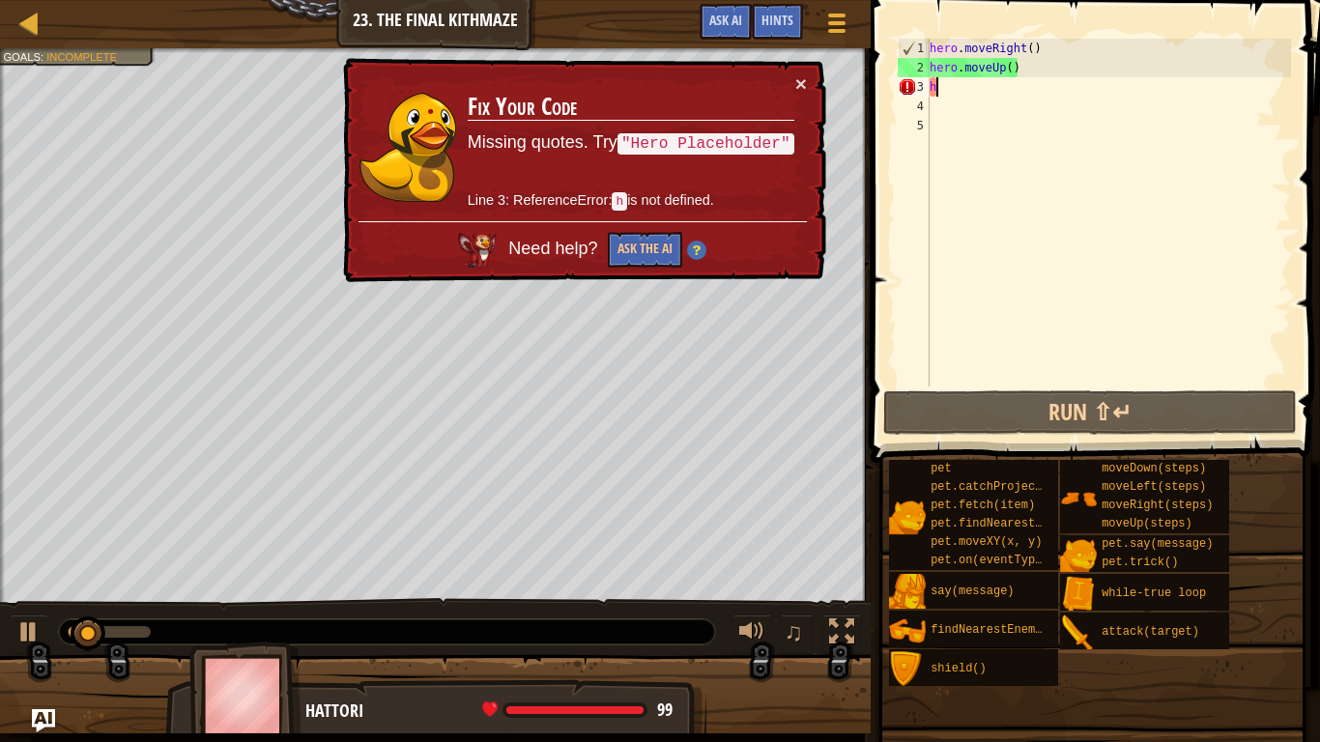
click at [934, 135] on div "hero . moveRight ( ) hero . moveUp ( ) h" at bounding box center [1108, 232] width 365 height 387
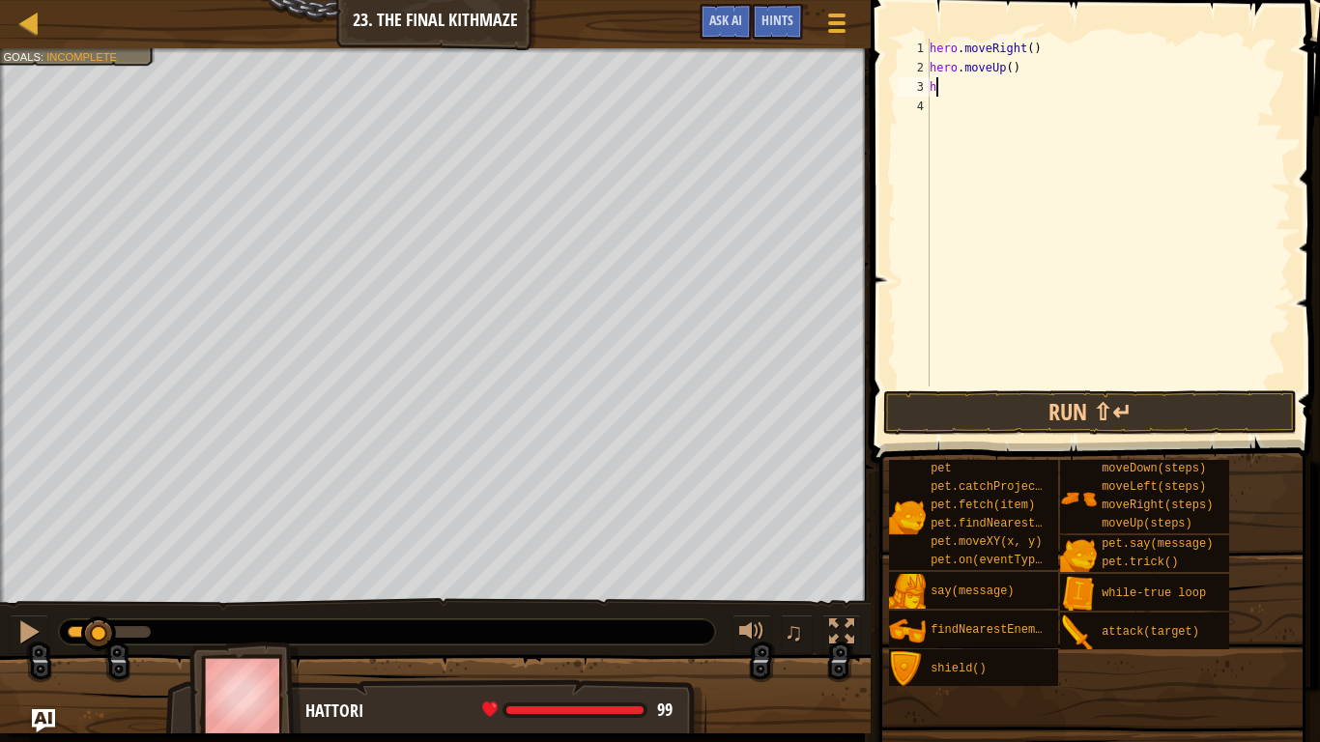
drag, startPoint x: 945, startPoint y: 92, endPoint x: 923, endPoint y: 91, distance: 22.2
click at [923, 91] on div "1 2 3 4 hero . moveRight ( ) hero . moveUp ( ) h הההההההההההההההההההההההההההההה…" at bounding box center [1092, 213] width 397 height 348
type textarea "h"
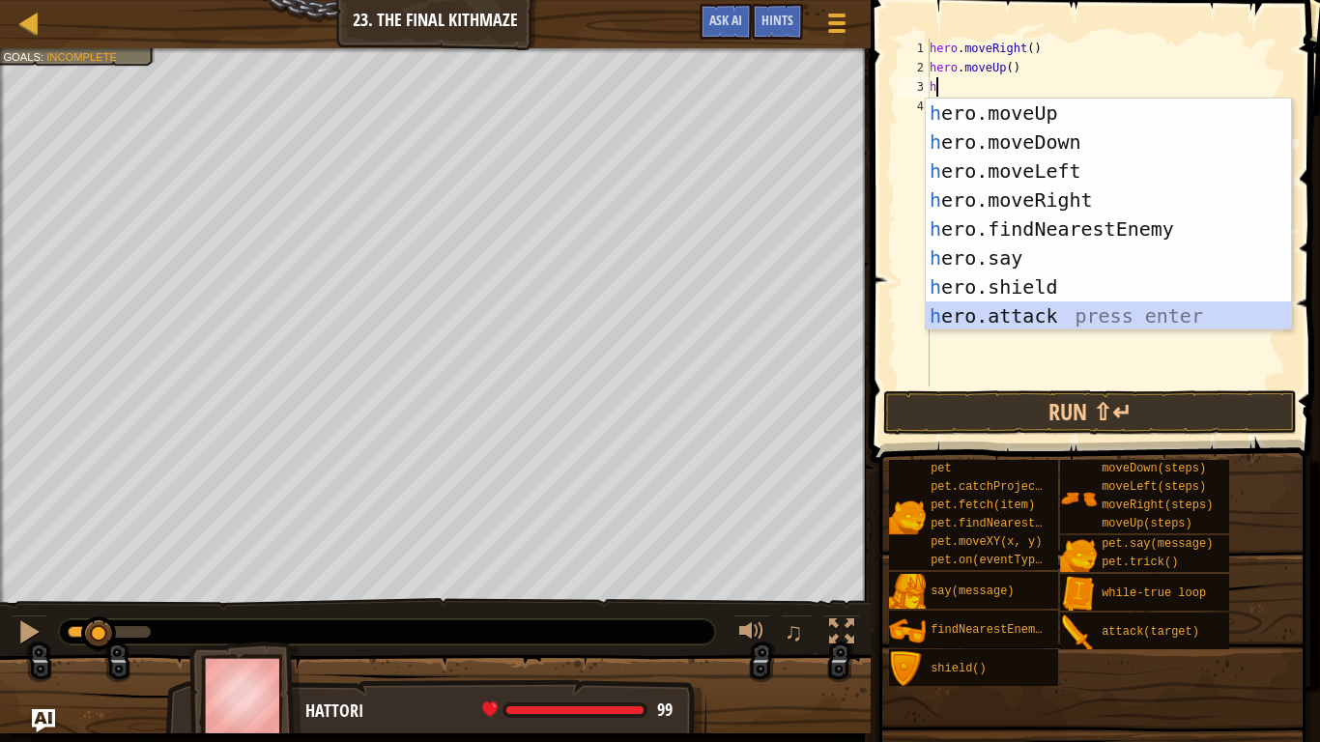
click at [1083, 323] on div "h ero.moveUp press enter h ero.moveDown press enter h ero.moveLeft press enter …" at bounding box center [1108, 244] width 365 height 290
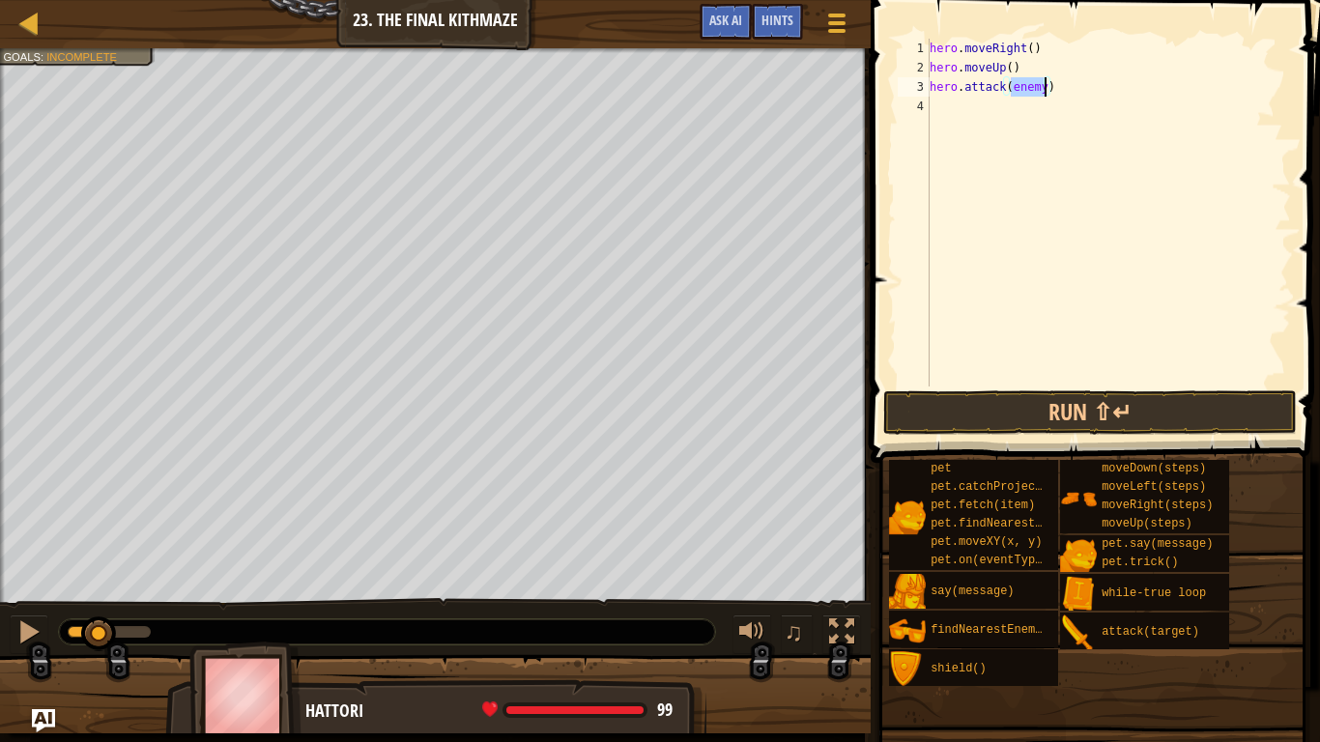
click at [1042, 93] on div "hero . moveRight ( ) hero . moveUp ( ) hero . attack ( enemy )" at bounding box center [1108, 213] width 365 height 348
type textarea "hero.attack(enemy1)"
click at [1011, 416] on button "Run ⇧↵" at bounding box center [1090, 412] width 414 height 44
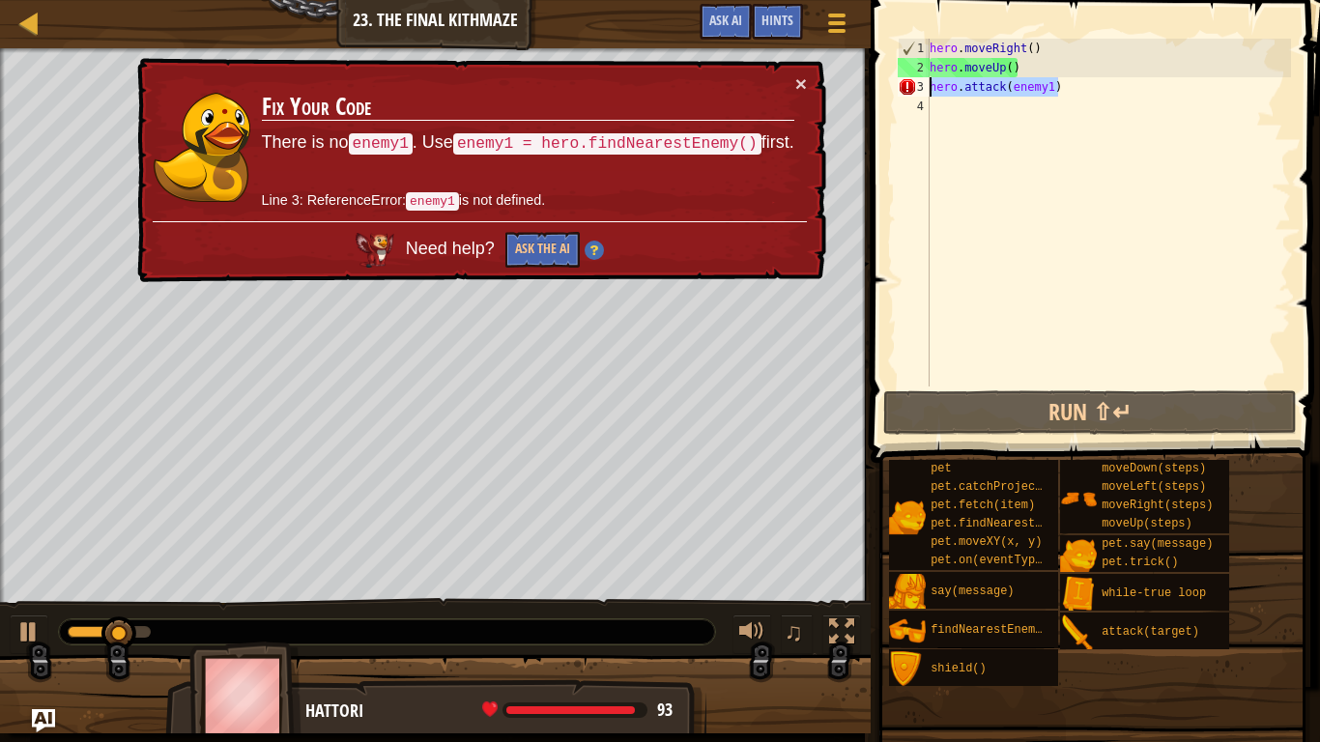
drag, startPoint x: 1106, startPoint y: 78, endPoint x: 915, endPoint y: 91, distance: 191.7
click at [915, 91] on div "hero.attack(enemy1) 1 2 3 4 hero . moveRight ( ) hero . moveUp ( ) hero . attac…" at bounding box center [1092, 213] width 397 height 348
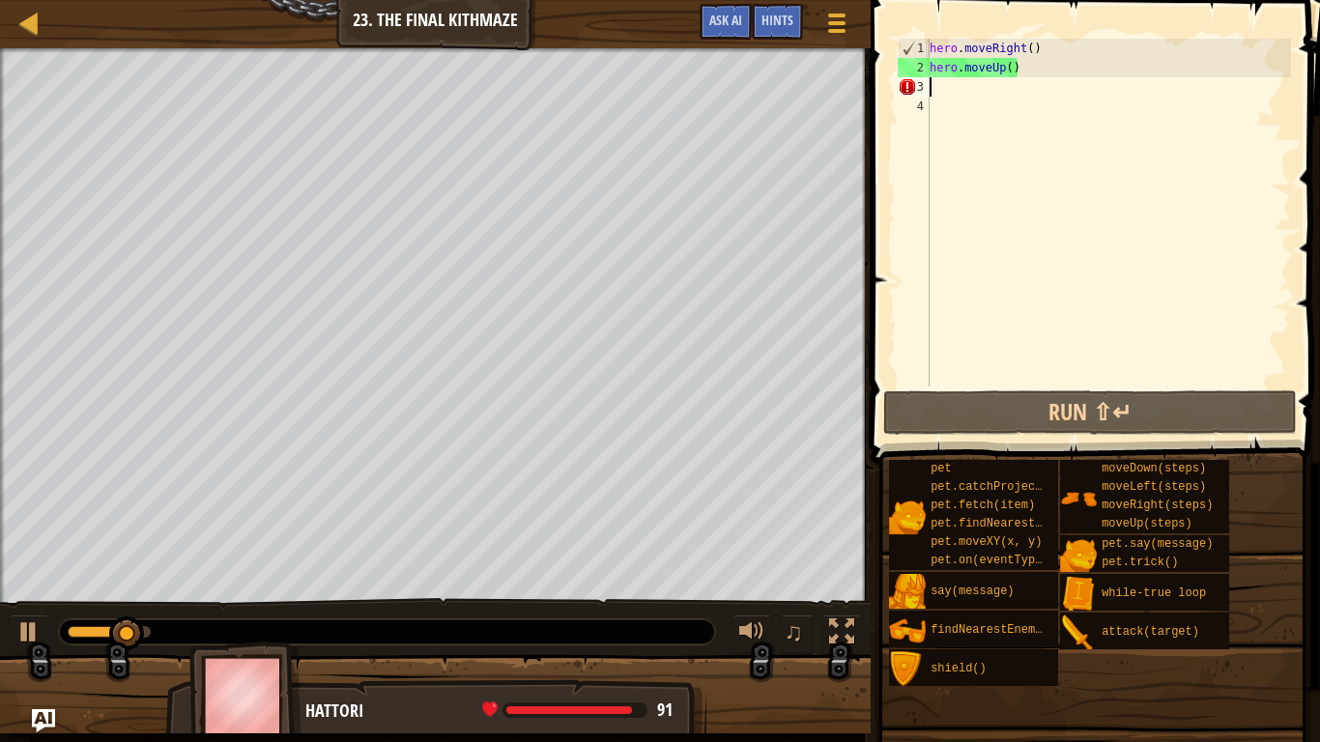
scroll to position [9, 0]
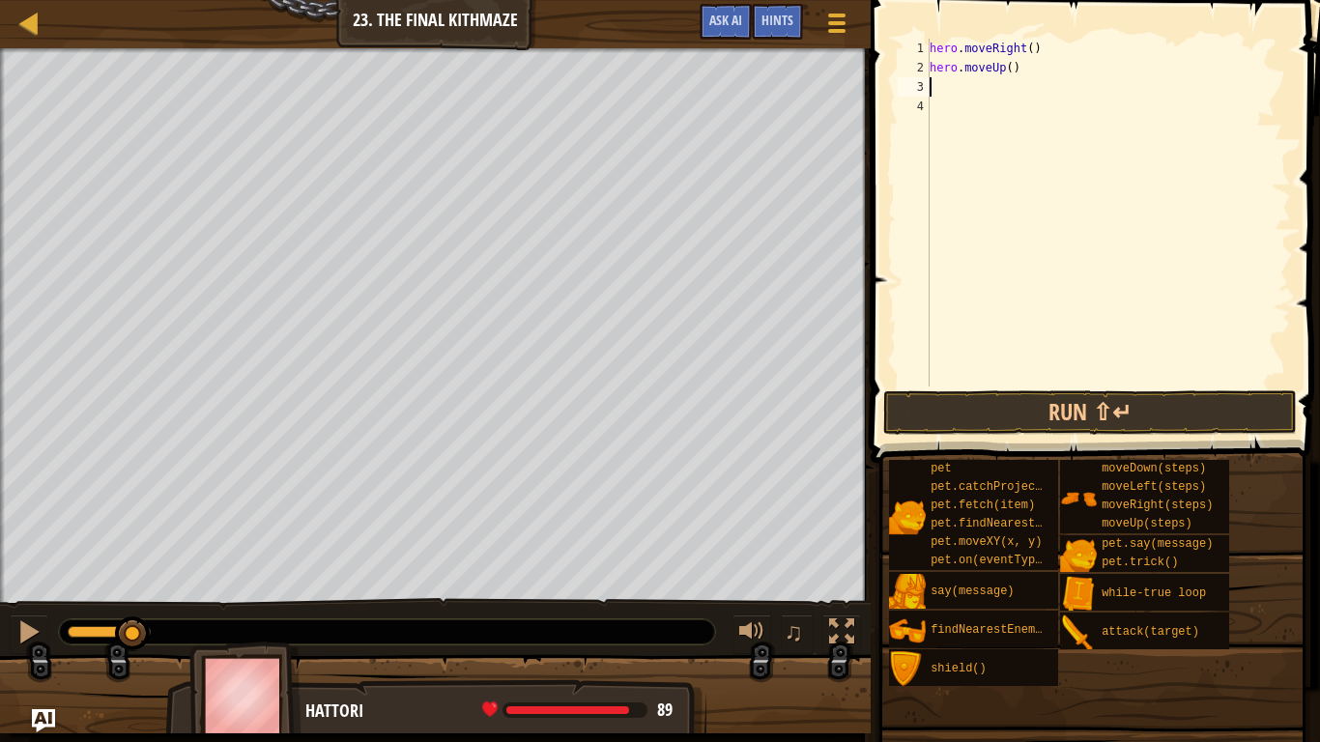
type textarea "h"
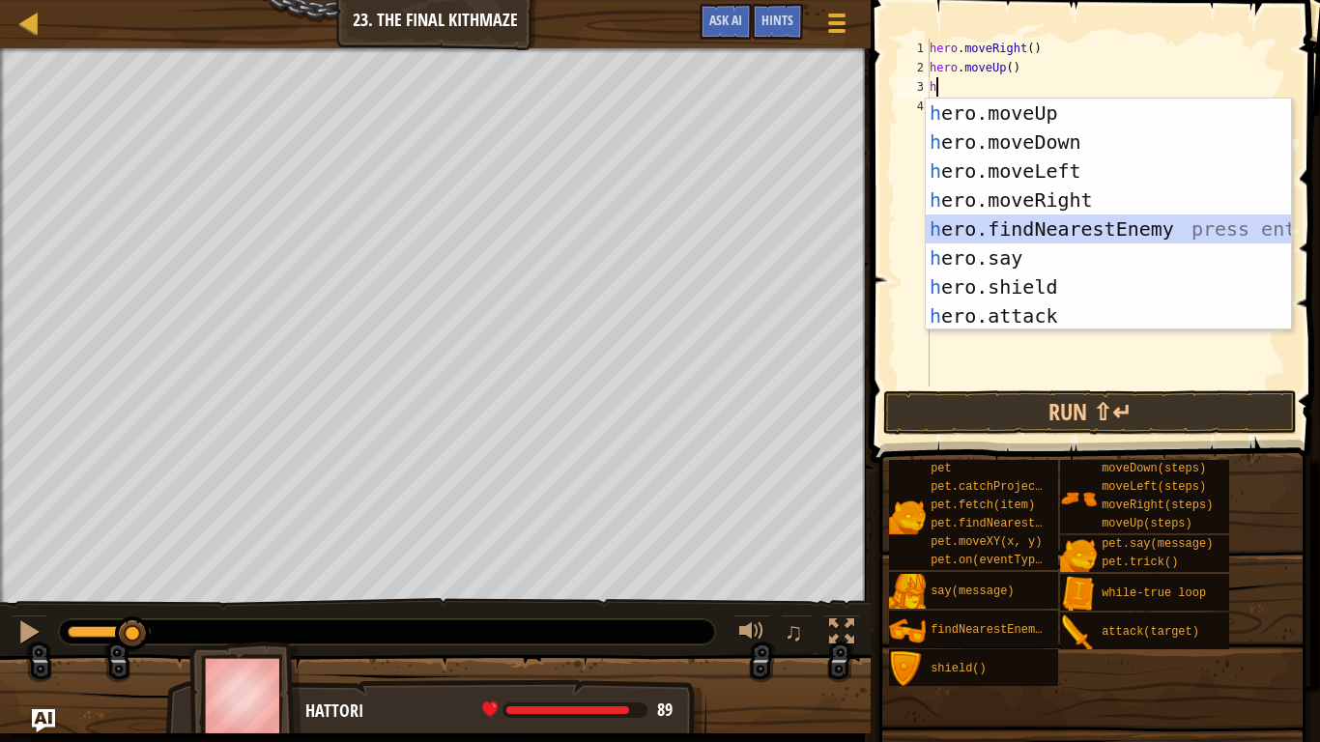
click at [1025, 236] on div "h ero.moveUp press enter h ero.moveDown press enter h ero.moveLeft press enter …" at bounding box center [1108, 244] width 365 height 290
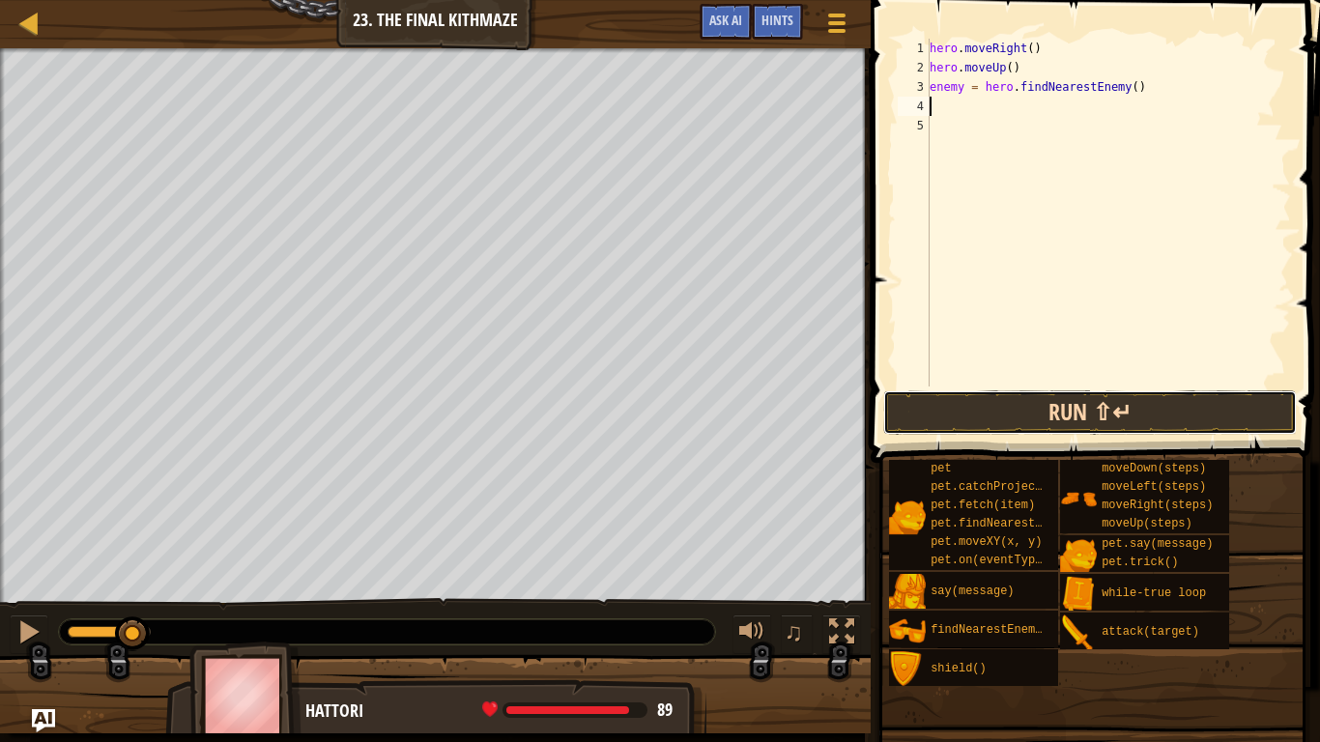
click at [1146, 416] on button "Run ⇧↵" at bounding box center [1090, 412] width 414 height 44
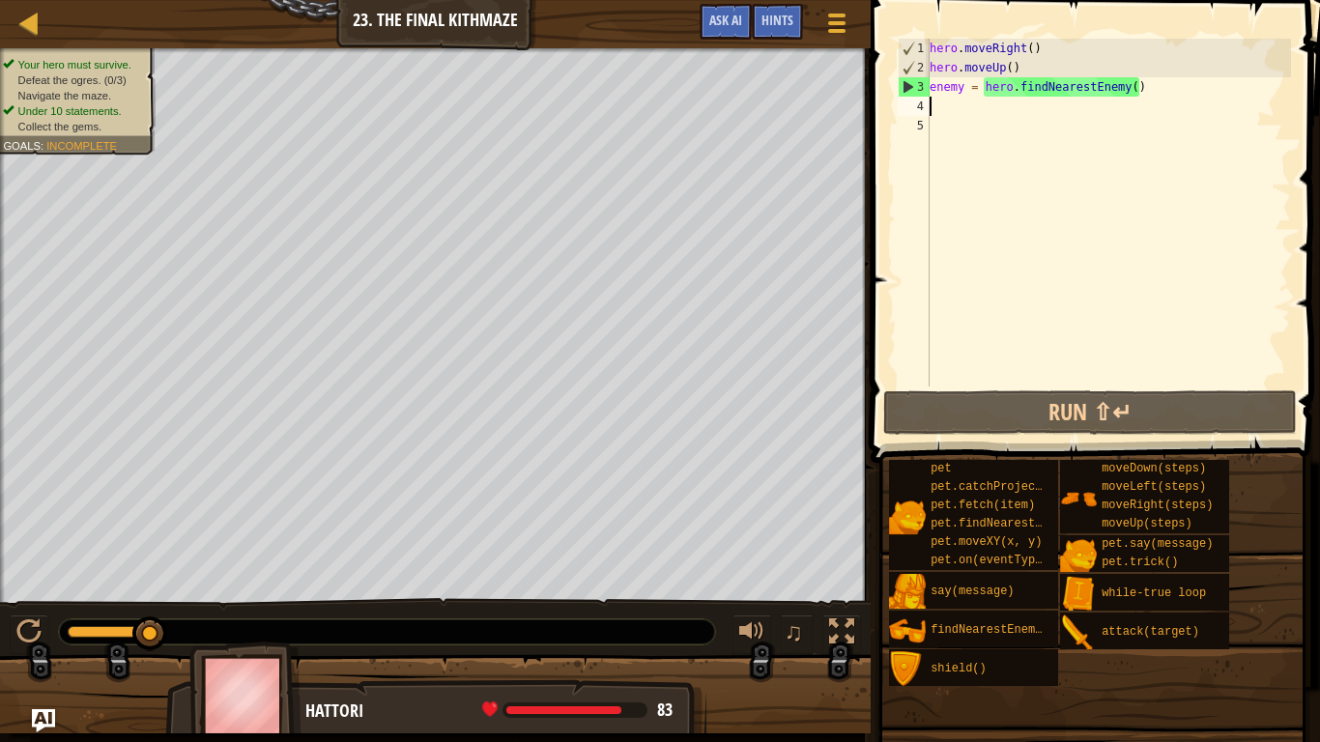
type textarea "h"
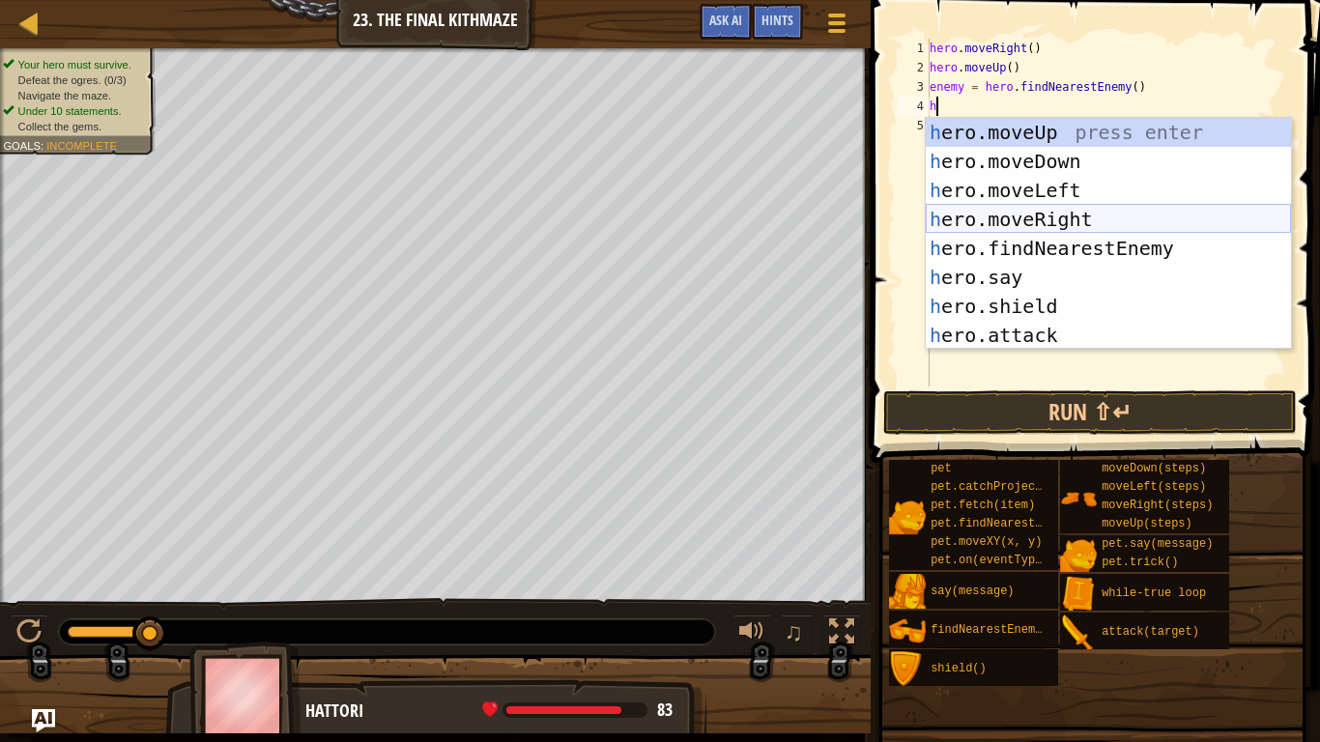
click at [1030, 217] on div "h ero.moveUp press enter h ero.moveDown press enter h ero.moveLeft press enter …" at bounding box center [1108, 263] width 365 height 290
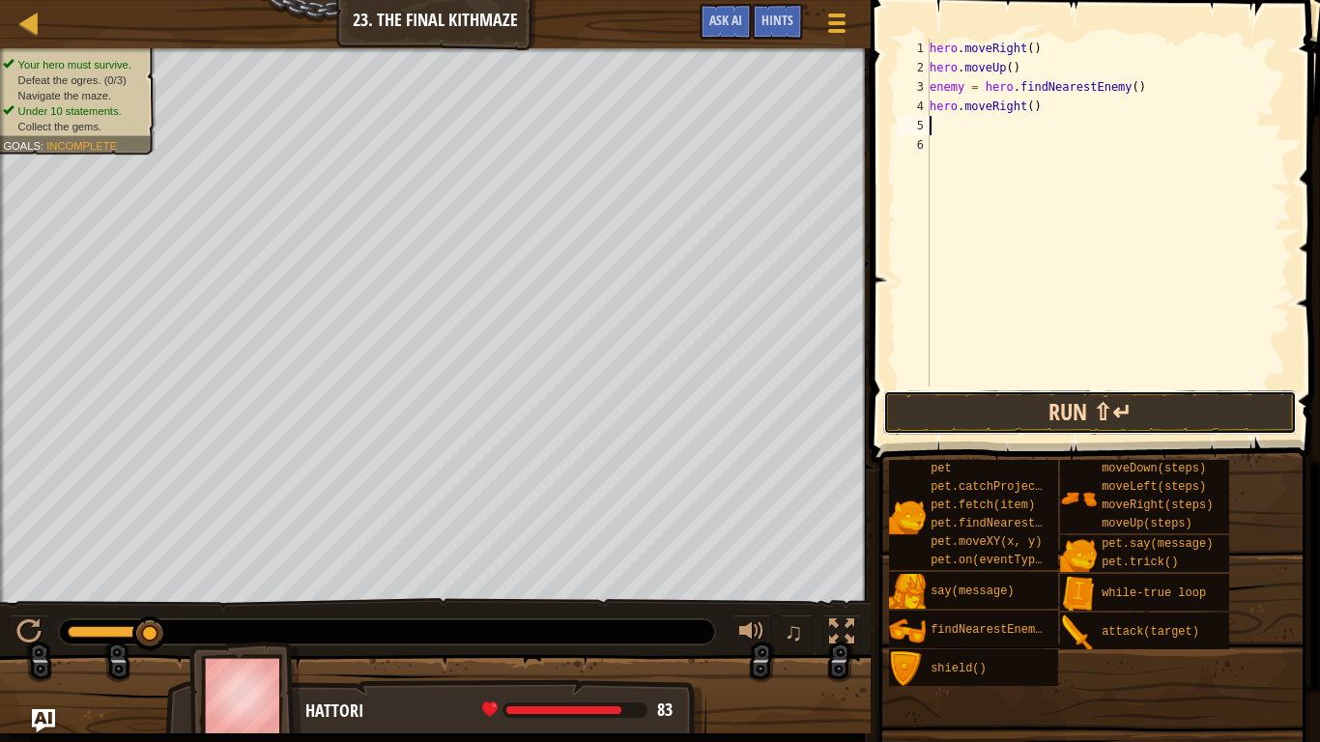
click at [1037, 414] on button "Run ⇧↵" at bounding box center [1090, 412] width 414 height 44
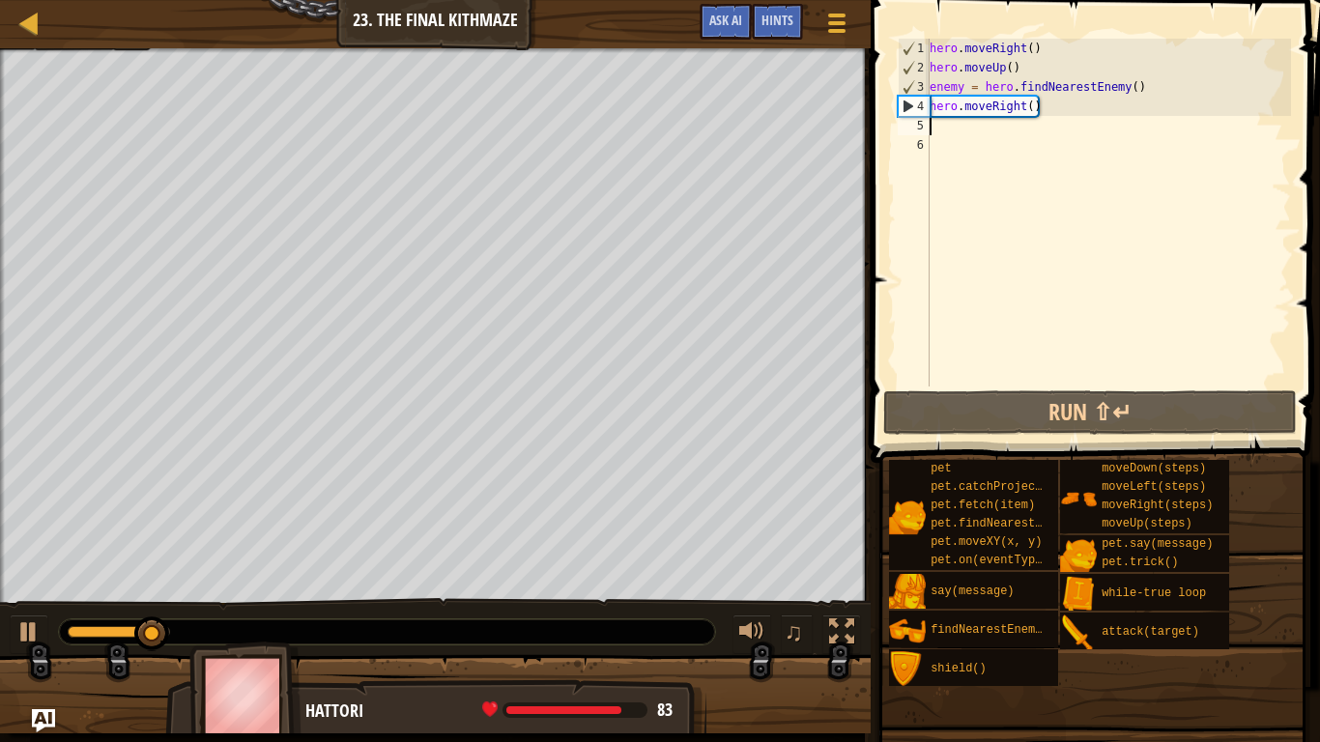
click at [1132, 88] on div "hero . moveRight ( ) hero . moveUp ( ) enemy = hero . findNearestEnemy ( ) hero…" at bounding box center [1108, 232] width 365 height 387
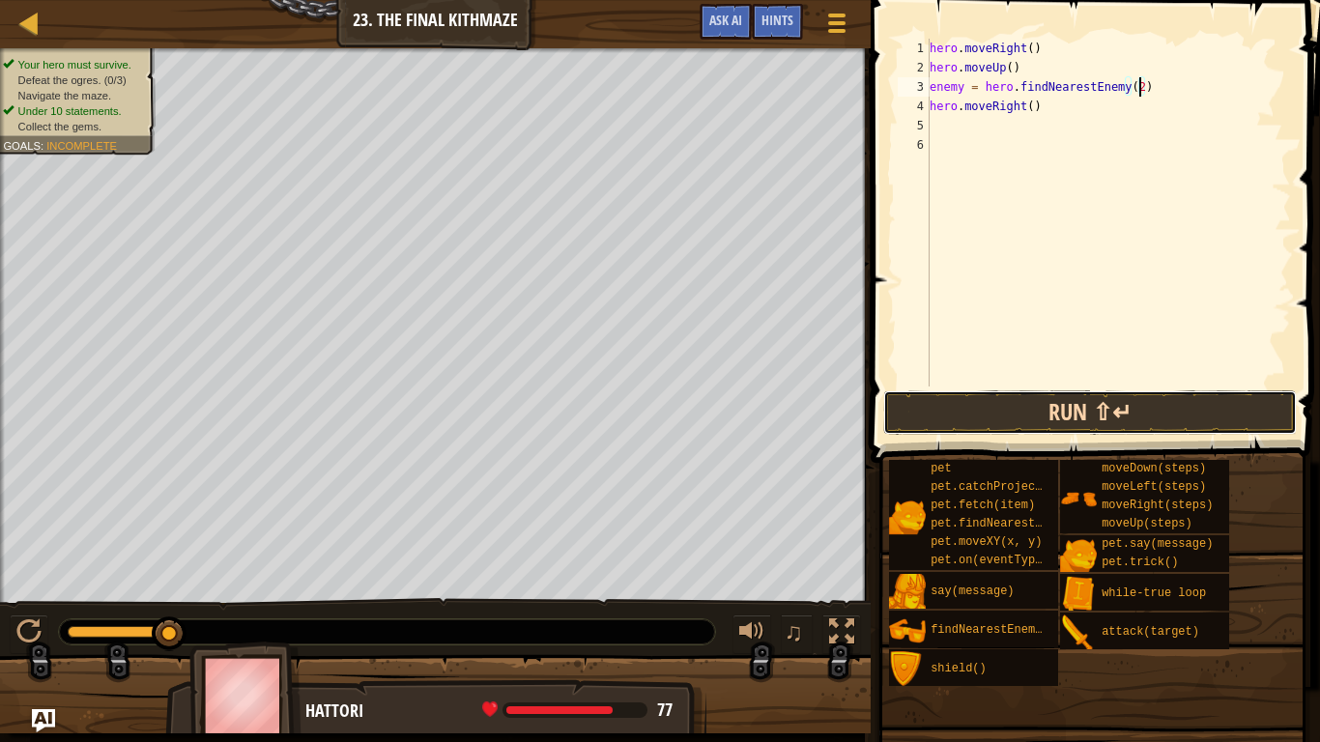
click at [1043, 417] on button "Run ⇧↵" at bounding box center [1090, 412] width 414 height 44
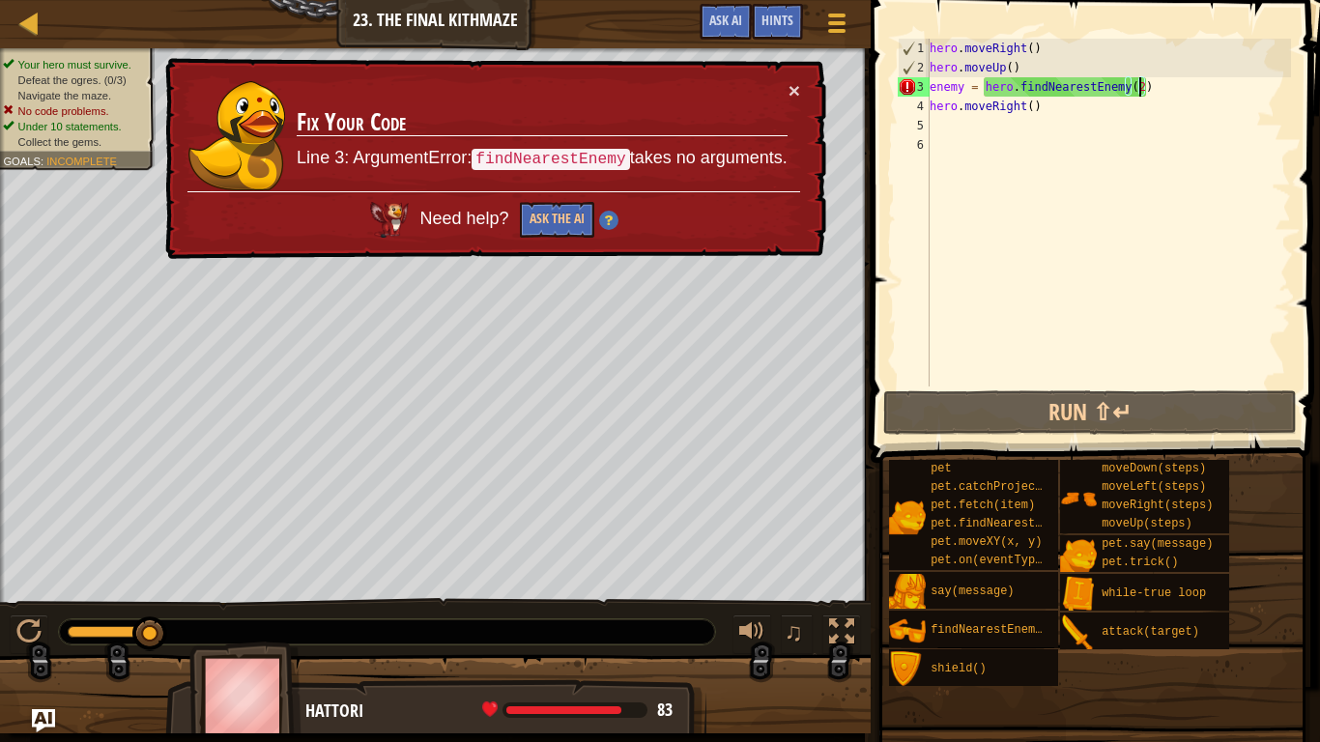
scroll to position [9, 29]
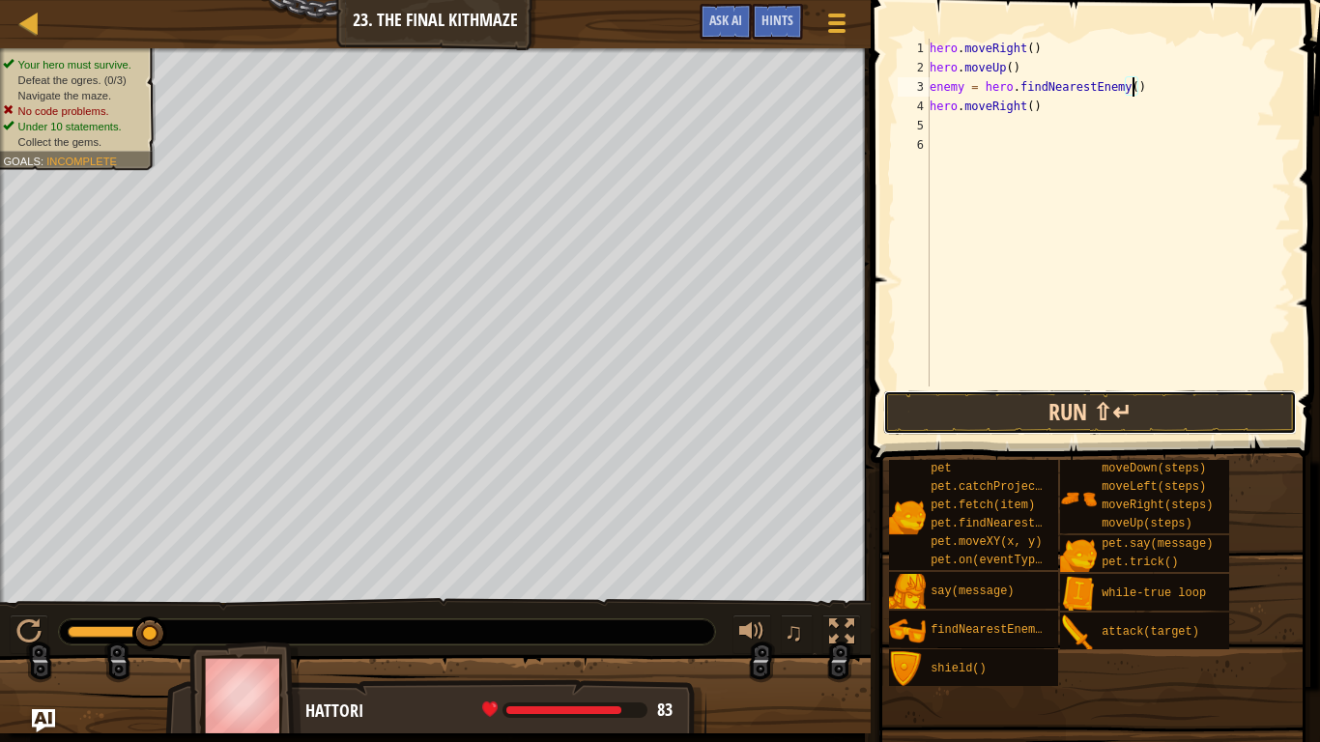
click at [1028, 401] on button "Run ⇧↵" at bounding box center [1090, 412] width 414 height 44
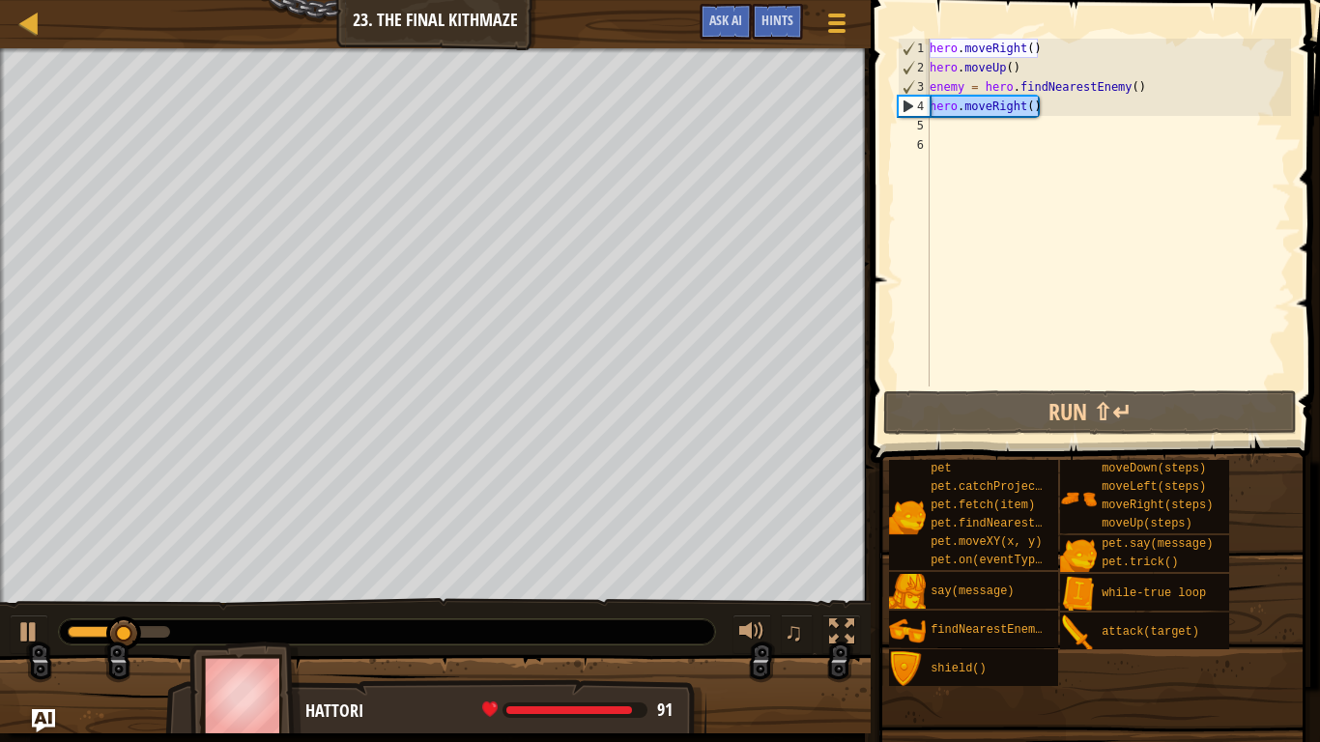
drag, startPoint x: 1051, startPoint y: 108, endPoint x: 872, endPoint y: 108, distance: 179.7
click at [872, 108] on div "enemy = hero.findNearestEnemy() 1 2 3 4 5 6 hero . moveRight ( ) hero . moveUp …" at bounding box center [1092, 270] width 455 height 520
type textarea "hero.moveRight()"
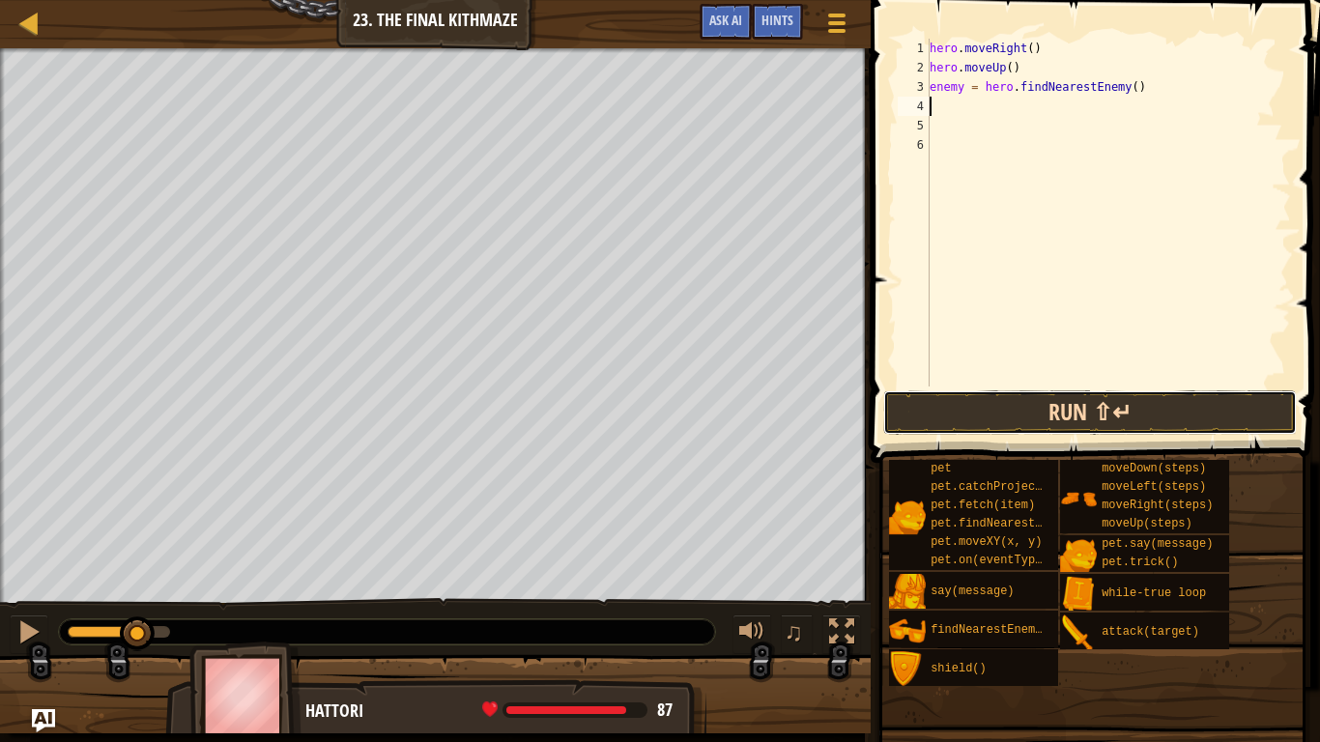
click at [1138, 399] on button "Run ⇧↵" at bounding box center [1090, 412] width 414 height 44
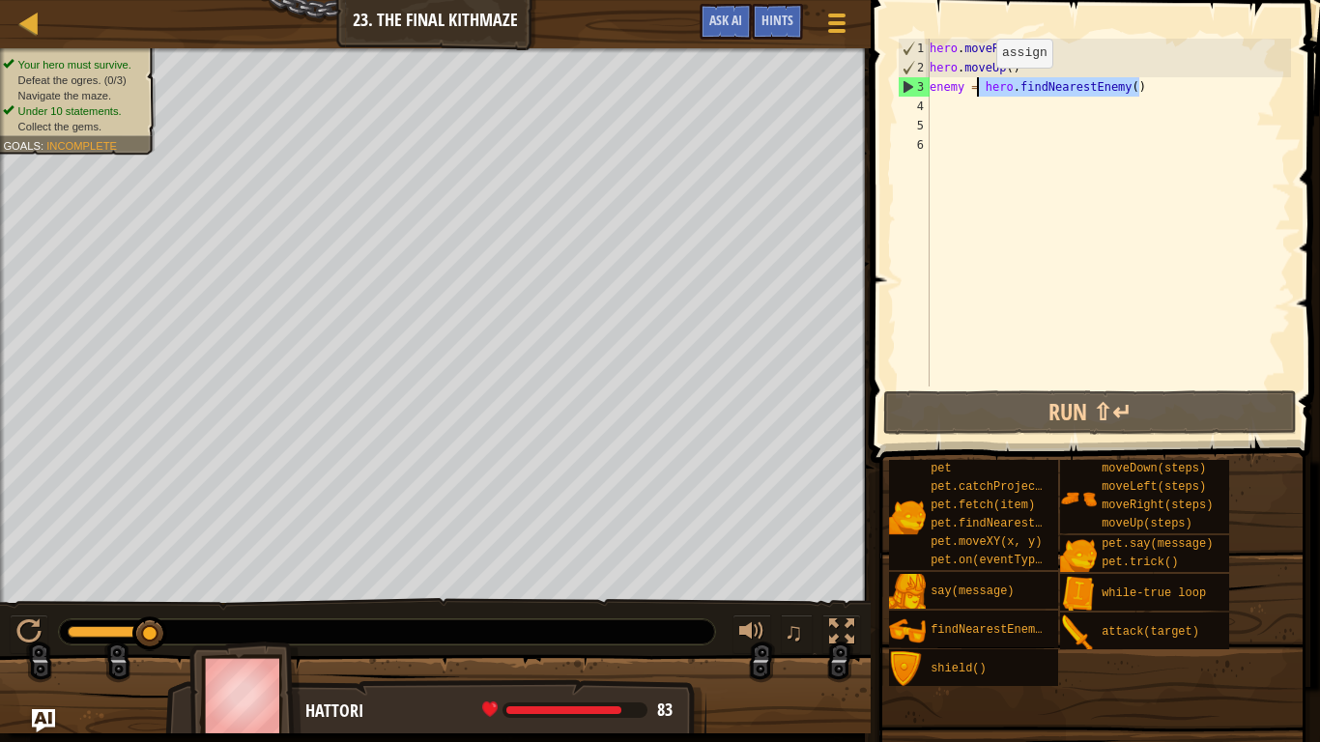
drag, startPoint x: 1145, startPoint y: 79, endPoint x: 979, endPoint y: 85, distance: 166.3
click at [979, 85] on div "hero . moveRight ( ) hero . moveUp ( ) enemy = hero . findNearestEnemy ( )" at bounding box center [1108, 232] width 365 height 387
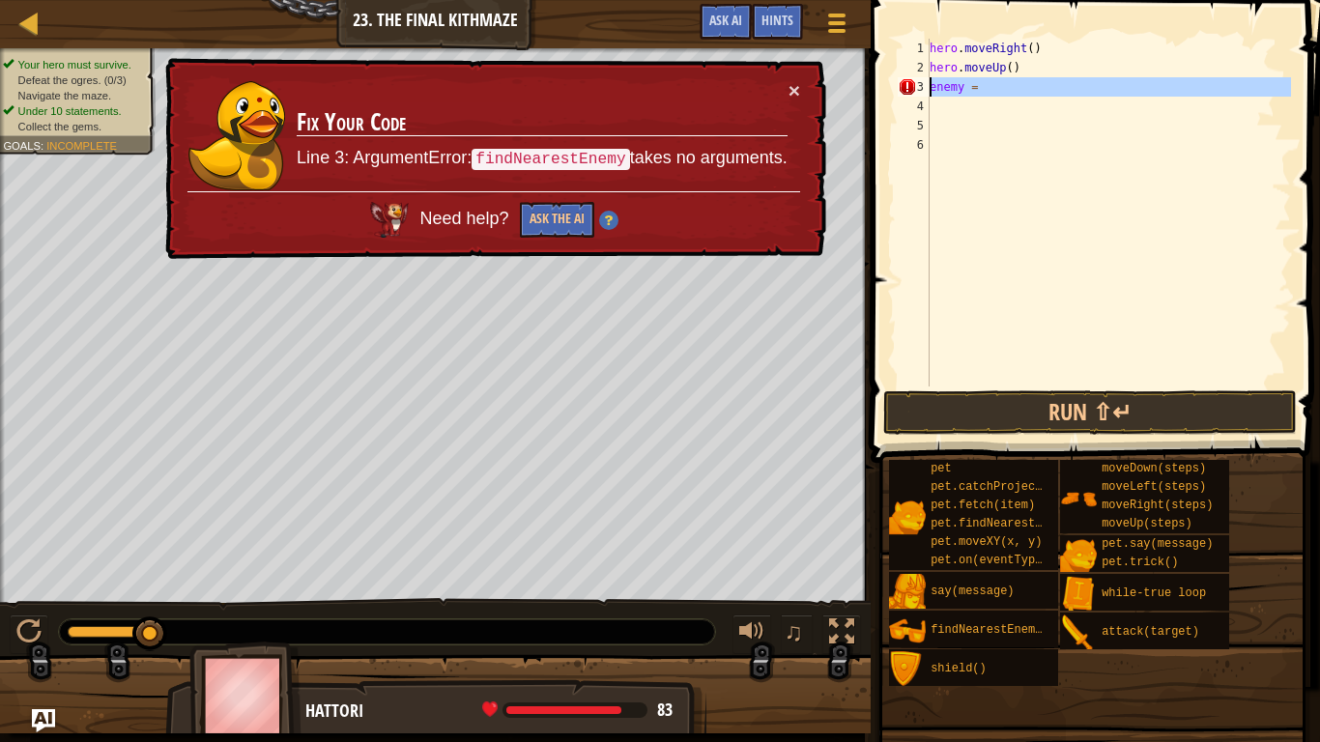
drag, startPoint x: 988, startPoint y: 100, endPoint x: 923, endPoint y: 81, distance: 67.6
click at [923, 81] on div "enemy = 1 2 3 4 5 6 hero . moveRight ( ) hero . moveUp ( ) enemy = הההההההההההה…" at bounding box center [1092, 213] width 397 height 348
type textarea "enemy ="
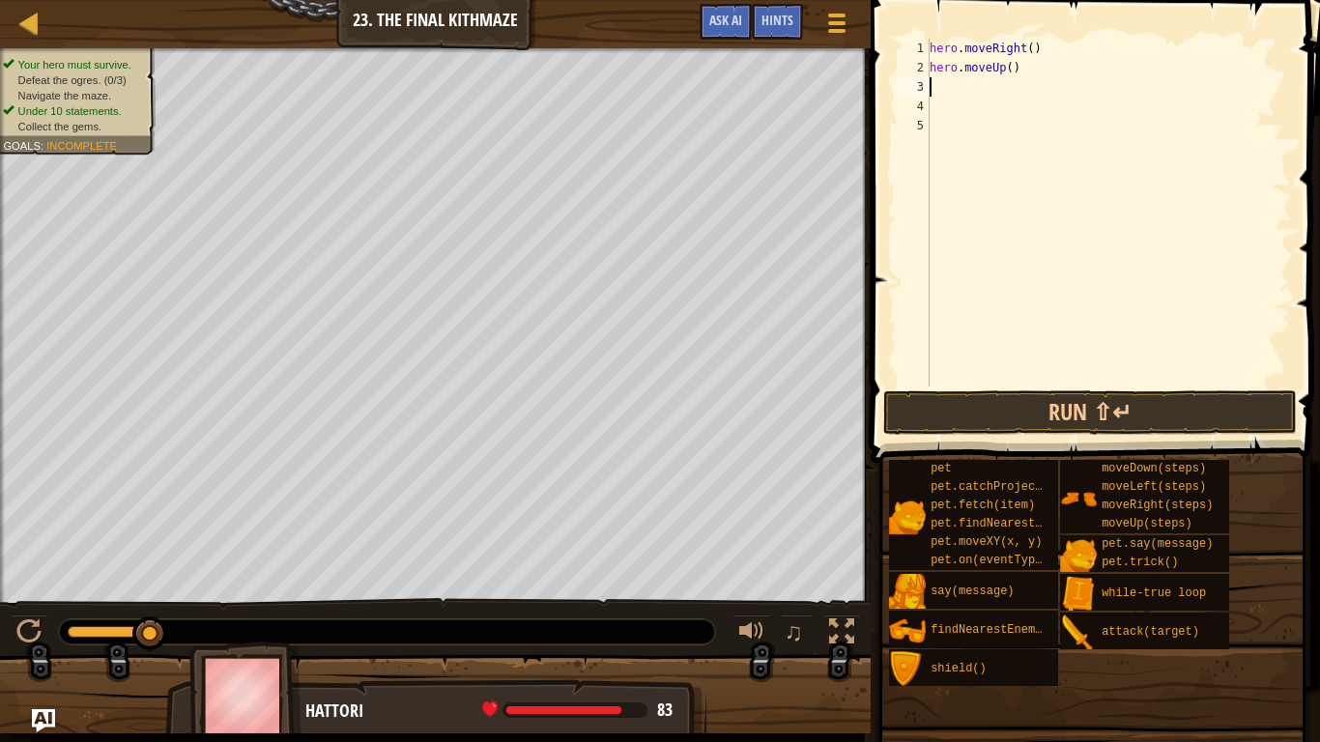
type textarea "h"
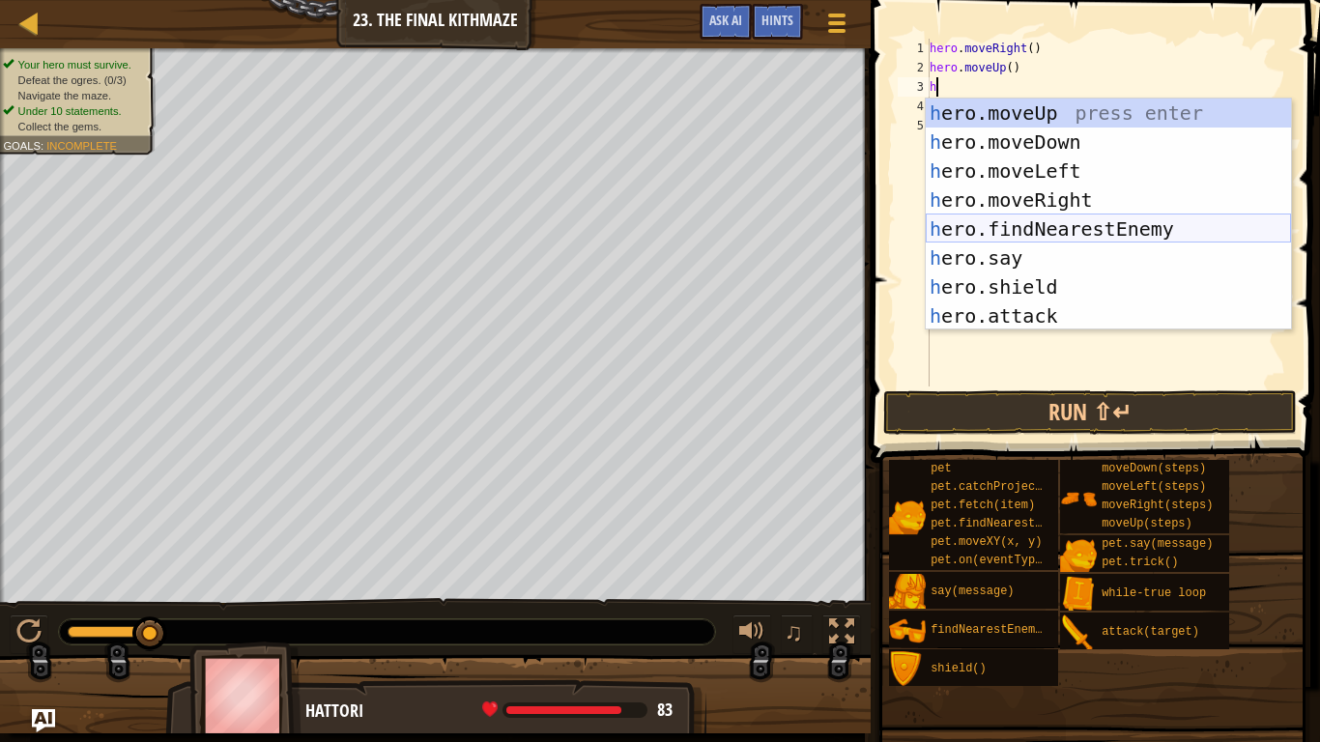
click at [1081, 226] on div "h ero.moveUp press enter h ero.moveDown press enter h ero.moveLeft press enter …" at bounding box center [1108, 244] width 365 height 290
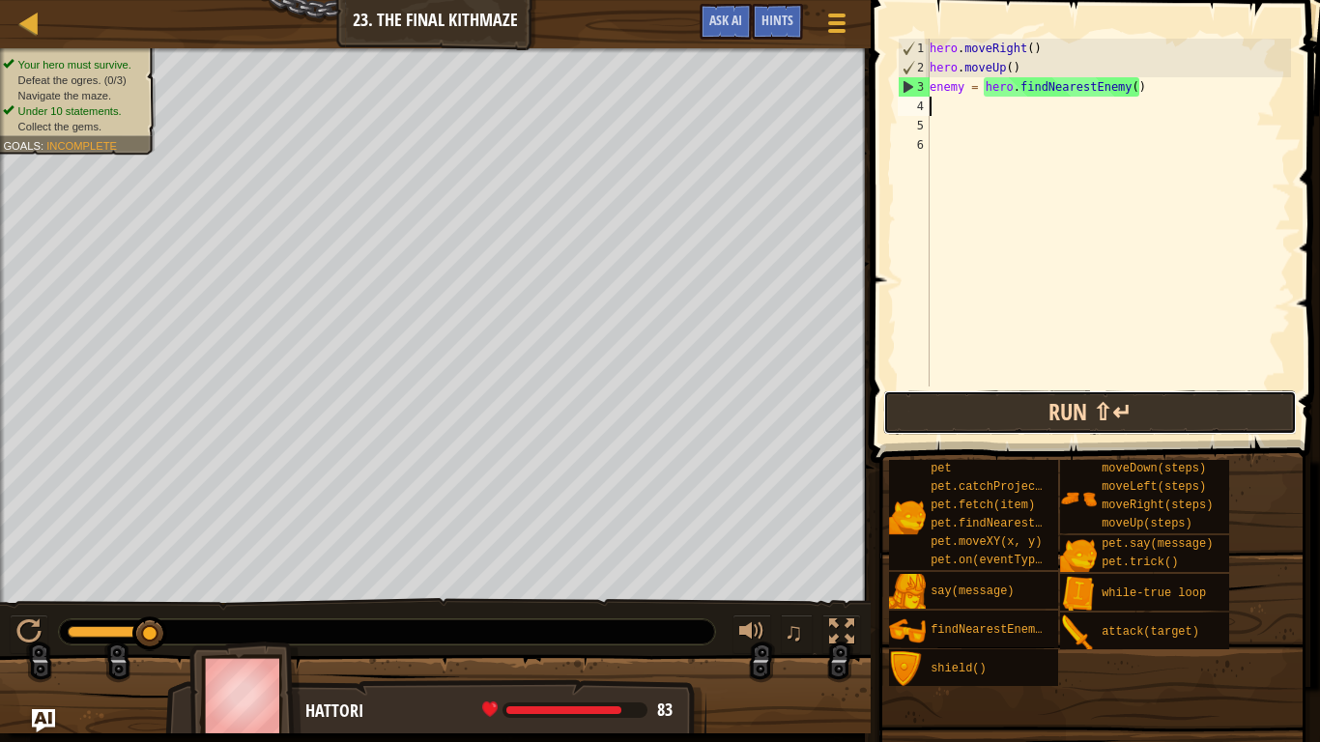
click at [1064, 392] on button "Run ⇧↵" at bounding box center [1090, 412] width 414 height 44
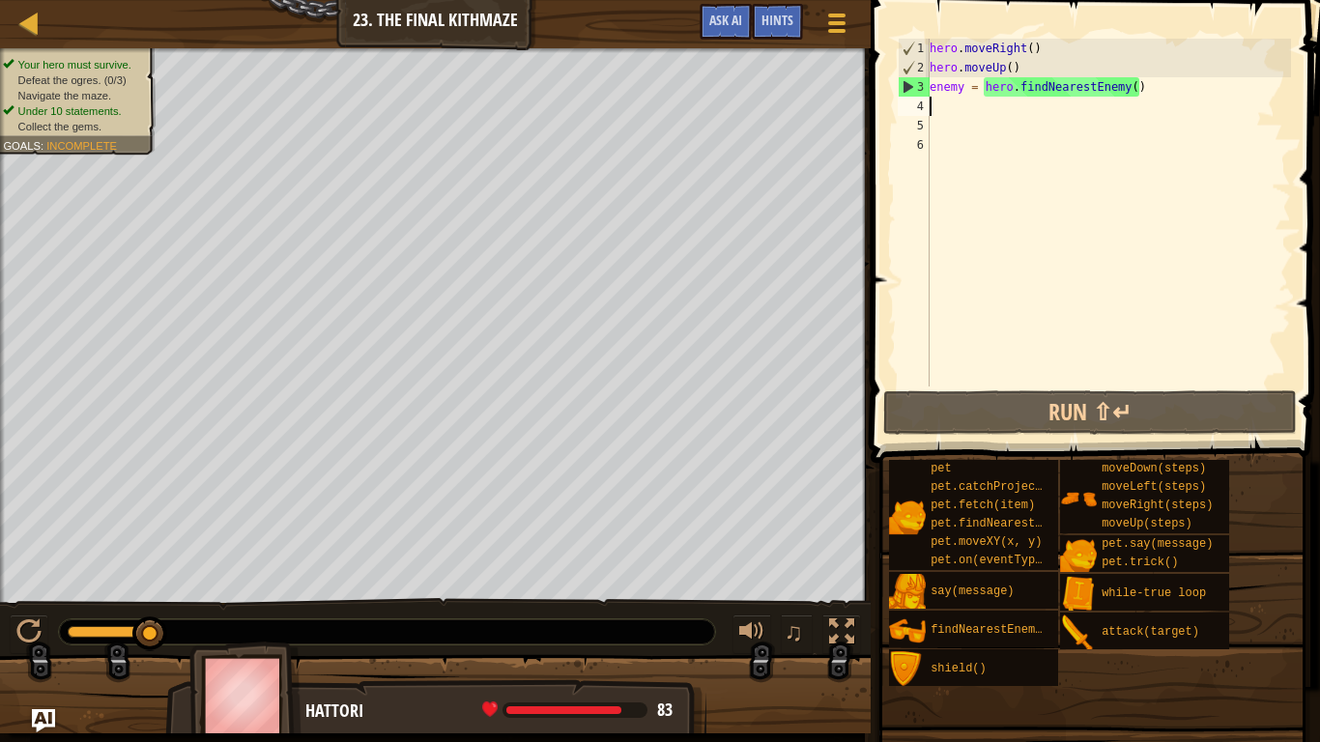
click at [1132, 91] on div "hero . moveRight ( ) hero . moveUp ( ) enemy = hero . findNearestEnemy ( )" at bounding box center [1108, 232] width 365 height 387
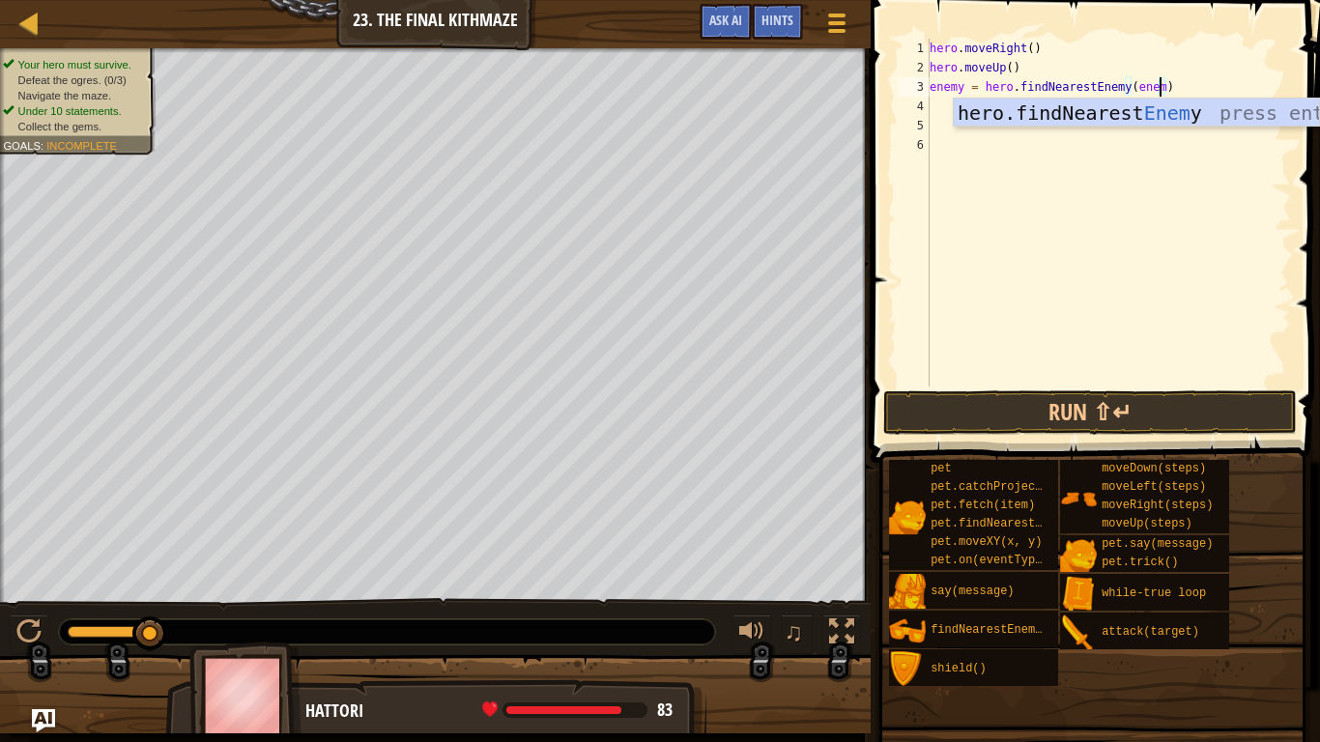
scroll to position [9, 34]
type textarea "enemy = hero.findNearestEnemy(enemy)"
click at [1131, 417] on button "Run ⇧↵" at bounding box center [1090, 412] width 414 height 44
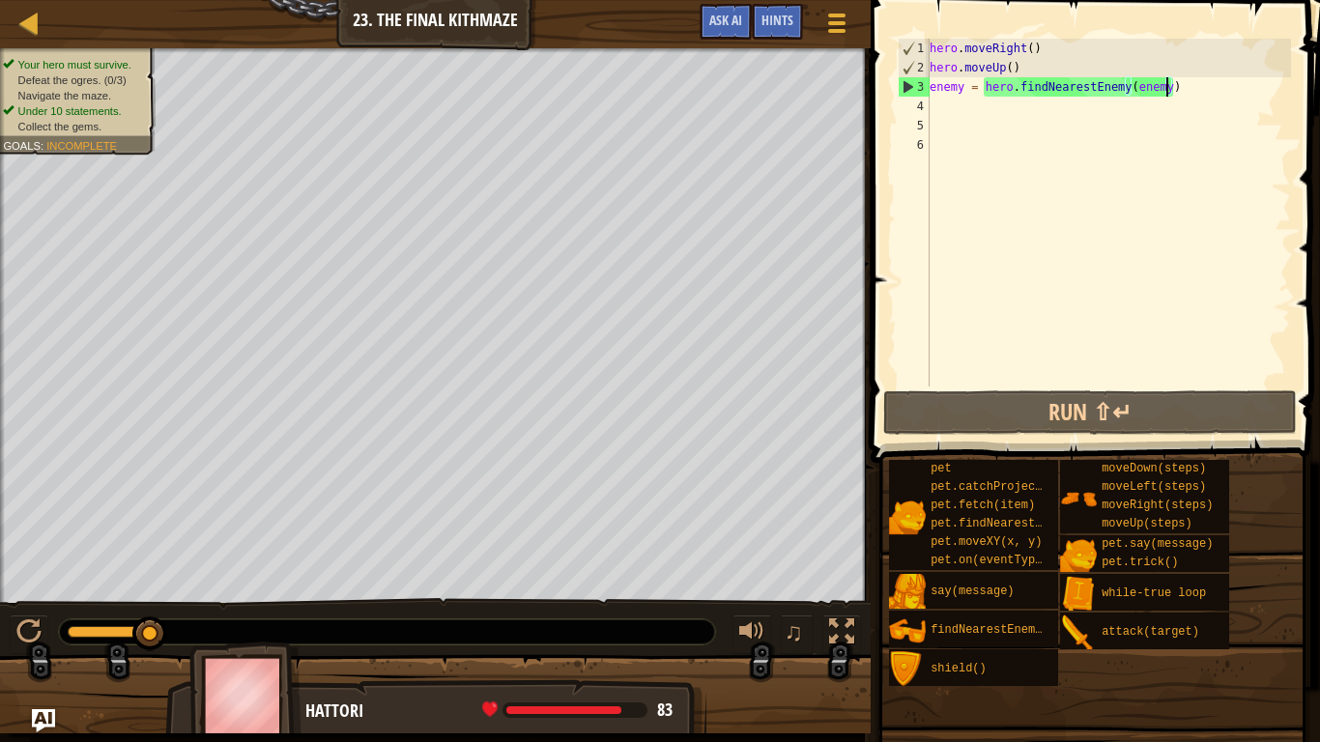
click at [933, 105] on div "hero . moveRight ( ) hero . moveUp ( ) enemy = hero . findNearestEnemy ( enemy )" at bounding box center [1108, 232] width 365 height 387
type textarea "h"
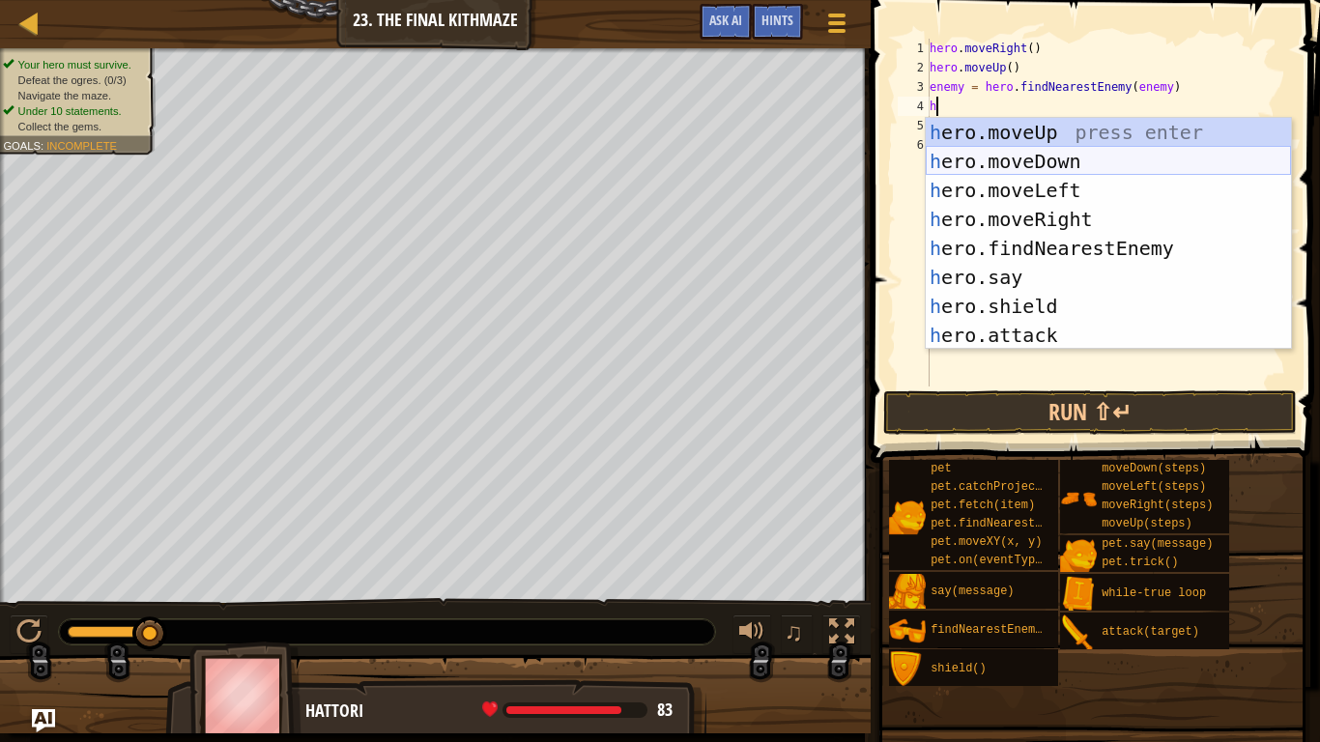
click at [1042, 155] on div "h ero.moveUp press enter h ero.moveDown press enter h ero.moveLeft press enter …" at bounding box center [1108, 263] width 365 height 290
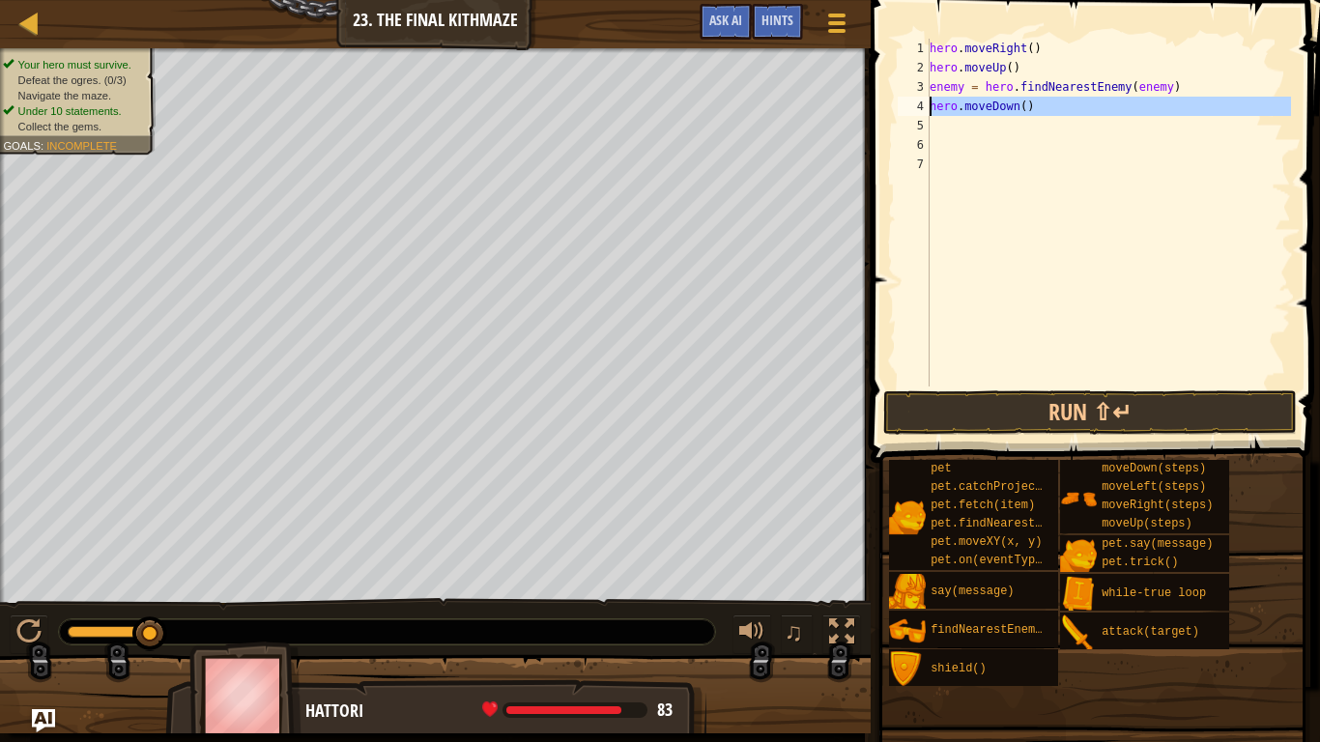
drag, startPoint x: 1041, startPoint y: 119, endPoint x: 926, endPoint y: 98, distance: 116.9
click at [926, 98] on div "1 2 3 4 5 6 7 hero . moveRight ( ) hero . moveUp ( ) enemy = hero . findNearest…" at bounding box center [1092, 213] width 397 height 348
type textarea "hero.moveDown()"
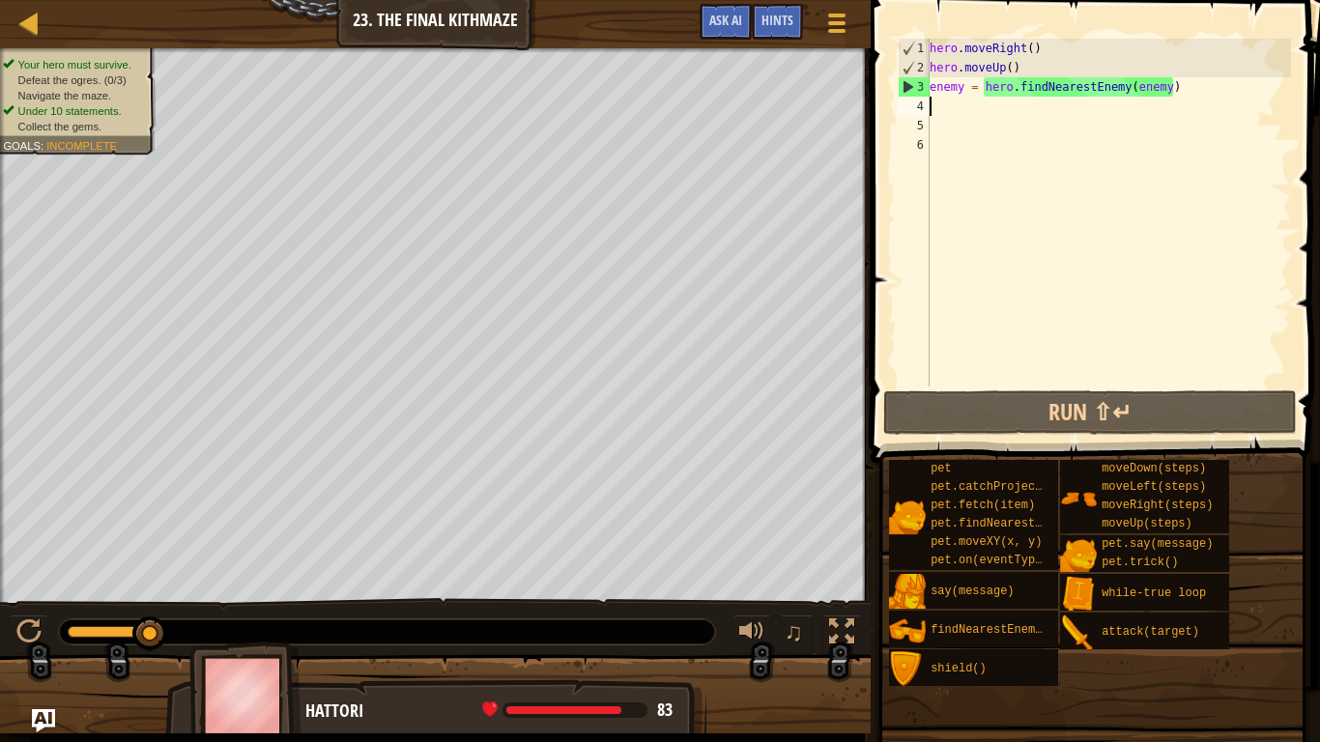
type textarea "h"
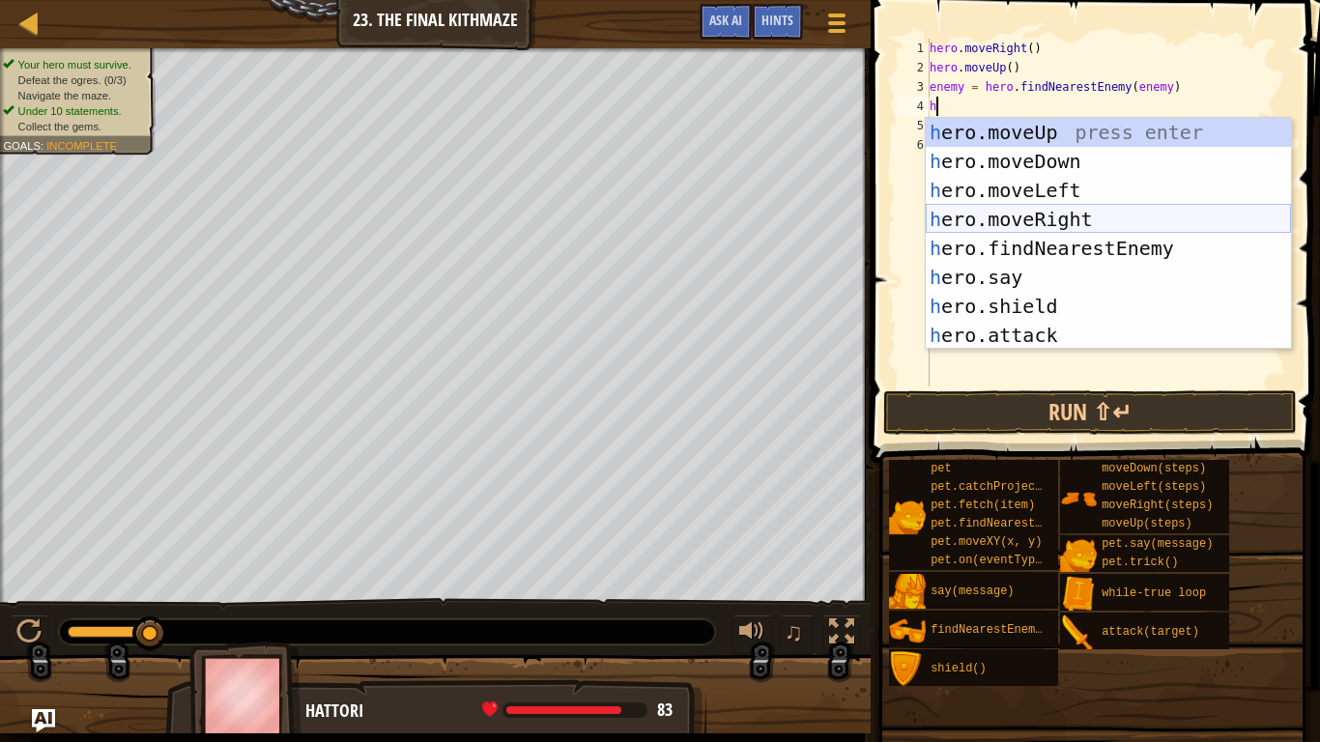
click at [1027, 214] on div "h ero.moveUp press enter h ero.moveDown press enter h ero.moveLeft press enter …" at bounding box center [1108, 263] width 365 height 290
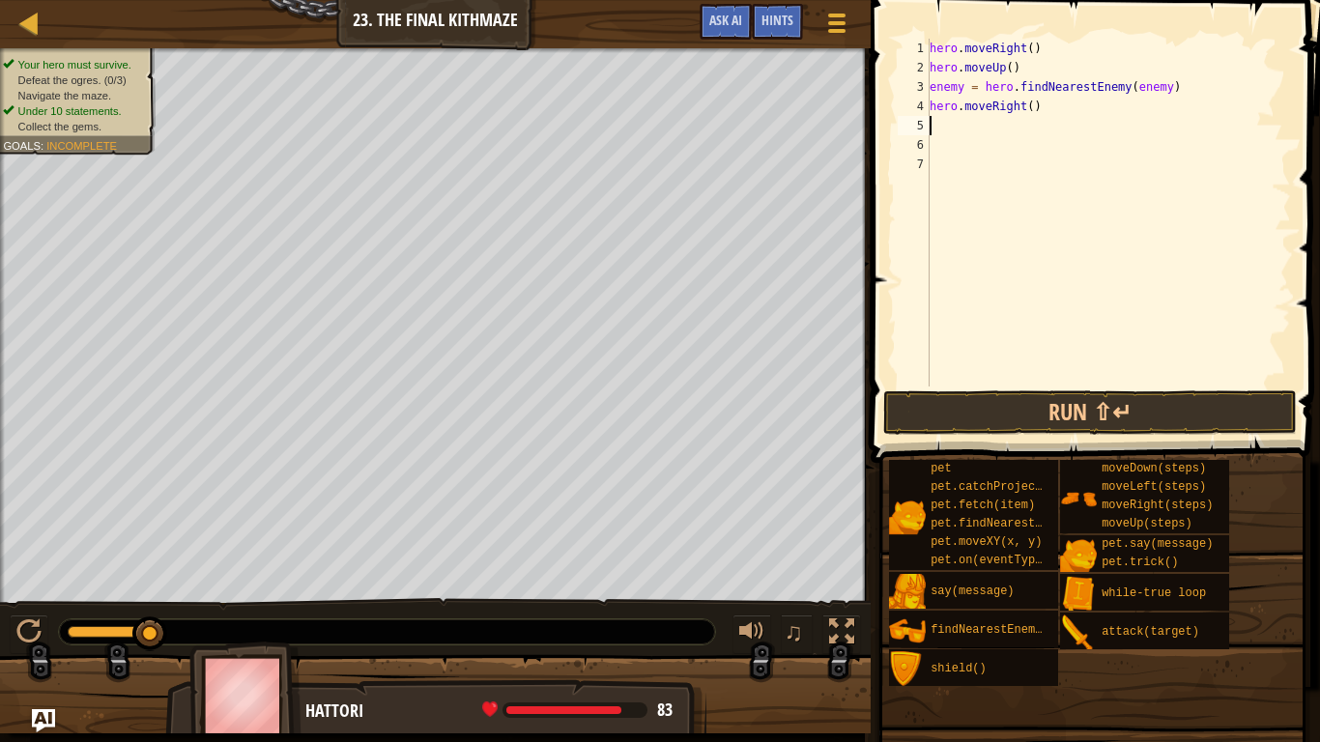
type textarea "h"
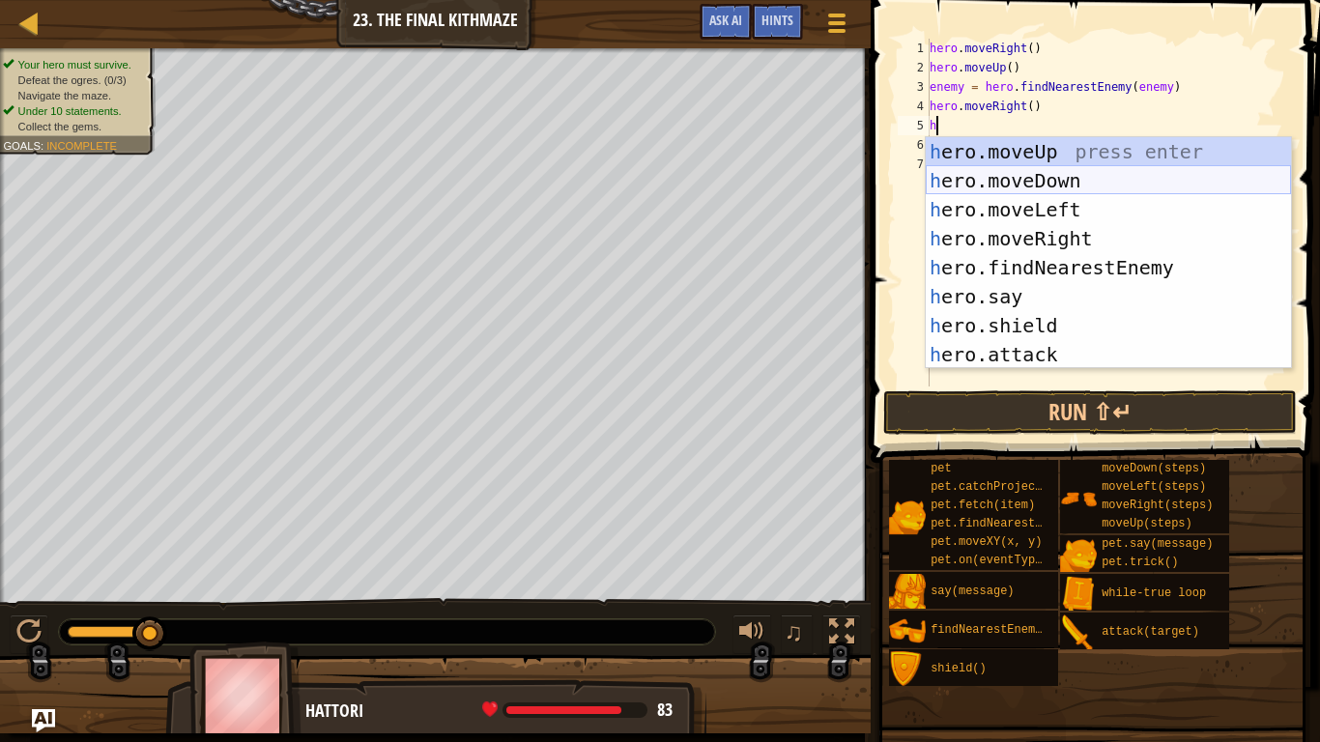
click at [1038, 182] on div "h ero.moveUp press enter h ero.moveDown press enter h ero.moveLeft press enter …" at bounding box center [1108, 282] width 365 height 290
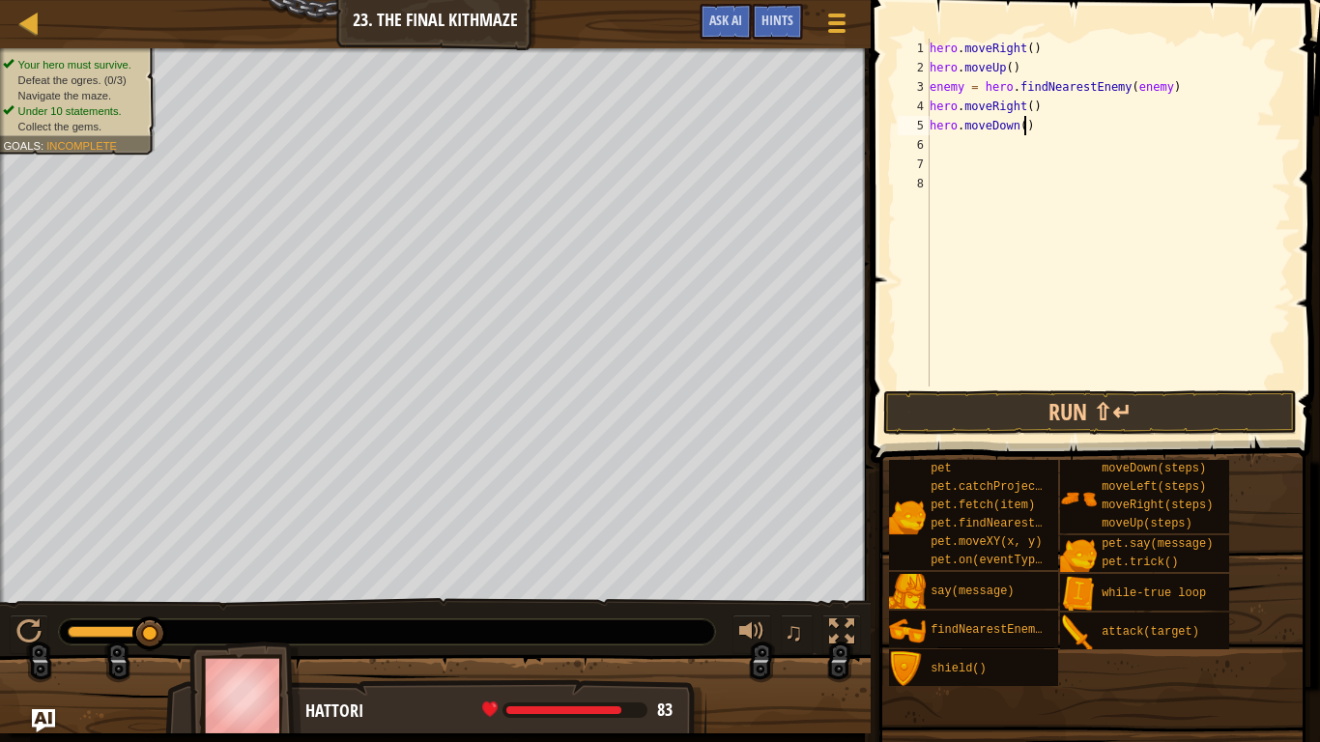
click at [1026, 125] on div "hero . moveRight ( ) hero . moveUp ( ) enemy = hero . findNearestEnemy ( enemy …" at bounding box center [1108, 232] width 365 height 387
type textarea "hero.moveDown()"
click at [1063, 414] on button "Run ⇧↵" at bounding box center [1090, 412] width 414 height 44
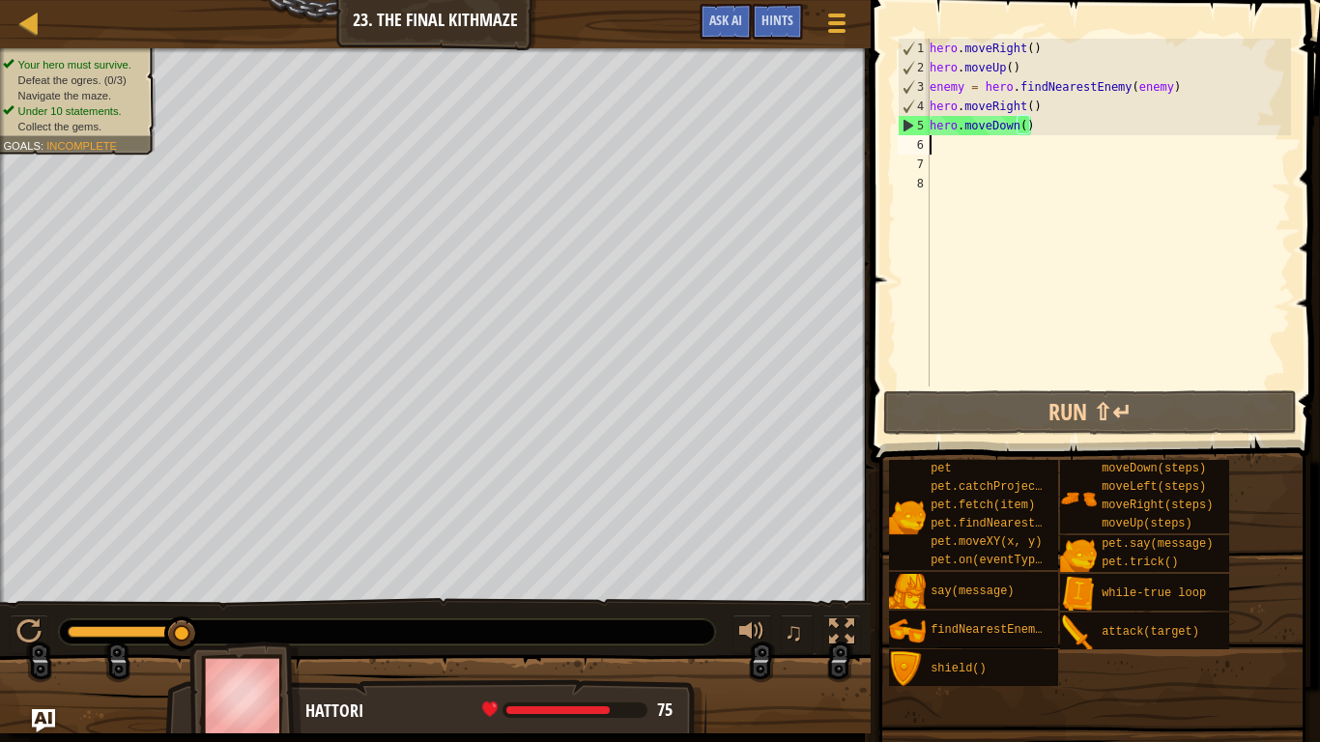
click at [937, 151] on div "hero . moveRight ( ) hero . moveUp ( ) enemy = hero . findNearestEnemy ( enemy …" at bounding box center [1108, 232] width 365 height 387
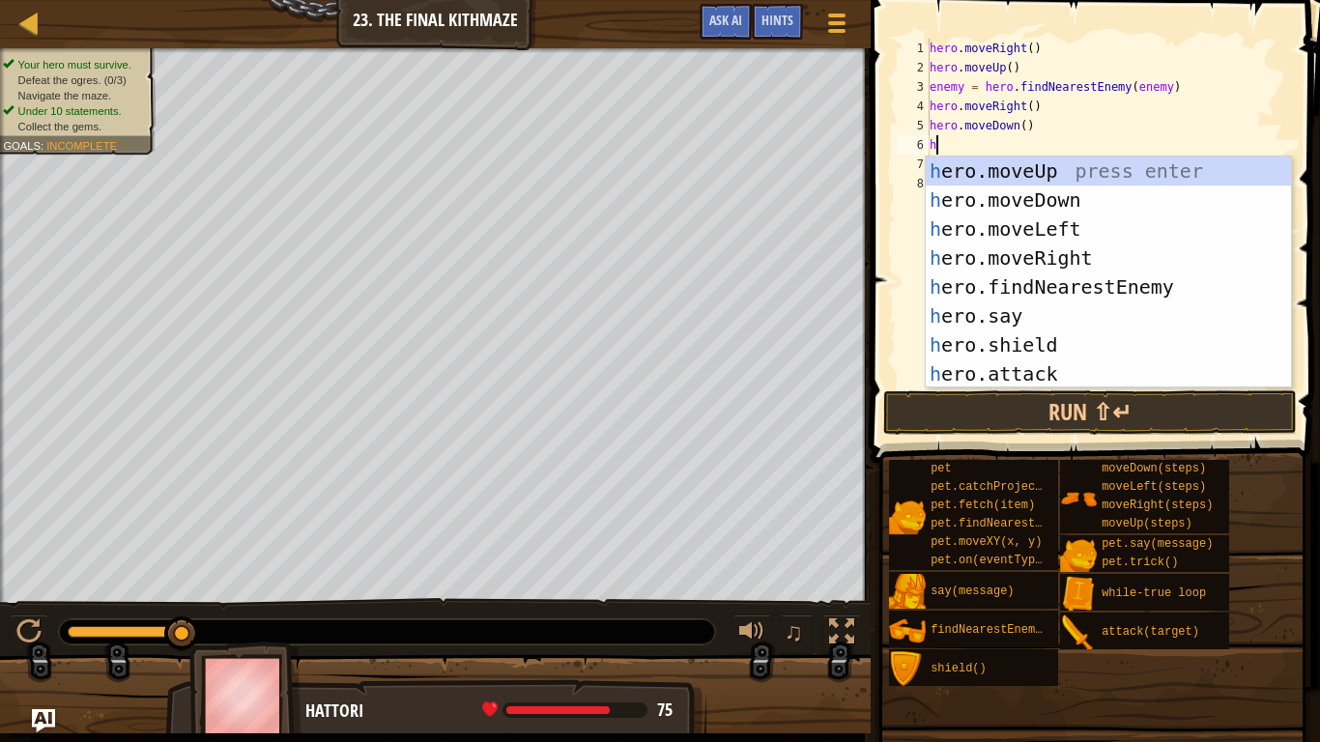
click at [1025, 129] on div "hero . moveRight ( ) hero . moveUp ( ) enemy = hero . findNearestEnemy ( enemy …" at bounding box center [1108, 232] width 365 height 387
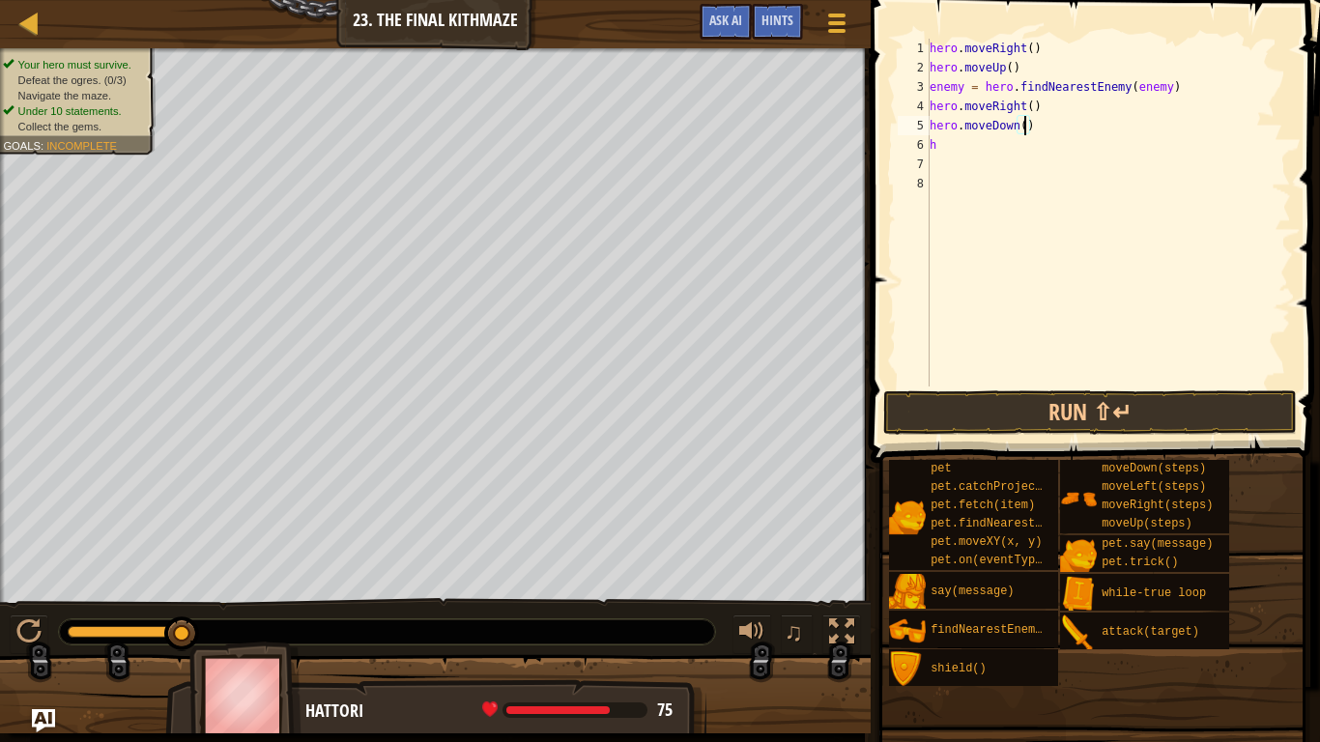
scroll to position [9, 14]
click at [938, 150] on div "hero . moveRight ( ) hero . moveUp ( ) enemy = hero . findNearestEnemy ( enemy …" at bounding box center [1108, 232] width 365 height 387
type textarea "he"
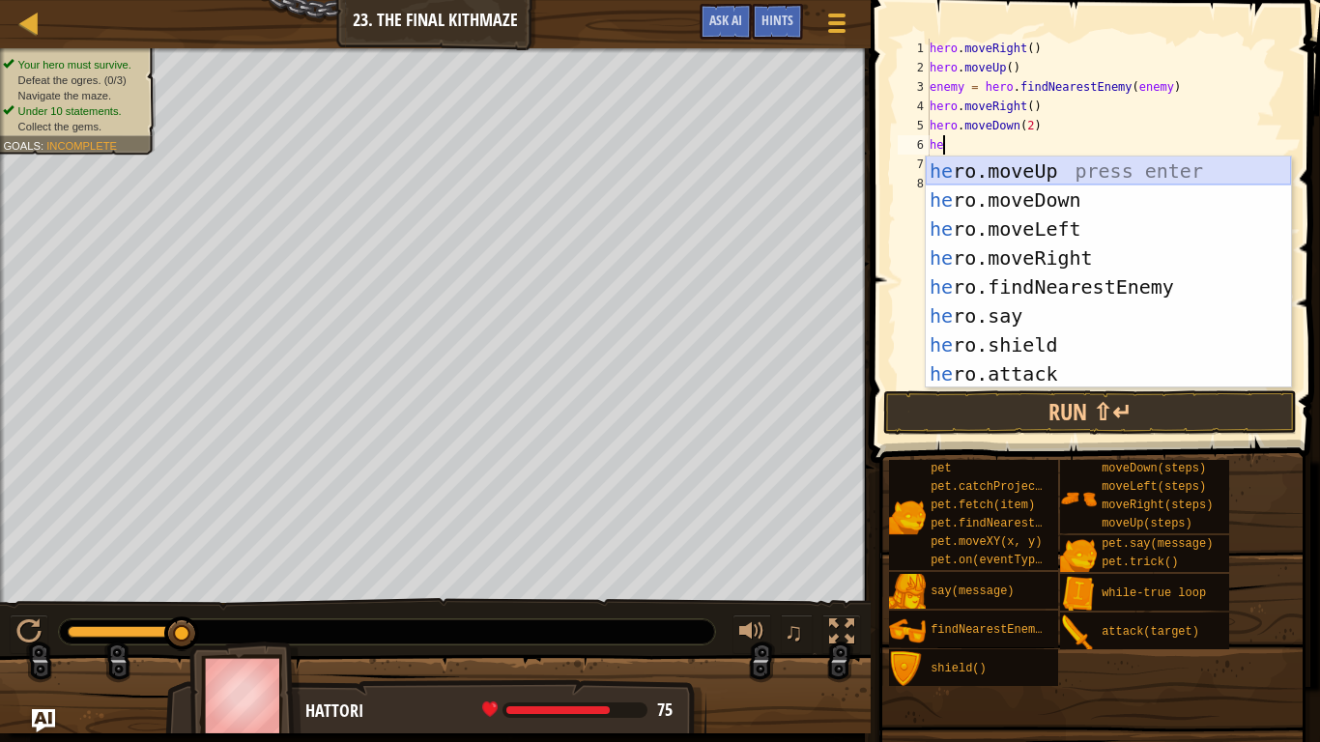
click at [1035, 172] on div "he ro.moveUp press enter he ro.moveDown press enter he ro.moveLeft press enter …" at bounding box center [1108, 302] width 365 height 290
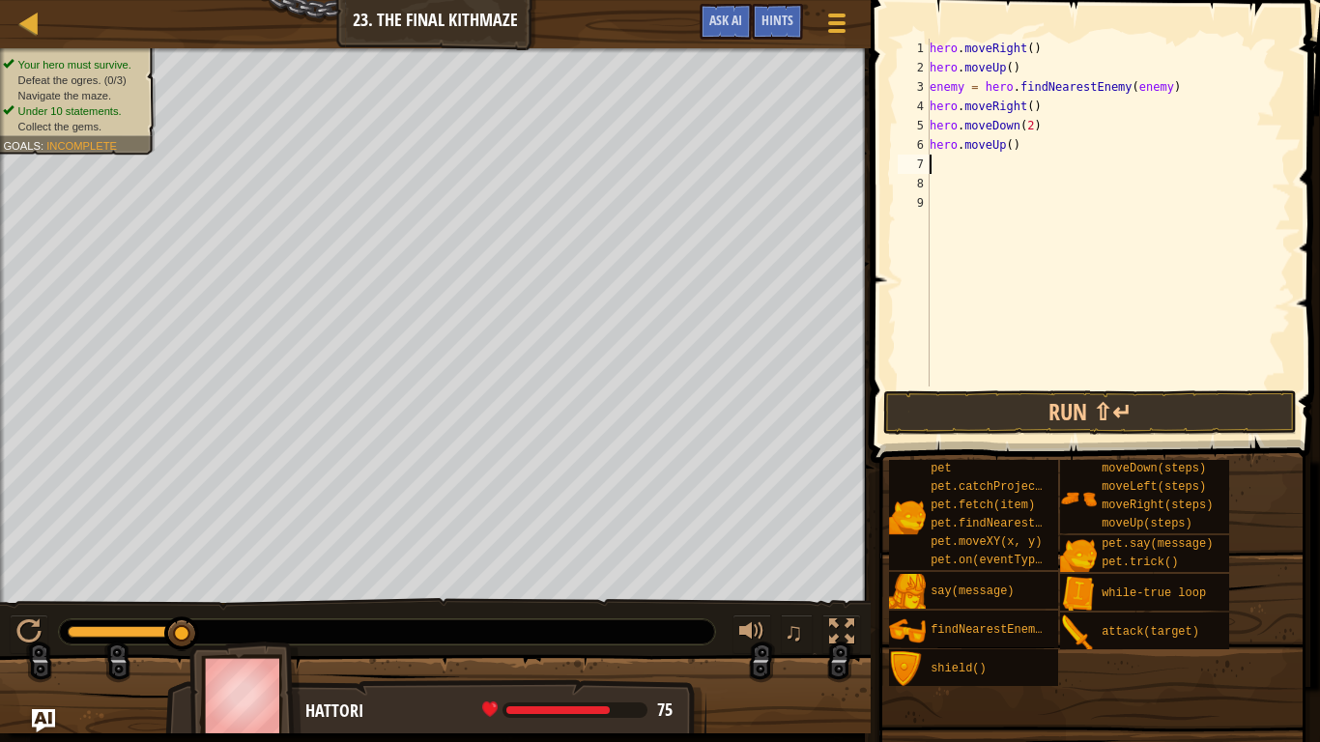
scroll to position [9, 0]
type textarea "h"
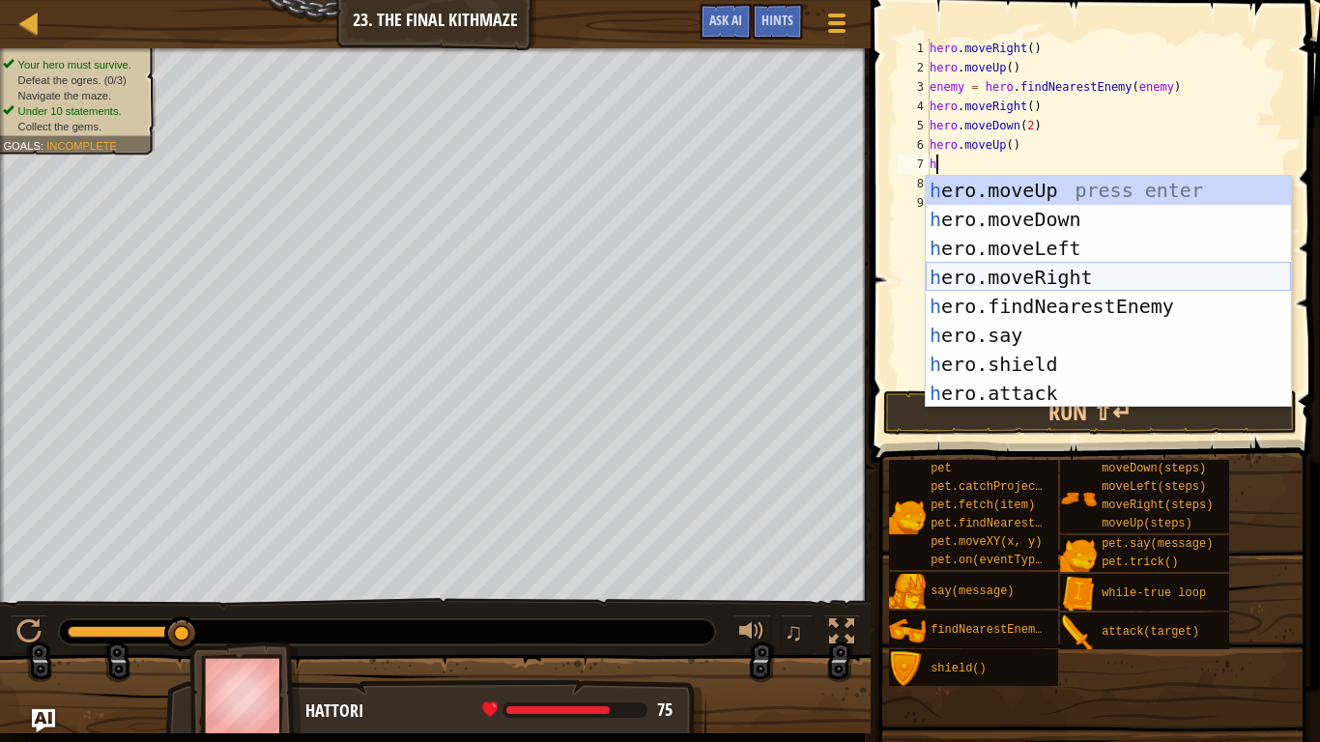
click at [1067, 273] on div "h ero.moveUp press enter h ero.moveDown press enter h ero.moveLeft press enter …" at bounding box center [1108, 321] width 365 height 290
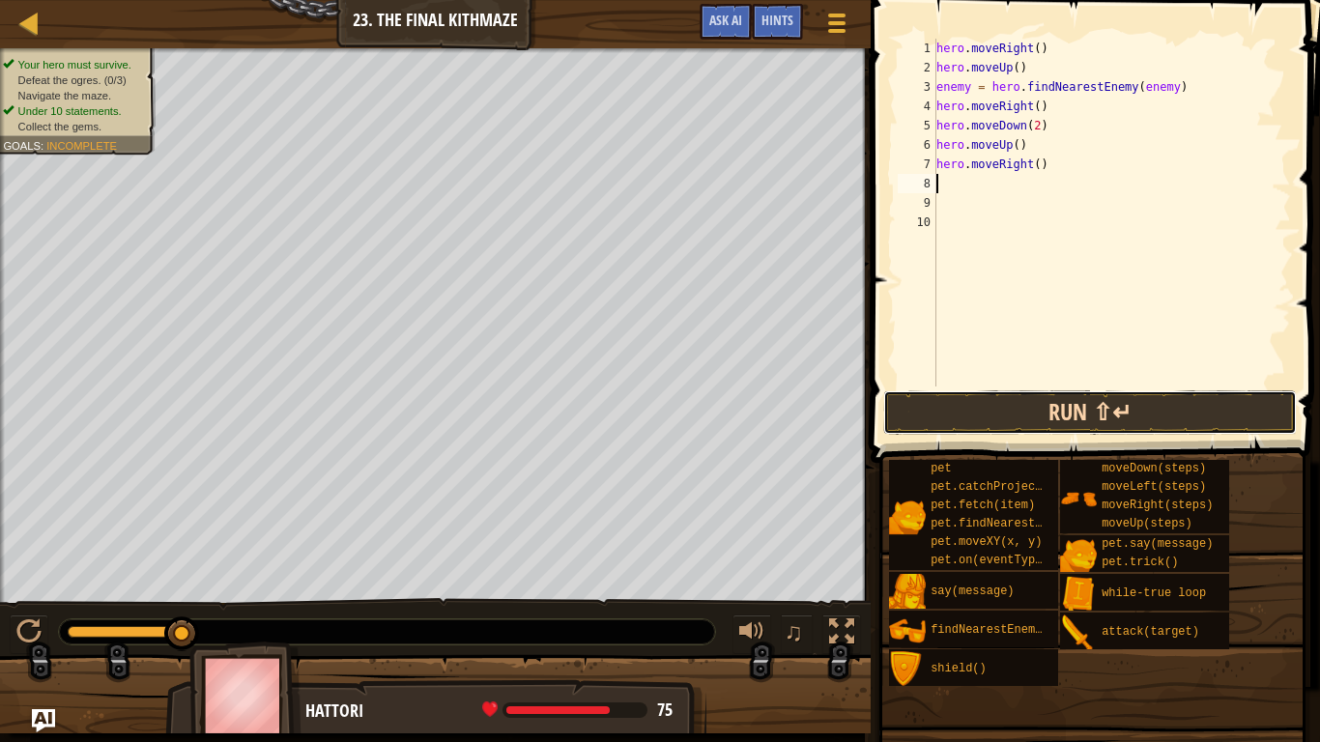
click at [1027, 407] on button "Run ⇧↵" at bounding box center [1090, 412] width 414 height 44
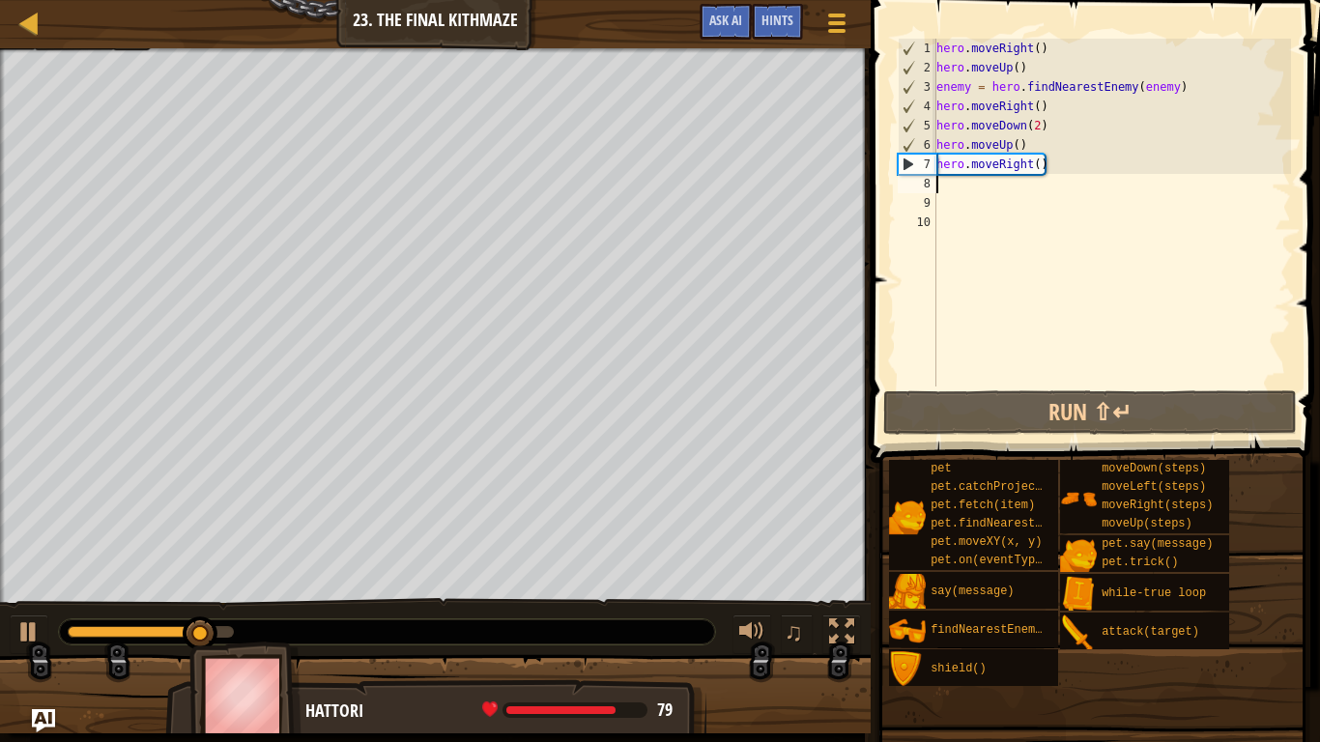
type textarea "h"
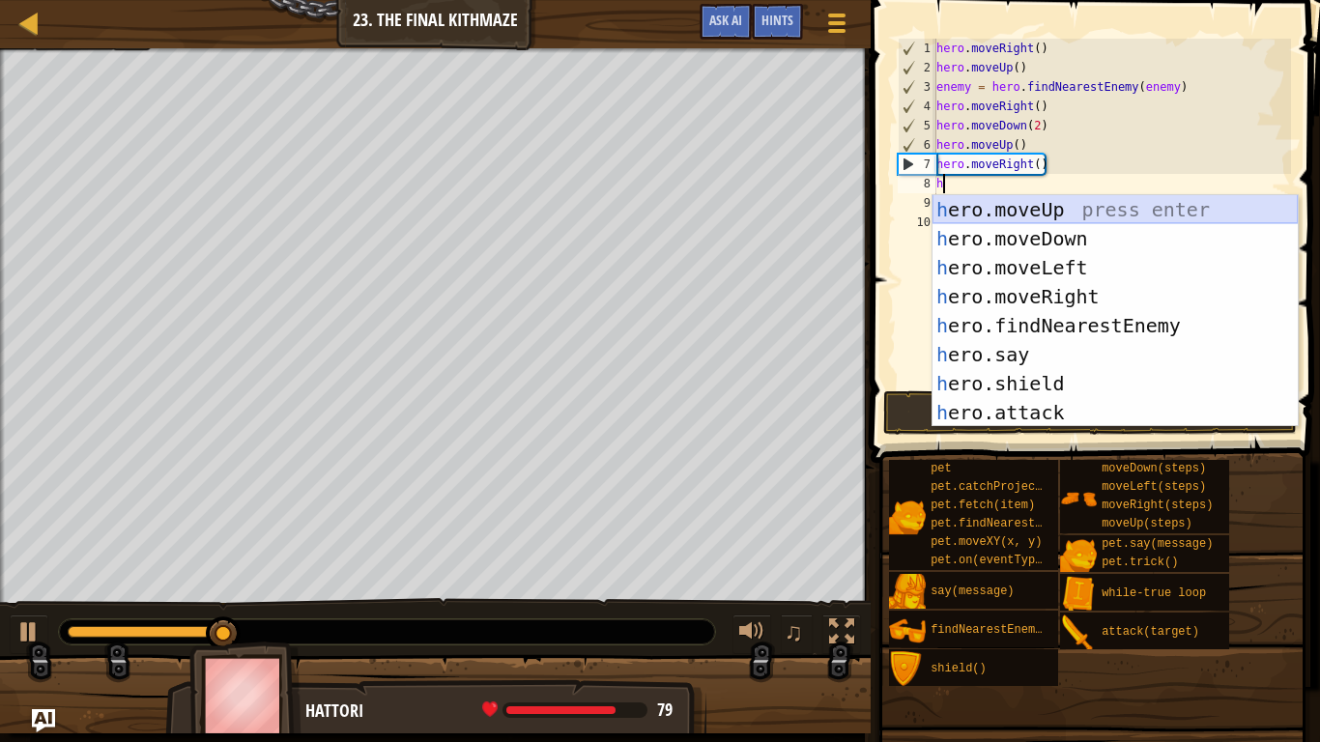
click at [1042, 204] on div "h ero.moveUp press enter h ero.moveDown press enter h ero.moveLeft press enter …" at bounding box center [1114, 340] width 365 height 290
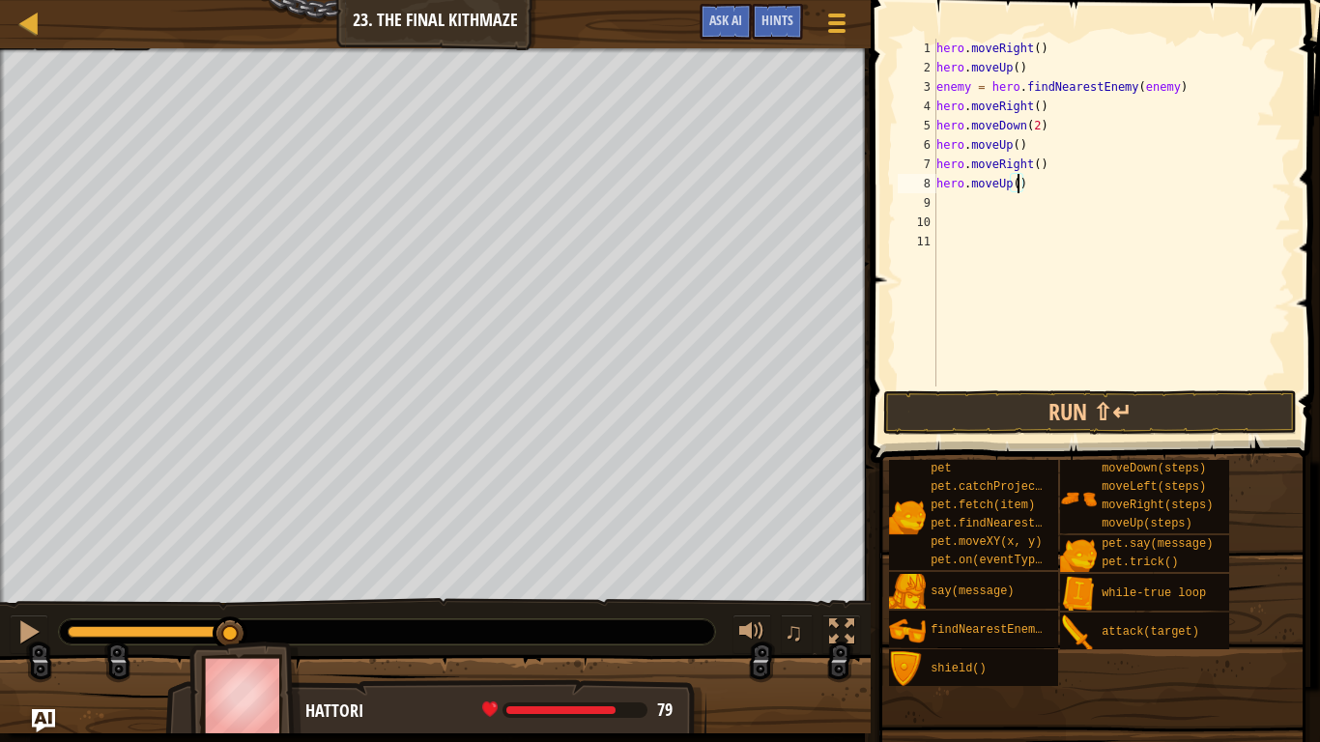
click at [1017, 188] on div "hero . moveRight ( ) hero . moveUp ( ) enemy = hero . findNearestEnemy ( enemy …" at bounding box center [1111, 232] width 358 height 387
type textarea "hero.moveUp()"
click at [937, 207] on div "hero . moveRight ( ) hero . moveUp ( ) enemy = hero . findNearestEnemy ( enemy …" at bounding box center [1111, 232] width 358 height 387
type textarea "h"
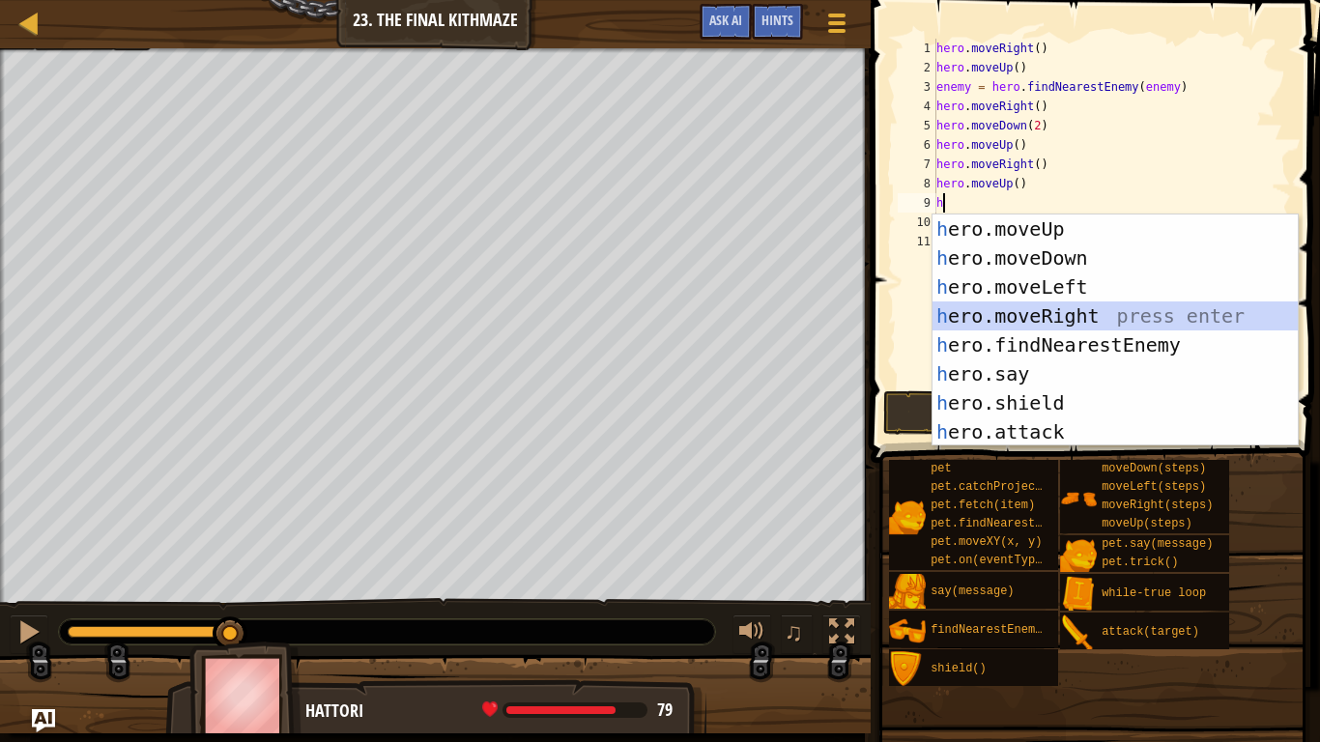
click at [1057, 312] on div "h ero.moveUp press enter h ero.moveDown press enter h ero.moveLeft press enter …" at bounding box center [1114, 360] width 365 height 290
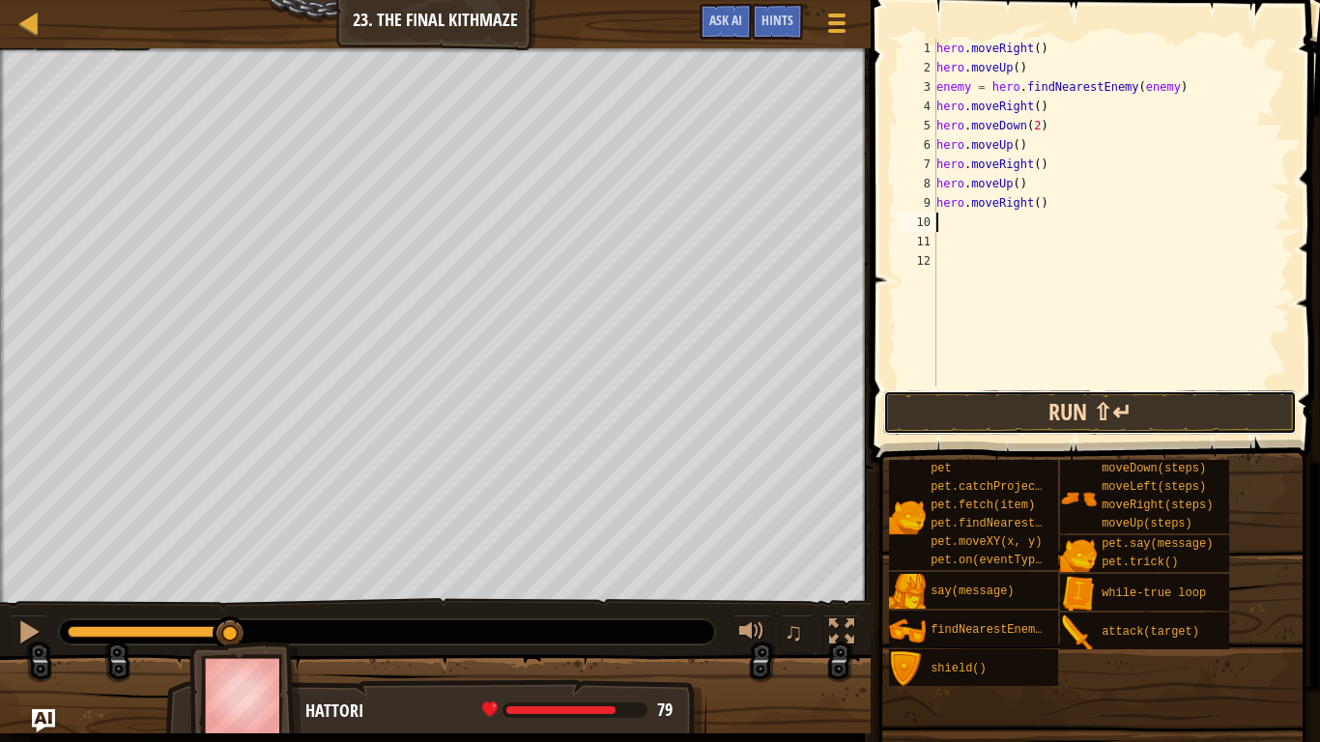
click at [1090, 409] on button "Run ⇧↵" at bounding box center [1090, 412] width 414 height 44
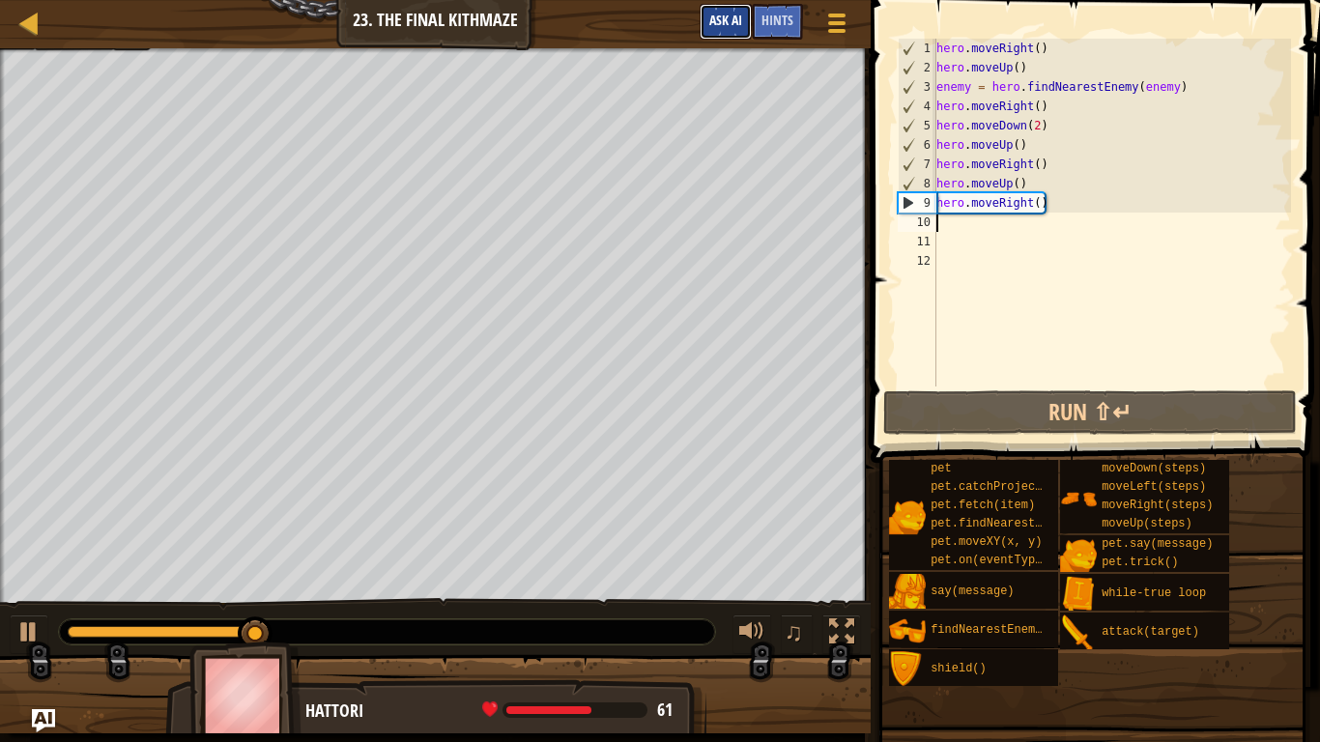
click at [724, 20] on span "Ask AI" at bounding box center [725, 20] width 33 height 18
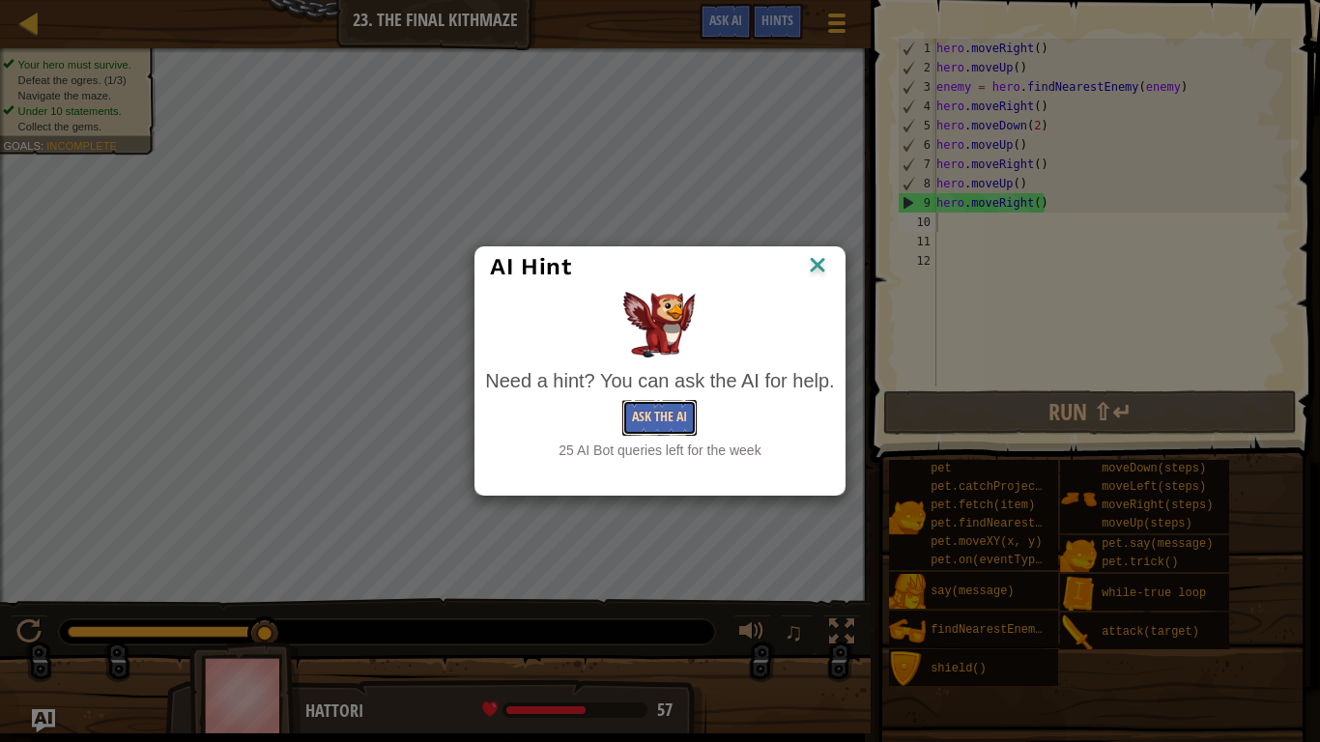
click at [665, 414] on button "Ask the AI" at bounding box center [659, 418] width 74 height 36
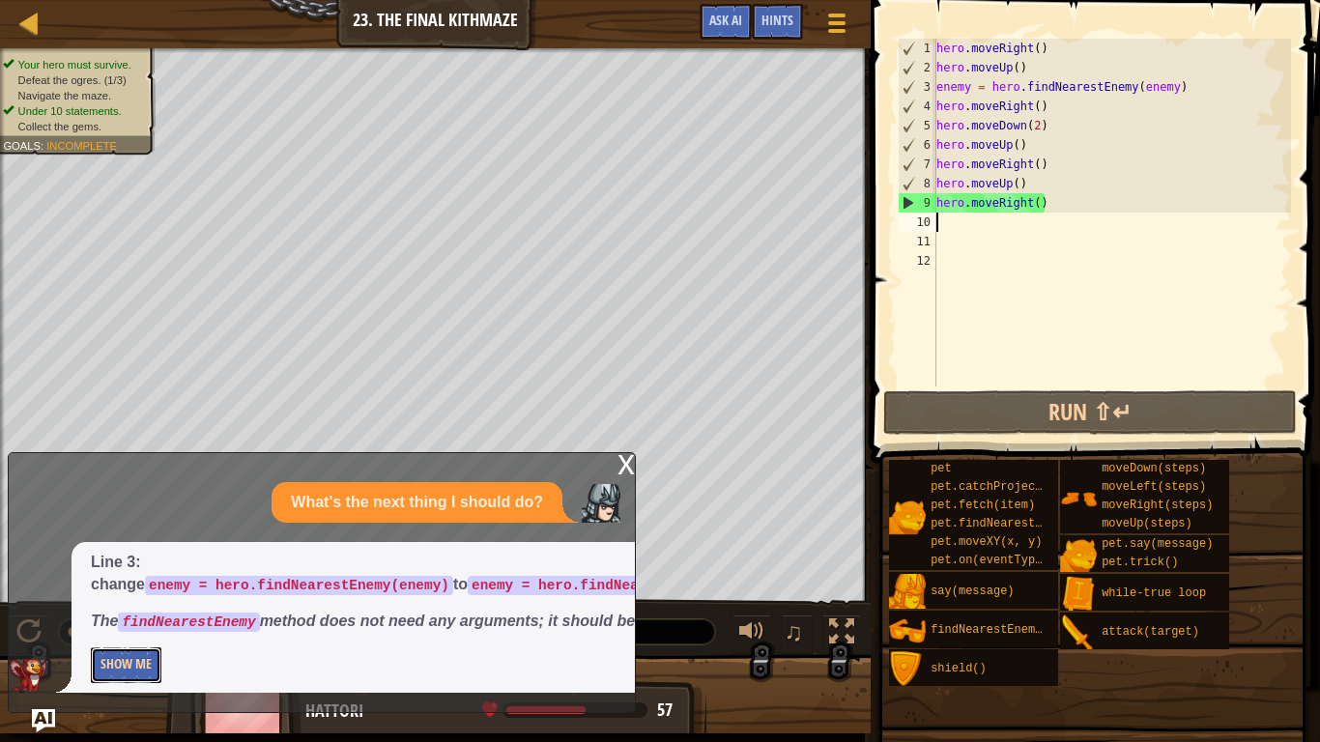
click at [119, 578] on button "Show Me" at bounding box center [126, 665] width 71 height 36
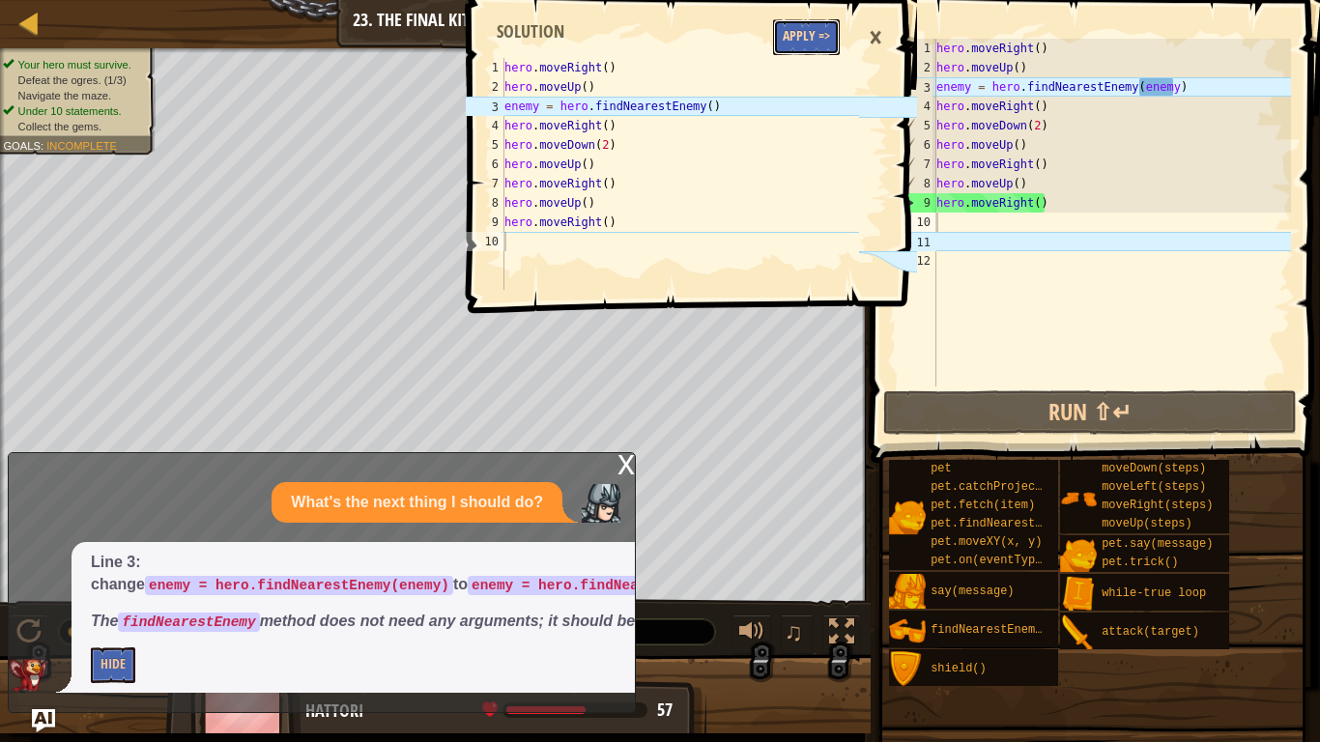
click at [812, 20] on button "Apply =>" at bounding box center [806, 37] width 67 height 36
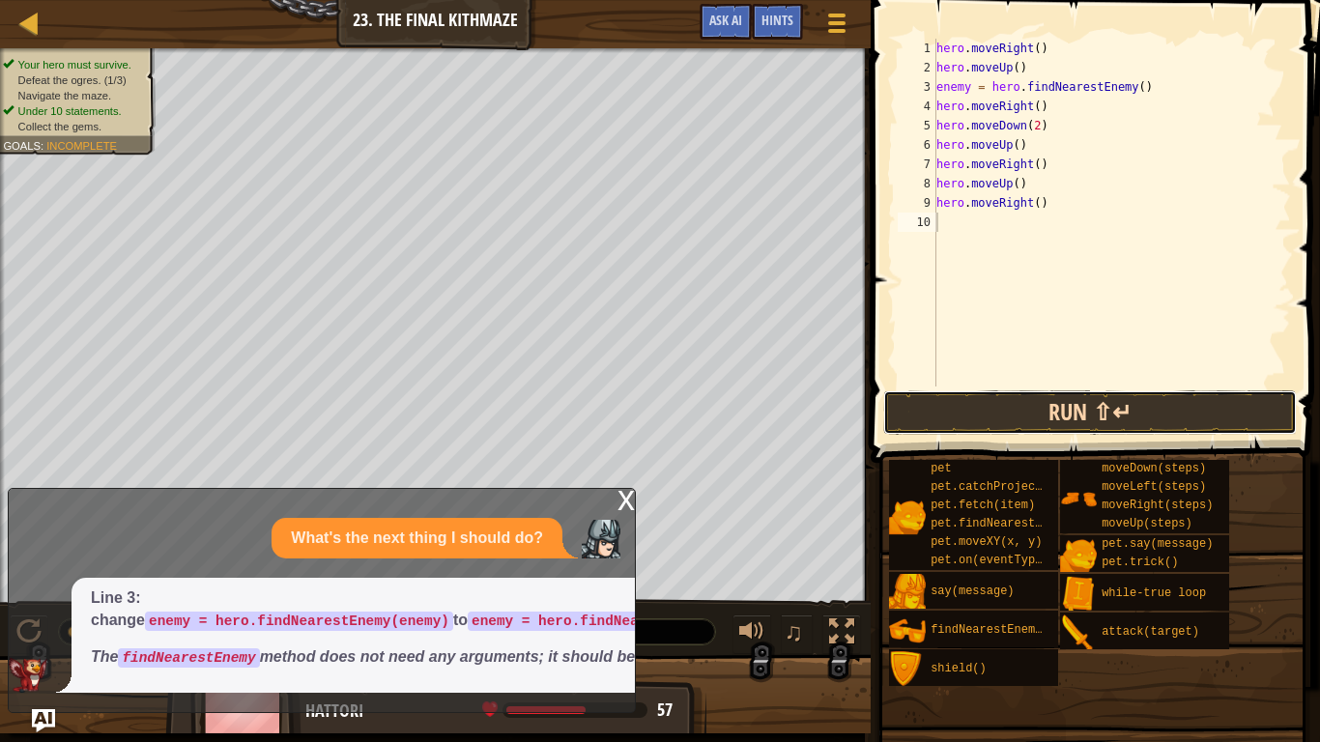
click at [1070, 394] on button "Run ⇧↵" at bounding box center [1090, 412] width 414 height 44
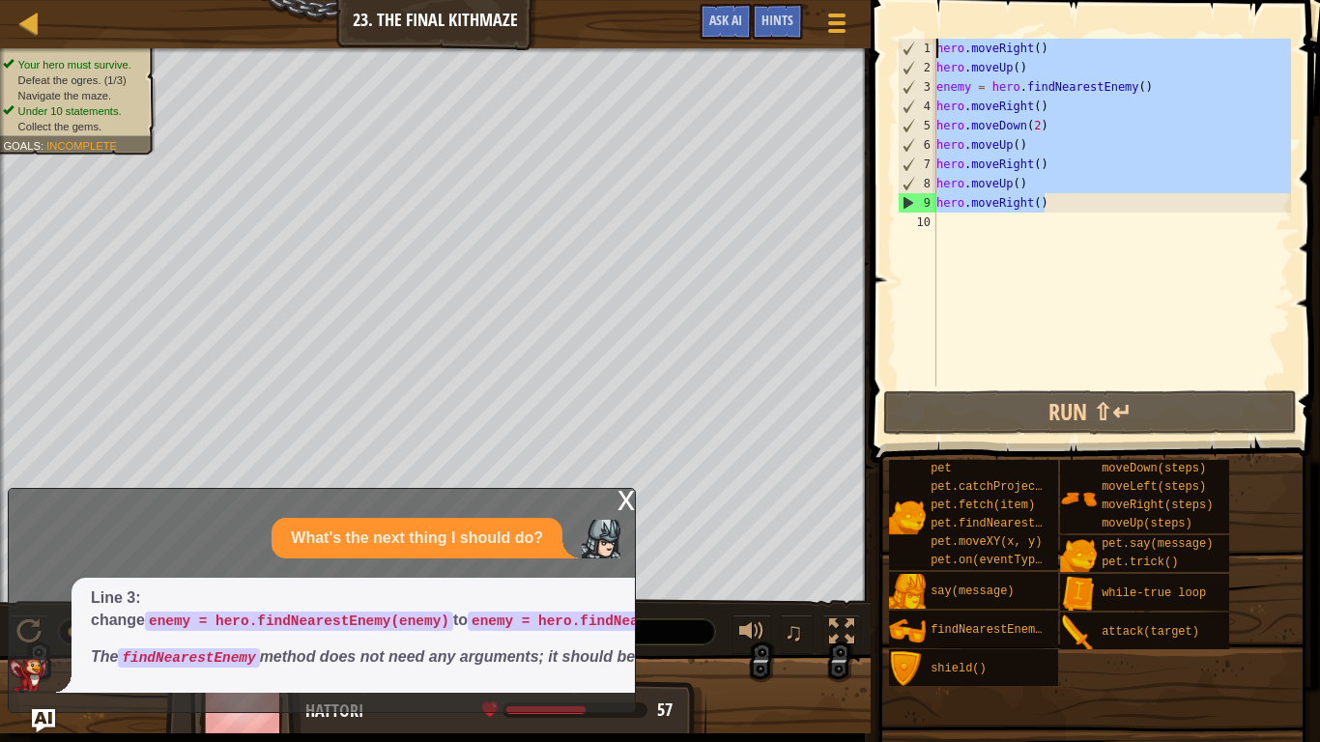
drag, startPoint x: 1055, startPoint y: 203, endPoint x: 884, endPoint y: 30, distance: 243.2
click at [884, 30] on div "1 2 3 4 5 6 7 8 9 10 hero . moveRight ( ) hero . moveUp ( ) enemy = hero . find…" at bounding box center [1092, 270] width 455 height 520
type textarea "hero.moveRight() hero.moveUp()"
click at [1047, 251] on div "hero . moveRight ( ) hero . moveUp ( ) enemy = hero . findNearestEnemy ( ) hero…" at bounding box center [1111, 232] width 358 height 387
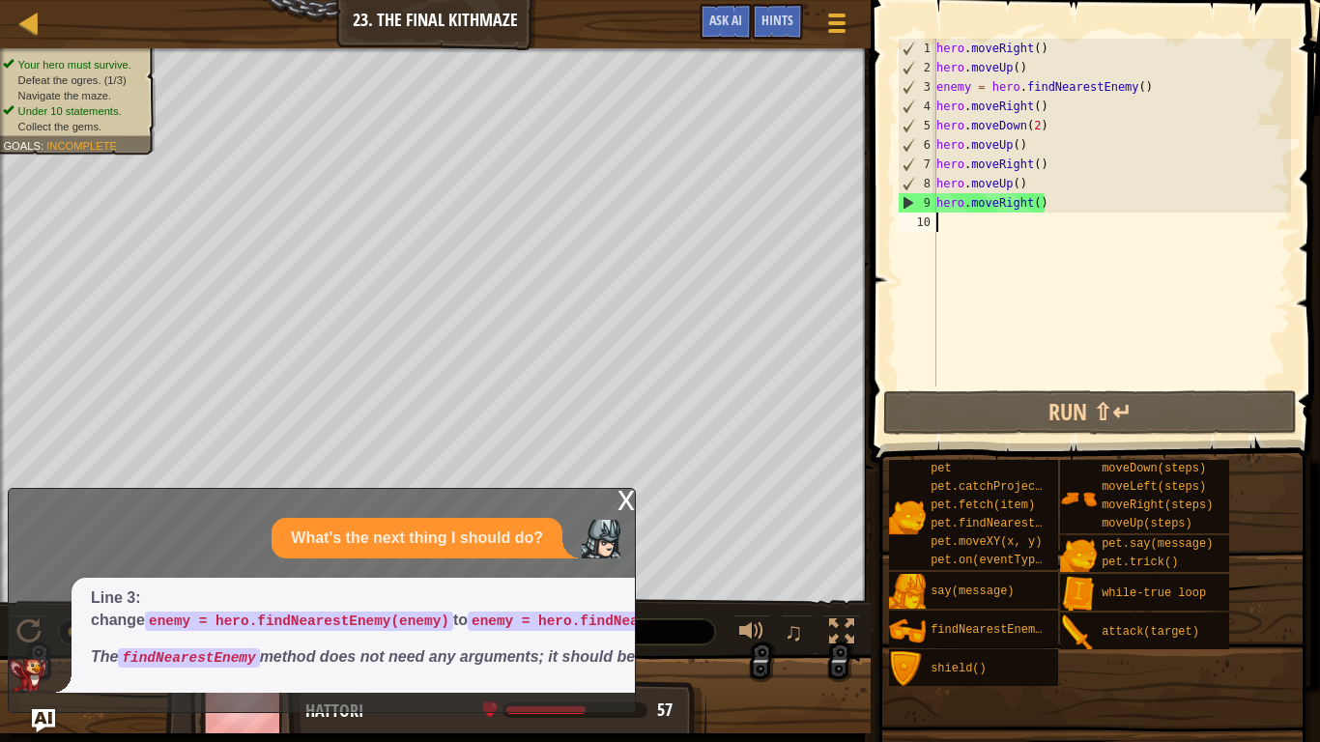
click at [1140, 89] on div "hero . moveRight ( ) hero . moveUp ( ) enemy = hero . findNearestEnemy ( ) hero…" at bounding box center [1111, 232] width 358 height 387
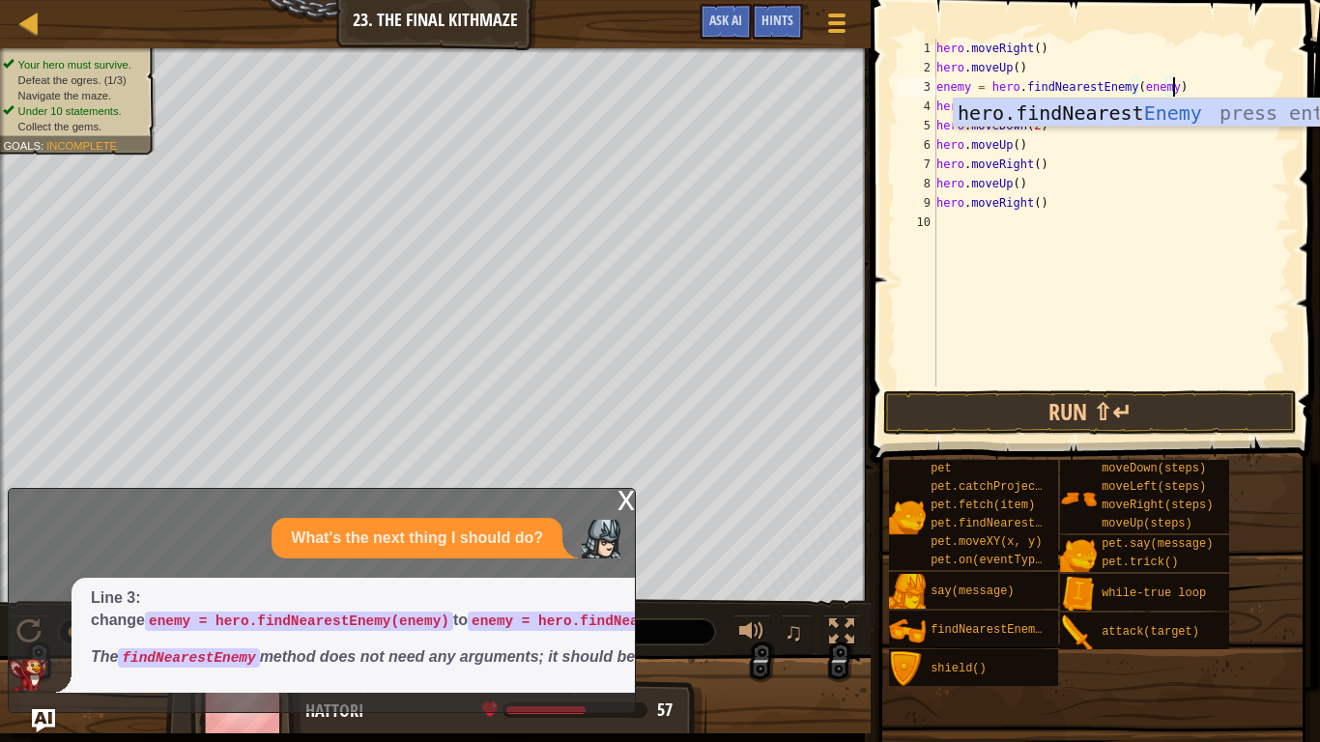
scroll to position [9, 34]
type textarea "enemy = hero.findNearestEnemy(enemy)"
click at [1228, 417] on button "Run ⇧↵" at bounding box center [1090, 412] width 414 height 44
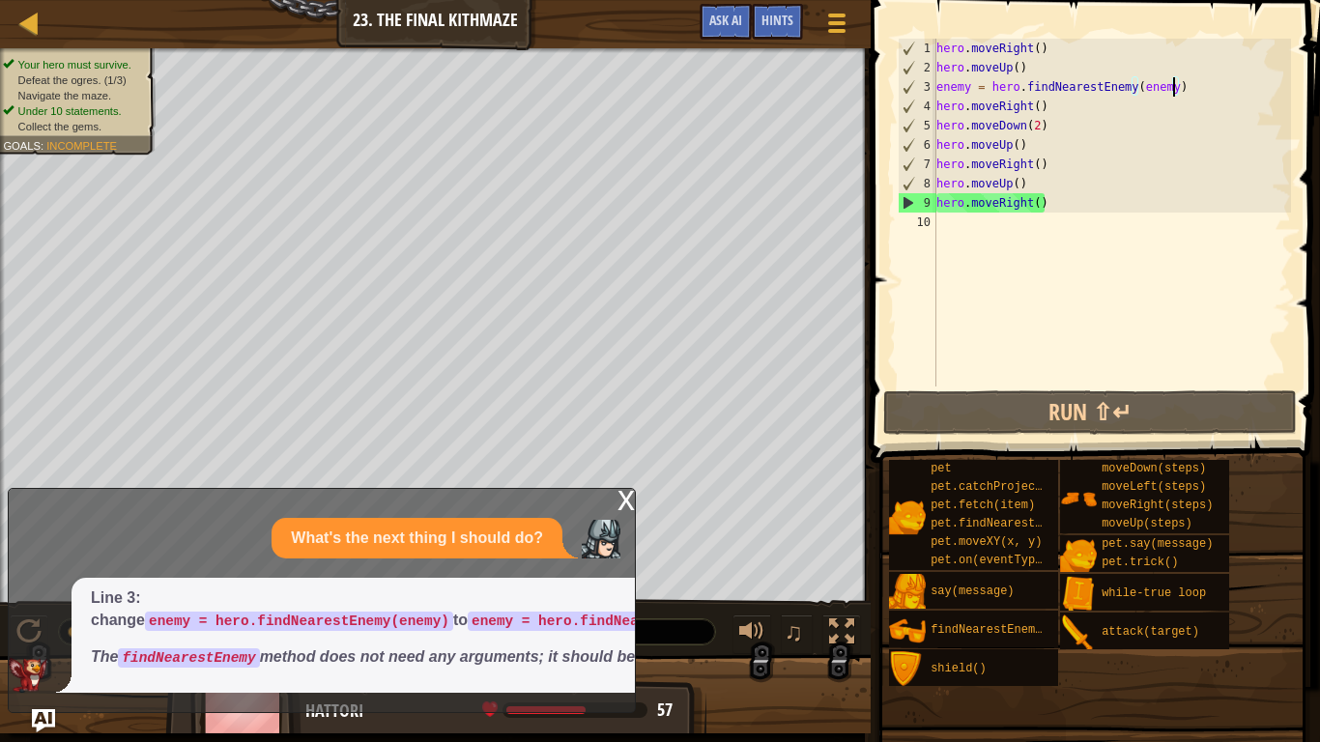
click at [941, 220] on div "hero . moveRight ( ) hero . moveUp ( ) enemy = hero . findNearestEnemy ( enemy …" at bounding box center [1111, 232] width 358 height 387
type textarea "h"
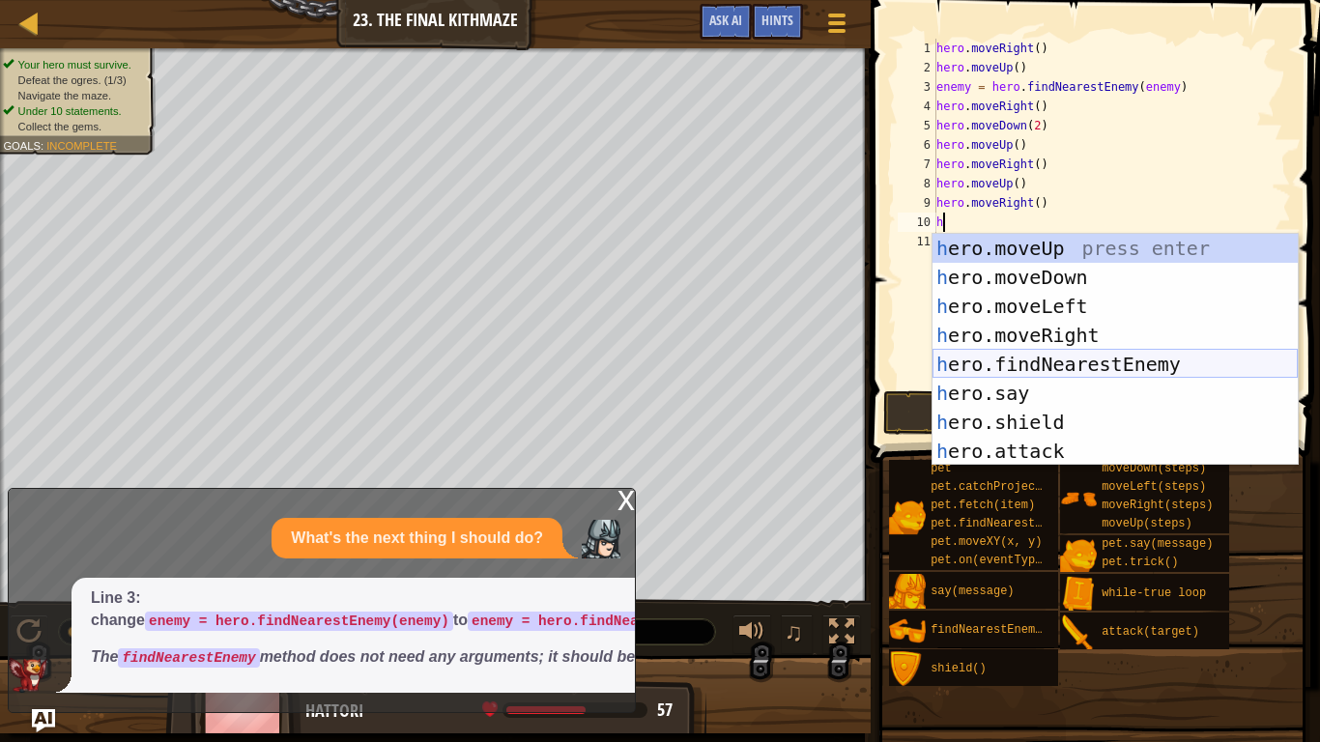
click at [1038, 366] on div "h ero.moveUp press enter h ero.moveDown press enter h ero.moveLeft press enter …" at bounding box center [1114, 379] width 365 height 290
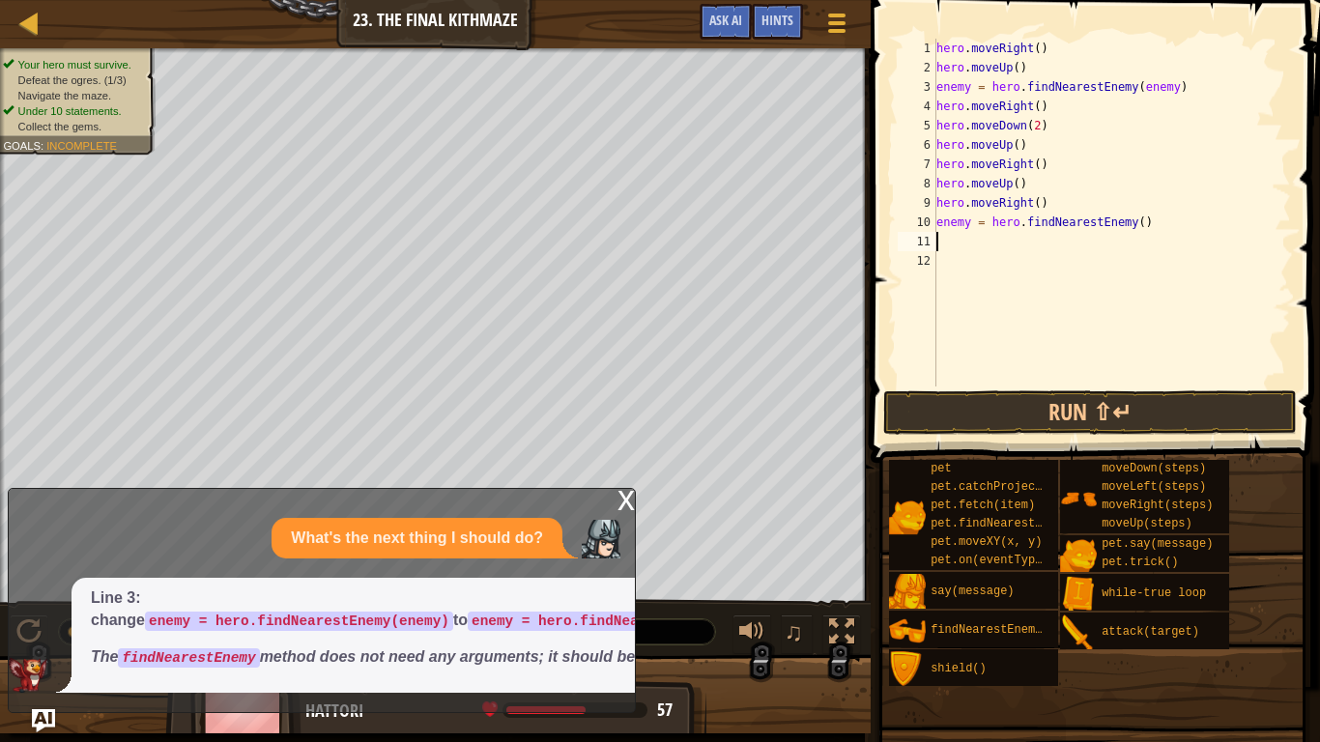
click at [1138, 223] on div "hero . moveRight ( ) hero . moveUp ( ) enemy = hero . findNearestEnemy ( enemy …" at bounding box center [1111, 232] width 358 height 387
click at [1111, 408] on button "Run ⇧↵" at bounding box center [1090, 412] width 414 height 44
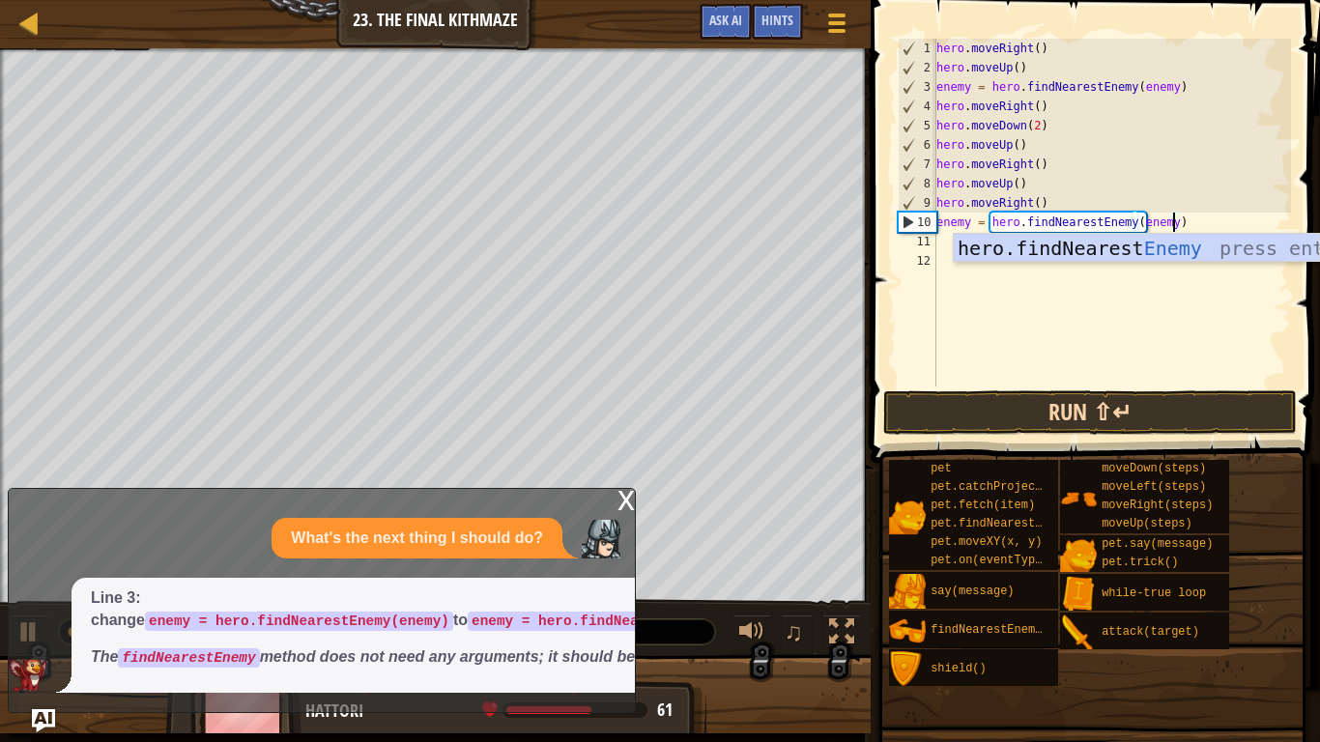
scroll to position [9, 34]
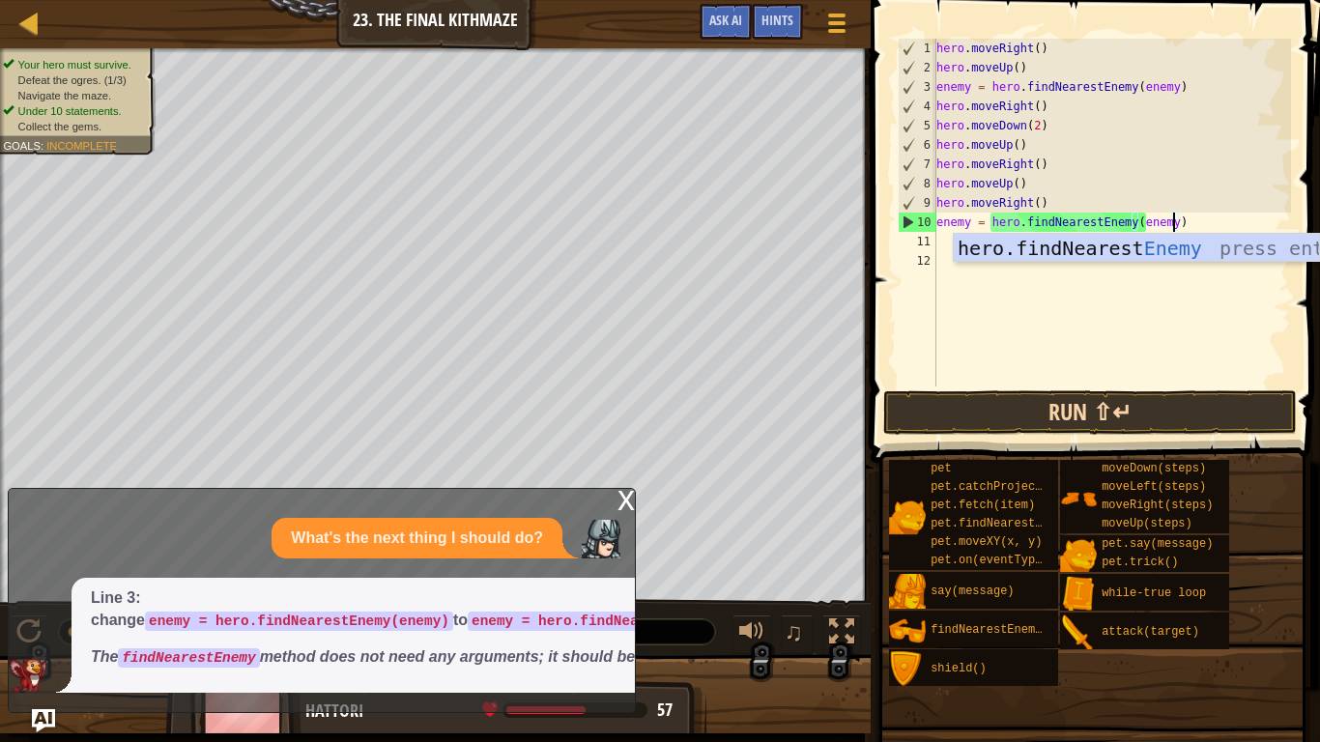
type textarea "enemy = hero.findNearestEnemy(enemy)"
click at [1076, 412] on button "Run ⇧↵" at bounding box center [1090, 412] width 414 height 44
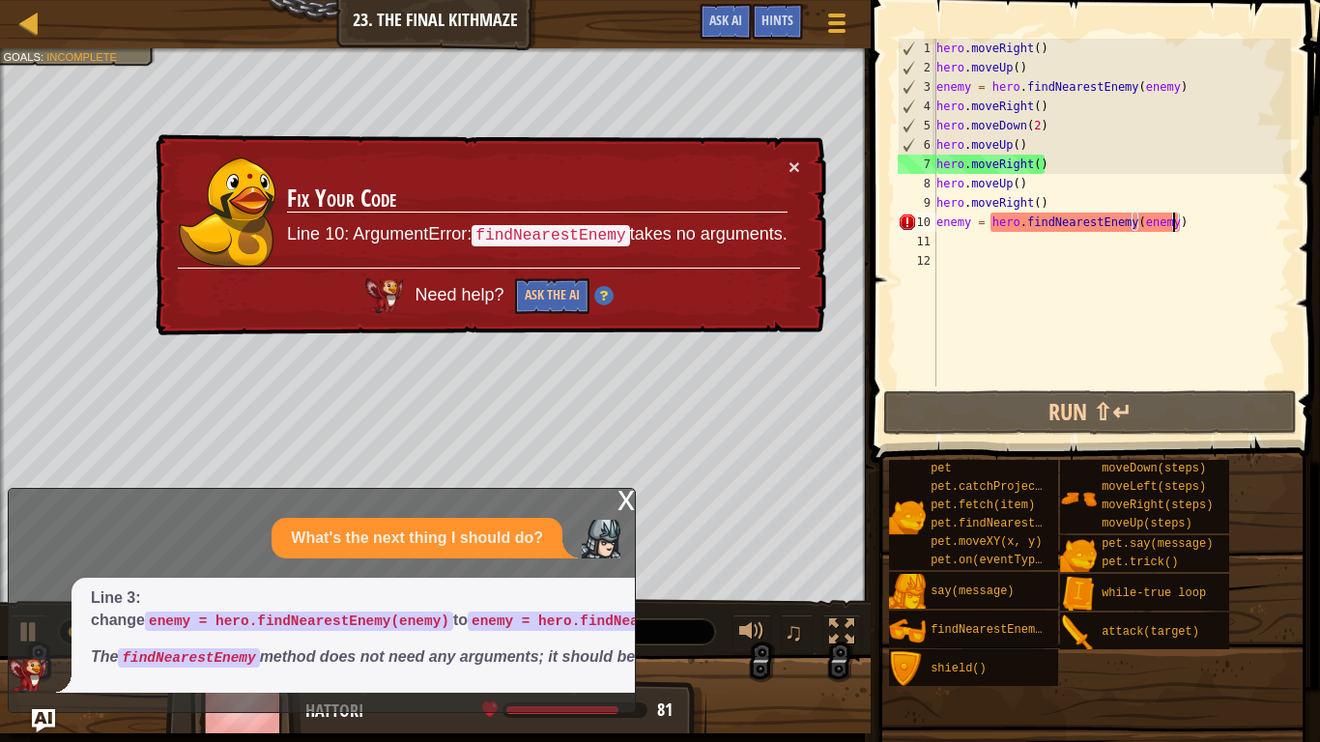
click at [1158, 261] on div "hero . moveRight ( ) hero . moveUp ( ) enemy = hero . findNearestEnemy ( enemy …" at bounding box center [1111, 232] width 358 height 387
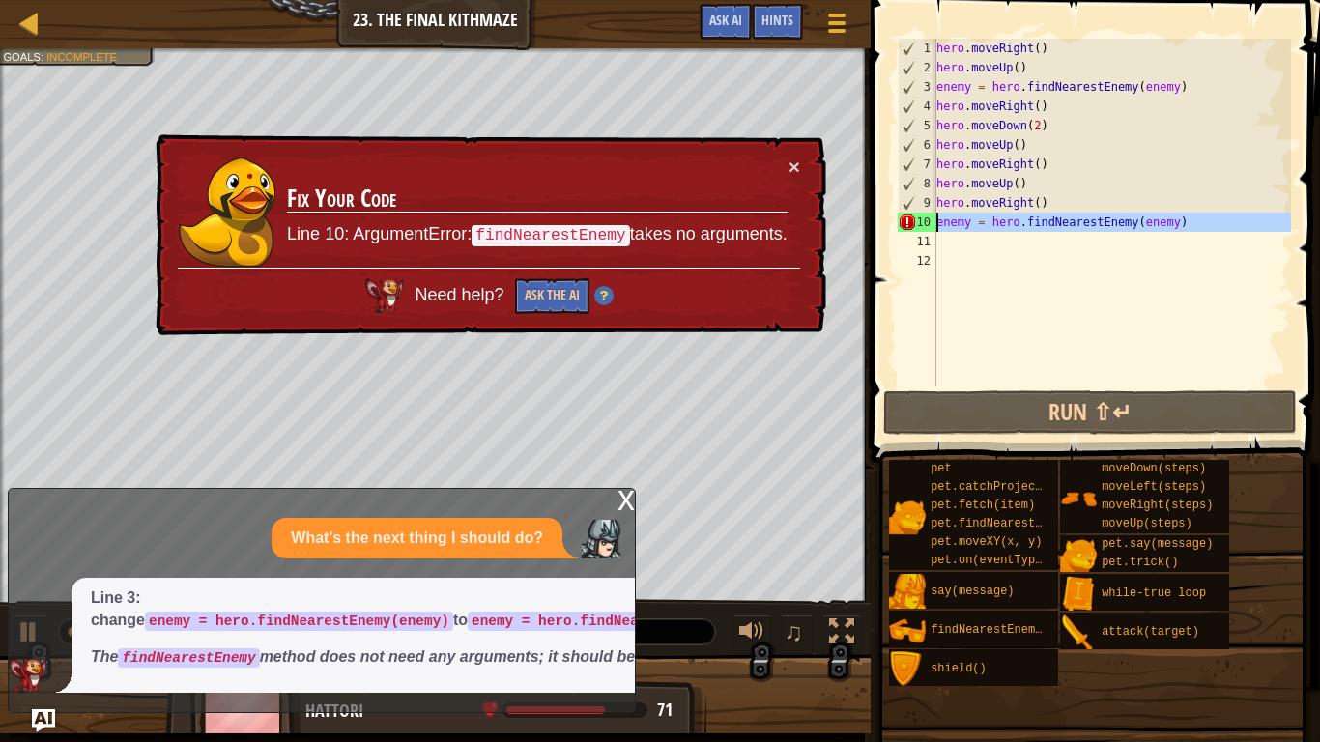
drag, startPoint x: 1220, startPoint y: 240, endPoint x: 937, endPoint y: 221, distance: 283.7
click at [937, 221] on div "hero . moveRight ( ) hero . moveUp ( ) enemy = hero . findNearestEnemy ( enemy …" at bounding box center [1111, 232] width 358 height 387
type textarea "enemy = hero.findNearestEnemy(enemy)"
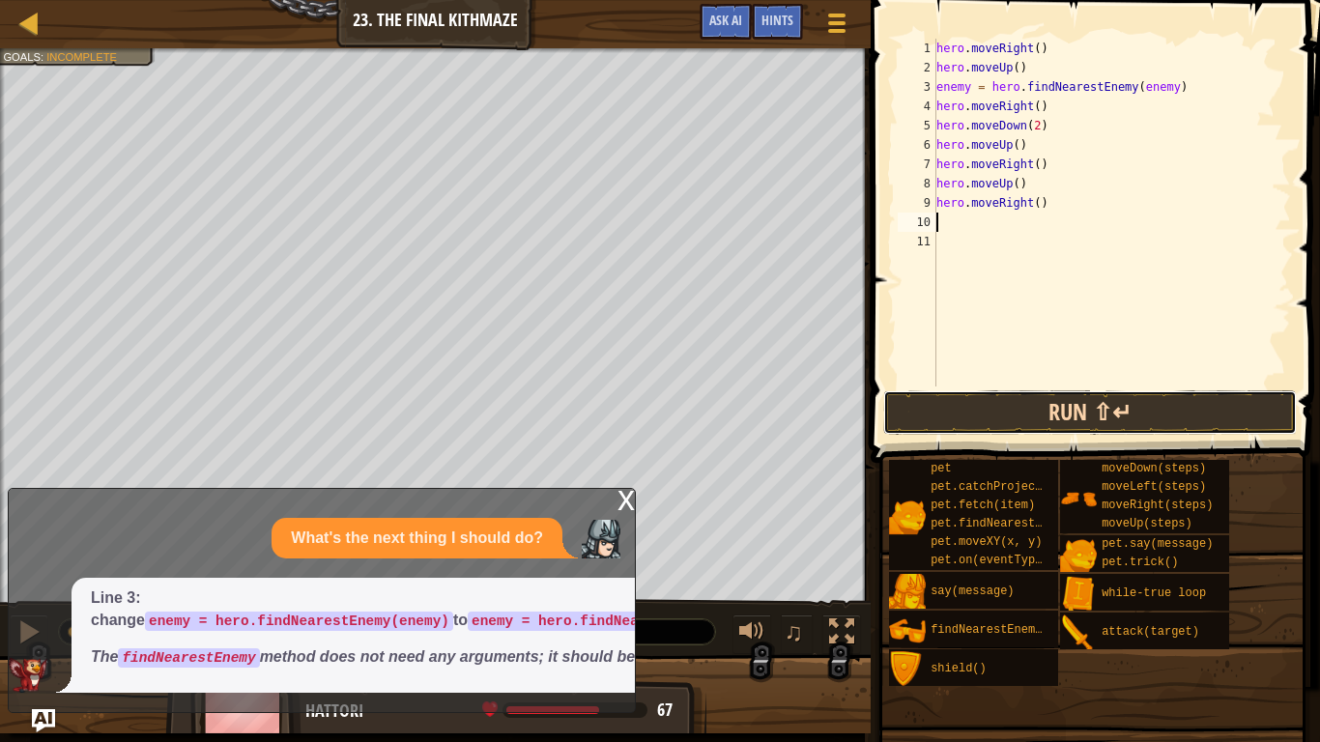
click at [1095, 414] on button "Run ⇧↵" at bounding box center [1090, 412] width 414 height 44
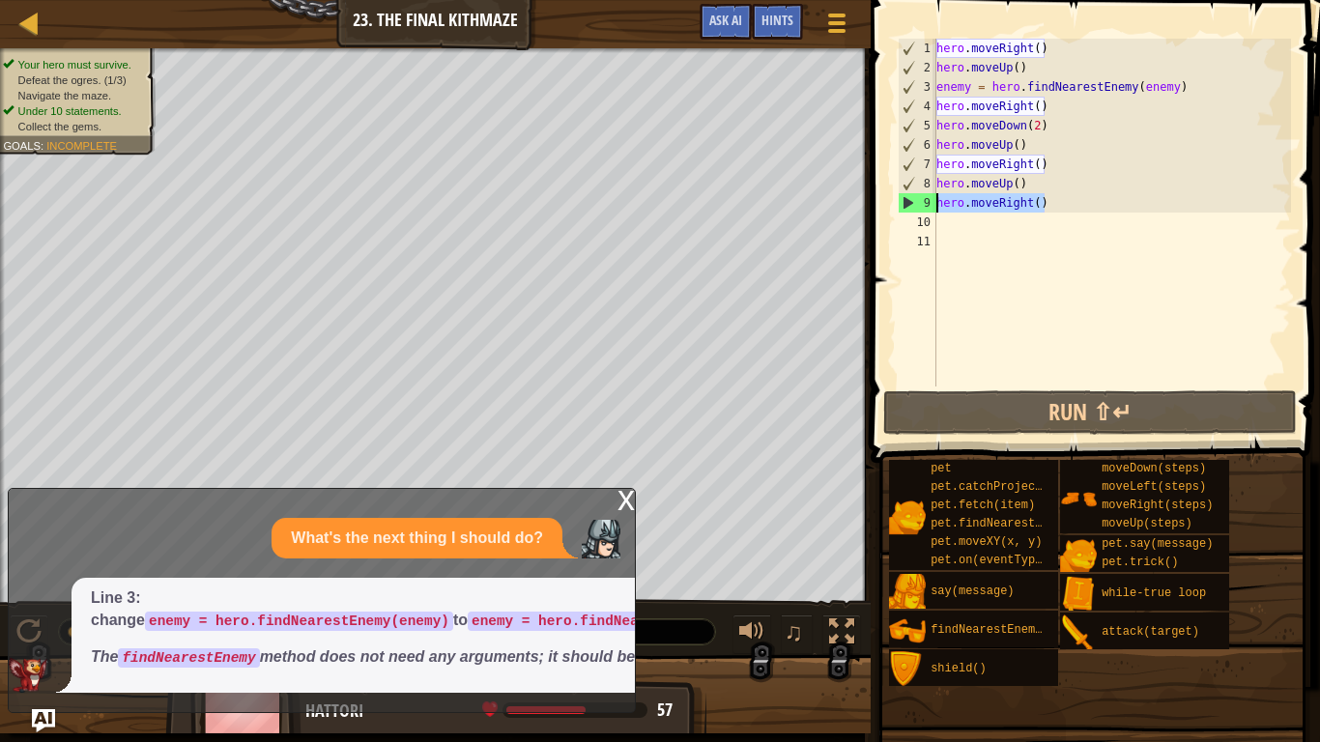
drag, startPoint x: 1050, startPoint y: 205, endPoint x: 908, endPoint y: 202, distance: 142.1
click at [908, 202] on div "1 2 3 4 5 6 7 8 9 10 11 hero . moveRight ( ) hero . moveUp ( ) enemy = hero . f…" at bounding box center [1092, 213] width 397 height 348
type textarea "hero.moveRight()"
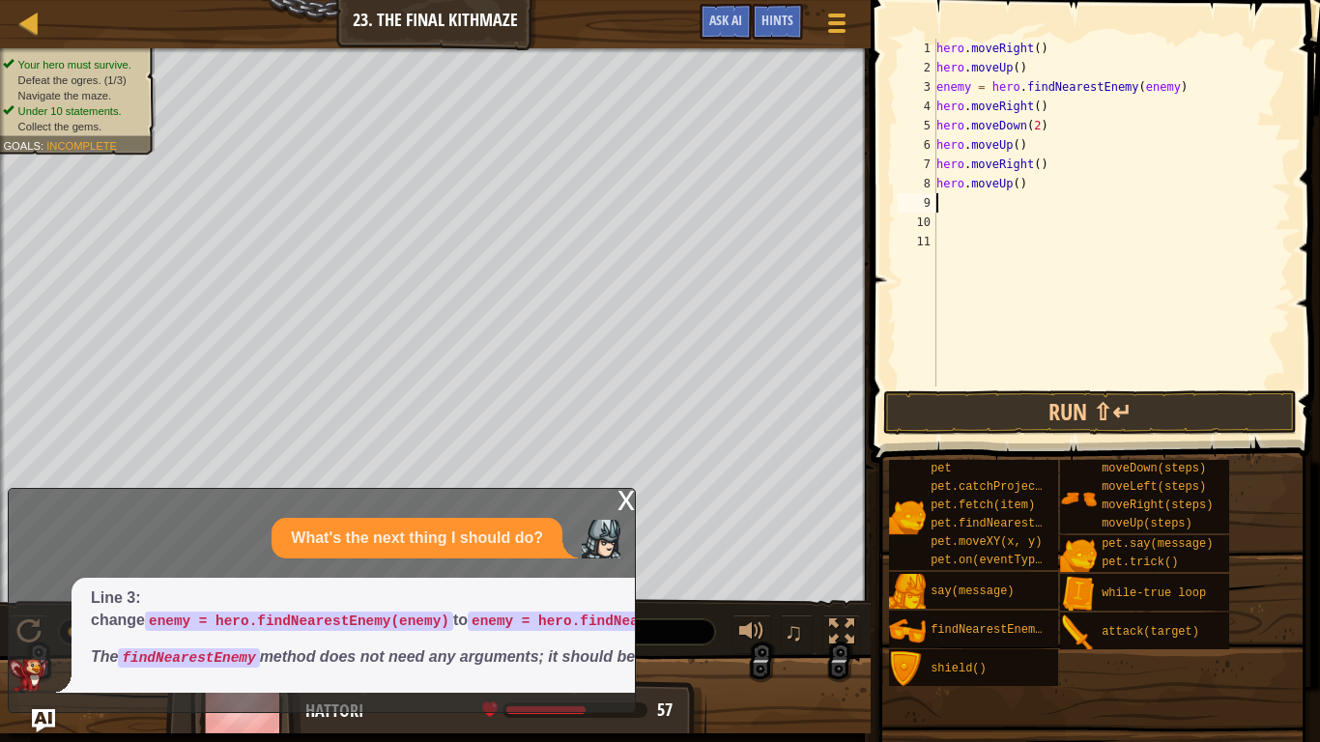
type textarea "h"
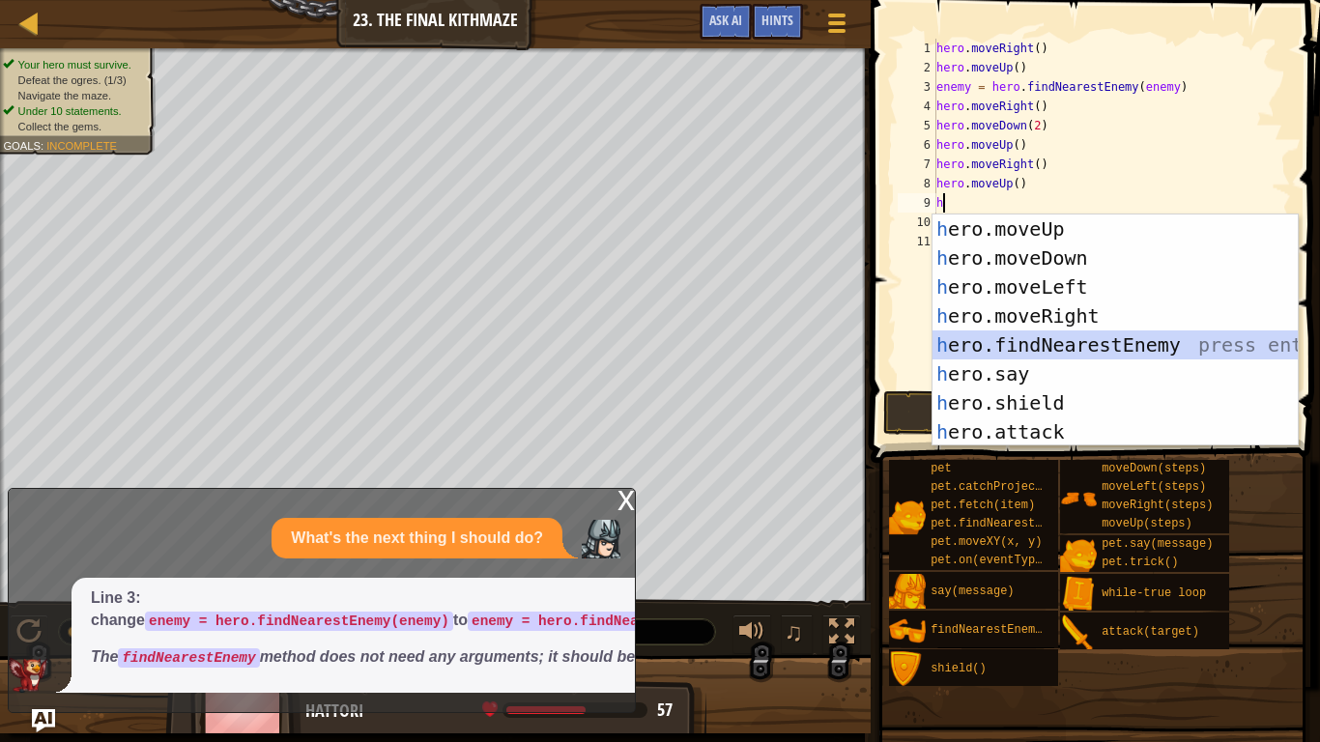
click at [1080, 343] on div "h ero.moveUp press enter h ero.moveDown press enter h ero.moveLeft press enter …" at bounding box center [1114, 360] width 365 height 290
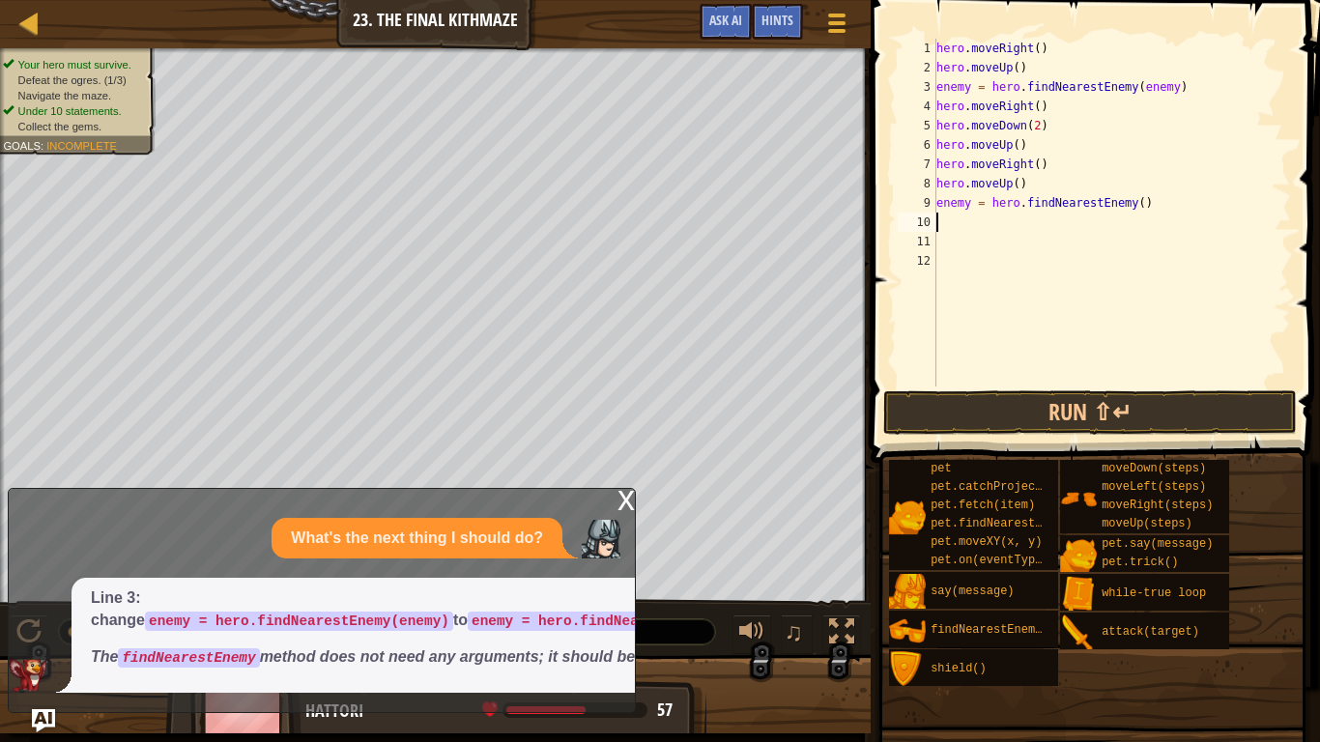
click at [1139, 209] on div "hero . moveRight ( ) hero . moveUp ( ) enemy = hero . findNearestEnemy ( enemy …" at bounding box center [1111, 232] width 358 height 387
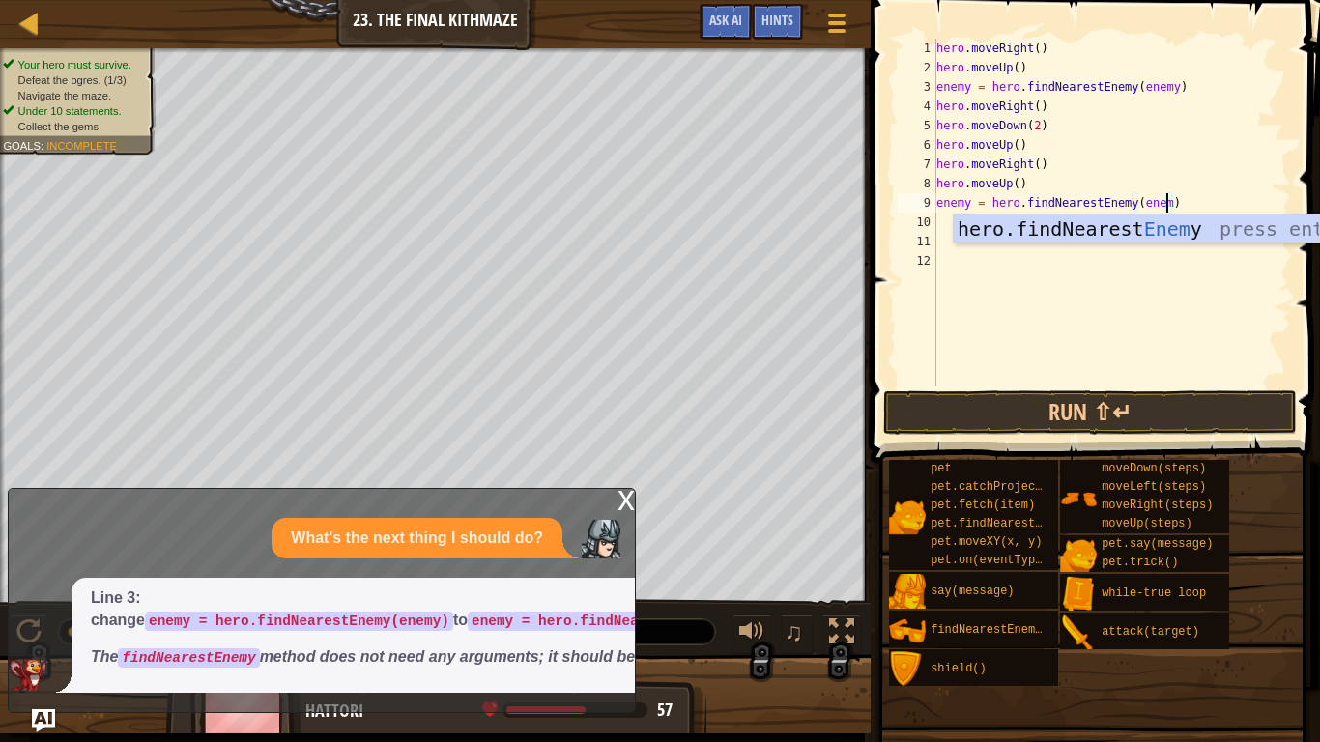
scroll to position [9, 34]
click at [1104, 408] on button "Run ⇧↵" at bounding box center [1090, 412] width 414 height 44
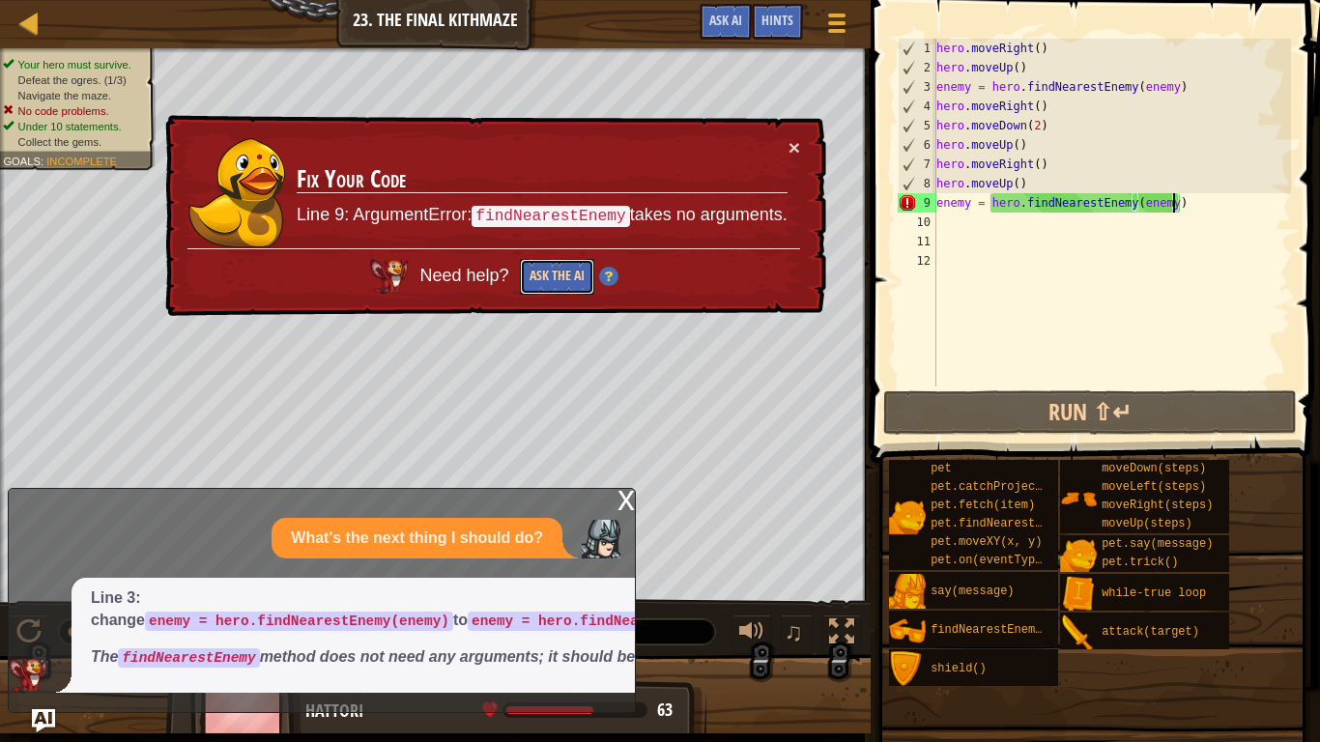
click at [541, 278] on button "Ask the AI" at bounding box center [557, 277] width 74 height 36
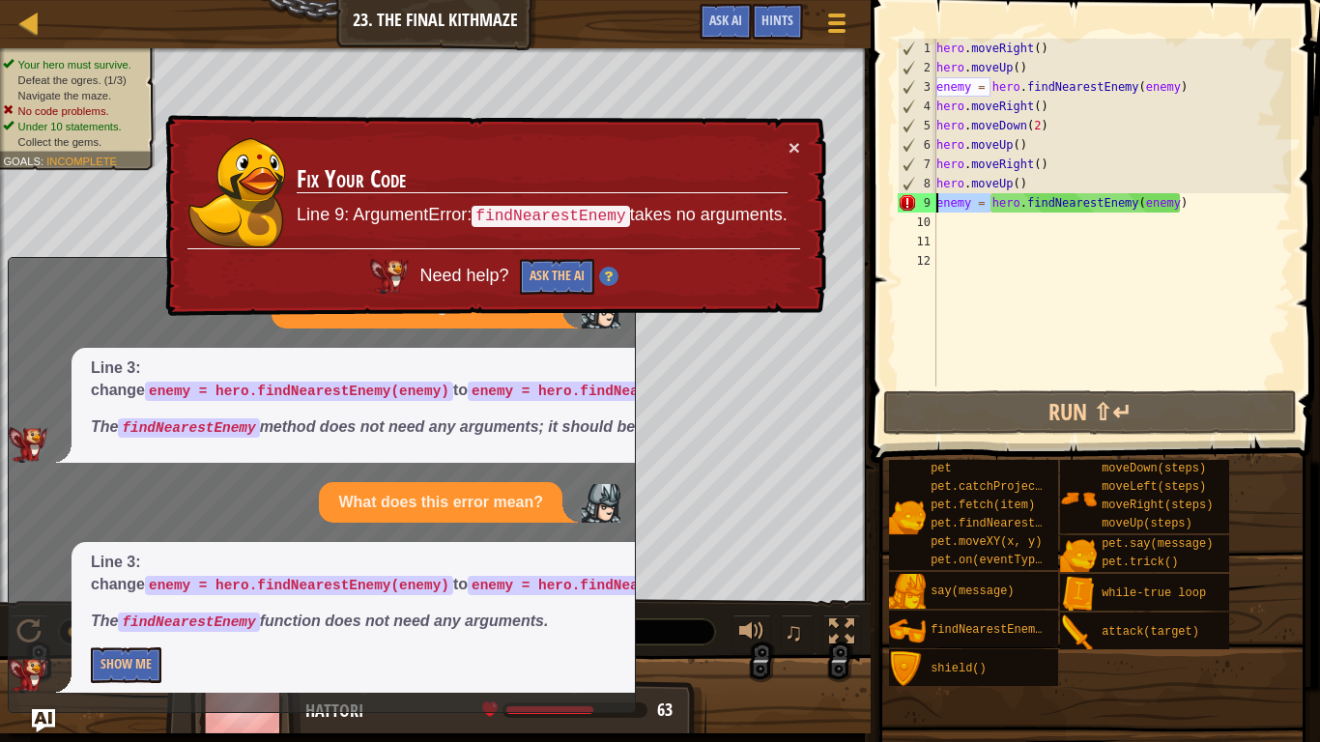
drag, startPoint x: 988, startPoint y: 204, endPoint x: 936, endPoint y: 204, distance: 51.2
click at [936, 204] on div "hero . moveRight ( ) hero . moveUp ( ) enemy = hero . findNearestEnemy ( enemy …" at bounding box center [1111, 232] width 358 height 387
type textarea "hero.findNearestEnemy(enemy)"
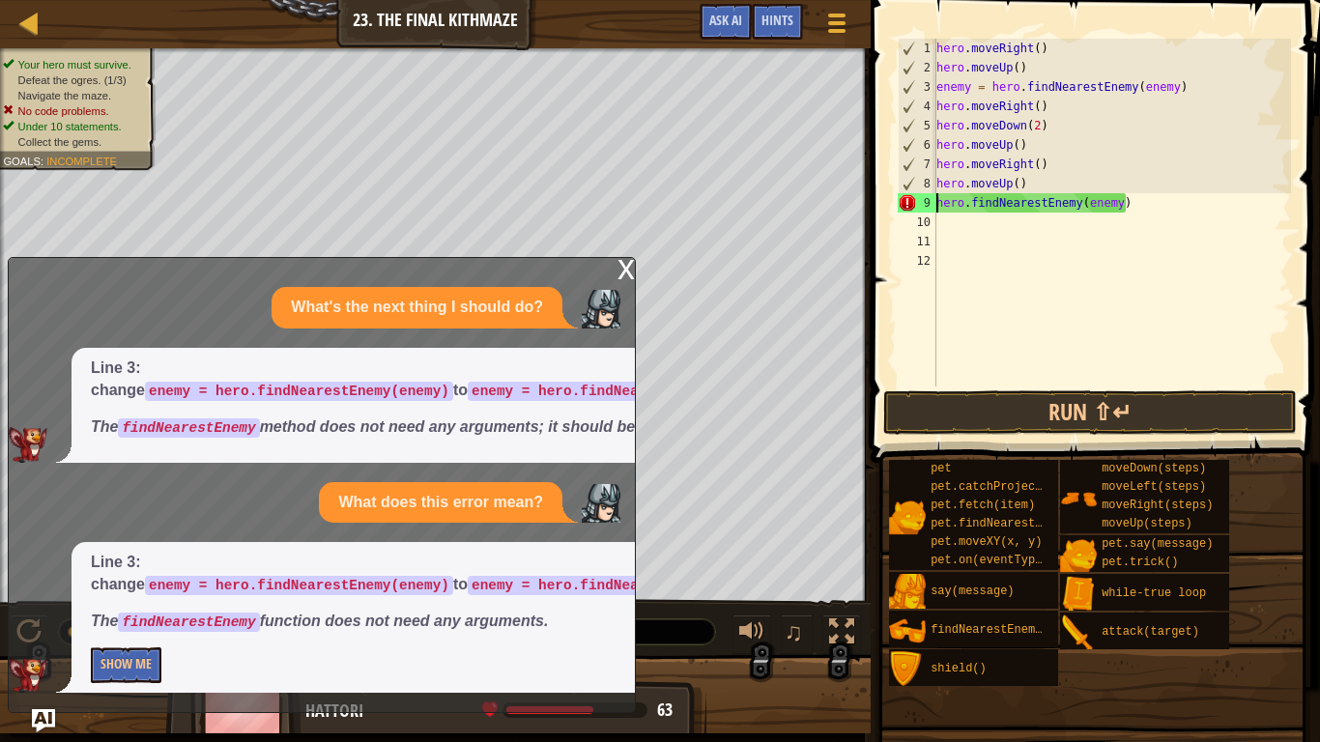
scroll to position [9, 26]
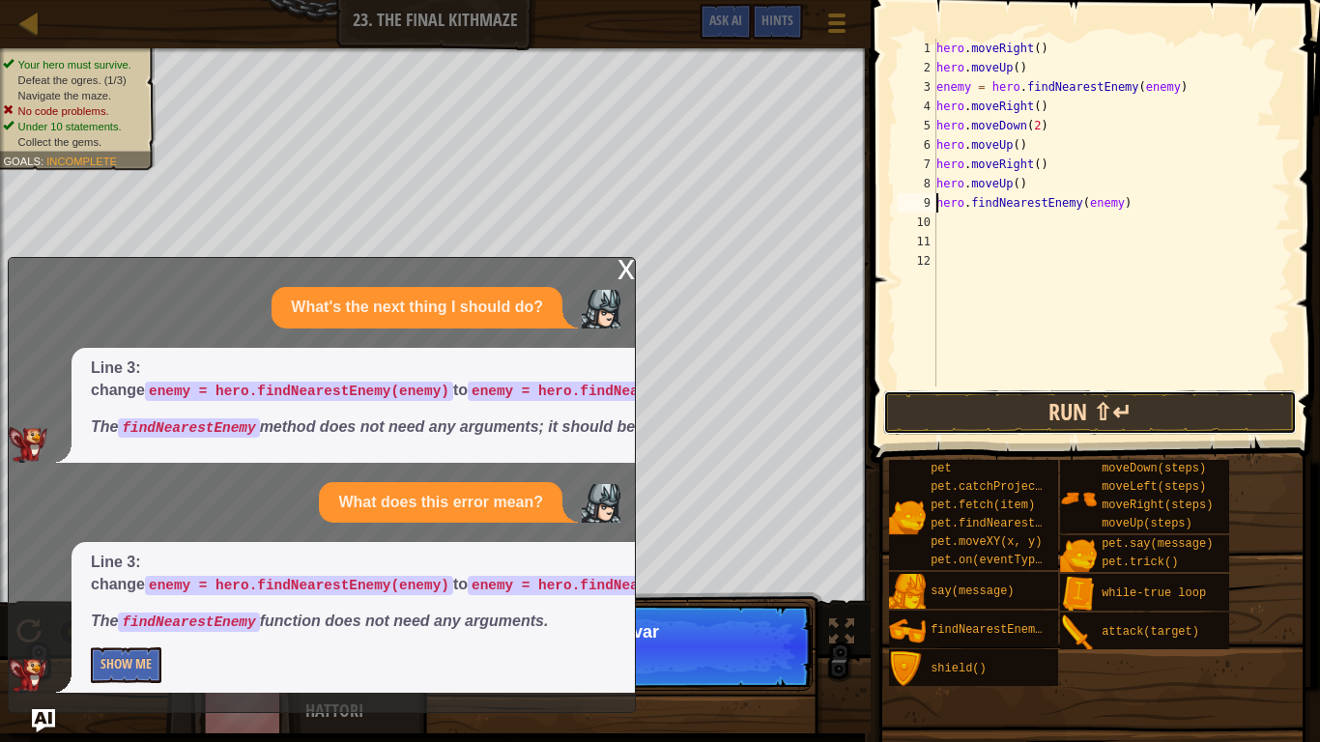
click at [1060, 423] on button "Run ⇧↵" at bounding box center [1090, 412] width 414 height 44
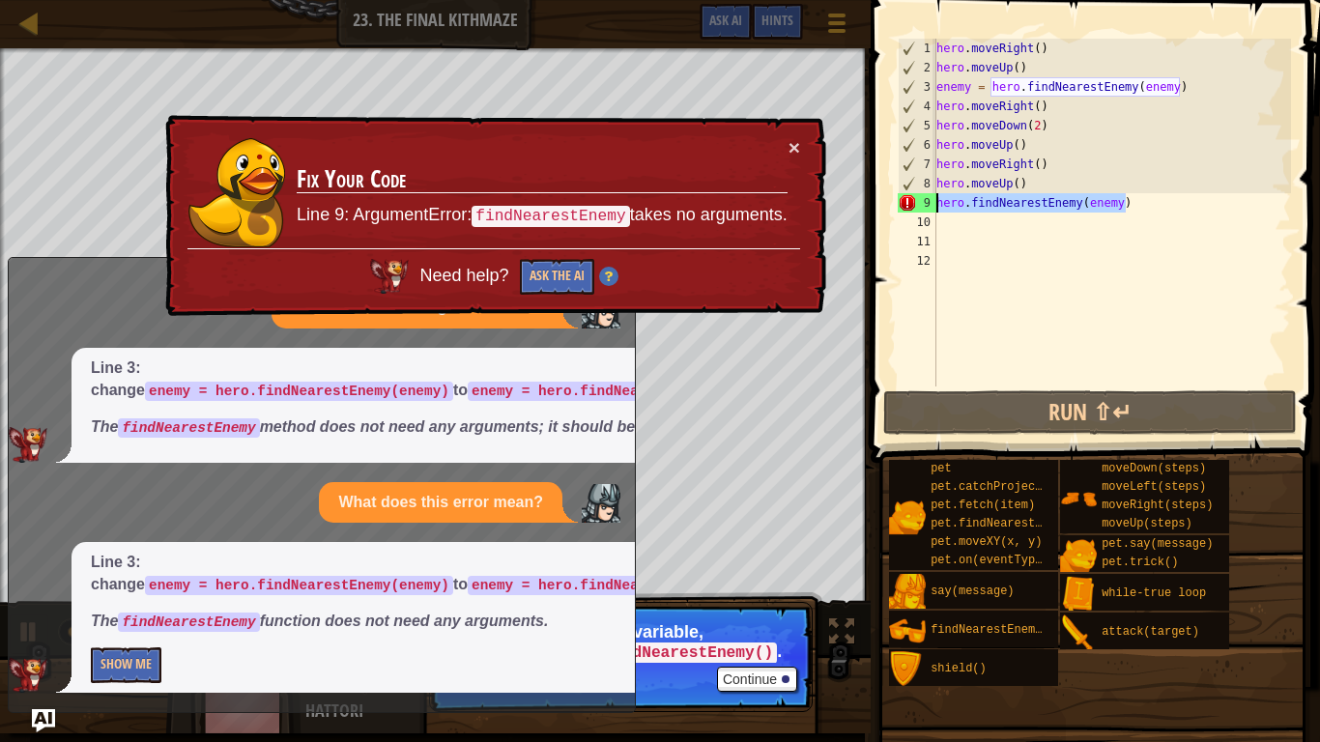
drag, startPoint x: 1144, startPoint y: 209, endPoint x: 934, endPoint y: 200, distance: 209.9
click at [934, 200] on div "hero.findNearestEnemy(enemy) 1 2 3 4 5 6 7 8 9 10 11 12 hero . moveRight ( ) he…" at bounding box center [1092, 213] width 397 height 348
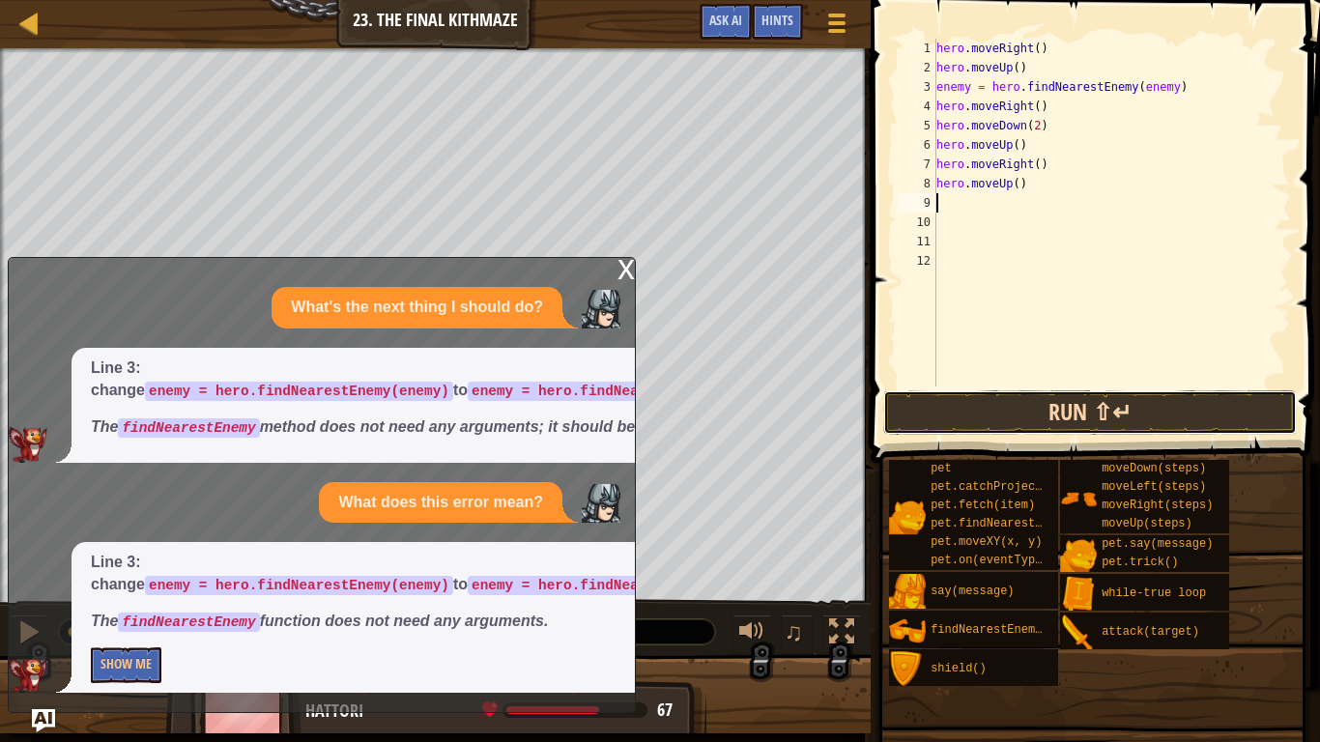
click at [1042, 405] on button "Run ⇧↵" at bounding box center [1090, 412] width 414 height 44
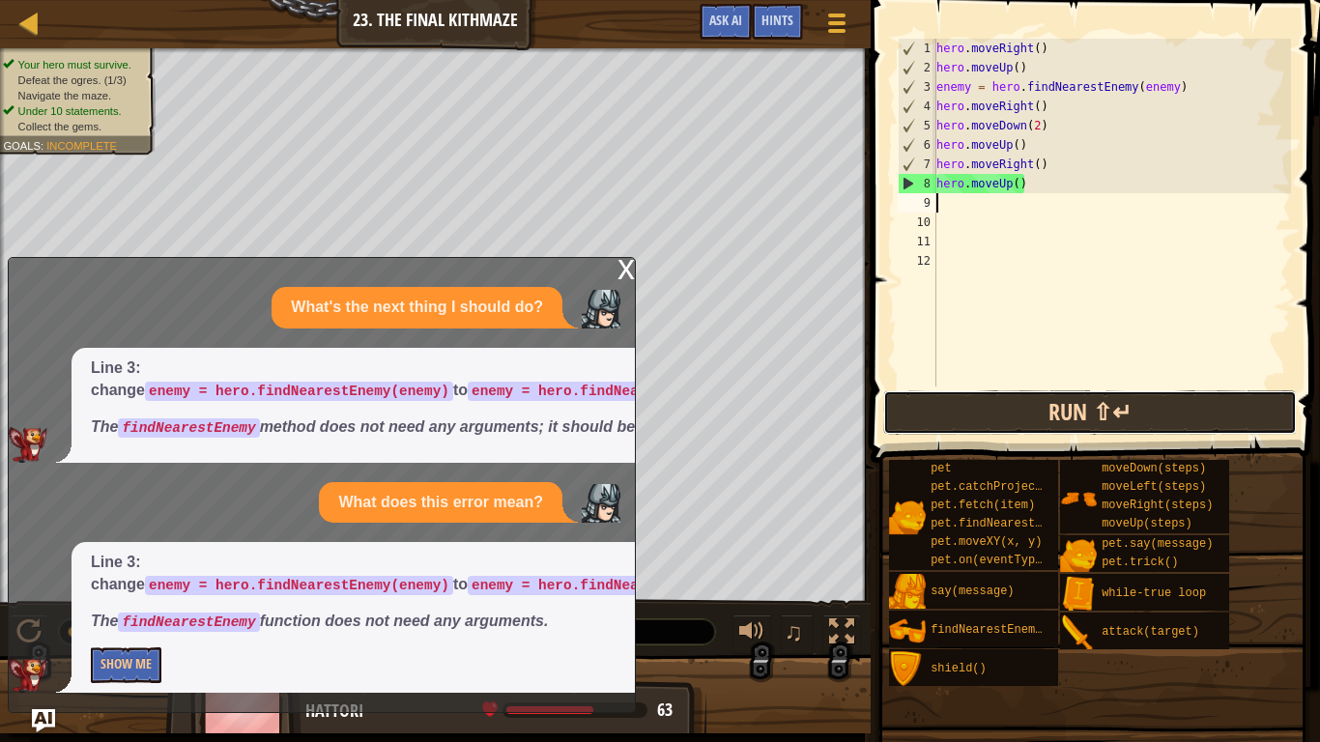
click at [1002, 419] on button "Run ⇧↵" at bounding box center [1090, 412] width 414 height 44
click at [1017, 402] on button "Run ⇧↵" at bounding box center [1090, 412] width 414 height 44
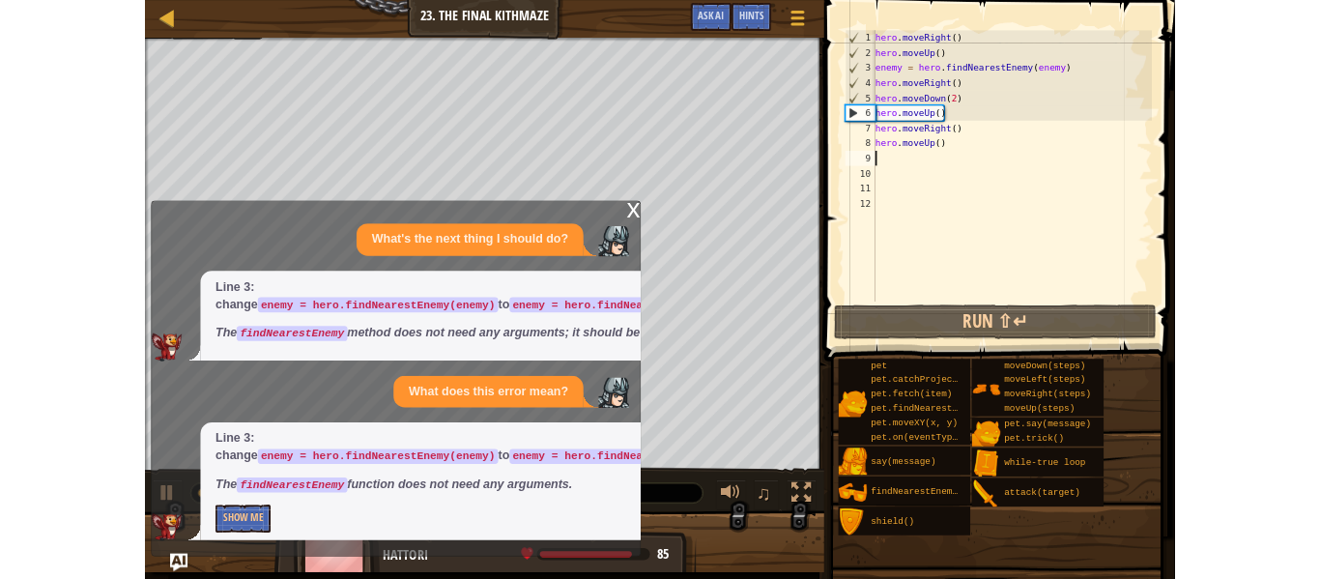
scroll to position [9, 0]
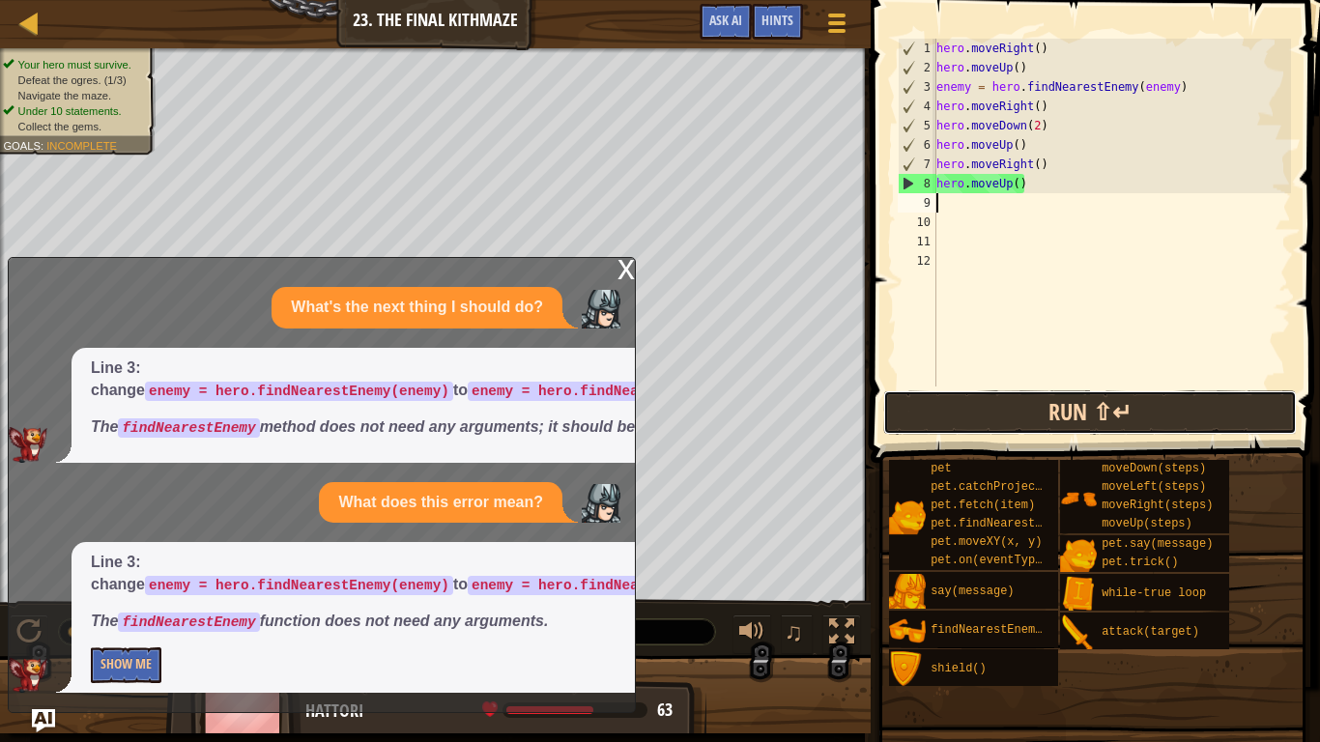
click at [991, 425] on button "Run ⇧↵" at bounding box center [1090, 412] width 414 height 44
